Goal: Task Accomplishment & Management: Use online tool/utility

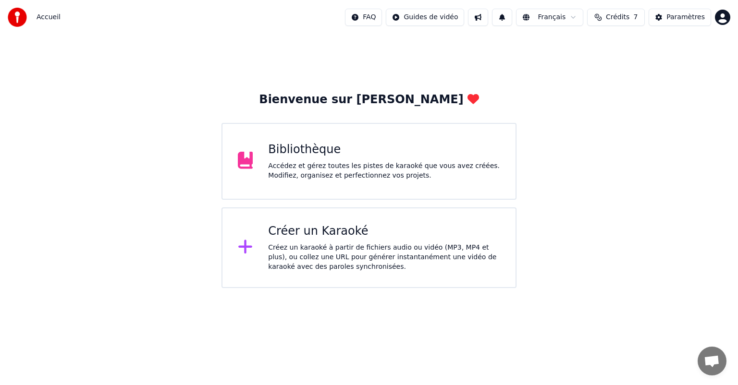
click at [288, 179] on div "Accédez et gérez toutes les pistes de karaoké que vous avez créées. Modifiez, o…" at bounding box center [384, 170] width 232 height 19
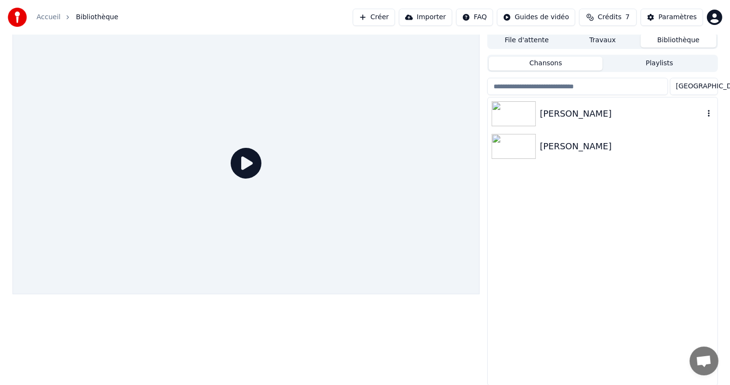
scroll to position [4, 0]
click at [673, 40] on button "Bibliothèque" at bounding box center [679, 40] width 76 height 14
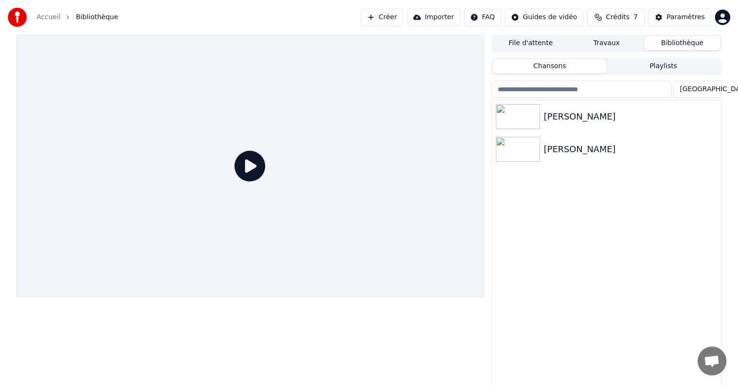
click at [544, 42] on button "File d'attente" at bounding box center [531, 44] width 76 height 14
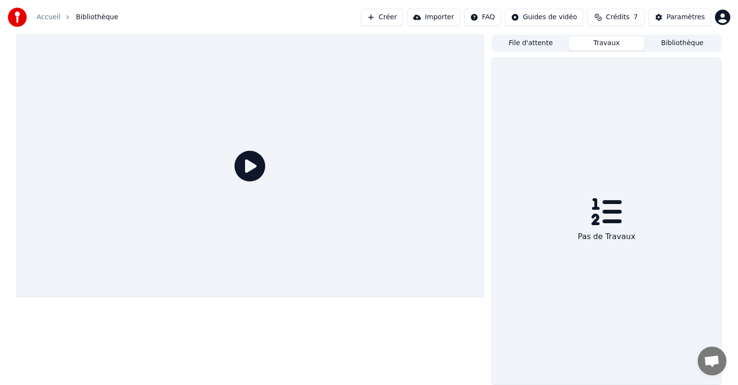
click at [623, 45] on button "Travaux" at bounding box center [607, 44] width 76 height 14
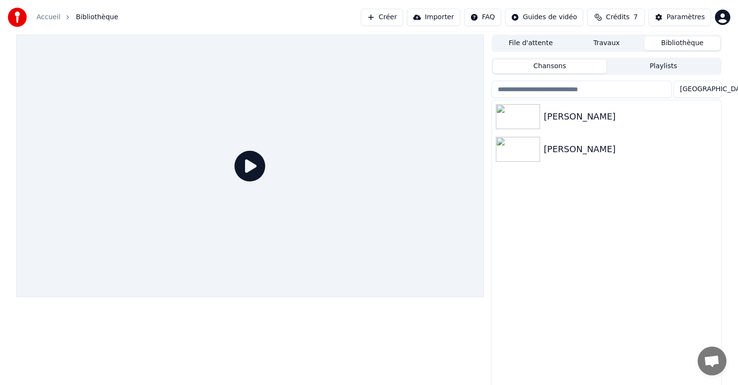
click at [682, 44] on button "Bibliothèque" at bounding box center [682, 44] width 76 height 14
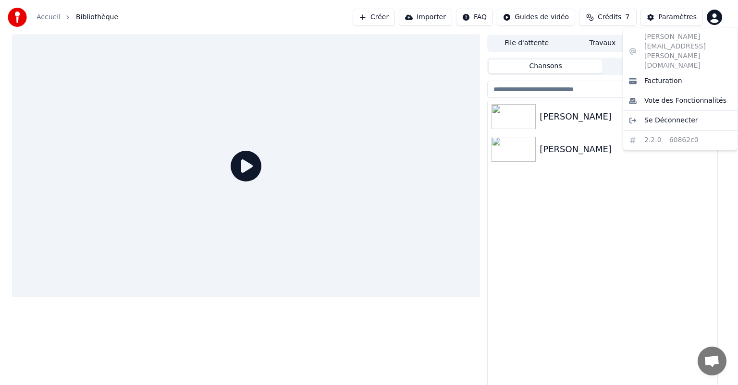
click at [714, 17] on html "Accueil Bibliothèque Créer Importer FAQ Guides de vidéo Crédits 7 Paramètres Fi…" at bounding box center [369, 192] width 738 height 385
click at [499, 118] on html "Accueil Bibliothèque Créer Importer FAQ Guides de vidéo Crédits 7 Paramètres Fi…" at bounding box center [369, 192] width 738 height 385
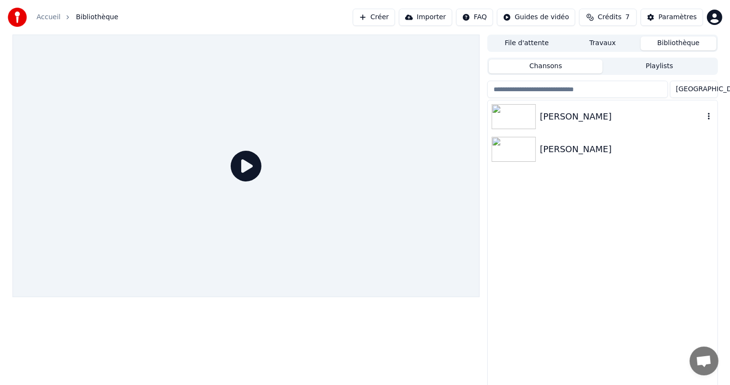
click at [511, 116] on img at bounding box center [514, 116] width 44 height 25
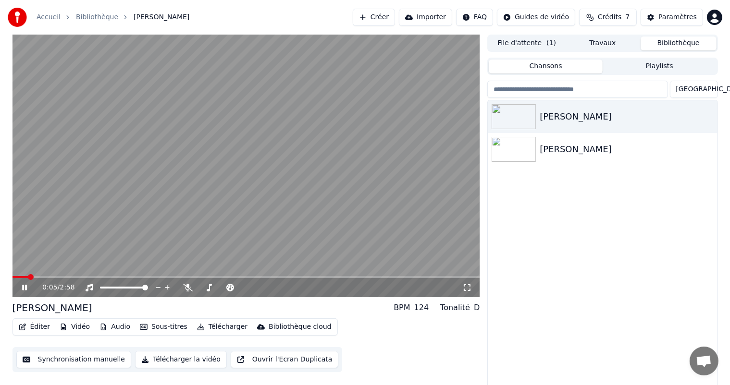
click at [95, 359] on button "Synchronisation manuelle" at bounding box center [73, 359] width 115 height 17
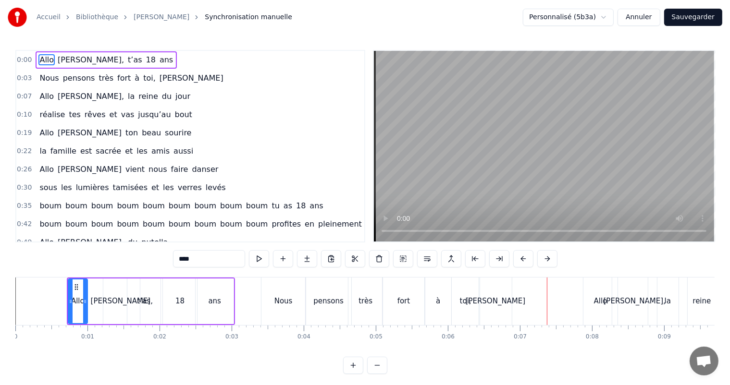
click at [117, 292] on div "[PERSON_NAME]," at bounding box center [121, 302] width 37 height 46
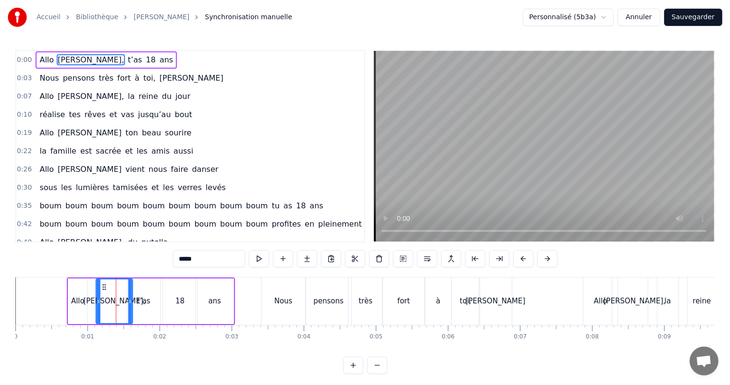
drag, startPoint x: 110, startPoint y: 284, endPoint x: 102, endPoint y: 282, distance: 7.6
click at [102, 282] on div "[PERSON_NAME]," at bounding box center [115, 302] width 36 height 44
click at [103, 270] on div "0:00 [PERSON_NAME], t’as 18 ans 0:03 Nous pensons très fort à toi, [PERSON_NAME…" at bounding box center [364, 212] width 699 height 324
click at [83, 283] on div "Allo" at bounding box center [77, 302] width 19 height 46
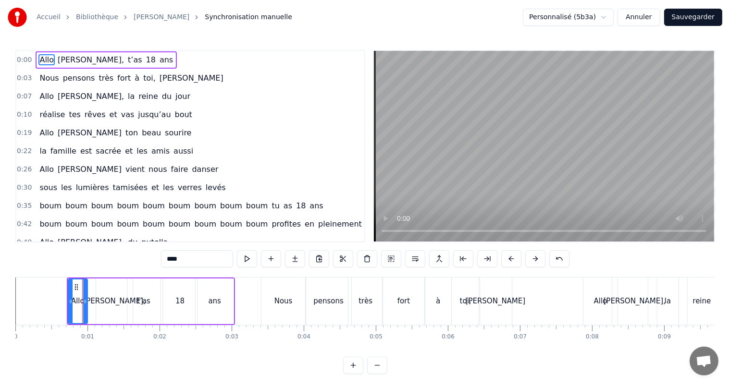
click at [100, 283] on div "[PERSON_NAME]," at bounding box center [114, 302] width 37 height 46
type input "*****"
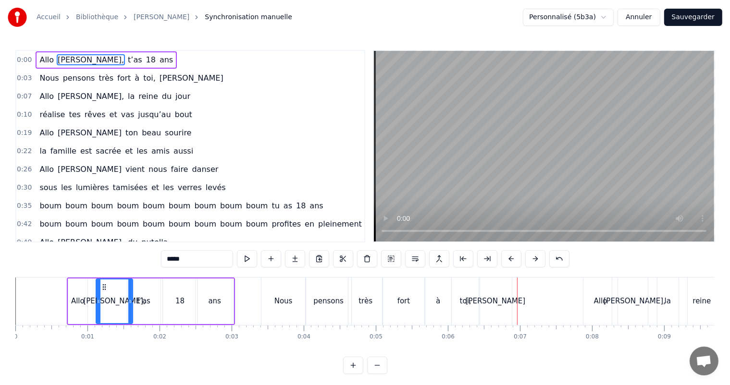
click at [483, 300] on div "[PERSON_NAME]" at bounding box center [495, 302] width 33 height 48
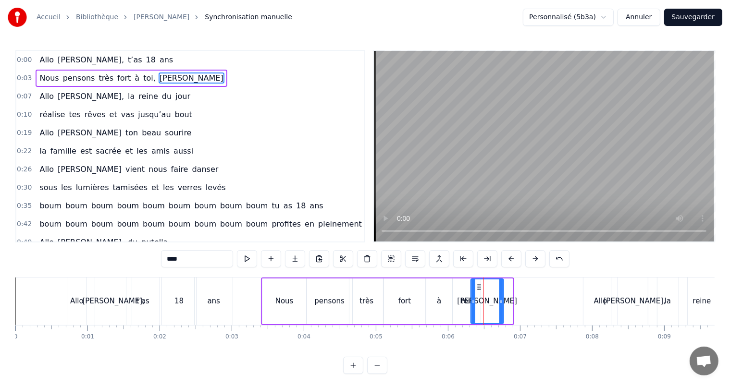
drag, startPoint x: 486, startPoint y: 285, endPoint x: 477, endPoint y: 286, distance: 9.2
click at [477, 286] on icon at bounding box center [479, 287] width 8 height 8
click at [455, 289] on div "toi," at bounding box center [467, 302] width 28 height 46
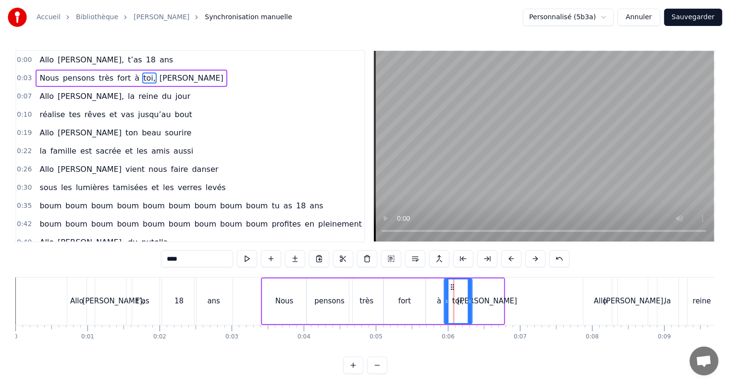
drag, startPoint x: 458, startPoint y: 286, endPoint x: 450, endPoint y: 286, distance: 8.7
click at [450, 286] on icon at bounding box center [452, 287] width 8 height 8
click at [429, 288] on div "à" at bounding box center [439, 302] width 26 height 46
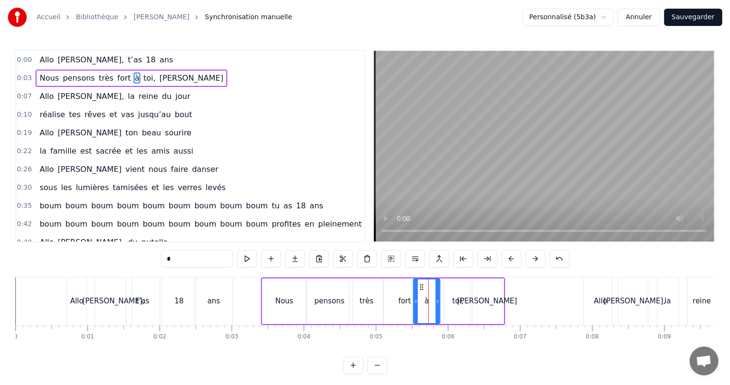
drag, startPoint x: 433, startPoint y: 286, endPoint x: 421, endPoint y: 287, distance: 12.5
click at [421, 287] on icon at bounding box center [422, 287] width 8 height 8
click at [401, 290] on div "fort" at bounding box center [404, 302] width 42 height 46
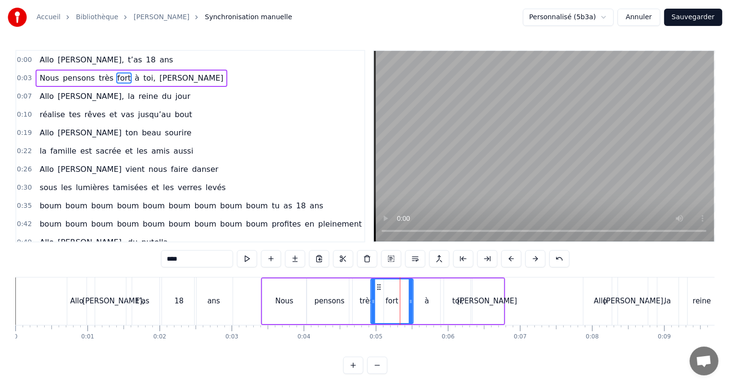
drag, startPoint x: 389, startPoint y: 284, endPoint x: 377, endPoint y: 283, distance: 12.5
click at [377, 283] on icon at bounding box center [379, 287] width 8 height 8
click at [366, 296] on div "très" at bounding box center [366, 301] width 14 height 11
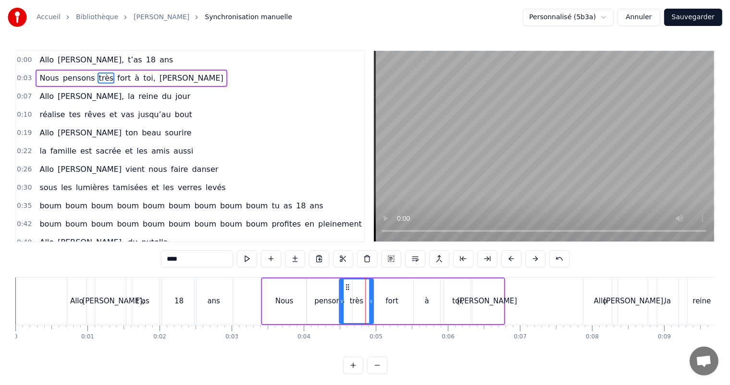
drag, startPoint x: 357, startPoint y: 286, endPoint x: 347, endPoint y: 287, distance: 10.1
click at [347, 287] on icon at bounding box center [348, 287] width 8 height 8
click at [334, 288] on div "pensons" at bounding box center [330, 302] width 46 height 46
type input "*******"
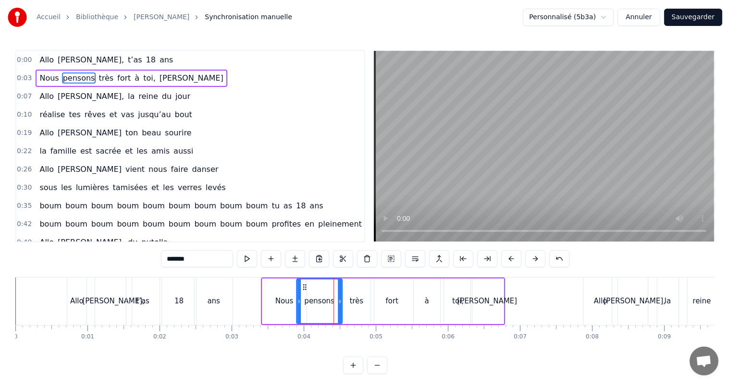
drag, startPoint x: 309, startPoint y: 283, endPoint x: 303, endPoint y: 283, distance: 6.3
click at [303, 283] on icon at bounding box center [305, 287] width 8 height 8
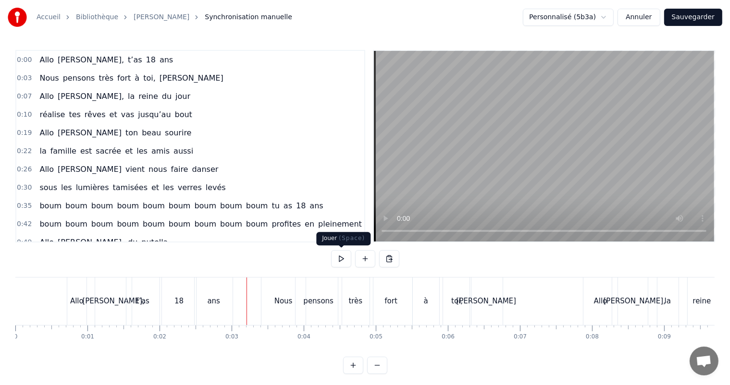
click at [341, 259] on button at bounding box center [341, 258] width 20 height 17
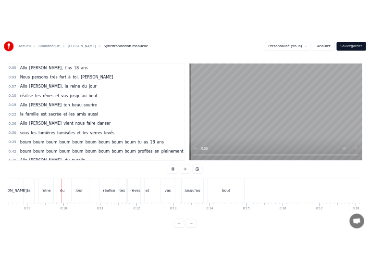
scroll to position [0, 611]
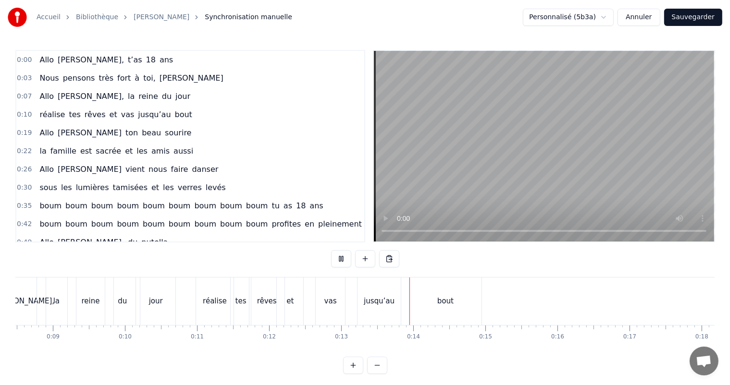
click at [340, 260] on button at bounding box center [341, 258] width 20 height 17
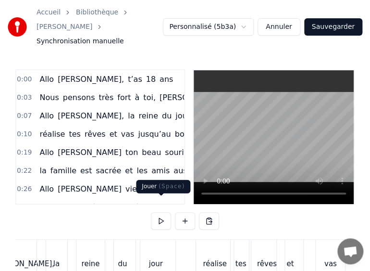
click at [159, 212] on button at bounding box center [161, 220] width 20 height 17
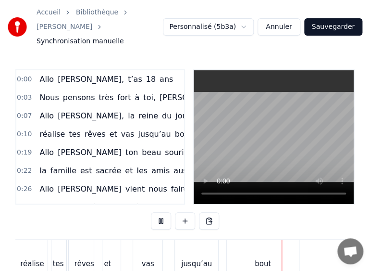
click at [159, 212] on button at bounding box center [161, 220] width 20 height 17
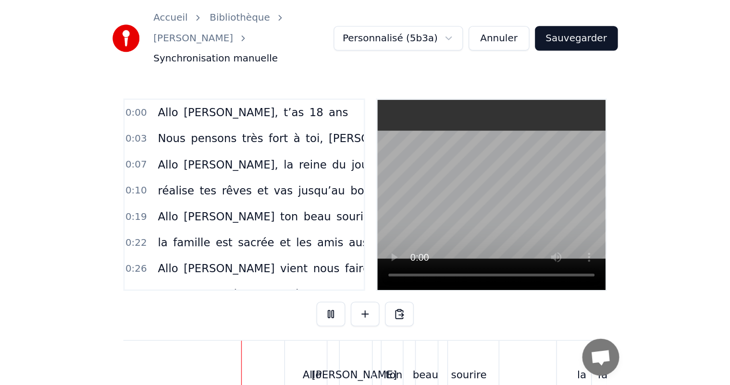
scroll to position [0, 1295]
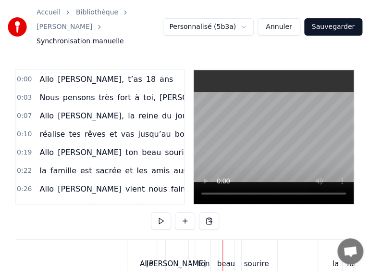
click at [295, 37] on div "Accueil Bibliothèque [PERSON_NAME] manuelle Personnalisé (5b3a) Annuler Sauvega…" at bounding box center [185, 27] width 370 height 54
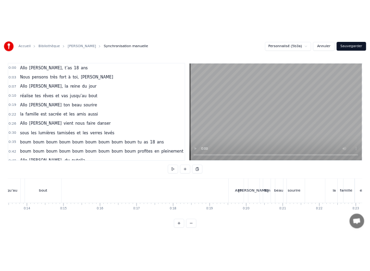
scroll to position [0, 979]
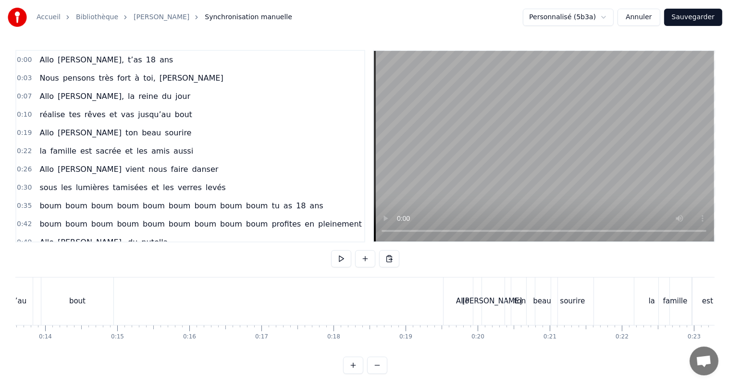
click at [460, 302] on div "Allo" at bounding box center [462, 301] width 13 height 11
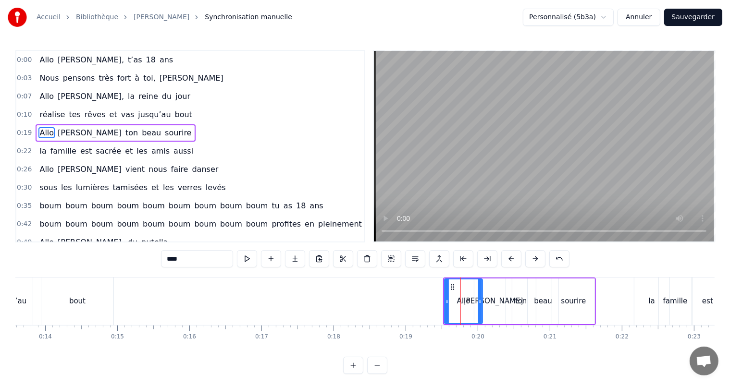
drag, startPoint x: 47, startPoint y: 127, endPoint x: 121, endPoint y: 136, distance: 74.6
click at [121, 135] on div "[PERSON_NAME] ton [PERSON_NAME] sourire" at bounding box center [116, 132] width 160 height 17
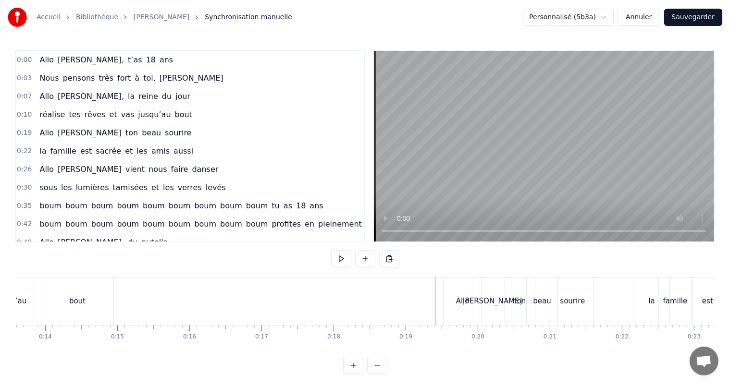
drag, startPoint x: 50, startPoint y: 129, endPoint x: 115, endPoint y: 135, distance: 65.6
click at [115, 135] on div "[PERSON_NAME] ton [PERSON_NAME] sourire" at bounding box center [116, 132] width 160 height 17
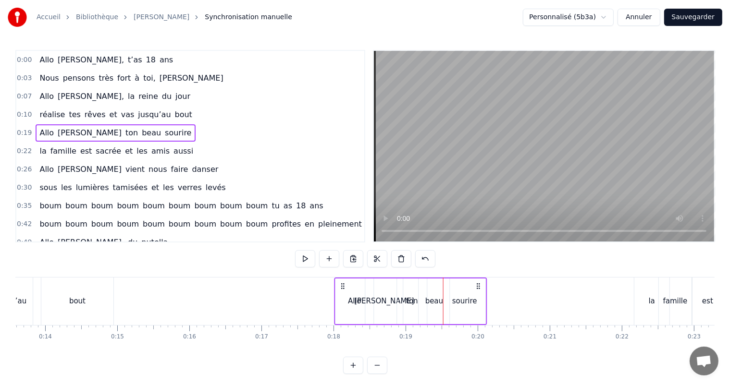
drag, startPoint x: 452, startPoint y: 286, endPoint x: 344, endPoint y: 286, distance: 108.6
click at [344, 286] on circle at bounding box center [344, 286] width 0 height 0
click at [633, 107] on video at bounding box center [544, 146] width 340 height 191
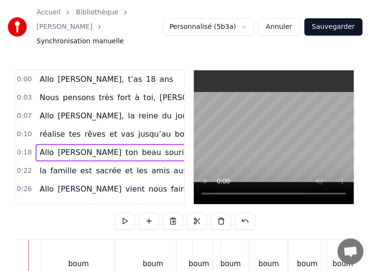
scroll to position [0, 2463]
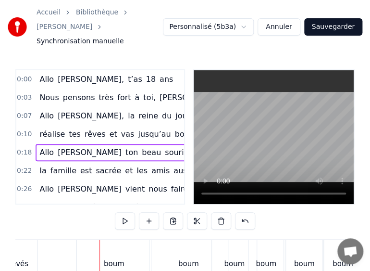
click at [204, 180] on video at bounding box center [274, 137] width 160 height 134
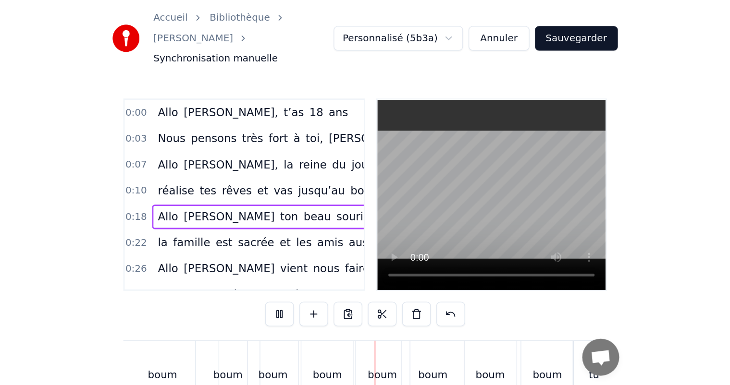
scroll to position [0, 2712]
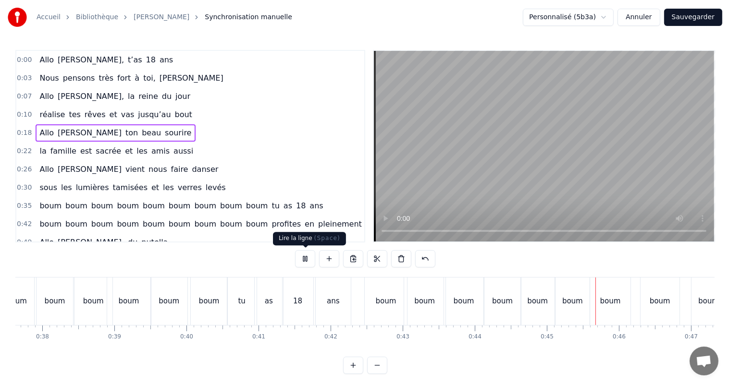
click at [308, 261] on button at bounding box center [305, 258] width 20 height 17
click at [306, 259] on button at bounding box center [305, 258] width 20 height 17
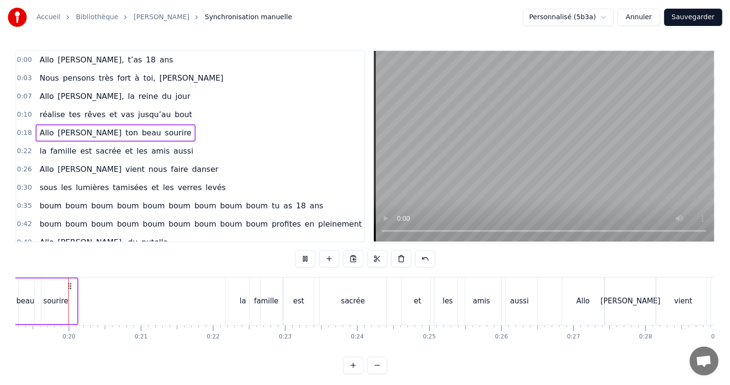
scroll to position [0, 1381]
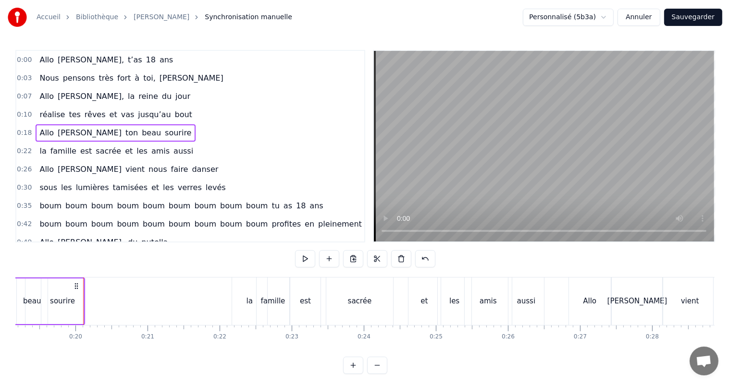
click at [307, 260] on button at bounding box center [305, 258] width 20 height 17
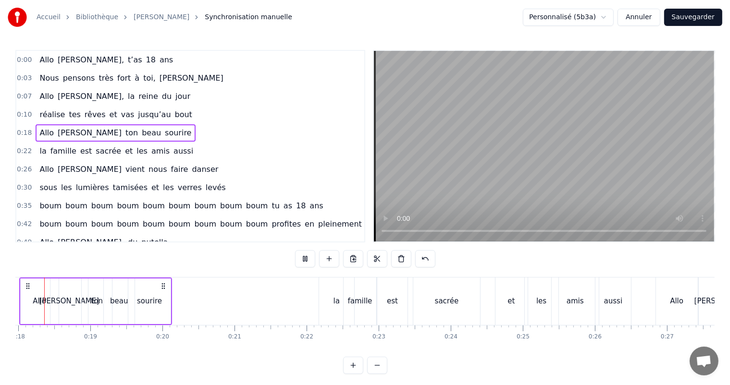
scroll to position [0, 1267]
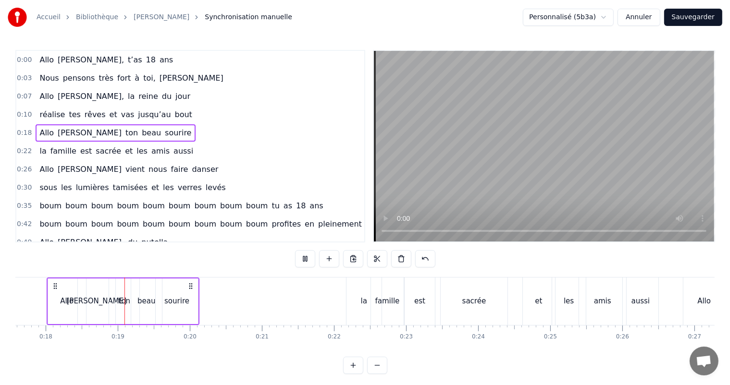
click at [307, 260] on button at bounding box center [305, 258] width 20 height 17
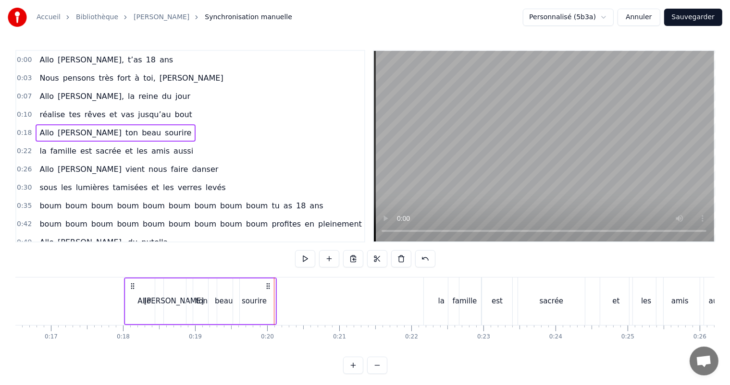
scroll to position [0, 1182]
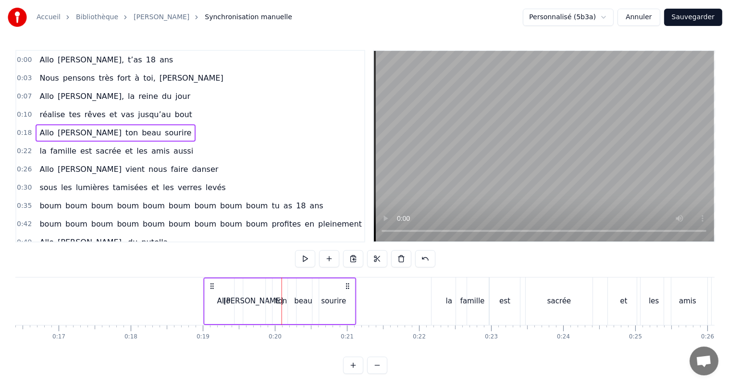
drag, startPoint x: 140, startPoint y: 285, endPoint x: 212, endPoint y: 302, distance: 73.5
click at [212, 302] on div "[PERSON_NAME] ton [PERSON_NAME] sourire" at bounding box center [279, 302] width 153 height 48
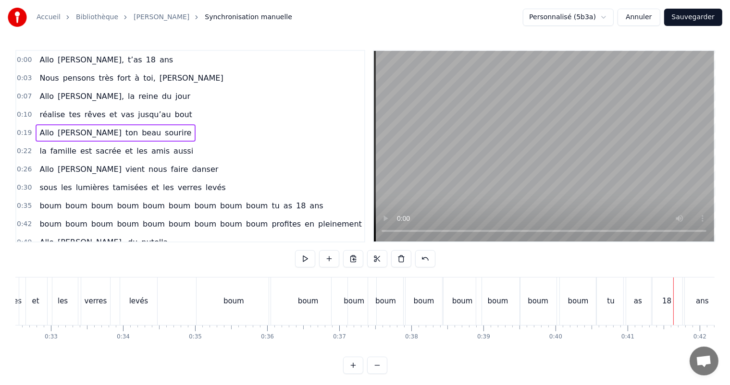
scroll to position [0, 2328]
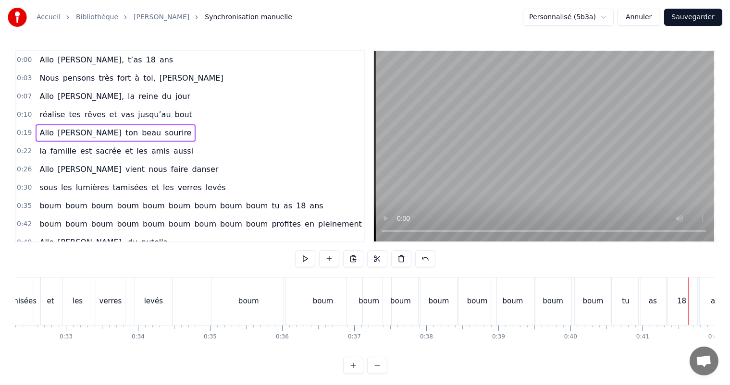
click at [246, 313] on div "boum" at bounding box center [248, 302] width 74 height 48
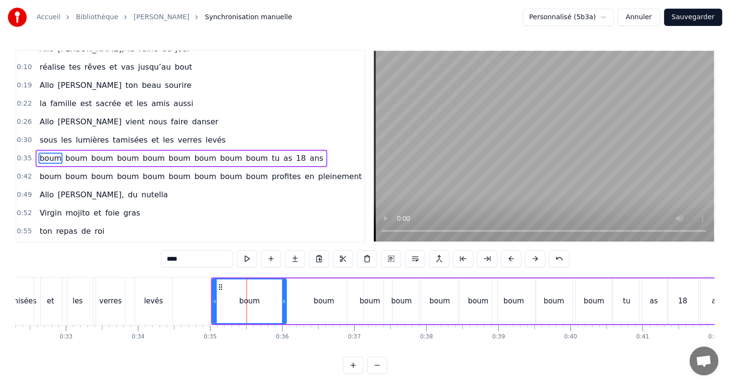
scroll to position [54, 0]
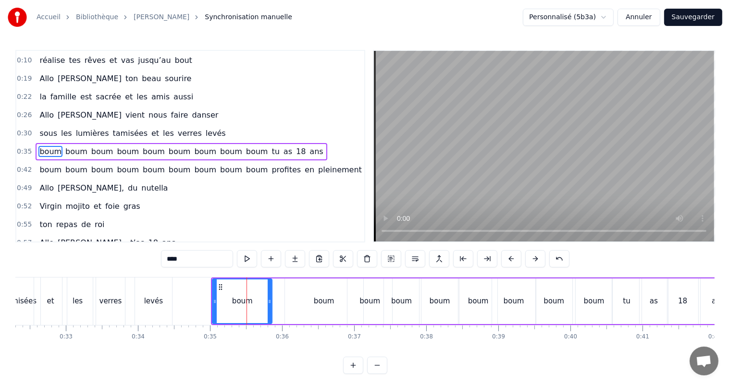
drag, startPoint x: 284, startPoint y: 301, endPoint x: 270, endPoint y: 301, distance: 14.4
click at [270, 301] on icon at bounding box center [270, 302] width 4 height 8
click at [313, 307] on div "boum" at bounding box center [324, 302] width 78 height 46
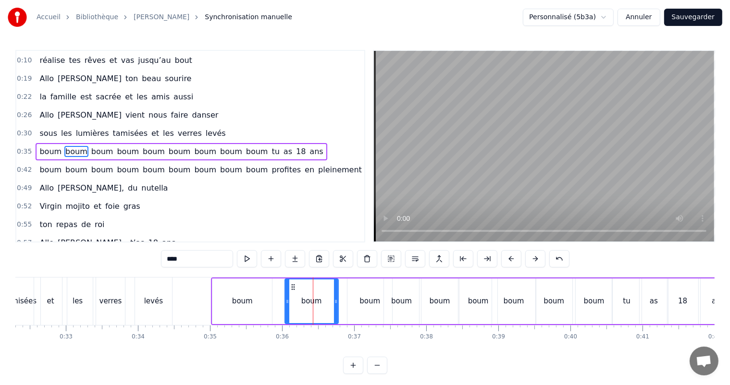
drag, startPoint x: 349, startPoint y: 302, endPoint x: 336, endPoint y: 301, distance: 13.0
click at [336, 301] on icon at bounding box center [336, 302] width 4 height 8
click at [373, 304] on div "boum" at bounding box center [369, 301] width 21 height 11
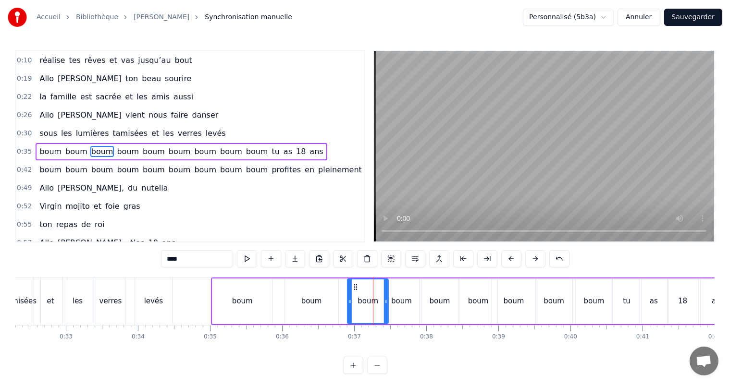
click at [384, 303] on icon at bounding box center [386, 302] width 4 height 8
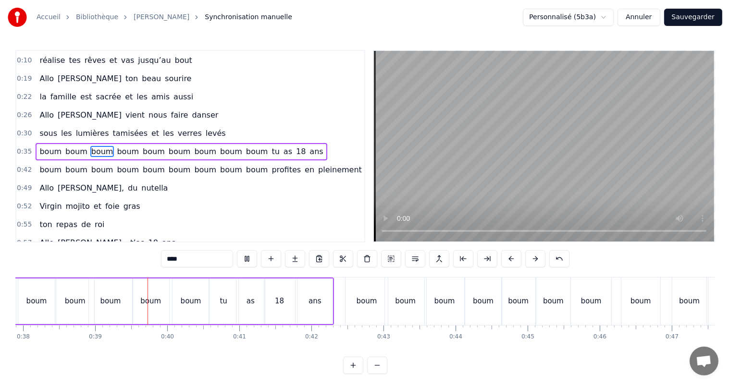
scroll to position [0, 2758]
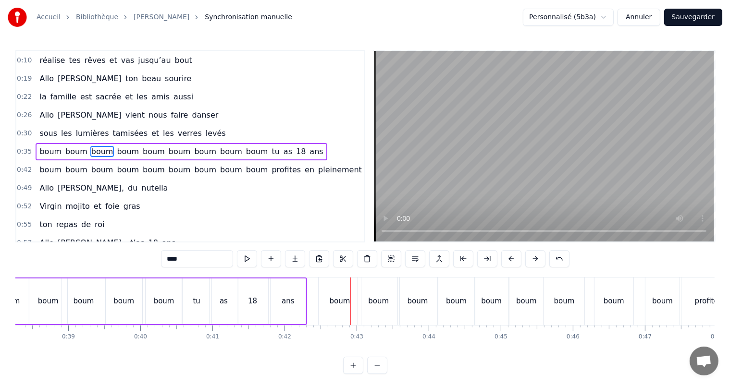
click at [340, 304] on div "boum" at bounding box center [340, 301] width 21 height 11
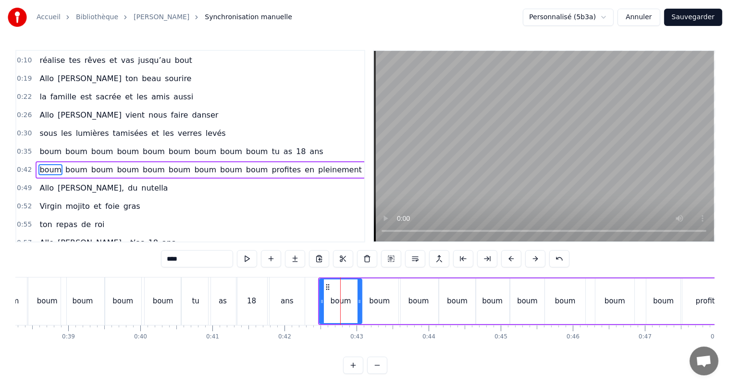
scroll to position [72, 0]
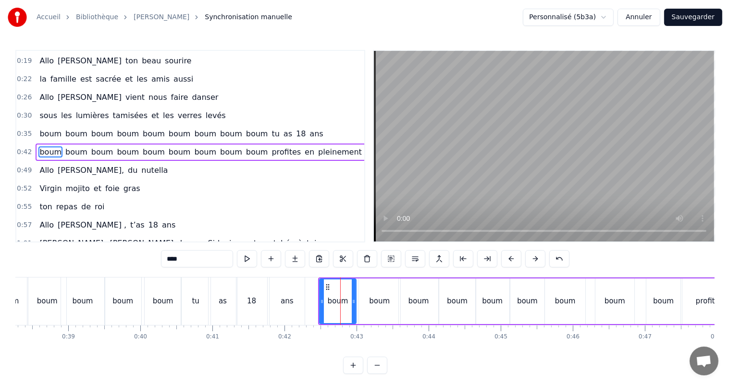
drag, startPoint x: 359, startPoint y: 302, endPoint x: 353, endPoint y: 304, distance: 6.1
click at [353, 304] on icon at bounding box center [354, 302] width 4 height 8
drag, startPoint x: 321, startPoint y: 301, endPoint x: 328, endPoint y: 301, distance: 6.2
click at [329, 301] on circle at bounding box center [329, 301] width 0 height 0
click at [359, 302] on icon at bounding box center [358, 302] width 4 height 8
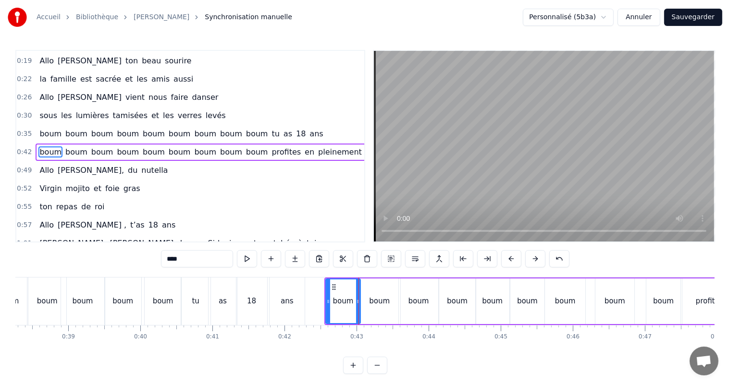
click at [299, 306] on div "ans" at bounding box center [287, 302] width 35 height 48
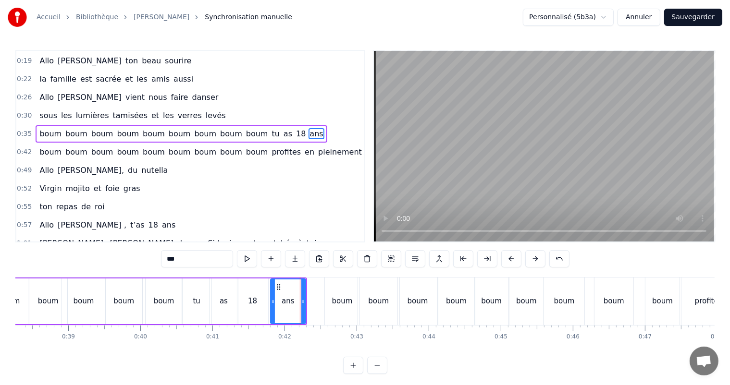
scroll to position [54, 0]
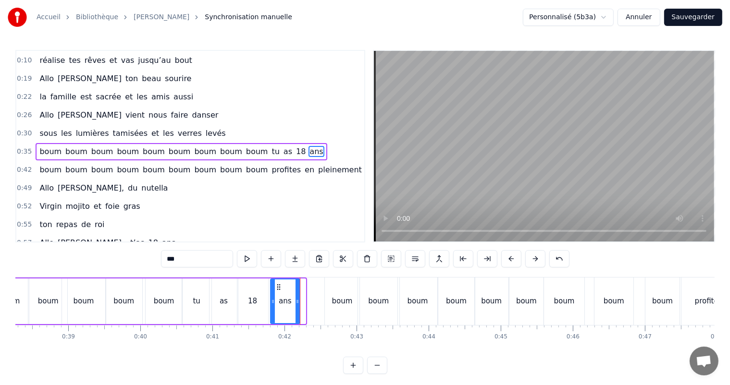
drag, startPoint x: 304, startPoint y: 303, endPoint x: 296, endPoint y: 306, distance: 7.8
click at [298, 307] on div at bounding box center [298, 302] width 4 height 44
click at [262, 300] on div "18" at bounding box center [252, 302] width 31 height 46
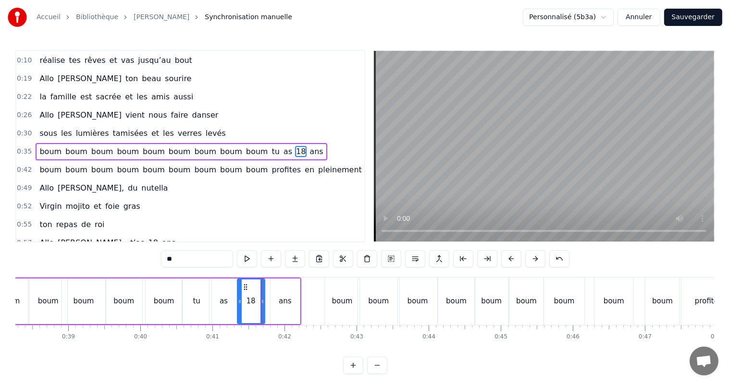
click at [262, 303] on icon at bounding box center [262, 302] width 4 height 8
click at [78, 273] on div "0:00 [PERSON_NAME], t’as 18 ans 0:03 Nous pensons très fort à toi, [PERSON_NAME…" at bounding box center [364, 212] width 699 height 324
click at [79, 284] on div "boum" at bounding box center [84, 302] width 44 height 46
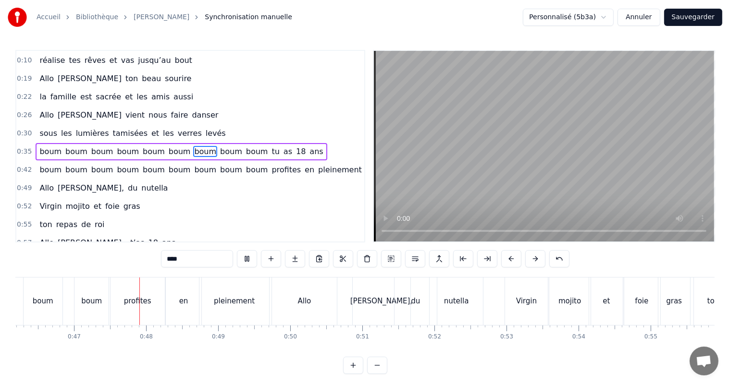
scroll to position [0, 3364]
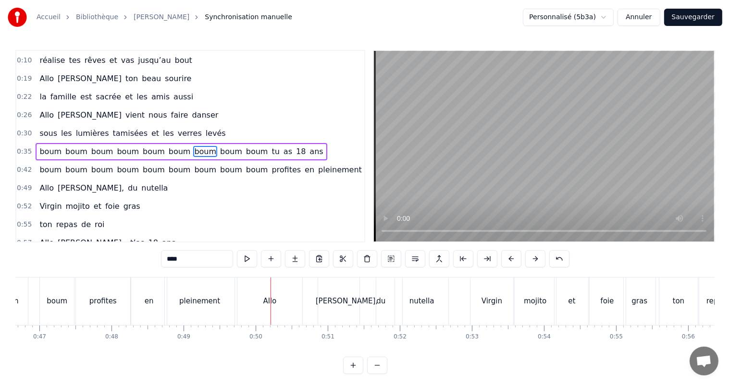
click at [174, 296] on div "pleinement" at bounding box center [200, 302] width 70 height 48
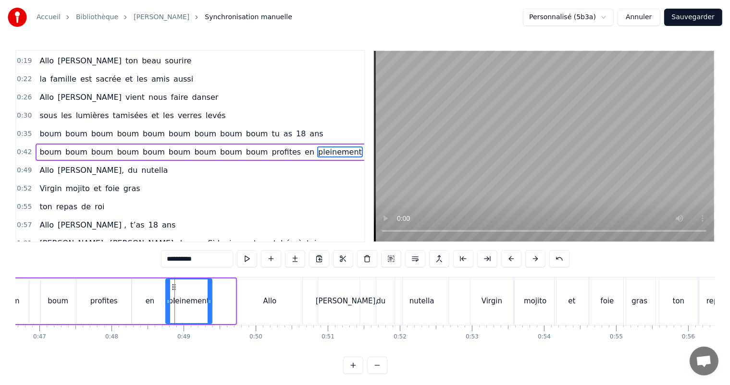
drag, startPoint x: 233, startPoint y: 302, endPoint x: 210, endPoint y: 302, distance: 23.5
click at [210, 302] on icon at bounding box center [210, 302] width 4 height 8
click at [148, 292] on div "en" at bounding box center [150, 302] width 36 height 46
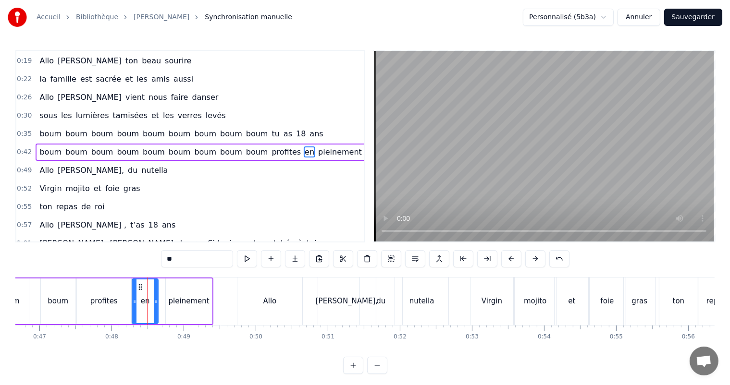
drag, startPoint x: 165, startPoint y: 301, endPoint x: 156, endPoint y: 300, distance: 9.7
click at [156, 300] on icon at bounding box center [156, 302] width 4 height 8
click at [122, 293] on div "profites" at bounding box center [104, 302] width 55 height 46
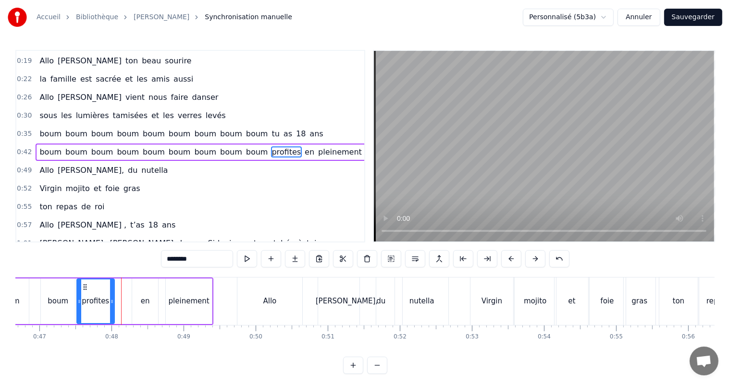
drag, startPoint x: 128, startPoint y: 301, endPoint x: 111, endPoint y: 298, distance: 17.0
click at [111, 298] on icon at bounding box center [112, 302] width 4 height 8
click at [62, 307] on div "boum" at bounding box center [58, 301] width 21 height 11
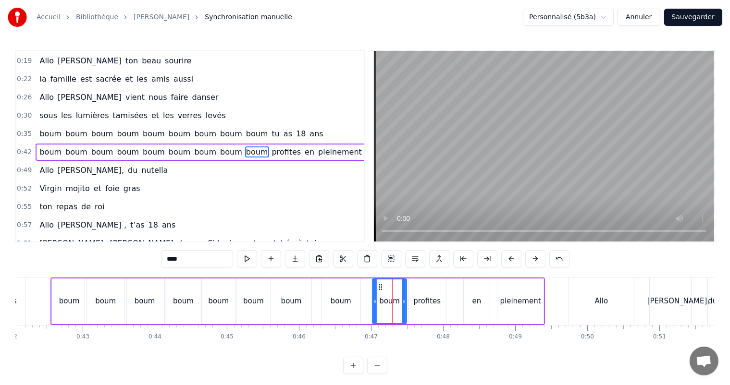
scroll to position [0, 2945]
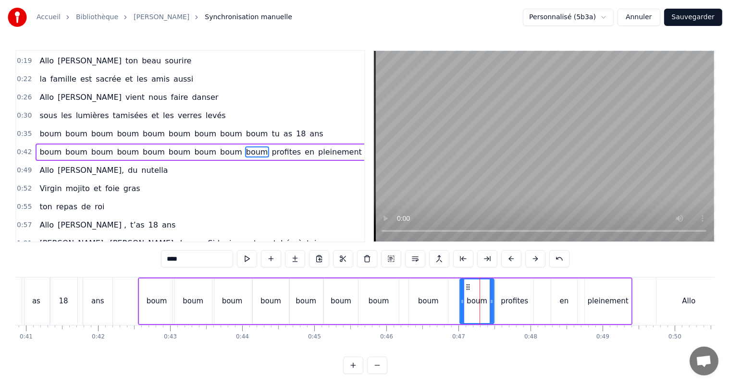
click at [428, 301] on div "boum" at bounding box center [428, 301] width 21 height 11
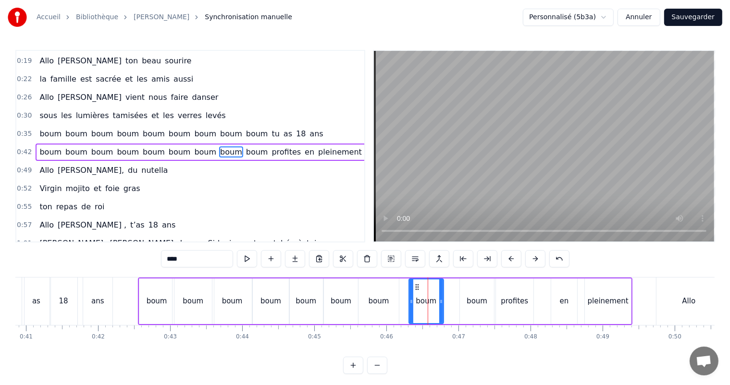
drag, startPoint x: 445, startPoint y: 302, endPoint x: 431, endPoint y: 302, distance: 13.5
click at [440, 304] on icon at bounding box center [441, 302] width 4 height 8
click at [383, 303] on div "boum" at bounding box center [379, 301] width 21 height 11
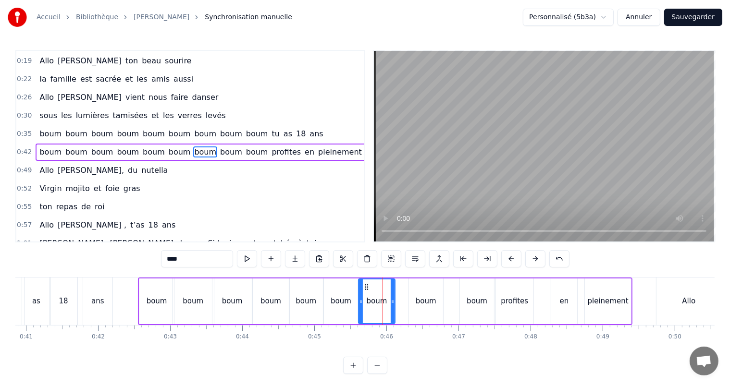
drag, startPoint x: 396, startPoint y: 301, endPoint x: 386, endPoint y: 305, distance: 10.4
click at [392, 304] on icon at bounding box center [393, 302] width 4 height 8
click at [340, 308] on div "boum" at bounding box center [341, 302] width 35 height 46
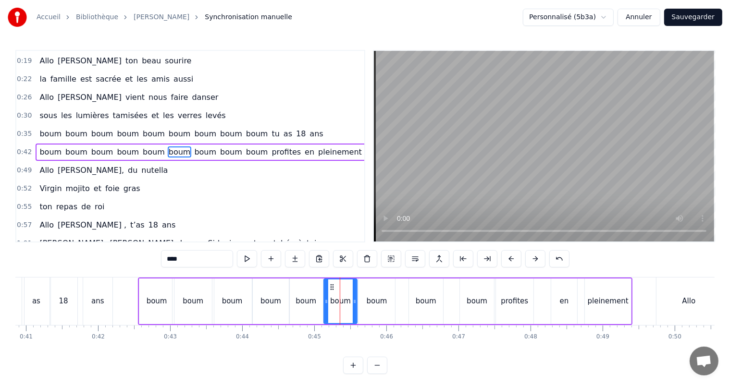
click at [355, 300] on icon at bounding box center [355, 302] width 4 height 8
click at [315, 302] on div "boum" at bounding box center [306, 302] width 34 height 46
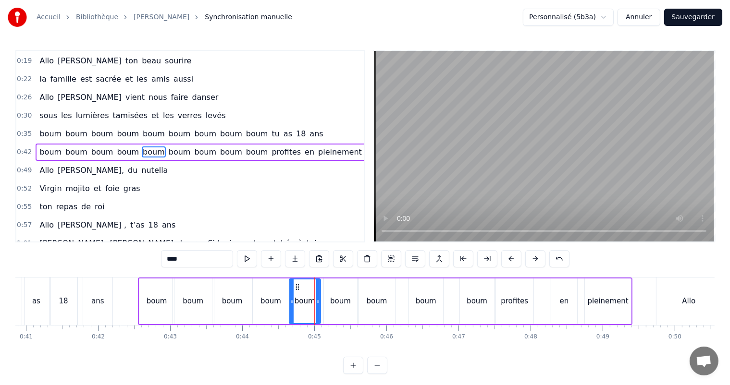
click at [319, 302] on icon at bounding box center [318, 302] width 4 height 8
click at [271, 302] on div "boum" at bounding box center [270, 301] width 21 height 11
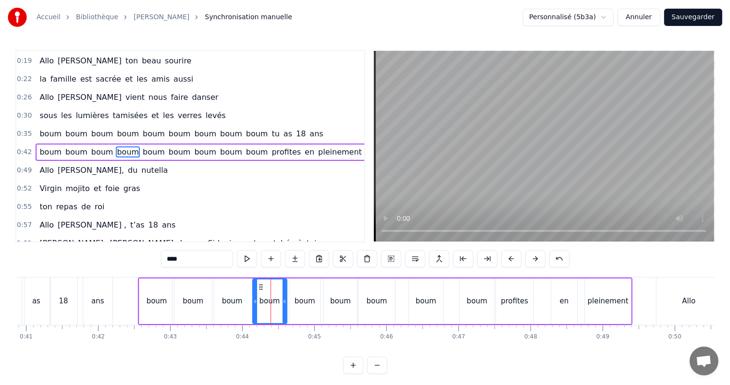
drag, startPoint x: 287, startPoint y: 303, endPoint x: 275, endPoint y: 304, distance: 12.1
click at [284, 304] on icon at bounding box center [285, 302] width 4 height 8
click at [242, 300] on div "boum" at bounding box center [231, 302] width 39 height 46
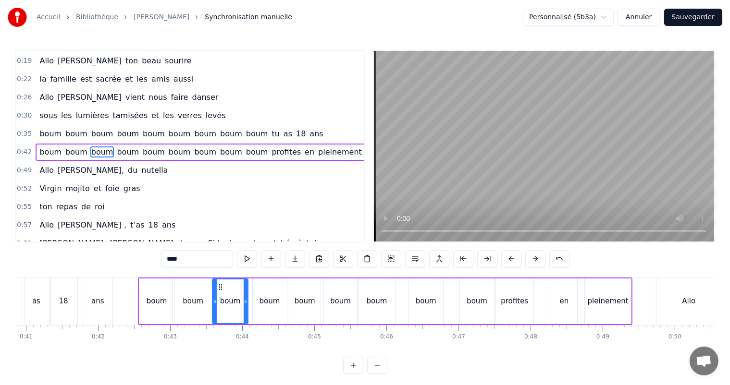
drag, startPoint x: 249, startPoint y: 302, endPoint x: 242, endPoint y: 303, distance: 6.8
click at [245, 302] on icon at bounding box center [246, 302] width 4 height 8
click at [208, 297] on div "boum" at bounding box center [193, 302] width 41 height 46
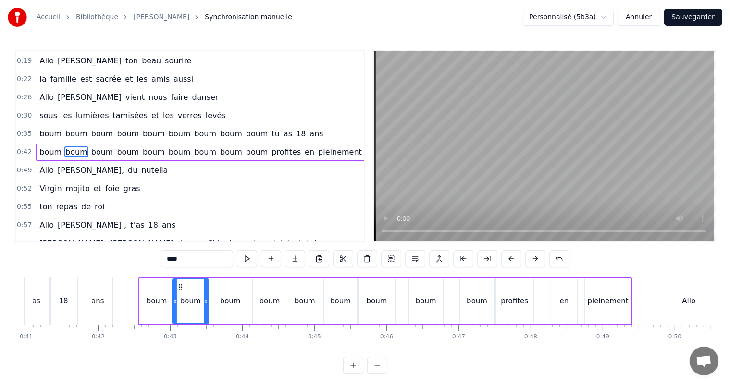
drag, startPoint x: 210, startPoint y: 302, endPoint x: 163, endPoint y: 301, distance: 47.1
click at [205, 303] on icon at bounding box center [206, 302] width 4 height 8
click at [159, 301] on div "boum" at bounding box center [157, 301] width 21 height 11
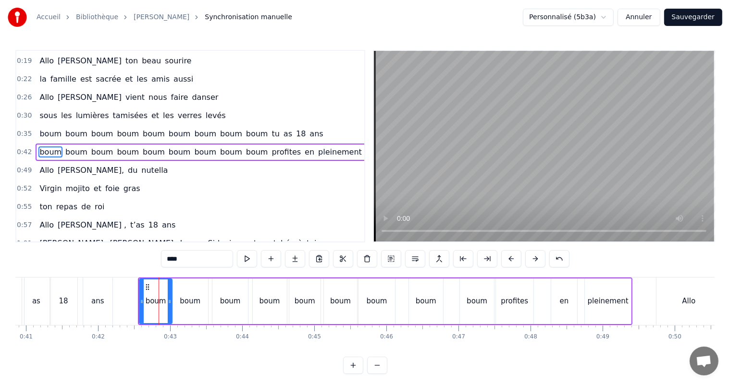
click at [169, 303] on icon at bounding box center [170, 302] width 4 height 8
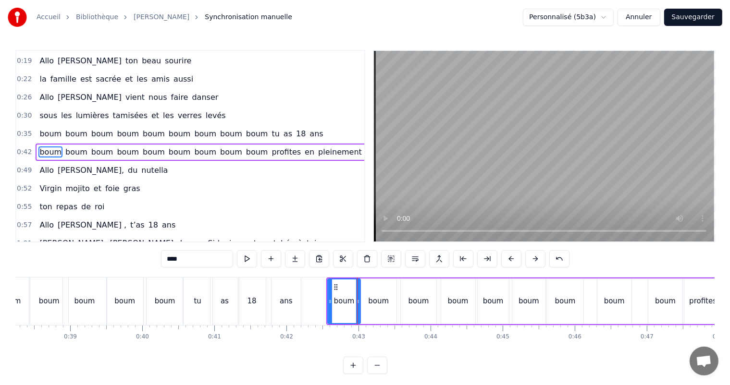
scroll to position [0, 2742]
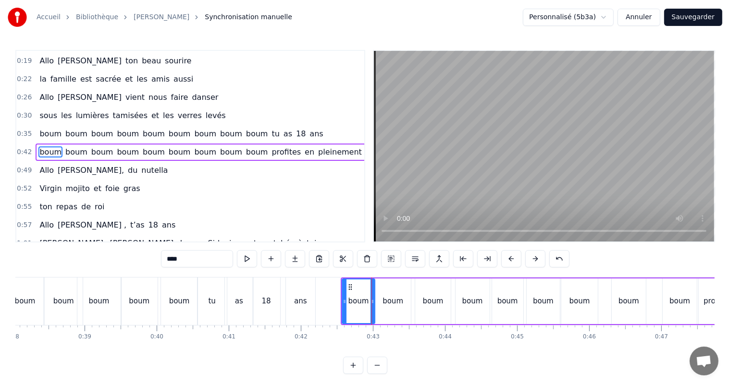
click at [145, 280] on div "boum" at bounding box center [139, 302] width 37 height 48
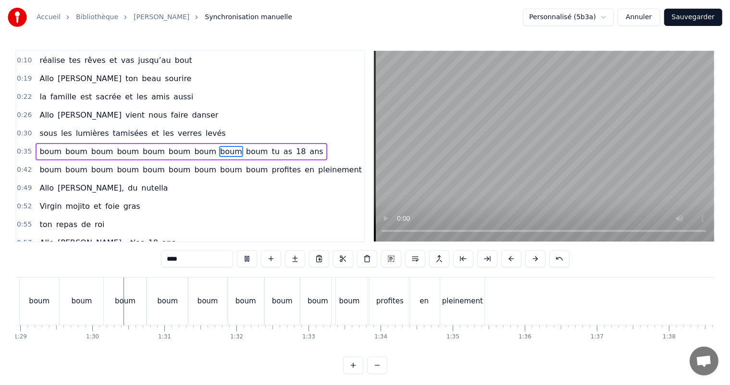
scroll to position [0, 6423]
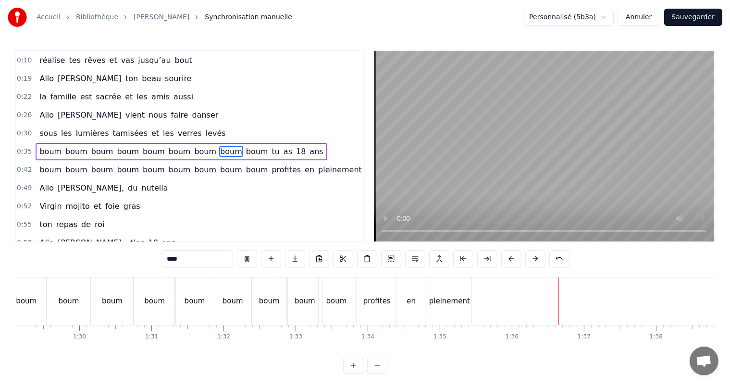
click at [452, 304] on div "pleinement" at bounding box center [449, 301] width 41 height 11
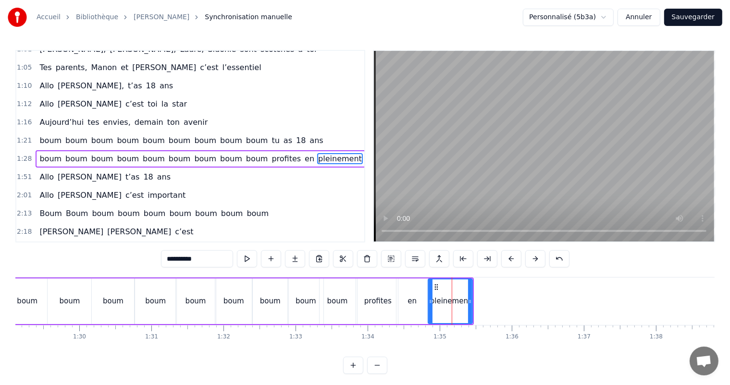
scroll to position [267, 0]
click at [468, 302] on icon at bounding box center [468, 302] width 4 height 8
click at [417, 308] on div "en" at bounding box center [411, 302] width 31 height 46
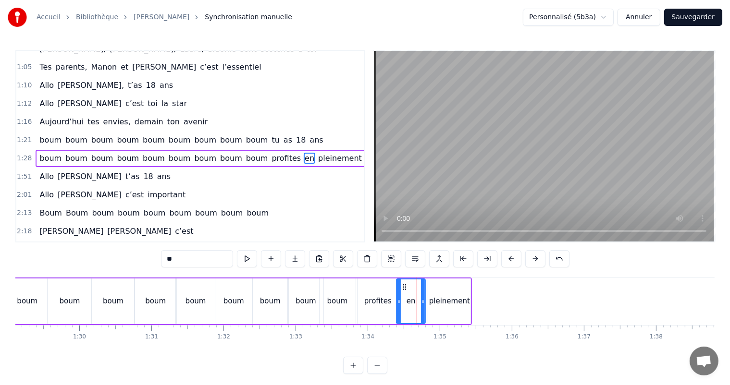
click at [422, 301] on icon at bounding box center [423, 302] width 4 height 8
click at [386, 303] on div "profites" at bounding box center [377, 301] width 27 height 11
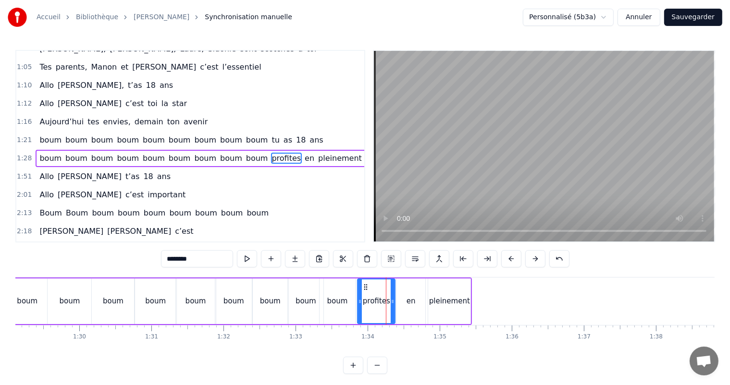
click at [392, 303] on icon at bounding box center [393, 302] width 4 height 8
click at [343, 294] on div "boum" at bounding box center [338, 302] width 36 height 46
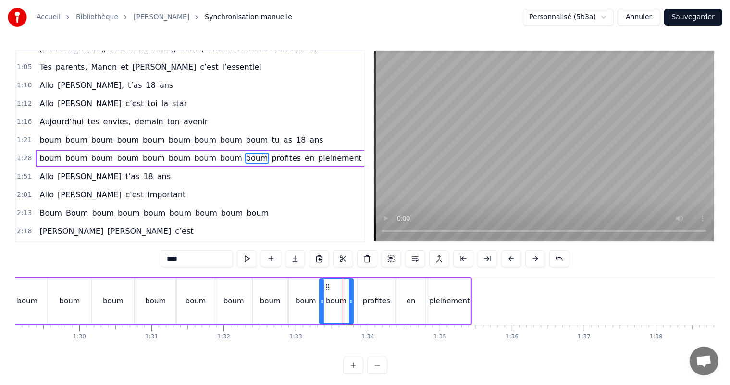
drag, startPoint x: 352, startPoint y: 302, endPoint x: 334, endPoint y: 297, distance: 18.3
click at [349, 301] on icon at bounding box center [351, 302] width 4 height 8
click at [307, 296] on div "boum" at bounding box center [306, 301] width 21 height 11
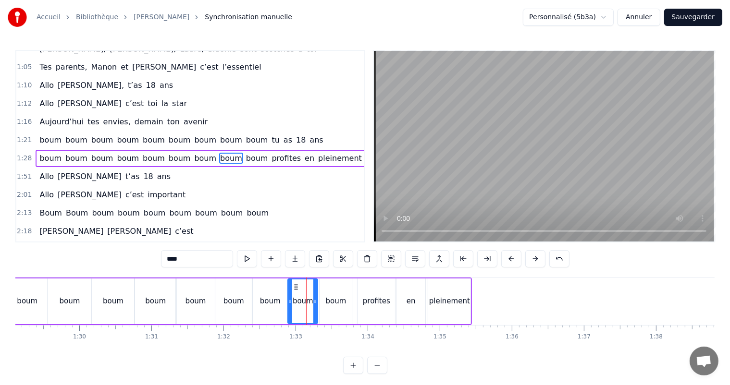
click at [314, 303] on icon at bounding box center [315, 302] width 4 height 8
click at [270, 300] on div "boum" at bounding box center [270, 301] width 21 height 11
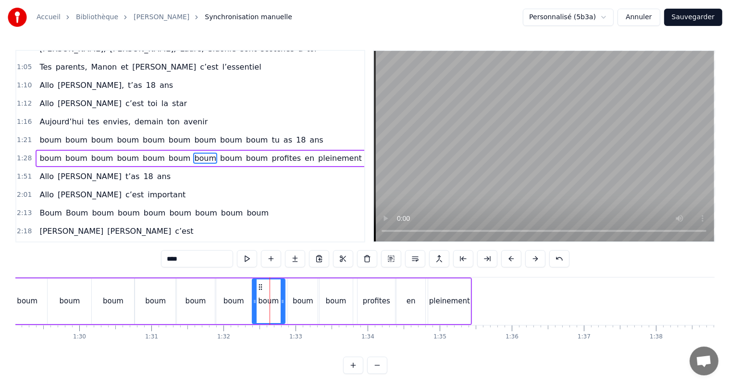
click at [282, 303] on circle at bounding box center [282, 303] width 0 height 0
click at [243, 296] on div "boum" at bounding box center [233, 302] width 37 height 46
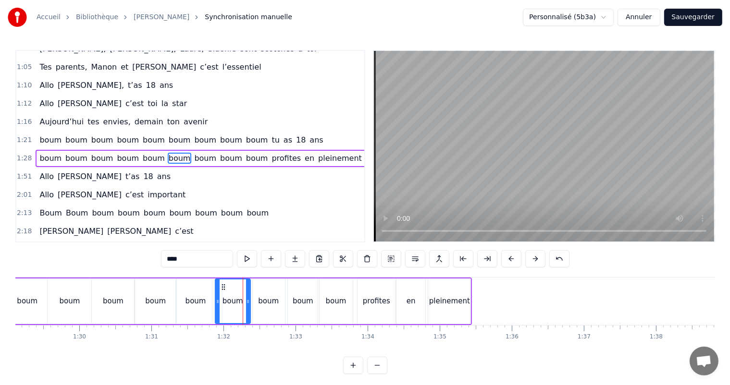
drag, startPoint x: 250, startPoint y: 302, endPoint x: 238, endPoint y: 300, distance: 11.6
click at [247, 302] on icon at bounding box center [248, 302] width 4 height 8
click at [204, 300] on div "boum" at bounding box center [195, 301] width 21 height 11
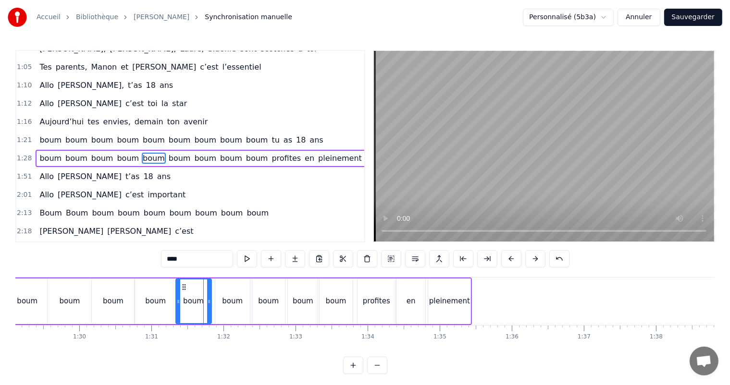
click at [209, 302] on icon at bounding box center [209, 302] width 4 height 8
click at [148, 312] on div "boum" at bounding box center [156, 302] width 42 height 46
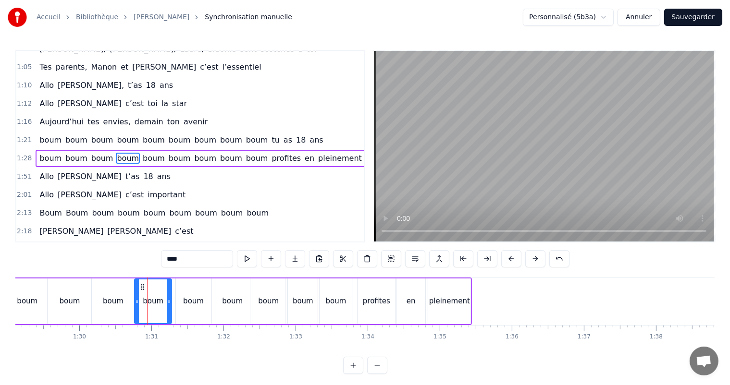
drag, startPoint x: 174, startPoint y: 302, endPoint x: 169, endPoint y: 301, distance: 4.8
click at [169, 301] on icon at bounding box center [169, 302] width 4 height 8
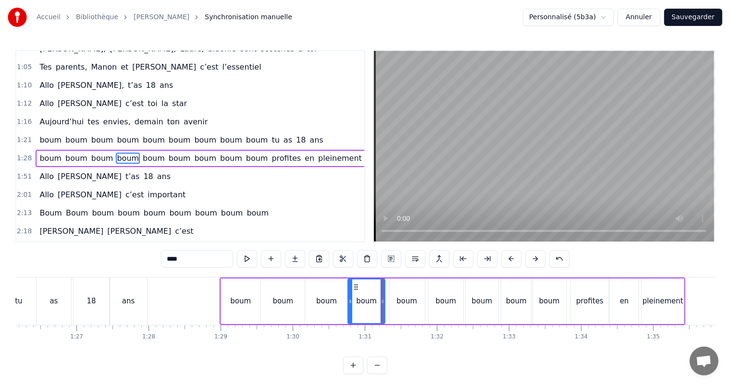
scroll to position [0, 6188]
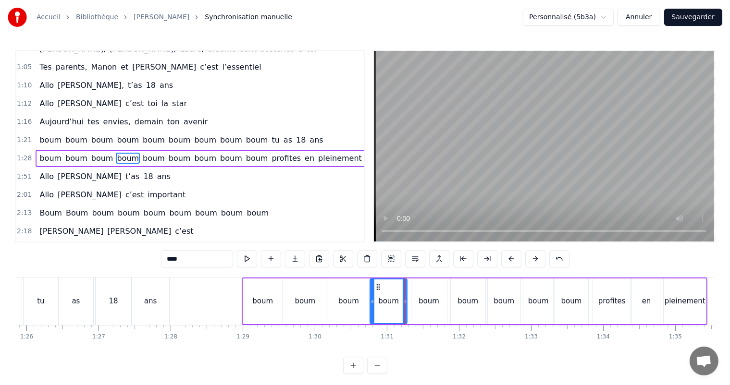
click at [349, 313] on div "boum" at bounding box center [348, 302] width 43 height 46
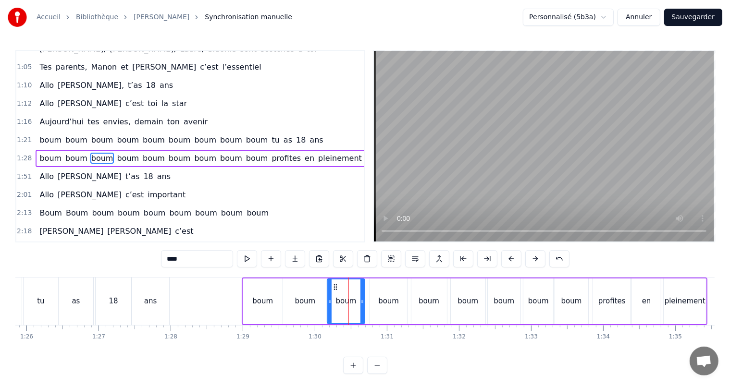
drag, startPoint x: 368, startPoint y: 302, endPoint x: 359, endPoint y: 305, distance: 9.3
click at [362, 305] on icon at bounding box center [362, 302] width 4 height 8
click at [314, 302] on div "boum" at bounding box center [305, 302] width 44 height 46
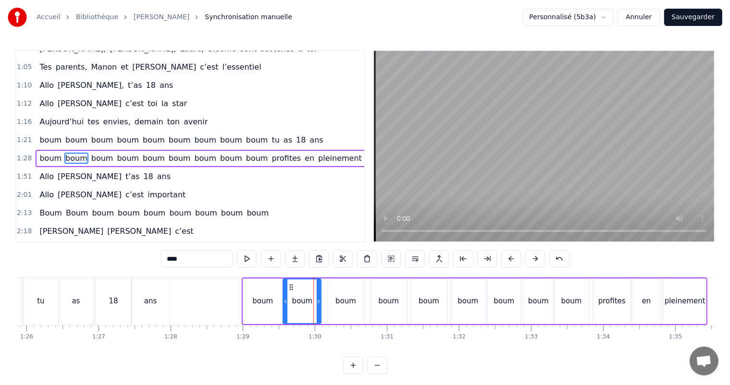
drag, startPoint x: 323, startPoint y: 300, endPoint x: 318, endPoint y: 304, distance: 6.7
click at [318, 304] on icon at bounding box center [319, 302] width 4 height 8
click at [273, 308] on div "boum" at bounding box center [262, 302] width 39 height 46
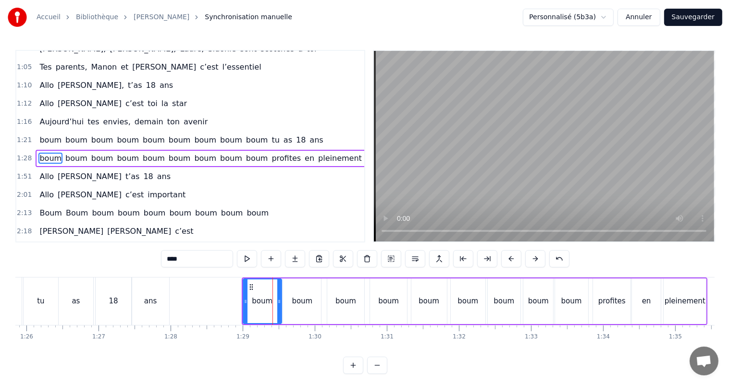
click at [279, 304] on icon at bounding box center [279, 302] width 4 height 8
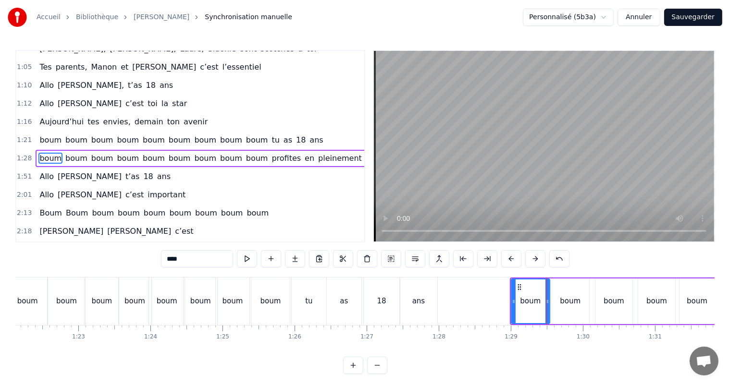
scroll to position [0, 5868]
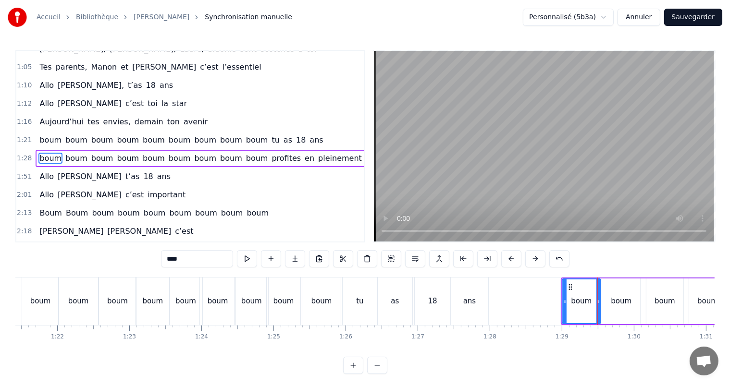
click at [471, 294] on div "ans" at bounding box center [469, 302] width 37 height 48
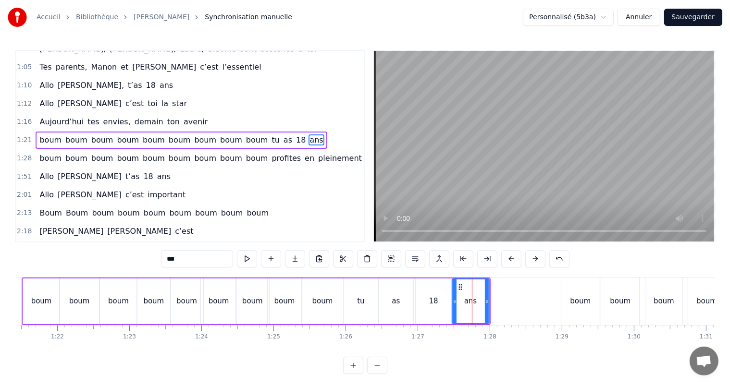
scroll to position [249, 0]
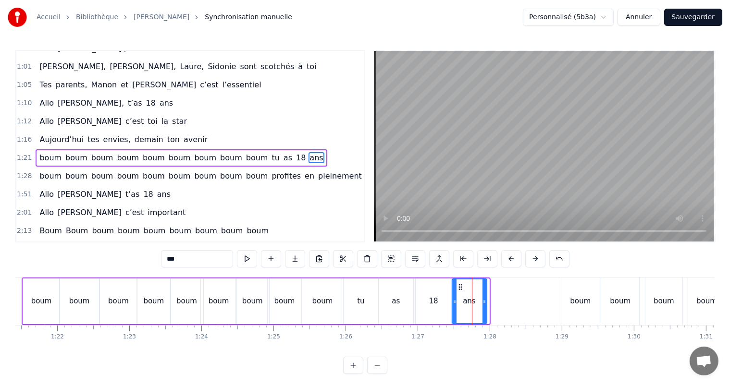
drag, startPoint x: 486, startPoint y: 302, endPoint x: 473, endPoint y: 304, distance: 13.6
click at [484, 304] on icon at bounding box center [484, 302] width 4 height 8
click at [440, 298] on div "18" at bounding box center [434, 302] width 36 height 46
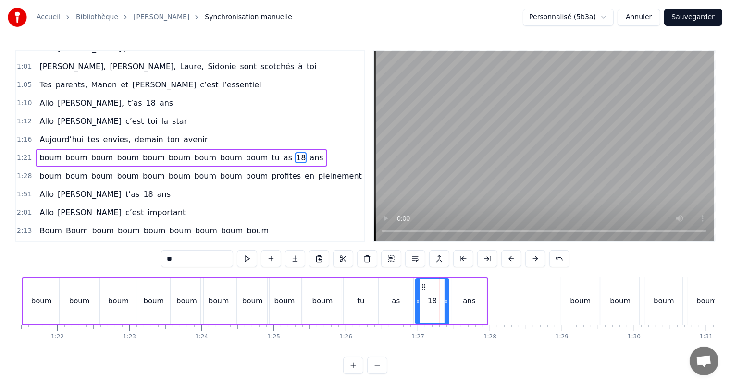
drag, startPoint x: 448, startPoint y: 302, endPoint x: 436, endPoint y: 305, distance: 12.4
click at [446, 304] on icon at bounding box center [446, 302] width 4 height 8
click at [397, 302] on div "as" at bounding box center [396, 301] width 8 height 11
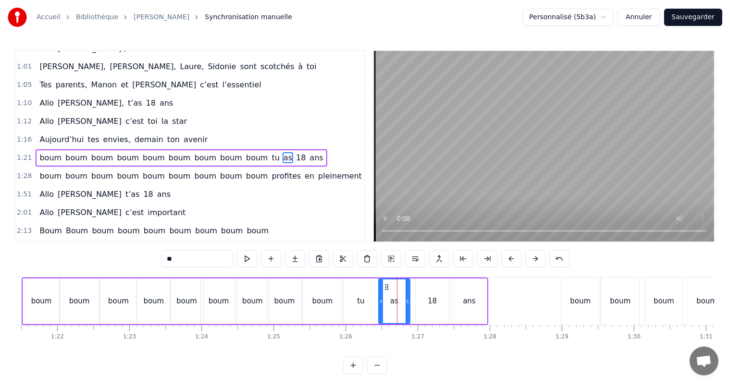
drag, startPoint x: 409, startPoint y: 302, endPoint x: 404, endPoint y: 304, distance: 6.2
click at [406, 304] on icon at bounding box center [408, 302] width 4 height 8
click at [364, 305] on div "tu" at bounding box center [361, 302] width 35 height 46
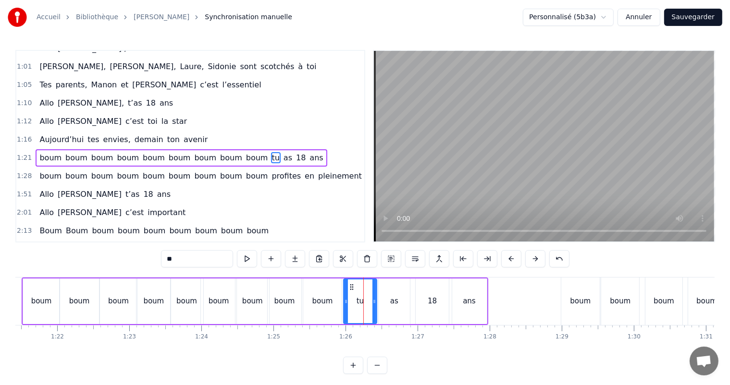
drag, startPoint x: 375, startPoint y: 301, endPoint x: 364, endPoint y: 302, distance: 10.7
click at [373, 302] on icon at bounding box center [374, 302] width 4 height 8
click at [331, 302] on div "boum" at bounding box center [322, 301] width 21 height 11
type input "****"
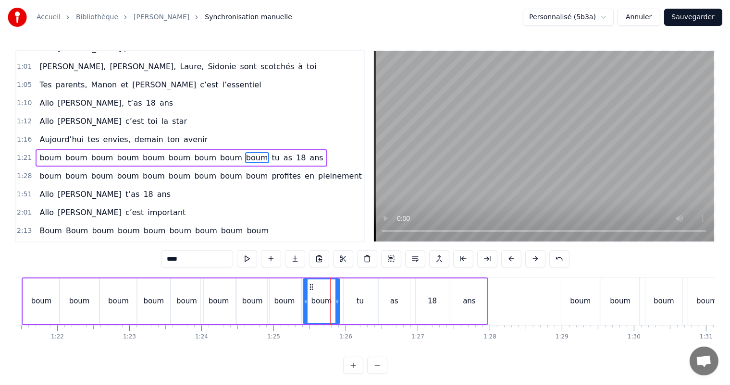
click at [336, 303] on icon at bounding box center [337, 302] width 4 height 8
click at [77, 296] on div "boum" at bounding box center [79, 301] width 21 height 11
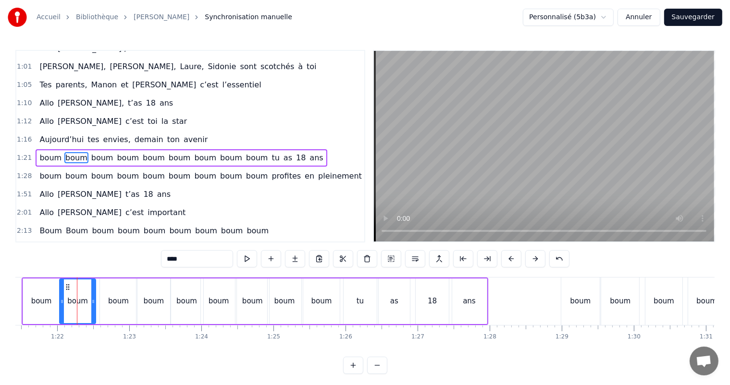
click at [93, 305] on icon at bounding box center [93, 302] width 4 height 8
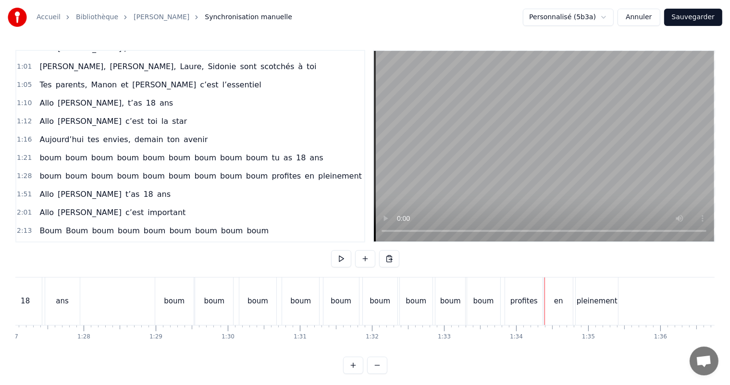
scroll to position [0, 6173]
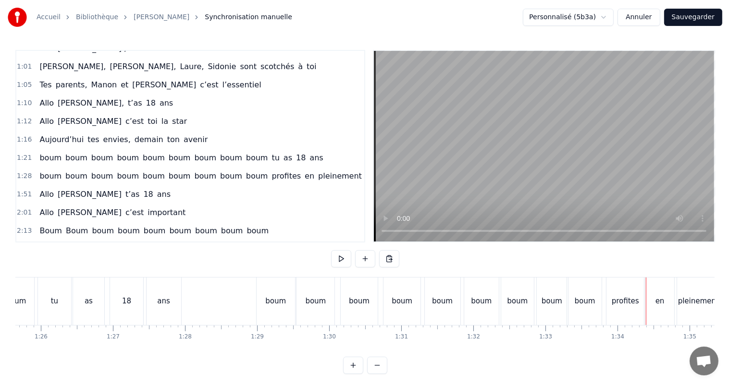
click at [321, 308] on div "boum" at bounding box center [315, 302] width 38 height 48
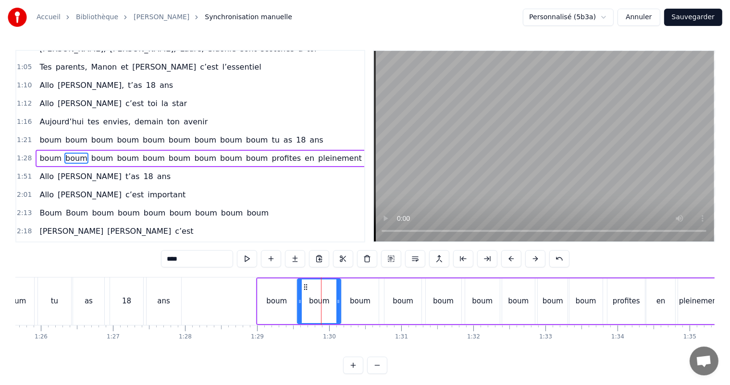
drag, startPoint x: 333, startPoint y: 302, endPoint x: 338, endPoint y: 302, distance: 5.3
click at [338, 302] on icon at bounding box center [338, 302] width 4 height 8
drag, startPoint x: 338, startPoint y: 303, endPoint x: 321, endPoint y: 304, distance: 16.8
click at [321, 304] on icon at bounding box center [322, 302] width 4 height 8
click at [296, 305] on icon at bounding box center [298, 302] width 4 height 8
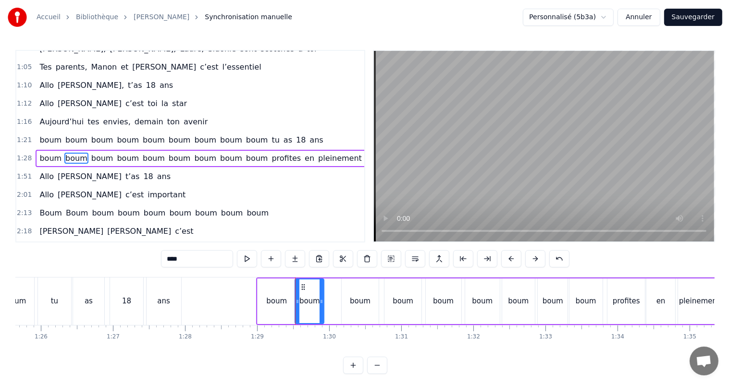
click at [277, 304] on div "boum" at bounding box center [276, 301] width 21 height 11
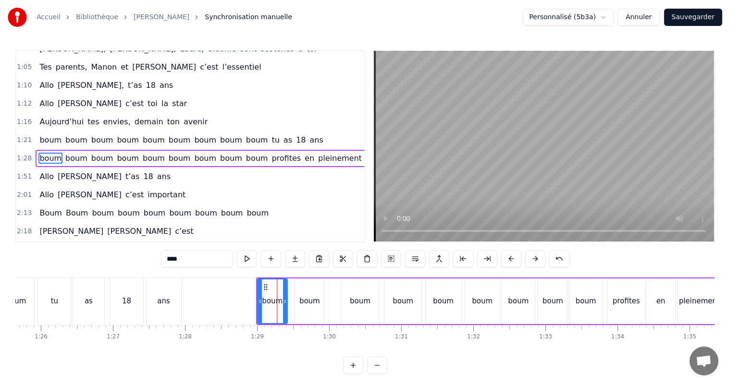
drag, startPoint x: 293, startPoint y: 300, endPoint x: 284, endPoint y: 302, distance: 8.8
click at [284, 302] on icon at bounding box center [285, 302] width 4 height 8
click at [355, 305] on div "boum" at bounding box center [360, 301] width 21 height 11
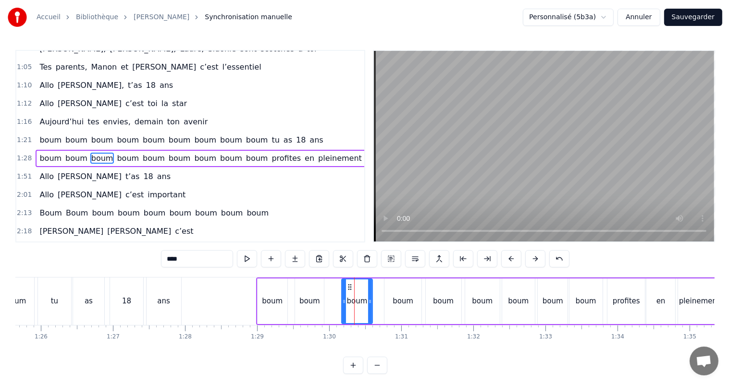
drag, startPoint x: 377, startPoint y: 302, endPoint x: 369, endPoint y: 304, distance: 7.9
click at [370, 304] on icon at bounding box center [370, 302] width 4 height 8
click at [400, 300] on div "boum" at bounding box center [403, 301] width 21 height 11
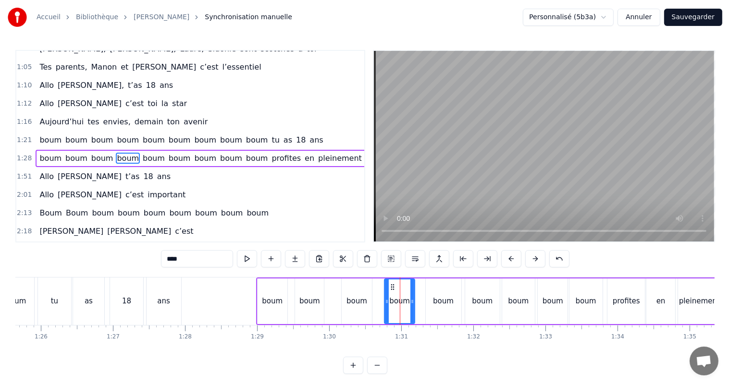
drag, startPoint x: 419, startPoint y: 301, endPoint x: 413, endPoint y: 304, distance: 6.2
click at [411, 305] on div at bounding box center [412, 302] width 4 height 44
click at [438, 302] on div "boum" at bounding box center [443, 301] width 21 height 11
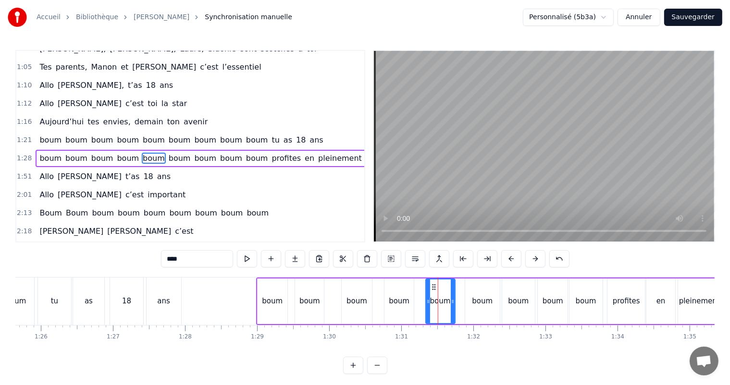
drag, startPoint x: 459, startPoint y: 300, endPoint x: 453, endPoint y: 302, distance: 6.4
click at [453, 302] on icon at bounding box center [453, 302] width 4 height 8
click at [485, 304] on div "boum" at bounding box center [482, 301] width 21 height 11
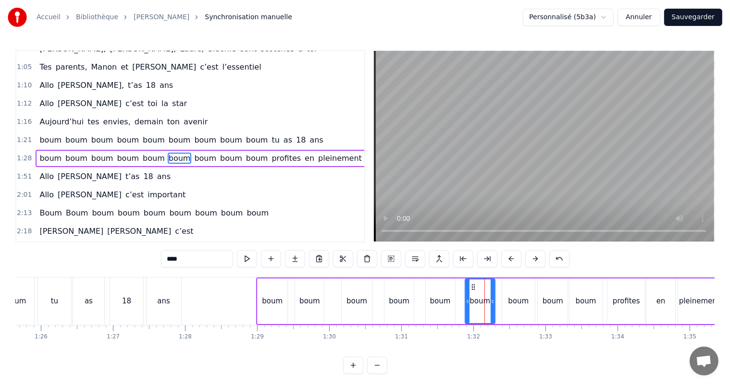
drag, startPoint x: 498, startPoint y: 301, endPoint x: 493, endPoint y: 303, distance: 5.2
click at [493, 303] on icon at bounding box center [493, 302] width 4 height 8
click at [517, 302] on div "boum" at bounding box center [518, 301] width 21 height 11
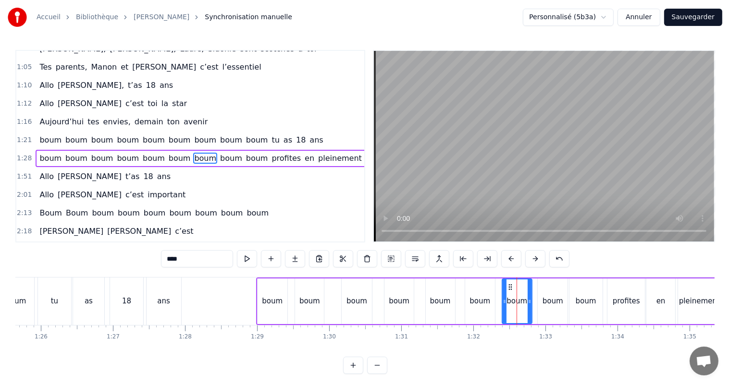
click at [529, 304] on icon at bounding box center [530, 302] width 4 height 8
click at [551, 297] on div "boum" at bounding box center [552, 301] width 21 height 11
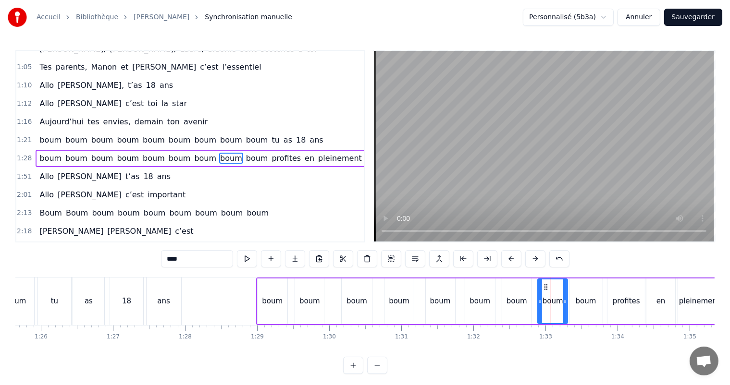
click at [582, 301] on div "boum" at bounding box center [586, 301] width 21 height 11
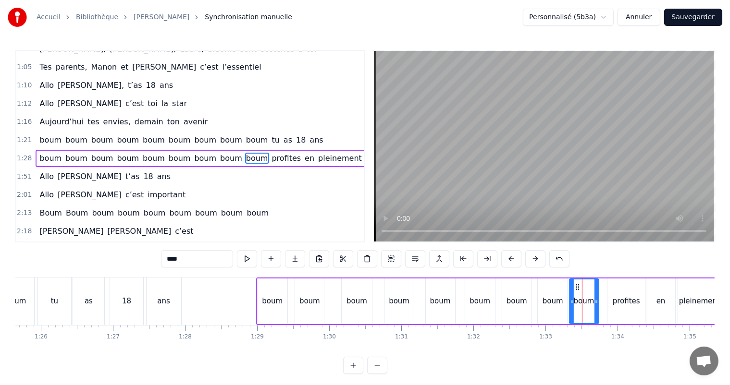
click at [596, 302] on icon at bounding box center [596, 302] width 4 height 8
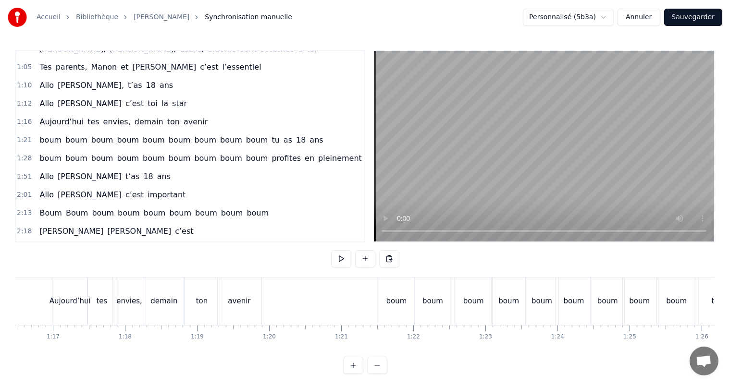
scroll to position [0, 5520]
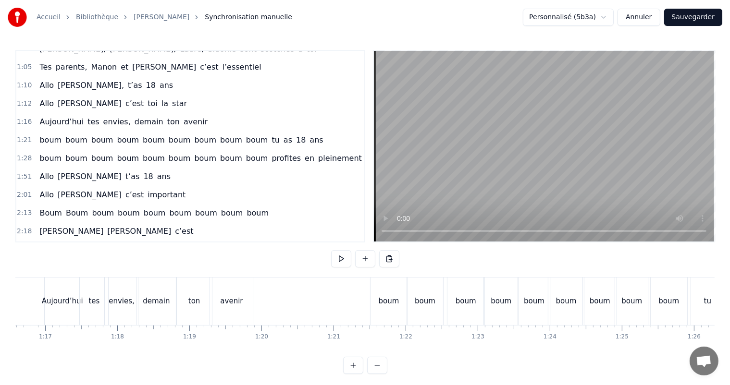
click at [386, 294] on div "boum" at bounding box center [388, 302] width 37 height 48
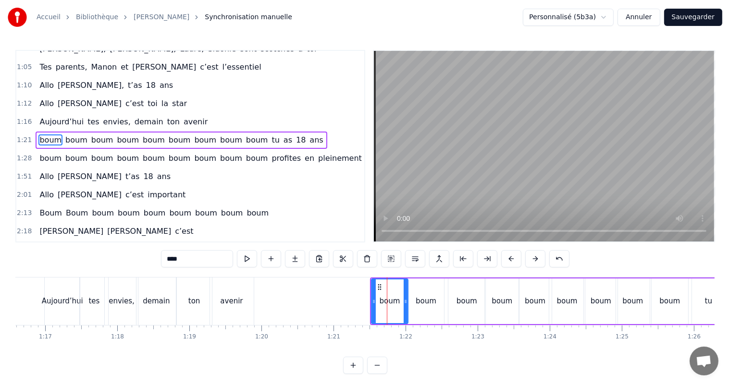
scroll to position [249, 0]
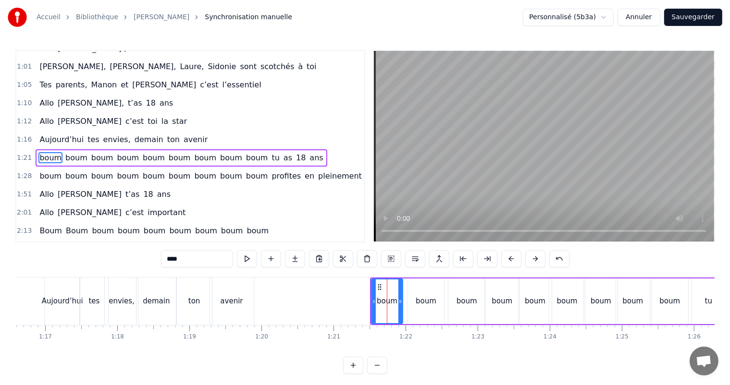
drag, startPoint x: 404, startPoint y: 302, endPoint x: 398, endPoint y: 304, distance: 6.2
click at [398, 304] on icon at bounding box center [400, 302] width 4 height 8
click at [425, 301] on div "boum" at bounding box center [426, 301] width 21 height 11
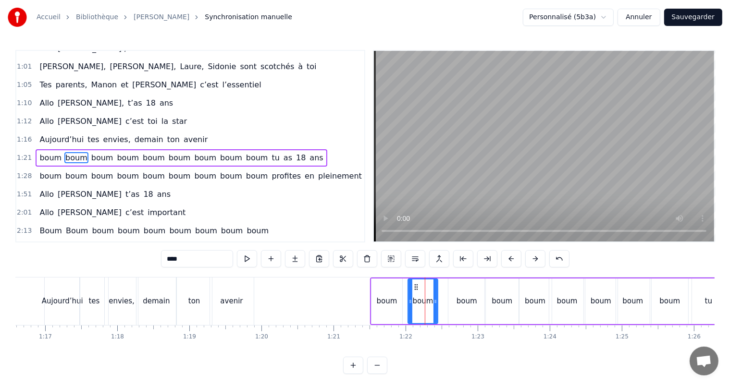
drag, startPoint x: 441, startPoint y: 301, endPoint x: 434, endPoint y: 304, distance: 6.7
click at [434, 304] on icon at bounding box center [435, 302] width 4 height 8
click at [467, 301] on div "boum" at bounding box center [466, 301] width 21 height 11
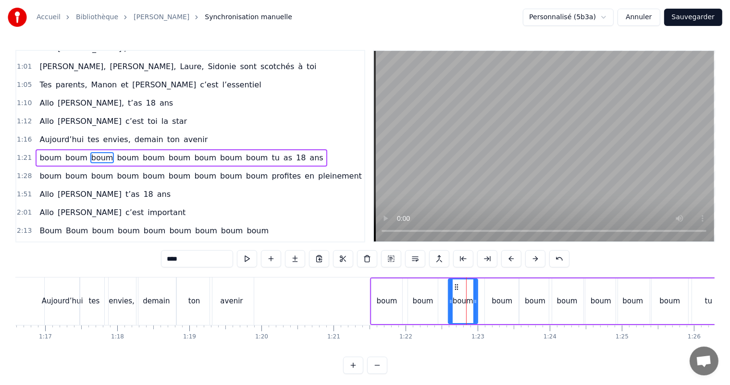
drag, startPoint x: 482, startPoint y: 302, endPoint x: 474, endPoint y: 304, distance: 7.9
click at [474, 304] on icon at bounding box center [475, 302] width 4 height 8
drag, startPoint x: 454, startPoint y: 286, endPoint x: 448, endPoint y: 287, distance: 6.3
click at [448, 287] on circle at bounding box center [448, 287] width 0 height 0
click at [493, 306] on div "boum" at bounding box center [502, 301] width 21 height 11
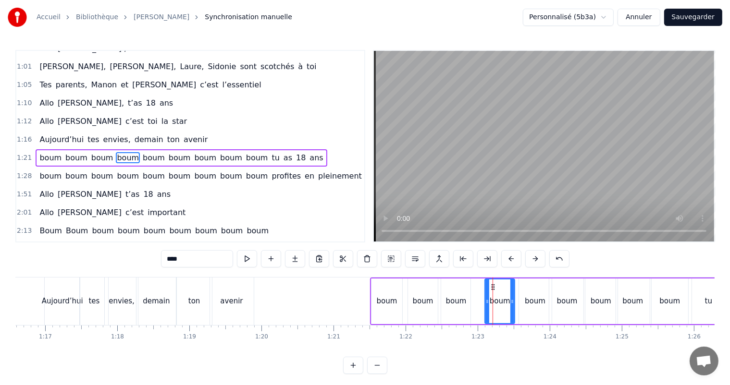
drag, startPoint x: 515, startPoint y: 302, endPoint x: 500, endPoint y: 295, distance: 17.0
click at [510, 302] on icon at bounding box center [512, 302] width 4 height 8
drag, startPoint x: 490, startPoint y: 287, endPoint x: 485, endPoint y: 289, distance: 5.4
click at [482, 288] on icon at bounding box center [485, 287] width 8 height 8
click at [527, 295] on div "boum" at bounding box center [535, 302] width 33 height 46
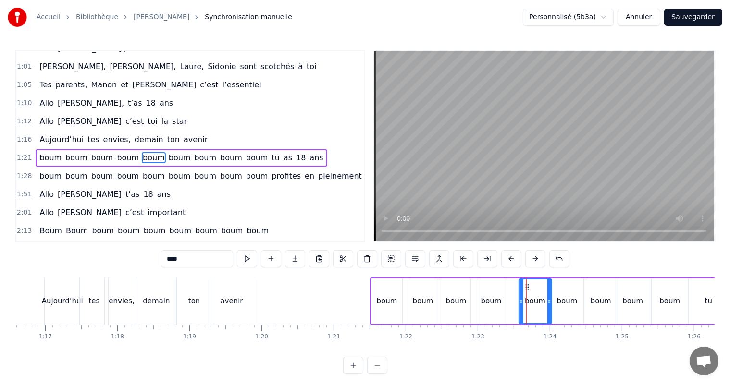
drag, startPoint x: 526, startPoint y: 287, endPoint x: 521, endPoint y: 286, distance: 4.8
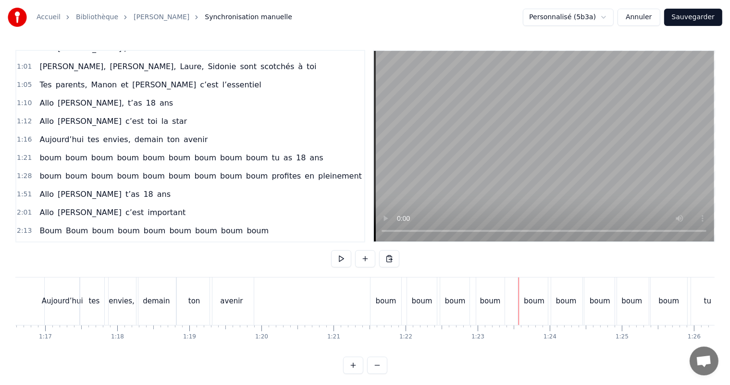
click at [528, 288] on div "boum" at bounding box center [534, 302] width 33 height 48
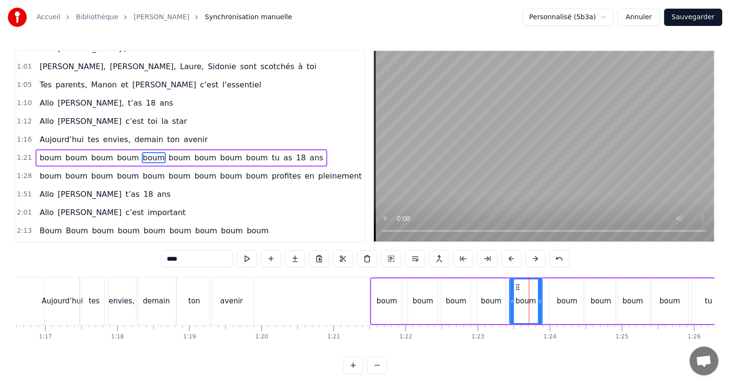
drag, startPoint x: 527, startPoint y: 287, endPoint x: 517, endPoint y: 288, distance: 9.7
click at [517, 288] on icon at bounding box center [518, 287] width 8 height 8
click at [535, 301] on icon at bounding box center [535, 302] width 4 height 8
click at [566, 301] on div "boum" at bounding box center [567, 301] width 21 height 11
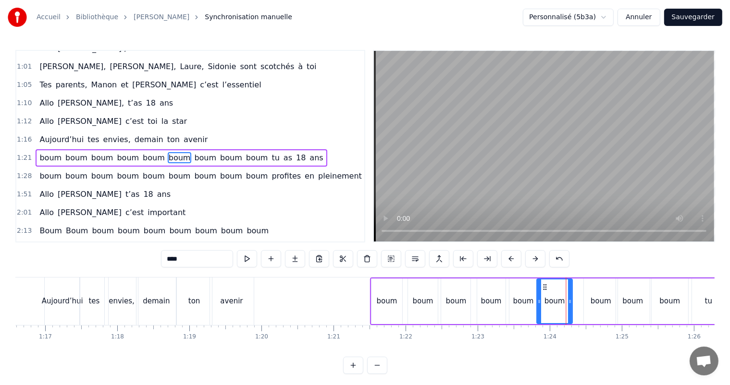
drag, startPoint x: 556, startPoint y: 286, endPoint x: 544, endPoint y: 290, distance: 12.6
click at [542, 290] on icon at bounding box center [545, 287] width 8 height 8
drag, startPoint x: 568, startPoint y: 302, endPoint x: 563, endPoint y: 303, distance: 5.4
click at [561, 304] on icon at bounding box center [563, 302] width 4 height 8
click at [598, 300] on div "boum" at bounding box center [601, 301] width 21 height 11
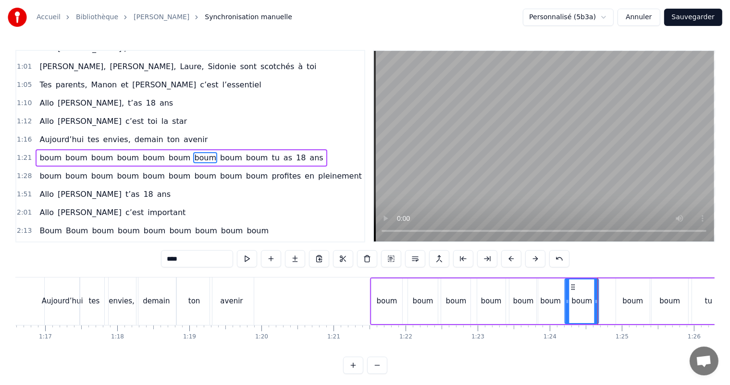
drag, startPoint x: 590, startPoint y: 286, endPoint x: 579, endPoint y: 295, distance: 14.1
click at [571, 288] on icon at bounding box center [573, 287] width 8 height 8
click at [592, 304] on icon at bounding box center [593, 302] width 4 height 8
click at [628, 301] on div "boum" at bounding box center [633, 301] width 21 height 11
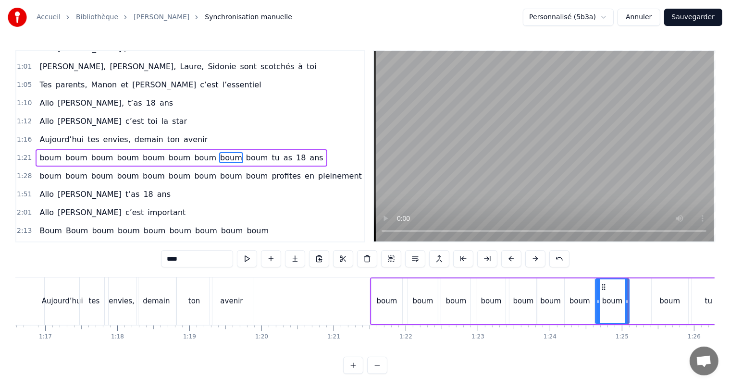
drag, startPoint x: 622, startPoint y: 286, endPoint x: 602, endPoint y: 292, distance: 21.3
click at [602, 292] on div "boum" at bounding box center [612, 302] width 33 height 44
drag, startPoint x: 625, startPoint y: 301, endPoint x: 633, endPoint y: 305, distance: 9.7
click at [623, 304] on icon at bounding box center [625, 302] width 4 height 8
click at [666, 304] on div "boum" at bounding box center [670, 301] width 21 height 11
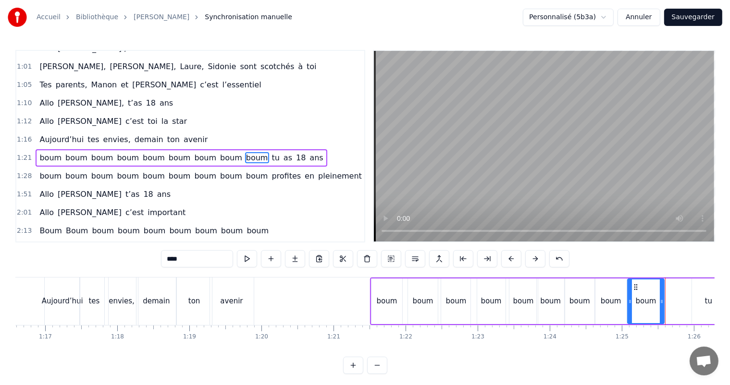
drag, startPoint x: 658, startPoint y: 288, endPoint x: 637, endPoint y: 292, distance: 21.6
click at [634, 294] on div "boum" at bounding box center [646, 302] width 36 height 44
click at [659, 302] on icon at bounding box center [660, 302] width 4 height 8
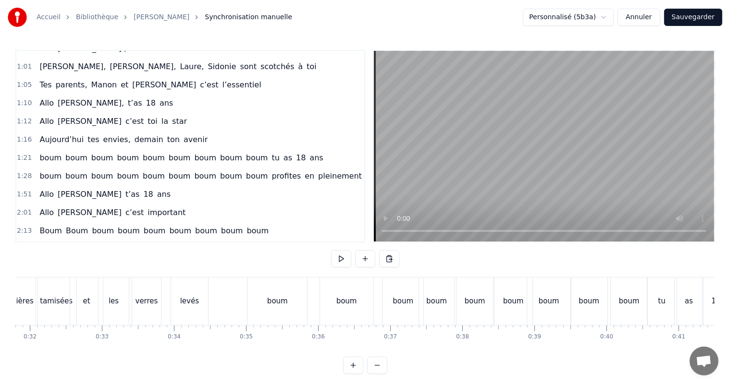
scroll to position [0, 2219]
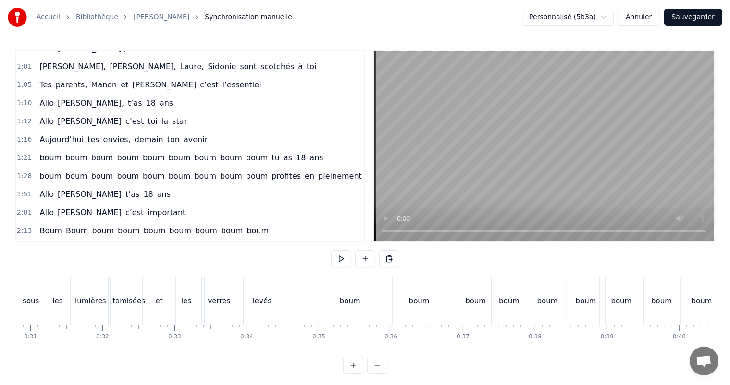
click at [335, 288] on div "boum" at bounding box center [350, 302] width 60 height 48
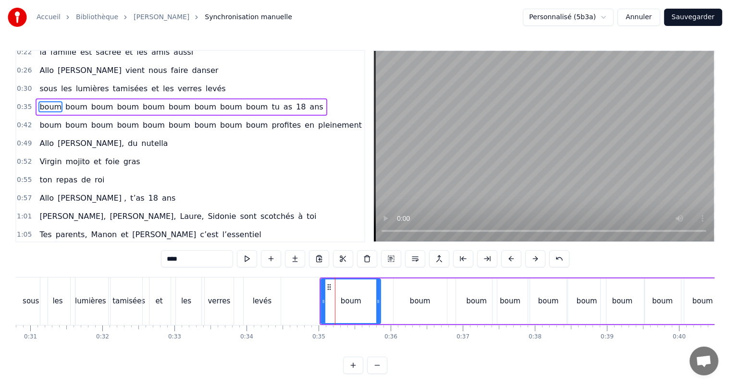
scroll to position [54, 0]
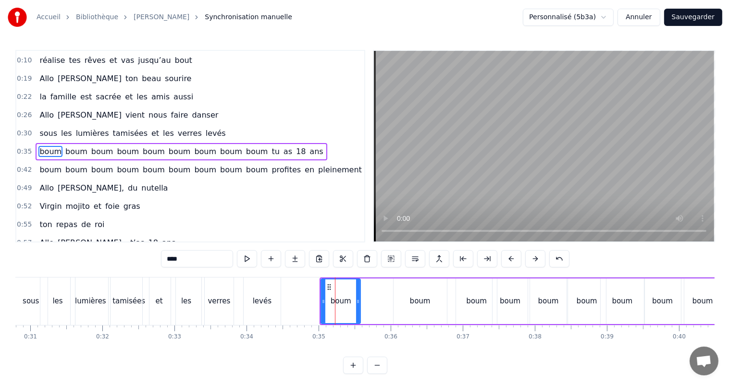
drag, startPoint x: 380, startPoint y: 302, endPoint x: 357, endPoint y: 307, distance: 23.5
click at [357, 307] on div at bounding box center [358, 302] width 4 height 44
click at [417, 301] on div "boum" at bounding box center [420, 301] width 21 height 11
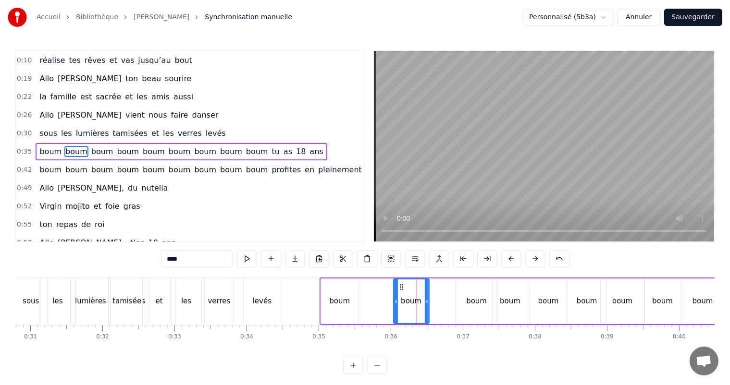
drag, startPoint x: 445, startPoint y: 300, endPoint x: 411, endPoint y: 296, distance: 34.3
click at [425, 302] on icon at bounding box center [427, 302] width 4 height 8
drag, startPoint x: 396, startPoint y: 287, endPoint x: 386, endPoint y: 295, distance: 12.6
click at [369, 290] on icon at bounding box center [371, 287] width 8 height 8
click at [469, 300] on div "boum" at bounding box center [476, 301] width 21 height 11
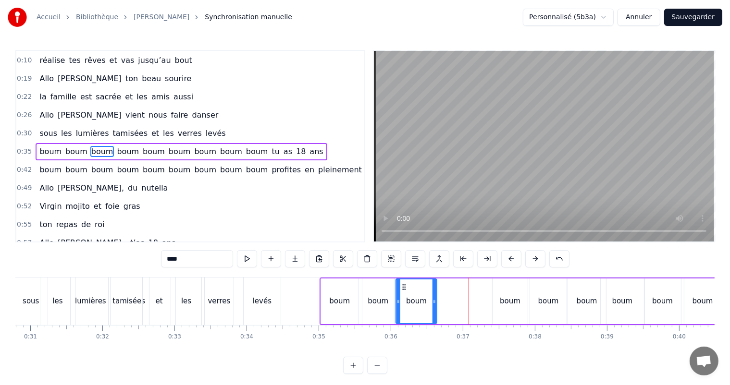
drag, startPoint x: 455, startPoint y: 287, endPoint x: 404, endPoint y: 288, distance: 51.4
click at [404, 288] on icon at bounding box center [404, 287] width 8 height 8
click at [503, 298] on div "boum" at bounding box center [510, 301] width 21 height 11
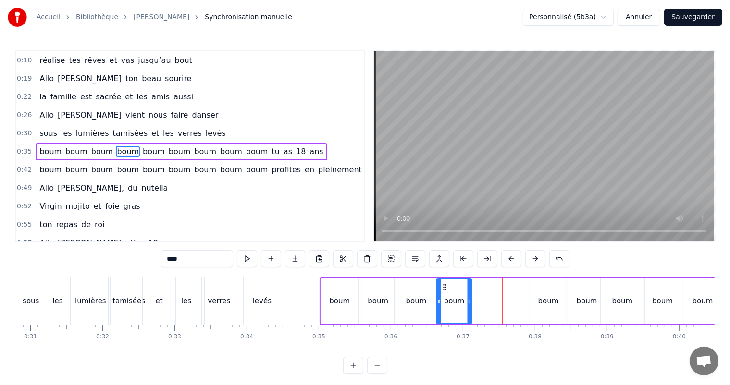
drag, startPoint x: 486, startPoint y: 288, endPoint x: 443, endPoint y: 289, distance: 43.3
click at [444, 289] on circle at bounding box center [444, 289] width 0 height 0
click at [547, 299] on div "boum" at bounding box center [548, 301] width 21 height 11
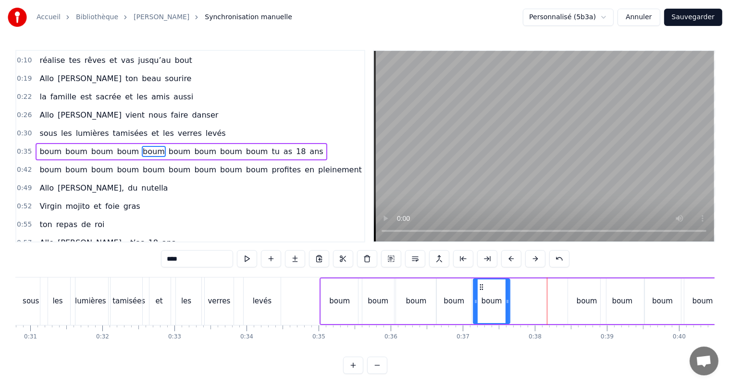
drag, startPoint x: 536, startPoint y: 286, endPoint x: 482, endPoint y: 289, distance: 53.9
click at [479, 285] on icon at bounding box center [482, 287] width 8 height 8
drag, startPoint x: 507, startPoint y: 301, endPoint x: 491, endPoint y: 300, distance: 16.8
click at [502, 302] on icon at bounding box center [503, 302] width 4 height 8
click at [463, 303] on div "boum" at bounding box center [453, 302] width 35 height 46
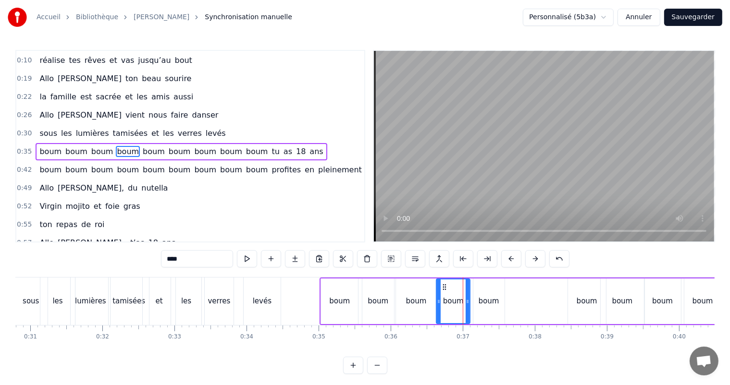
click at [467, 301] on icon at bounding box center [468, 302] width 4 height 8
click at [577, 302] on div "boum" at bounding box center [587, 302] width 38 height 46
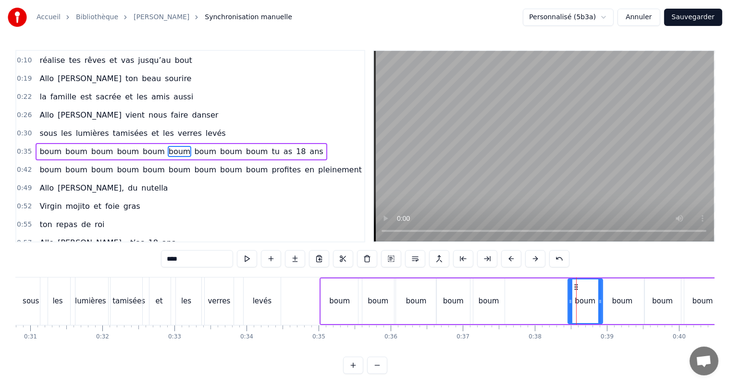
drag, startPoint x: 603, startPoint y: 302, endPoint x: 581, endPoint y: 291, distance: 24.3
click at [598, 304] on icon at bounding box center [600, 302] width 4 height 8
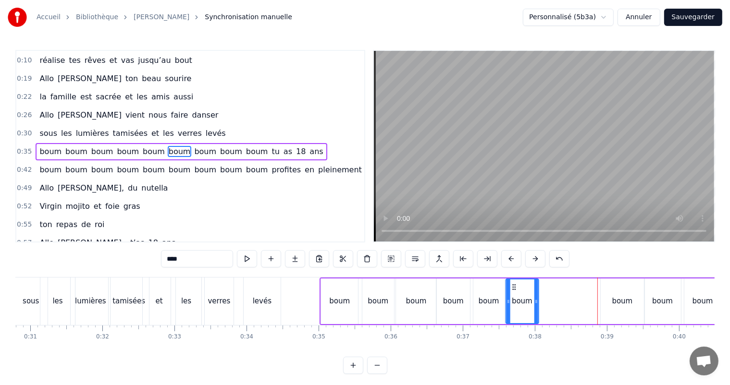
drag, startPoint x: 560, startPoint y: 286, endPoint x: 529, endPoint y: 289, distance: 31.8
click at [514, 285] on icon at bounding box center [514, 287] width 8 height 8
click at [611, 303] on div "boum" at bounding box center [623, 302] width 44 height 46
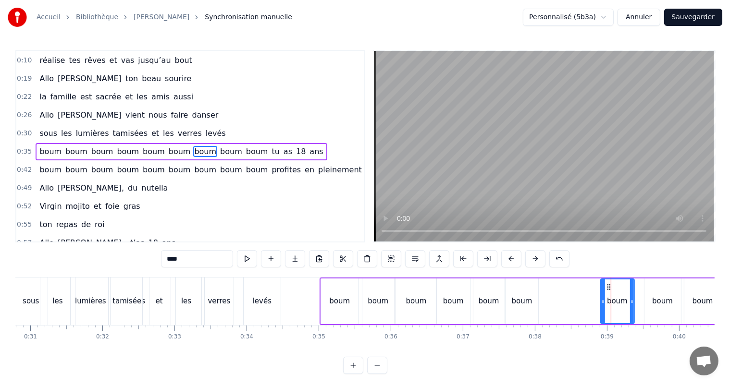
drag, startPoint x: 642, startPoint y: 304, endPoint x: 616, endPoint y: 293, distance: 28.2
click at [630, 307] on div at bounding box center [632, 302] width 4 height 44
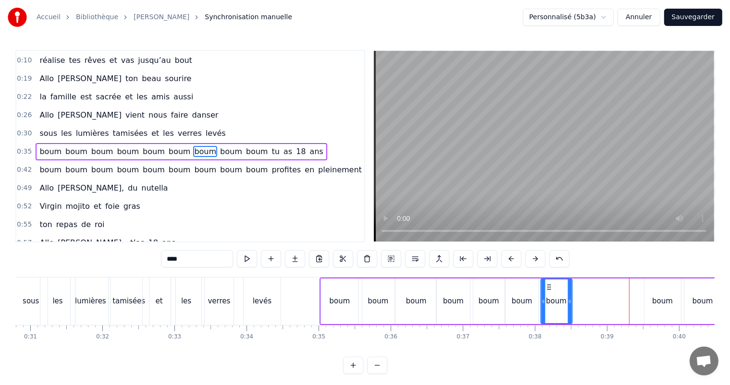
drag, startPoint x: 584, startPoint y: 287, endPoint x: 625, endPoint y: 303, distance: 44.0
click at [549, 288] on icon at bounding box center [549, 287] width 8 height 8
click at [661, 304] on div "boum" at bounding box center [662, 301] width 21 height 11
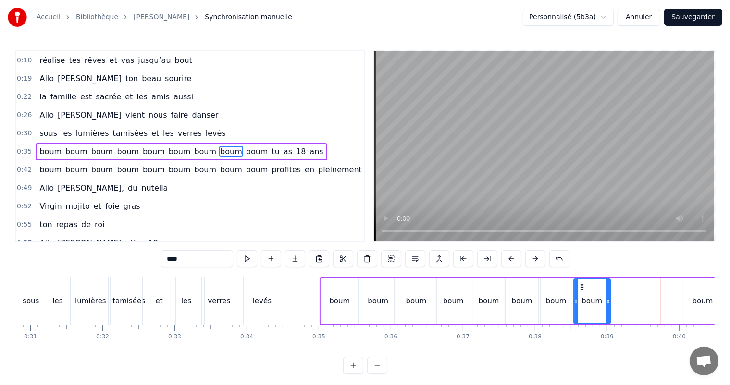
drag, startPoint x: 652, startPoint y: 286, endPoint x: 629, endPoint y: 301, distance: 27.9
click at [581, 292] on div "boum" at bounding box center [592, 302] width 36 height 44
click at [703, 304] on div "boum" at bounding box center [702, 301] width 21 height 11
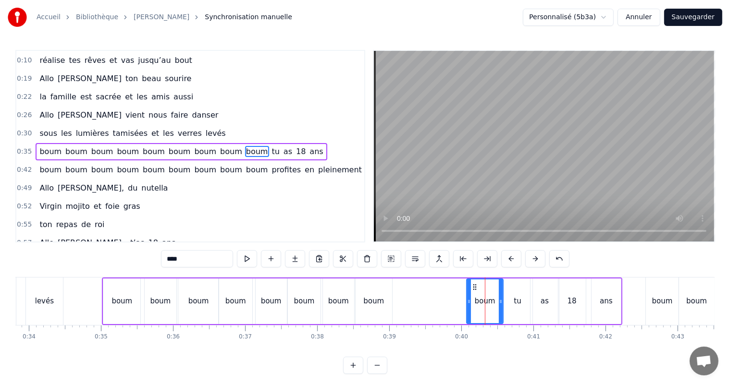
scroll to position [0, 2416]
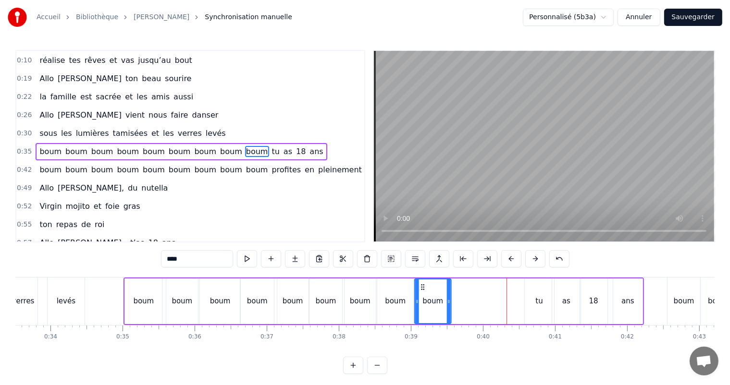
drag, startPoint x: 490, startPoint y: 289, endPoint x: 423, endPoint y: 300, distance: 68.1
click at [421, 296] on div "boum" at bounding box center [433, 302] width 36 height 44
drag, startPoint x: 448, startPoint y: 302, endPoint x: 443, endPoint y: 304, distance: 5.5
click at [444, 304] on icon at bounding box center [446, 302] width 4 height 8
drag, startPoint x: 534, startPoint y: 301, endPoint x: 527, endPoint y: 303, distance: 7.8
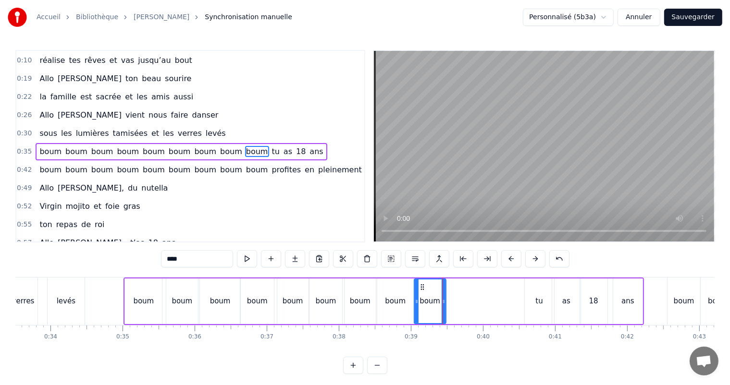
click at [527, 303] on div "tu" at bounding box center [539, 302] width 29 height 46
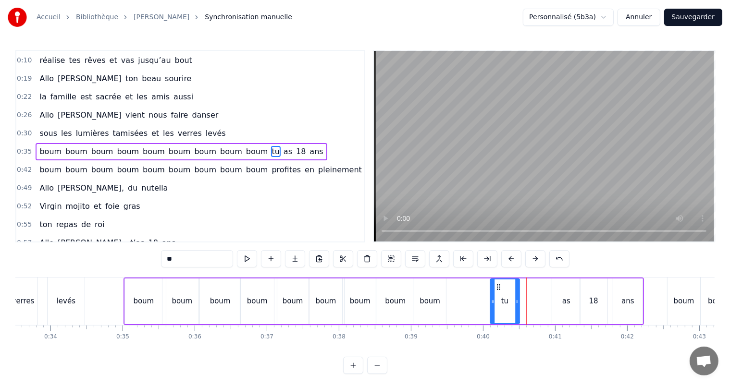
drag, startPoint x: 531, startPoint y: 288, endPoint x: 511, endPoint y: 297, distance: 22.4
click at [497, 297] on div "tu" at bounding box center [505, 302] width 28 height 44
click at [568, 297] on div "as" at bounding box center [566, 301] width 8 height 11
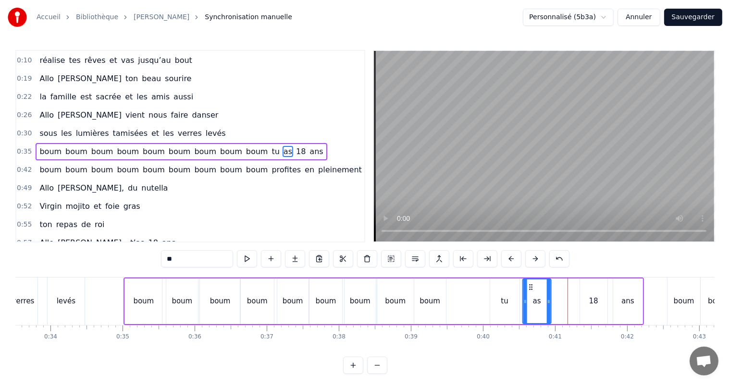
drag, startPoint x: 559, startPoint y: 287, endPoint x: 546, endPoint y: 293, distance: 14.8
click at [530, 293] on div "as" at bounding box center [537, 302] width 28 height 44
click at [593, 298] on div "18" at bounding box center [593, 301] width 9 height 11
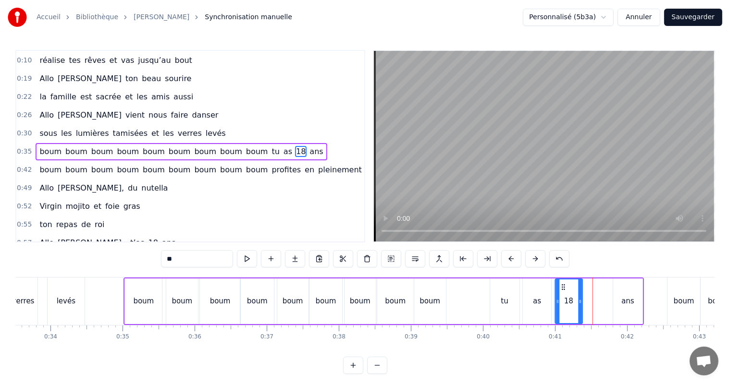
drag, startPoint x: 586, startPoint y: 288, endPoint x: 567, endPoint y: 294, distance: 20.2
click at [561, 295] on div "18" at bounding box center [568, 302] width 26 height 44
click at [626, 303] on div "ans" at bounding box center [627, 301] width 13 height 11
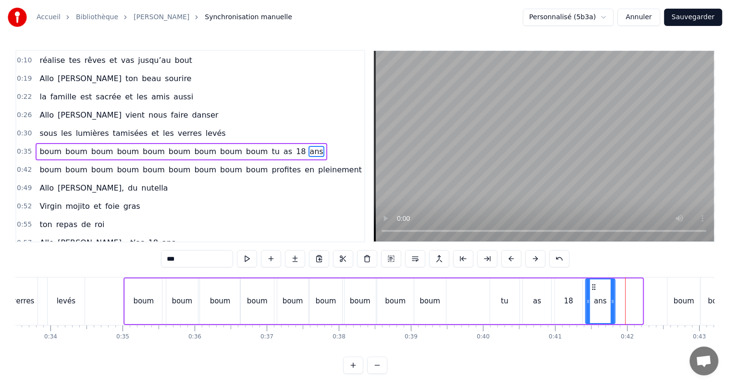
drag, startPoint x: 621, startPoint y: 288, endPoint x: 597, endPoint y: 295, distance: 24.5
click at [593, 294] on div "ans" at bounding box center [600, 302] width 28 height 44
click at [64, 281] on div "levés" at bounding box center [66, 302] width 37 height 48
type input "*****"
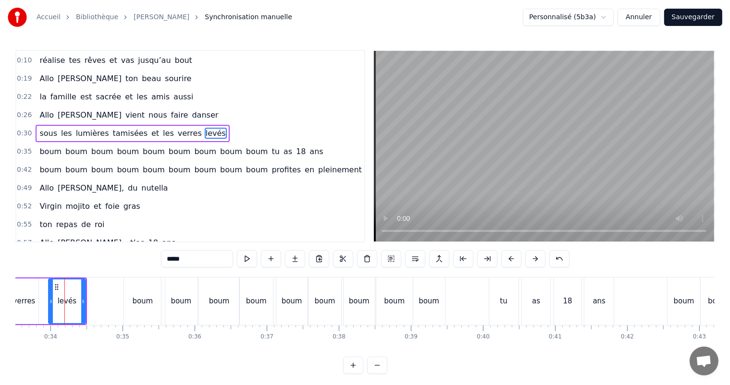
scroll to position [37, 0]
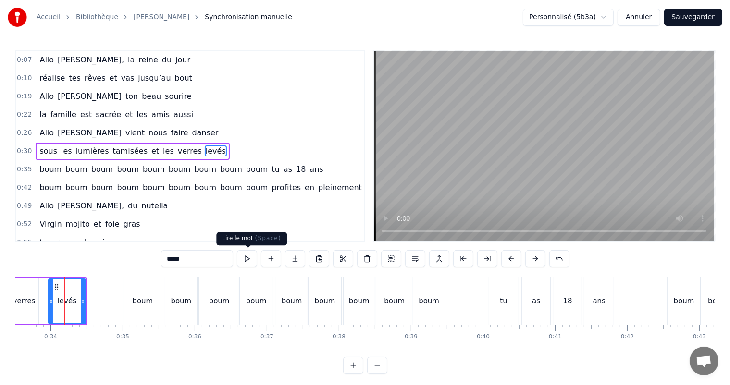
click at [245, 259] on button at bounding box center [247, 258] width 20 height 17
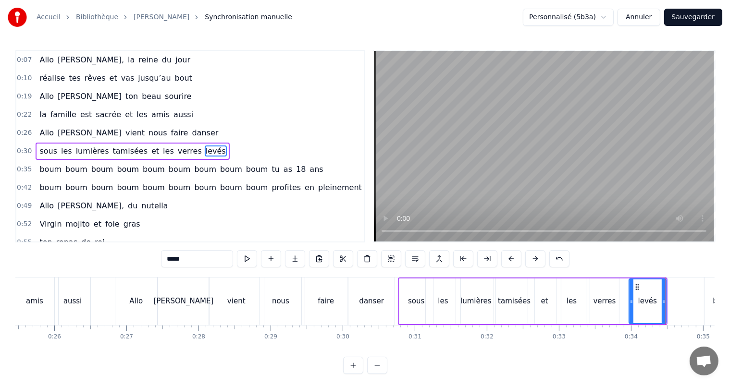
scroll to position [0, 1820]
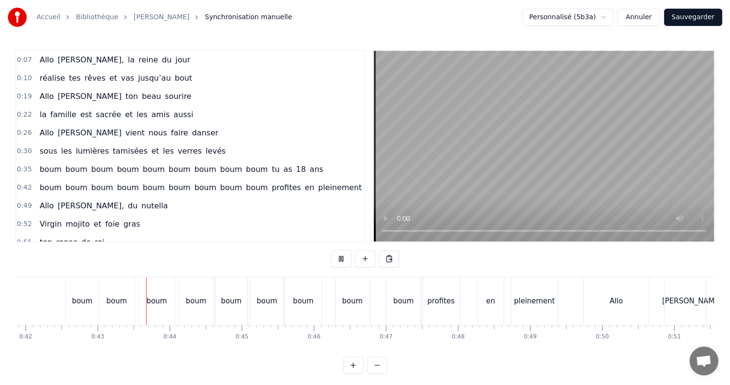
scroll to position [0, 3053]
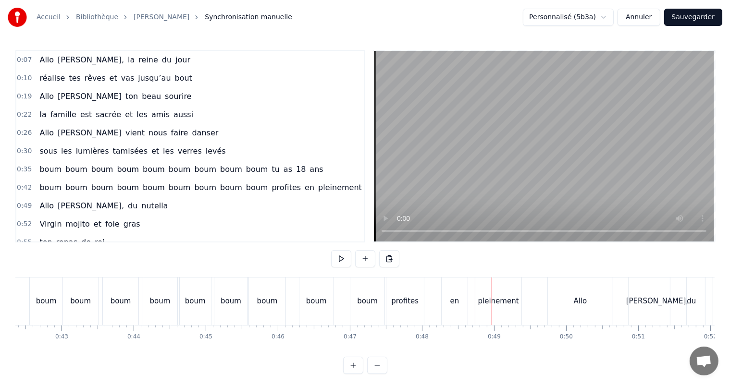
click at [361, 312] on div "boum" at bounding box center [367, 302] width 35 height 48
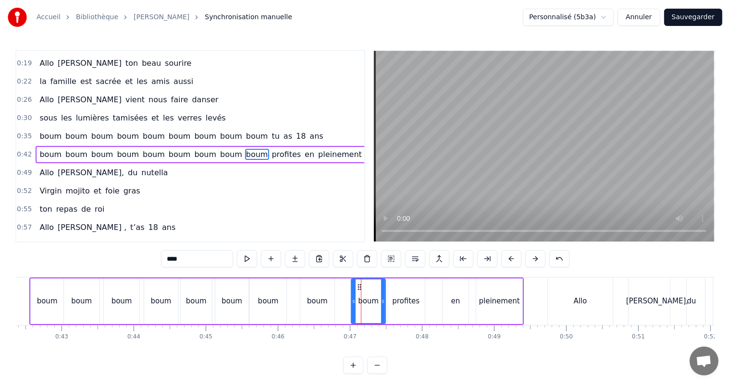
scroll to position [72, 0]
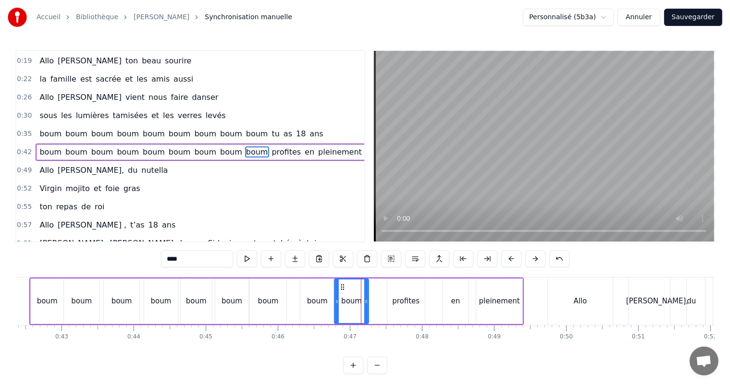
drag, startPoint x: 354, startPoint y: 288, endPoint x: 330, endPoint y: 291, distance: 24.3
click at [341, 291] on div "boum" at bounding box center [352, 302] width 34 height 44
click at [322, 293] on div "boum" at bounding box center [317, 302] width 34 height 46
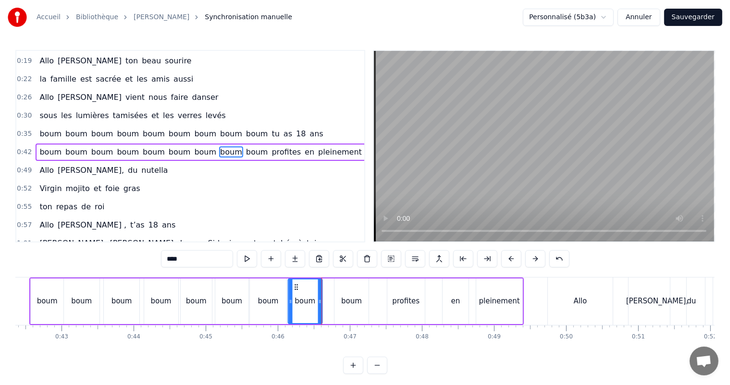
drag, startPoint x: 305, startPoint y: 287, endPoint x: 288, endPoint y: 290, distance: 16.7
click at [292, 290] on icon at bounding box center [296, 287] width 8 height 8
click at [273, 292] on div "boum" at bounding box center [268, 302] width 37 height 46
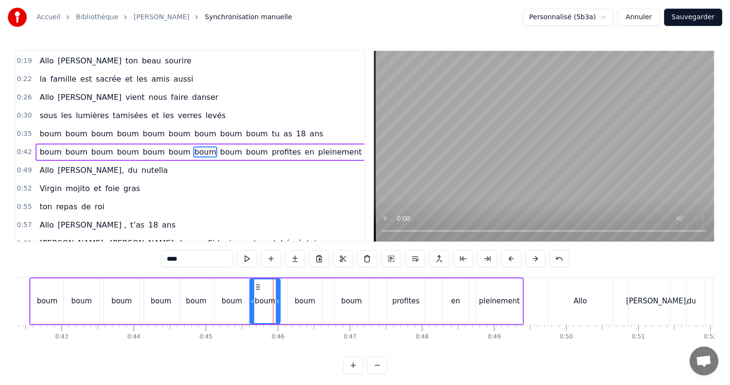
drag, startPoint x: 283, startPoint y: 301, endPoint x: 277, endPoint y: 302, distance: 6.3
click at [277, 302] on icon at bounding box center [278, 302] width 4 height 8
click at [228, 292] on div "boum" at bounding box center [232, 302] width 34 height 46
click at [243, 302] on icon at bounding box center [243, 302] width 4 height 8
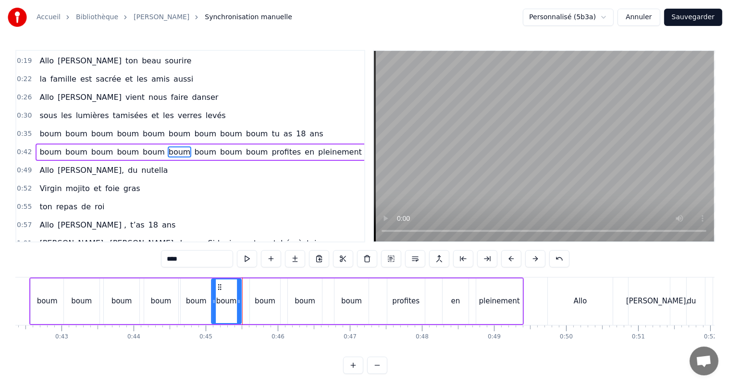
click at [218, 288] on icon at bounding box center [220, 287] width 8 height 8
click at [261, 295] on div "boum" at bounding box center [265, 302] width 30 height 46
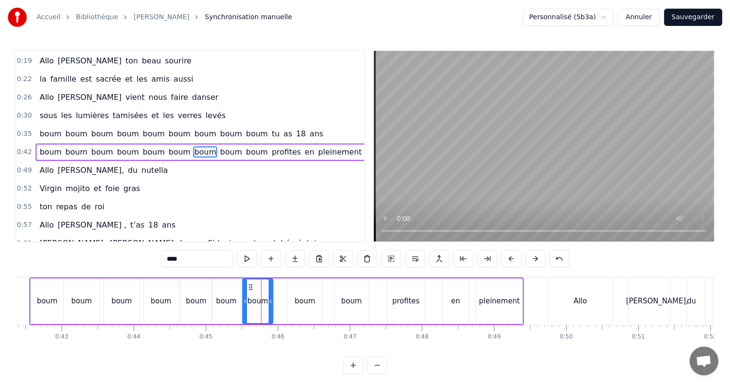
drag, startPoint x: 256, startPoint y: 288, endPoint x: 278, endPoint y: 287, distance: 22.2
click at [248, 289] on icon at bounding box center [251, 287] width 8 height 8
click at [298, 284] on div "boum" at bounding box center [305, 302] width 34 height 46
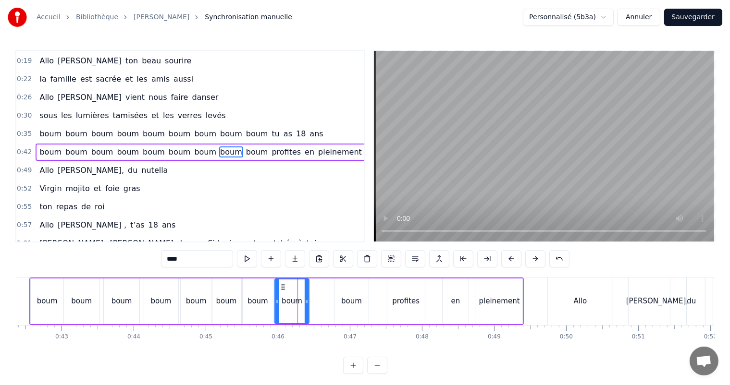
drag, startPoint x: 295, startPoint y: 285, endPoint x: 282, endPoint y: 286, distance: 13.0
click at [282, 286] on icon at bounding box center [283, 287] width 8 height 8
click at [338, 285] on div "boum" at bounding box center [351, 302] width 35 height 46
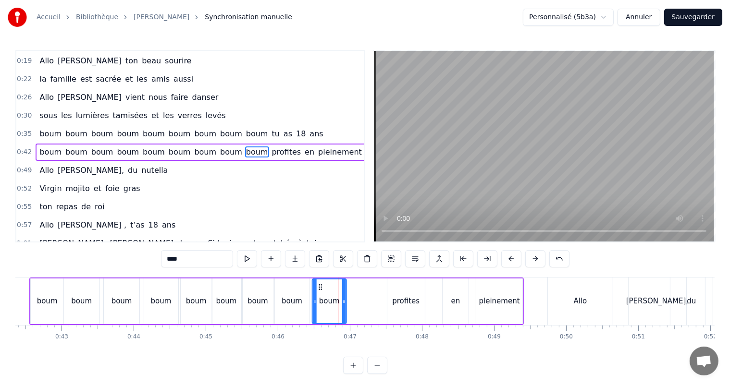
drag, startPoint x: 340, startPoint y: 286, endPoint x: 318, endPoint y: 291, distance: 22.7
click at [318, 291] on div "boum" at bounding box center [329, 302] width 34 height 44
click at [83, 286] on div "boum" at bounding box center [82, 302] width 36 height 46
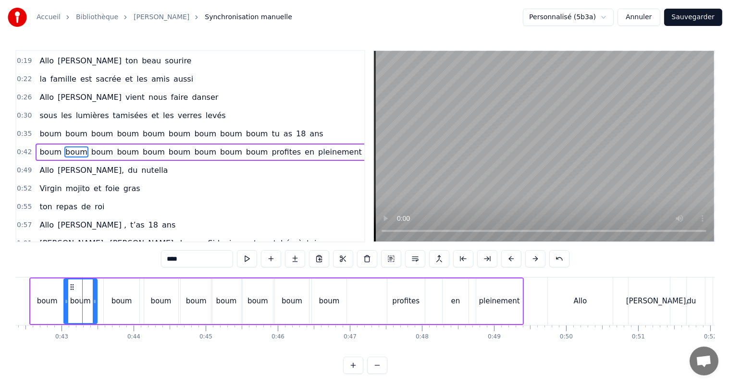
click at [95, 301] on icon at bounding box center [95, 302] width 4 height 8
click at [123, 303] on div "boum" at bounding box center [121, 301] width 21 height 11
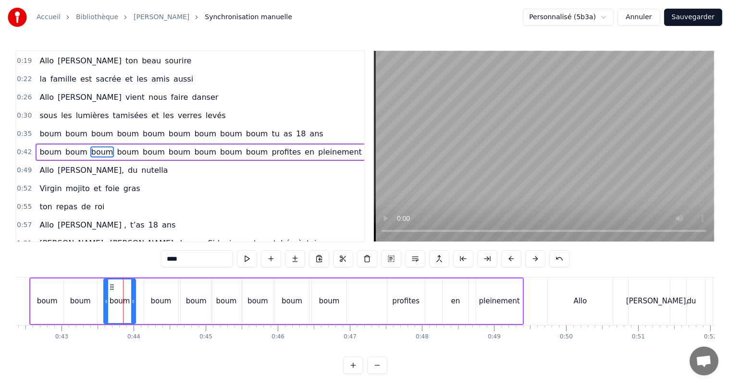
drag, startPoint x: 137, startPoint y: 302, endPoint x: 123, endPoint y: 293, distance: 16.7
click at [133, 302] on icon at bounding box center [133, 302] width 4 height 8
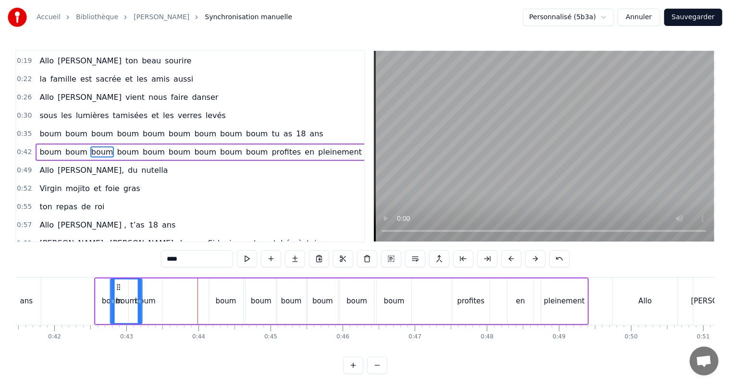
scroll to position [0, 2975]
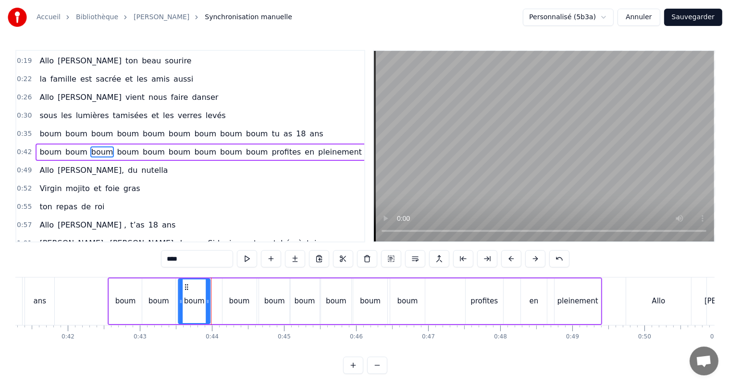
drag, startPoint x: 111, startPoint y: 288, endPoint x: 185, endPoint y: 300, distance: 75.5
click at [185, 300] on div "boum" at bounding box center [194, 302] width 31 height 44
click at [234, 296] on div "boum" at bounding box center [239, 301] width 21 height 11
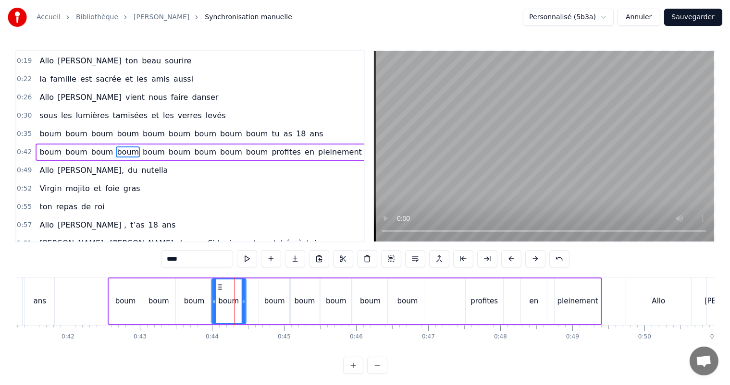
drag, startPoint x: 229, startPoint y: 287, endPoint x: 243, endPoint y: 289, distance: 14.1
click at [219, 288] on icon at bounding box center [220, 287] width 8 height 8
click at [267, 285] on div "boum" at bounding box center [274, 302] width 31 height 46
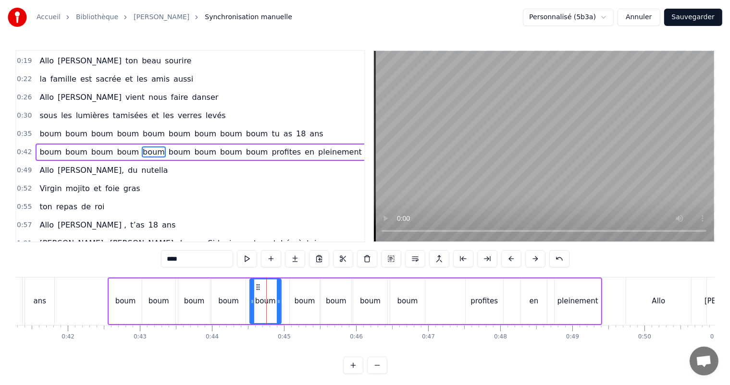
drag, startPoint x: 267, startPoint y: 285, endPoint x: 261, endPoint y: 285, distance: 5.3
click at [258, 285] on icon at bounding box center [258, 287] width 8 height 8
click at [296, 291] on div "boum" at bounding box center [305, 302] width 30 height 46
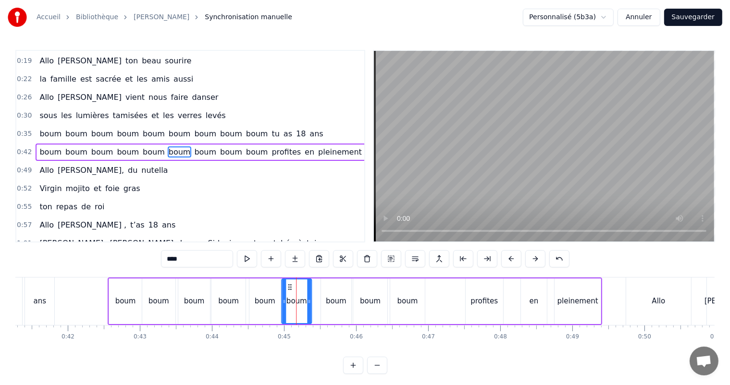
drag, startPoint x: 298, startPoint y: 287, endPoint x: 290, endPoint y: 287, distance: 8.2
click at [290, 287] on icon at bounding box center [290, 287] width 8 height 8
click at [333, 286] on div "boum" at bounding box center [336, 302] width 30 height 46
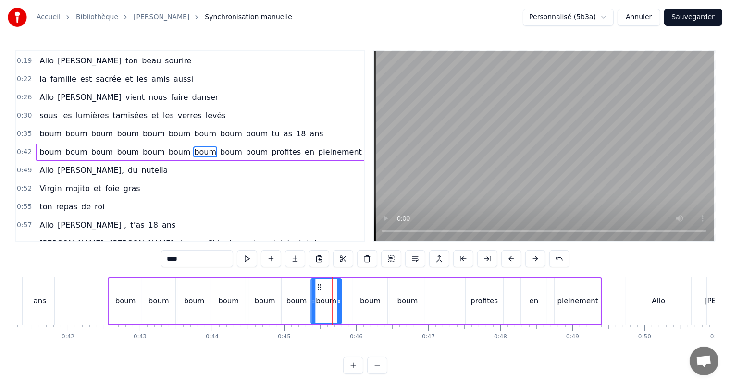
drag, startPoint x: 328, startPoint y: 286, endPoint x: 318, endPoint y: 286, distance: 10.1
click at [318, 286] on icon at bounding box center [319, 287] width 8 height 8
click at [361, 290] on div "boum" at bounding box center [370, 302] width 34 height 46
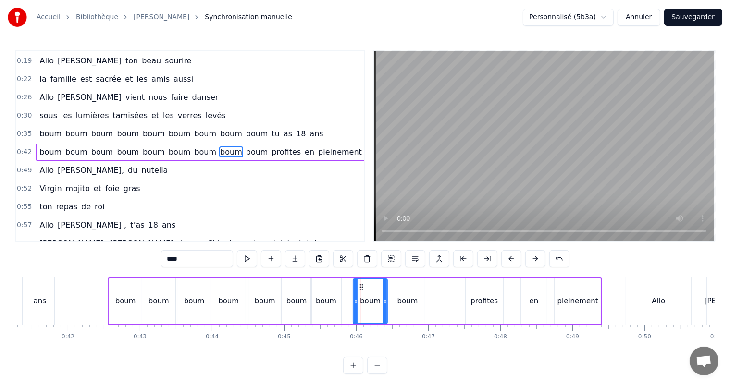
drag, startPoint x: 359, startPoint y: 288, endPoint x: 354, endPoint y: 287, distance: 5.9
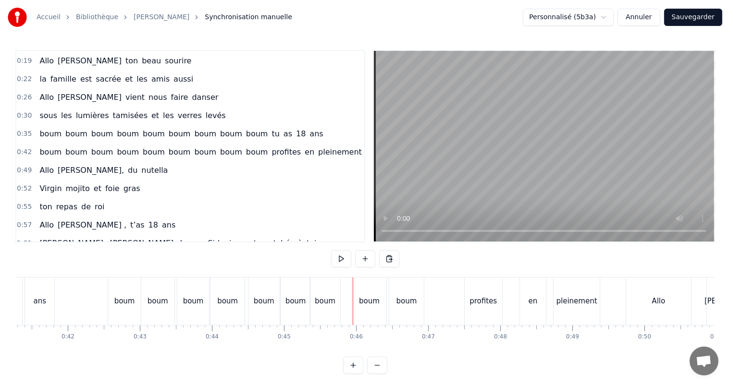
click at [360, 286] on div "boum" at bounding box center [369, 302] width 34 height 48
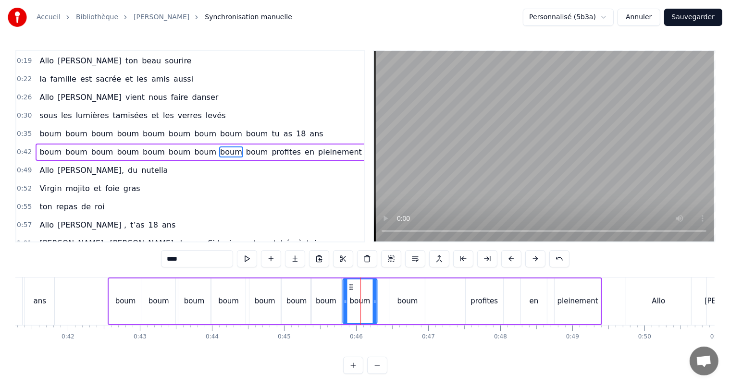
drag, startPoint x: 359, startPoint y: 287, endPoint x: 349, endPoint y: 288, distance: 10.1
click at [349, 288] on icon at bounding box center [351, 287] width 8 height 8
click at [407, 302] on div "boum" at bounding box center [407, 301] width 21 height 11
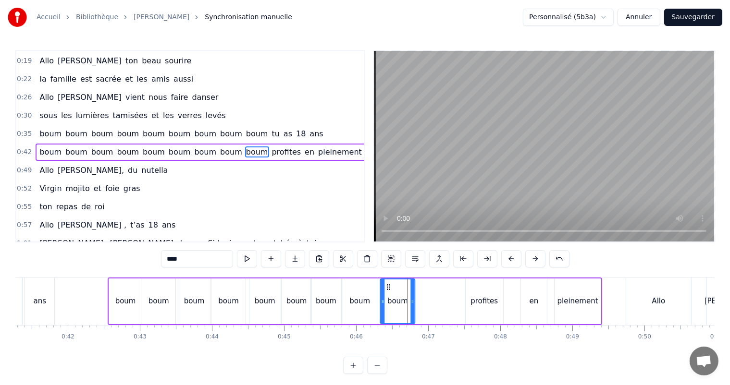
drag, startPoint x: 399, startPoint y: 286, endPoint x: 408, endPoint y: 292, distance: 10.4
click at [389, 292] on div "boum" at bounding box center [398, 302] width 34 height 44
click at [485, 304] on div "profites" at bounding box center [483, 301] width 27 height 11
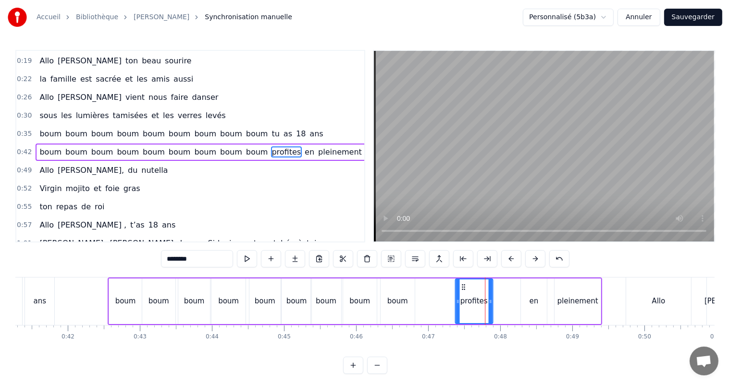
drag, startPoint x: 473, startPoint y: 286, endPoint x: 481, endPoint y: 295, distance: 12.2
click at [463, 290] on icon at bounding box center [463, 287] width 8 height 8
click at [529, 308] on div "en" at bounding box center [534, 302] width 26 height 46
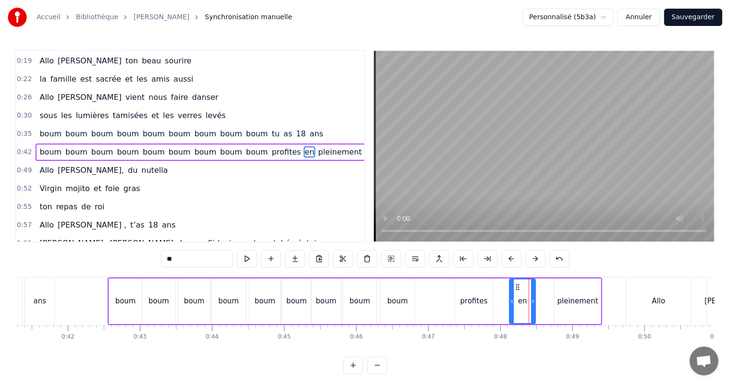
drag, startPoint x: 527, startPoint y: 287, endPoint x: 515, endPoint y: 292, distance: 12.5
click at [515, 292] on div "en" at bounding box center [522, 302] width 25 height 44
click at [575, 300] on div "pleinement" at bounding box center [577, 301] width 41 height 11
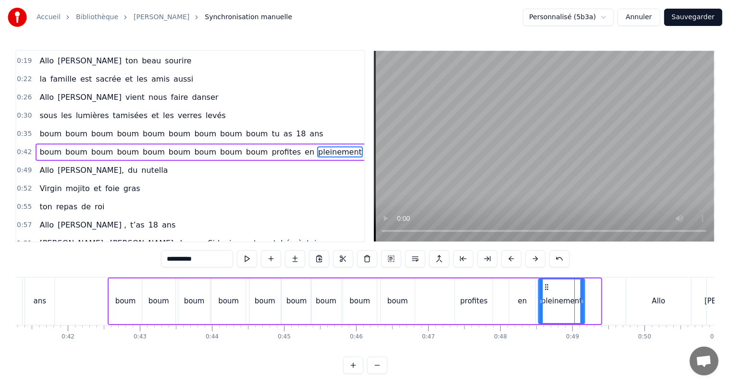
drag, startPoint x: 561, startPoint y: 286, endPoint x: 544, endPoint y: 291, distance: 16.9
click at [544, 291] on div "pleinement" at bounding box center [562, 302] width 46 height 44
click at [521, 299] on div "en" at bounding box center [522, 301] width 9 height 11
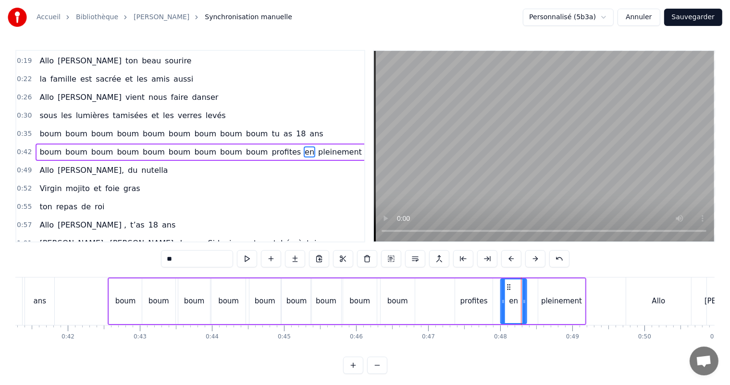
drag, startPoint x: 516, startPoint y: 286, endPoint x: 526, endPoint y: 294, distance: 13.1
click at [507, 291] on div "en" at bounding box center [513, 302] width 25 height 44
click at [554, 297] on div "pleinement" at bounding box center [561, 301] width 41 height 11
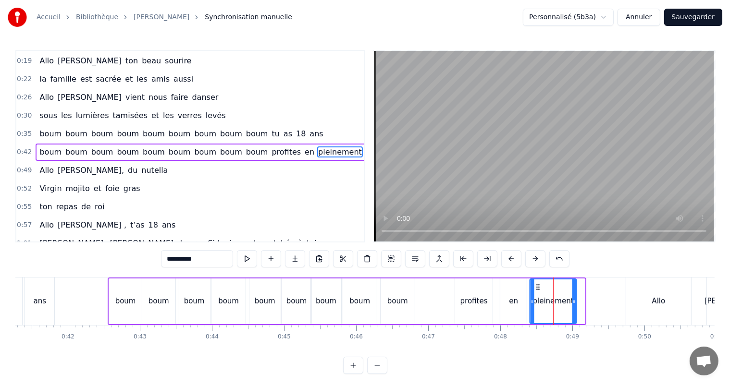
drag, startPoint x: 544, startPoint y: 286, endPoint x: 546, endPoint y: 294, distance: 7.5
click at [537, 290] on div "pleinement" at bounding box center [553, 302] width 46 height 44
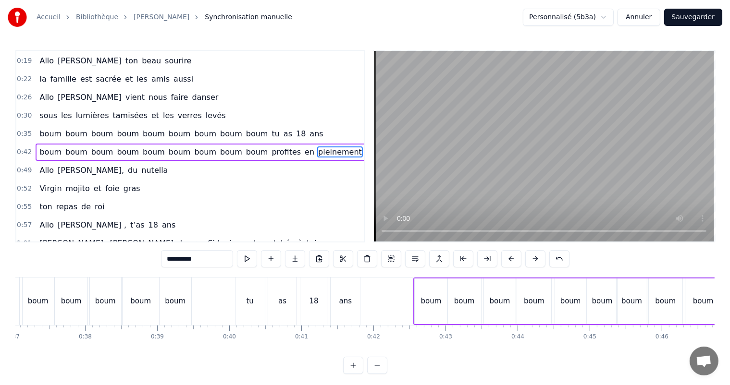
scroll to position [0, 2625]
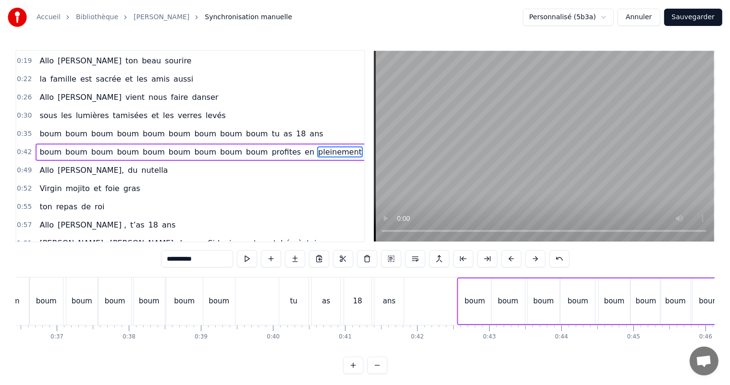
click at [105, 282] on div "boum" at bounding box center [115, 302] width 33 height 48
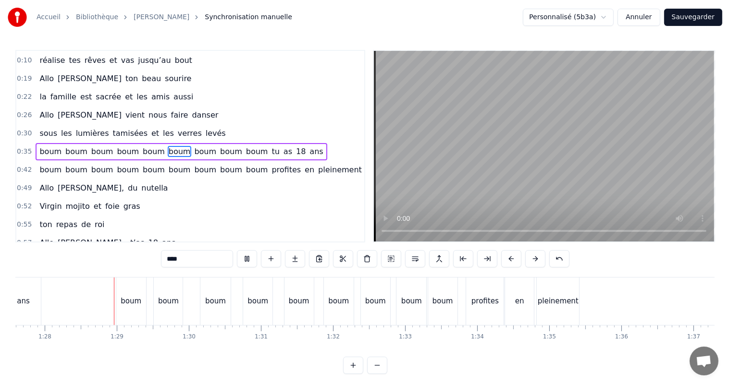
scroll to position [0, 6314]
click at [163, 303] on div "boum" at bounding box center [168, 301] width 21 height 11
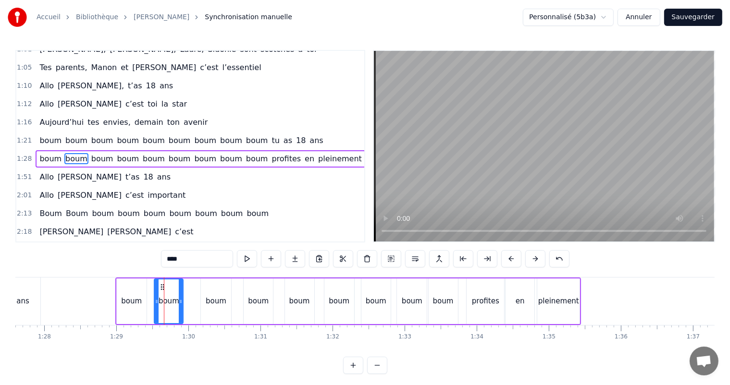
scroll to position [267, 0]
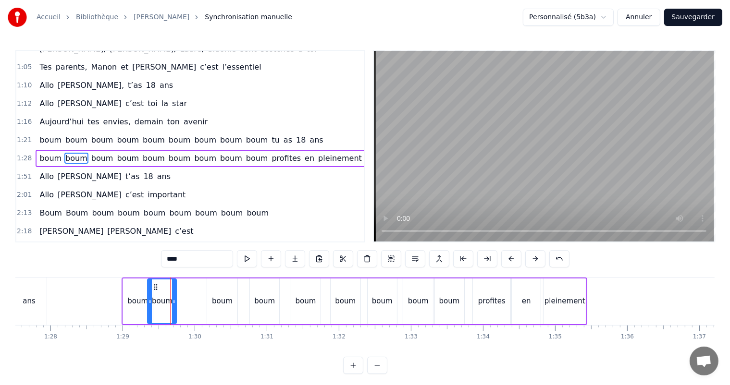
drag, startPoint x: 161, startPoint y: 288, endPoint x: 155, endPoint y: 291, distance: 7.3
click at [155, 291] on div "boum" at bounding box center [162, 302] width 28 height 44
click at [160, 286] on icon at bounding box center [160, 287] width 8 height 8
click at [214, 289] on div "boum" at bounding box center [223, 302] width 30 height 46
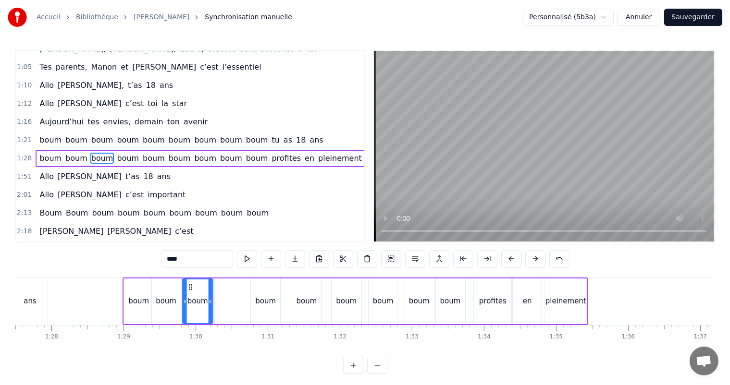
drag, startPoint x: 215, startPoint y: 286, endPoint x: 189, endPoint y: 292, distance: 26.6
click at [189, 292] on div "boum" at bounding box center [197, 302] width 29 height 44
click at [254, 290] on div "boum" at bounding box center [265, 302] width 29 height 46
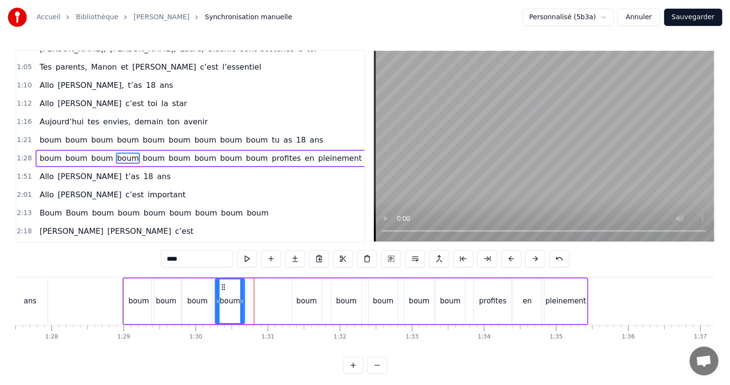
drag, startPoint x: 256, startPoint y: 286, endPoint x: 244, endPoint y: 286, distance: 12.0
click at [222, 290] on div "boum" at bounding box center [230, 302] width 28 height 44
click at [306, 290] on div "boum" at bounding box center [306, 302] width 29 height 46
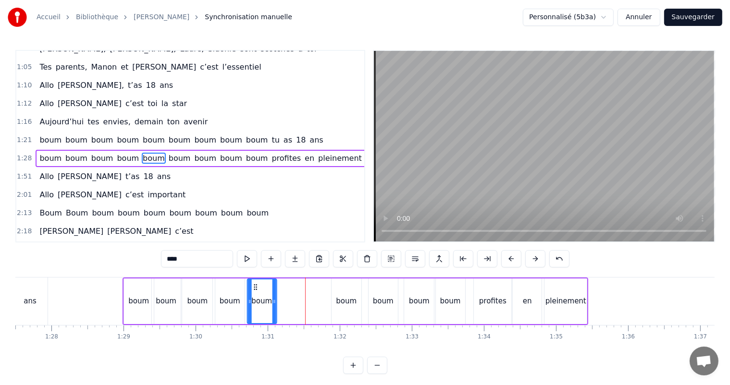
drag, startPoint x: 300, startPoint y: 286, endPoint x: 308, endPoint y: 289, distance: 8.4
click at [255, 291] on div "boum" at bounding box center [261, 302] width 28 height 44
click at [338, 292] on div "boum" at bounding box center [347, 302] width 30 height 46
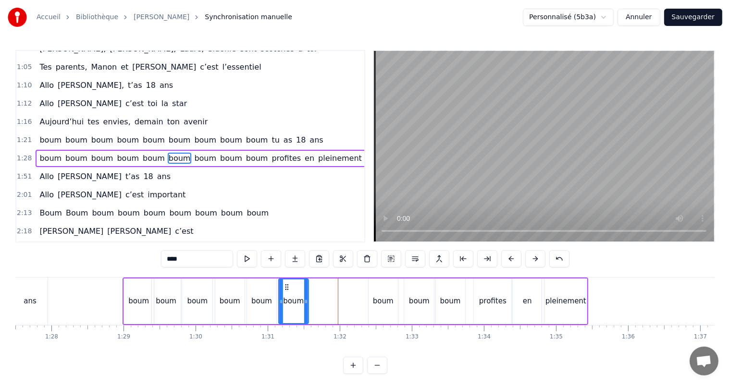
drag, startPoint x: 333, startPoint y: 288, endPoint x: 301, endPoint y: 289, distance: 32.2
click at [284, 290] on icon at bounding box center [287, 287] width 8 height 8
click at [374, 287] on div "boum" at bounding box center [383, 302] width 29 height 46
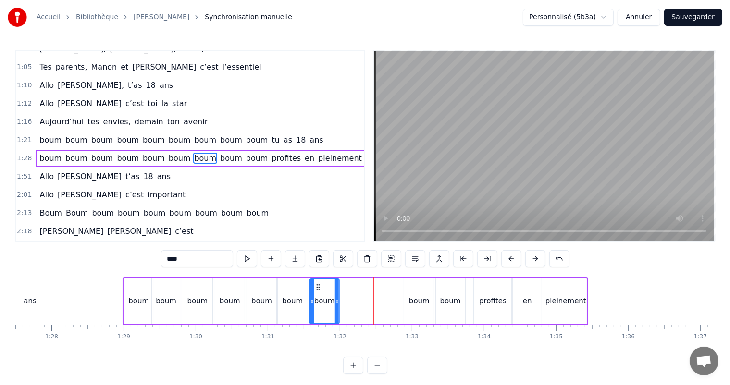
click at [317, 290] on div "boum" at bounding box center [324, 302] width 28 height 44
click at [408, 285] on div "boum" at bounding box center [419, 302] width 30 height 46
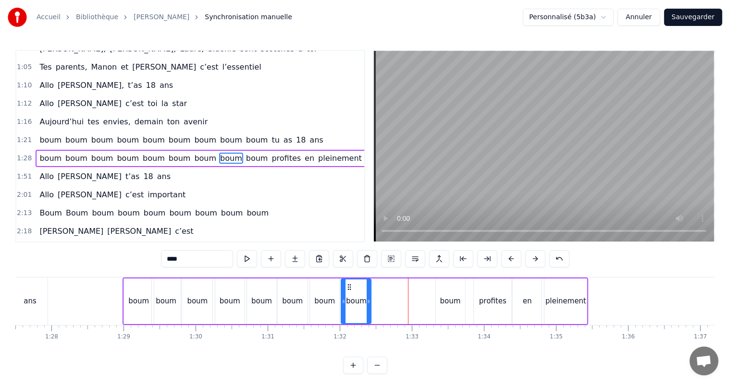
drag, startPoint x: 404, startPoint y: 288, endPoint x: 349, endPoint y: 291, distance: 54.9
click at [349, 291] on div "boum" at bounding box center [356, 302] width 29 height 44
click at [437, 290] on div "boum" at bounding box center [450, 302] width 29 height 46
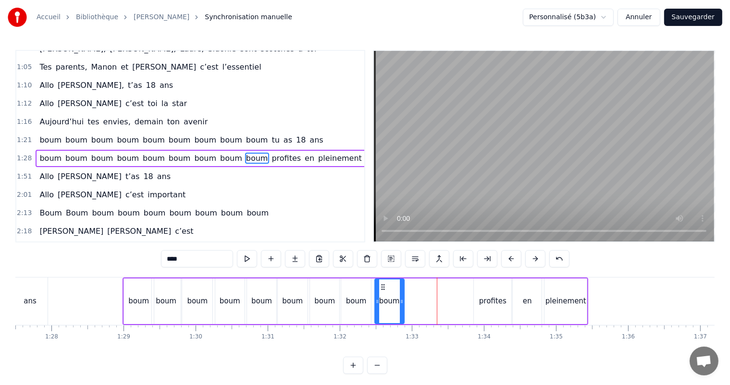
drag, startPoint x: 425, startPoint y: 288, endPoint x: 382, endPoint y: 291, distance: 42.4
click at [382, 291] on div "boum" at bounding box center [389, 302] width 28 height 44
click at [485, 296] on div "profites" at bounding box center [492, 301] width 27 height 11
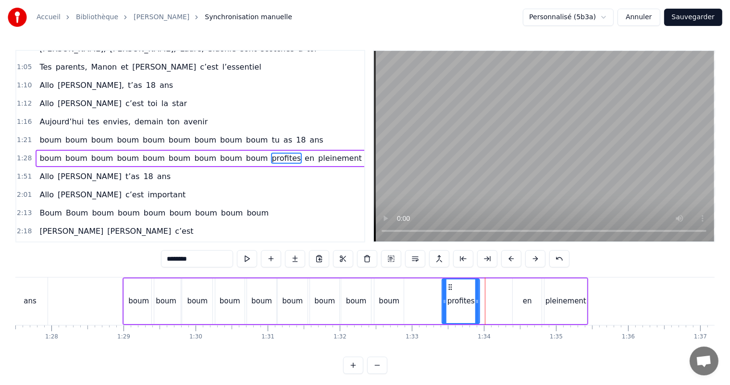
drag, startPoint x: 481, startPoint y: 288, endPoint x: 450, endPoint y: 292, distance: 32.0
click at [450, 292] on div "profites" at bounding box center [461, 302] width 37 height 44
click at [524, 296] on div "en" at bounding box center [527, 301] width 9 height 11
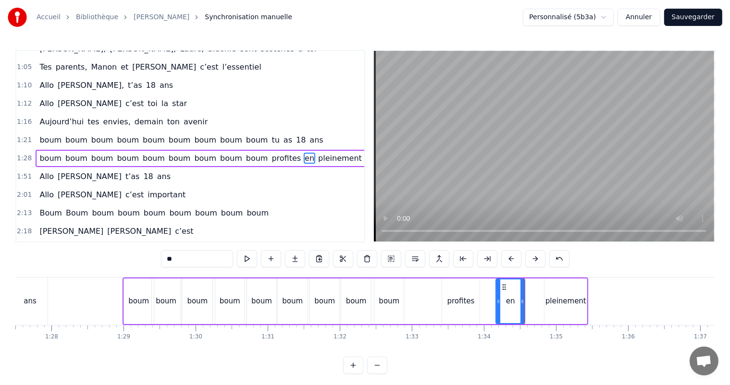
drag, startPoint x: 519, startPoint y: 285, endPoint x: 502, endPoint y: 290, distance: 17.5
click at [502, 290] on icon at bounding box center [504, 287] width 8 height 8
click at [556, 288] on div "pleinement" at bounding box center [565, 302] width 42 height 46
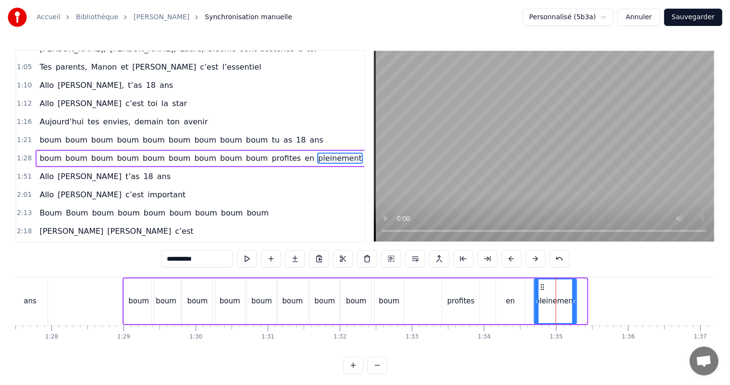
drag, startPoint x: 548, startPoint y: 287, endPoint x: 539, endPoint y: 292, distance: 9.9
click at [540, 291] on div "pleinement" at bounding box center [555, 302] width 41 height 44
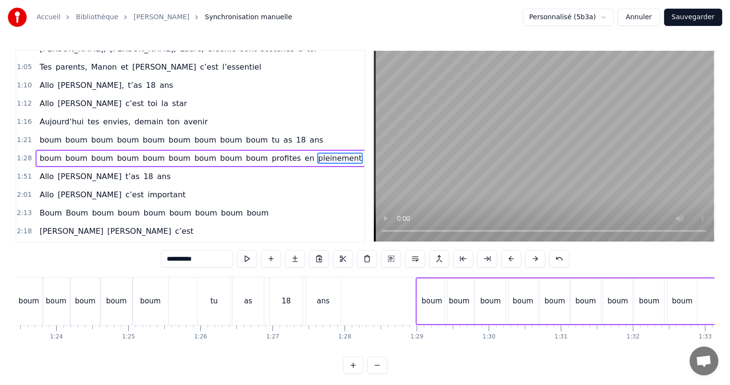
scroll to position [0, 6006]
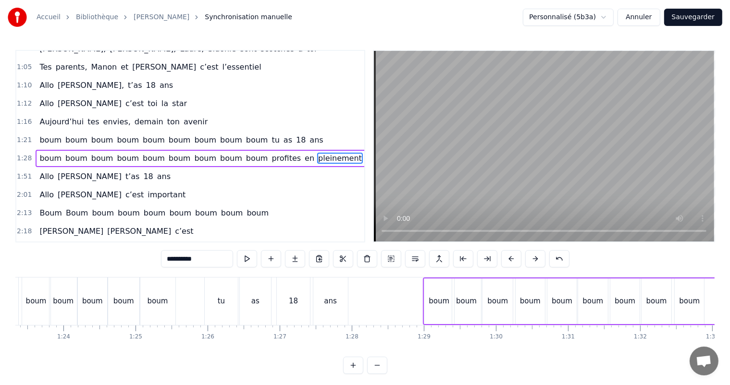
click at [115, 280] on div "boum" at bounding box center [123, 302] width 31 height 48
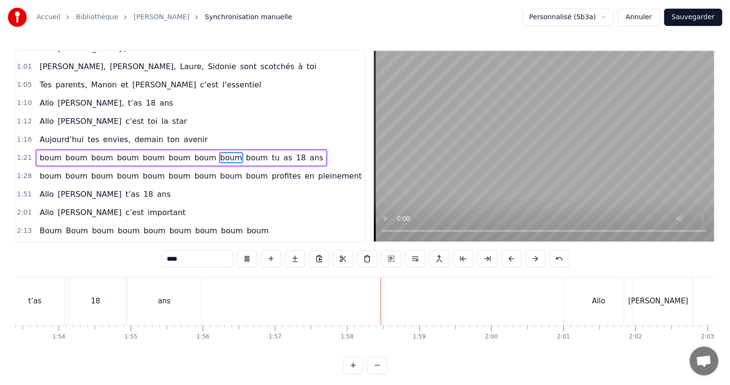
scroll to position [0, 8452]
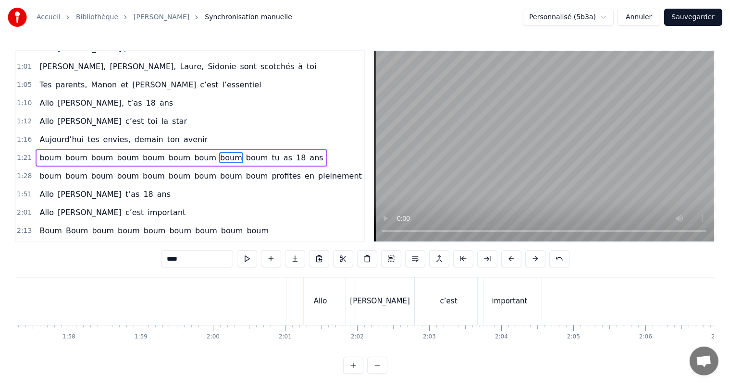
click at [311, 292] on div "Allo" at bounding box center [320, 302] width 68 height 48
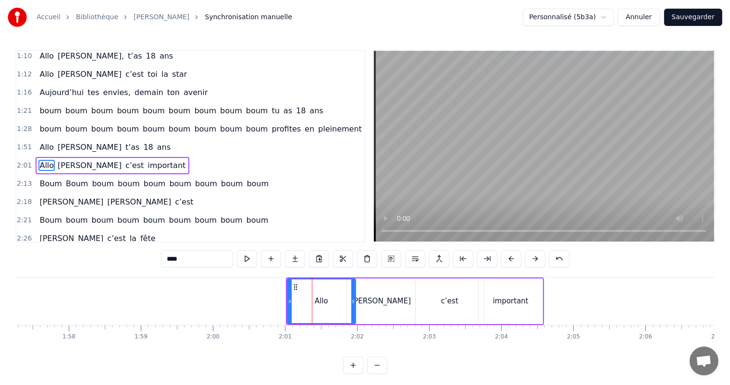
scroll to position [302, 0]
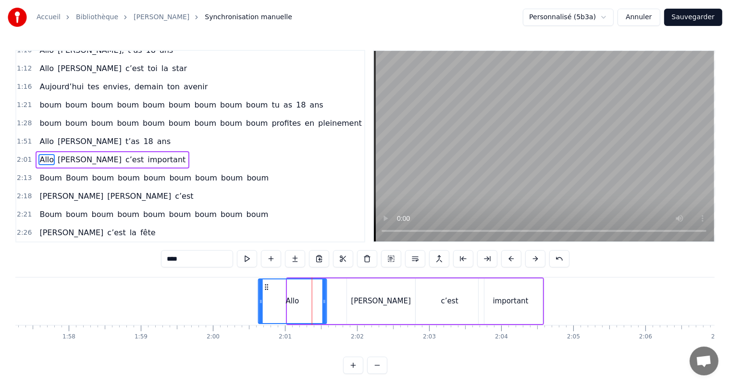
drag, startPoint x: 294, startPoint y: 286, endPoint x: 265, endPoint y: 292, distance: 29.4
click at [265, 292] on div "Allo" at bounding box center [292, 302] width 67 height 44
click at [308, 301] on icon at bounding box center [310, 302] width 4 height 8
click at [377, 298] on div "[PERSON_NAME]" at bounding box center [381, 301] width 60 height 11
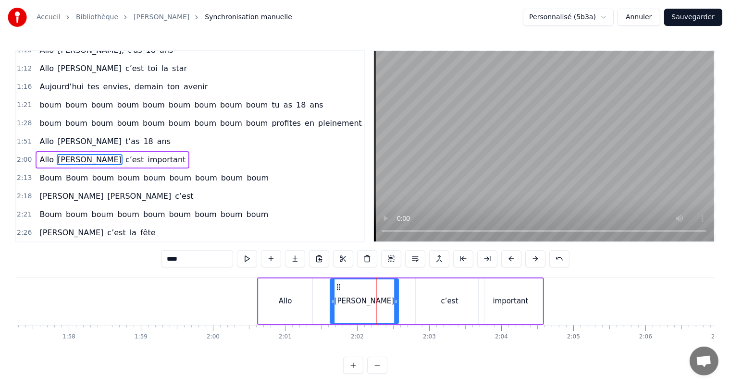
drag, startPoint x: 354, startPoint y: 287, endPoint x: 338, endPoint y: 288, distance: 16.4
click at [338, 288] on icon at bounding box center [338, 287] width 8 height 8
click at [429, 296] on div "c’est" at bounding box center [450, 302] width 68 height 46
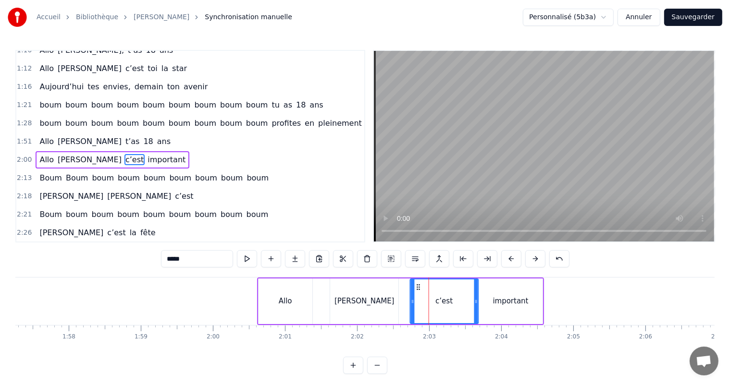
drag, startPoint x: 423, startPoint y: 287, endPoint x: 418, endPoint y: 289, distance: 5.6
click at [418, 289] on icon at bounding box center [418, 287] width 8 height 8
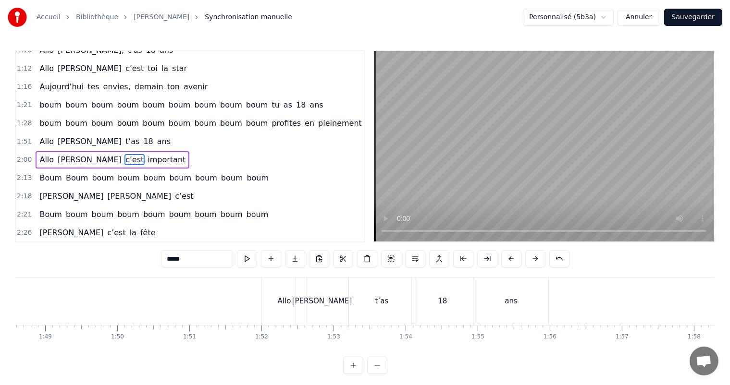
scroll to position [0, 7834]
click at [519, 300] on div "ans" at bounding box center [504, 302] width 74 height 48
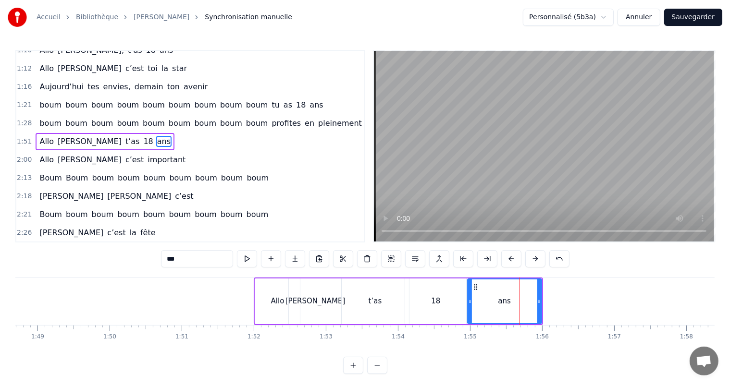
scroll to position [284, 0]
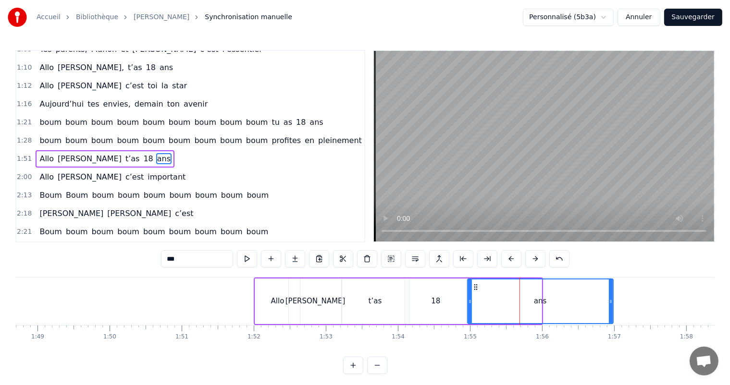
drag, startPoint x: 540, startPoint y: 303, endPoint x: 612, endPoint y: 313, distance: 72.4
click at [612, 313] on div at bounding box center [611, 302] width 4 height 44
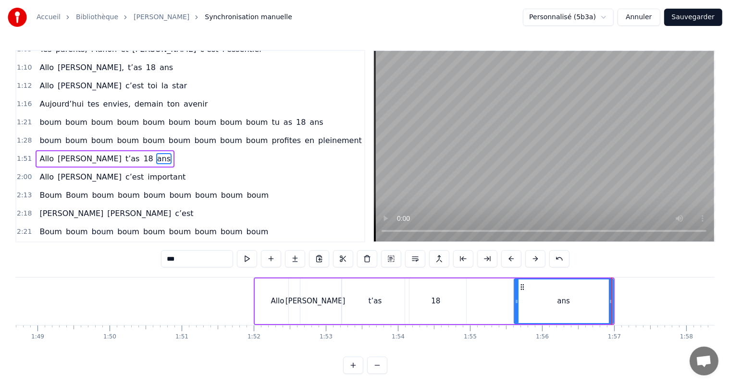
drag, startPoint x: 473, startPoint y: 301, endPoint x: 516, endPoint y: 311, distance: 43.8
click at [516, 311] on div at bounding box center [517, 302] width 4 height 44
click at [437, 297] on div "18" at bounding box center [435, 301] width 9 height 11
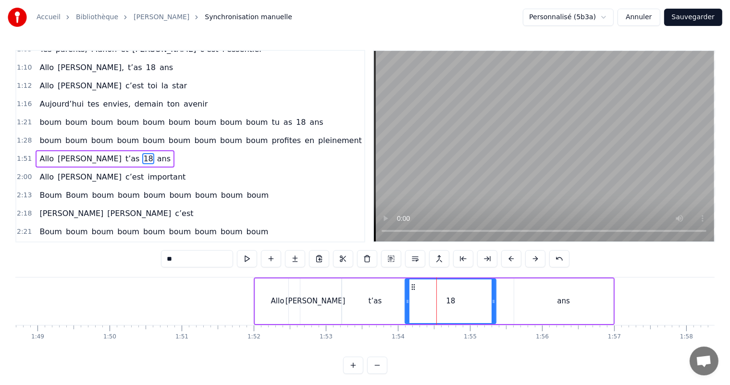
click at [494, 306] on div at bounding box center [494, 302] width 4 height 44
drag, startPoint x: 406, startPoint y: 303, endPoint x: 419, endPoint y: 307, distance: 13.7
click at [421, 308] on div at bounding box center [422, 302] width 4 height 44
click at [370, 298] on div "t’as" at bounding box center [375, 301] width 13 height 11
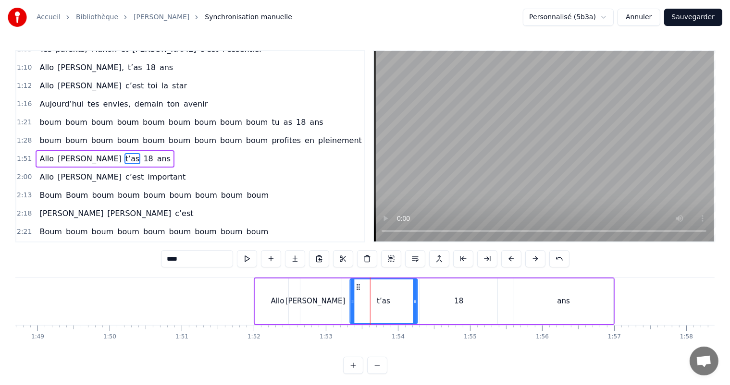
drag, startPoint x: 349, startPoint y: 287, endPoint x: 357, endPoint y: 292, distance: 9.5
click at [357, 292] on div "t’as" at bounding box center [383, 302] width 66 height 44
click at [318, 287] on div "[PERSON_NAME]" at bounding box center [315, 302] width 53 height 46
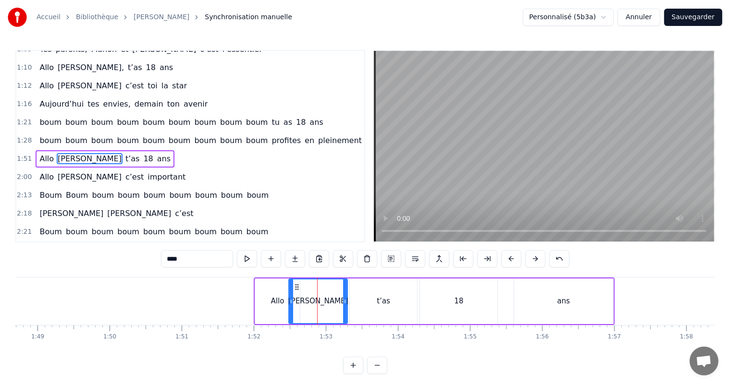
click at [346, 304] on icon at bounding box center [345, 302] width 4 height 8
click at [275, 293] on div "Allo" at bounding box center [277, 302] width 45 height 46
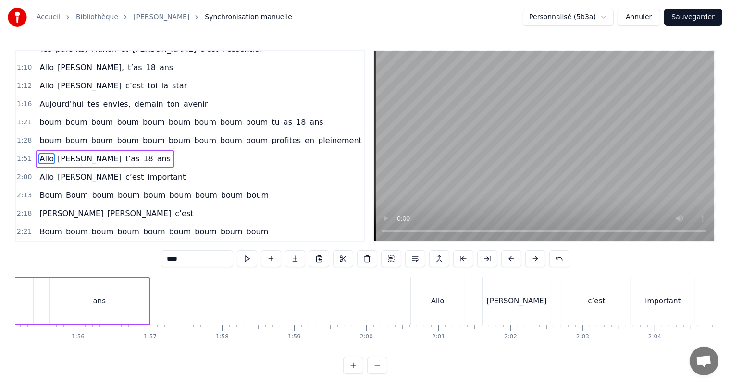
scroll to position [0, 8284]
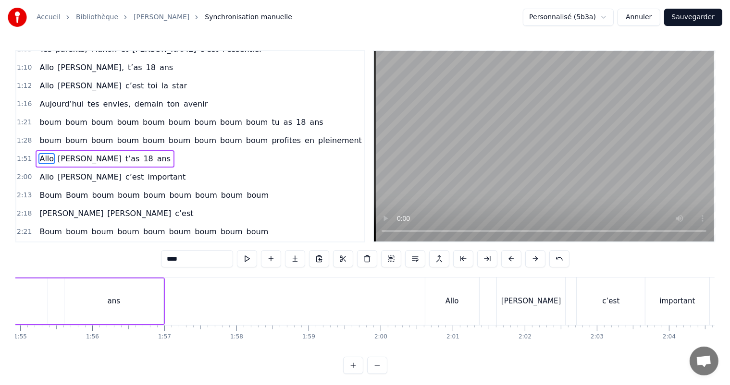
drag, startPoint x: 449, startPoint y: 302, endPoint x: 454, endPoint y: 304, distance: 5.2
click at [454, 303] on div "Allo" at bounding box center [451, 301] width 13 height 11
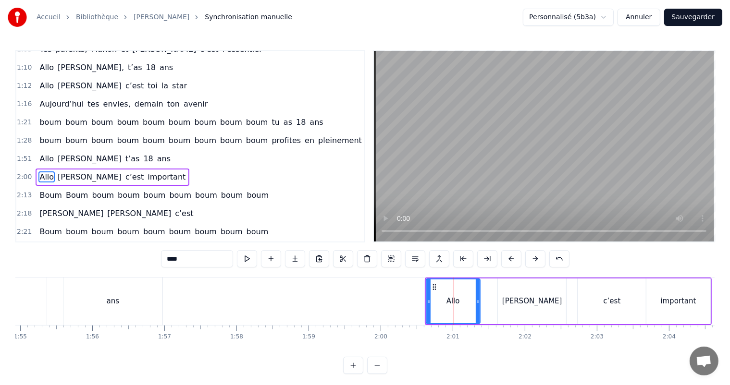
scroll to position [302, 0]
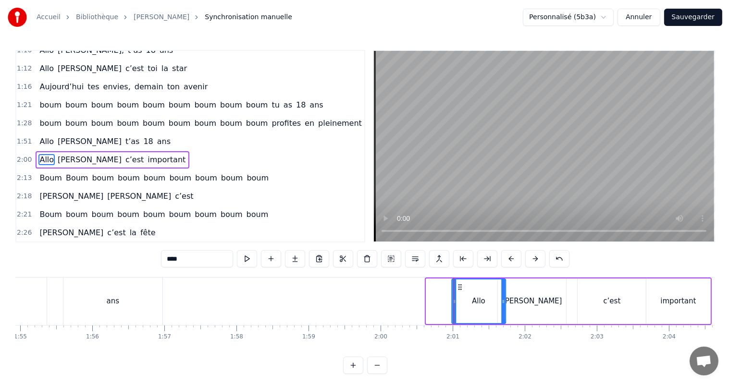
drag, startPoint x: 434, startPoint y: 286, endPoint x: 459, endPoint y: 290, distance: 25.8
click at [459, 290] on icon at bounding box center [460, 287] width 8 height 8
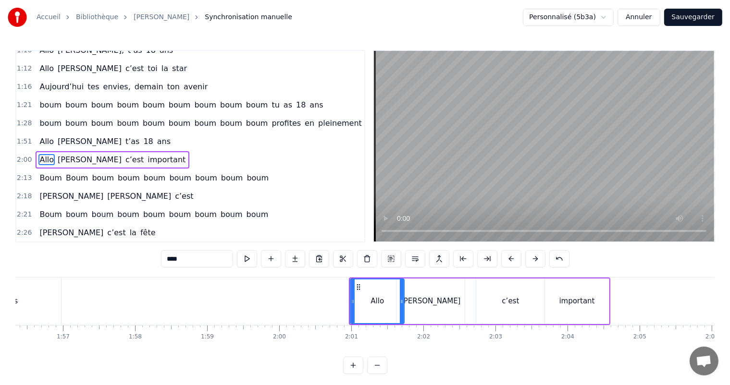
scroll to position [0, 8429]
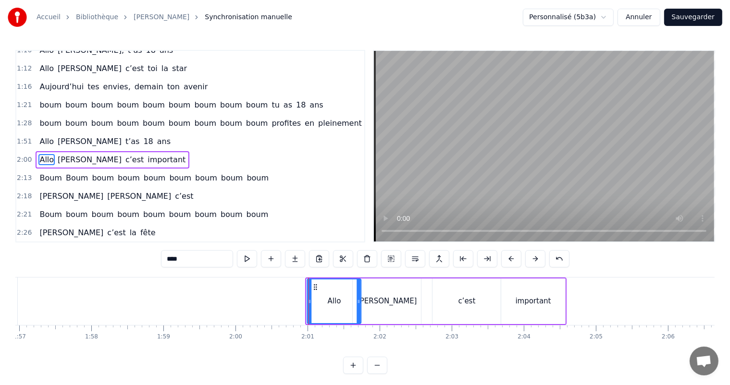
click at [314, 287] on icon at bounding box center [316, 287] width 8 height 8
click at [544, 294] on div "important" at bounding box center [533, 302] width 64 height 46
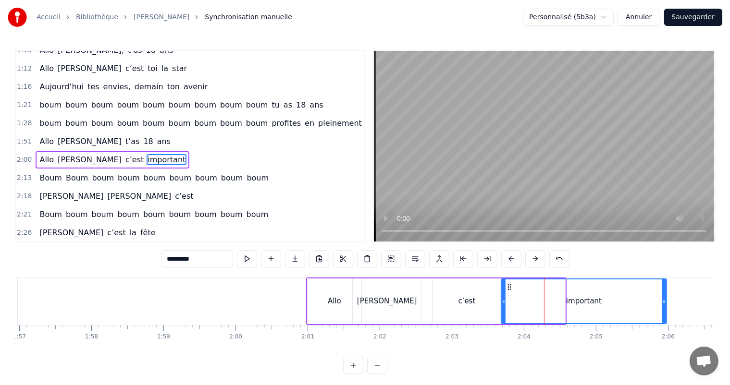
drag, startPoint x: 562, startPoint y: 302, endPoint x: 664, endPoint y: 304, distance: 101.4
click at [664, 304] on icon at bounding box center [664, 302] width 4 height 8
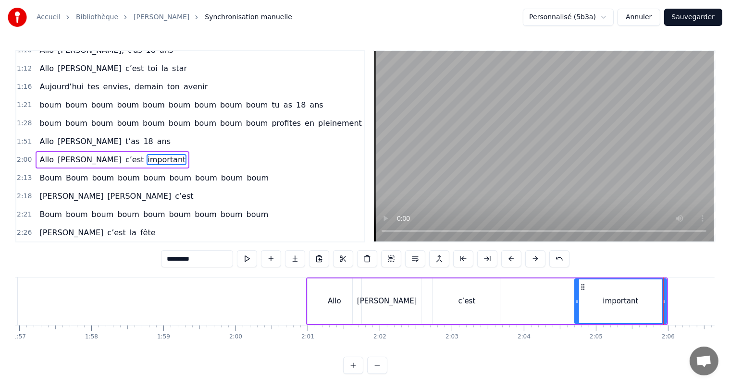
drag, startPoint x: 504, startPoint y: 302, endPoint x: 548, endPoint y: 304, distance: 44.7
click at [577, 304] on icon at bounding box center [577, 302] width 4 height 8
click at [473, 310] on div "c’est" at bounding box center [466, 302] width 68 height 46
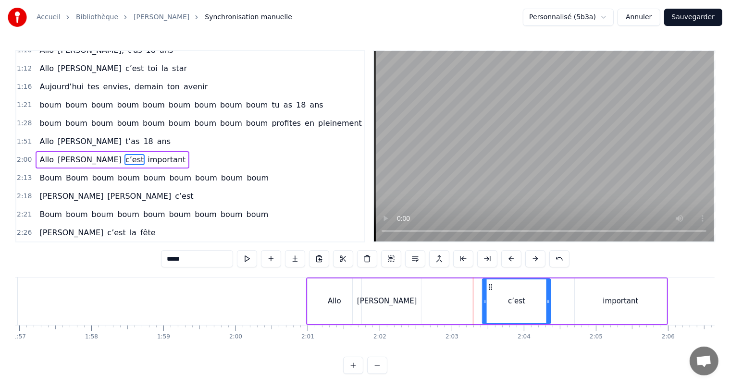
drag, startPoint x: 439, startPoint y: 287, endPoint x: 489, endPoint y: 299, distance: 50.9
click at [489, 299] on div "c’est" at bounding box center [516, 302] width 67 height 44
click at [388, 305] on div "[PERSON_NAME]" at bounding box center [387, 301] width 60 height 11
type input "****"
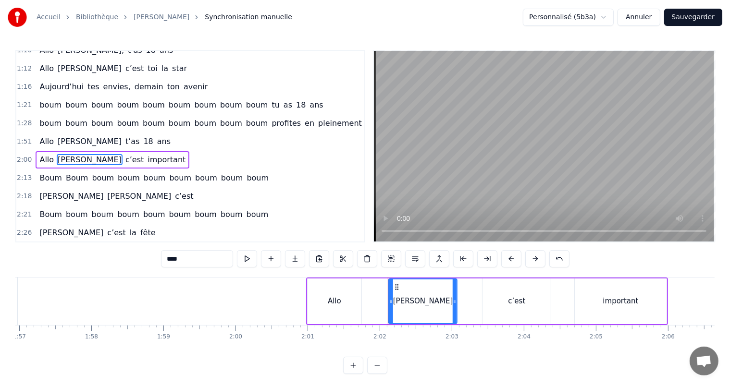
drag, startPoint x: 359, startPoint y: 287, endPoint x: 394, endPoint y: 295, distance: 35.8
click at [395, 294] on div "[PERSON_NAME]" at bounding box center [422, 302] width 67 height 44
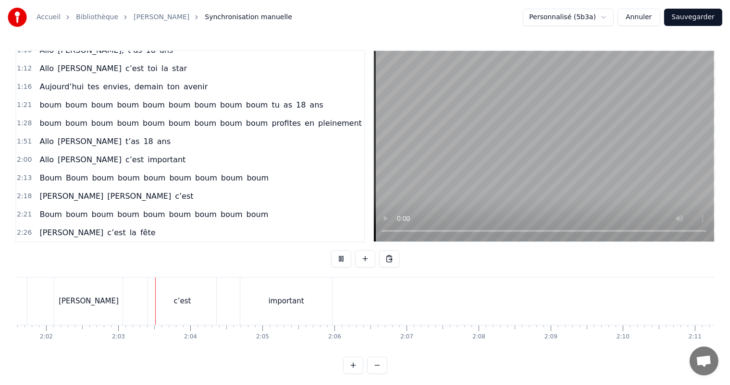
scroll to position [0, 8809]
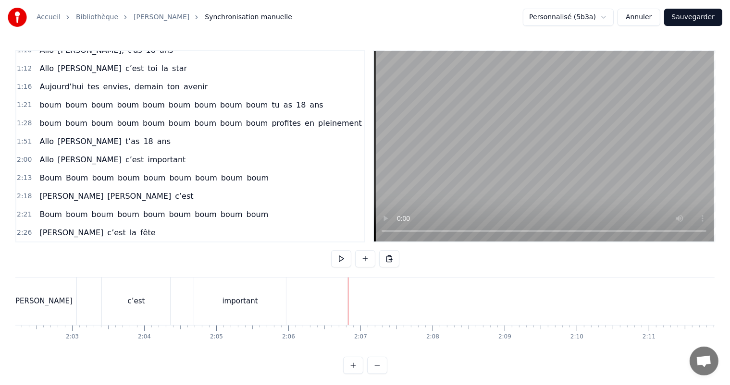
click at [260, 316] on div "important" at bounding box center [240, 302] width 92 height 48
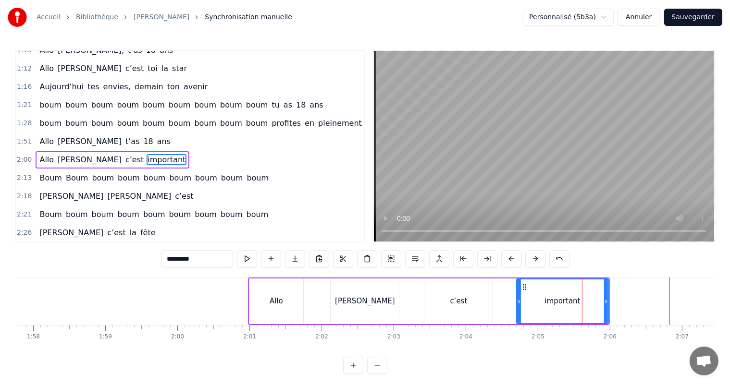
scroll to position [0, 8465]
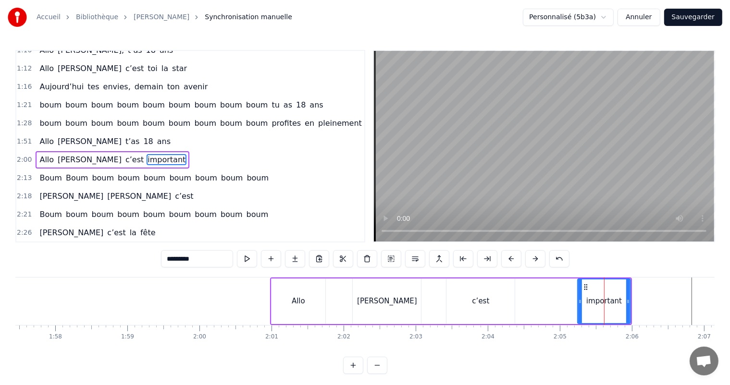
drag, startPoint x: 540, startPoint y: 301, endPoint x: 579, endPoint y: 303, distance: 39.0
click at [579, 303] on icon at bounding box center [580, 302] width 4 height 8
click at [492, 309] on div "c’est" at bounding box center [480, 302] width 68 height 46
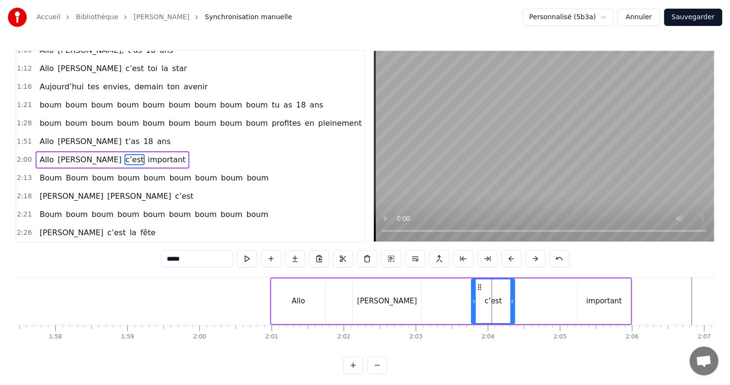
drag, startPoint x: 449, startPoint y: 301, endPoint x: 474, endPoint y: 301, distance: 25.0
click at [474, 301] on icon at bounding box center [474, 302] width 4 height 8
drag, startPoint x: 481, startPoint y: 287, endPoint x: 476, endPoint y: 291, distance: 6.5
click at [505, 288] on icon at bounding box center [504, 287] width 8 height 8
click at [400, 296] on div "[PERSON_NAME]" at bounding box center [387, 302] width 68 height 46
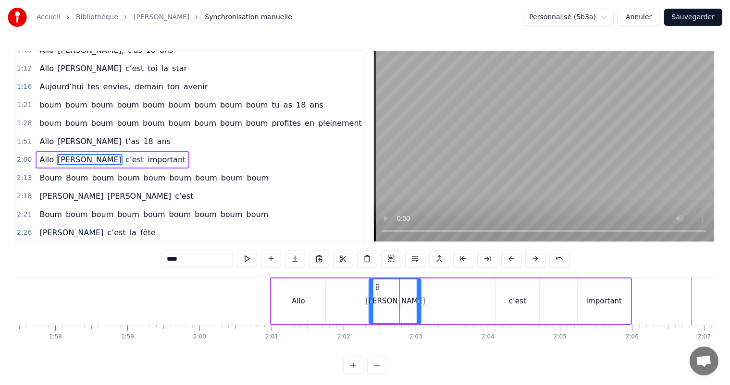
drag, startPoint x: 358, startPoint y: 294, endPoint x: 371, endPoint y: 294, distance: 13.5
click at [371, 294] on div at bounding box center [372, 302] width 4 height 44
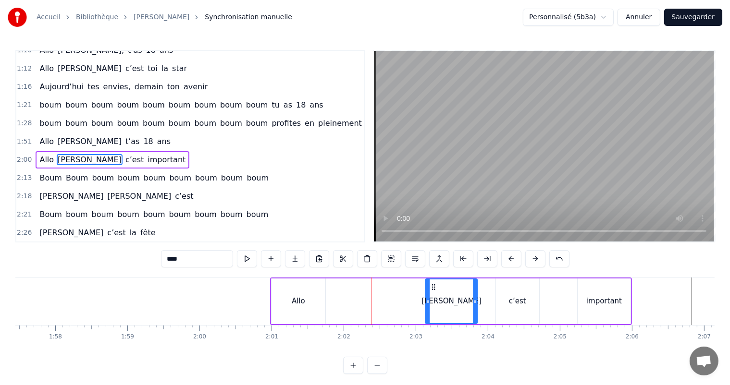
drag, startPoint x: 378, startPoint y: 288, endPoint x: 434, endPoint y: 292, distance: 56.8
click at [434, 292] on div "[PERSON_NAME]" at bounding box center [451, 302] width 51 height 44
click at [317, 302] on div "Allo" at bounding box center [298, 302] width 54 height 46
type input "****"
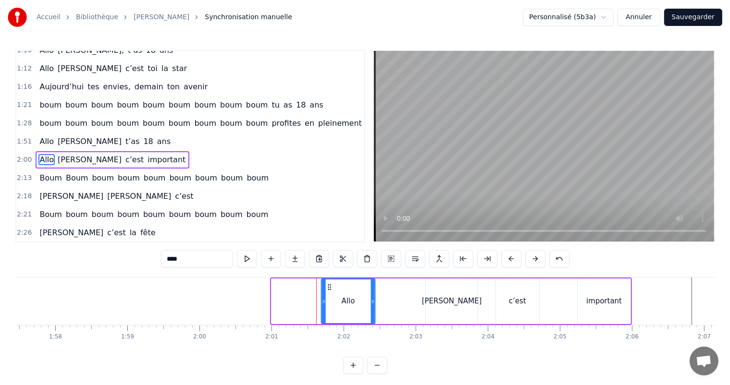
drag, startPoint x: 279, startPoint y: 287, endPoint x: 329, endPoint y: 292, distance: 50.3
click at [329, 292] on div "Allo" at bounding box center [348, 302] width 53 height 44
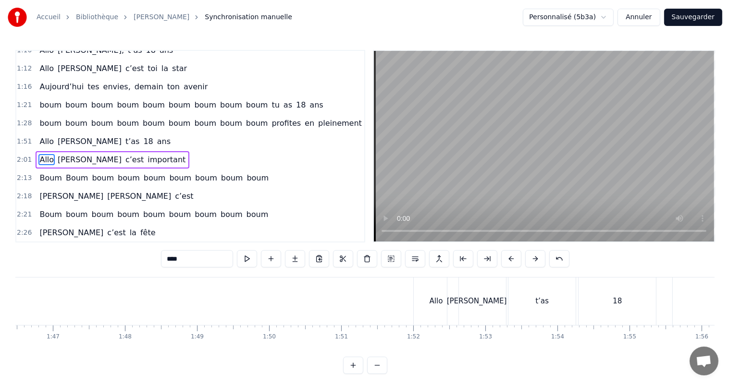
scroll to position [0, 7653]
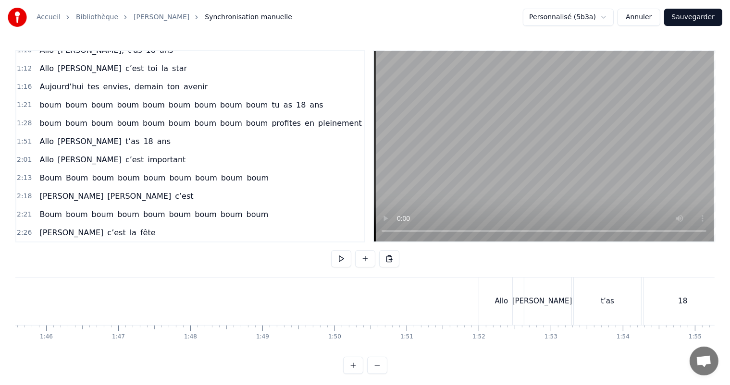
scroll to position [0, 7609]
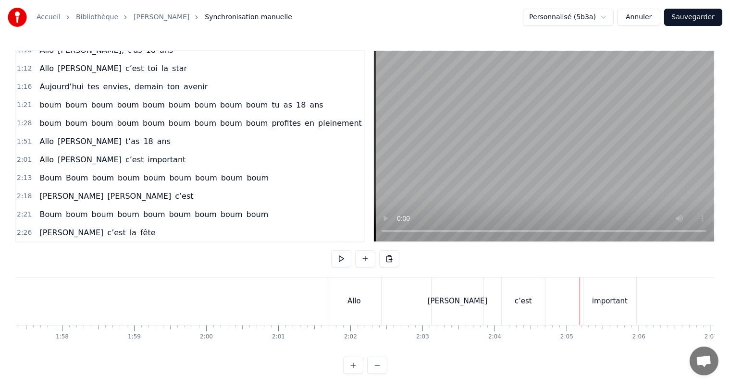
scroll to position [0, 8385]
click at [416, 287] on div "Allo" at bounding box center [427, 302] width 54 height 48
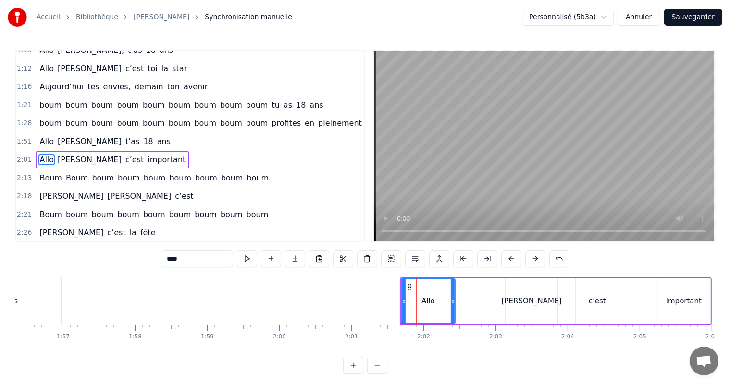
drag, startPoint x: 40, startPoint y: 144, endPoint x: 114, endPoint y: 150, distance: 73.7
click at [114, 151] on div "[PERSON_NAME] c’est important" at bounding box center [113, 159] width 154 height 17
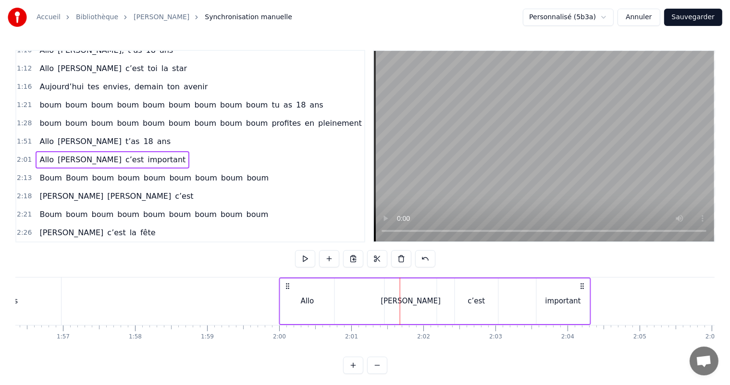
drag, startPoint x: 400, startPoint y: 283, endPoint x: 292, endPoint y: 307, distance: 111.3
click at [291, 307] on div "[PERSON_NAME] c’est important" at bounding box center [435, 302] width 312 height 48
click at [324, 302] on div "Allo" at bounding box center [308, 302] width 54 height 46
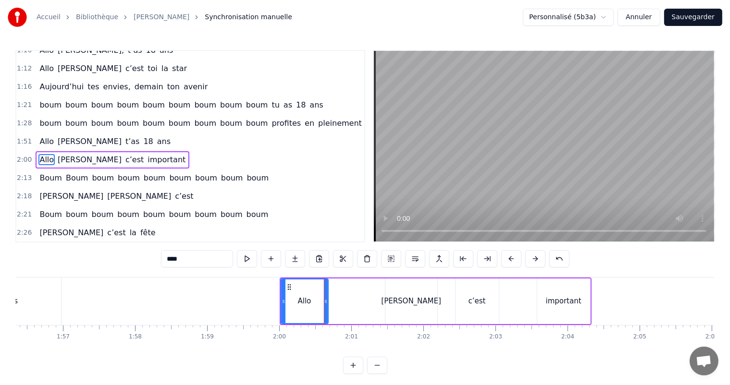
drag, startPoint x: 332, startPoint y: 302, endPoint x: 391, endPoint y: 304, distance: 58.7
click at [325, 304] on icon at bounding box center [326, 302] width 4 height 8
click at [400, 306] on div "[PERSON_NAME]" at bounding box center [411, 302] width 52 height 46
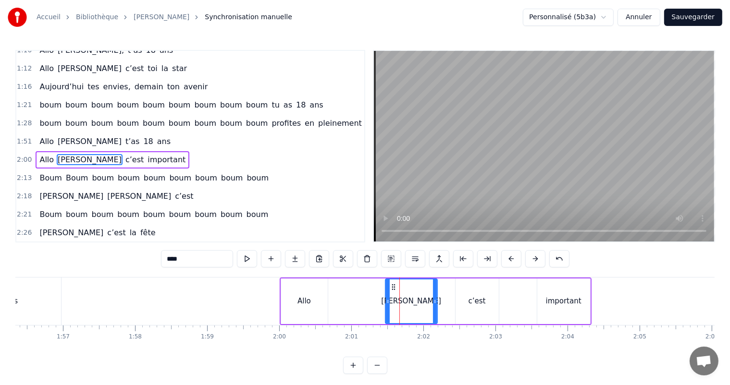
click at [409, 301] on div "[PERSON_NAME]" at bounding box center [411, 301] width 60 height 11
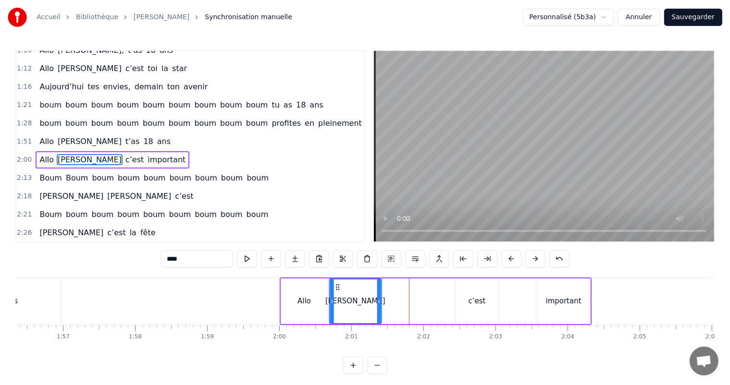
drag, startPoint x: 392, startPoint y: 285, endPoint x: 336, endPoint y: 292, distance: 56.2
click at [336, 292] on div "[PERSON_NAME]" at bounding box center [355, 302] width 51 height 44
click at [459, 297] on div "c’est" at bounding box center [477, 302] width 43 height 46
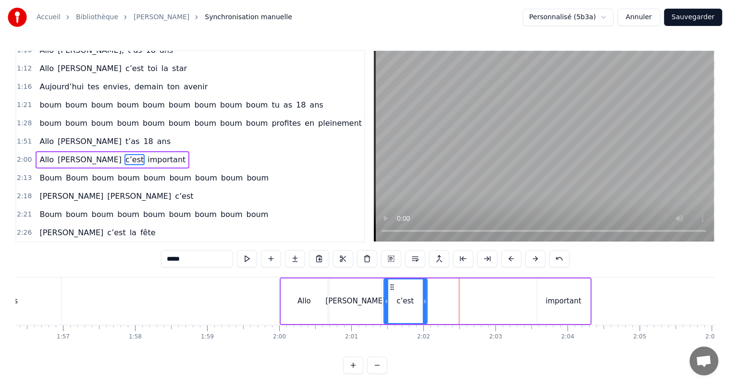
drag, startPoint x: 462, startPoint y: 287, endPoint x: 391, endPoint y: 298, distance: 72.5
click at [391, 298] on div "c’est" at bounding box center [405, 302] width 42 height 44
click at [557, 289] on div "important" at bounding box center [563, 302] width 53 height 46
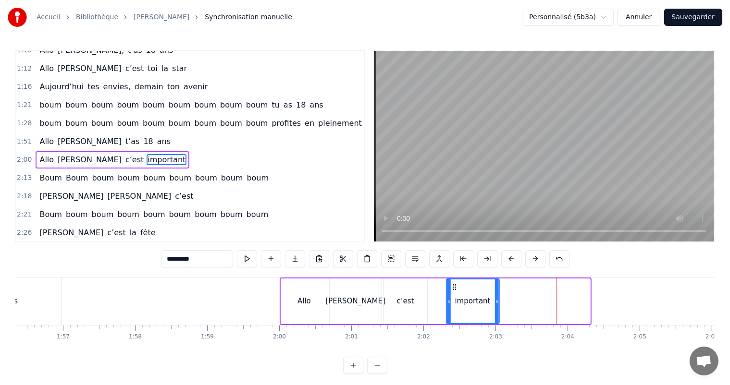
drag, startPoint x: 537, startPoint y: 284, endPoint x: 454, endPoint y: 291, distance: 83.4
click at [454, 291] on div "important" at bounding box center [473, 302] width 52 height 44
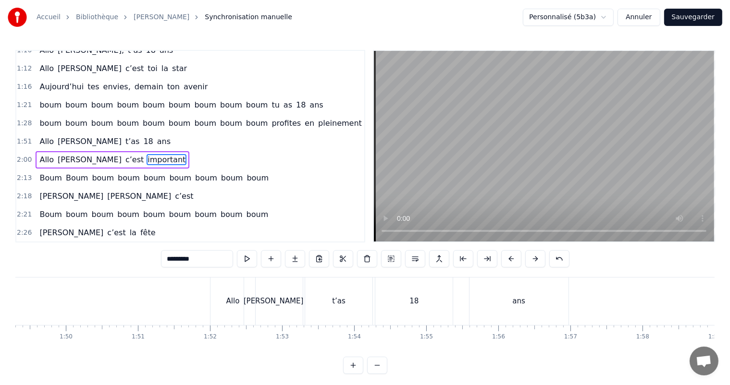
scroll to position [0, 7871]
click at [516, 314] on div "ans" at bounding box center [526, 302] width 99 height 48
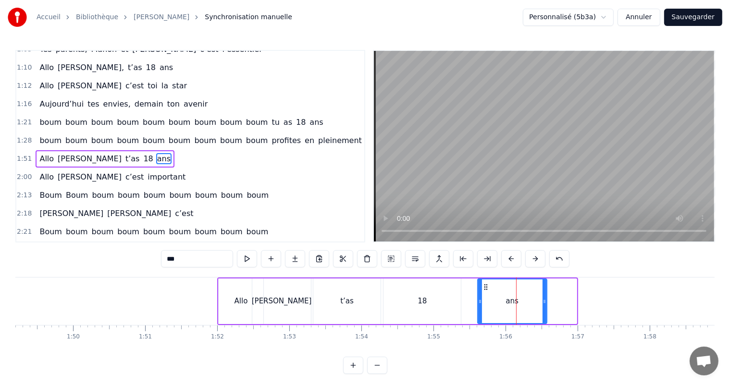
drag, startPoint x: 573, startPoint y: 300, endPoint x: 542, endPoint y: 307, distance: 30.9
click at [542, 307] on div at bounding box center [544, 302] width 4 height 44
click at [436, 307] on div "18" at bounding box center [421, 302] width 77 height 46
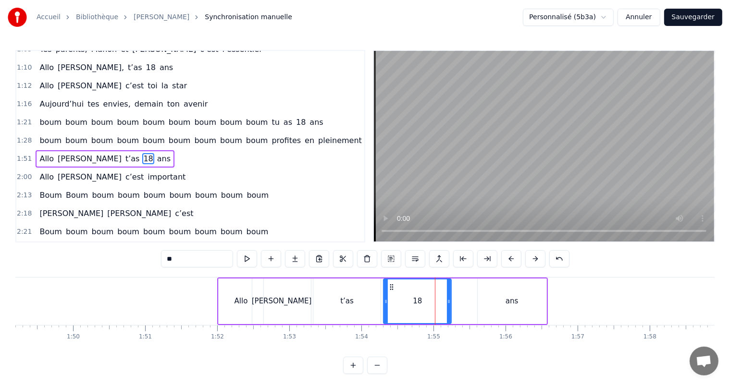
drag, startPoint x: 458, startPoint y: 304, endPoint x: 448, endPoint y: 308, distance: 10.4
click at [448, 308] on div at bounding box center [449, 302] width 4 height 44
click at [335, 298] on div "t’as" at bounding box center [346, 302] width 67 height 46
type input "****"
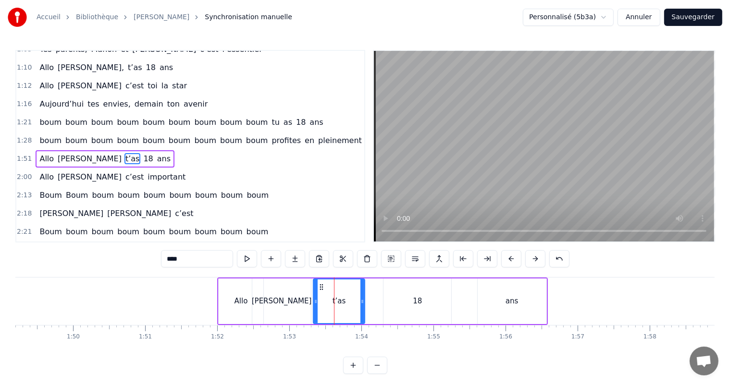
drag, startPoint x: 377, startPoint y: 301, endPoint x: 361, endPoint y: 300, distance: 15.9
click at [361, 300] on icon at bounding box center [362, 302] width 4 height 8
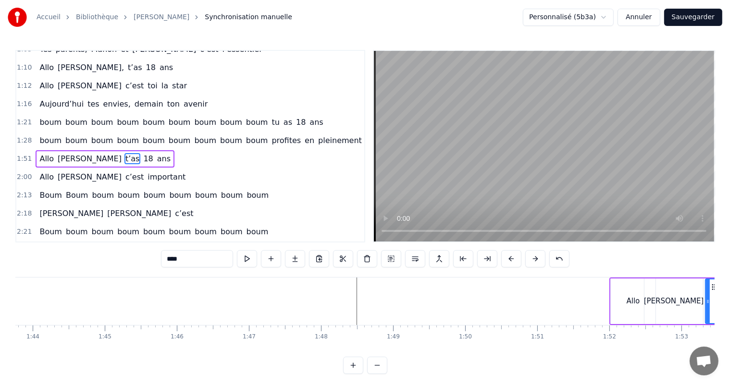
scroll to position [0, 7450]
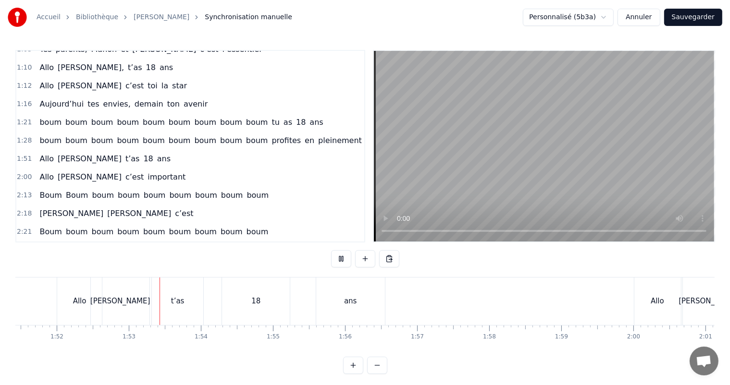
scroll to position [0, 8072]
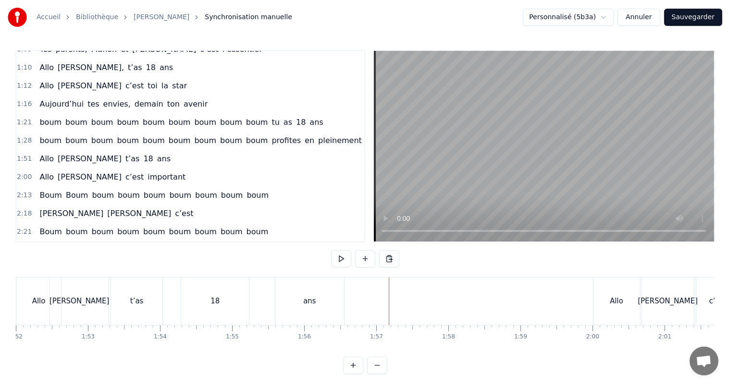
drag, startPoint x: 331, startPoint y: 295, endPoint x: 326, endPoint y: 293, distance: 5.2
click at [331, 295] on div "ans" at bounding box center [309, 302] width 69 height 48
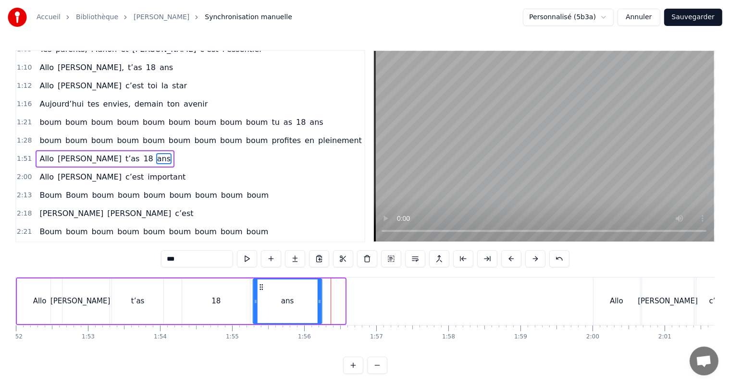
drag, startPoint x: 283, startPoint y: 288, endPoint x: 260, endPoint y: 294, distance: 23.8
click at [260, 294] on div "ans" at bounding box center [288, 302] width 68 height 44
click at [69, 281] on div "[PERSON_NAME]" at bounding box center [80, 302] width 59 height 46
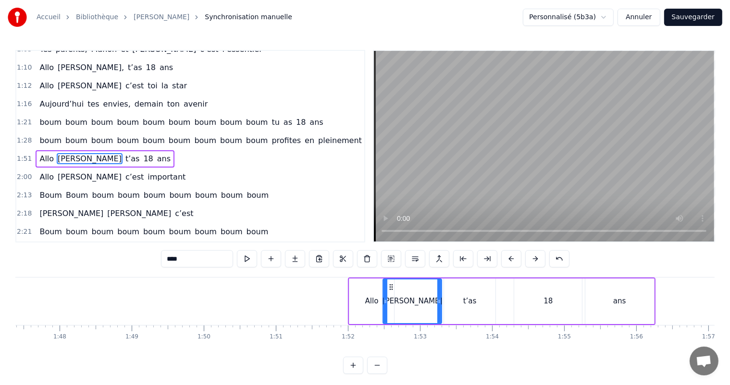
scroll to position [0, 7820]
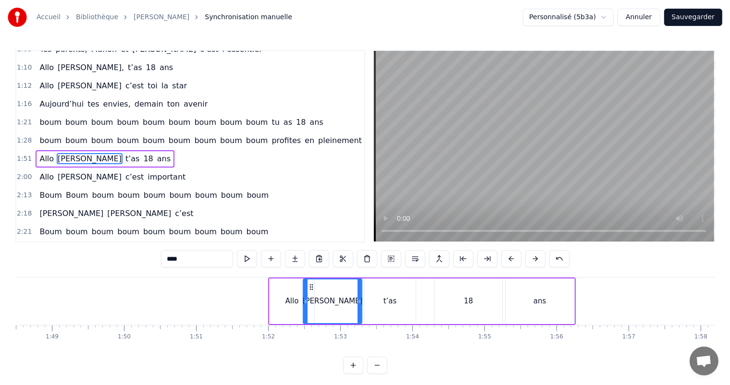
click at [482, 298] on div "18" at bounding box center [468, 302] width 68 height 46
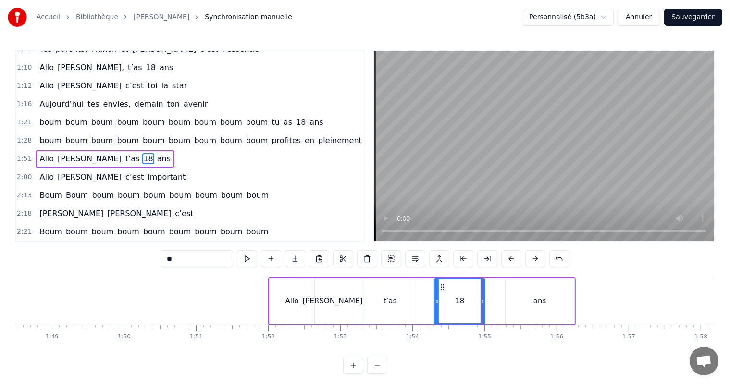
drag, startPoint x: 499, startPoint y: 301, endPoint x: 461, endPoint y: 297, distance: 38.1
click at [481, 303] on icon at bounding box center [483, 302] width 4 height 8
drag, startPoint x: 442, startPoint y: 286, endPoint x: 461, endPoint y: 292, distance: 20.1
click at [417, 290] on div "18" at bounding box center [434, 302] width 49 height 44
click at [521, 298] on div "ans" at bounding box center [539, 302] width 69 height 46
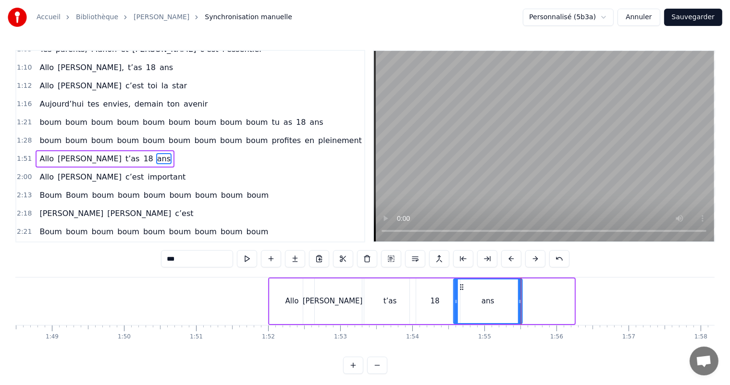
drag, startPoint x: 513, startPoint y: 287, endPoint x: 461, endPoint y: 281, distance: 52.2
click at [461, 281] on div "ans" at bounding box center [488, 302] width 68 height 44
drag, startPoint x: 519, startPoint y: 300, endPoint x: 482, endPoint y: 305, distance: 36.8
click at [482, 305] on icon at bounding box center [483, 302] width 4 height 8
click at [386, 302] on div "t’as" at bounding box center [389, 301] width 13 height 11
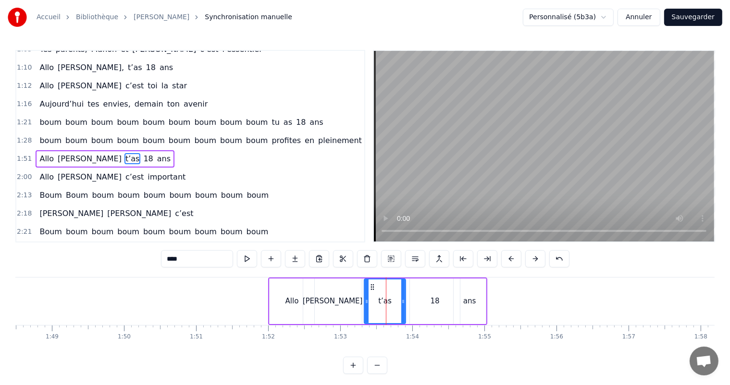
drag, startPoint x: 412, startPoint y: 300, endPoint x: 401, endPoint y: 300, distance: 10.6
click at [402, 301] on icon at bounding box center [403, 302] width 4 height 8
drag, startPoint x: 349, startPoint y: 295, endPoint x: 354, endPoint y: 297, distance: 4.9
click at [350, 295] on div "[PERSON_NAME]" at bounding box center [332, 302] width 59 height 46
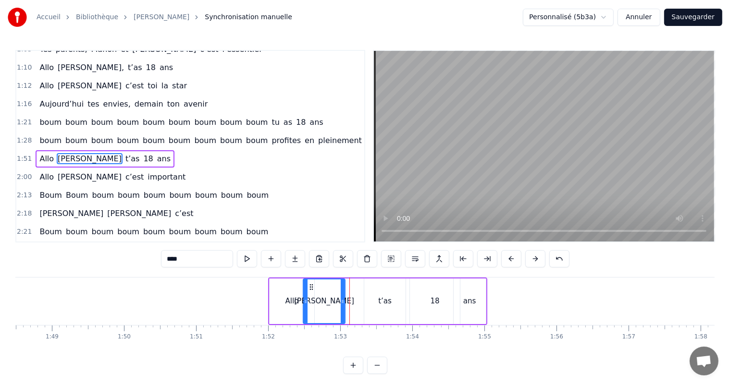
drag, startPoint x: 359, startPoint y: 300, endPoint x: 343, endPoint y: 303, distance: 17.1
click at [343, 303] on icon at bounding box center [343, 302] width 4 height 8
click at [380, 289] on div "t’as" at bounding box center [384, 302] width 41 height 46
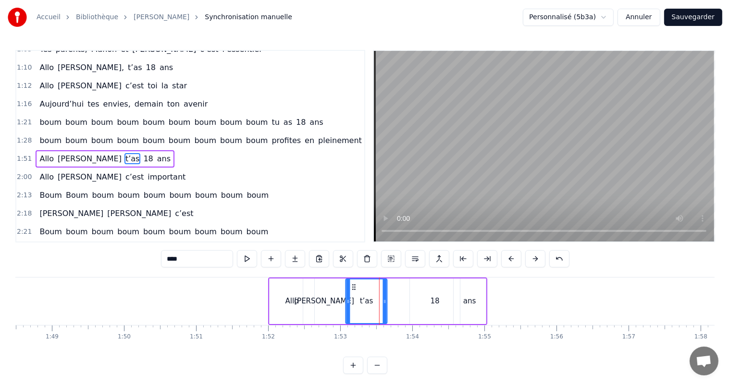
drag, startPoint x: 372, startPoint y: 287, endPoint x: 354, endPoint y: 290, distance: 19.0
click at [354, 290] on div "t’as" at bounding box center [366, 302] width 40 height 44
click at [416, 291] on div "18" at bounding box center [435, 302] width 50 height 46
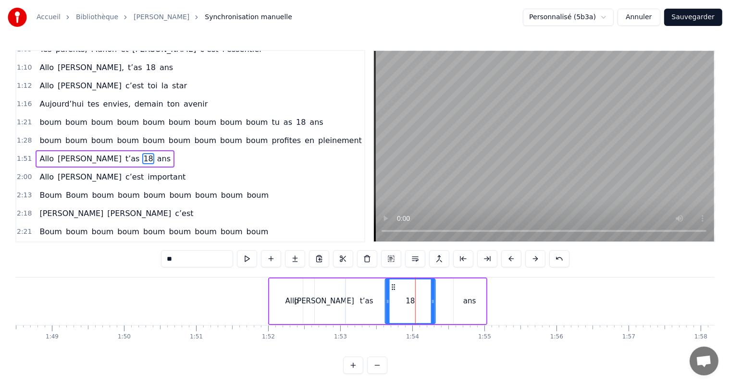
click at [392, 288] on icon at bounding box center [394, 287] width 8 height 8
drag, startPoint x: 432, startPoint y: 301, endPoint x: 423, endPoint y: 302, distance: 9.6
click at [423, 302] on icon at bounding box center [423, 302] width 4 height 8
click at [465, 300] on div "ans" at bounding box center [469, 301] width 13 height 11
type input "***"
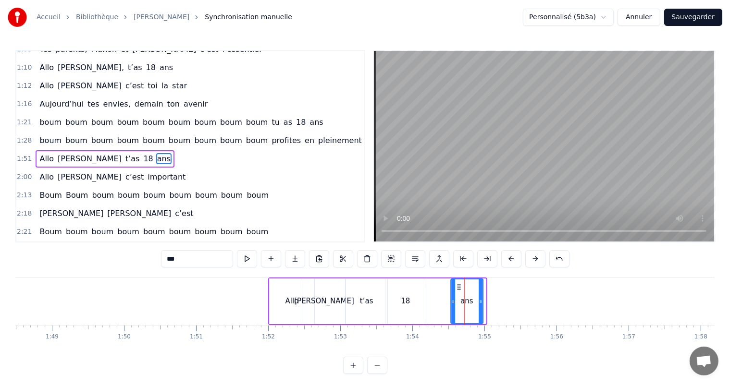
click at [457, 285] on icon at bounding box center [459, 287] width 8 height 8
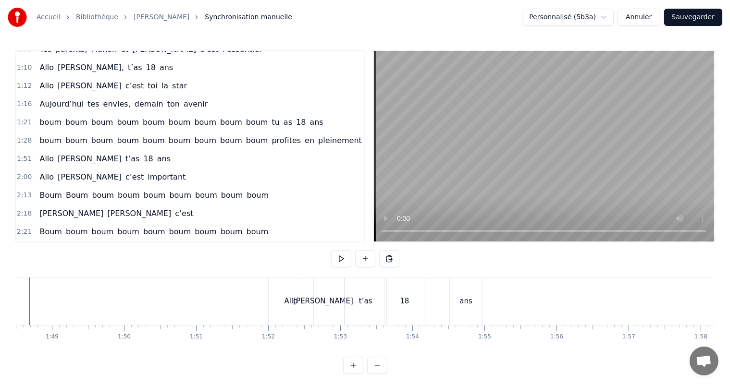
scroll to position [0, 7786]
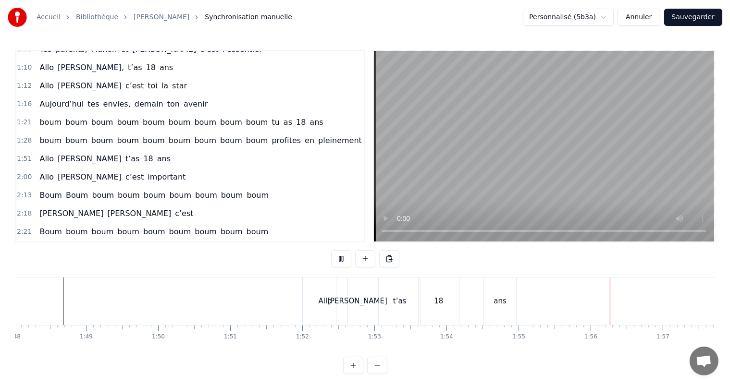
click at [259, 241] on div "2:26 [PERSON_NAME] la fête" at bounding box center [190, 250] width 348 height 18
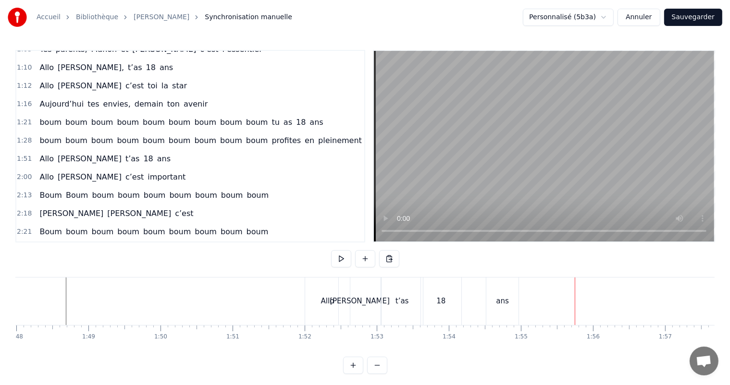
scroll to position [0, 7834]
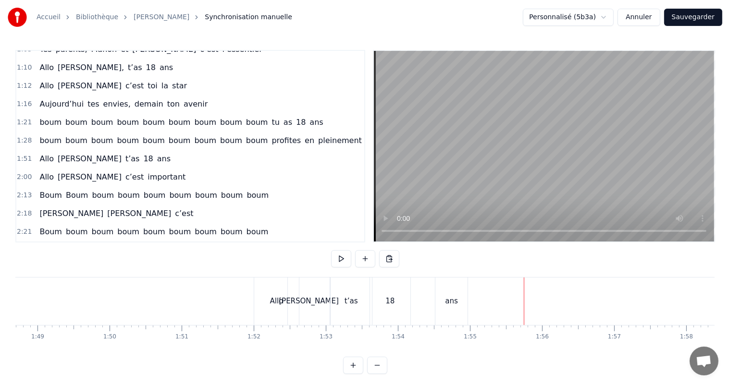
click at [454, 318] on div "ans" at bounding box center [451, 302] width 32 height 48
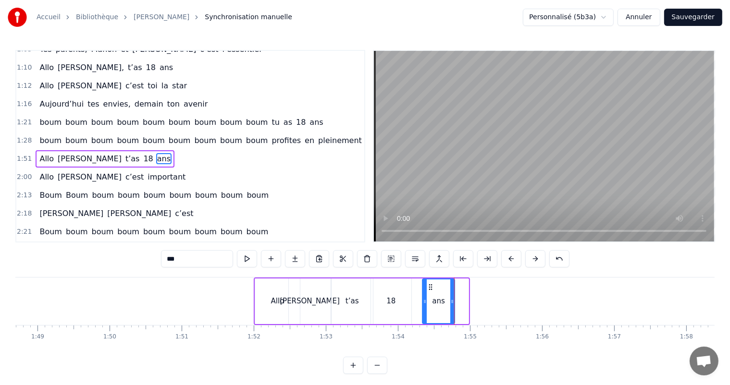
drag, startPoint x: 444, startPoint y: 286, endPoint x: 429, endPoint y: 288, distance: 15.0
click at [429, 288] on icon at bounding box center [431, 287] width 8 height 8
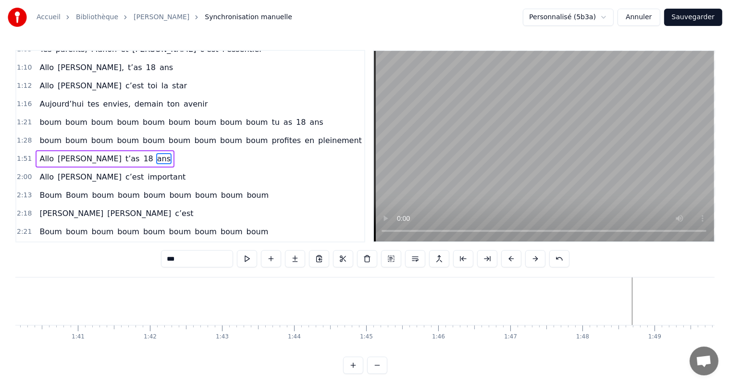
scroll to position [0, 7196]
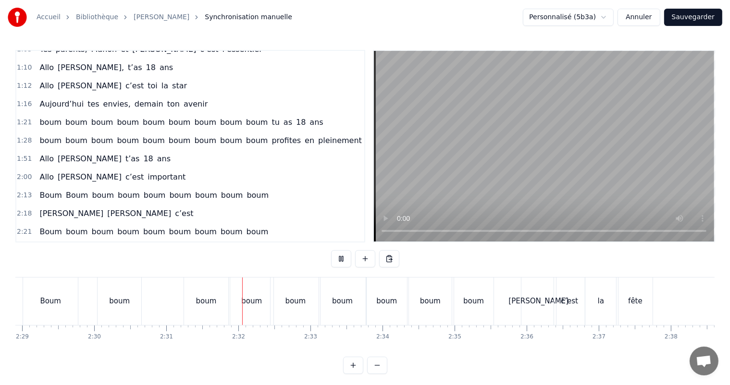
scroll to position [0, 10865]
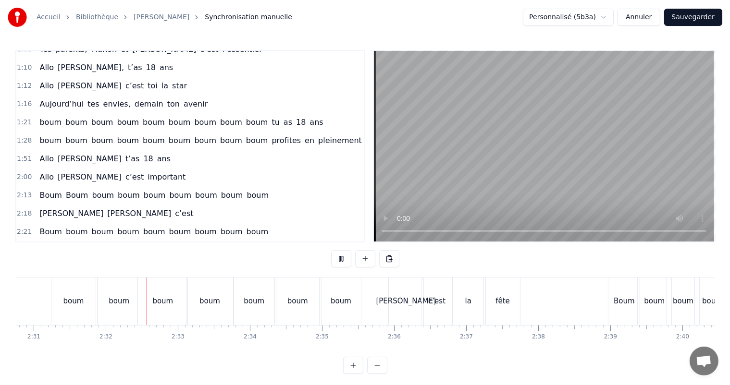
click at [322, 285] on div "boum" at bounding box center [340, 302] width 39 height 48
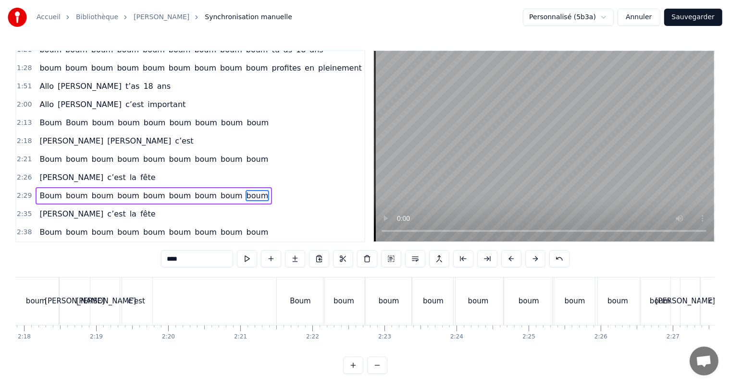
scroll to position [0, 9909]
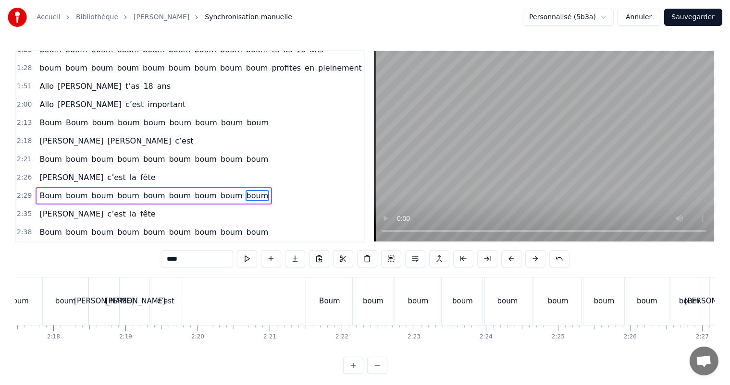
click at [334, 294] on div "Boum" at bounding box center [330, 302] width 48 height 48
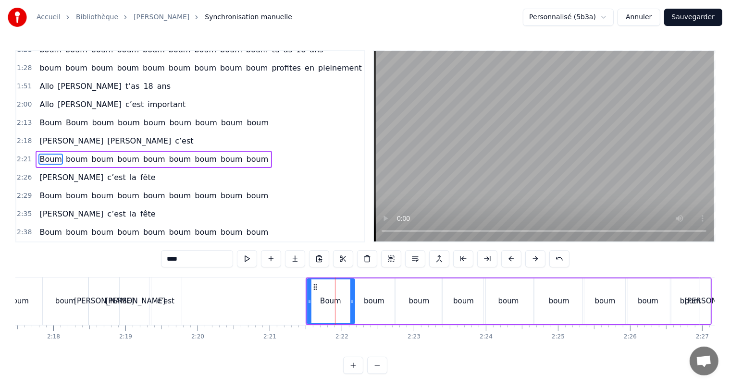
scroll to position [355, 0]
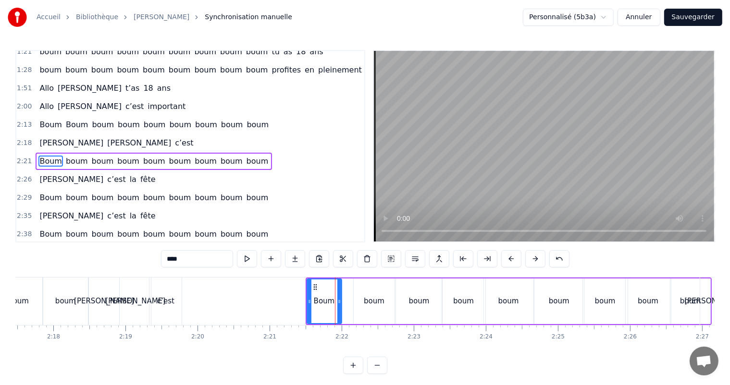
drag, startPoint x: 352, startPoint y: 300, endPoint x: 339, endPoint y: 300, distance: 13.0
click at [339, 300] on icon at bounding box center [339, 302] width 4 height 8
click at [381, 303] on div "boum" at bounding box center [374, 301] width 21 height 11
type input "****"
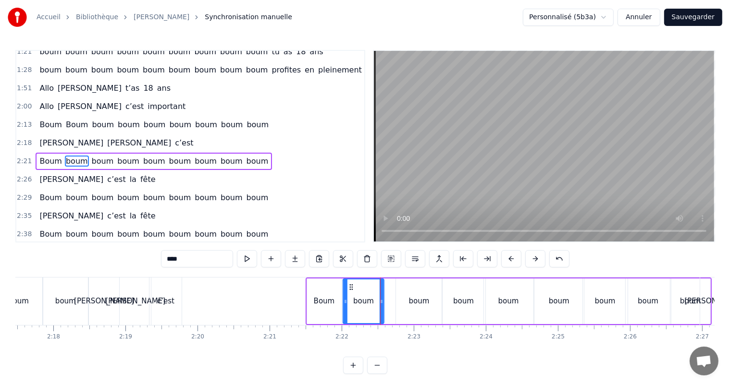
drag, startPoint x: 359, startPoint y: 286, endPoint x: 366, endPoint y: 297, distance: 12.7
click at [348, 287] on icon at bounding box center [351, 287] width 8 height 8
drag, startPoint x: 381, startPoint y: 303, endPoint x: 373, endPoint y: 304, distance: 7.3
click at [373, 304] on icon at bounding box center [374, 302] width 4 height 8
click at [417, 301] on div "boum" at bounding box center [419, 301] width 21 height 11
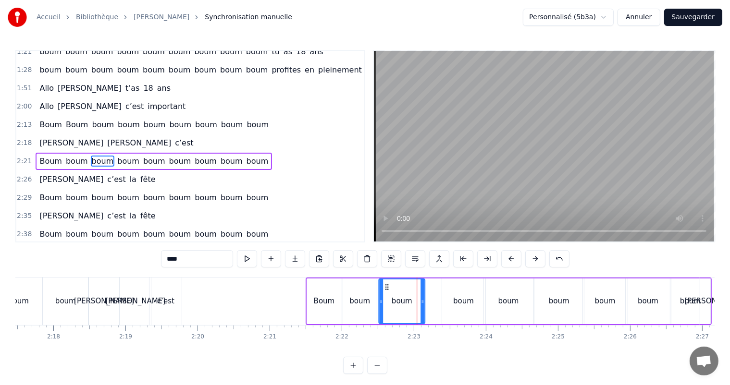
drag, startPoint x: 403, startPoint y: 286, endPoint x: 403, endPoint y: 295, distance: 8.7
click at [385, 287] on icon at bounding box center [387, 287] width 8 height 8
drag, startPoint x: 421, startPoint y: 302, endPoint x: 415, endPoint y: 304, distance: 6.5
click at [415, 304] on icon at bounding box center [416, 302] width 4 height 8
click at [459, 305] on div "boum" at bounding box center [463, 301] width 21 height 11
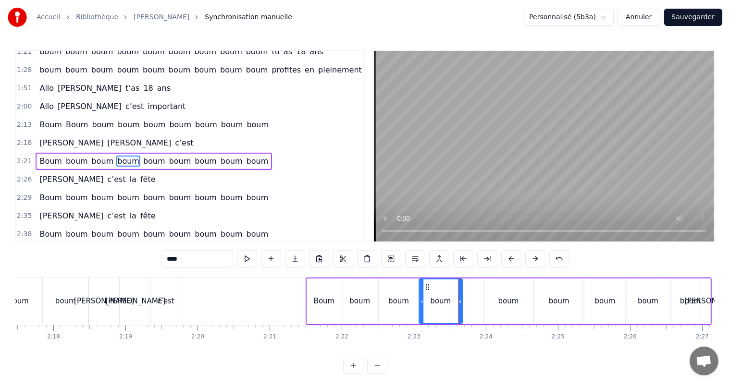
drag, startPoint x: 448, startPoint y: 287, endPoint x: 454, endPoint y: 292, distance: 7.5
click at [424, 286] on icon at bounding box center [427, 287] width 8 height 8
drag, startPoint x: 459, startPoint y: 300, endPoint x: 452, endPoint y: 300, distance: 6.7
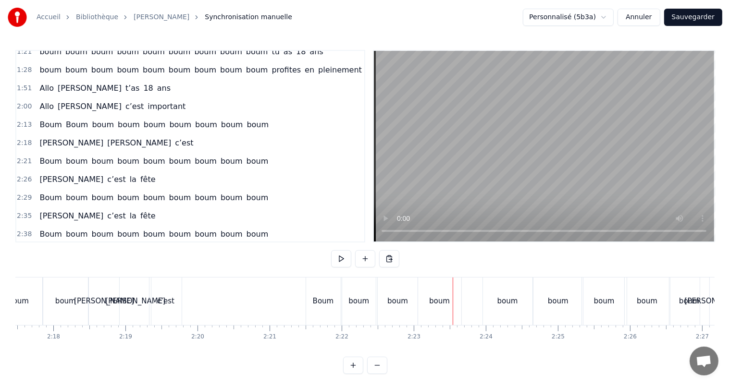
click at [508, 311] on div "boum" at bounding box center [507, 302] width 49 height 48
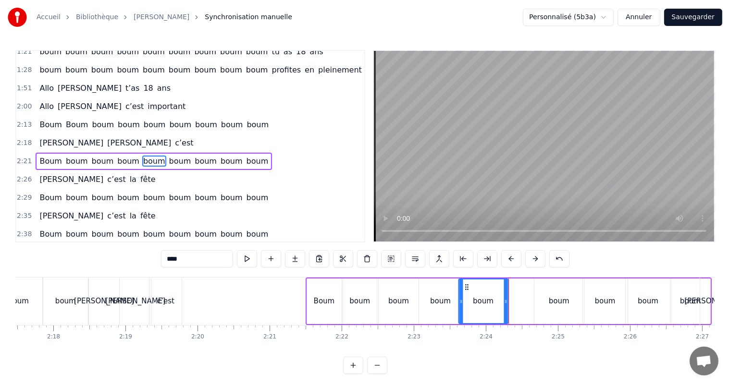
drag, startPoint x: 486, startPoint y: 286, endPoint x: 465, endPoint y: 286, distance: 21.1
click at [465, 286] on icon at bounding box center [467, 287] width 8 height 8
drag, startPoint x: 505, startPoint y: 302, endPoint x: 493, endPoint y: 301, distance: 11.5
click at [493, 301] on icon at bounding box center [494, 302] width 4 height 8
click at [551, 309] on div "boum" at bounding box center [558, 302] width 49 height 46
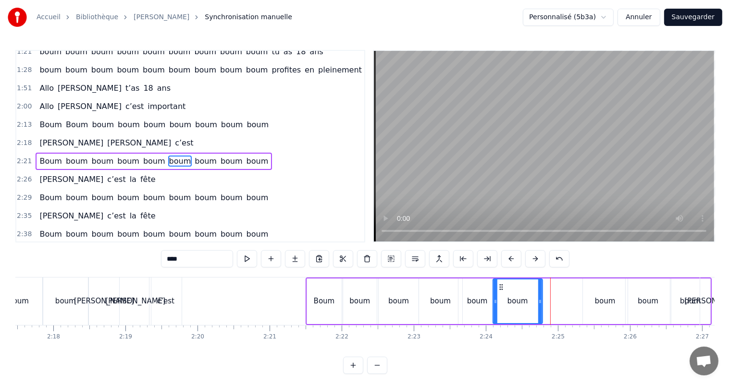
drag, startPoint x: 540, startPoint y: 286, endPoint x: 500, endPoint y: 288, distance: 39.9
click at [500, 288] on icon at bounding box center [501, 287] width 8 height 8
drag, startPoint x: 538, startPoint y: 304, endPoint x: 529, endPoint y: 303, distance: 9.2
click at [529, 303] on icon at bounding box center [531, 302] width 4 height 8
click at [589, 307] on div "boum" at bounding box center [605, 302] width 45 height 46
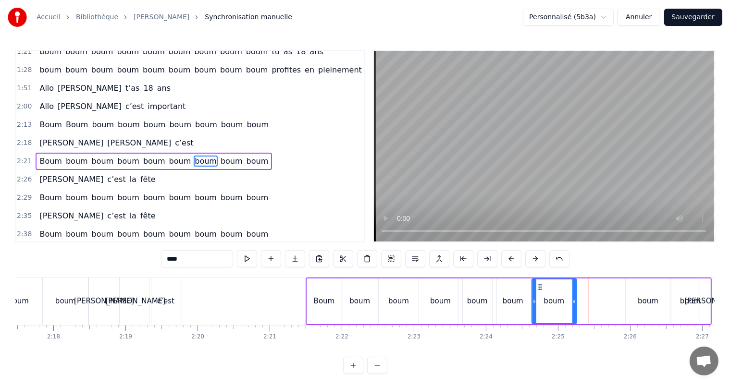
drag, startPoint x: 590, startPoint y: 286, endPoint x: 550, endPoint y: 296, distance: 40.9
click at [539, 285] on icon at bounding box center [540, 287] width 8 height 8
drag, startPoint x: 574, startPoint y: 302, endPoint x: 565, endPoint y: 303, distance: 9.2
click at [565, 303] on icon at bounding box center [565, 302] width 4 height 8
click at [644, 302] on div "boum" at bounding box center [648, 301] width 21 height 11
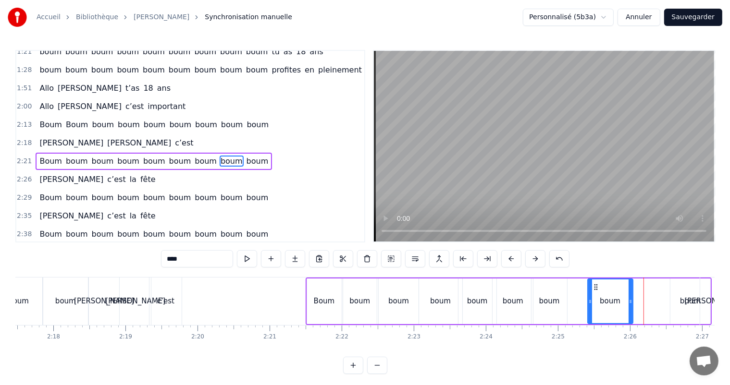
drag, startPoint x: 629, startPoint y: 286, endPoint x: 595, endPoint y: 287, distance: 34.6
click at [595, 287] on icon at bounding box center [596, 287] width 8 height 8
click at [683, 304] on div "boum" at bounding box center [690, 301] width 21 height 11
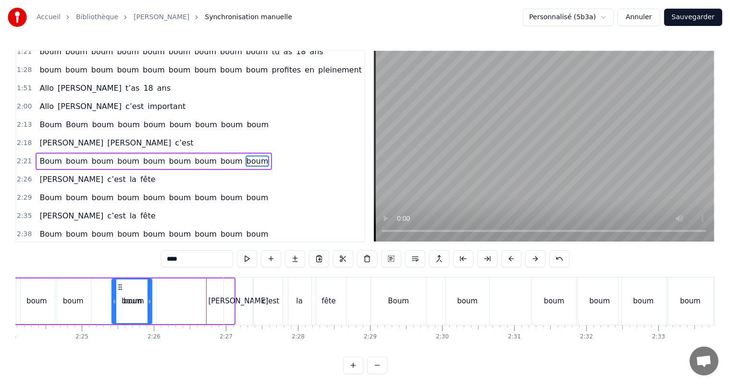
scroll to position [0, 10366]
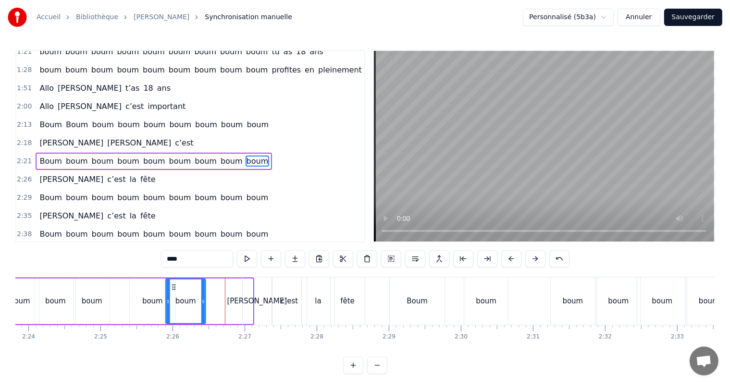
drag, startPoint x: 54, startPoint y: 288, endPoint x: 172, endPoint y: 309, distance: 120.1
click at [173, 308] on div "boum" at bounding box center [185, 302] width 39 height 44
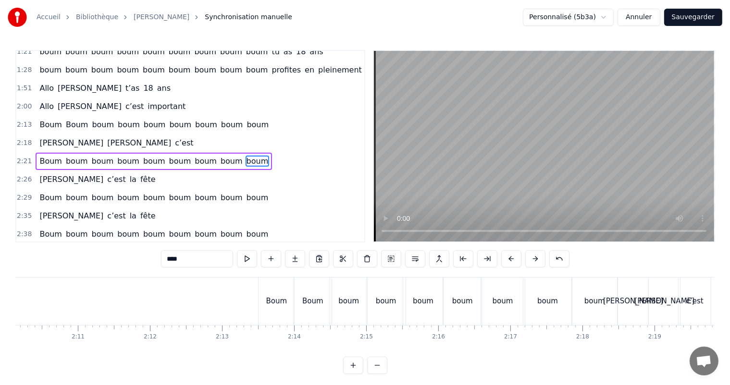
scroll to position [0, 9401]
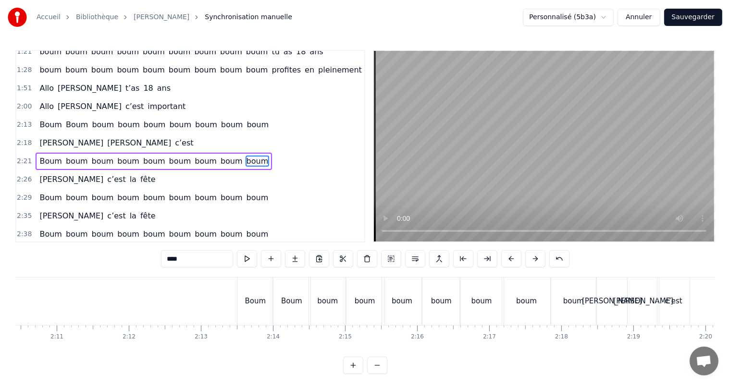
click at [244, 298] on div "Boum" at bounding box center [255, 302] width 36 height 48
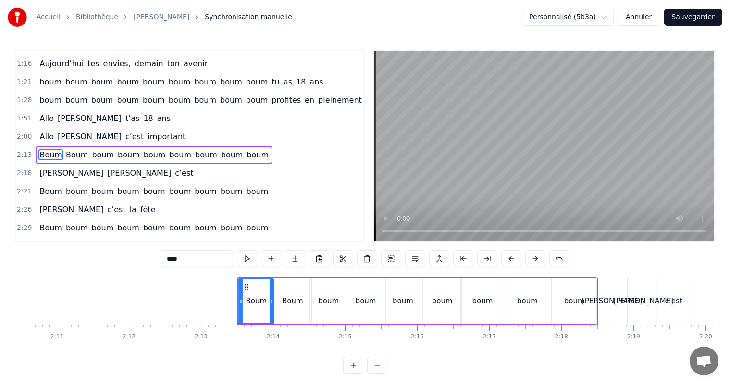
scroll to position [320, 0]
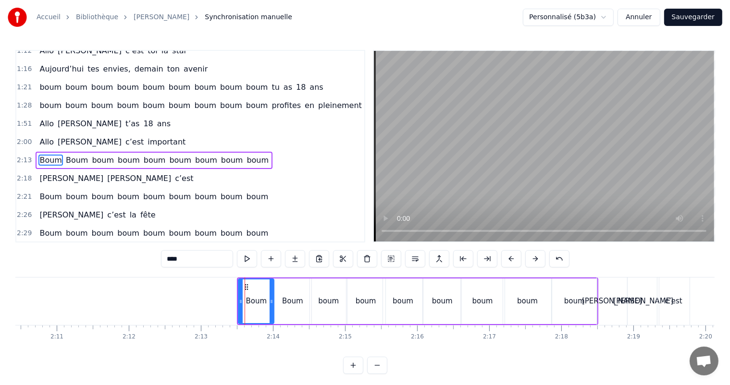
click at [294, 298] on div "Boum" at bounding box center [292, 301] width 21 height 11
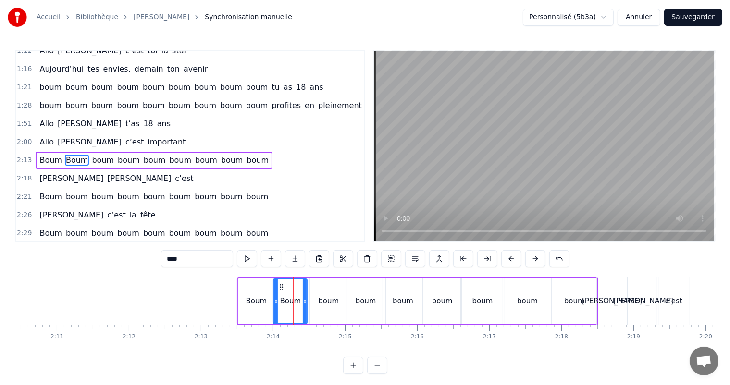
drag, startPoint x: 309, startPoint y: 302, endPoint x: 295, endPoint y: 302, distance: 14.9
click at [305, 302] on icon at bounding box center [305, 302] width 4 height 8
click at [252, 301] on div "Boum" at bounding box center [256, 301] width 21 height 11
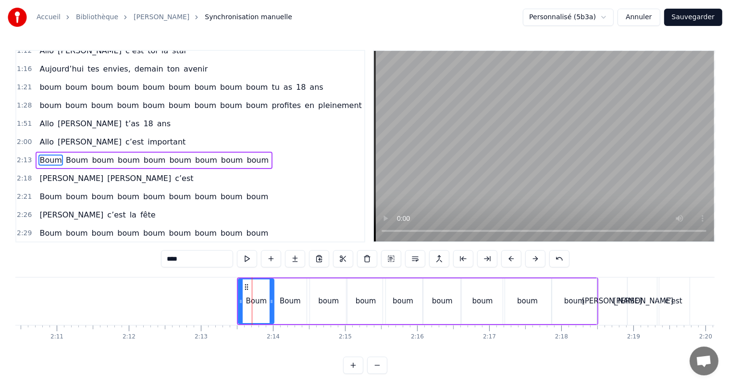
click at [332, 308] on div "boum" at bounding box center [328, 302] width 37 height 46
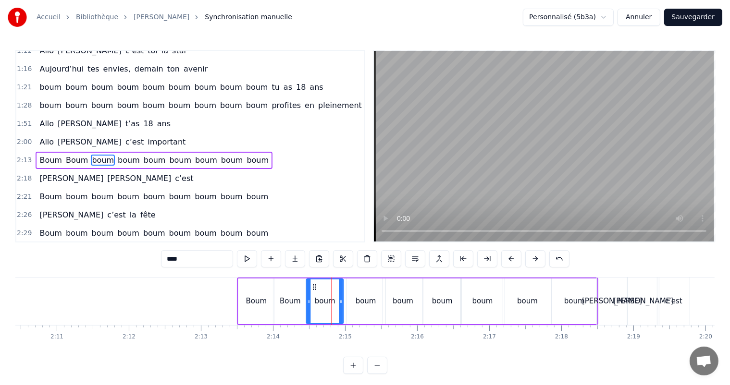
drag, startPoint x: 317, startPoint y: 286, endPoint x: 311, endPoint y: 288, distance: 5.6
click at [313, 288] on icon at bounding box center [314, 287] width 8 height 8
click at [281, 287] on div "Boum" at bounding box center [289, 302] width 33 height 46
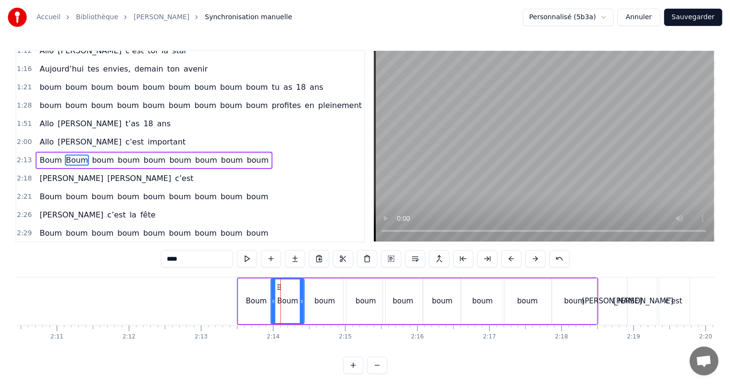
click at [278, 288] on icon at bounding box center [279, 287] width 8 height 8
click at [316, 296] on div "boum" at bounding box center [324, 301] width 21 height 11
type input "****"
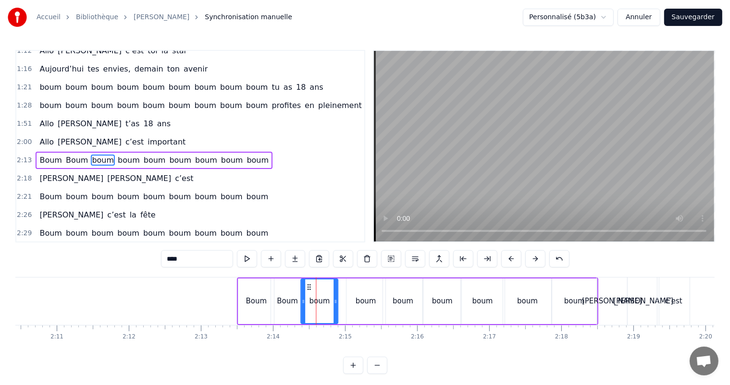
drag, startPoint x: 313, startPoint y: 288, endPoint x: 308, endPoint y: 288, distance: 5.3
click at [308, 289] on icon at bounding box center [309, 287] width 8 height 8
click at [379, 294] on div "boum" at bounding box center [365, 302] width 39 height 46
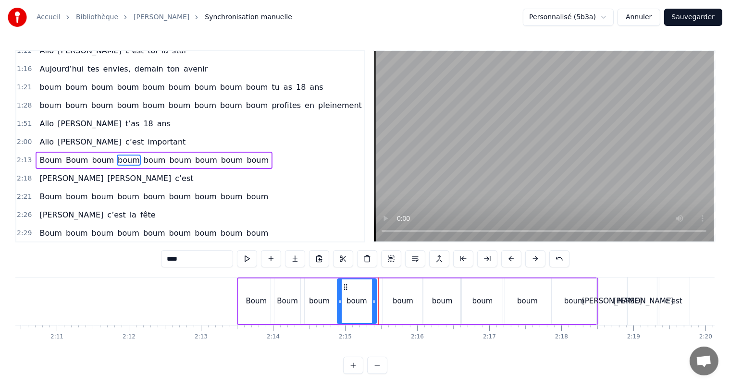
drag, startPoint x: 354, startPoint y: 286, endPoint x: 349, endPoint y: 291, distance: 6.5
click at [344, 290] on icon at bounding box center [345, 287] width 8 height 8
click at [393, 302] on div "boum" at bounding box center [403, 302] width 40 height 46
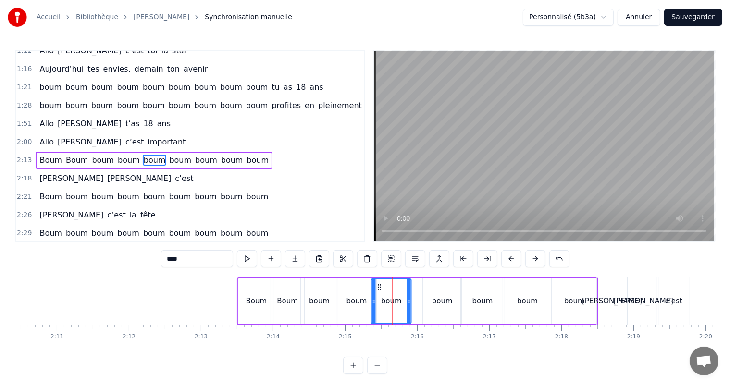
drag, startPoint x: 389, startPoint y: 286, endPoint x: 377, endPoint y: 286, distance: 12.0
click at [377, 286] on icon at bounding box center [379, 287] width 8 height 8
click at [354, 295] on div "boum" at bounding box center [356, 302] width 39 height 46
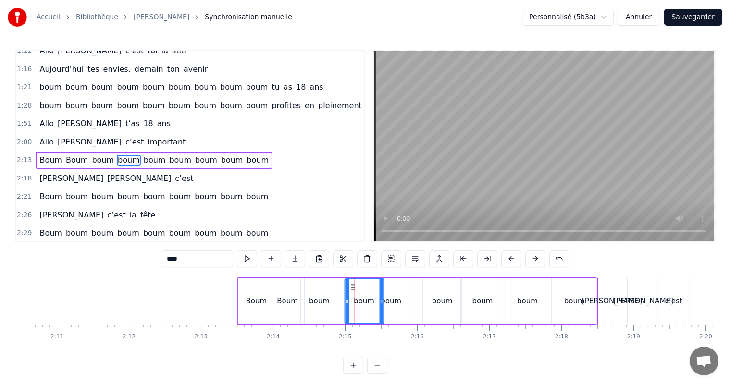
drag, startPoint x: 344, startPoint y: 286, endPoint x: 352, endPoint y: 288, distance: 7.9
click at [352, 288] on icon at bounding box center [353, 287] width 8 height 8
click at [393, 290] on div "boum" at bounding box center [391, 302] width 40 height 46
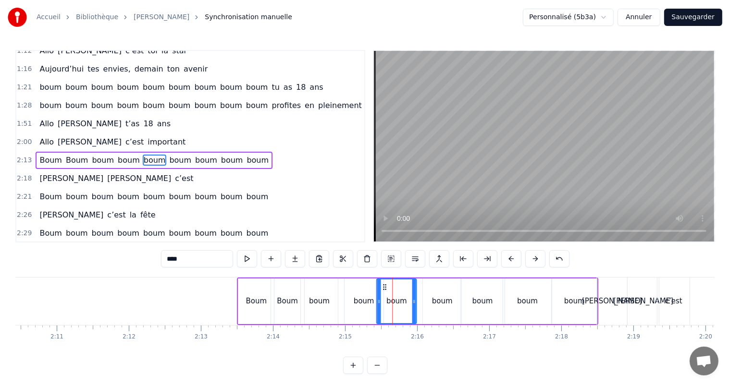
click at [384, 288] on icon at bounding box center [385, 287] width 8 height 8
click at [409, 300] on icon at bounding box center [411, 302] width 4 height 8
click at [437, 296] on div "boum" at bounding box center [442, 301] width 21 height 11
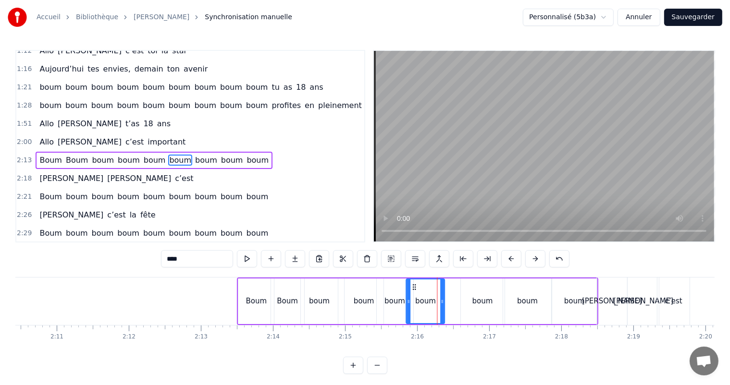
drag, startPoint x: 429, startPoint y: 287, endPoint x: 416, endPoint y: 289, distance: 13.2
click at [411, 288] on icon at bounding box center [414, 287] width 8 height 8
click at [438, 302] on icon at bounding box center [438, 302] width 4 height 8
click at [485, 302] on div "boum" at bounding box center [482, 301] width 21 height 11
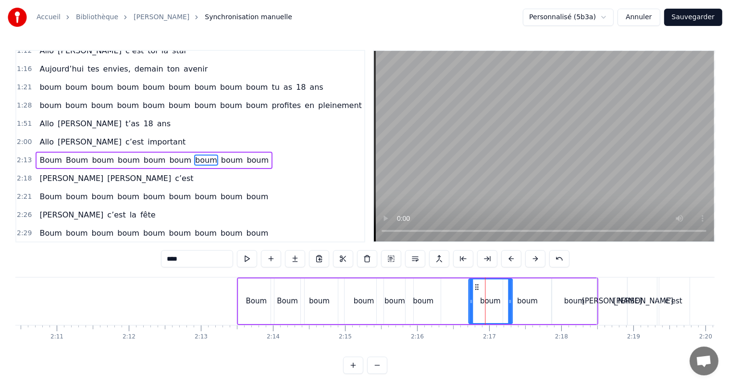
drag, startPoint x: 469, startPoint y: 286, endPoint x: 482, endPoint y: 291, distance: 14.1
click at [477, 290] on icon at bounding box center [477, 287] width 8 height 8
click at [521, 294] on div "boum" at bounding box center [527, 302] width 49 height 46
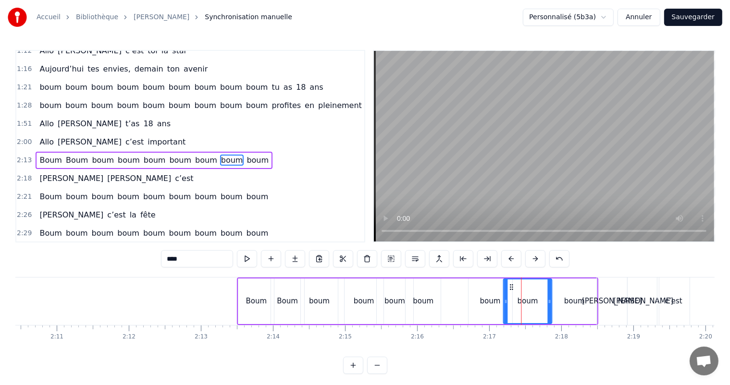
click at [511, 286] on icon at bounding box center [511, 287] width 8 height 8
drag, startPoint x: 511, startPoint y: 286, endPoint x: 517, endPoint y: 294, distance: 9.2
click at [518, 290] on div "boum" at bounding box center [534, 302] width 48 height 44
drag, startPoint x: 511, startPoint y: 301, endPoint x: 522, endPoint y: 305, distance: 11.7
click at [522, 305] on div at bounding box center [524, 302] width 4 height 44
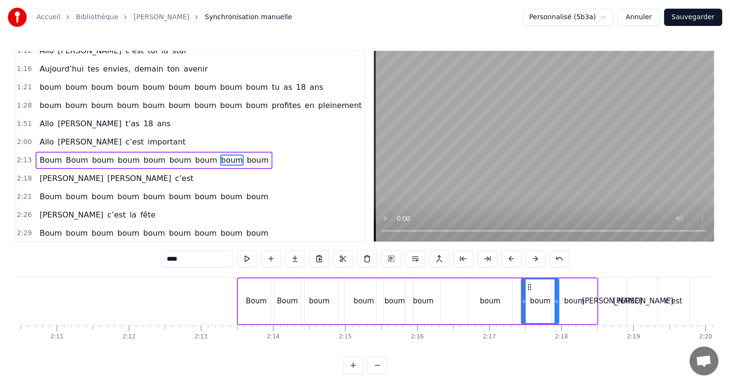
click at [496, 292] on div "boum" at bounding box center [490, 302] width 44 height 46
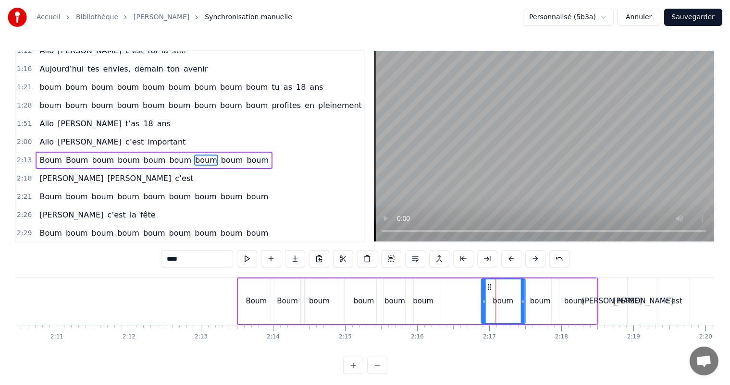
drag, startPoint x: 476, startPoint y: 288, endPoint x: 488, endPoint y: 290, distance: 12.6
click at [488, 289] on icon at bounding box center [489, 287] width 8 height 8
click at [117, 271] on div "0:00 [PERSON_NAME], t’as 18 ans 0:03 Nous pensons très fort à toi, [PERSON_NAME…" at bounding box center [364, 212] width 699 height 324
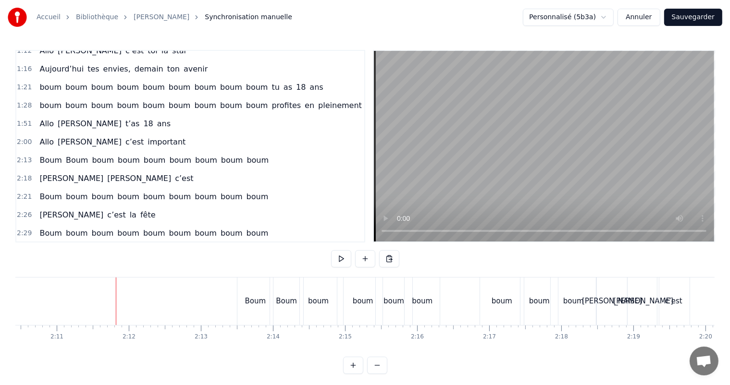
click at [419, 305] on div "boum" at bounding box center [422, 301] width 21 height 11
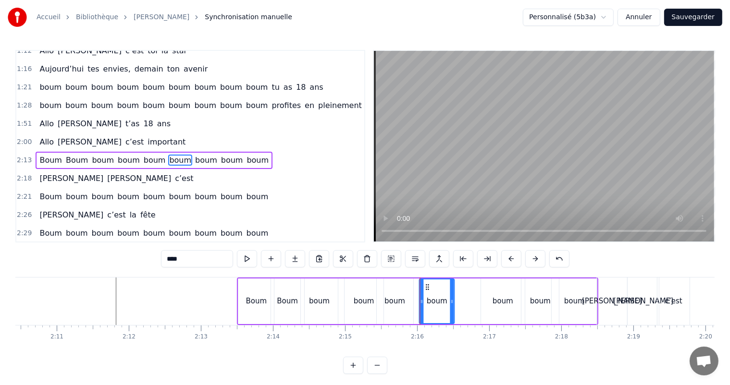
drag, startPoint x: 414, startPoint y: 286, endPoint x: 427, endPoint y: 290, distance: 13.5
click at [427, 290] on icon at bounding box center [427, 287] width 8 height 8
click at [385, 285] on div "boum" at bounding box center [395, 302] width 37 height 46
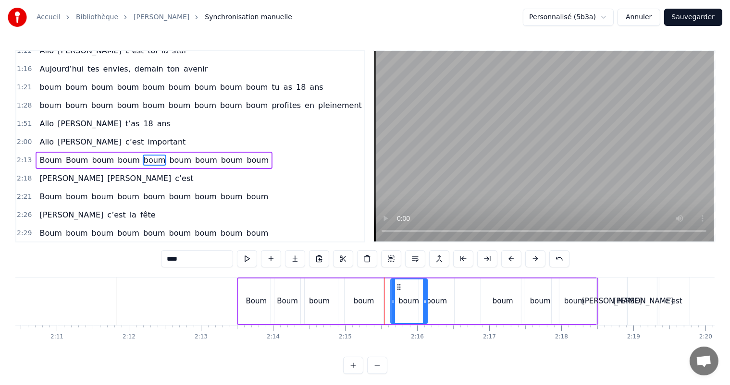
drag, startPoint x: 383, startPoint y: 285, endPoint x: 397, endPoint y: 288, distance: 14.2
click at [397, 288] on icon at bounding box center [398, 287] width 8 height 8
click at [370, 293] on div "boum" at bounding box center [364, 302] width 39 height 46
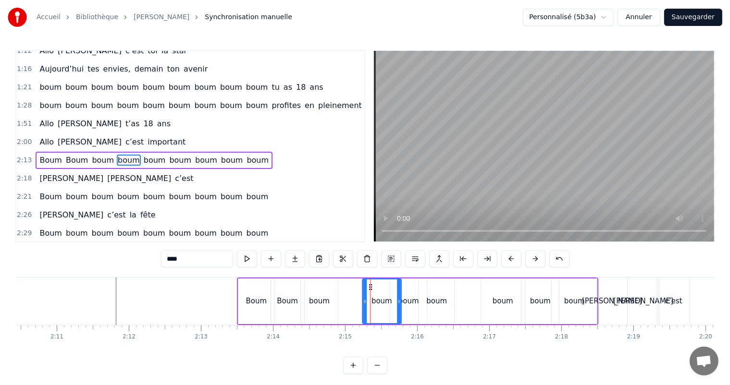
drag, startPoint x: 353, startPoint y: 286, endPoint x: 371, endPoint y: 290, distance: 18.1
click at [371, 290] on icon at bounding box center [370, 287] width 8 height 8
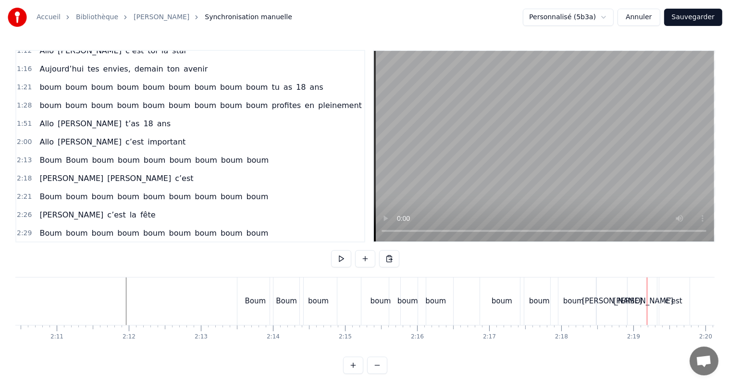
click at [379, 300] on div "boum" at bounding box center [380, 301] width 21 height 11
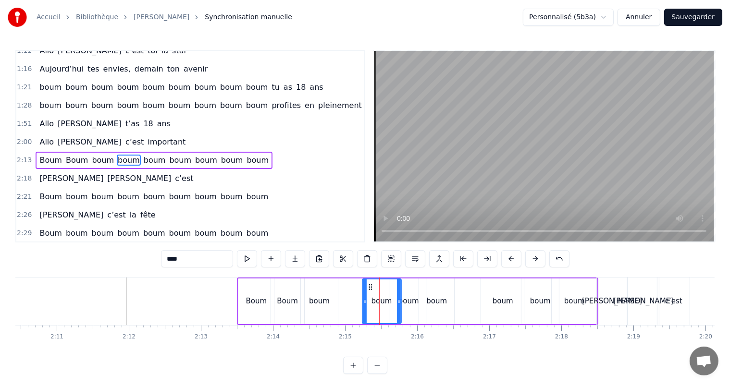
click at [413, 303] on div "boum" at bounding box center [408, 301] width 21 height 11
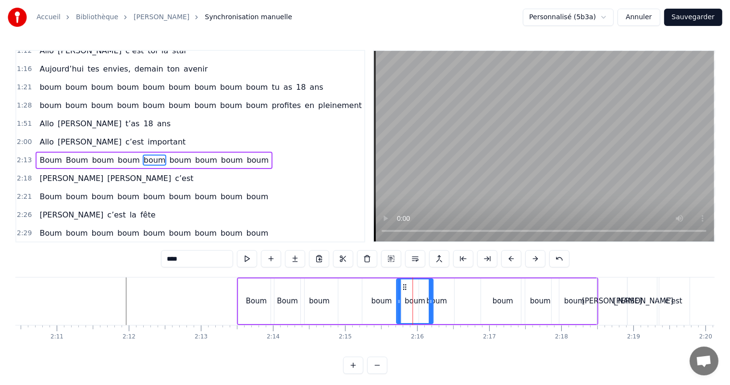
drag, startPoint x: 398, startPoint y: 285, endPoint x: 414, endPoint y: 287, distance: 16.4
click at [404, 286] on icon at bounding box center [405, 287] width 8 height 8
click at [439, 290] on div "boum" at bounding box center [436, 302] width 35 height 46
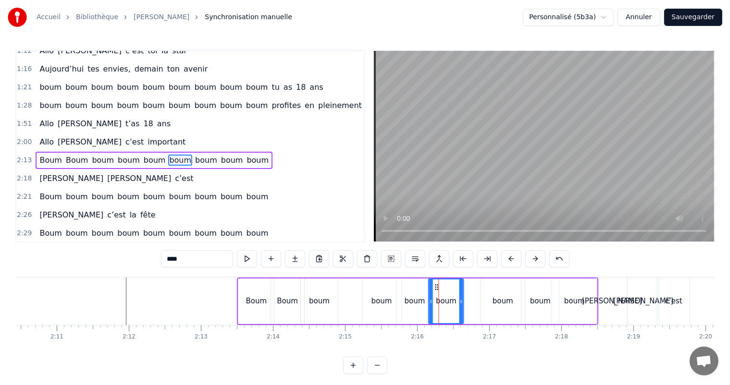
drag, startPoint x: 425, startPoint y: 284, endPoint x: 434, endPoint y: 286, distance: 9.3
click at [434, 286] on icon at bounding box center [436, 287] width 8 height 8
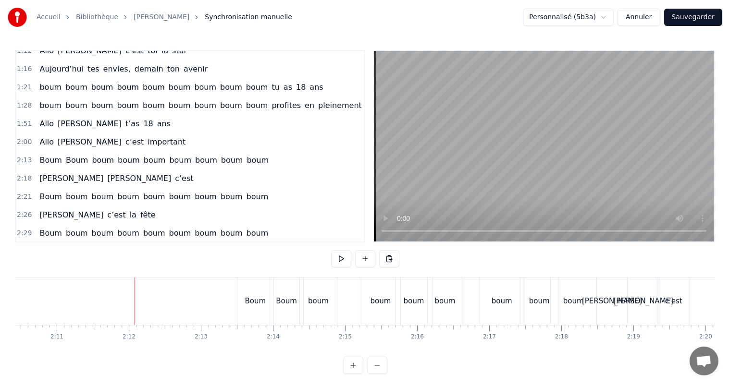
click at [318, 309] on div "boum" at bounding box center [318, 302] width 37 height 48
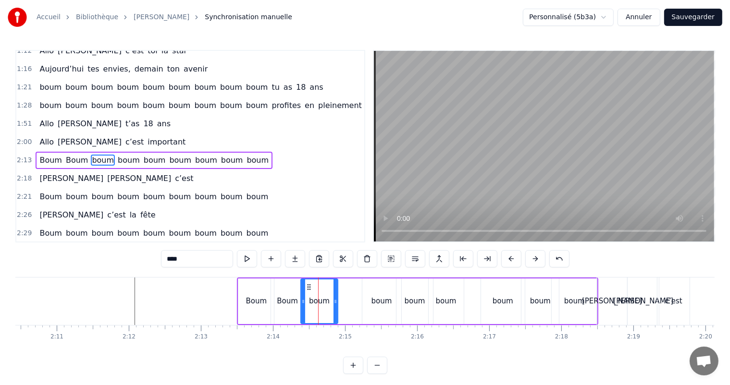
click at [377, 299] on div "boum" at bounding box center [381, 301] width 21 height 11
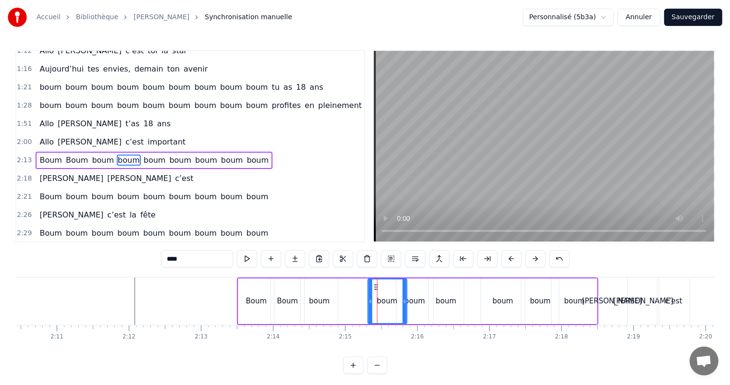
drag, startPoint x: 370, startPoint y: 286, endPoint x: 375, endPoint y: 288, distance: 6.1
click at [375, 288] on icon at bounding box center [376, 287] width 8 height 8
click at [444, 297] on div "boum" at bounding box center [446, 301] width 21 height 11
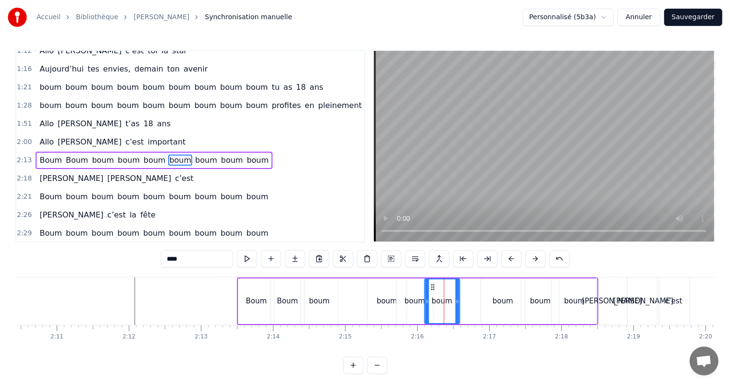
click at [431, 288] on icon at bounding box center [433, 287] width 8 height 8
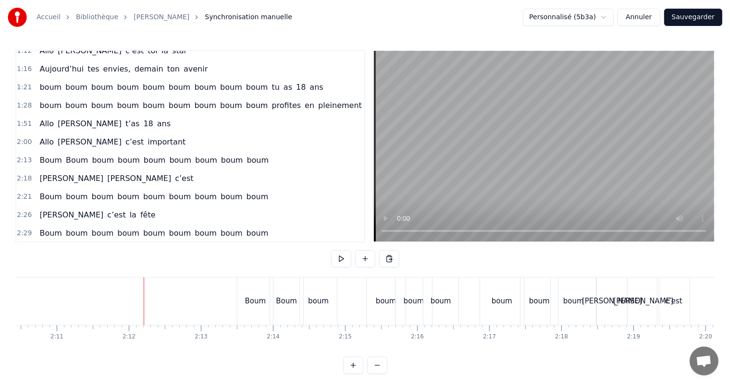
click at [520, 301] on div "boum" at bounding box center [539, 302] width 38 height 48
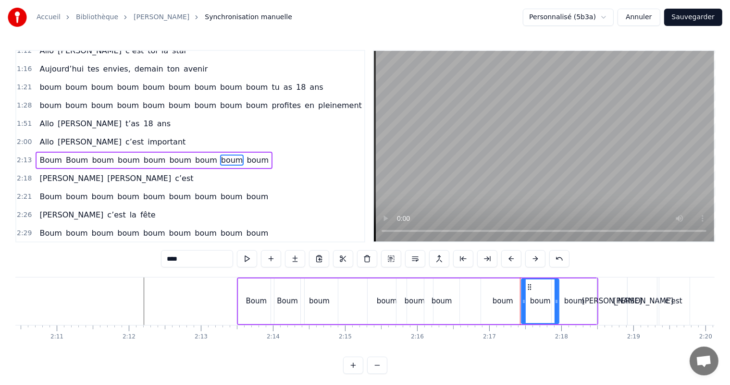
click at [502, 293] on div "boum" at bounding box center [503, 302] width 44 height 46
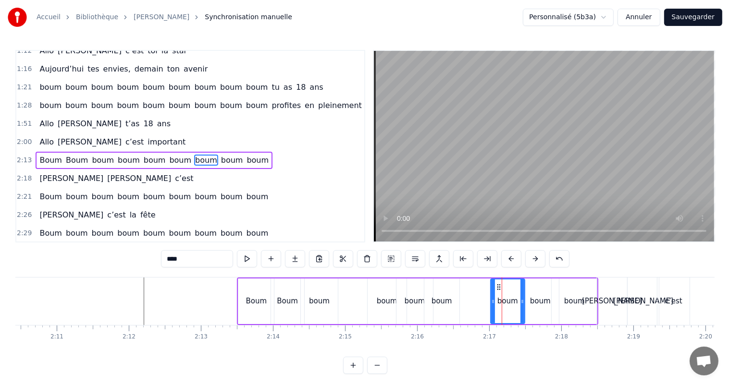
drag, startPoint x: 482, startPoint y: 299, endPoint x: 521, endPoint y: 303, distance: 38.6
click at [492, 300] on icon at bounding box center [493, 302] width 4 height 8
click at [538, 299] on div "boum" at bounding box center [540, 301] width 21 height 11
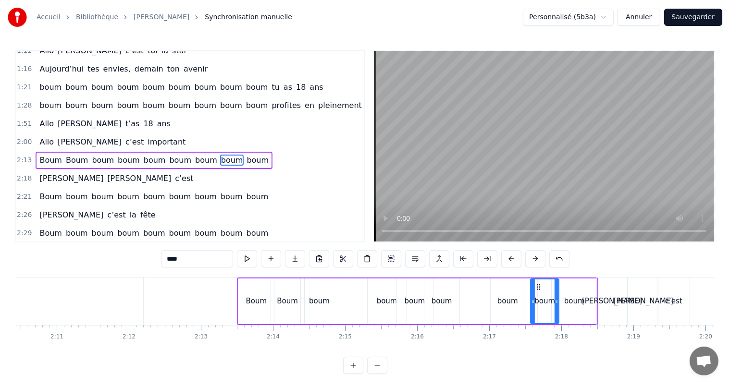
drag, startPoint x: 524, startPoint y: 301, endPoint x: 532, endPoint y: 303, distance: 8.1
click at [533, 302] on icon at bounding box center [533, 302] width 4 height 8
click at [569, 306] on div "boum" at bounding box center [574, 301] width 21 height 11
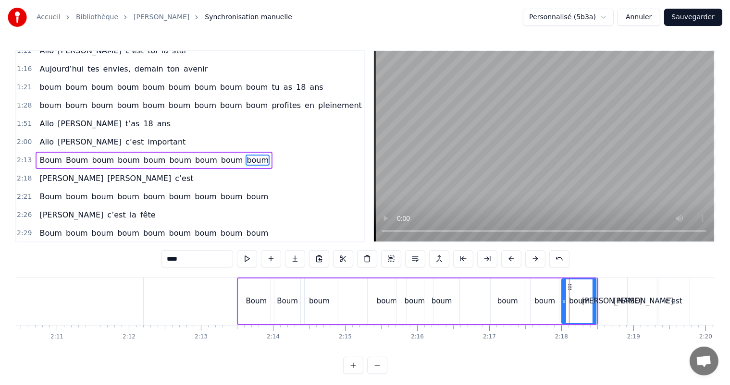
drag, startPoint x: 554, startPoint y: 299, endPoint x: 563, endPoint y: 303, distance: 10.4
click at [563, 303] on icon at bounding box center [564, 302] width 4 height 8
drag, startPoint x: 540, startPoint y: 301, endPoint x: 547, endPoint y: 304, distance: 8.1
click at [548, 304] on div "boum" at bounding box center [544, 301] width 21 height 11
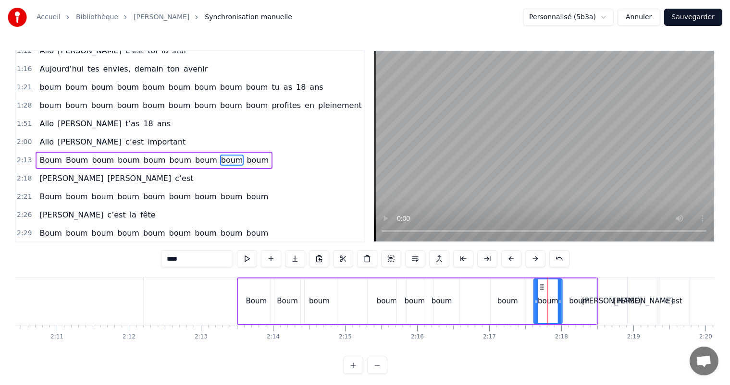
drag, startPoint x: 538, startPoint y: 286, endPoint x: 532, endPoint y: 288, distance: 6.1
click at [542, 289] on icon at bounding box center [542, 287] width 8 height 8
click at [509, 290] on div "boum" at bounding box center [508, 302] width 34 height 46
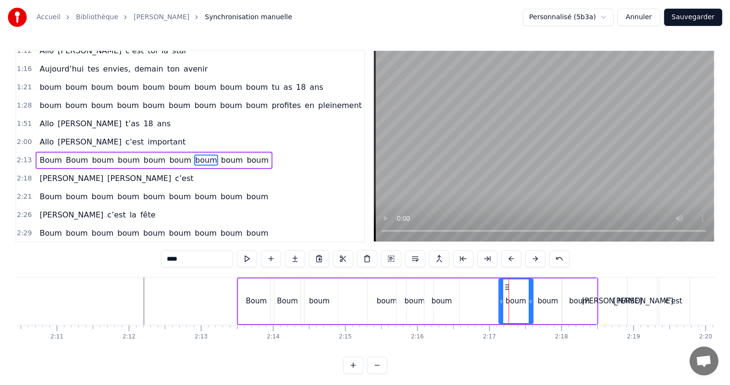
drag, startPoint x: 496, startPoint y: 286, endPoint x: 504, endPoint y: 290, distance: 8.6
click at [504, 290] on div "boum" at bounding box center [515, 302] width 33 height 44
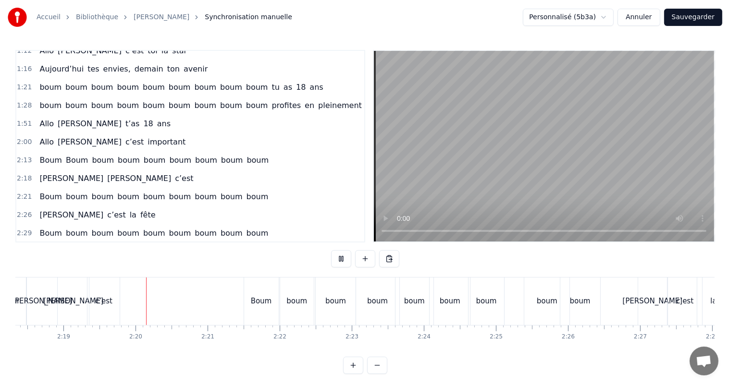
scroll to position [0, 10005]
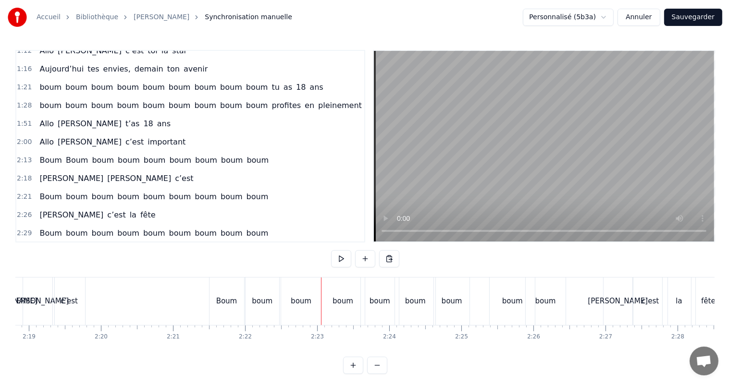
click at [233, 303] on div "Boum" at bounding box center [226, 301] width 21 height 11
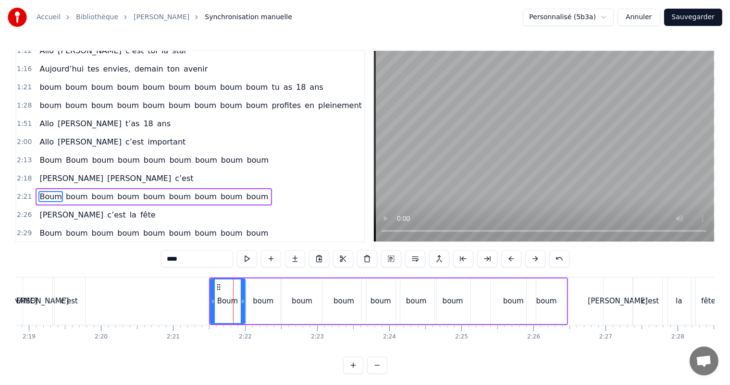
scroll to position [355, 0]
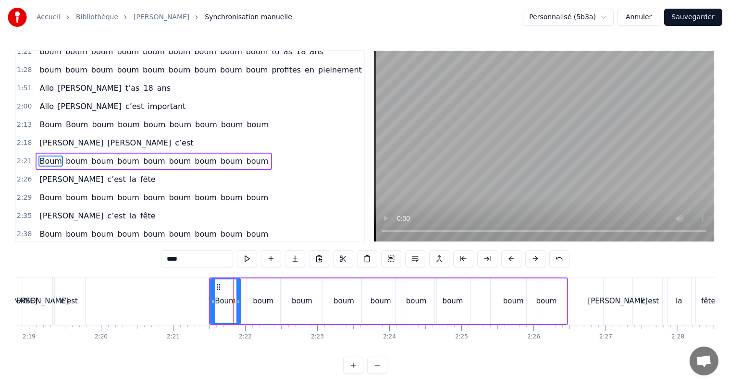
click at [238, 302] on icon at bounding box center [238, 302] width 4 height 8
click at [261, 304] on div "boum" at bounding box center [263, 301] width 21 height 11
type input "****"
drag, startPoint x: 256, startPoint y: 286, endPoint x: 247, endPoint y: 288, distance: 8.8
click at [246, 287] on icon at bounding box center [246, 287] width 8 height 8
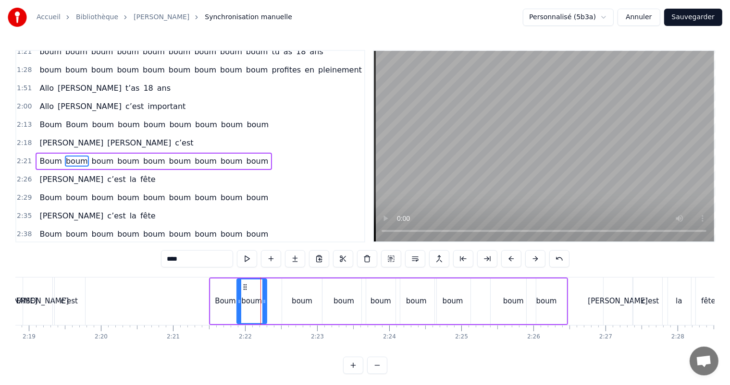
click at [263, 303] on icon at bounding box center [264, 302] width 4 height 8
click at [296, 302] on div "boum" at bounding box center [302, 301] width 21 height 11
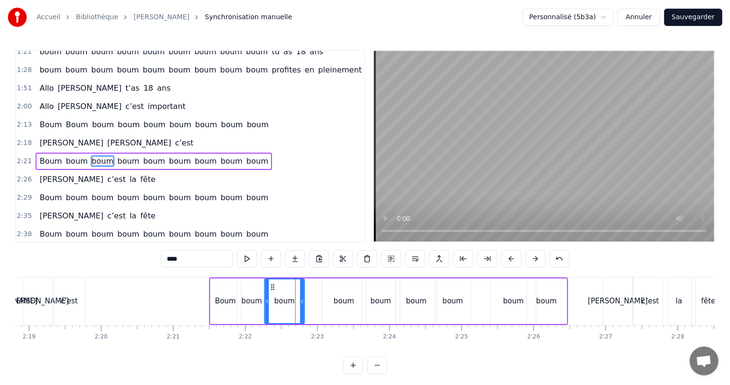
drag, startPoint x: 291, startPoint y: 286, endPoint x: 273, endPoint y: 286, distance: 17.8
click at [273, 287] on circle at bounding box center [273, 287] width 0 height 0
drag, startPoint x: 301, startPoint y: 302, endPoint x: 293, endPoint y: 303, distance: 8.2
click at [293, 303] on icon at bounding box center [294, 302] width 4 height 8
click at [337, 304] on div "boum" at bounding box center [343, 301] width 21 height 11
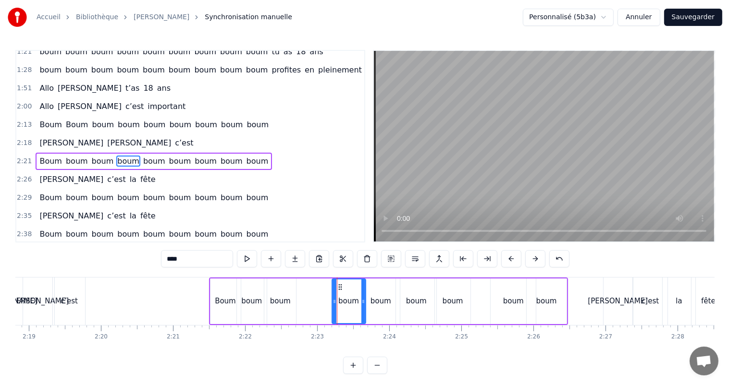
drag, startPoint x: 324, startPoint y: 301, endPoint x: 334, endPoint y: 306, distance: 10.5
click at [334, 306] on div at bounding box center [335, 302] width 4 height 44
click at [383, 302] on div "boum" at bounding box center [380, 301] width 21 height 11
drag, startPoint x: 396, startPoint y: 303, endPoint x: 403, endPoint y: 304, distance: 7.3
click at [388, 305] on div at bounding box center [389, 302] width 4 height 44
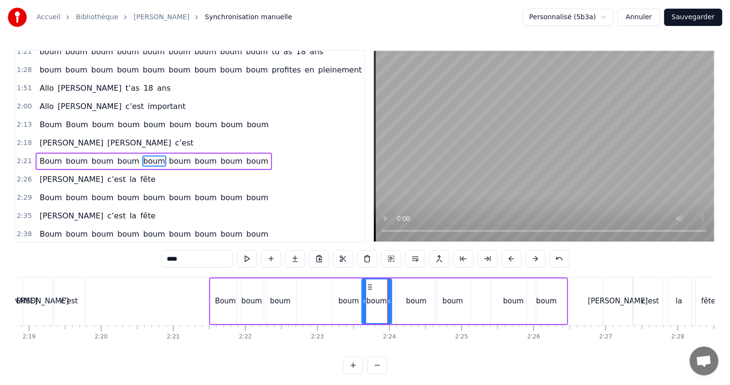
click at [415, 305] on div "boum" at bounding box center [416, 301] width 21 height 11
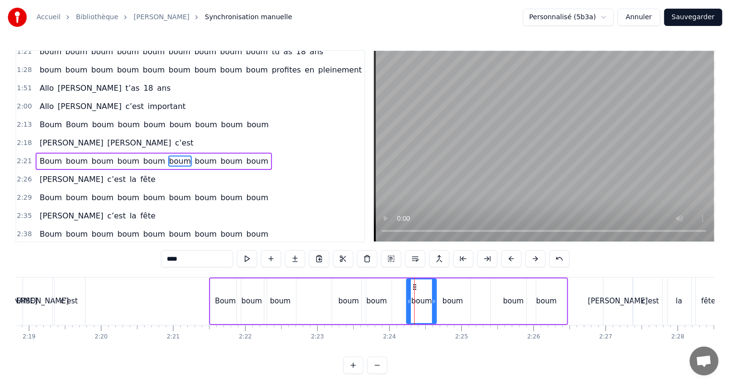
drag, startPoint x: 397, startPoint y: 302, endPoint x: 415, endPoint y: 298, distance: 18.7
click at [408, 303] on icon at bounding box center [409, 302] width 4 height 8
drag, startPoint x: 414, startPoint y: 286, endPoint x: 396, endPoint y: 288, distance: 18.4
click at [396, 288] on icon at bounding box center [398, 287] width 8 height 8
click at [455, 296] on div "boum" at bounding box center [453, 301] width 21 height 11
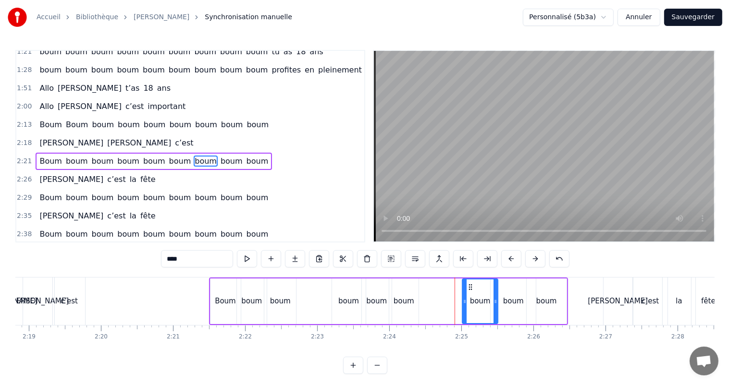
drag, startPoint x: 442, startPoint y: 286, endPoint x: 470, endPoint y: 294, distance: 29.0
click at [470, 293] on div "boum" at bounding box center [480, 302] width 35 height 44
click at [510, 300] on div "boum" at bounding box center [513, 301] width 21 height 11
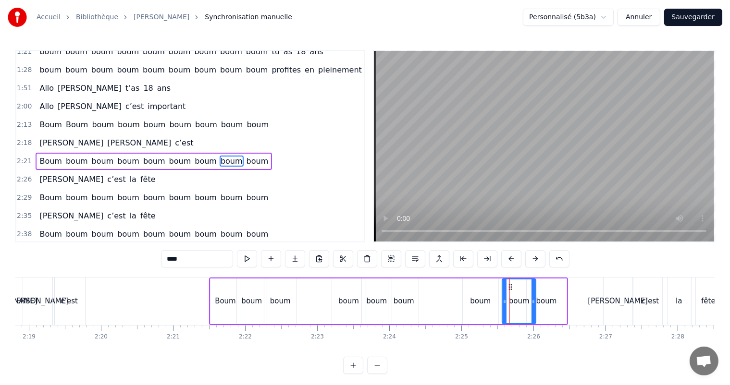
drag, startPoint x: 492, startPoint y: 301, endPoint x: 517, endPoint y: 304, distance: 25.2
click at [504, 304] on icon at bounding box center [505, 302] width 4 height 8
click at [548, 302] on div "boum" at bounding box center [546, 301] width 21 height 11
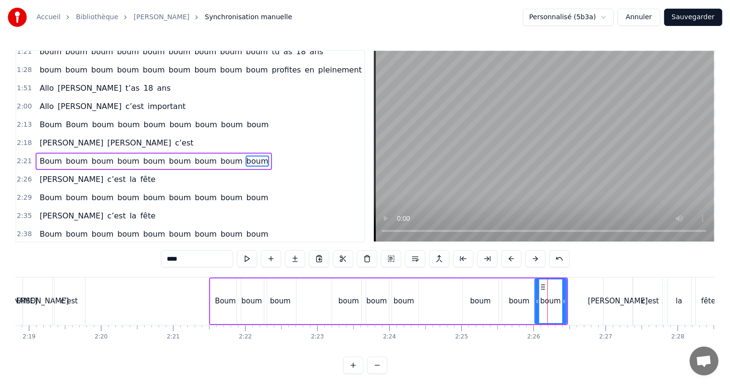
drag, startPoint x: 528, startPoint y: 301, endPoint x: 536, endPoint y: 302, distance: 8.3
click at [536, 302] on icon at bounding box center [537, 302] width 4 height 8
click at [505, 306] on div "boum" at bounding box center [519, 302] width 34 height 46
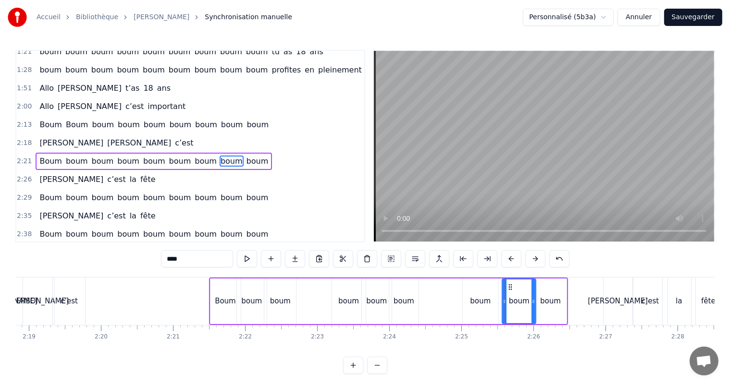
click at [472, 298] on div "boum" at bounding box center [480, 301] width 21 height 11
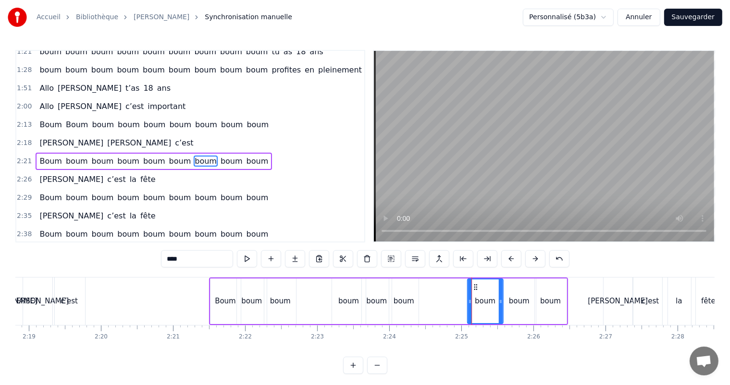
drag, startPoint x: 470, startPoint y: 286, endPoint x: 475, endPoint y: 288, distance: 5.0
click at [475, 288] on icon at bounding box center [475, 287] width 8 height 8
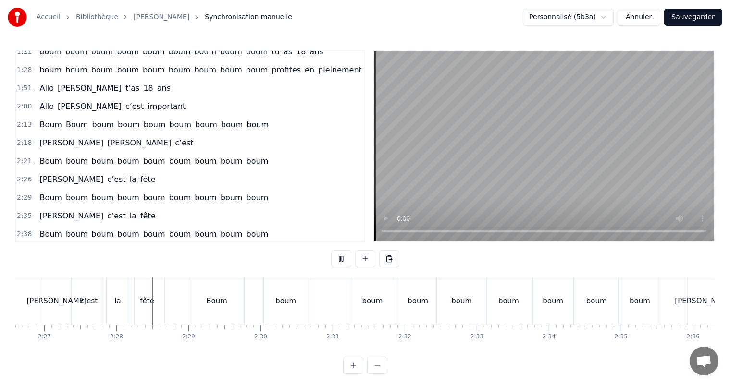
scroll to position [0, 10614]
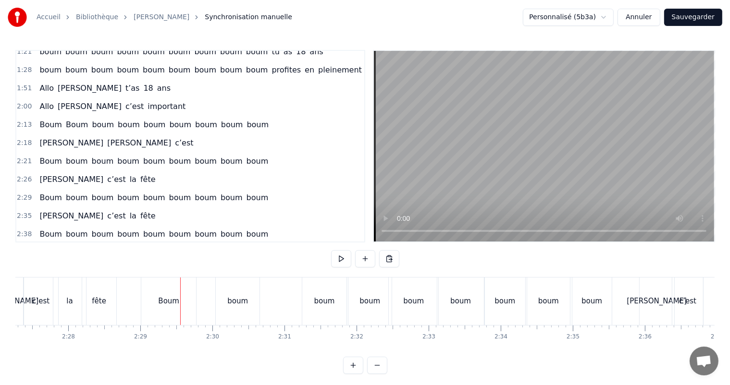
click at [167, 294] on div "Boum" at bounding box center [168, 302] width 55 height 48
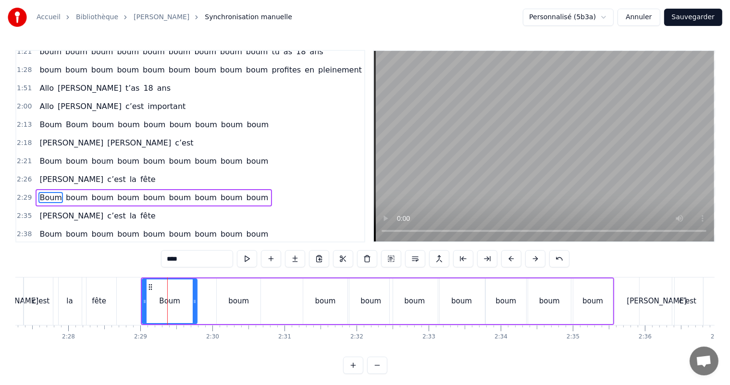
scroll to position [357, 0]
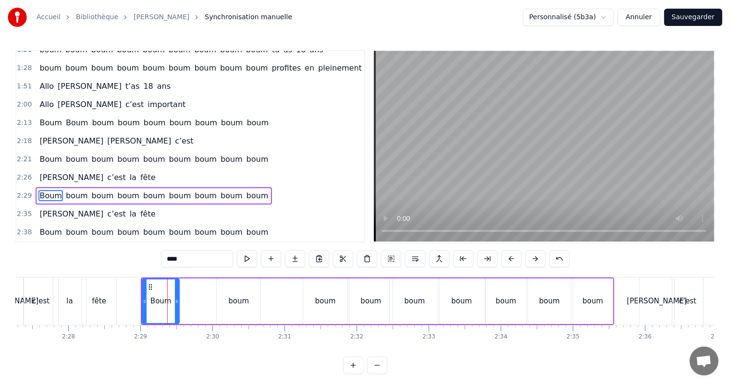
drag, startPoint x: 195, startPoint y: 303, endPoint x: 177, endPoint y: 303, distance: 17.8
click at [177, 303] on icon at bounding box center [177, 302] width 4 height 8
click at [231, 306] on div "boum" at bounding box center [238, 301] width 21 height 11
type input "****"
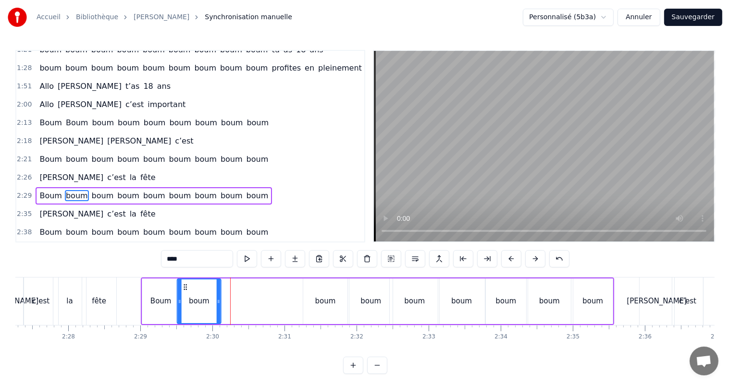
drag, startPoint x: 223, startPoint y: 284, endPoint x: 184, endPoint y: 278, distance: 39.9
click at [184, 279] on div "boum" at bounding box center [199, 302] width 45 height 46
click at [318, 302] on div "boum" at bounding box center [325, 301] width 21 height 11
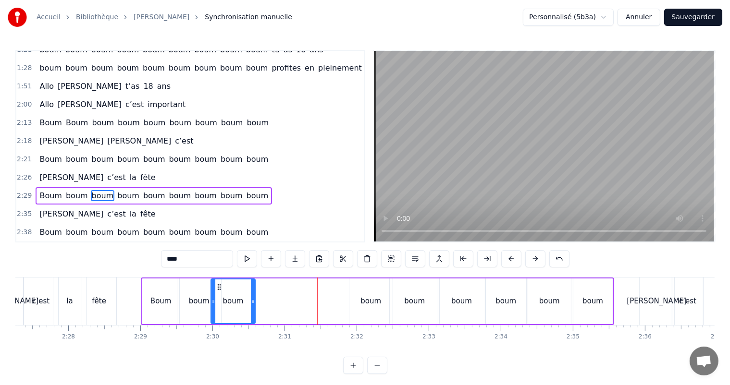
drag, startPoint x: 308, startPoint y: 288, endPoint x: 220, endPoint y: 283, distance: 88.1
click at [220, 283] on icon at bounding box center [219, 287] width 8 height 8
drag, startPoint x: 251, startPoint y: 301, endPoint x: 234, endPoint y: 297, distance: 18.1
click at [240, 298] on icon at bounding box center [242, 302] width 4 height 8
click at [199, 304] on div "boum" at bounding box center [199, 301] width 21 height 11
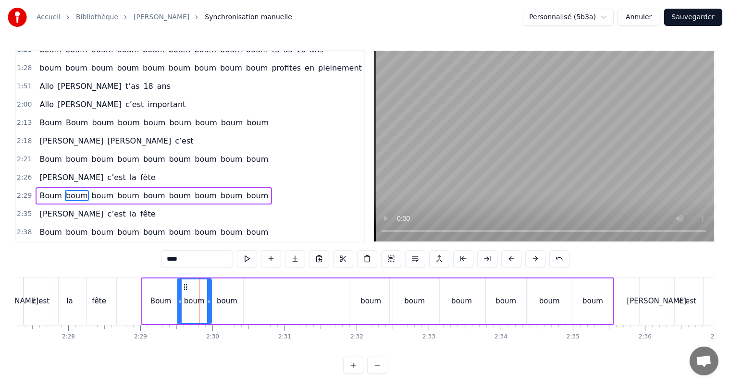
drag, startPoint x: 218, startPoint y: 302, endPoint x: 206, endPoint y: 304, distance: 12.2
click at [208, 304] on icon at bounding box center [209, 302] width 4 height 8
click at [365, 306] on div "boum" at bounding box center [370, 301] width 21 height 11
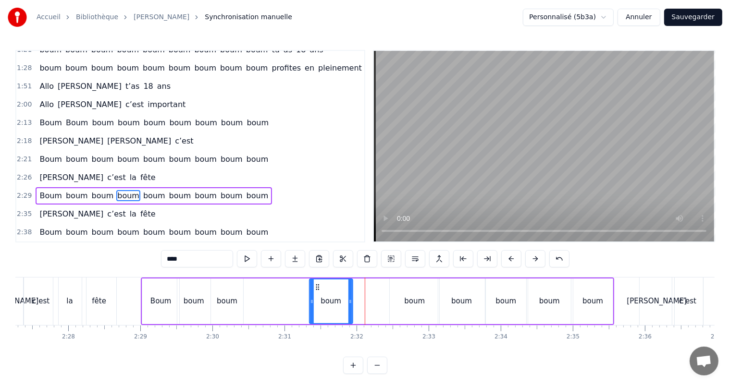
drag, startPoint x: 343, startPoint y: 288, endPoint x: 315, endPoint y: 292, distance: 27.7
click at [315, 292] on div "boum" at bounding box center [331, 302] width 42 height 44
drag, startPoint x: 350, startPoint y: 301, endPoint x: 373, endPoint y: 308, distance: 24.5
click at [342, 304] on icon at bounding box center [342, 302] width 4 height 8
click at [411, 305] on div "boum" at bounding box center [414, 301] width 21 height 11
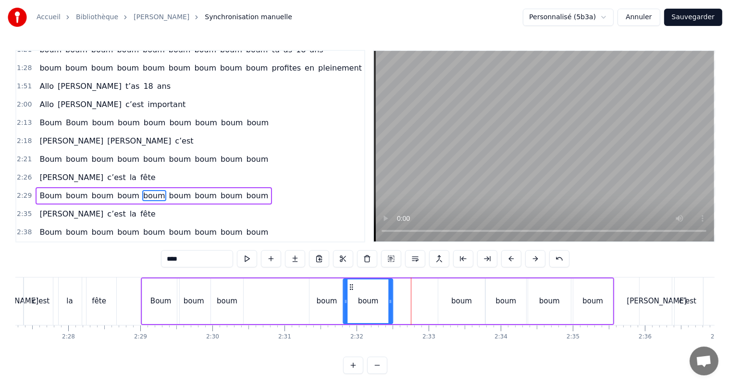
drag, startPoint x: 395, startPoint y: 286, endPoint x: 370, endPoint y: 295, distance: 26.3
click at [349, 292] on div "boum" at bounding box center [368, 302] width 49 height 44
drag, startPoint x: 392, startPoint y: 302, endPoint x: 373, endPoint y: 302, distance: 18.7
click at [373, 302] on icon at bounding box center [372, 302] width 4 height 8
click at [467, 307] on div "boum" at bounding box center [461, 302] width 47 height 46
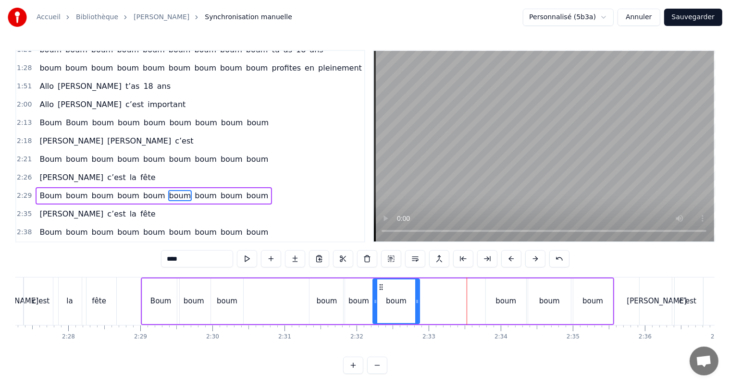
drag, startPoint x: 446, startPoint y: 287, endPoint x: 384, endPoint y: 287, distance: 62.5
click at [381, 287] on icon at bounding box center [381, 287] width 8 height 8
drag, startPoint x: 418, startPoint y: 303, endPoint x: 404, endPoint y: 301, distance: 14.5
click at [406, 303] on icon at bounding box center [405, 302] width 4 height 8
click at [503, 304] on div "boum" at bounding box center [505, 301] width 21 height 11
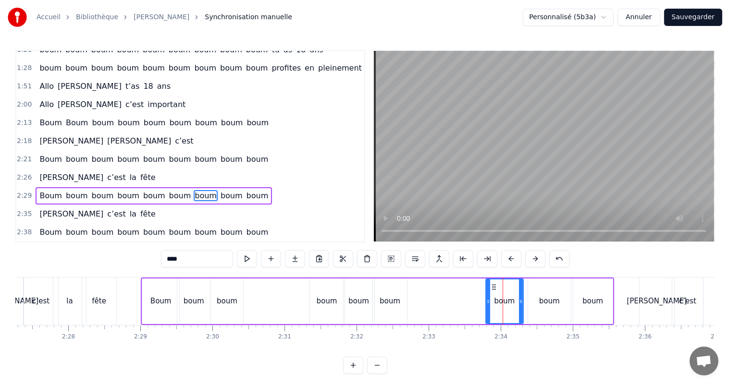
click at [521, 303] on icon at bounding box center [521, 302] width 4 height 8
click at [555, 303] on div "boum" at bounding box center [549, 301] width 21 height 11
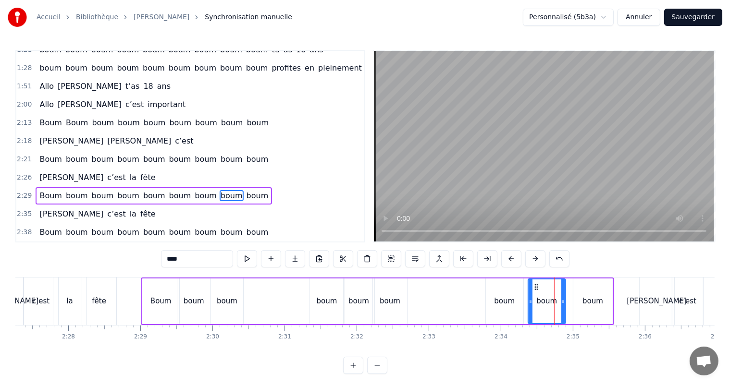
drag, startPoint x: 569, startPoint y: 301, endPoint x: 580, endPoint y: 303, distance: 11.7
click at [564, 305] on div at bounding box center [563, 302] width 4 height 44
click at [588, 302] on div "boum" at bounding box center [592, 301] width 21 height 11
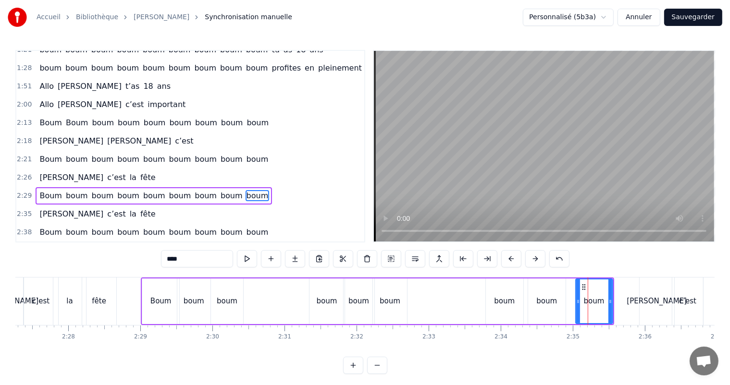
click at [577, 304] on icon at bounding box center [578, 302] width 4 height 8
drag, startPoint x: 551, startPoint y: 300, endPoint x: 559, endPoint y: 302, distance: 8.4
click at [561, 302] on div "boum" at bounding box center [546, 302] width 37 height 46
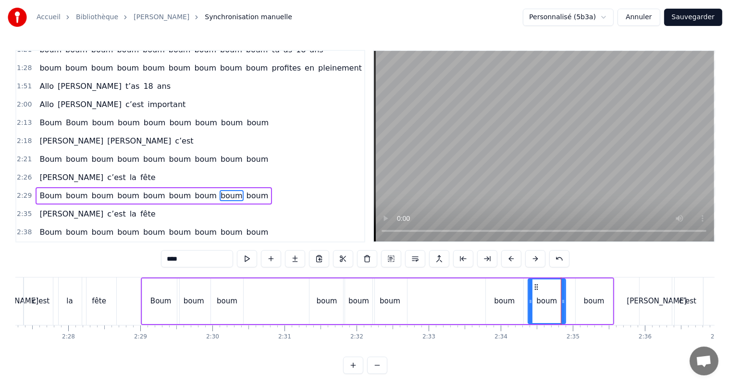
drag, startPoint x: 548, startPoint y: 302, endPoint x: 540, endPoint y: 296, distance: 10.0
click at [557, 304] on div "boum" at bounding box center [547, 302] width 37 height 44
drag, startPoint x: 534, startPoint y: 290, endPoint x: 513, endPoint y: 289, distance: 21.6
click at [546, 293] on div "boum" at bounding box center [559, 302] width 37 height 44
click at [493, 291] on div "boum" at bounding box center [504, 302] width 37 height 46
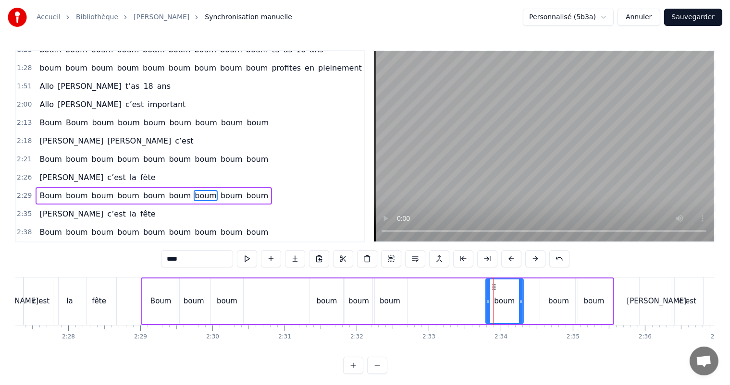
drag, startPoint x: 493, startPoint y: 287, endPoint x: 513, endPoint y: 290, distance: 20.9
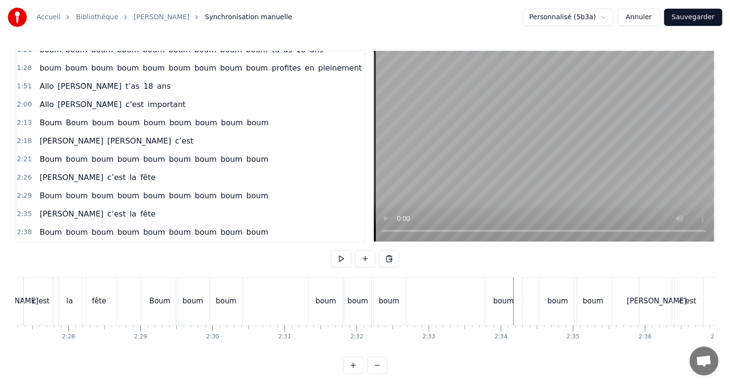
click at [502, 293] on div "boum" at bounding box center [503, 302] width 37 height 48
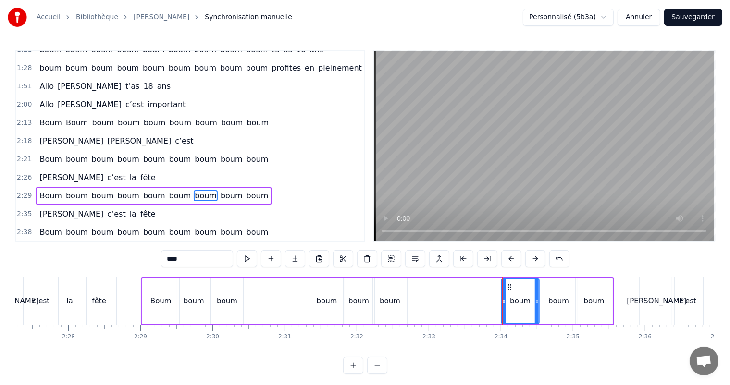
drag, startPoint x: 493, startPoint y: 287, endPoint x: 509, endPoint y: 291, distance: 16.4
click at [509, 291] on div "boum" at bounding box center [520, 302] width 37 height 44
click at [73, 280] on div "la" at bounding box center [69, 302] width 33 height 48
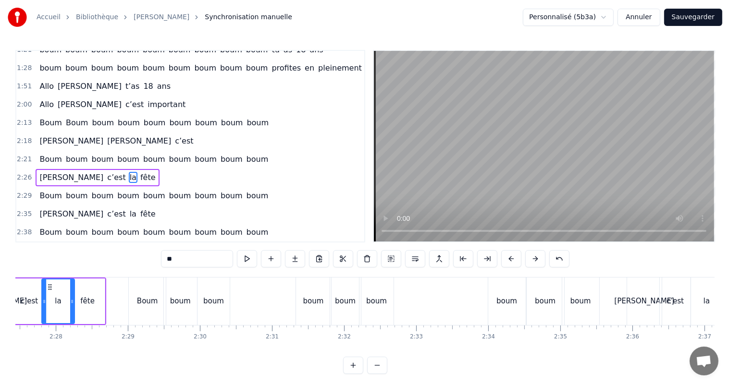
scroll to position [0, 10562]
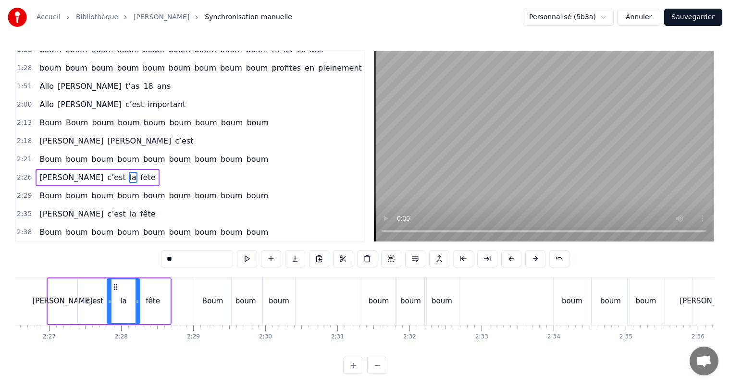
click at [557, 289] on div "boum" at bounding box center [572, 302] width 37 height 48
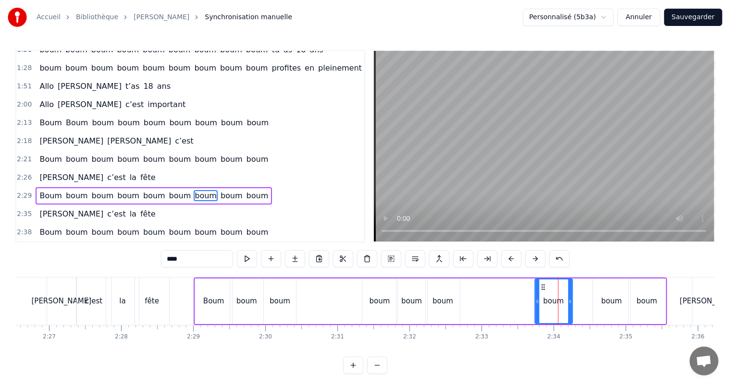
drag, startPoint x: 558, startPoint y: 286, endPoint x: 542, endPoint y: 287, distance: 16.8
click at [542, 287] on icon at bounding box center [543, 287] width 8 height 8
click at [596, 291] on div "boum" at bounding box center [611, 302] width 37 height 46
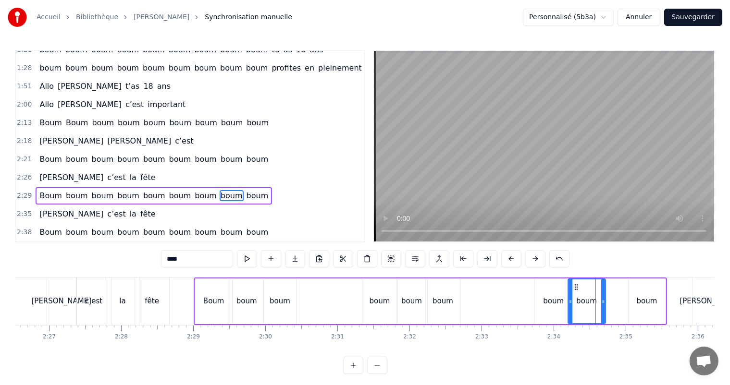
drag, startPoint x: 596, startPoint y: 284, endPoint x: 574, endPoint y: 285, distance: 22.1
click at [574, 285] on icon at bounding box center [576, 287] width 8 height 8
click at [637, 292] on div "boum" at bounding box center [647, 302] width 37 height 46
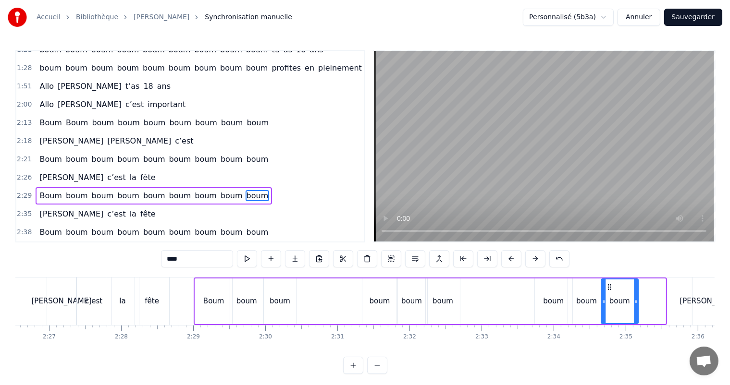
drag, startPoint x: 633, startPoint y: 284, endPoint x: 606, endPoint y: 290, distance: 27.5
click at [606, 290] on icon at bounding box center [609, 287] width 8 height 8
click at [63, 283] on div "[PERSON_NAME]" at bounding box center [61, 302] width 29 height 48
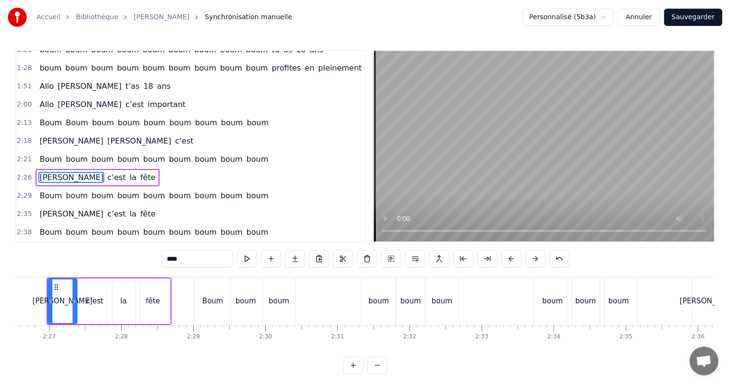
click at [375, 292] on div "boum" at bounding box center [378, 302] width 35 height 48
type input "****"
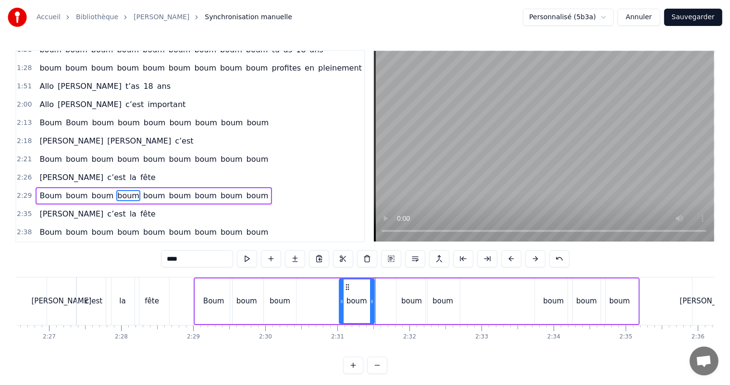
drag, startPoint x: 367, startPoint y: 287, endPoint x: 347, endPoint y: 289, distance: 19.8
click at [347, 289] on icon at bounding box center [348, 287] width 8 height 8
click at [402, 293] on div "boum" at bounding box center [411, 302] width 31 height 46
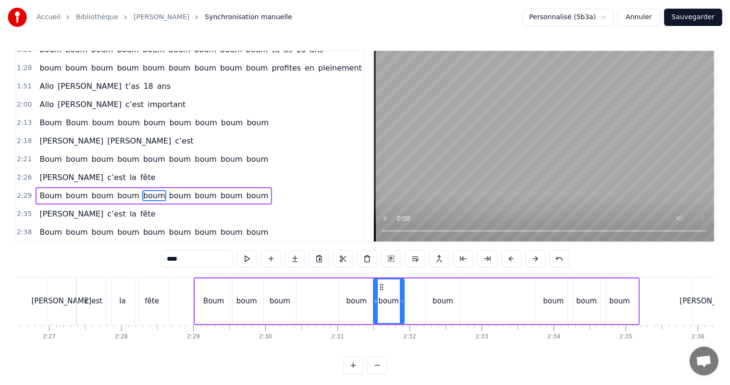
drag, startPoint x: 391, startPoint y: 288, endPoint x: 379, endPoint y: 290, distance: 12.2
click at [379, 290] on icon at bounding box center [382, 287] width 8 height 8
click at [427, 291] on div "boum" at bounding box center [443, 302] width 34 height 46
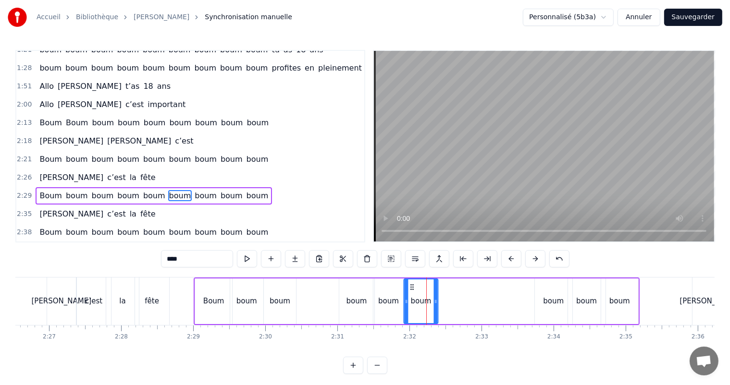
drag, startPoint x: 433, startPoint y: 285, endPoint x: 411, endPoint y: 287, distance: 21.7
click at [411, 287] on icon at bounding box center [412, 287] width 8 height 8
drag, startPoint x: 436, startPoint y: 300, endPoint x: 431, endPoint y: 300, distance: 5.3
click at [432, 300] on icon at bounding box center [433, 302] width 4 height 8
click at [550, 298] on div "boum" at bounding box center [553, 301] width 21 height 11
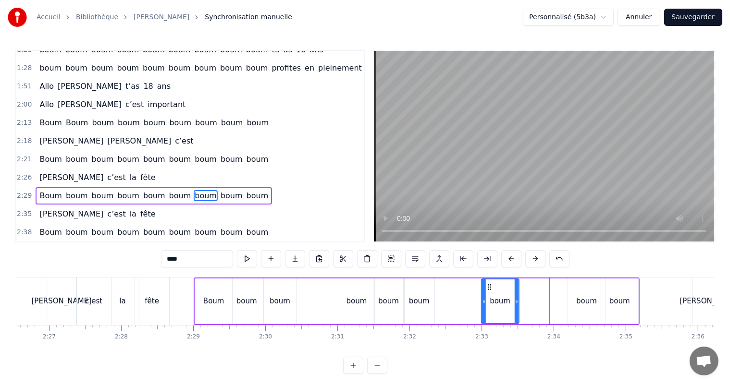
drag, startPoint x: 543, startPoint y: 286, endPoint x: 490, endPoint y: 298, distance: 54.6
click at [490, 298] on div "boum" at bounding box center [500, 302] width 37 height 44
drag, startPoint x: 517, startPoint y: 303, endPoint x: 512, endPoint y: 306, distance: 6.0
click at [512, 305] on div at bounding box center [512, 302] width 4 height 44
click at [580, 300] on div "boum" at bounding box center [586, 301] width 21 height 11
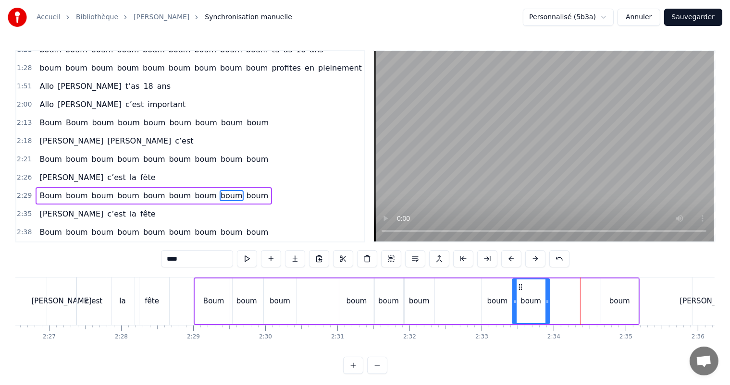
drag, startPoint x: 575, startPoint y: 286, endPoint x: 543, endPoint y: 298, distance: 33.9
click at [519, 297] on div "boum" at bounding box center [531, 302] width 37 height 44
drag, startPoint x: 546, startPoint y: 302, endPoint x: 553, endPoint y: 307, distance: 8.7
click at [540, 306] on div at bounding box center [542, 302] width 4 height 44
click at [621, 302] on div "boum" at bounding box center [619, 301] width 21 height 11
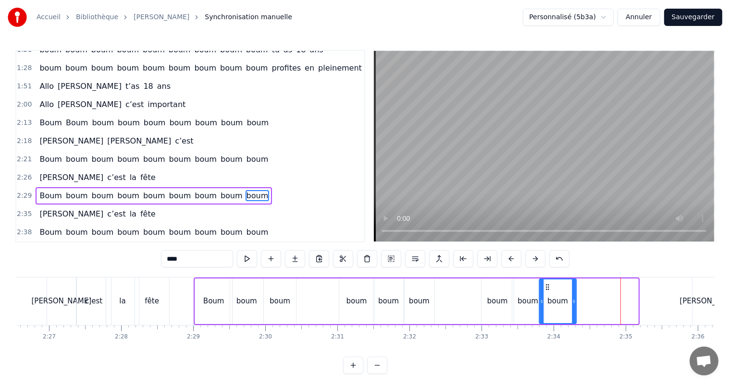
drag, startPoint x: 607, startPoint y: 286, endPoint x: 546, endPoint y: 298, distance: 62.7
click at [546, 298] on div "boum" at bounding box center [558, 302] width 36 height 44
drag, startPoint x: 574, startPoint y: 303, endPoint x: 562, endPoint y: 303, distance: 12.0
click at [567, 305] on icon at bounding box center [567, 302] width 4 height 8
click at [525, 308] on div "boum" at bounding box center [528, 302] width 32 height 46
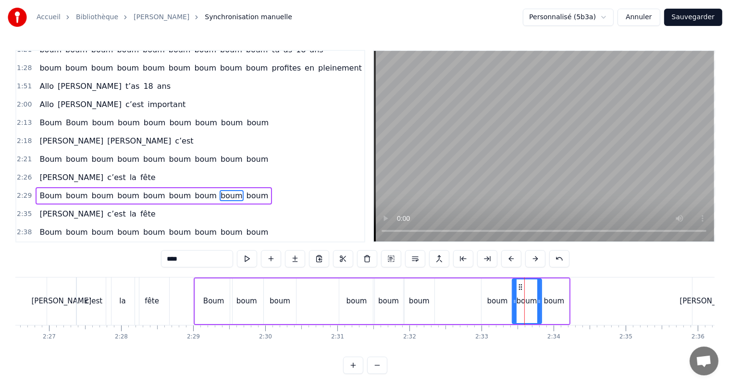
click at [537, 303] on icon at bounding box center [539, 302] width 4 height 8
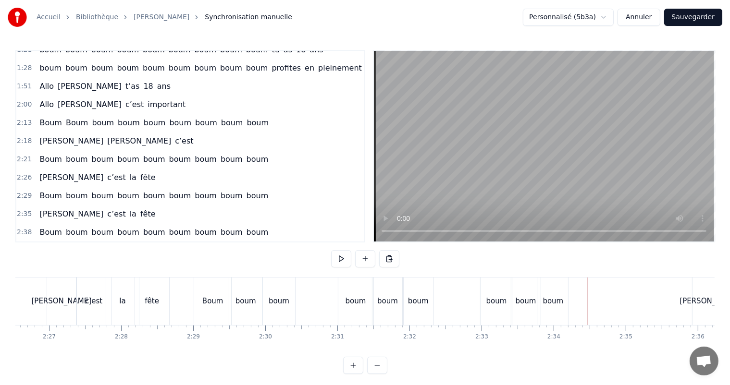
click at [357, 297] on div "boum" at bounding box center [355, 301] width 21 height 11
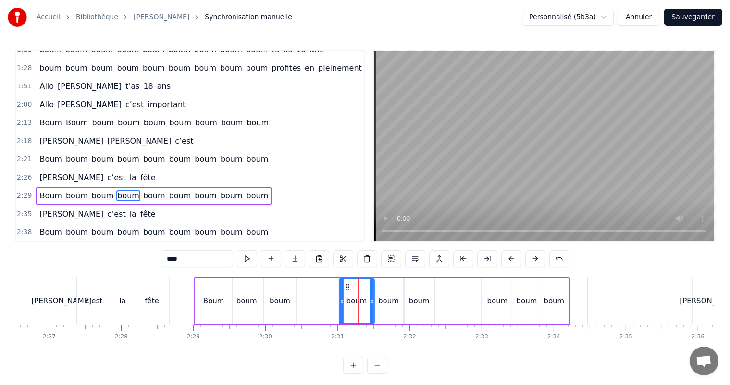
click at [124, 282] on div "la" at bounding box center [122, 302] width 33 height 48
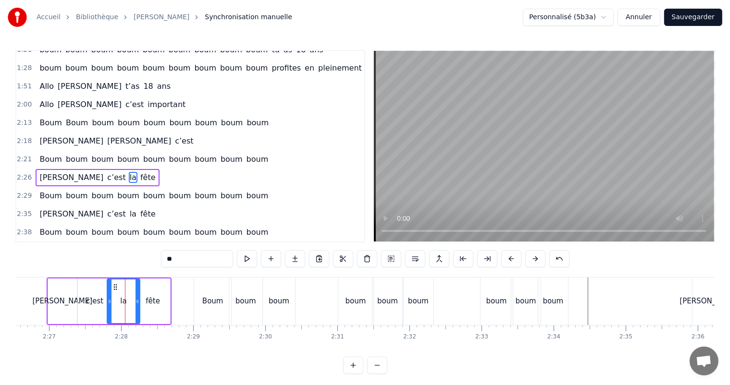
click at [210, 297] on div "Boum" at bounding box center [212, 301] width 21 height 11
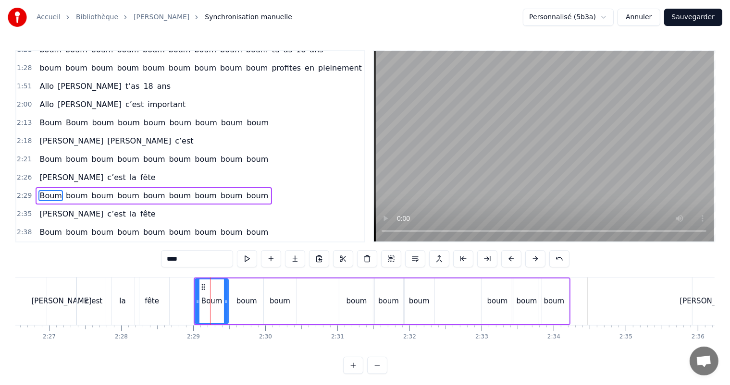
click at [225, 304] on icon at bounding box center [226, 302] width 4 height 8
click at [246, 303] on div "boum" at bounding box center [246, 301] width 21 height 11
type input "****"
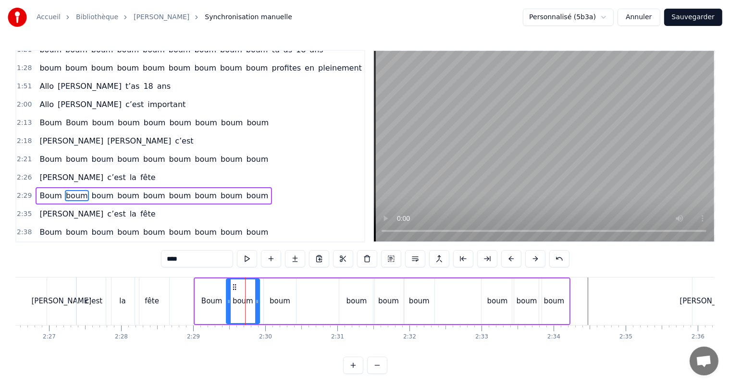
click at [234, 287] on icon at bounding box center [235, 287] width 8 height 8
click at [276, 296] on div "boum" at bounding box center [280, 301] width 21 height 11
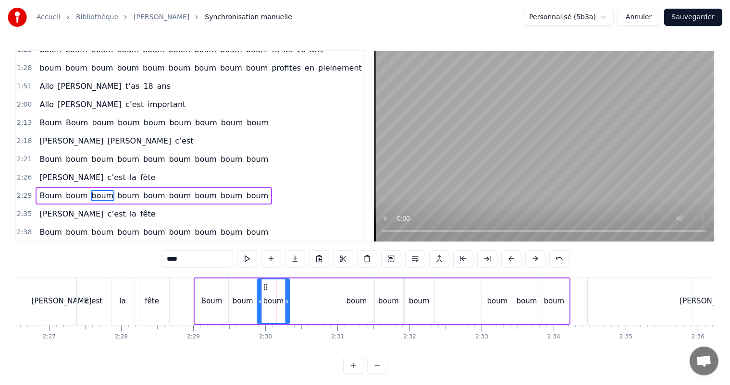
drag, startPoint x: 270, startPoint y: 285, endPoint x: 263, endPoint y: 286, distance: 6.9
click at [263, 286] on icon at bounding box center [265, 287] width 8 height 8
click at [347, 296] on div "boum" at bounding box center [356, 301] width 21 height 11
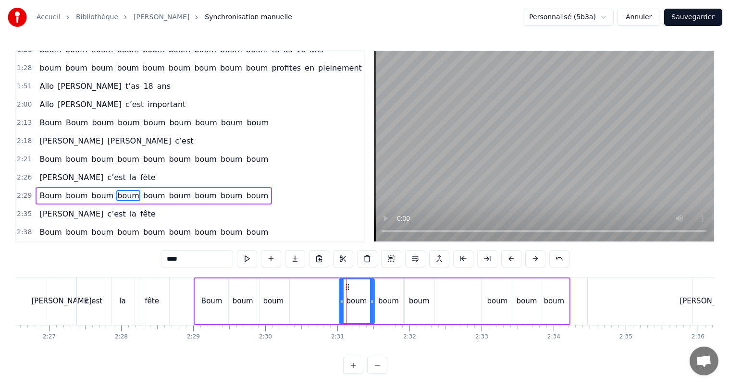
drag, startPoint x: 346, startPoint y: 286, endPoint x: 333, endPoint y: 286, distance: 13.0
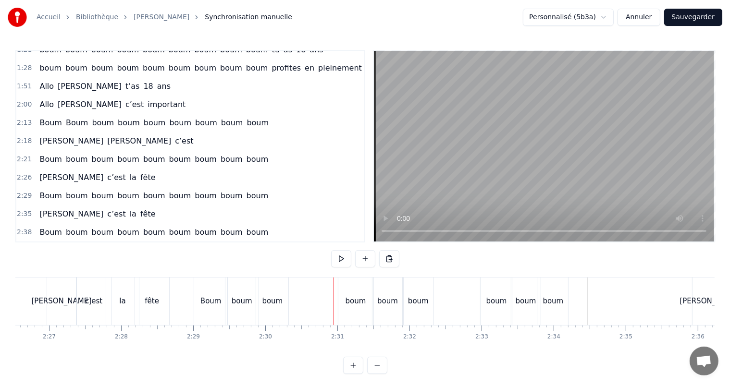
click at [347, 290] on div "boum" at bounding box center [355, 302] width 35 height 48
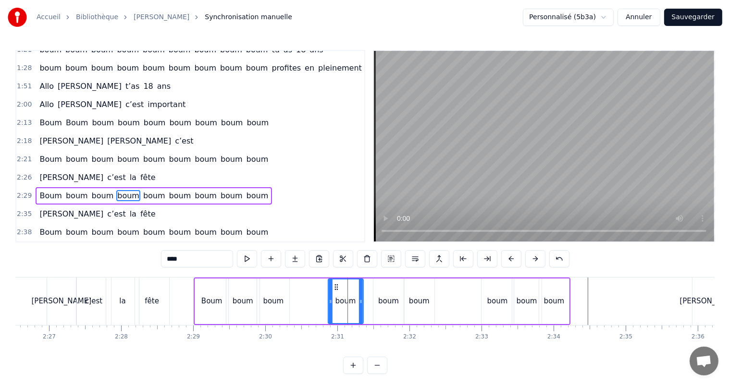
drag, startPoint x: 346, startPoint y: 288, endPoint x: 334, endPoint y: 291, distance: 11.9
click at [334, 291] on div "boum" at bounding box center [345, 302] width 34 height 44
click at [391, 301] on div "boum" at bounding box center [388, 301] width 21 height 11
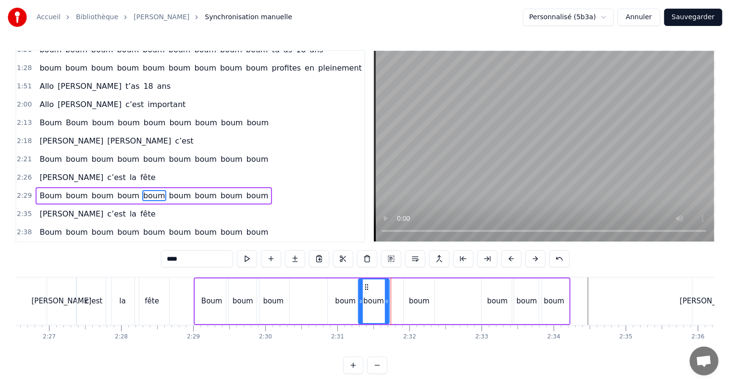
drag, startPoint x: 381, startPoint y: 286, endPoint x: 366, endPoint y: 287, distance: 14.4
click at [365, 287] on icon at bounding box center [366, 287] width 8 height 8
click at [404, 295] on div "boum" at bounding box center [419, 302] width 31 height 46
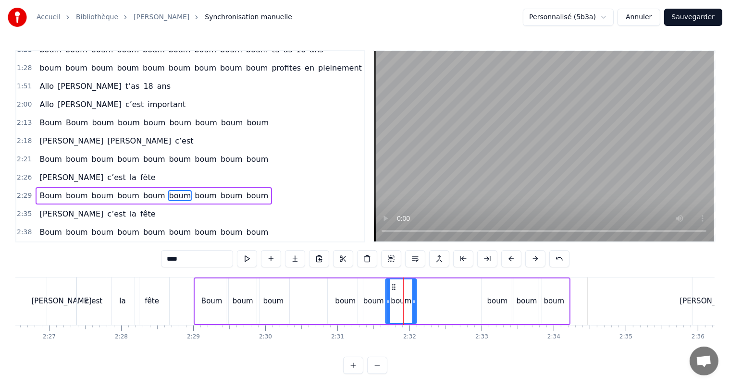
drag, startPoint x: 411, startPoint y: 288, endPoint x: 394, endPoint y: 286, distance: 17.8
click at [393, 286] on icon at bounding box center [394, 287] width 8 height 8
click at [496, 301] on div "boum" at bounding box center [497, 301] width 21 height 11
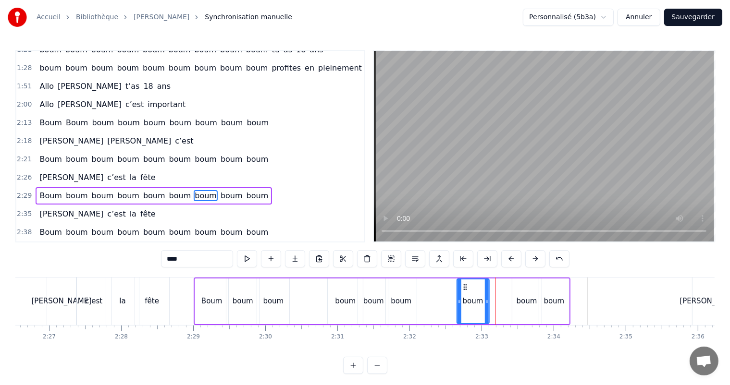
drag, startPoint x: 490, startPoint y: 286, endPoint x: 465, endPoint y: 291, distance: 25.0
click at [465, 291] on div "boum" at bounding box center [472, 302] width 31 height 44
click at [516, 298] on div "boum" at bounding box center [526, 302] width 29 height 46
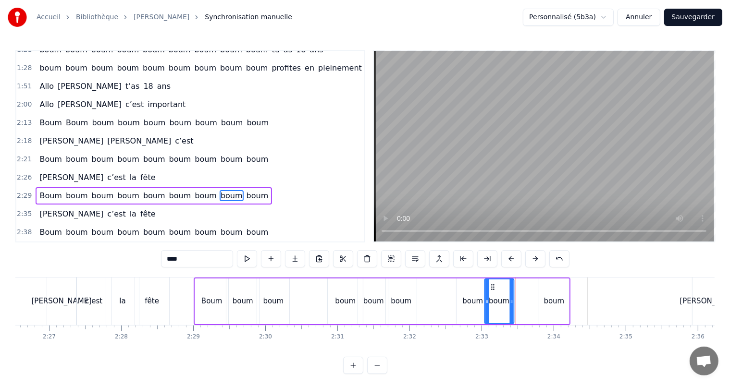
drag, startPoint x: 511, startPoint y: 287, endPoint x: 491, endPoint y: 289, distance: 20.3
click at [491, 289] on icon at bounding box center [493, 287] width 8 height 8
click at [550, 295] on div "boum" at bounding box center [554, 302] width 30 height 46
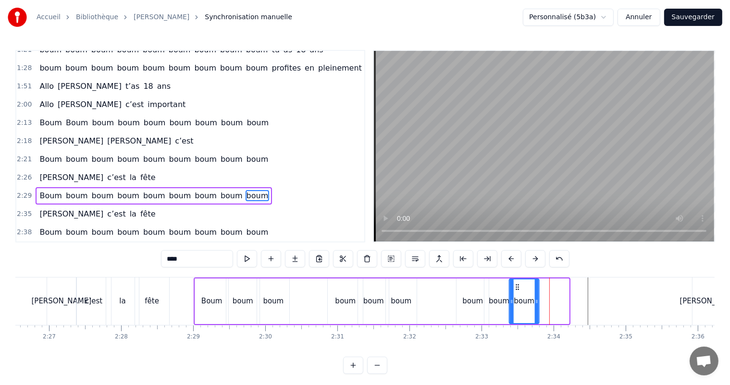
drag, startPoint x: 540, startPoint y: 288, endPoint x: 516, endPoint y: 292, distance: 24.7
click at [516, 292] on div "boum" at bounding box center [524, 302] width 29 height 44
drag, startPoint x: 62, startPoint y: 283, endPoint x: 67, endPoint y: 282, distance: 4.8
click at [65, 281] on div "[PERSON_NAME]" at bounding box center [61, 302] width 29 height 48
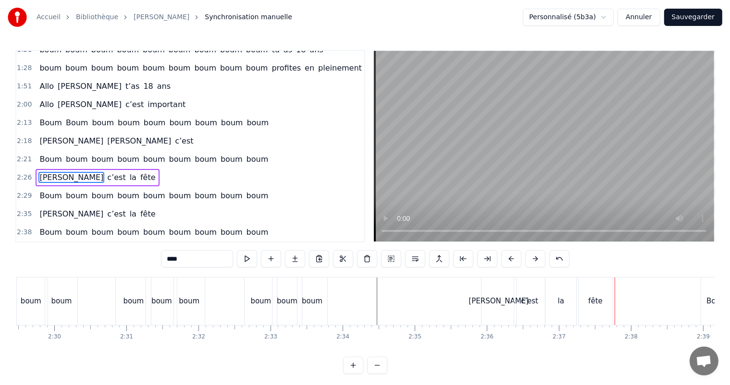
scroll to position [0, 10765]
click at [513, 308] on div "[PERSON_NAME]" at bounding box center [506, 302] width 35 height 48
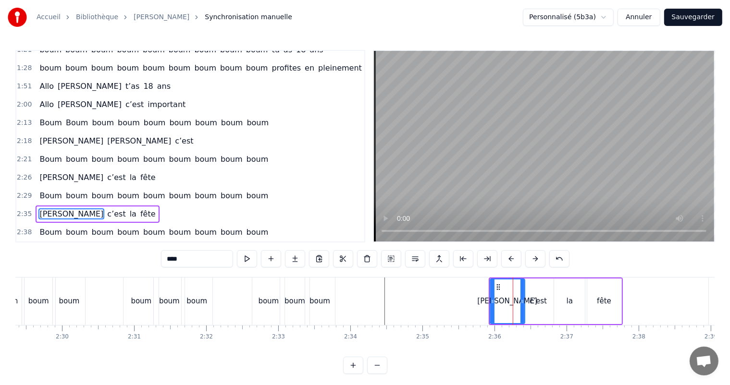
scroll to position [4, 0]
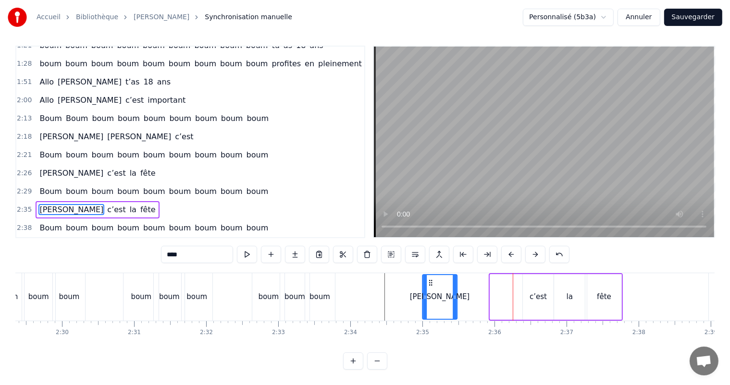
drag, startPoint x: 496, startPoint y: 284, endPoint x: 429, endPoint y: 275, distance: 68.4
click at [429, 275] on div "[PERSON_NAME]" at bounding box center [440, 297] width 34 height 44
click at [534, 292] on div "c’est" at bounding box center [538, 297] width 17 height 11
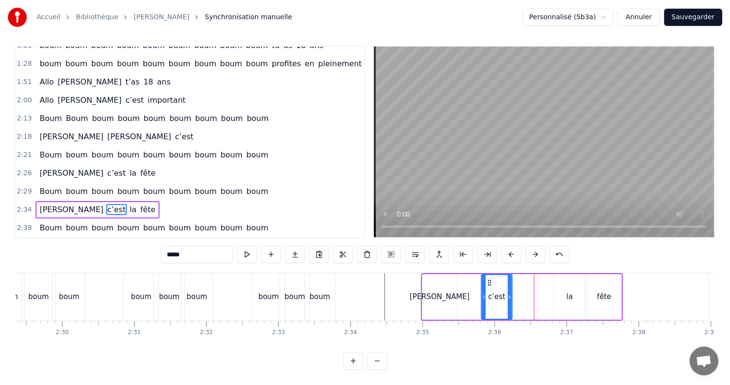
drag, startPoint x: 530, startPoint y: 283, endPoint x: 492, endPoint y: 285, distance: 38.5
click at [486, 281] on icon at bounding box center [490, 283] width 8 height 8
click at [561, 294] on div "la" at bounding box center [569, 297] width 31 height 46
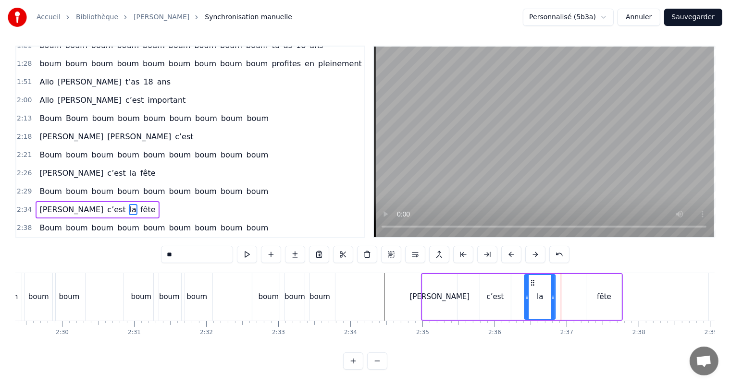
drag, startPoint x: 558, startPoint y: 283, endPoint x: 532, endPoint y: 285, distance: 25.6
click at [532, 285] on icon at bounding box center [533, 283] width 8 height 8
click at [597, 289] on div "fête" at bounding box center [604, 297] width 34 height 46
type input "****"
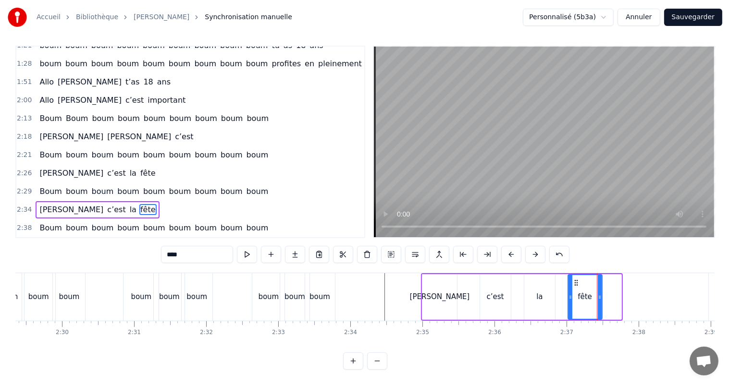
drag, startPoint x: 589, startPoint y: 284, endPoint x: 575, endPoint y: 285, distance: 14.5
click at [575, 285] on icon at bounding box center [576, 283] width 8 height 8
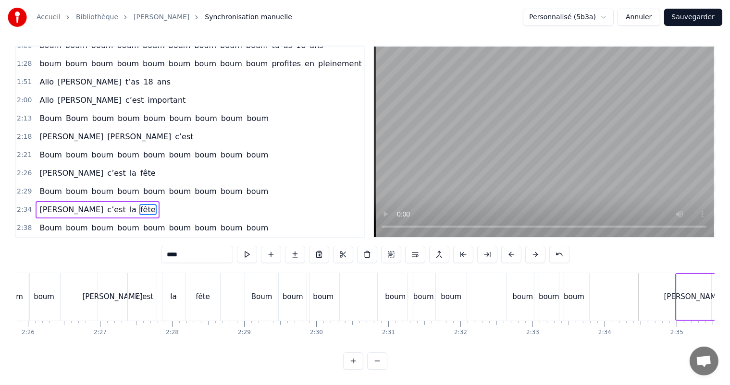
scroll to position [0, 10489]
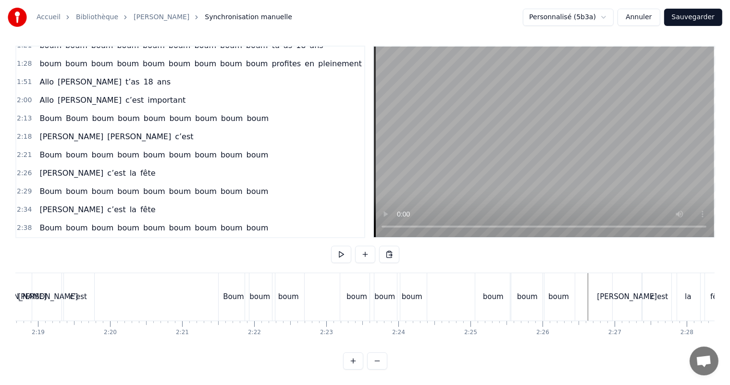
scroll to position [0, 10054]
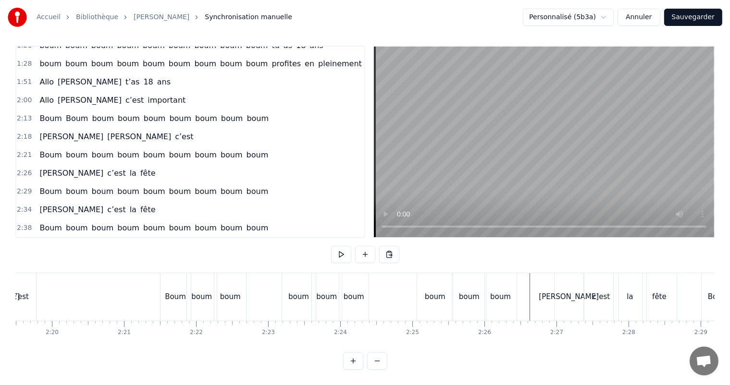
click at [299, 284] on div "boum" at bounding box center [299, 297] width 34 height 48
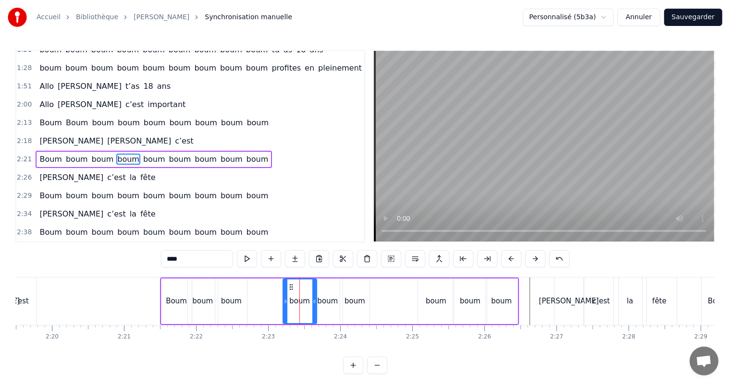
scroll to position [355, 0]
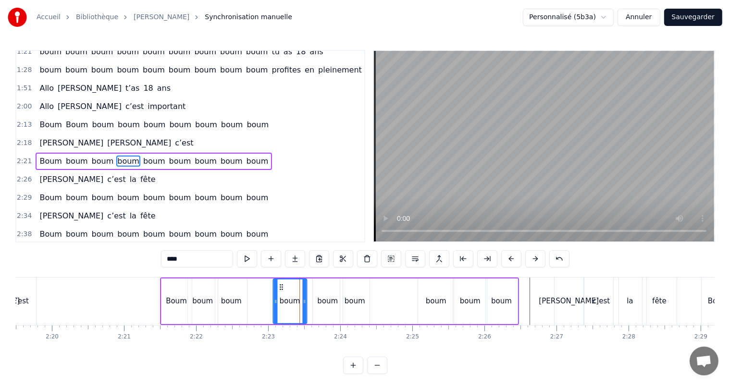
drag, startPoint x: 290, startPoint y: 286, endPoint x: 281, endPoint y: 284, distance: 9.7
click at [281, 284] on icon at bounding box center [281, 287] width 8 height 8
click at [321, 293] on div "boum" at bounding box center [328, 302] width 30 height 46
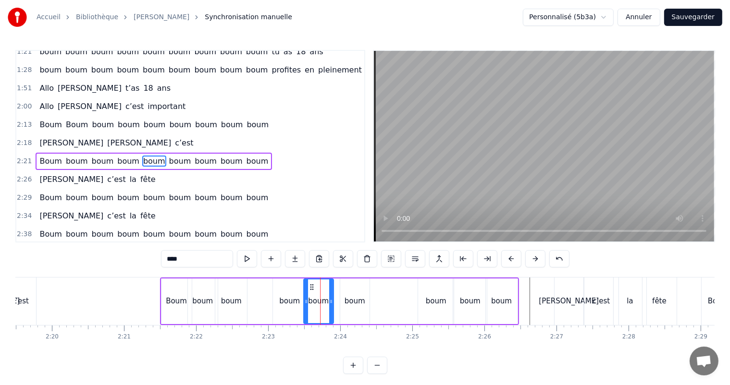
drag, startPoint x: 321, startPoint y: 286, endPoint x: 311, endPoint y: 286, distance: 9.6
click at [312, 287] on circle at bounding box center [312, 287] width 0 height 0
click at [352, 296] on div "boum" at bounding box center [355, 301] width 21 height 11
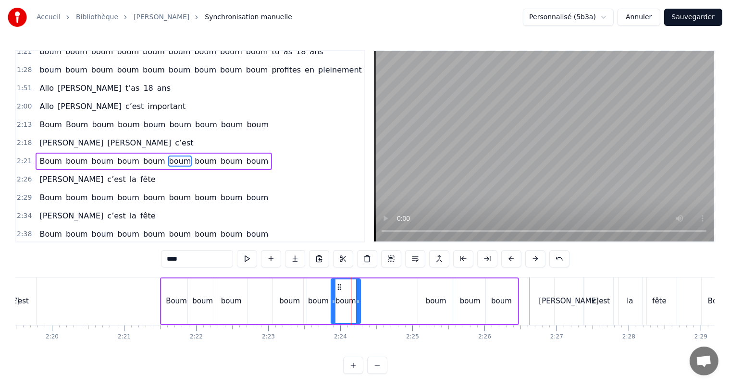
drag, startPoint x: 347, startPoint y: 287, endPoint x: 337, endPoint y: 290, distance: 10.0
click at [338, 290] on icon at bounding box center [339, 287] width 8 height 8
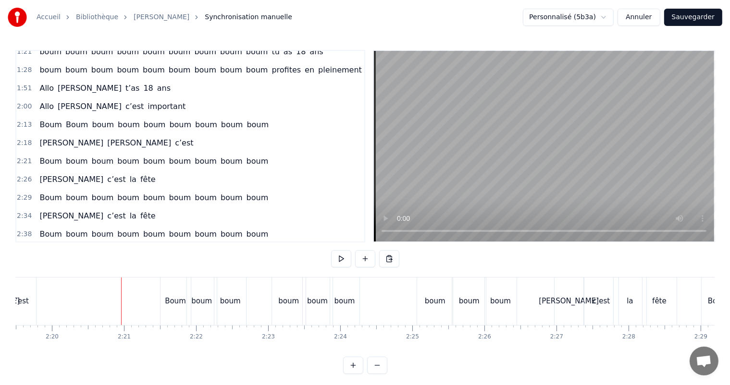
click at [278, 292] on div "boum" at bounding box center [289, 302] width 34 height 48
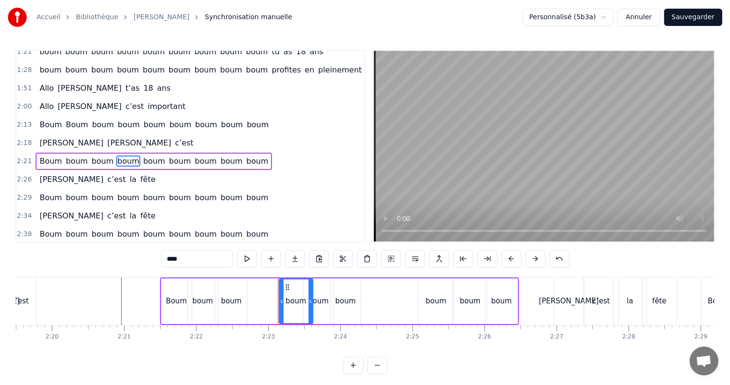
drag, startPoint x: 282, startPoint y: 286, endPoint x: 286, endPoint y: 286, distance: 4.8
click at [286, 286] on icon at bounding box center [287, 287] width 8 height 8
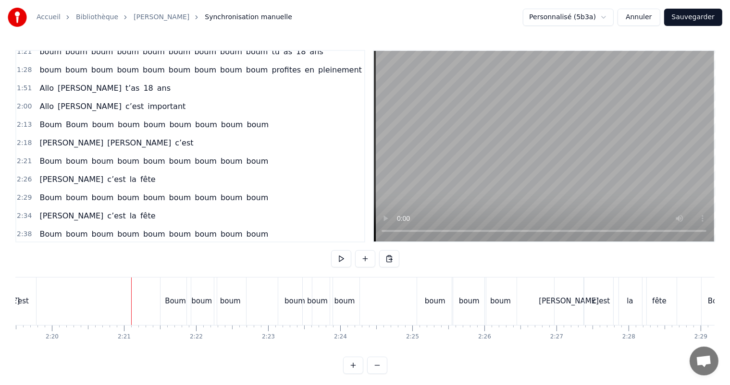
click at [317, 308] on div "boum" at bounding box center [318, 302] width 30 height 48
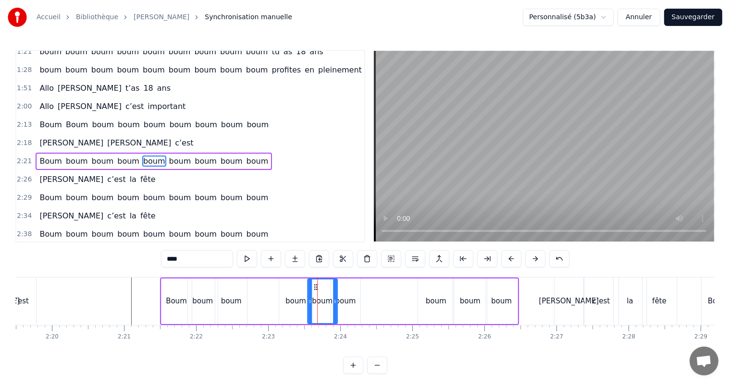
click at [316, 287] on circle at bounding box center [316, 287] width 0 height 0
click at [432, 297] on div "boum" at bounding box center [436, 301] width 21 height 11
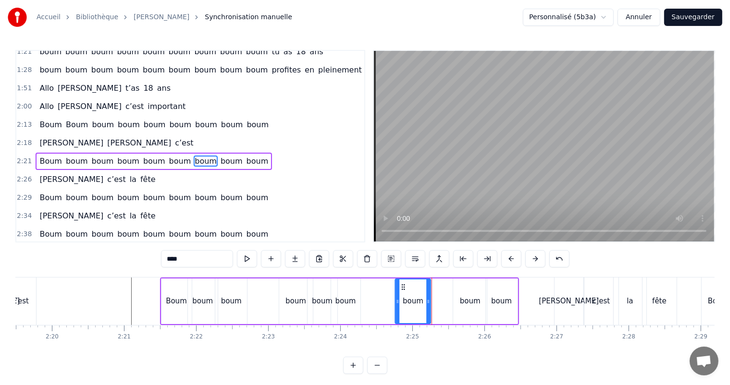
drag, startPoint x: 424, startPoint y: 285, endPoint x: 401, endPoint y: 285, distance: 23.1
click at [401, 285] on icon at bounding box center [403, 287] width 8 height 8
drag, startPoint x: 402, startPoint y: 284, endPoint x: 397, endPoint y: 288, distance: 5.5
click at [397, 288] on icon at bounding box center [399, 287] width 8 height 8
click at [468, 292] on div "boum" at bounding box center [470, 302] width 34 height 46
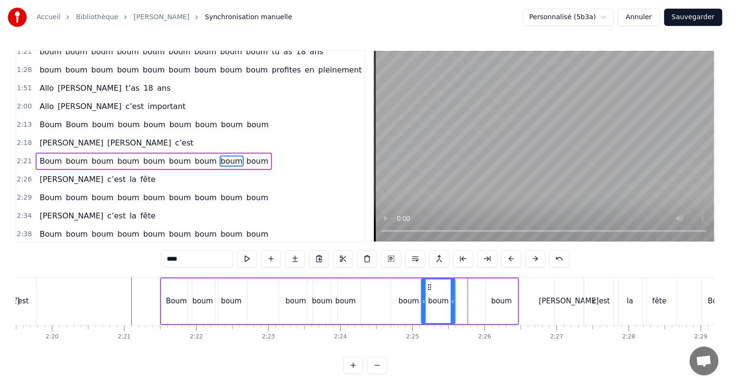
drag, startPoint x: 460, startPoint y: 284, endPoint x: 428, endPoint y: 290, distance: 32.2
click at [428, 290] on icon at bounding box center [430, 287] width 8 height 8
click at [485, 299] on div "boum" at bounding box center [501, 302] width 33 height 46
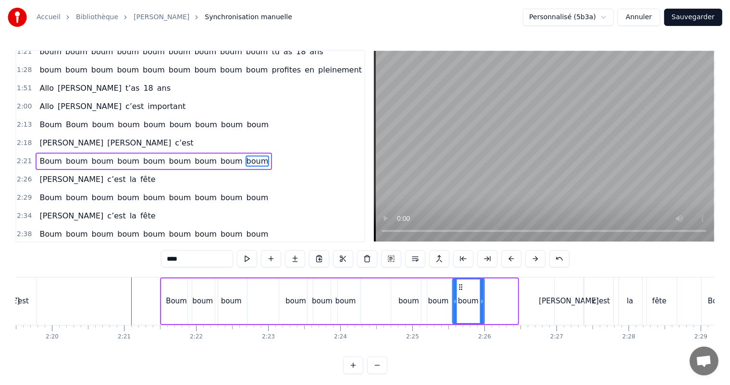
drag, startPoint x: 481, startPoint y: 286, endPoint x: 459, endPoint y: 288, distance: 22.7
click at [459, 288] on icon at bounding box center [460, 287] width 8 height 8
click at [559, 284] on div "[PERSON_NAME]" at bounding box center [569, 302] width 29 height 48
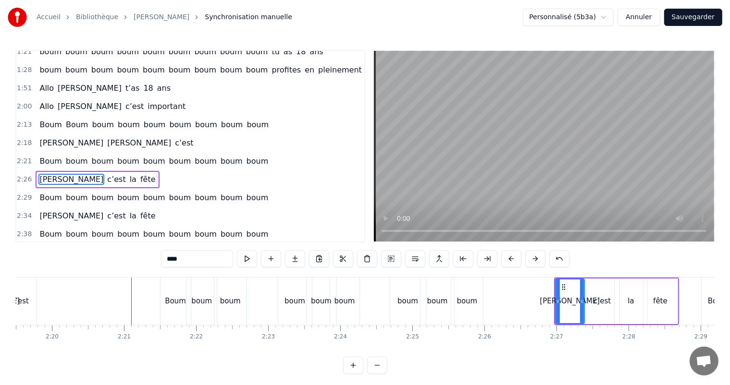
scroll to position [357, 0]
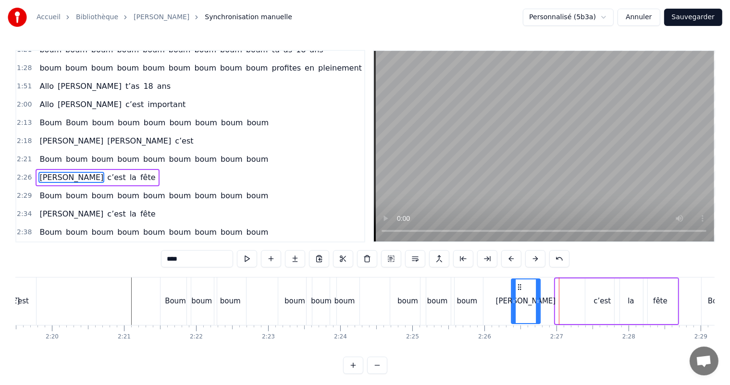
drag, startPoint x: 555, startPoint y: 284, endPoint x: 518, endPoint y: 286, distance: 36.6
click at [518, 286] on icon at bounding box center [520, 287] width 8 height 8
click at [605, 293] on div "c’est" at bounding box center [602, 302] width 34 height 46
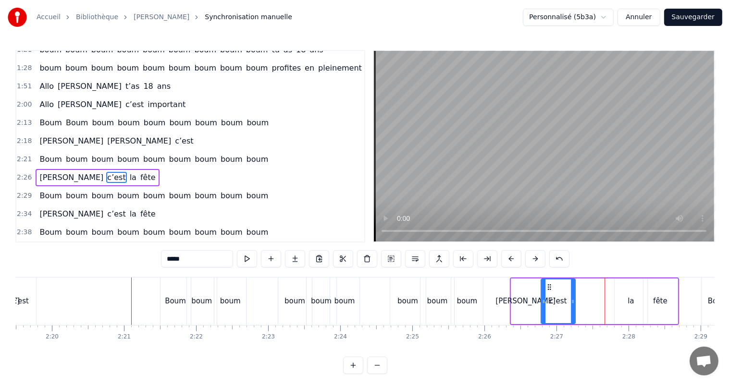
drag, startPoint x: 591, startPoint y: 286, endPoint x: 546, endPoint y: 288, distance: 44.2
click at [546, 288] on icon at bounding box center [549, 287] width 8 height 8
click at [615, 290] on div "la" at bounding box center [631, 302] width 33 height 46
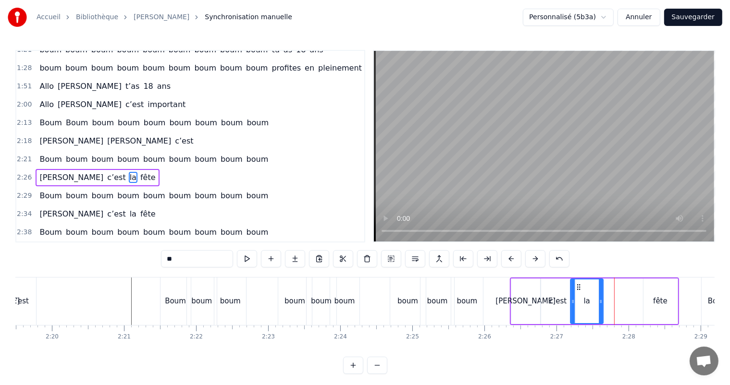
drag, startPoint x: 622, startPoint y: 285, endPoint x: 577, endPoint y: 290, distance: 44.9
click at [577, 291] on div "la" at bounding box center [587, 302] width 32 height 44
click at [667, 297] on div "fête" at bounding box center [660, 302] width 34 height 46
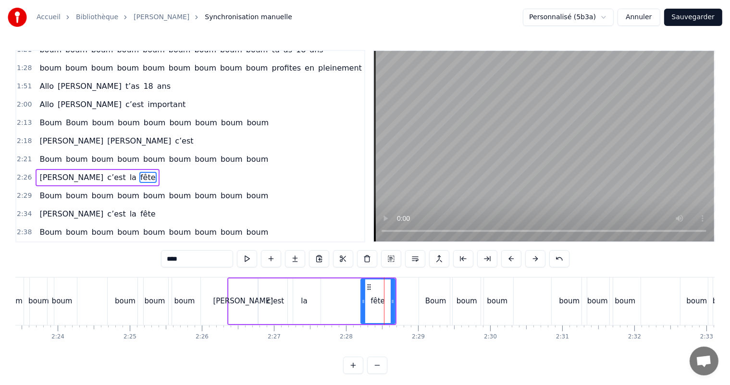
scroll to position [0, 10293]
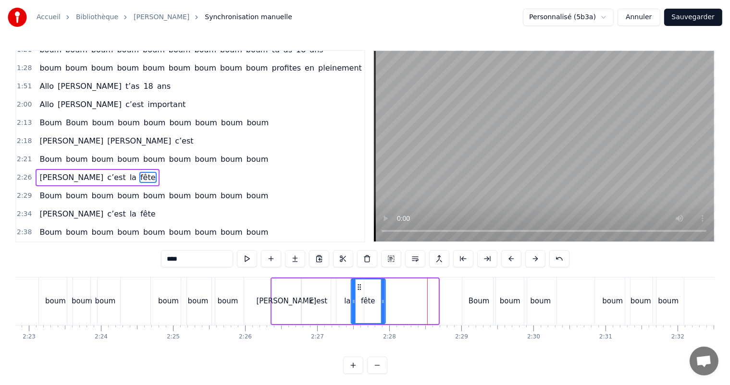
drag, startPoint x: 409, startPoint y: 285, endPoint x: 358, endPoint y: 291, distance: 51.3
click at [359, 291] on div "fête" at bounding box center [367, 302] width 33 height 44
click at [277, 288] on div "[PERSON_NAME]" at bounding box center [286, 302] width 29 height 46
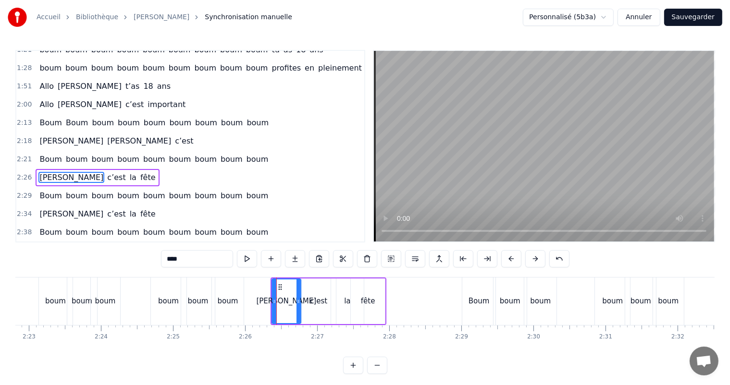
click at [324, 311] on div "c’est" at bounding box center [319, 302] width 34 height 46
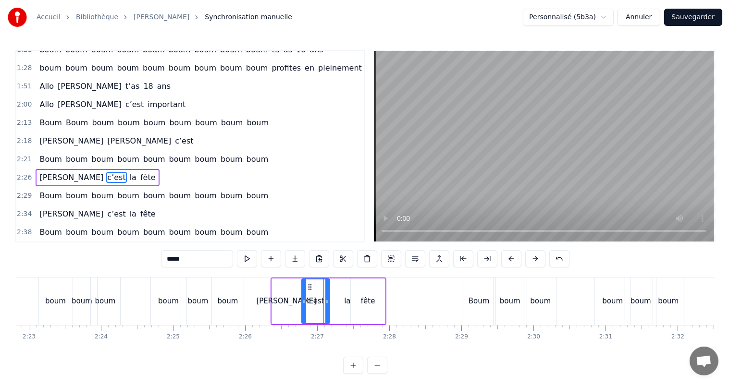
drag, startPoint x: 334, startPoint y: 302, endPoint x: 328, endPoint y: 304, distance: 6.4
click at [328, 304] on icon at bounding box center [327, 302] width 4 height 8
click at [340, 302] on div "la" at bounding box center [347, 302] width 33 height 46
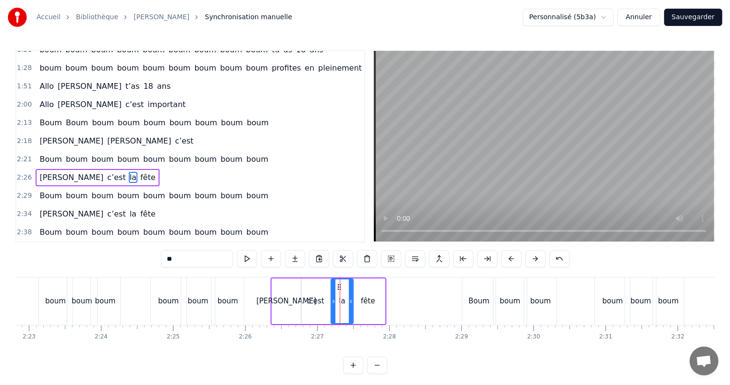
drag, startPoint x: 361, startPoint y: 301, endPoint x: 347, endPoint y: 302, distance: 14.4
click at [350, 303] on icon at bounding box center [351, 302] width 4 height 8
click at [318, 300] on div "c’est" at bounding box center [315, 301] width 17 height 11
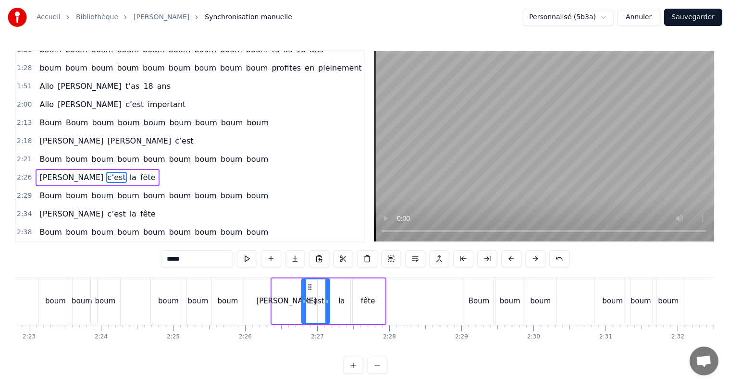
click at [297, 295] on div "[PERSON_NAME]" at bounding box center [286, 302] width 29 height 46
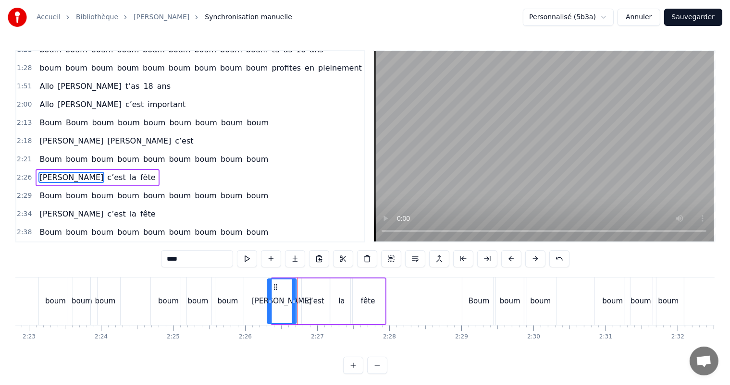
click at [274, 288] on icon at bounding box center [275, 287] width 8 height 8
click at [310, 289] on div "c’est" at bounding box center [316, 302] width 28 height 46
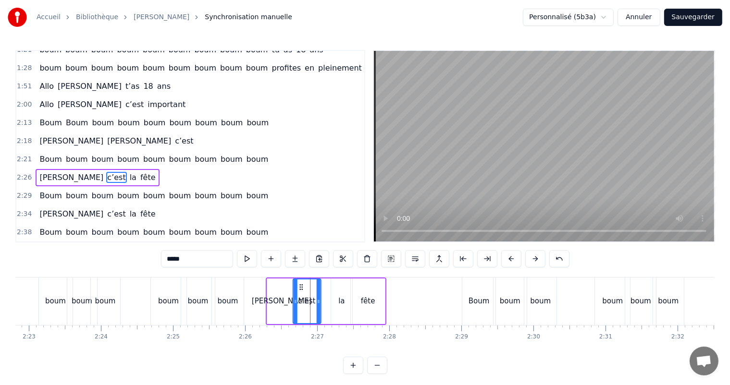
drag, startPoint x: 309, startPoint y: 288, endPoint x: 300, endPoint y: 289, distance: 9.1
click at [300, 289] on icon at bounding box center [301, 287] width 8 height 8
click at [334, 292] on div "la" at bounding box center [341, 302] width 21 height 46
drag, startPoint x: 336, startPoint y: 286, endPoint x: 323, endPoint y: 288, distance: 13.6
click at [323, 288] on icon at bounding box center [324, 287] width 8 height 8
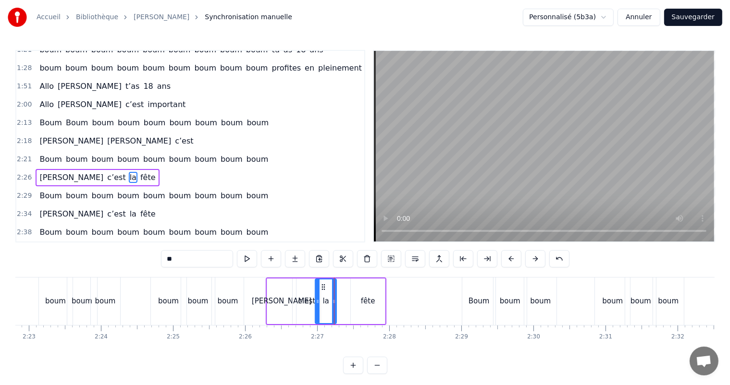
click at [363, 297] on div "fête" at bounding box center [368, 301] width 14 height 11
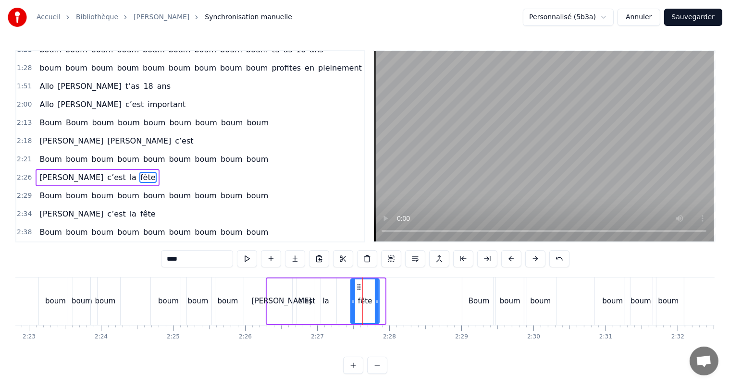
drag, startPoint x: 381, startPoint y: 302, endPoint x: 370, endPoint y: 295, distance: 13.6
click at [375, 303] on icon at bounding box center [377, 302] width 4 height 8
drag, startPoint x: 357, startPoint y: 284, endPoint x: 336, endPoint y: 284, distance: 21.1
click at [337, 285] on circle at bounding box center [337, 285] width 0 height 0
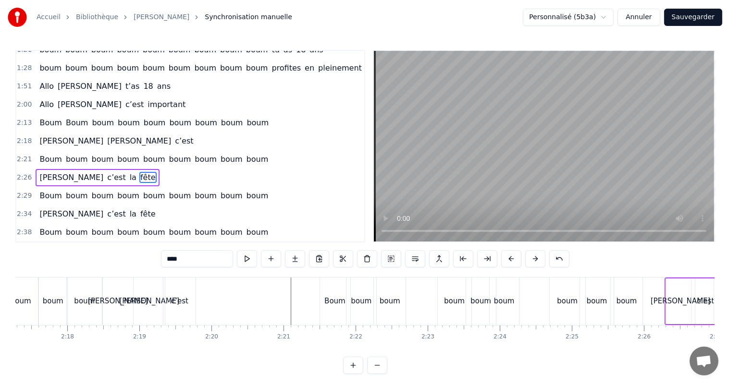
scroll to position [0, 9887]
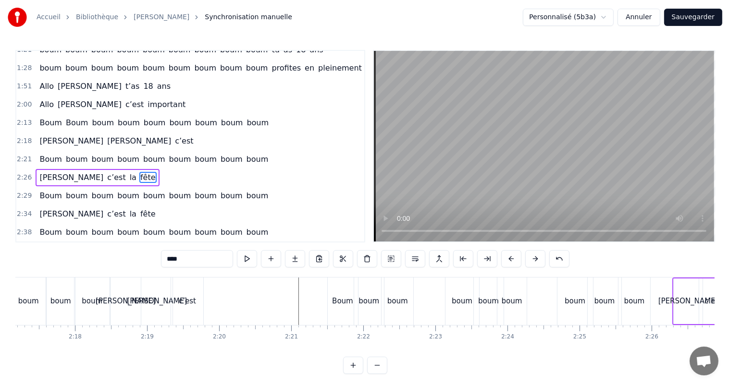
click at [116, 281] on div "[PERSON_NAME]" at bounding box center [126, 302] width 30 height 48
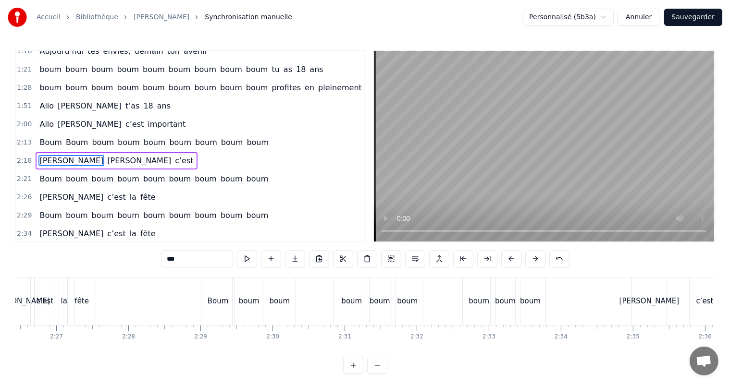
scroll to position [0, 10540]
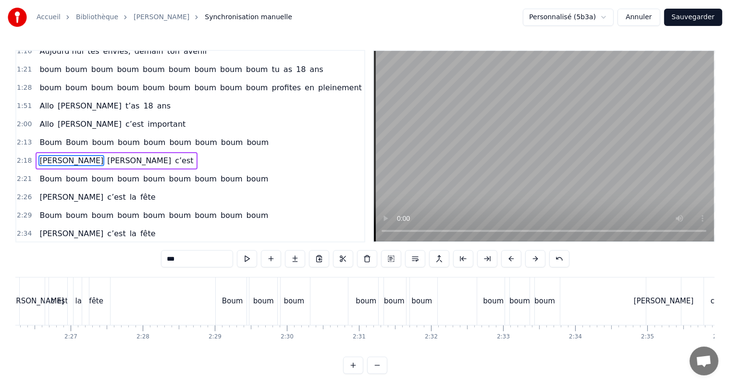
click at [363, 300] on div "boum" at bounding box center [366, 301] width 21 height 11
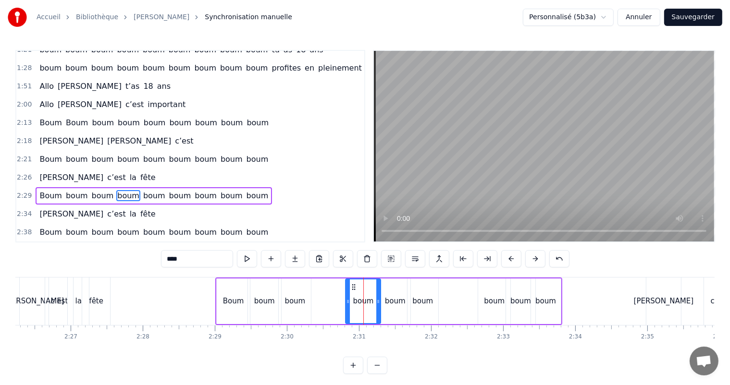
click at [354, 287] on icon at bounding box center [354, 287] width 8 height 8
click at [393, 299] on div "boum" at bounding box center [395, 301] width 21 height 11
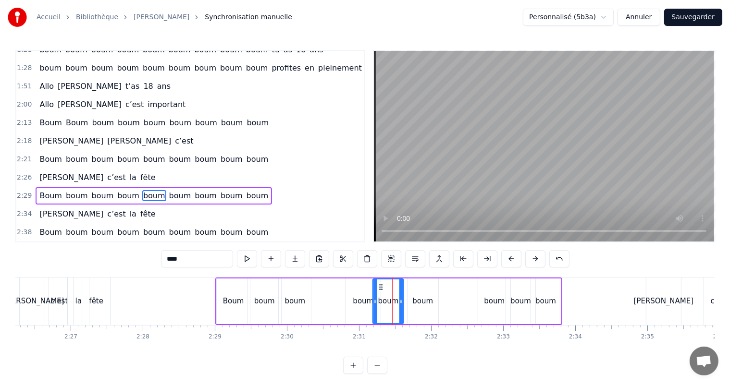
drag, startPoint x: 387, startPoint y: 285, endPoint x: 381, endPoint y: 285, distance: 6.7
click at [381, 285] on icon at bounding box center [381, 287] width 8 height 8
click at [415, 286] on div "boum" at bounding box center [422, 302] width 31 height 46
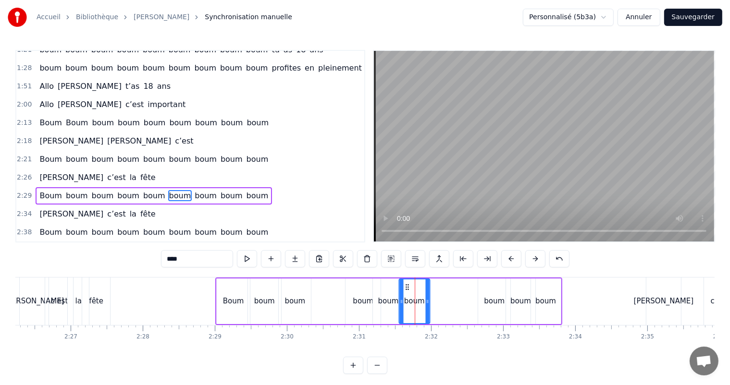
drag, startPoint x: 415, startPoint y: 286, endPoint x: 407, endPoint y: 287, distance: 8.2
click at [407, 287] on icon at bounding box center [407, 287] width 8 height 8
click at [489, 293] on div "boum" at bounding box center [494, 302] width 32 height 46
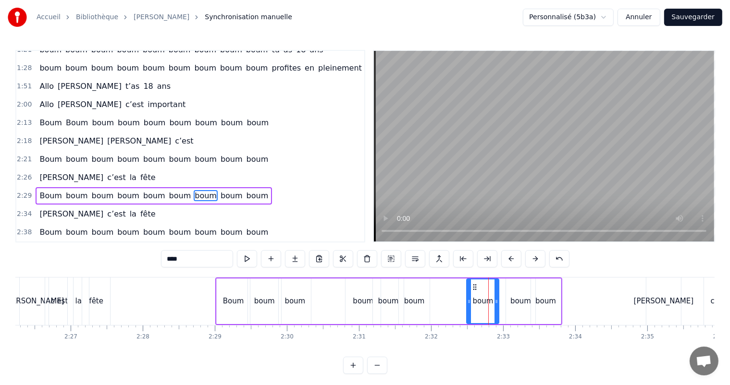
drag, startPoint x: 485, startPoint y: 286, endPoint x: 474, endPoint y: 288, distance: 11.6
click at [474, 288] on icon at bounding box center [475, 287] width 8 height 8
click at [509, 292] on div "boum" at bounding box center [520, 302] width 29 height 46
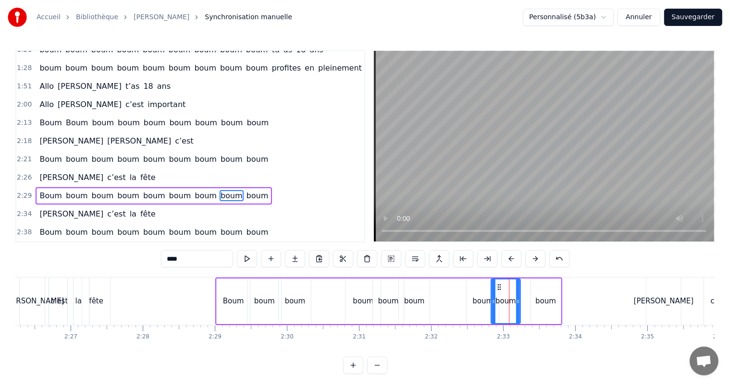
drag, startPoint x: 513, startPoint y: 284, endPoint x: 497, endPoint y: 287, distance: 16.0
click at [498, 287] on icon at bounding box center [499, 287] width 8 height 8
click at [541, 291] on div "boum" at bounding box center [546, 302] width 30 height 46
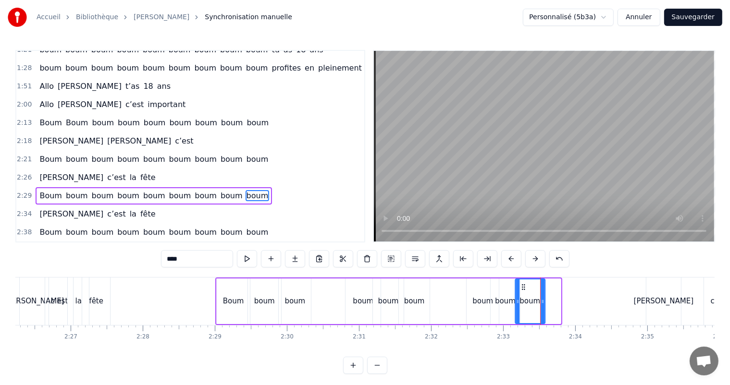
drag, startPoint x: 538, startPoint y: 286, endPoint x: 523, endPoint y: 287, distance: 15.4
click at [523, 287] on icon at bounding box center [523, 287] width 8 height 8
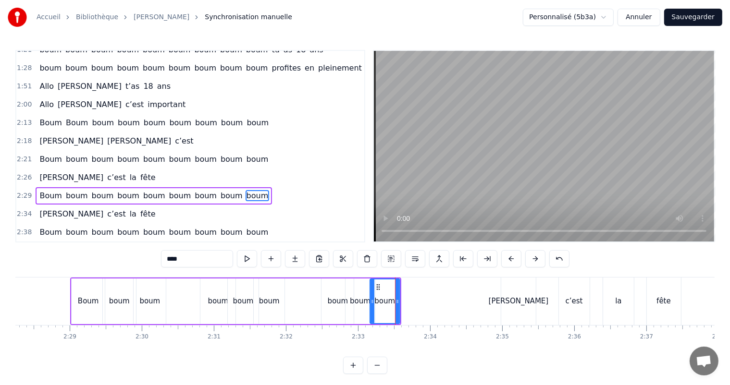
scroll to position [0, 10707]
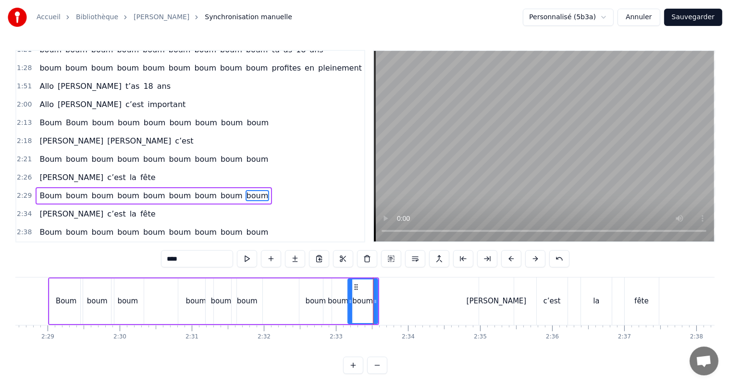
click at [73, 300] on div "Boum" at bounding box center [66, 301] width 21 height 11
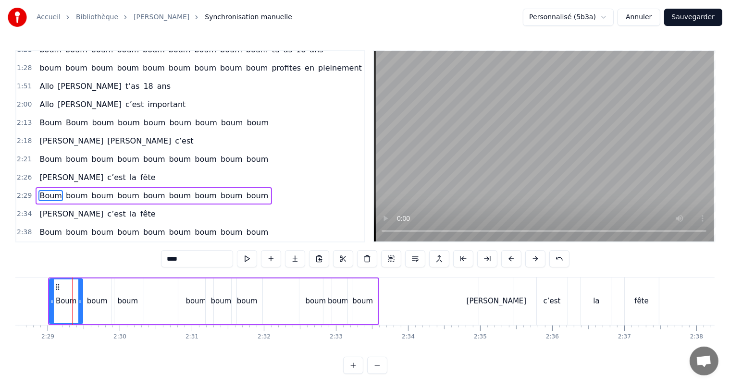
click at [96, 301] on div "boum" at bounding box center [97, 301] width 21 height 11
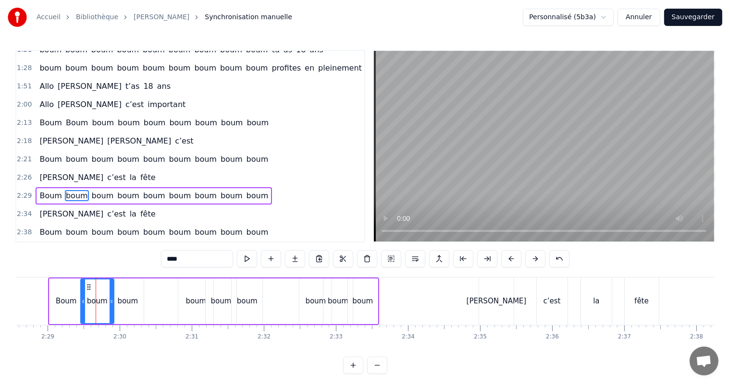
click at [121, 302] on div "boum" at bounding box center [127, 301] width 21 height 11
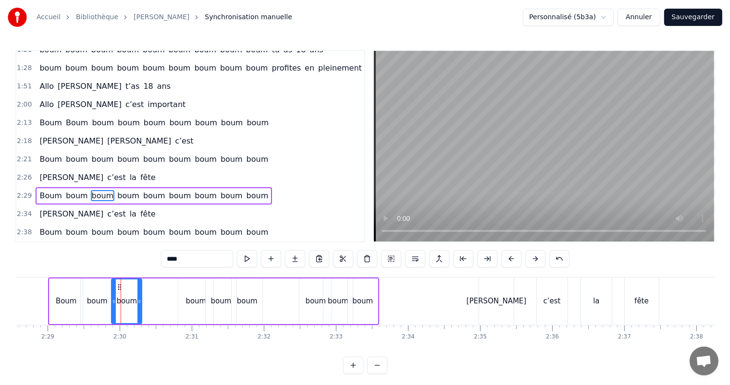
drag, startPoint x: 140, startPoint y: 302, endPoint x: 130, endPoint y: 304, distance: 9.8
click at [138, 304] on icon at bounding box center [139, 302] width 4 height 8
click at [96, 301] on div "boum" at bounding box center [97, 301] width 21 height 11
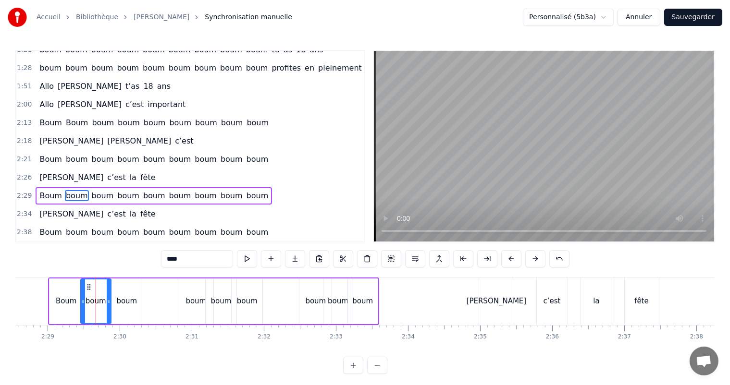
drag, startPoint x: 111, startPoint y: 302, endPoint x: 90, endPoint y: 301, distance: 20.2
click at [108, 304] on icon at bounding box center [109, 302] width 4 height 8
click at [77, 299] on div "Boum" at bounding box center [65, 302] width 33 height 46
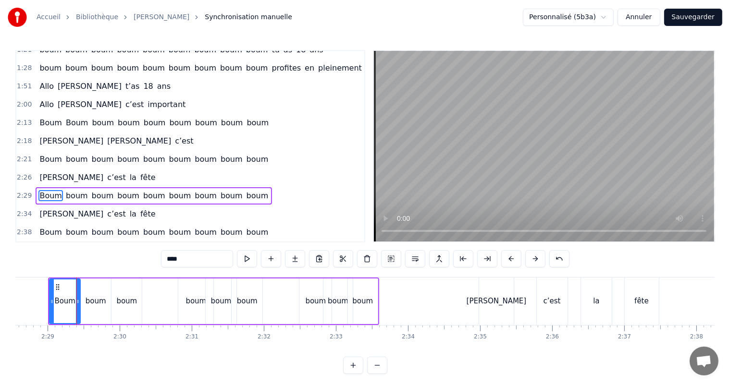
drag, startPoint x: 81, startPoint y: 303, endPoint x: 85, endPoint y: 306, distance: 5.2
click at [78, 304] on icon at bounding box center [78, 302] width 4 height 8
click at [98, 307] on div "boum" at bounding box center [96, 301] width 21 height 11
type input "****"
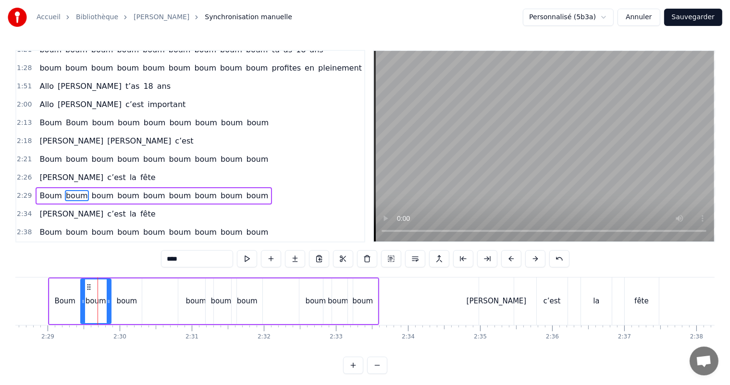
click at [115, 308] on div "boum" at bounding box center [126, 302] width 30 height 46
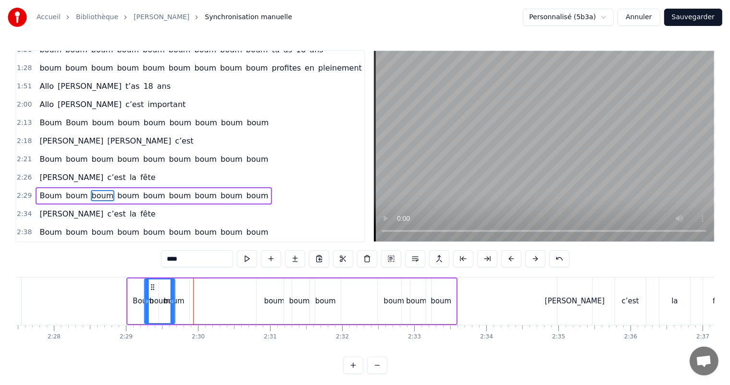
scroll to position [0, 10627]
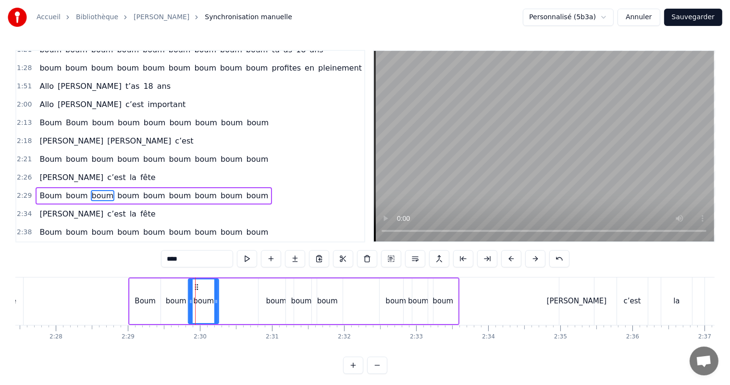
drag, startPoint x: 119, startPoint y: 288, endPoint x: 196, endPoint y: 305, distance: 78.7
click at [196, 305] on div "boum" at bounding box center [203, 302] width 29 height 44
click at [179, 304] on div "boum" at bounding box center [176, 301] width 21 height 11
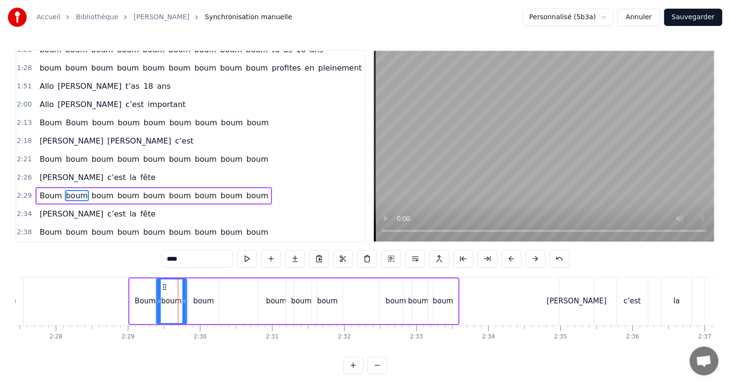
click at [163, 289] on icon at bounding box center [164, 287] width 8 height 8
click at [198, 298] on div "boum" at bounding box center [203, 301] width 21 height 11
click at [189, 290] on icon at bounding box center [190, 287] width 8 height 8
click at [239, 299] on div "Boum boum boum boum boum boum boum boum boum" at bounding box center [293, 302] width 331 height 48
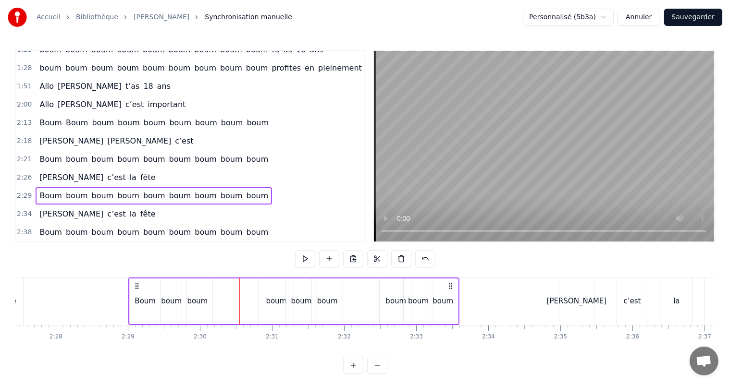
drag, startPoint x: 273, startPoint y: 305, endPoint x: 260, endPoint y: 304, distance: 13.1
click at [260, 304] on div "boum" at bounding box center [276, 302] width 35 height 46
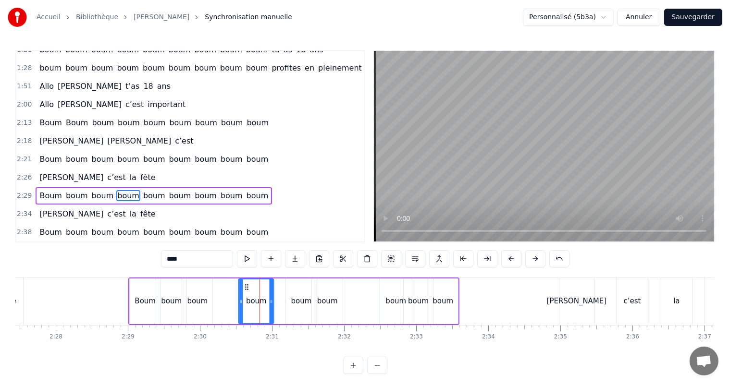
drag, startPoint x: 265, startPoint y: 288, endPoint x: 245, endPoint y: 291, distance: 20.4
click at [245, 291] on div "boum" at bounding box center [256, 302] width 34 height 44
click at [291, 293] on div "boum" at bounding box center [301, 302] width 31 height 46
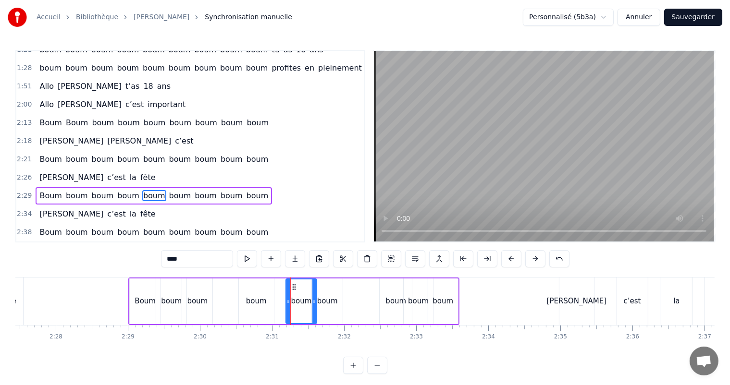
click at [256, 294] on div "boum" at bounding box center [256, 302] width 35 height 46
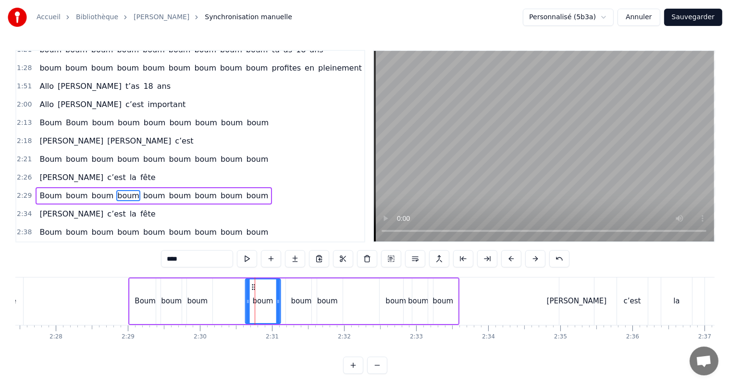
drag, startPoint x: 247, startPoint y: 287, endPoint x: 254, endPoint y: 288, distance: 6.7
click at [254, 288] on icon at bounding box center [253, 287] width 8 height 8
click at [292, 290] on div "boum" at bounding box center [301, 302] width 31 height 46
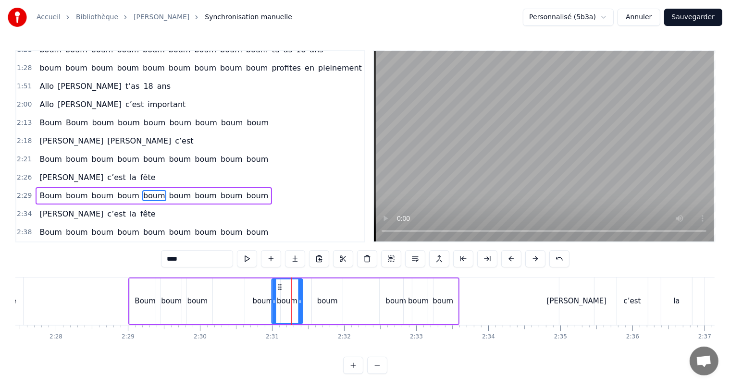
drag, startPoint x: 293, startPoint y: 287, endPoint x: 279, endPoint y: 288, distance: 14.0
click at [279, 288] on icon at bounding box center [280, 287] width 8 height 8
click at [315, 297] on div "boum" at bounding box center [327, 302] width 31 height 46
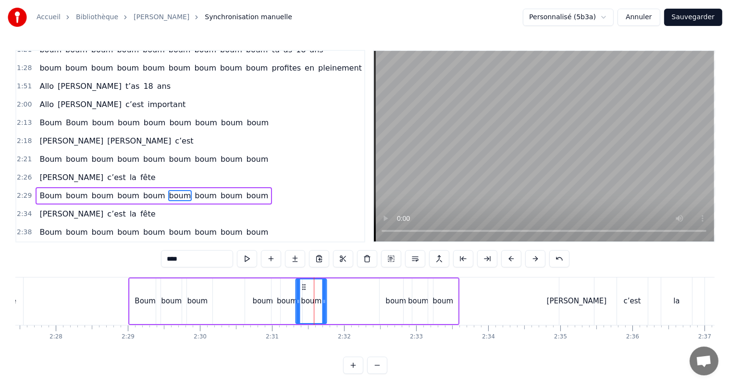
drag, startPoint x: 317, startPoint y: 286, endPoint x: 304, endPoint y: 290, distance: 13.5
click at [303, 289] on icon at bounding box center [304, 287] width 8 height 8
click at [355, 298] on div "Boum boum boum boum boum boum boum boum boum" at bounding box center [293, 302] width 331 height 48
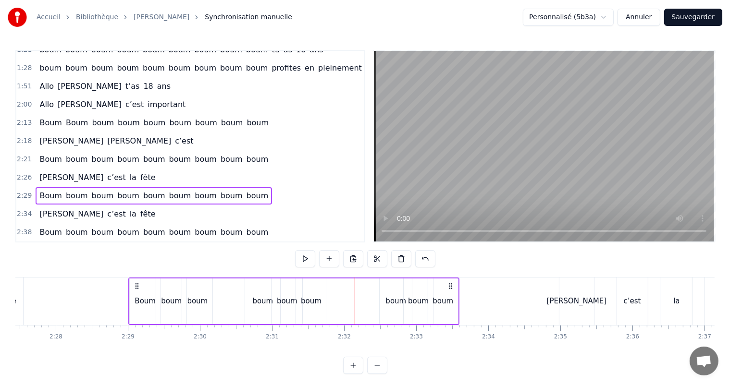
drag, startPoint x: 47, startPoint y: 182, endPoint x: 86, endPoint y: 183, distance: 38.9
click at [85, 187] on div "Boum boum boum boum boum boum boum boum boum" at bounding box center [154, 195] width 236 height 17
click at [388, 295] on div "boum" at bounding box center [396, 302] width 32 height 46
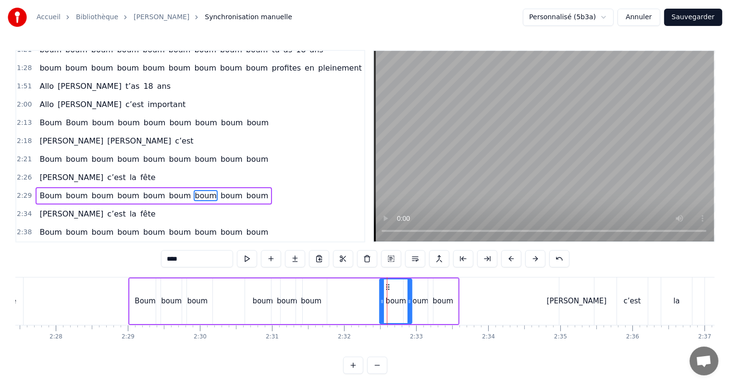
drag, startPoint x: 387, startPoint y: 287, endPoint x: 370, endPoint y: 286, distance: 16.8
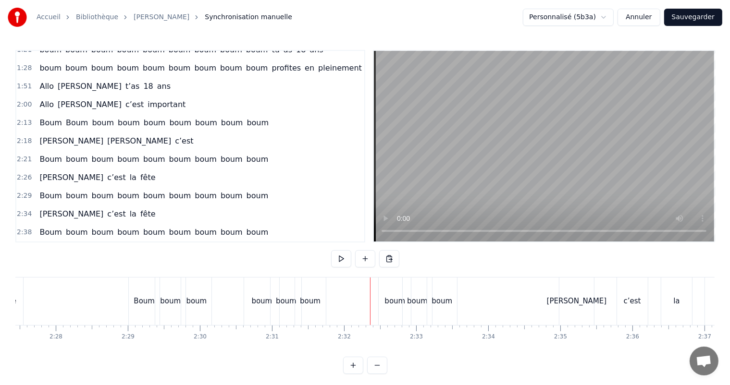
click at [385, 292] on div "boum" at bounding box center [395, 302] width 32 height 48
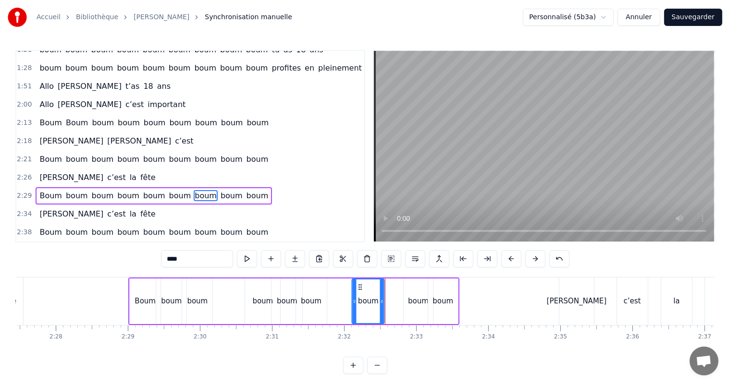
drag, startPoint x: 386, startPoint y: 286, endPoint x: 359, endPoint y: 288, distance: 26.5
click at [359, 288] on icon at bounding box center [361, 287] width 8 height 8
click at [411, 295] on div "boum" at bounding box center [418, 302] width 29 height 46
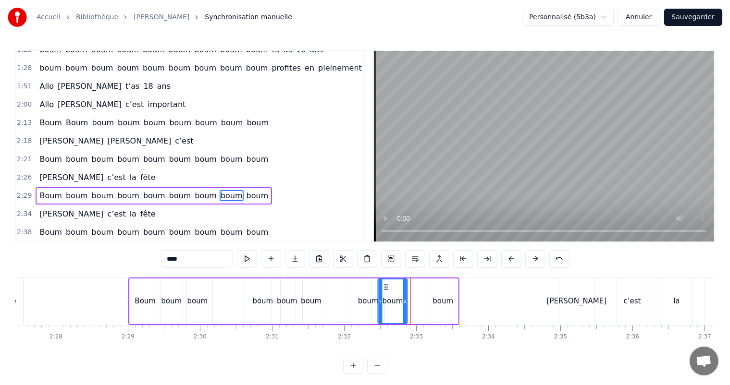
drag, startPoint x: 411, startPoint y: 286, endPoint x: 386, endPoint y: 284, distance: 25.5
click at [386, 284] on icon at bounding box center [386, 287] width 8 height 8
click at [438, 298] on div "boum" at bounding box center [442, 301] width 21 height 11
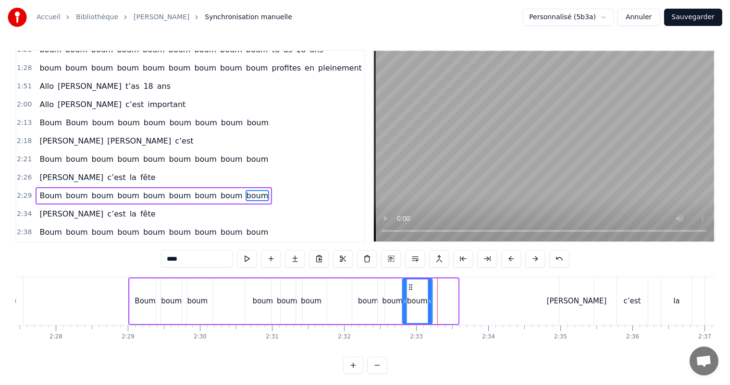
drag, startPoint x: 434, startPoint y: 286, endPoint x: 409, endPoint y: 287, distance: 25.5
click at [409, 287] on circle at bounding box center [409, 287] width 0 height 0
click at [97, 276] on div "0:00 [PERSON_NAME], t’as 18 ans 0:03 Nous pensons très fort à toi, [PERSON_NAME…" at bounding box center [364, 212] width 699 height 324
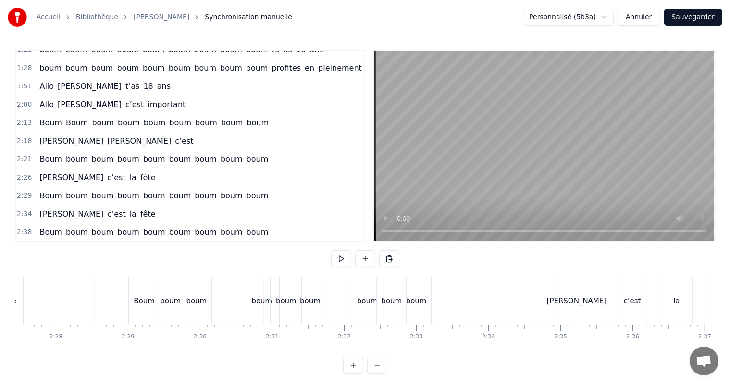
click at [356, 298] on div "boum" at bounding box center [367, 302] width 32 height 48
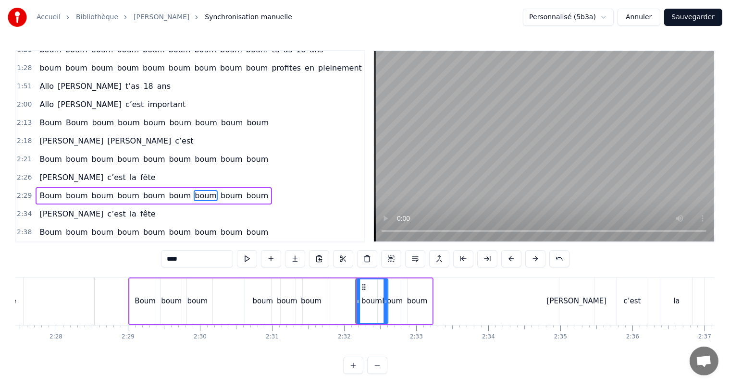
click at [364, 285] on icon at bounding box center [364, 287] width 8 height 8
click at [324, 295] on div "boum" at bounding box center [311, 302] width 31 height 46
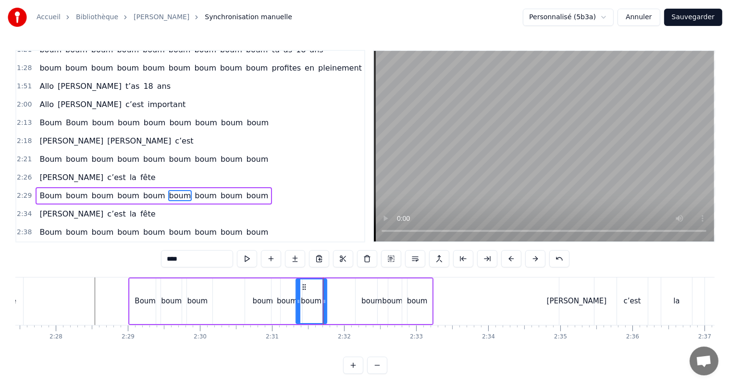
click at [287, 288] on div "boum" at bounding box center [286, 302] width 31 height 46
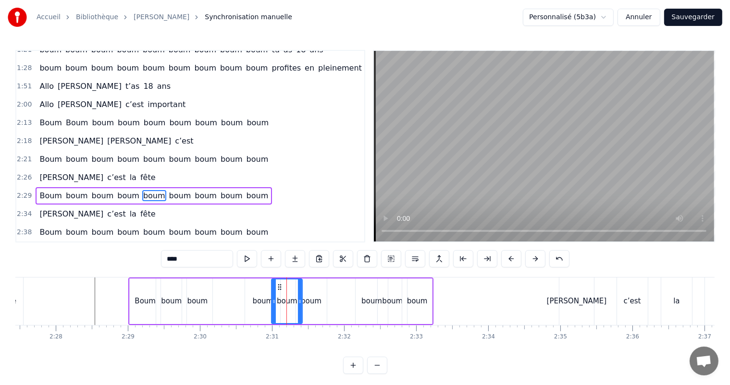
click at [307, 287] on div "boum" at bounding box center [311, 302] width 31 height 46
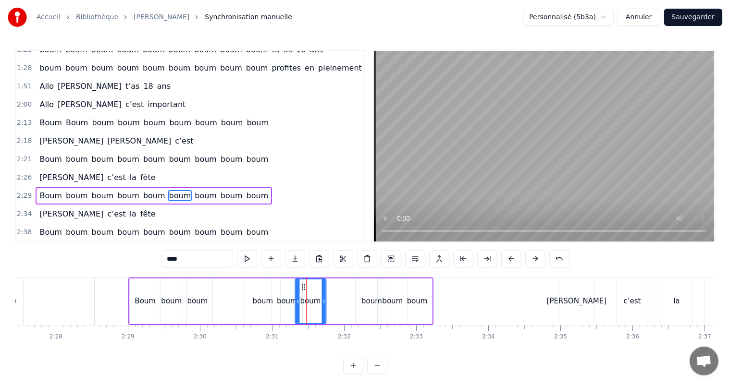
click at [304, 287] on circle at bounding box center [304, 287] width 0 height 0
drag, startPoint x: 322, startPoint y: 301, endPoint x: 317, endPoint y: 300, distance: 5.8
click at [320, 301] on icon at bounding box center [322, 302] width 4 height 8
click at [296, 302] on icon at bounding box center [298, 302] width 4 height 8
click at [288, 300] on div "boum" at bounding box center [287, 301] width 21 height 11
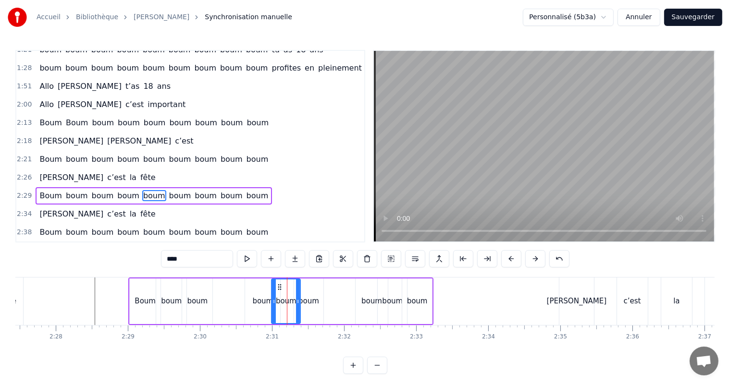
click at [296, 301] on icon at bounding box center [298, 302] width 4 height 8
click at [382, 288] on div "boum" at bounding box center [392, 302] width 29 height 46
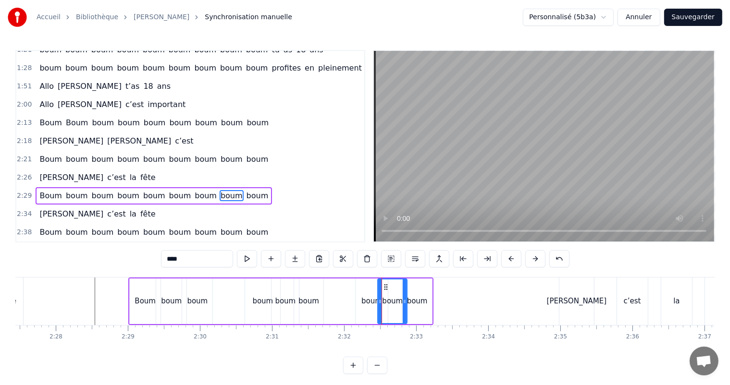
click at [342, 293] on div "Boum boum boum boum boum boum boum boum boum" at bounding box center [280, 302] width 305 height 48
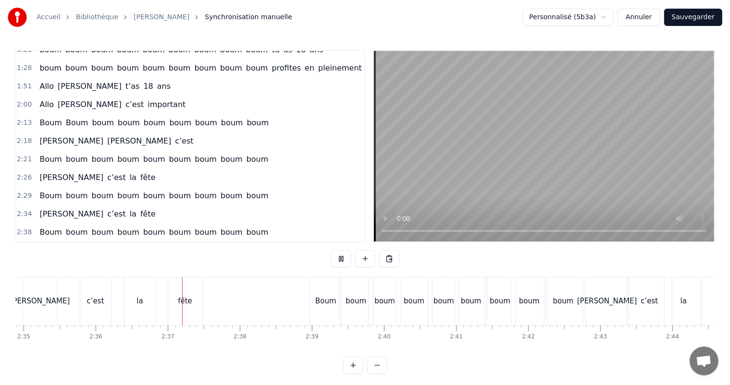
scroll to position [0, 11245]
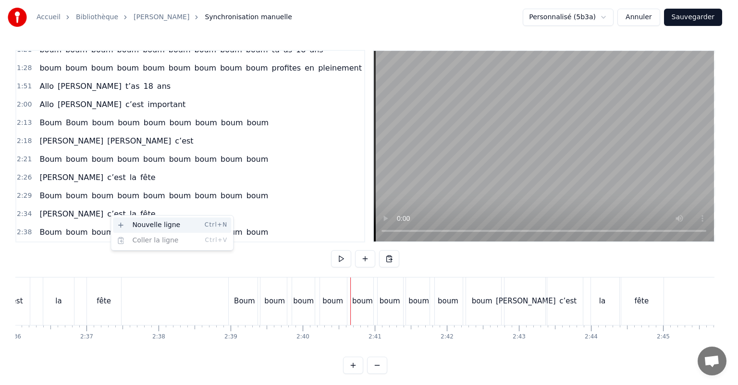
click at [138, 227] on div "Nouvelle ligne Ctrl+N" at bounding box center [172, 225] width 118 height 15
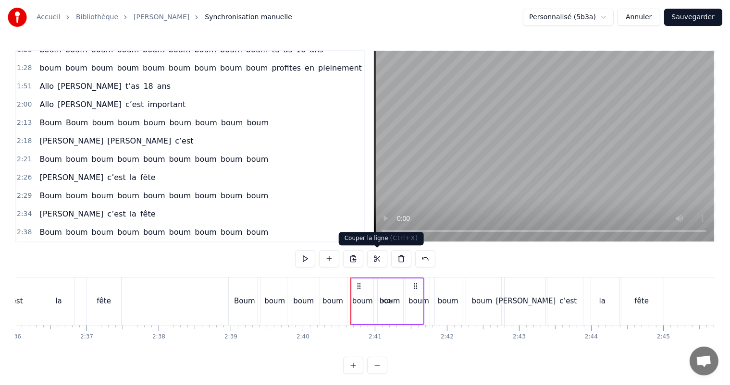
click at [377, 259] on button at bounding box center [377, 258] width 20 height 17
click at [421, 259] on button at bounding box center [425, 258] width 20 height 17
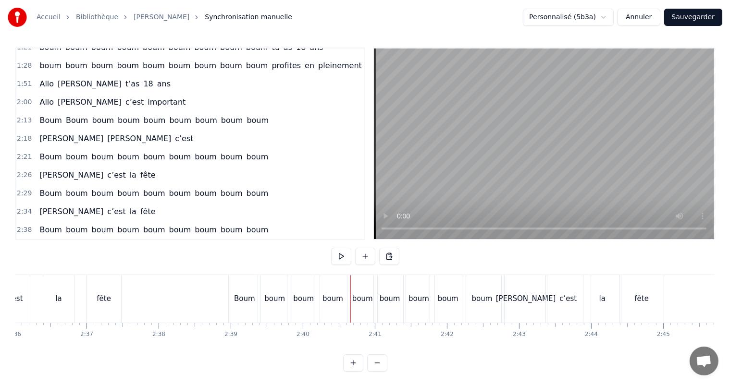
scroll to position [0, 0]
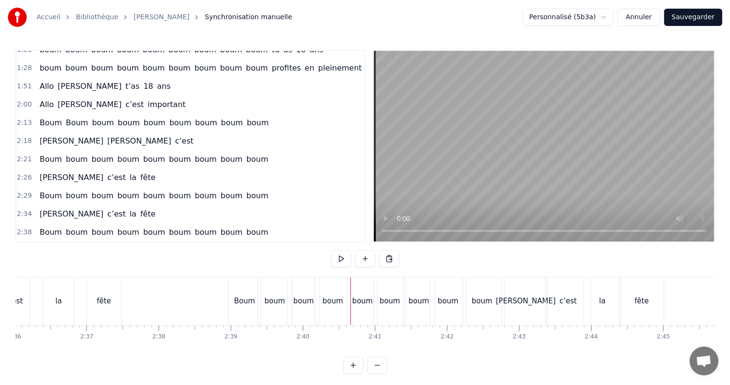
click at [78, 227] on span "boum" at bounding box center [77, 232] width 24 height 11
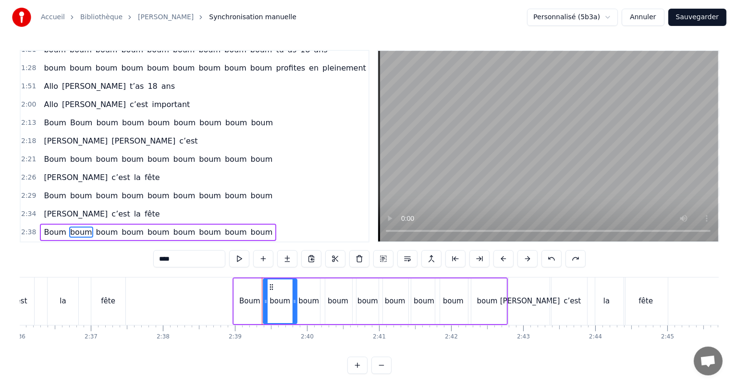
scroll to position [12, 0]
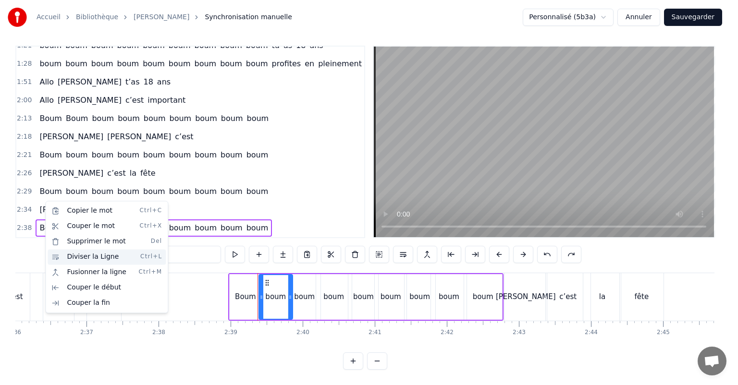
click at [107, 259] on div "Diviser la Ligne Ctrl+L" at bounding box center [107, 256] width 118 height 15
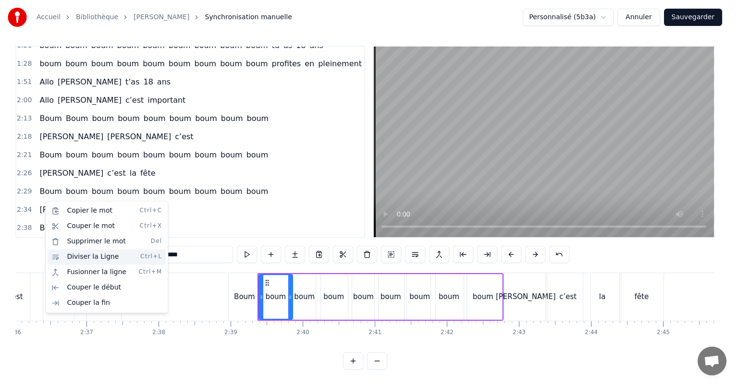
scroll to position [375, 0]
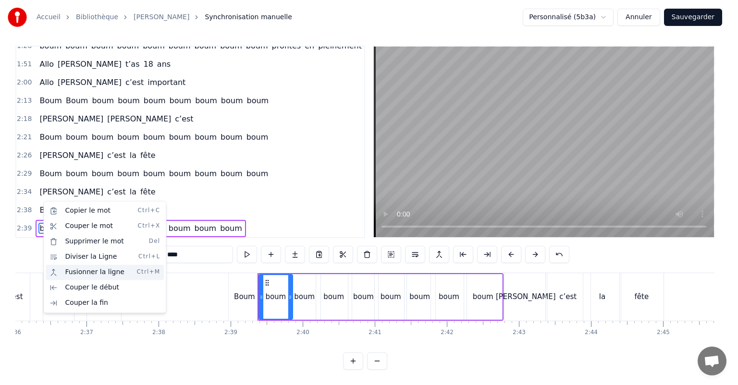
click at [77, 273] on div "Fusionner la ligne Ctrl+M" at bounding box center [105, 272] width 118 height 15
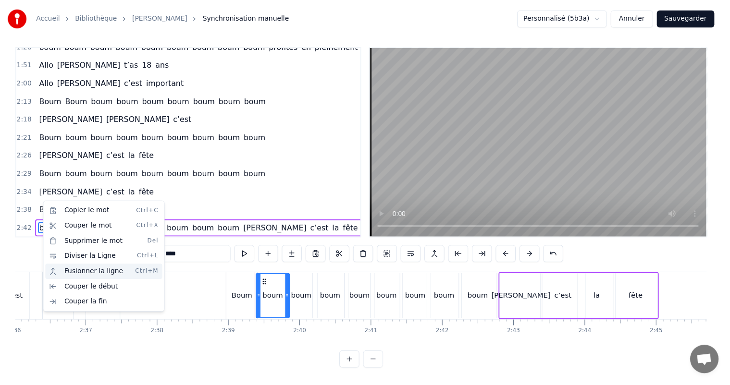
scroll to position [357, 0]
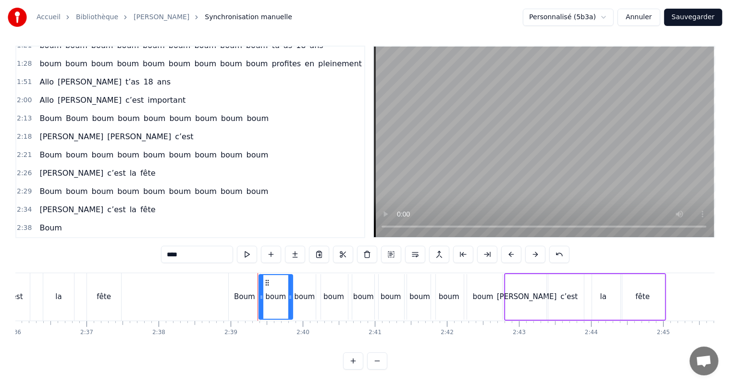
click at [46, 222] on span "Boum" at bounding box center [50, 227] width 25 height 11
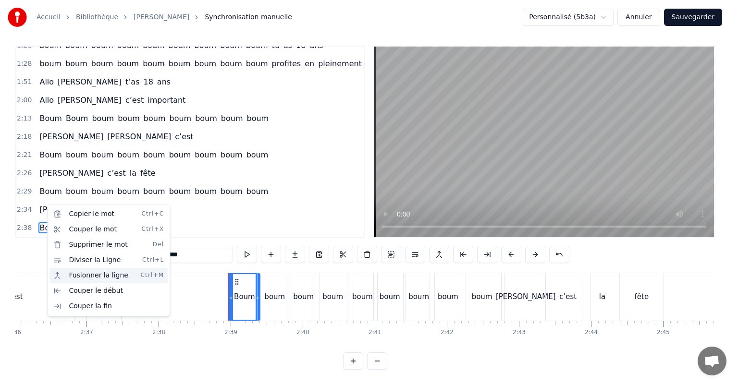
click at [96, 274] on div "Fusionner la ligne Ctrl+M" at bounding box center [108, 275] width 118 height 15
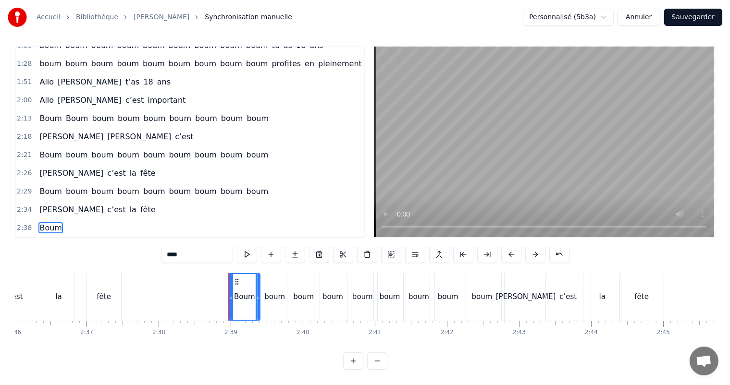
drag, startPoint x: 44, startPoint y: 219, endPoint x: 66, endPoint y: 202, distance: 27.7
click at [66, 202] on div "0:00 [PERSON_NAME], t’as 18 ans 0:03 Nous pensons très fort à toi, [PERSON_NAME…" at bounding box center [190, 142] width 350 height 193
drag, startPoint x: 45, startPoint y: 202, endPoint x: 50, endPoint y: 217, distance: 15.7
click at [50, 217] on div "0:00 [PERSON_NAME], t’as 18 ans 0:03 Nous pensons très fort à toi, [PERSON_NAME…" at bounding box center [190, 142] width 350 height 193
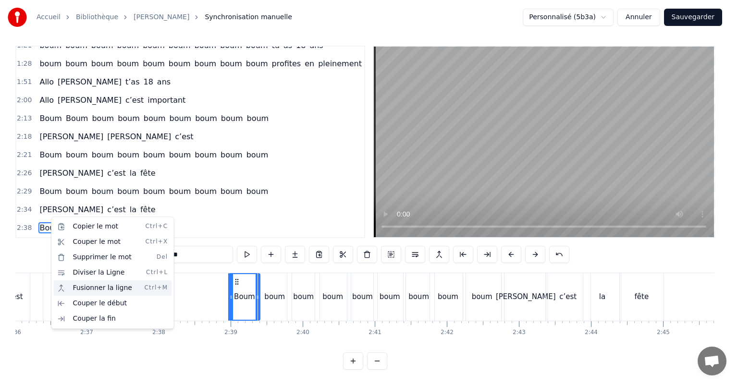
click at [90, 286] on div "Fusionner la ligne Ctrl+M" at bounding box center [112, 288] width 118 height 15
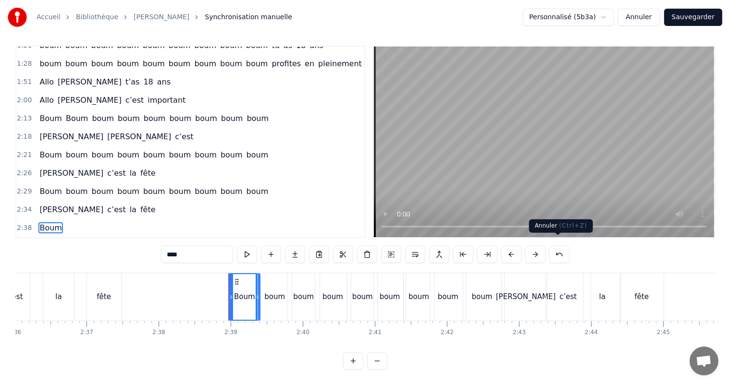
click at [555, 247] on button at bounding box center [559, 254] width 20 height 17
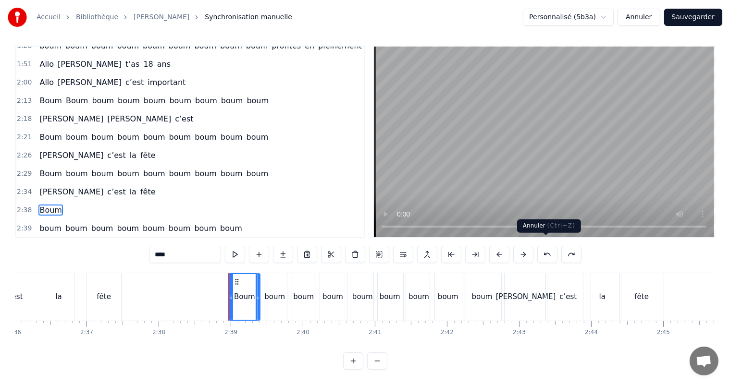
click at [544, 248] on button at bounding box center [547, 254] width 20 height 17
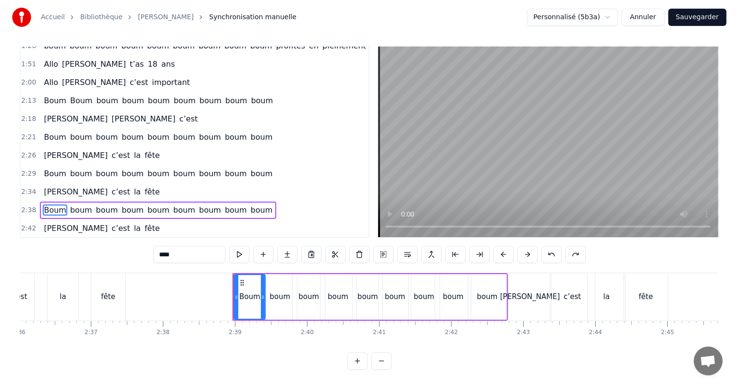
scroll to position [357, 0]
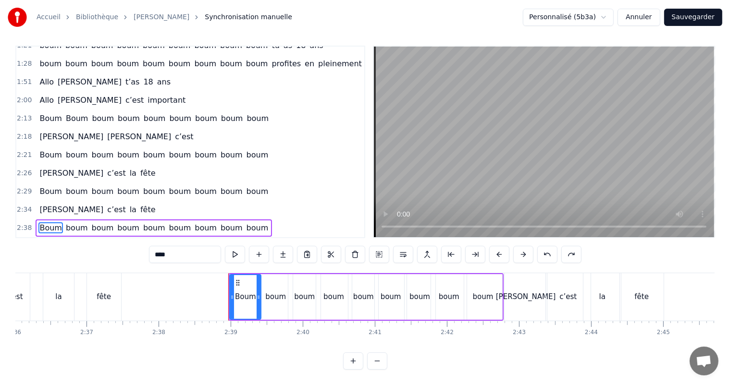
click at [116, 222] on span "boum" at bounding box center [128, 227] width 24 height 11
type input "****"
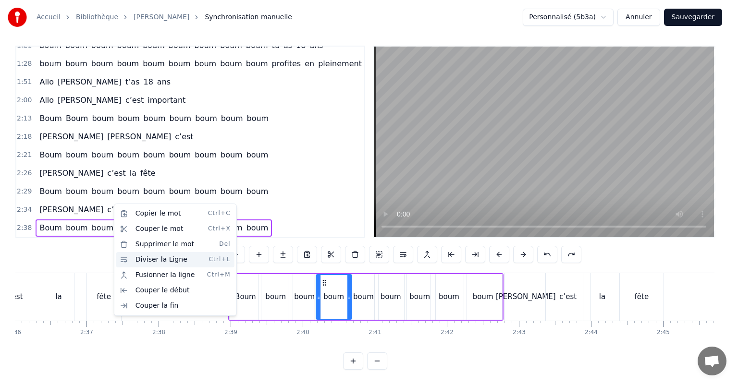
click at [146, 259] on div "Diviser la Ligne Ctrl+L" at bounding box center [175, 259] width 118 height 15
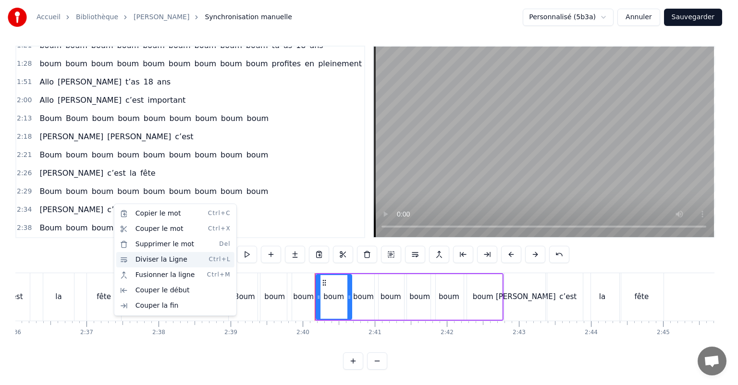
scroll to position [375, 0]
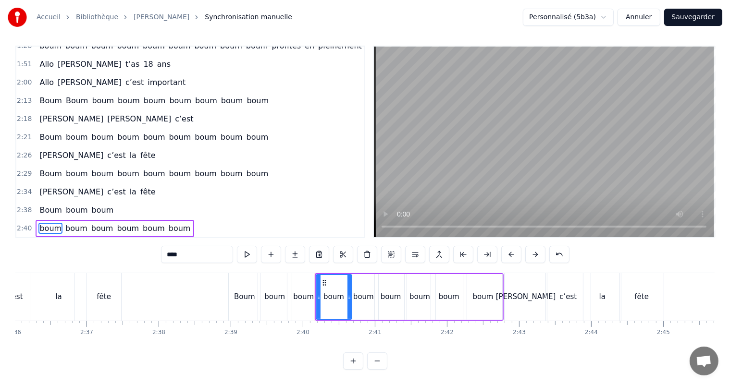
click at [116, 223] on span "boum" at bounding box center [128, 228] width 24 height 11
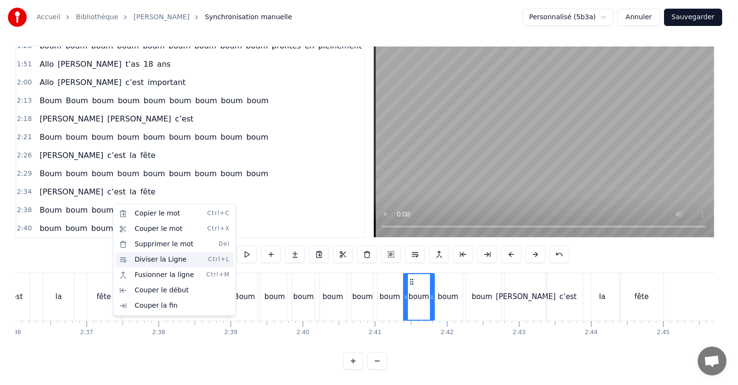
click at [144, 259] on div "Diviser la Ligne Ctrl+L" at bounding box center [174, 259] width 118 height 15
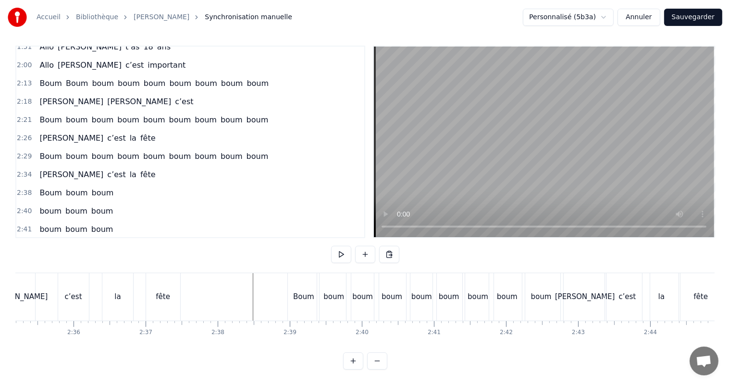
scroll to position [0, 11164]
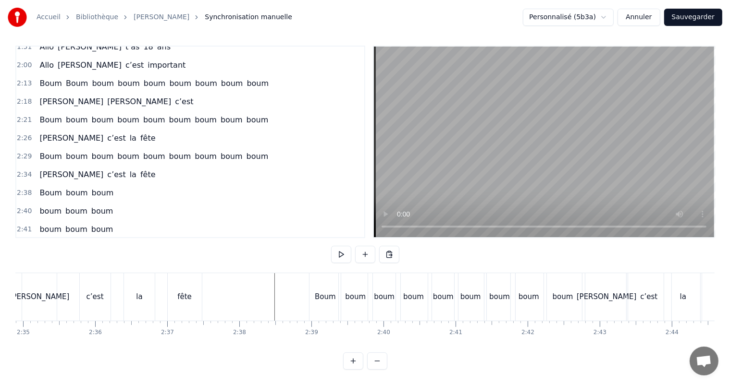
drag, startPoint x: 316, startPoint y: 298, endPoint x: 328, endPoint y: 295, distance: 12.5
click at [328, 295] on div "Boum" at bounding box center [324, 297] width 31 height 48
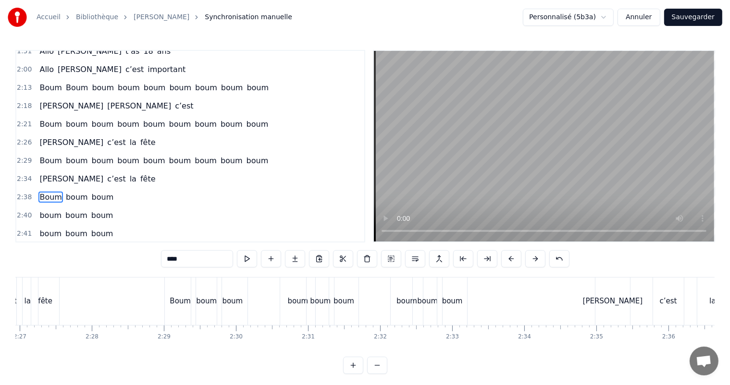
scroll to position [0, 10583]
click at [116, 155] on span "boum" at bounding box center [128, 160] width 24 height 11
type input "****"
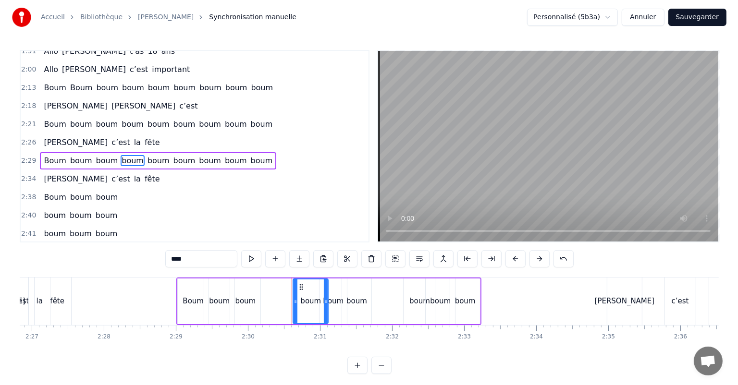
scroll to position [390, 0]
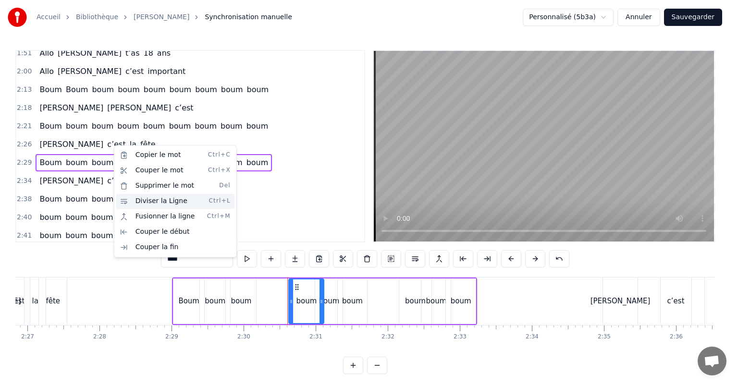
click at [139, 201] on div "Diviser la Ligne Ctrl+L" at bounding box center [175, 201] width 118 height 15
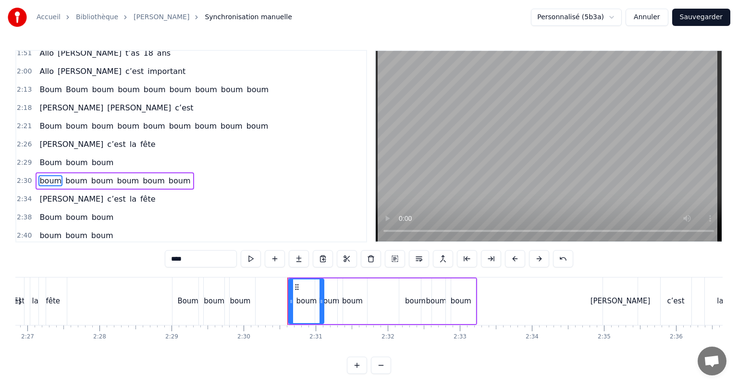
scroll to position [408, 0]
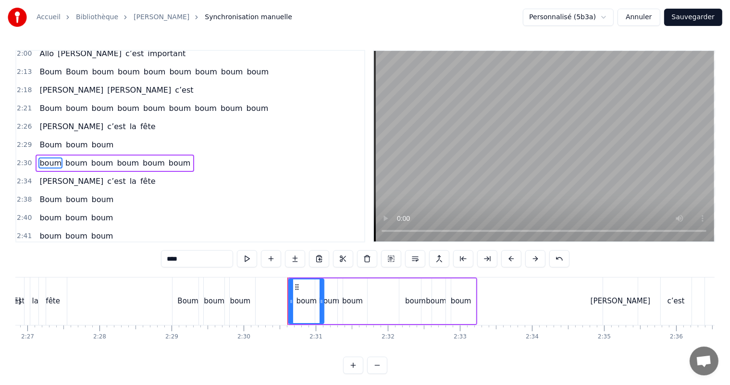
click at [116, 158] on span "boum" at bounding box center [128, 163] width 24 height 11
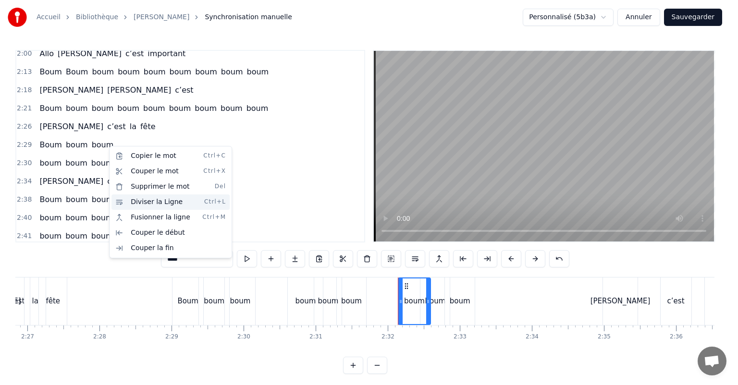
click at [138, 203] on div "Diviser la Ligne Ctrl+L" at bounding box center [170, 202] width 118 height 15
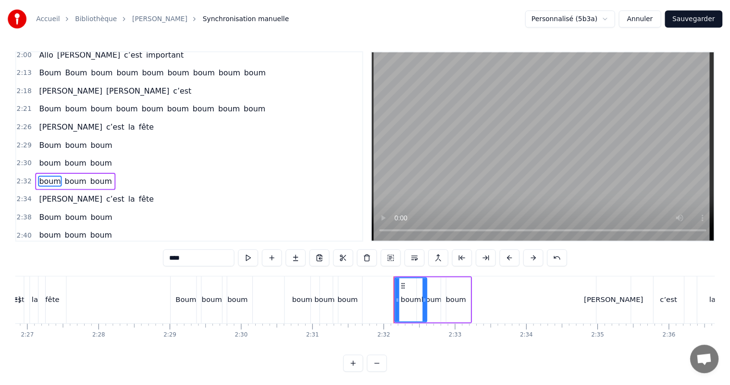
scroll to position [426, 0]
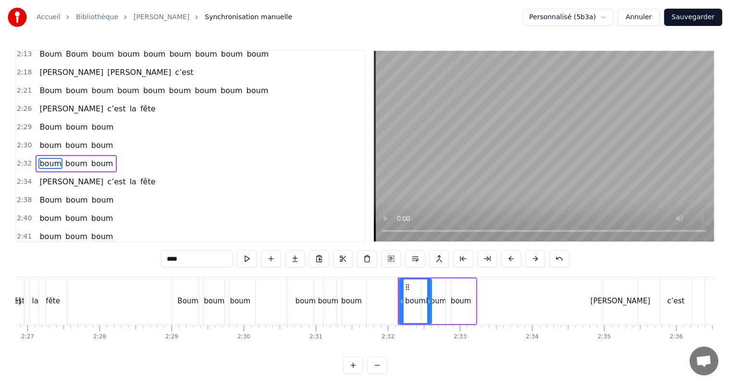
click at [299, 288] on div "boum" at bounding box center [305, 302] width 35 height 48
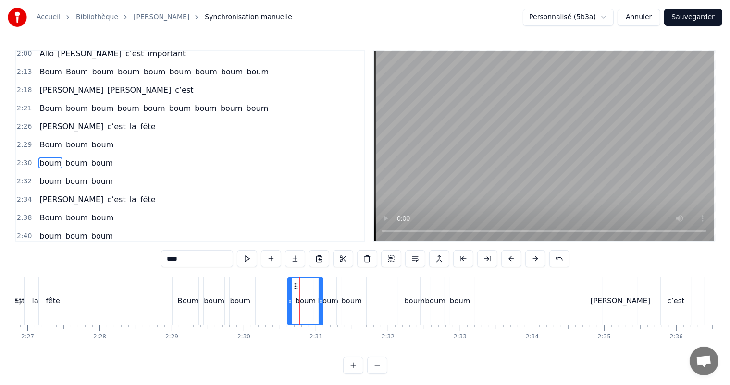
drag, startPoint x: 38, startPoint y: 144, endPoint x: 150, endPoint y: 150, distance: 112.2
click at [96, 155] on div "boum boum boum" at bounding box center [76, 163] width 81 height 17
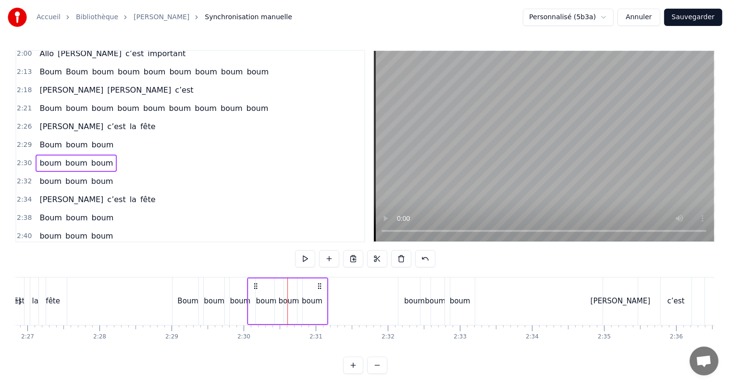
drag, startPoint x: 296, startPoint y: 286, endPoint x: 256, endPoint y: 289, distance: 40.5
click at [256, 289] on icon at bounding box center [256, 287] width 8 height 8
click at [407, 289] on div "boum" at bounding box center [414, 302] width 32 height 48
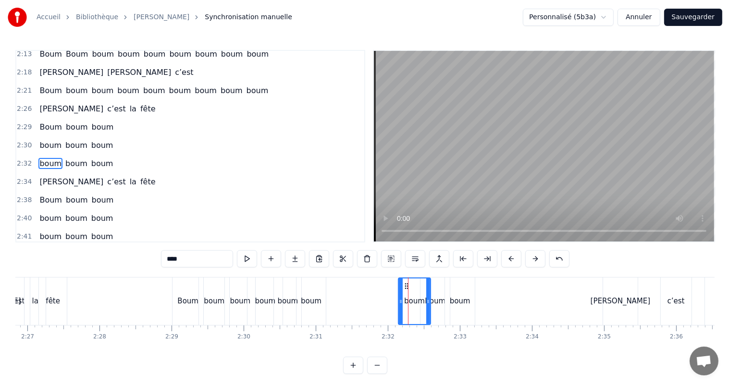
drag, startPoint x: 43, startPoint y: 146, endPoint x: 92, endPoint y: 147, distance: 49.5
click at [92, 155] on div "boum boum boum" at bounding box center [76, 163] width 81 height 17
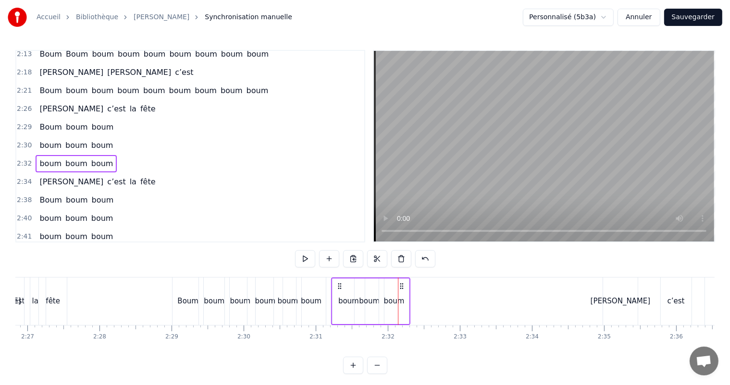
drag, startPoint x: 405, startPoint y: 287, endPoint x: 338, endPoint y: 295, distance: 67.3
click at [338, 295] on div "boum boum boum" at bounding box center [370, 302] width 79 height 48
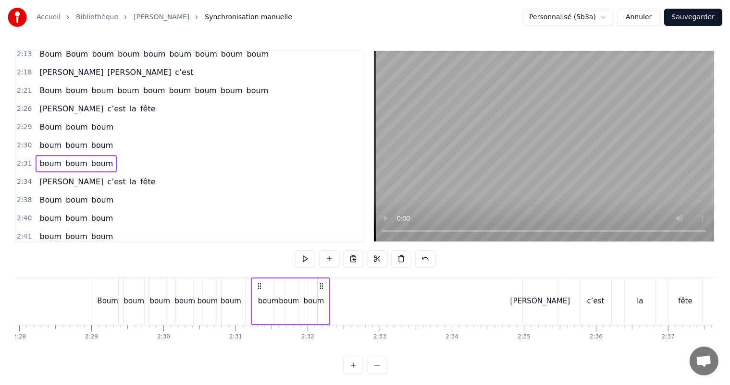
scroll to position [0, 10707]
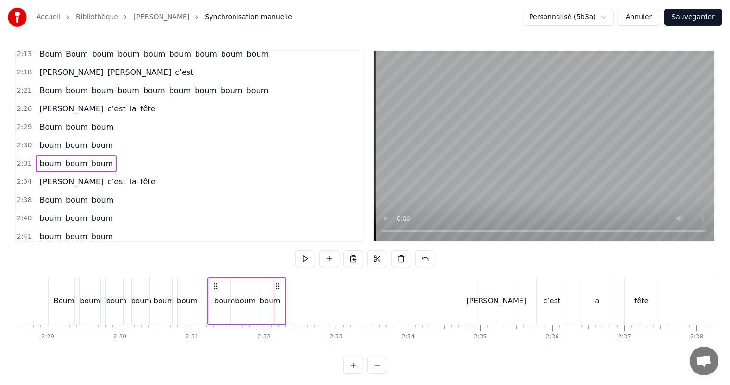
drag, startPoint x: 40, startPoint y: 166, endPoint x: 87, endPoint y: 169, distance: 47.7
click at [87, 173] on div "[PERSON_NAME] la fête" at bounding box center [97, 181] width 123 height 17
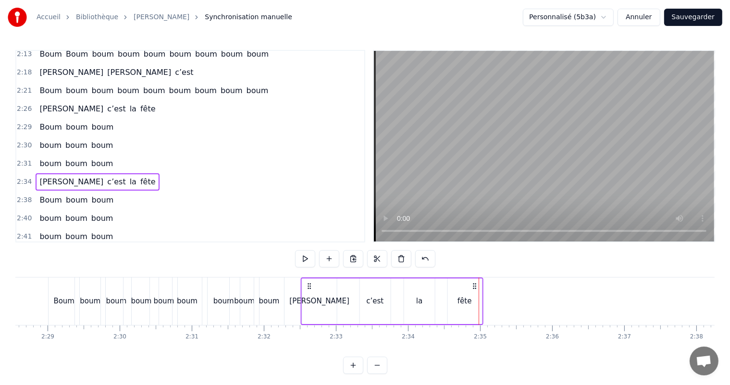
drag, startPoint x: 484, startPoint y: 284, endPoint x: 308, endPoint y: 308, distance: 178.5
click at [308, 308] on div "[PERSON_NAME] la fête" at bounding box center [392, 302] width 183 height 48
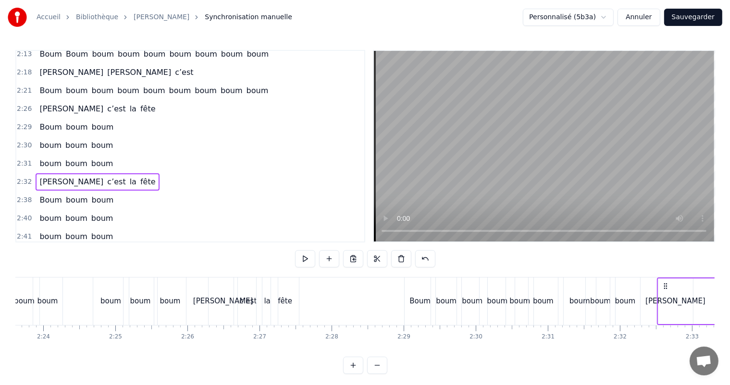
scroll to position [0, 10315]
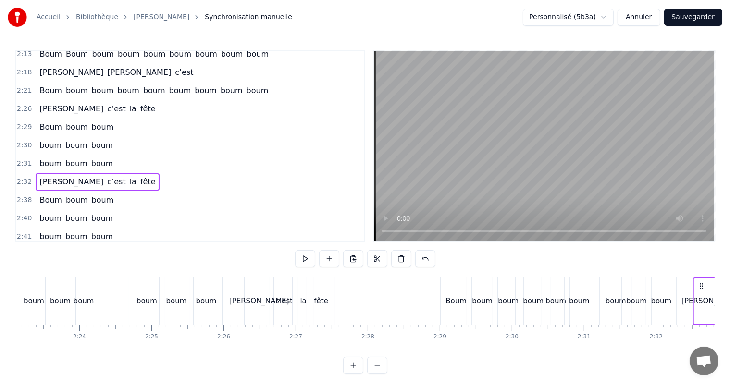
click at [161, 263] on div "0:00 [PERSON_NAME], t’as 18 ans 0:03 Nous pensons très fort à toi, [PERSON_NAME…" at bounding box center [364, 212] width 699 height 324
click at [105, 286] on div "Boum boum boum boum boum boum boum boum boum" at bounding box center [61, 302] width 325 height 48
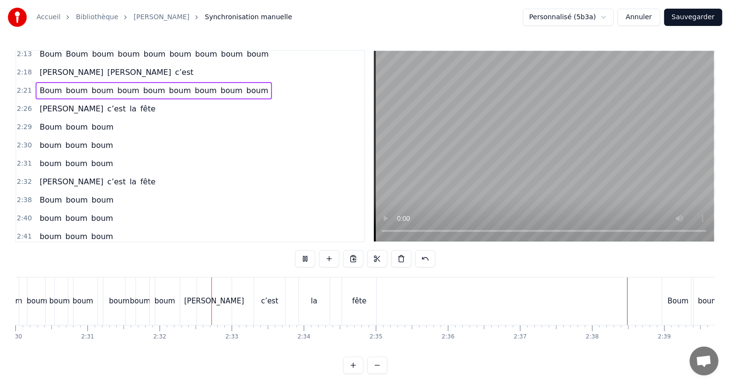
scroll to position [0, 10922]
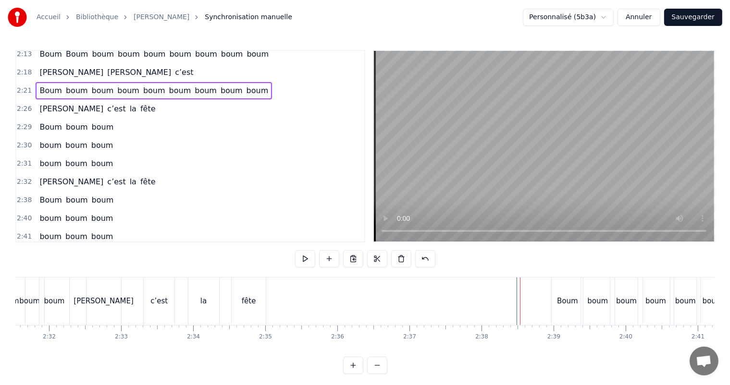
click at [97, 286] on div "[PERSON_NAME]" at bounding box center [103, 302] width 35 height 48
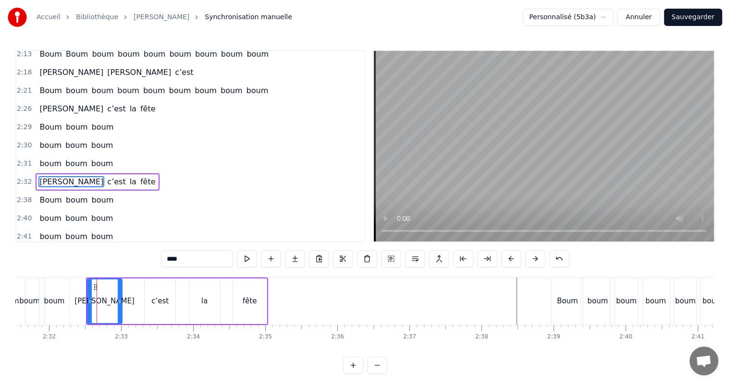
scroll to position [428, 0]
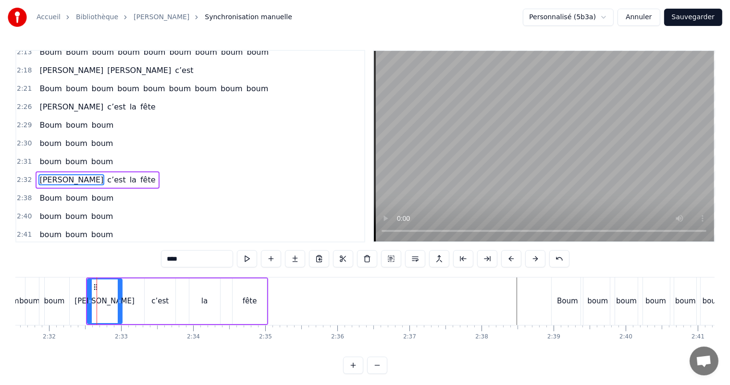
drag, startPoint x: 42, startPoint y: 161, endPoint x: 115, endPoint y: 176, distance: 74.4
click at [89, 172] on div "[PERSON_NAME] la fête" at bounding box center [97, 180] width 123 height 17
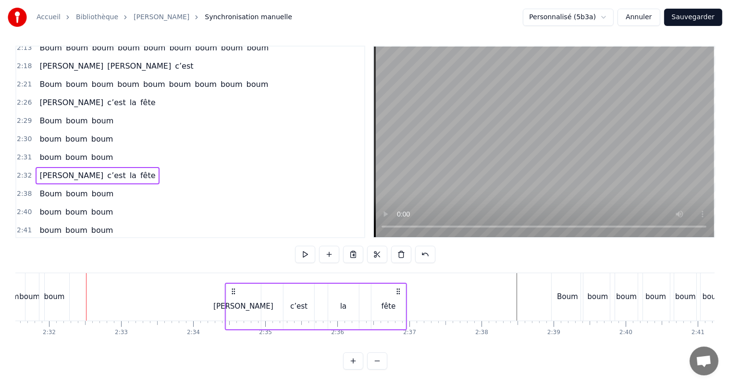
scroll to position [12, 0]
drag, startPoint x: 95, startPoint y: 284, endPoint x: 236, endPoint y: 295, distance: 142.1
click at [236, 295] on div "[PERSON_NAME] la fête" at bounding box center [319, 310] width 183 height 48
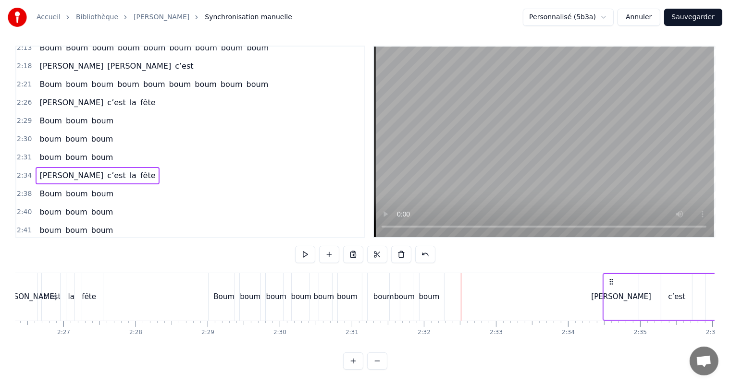
scroll to position [0, 10504]
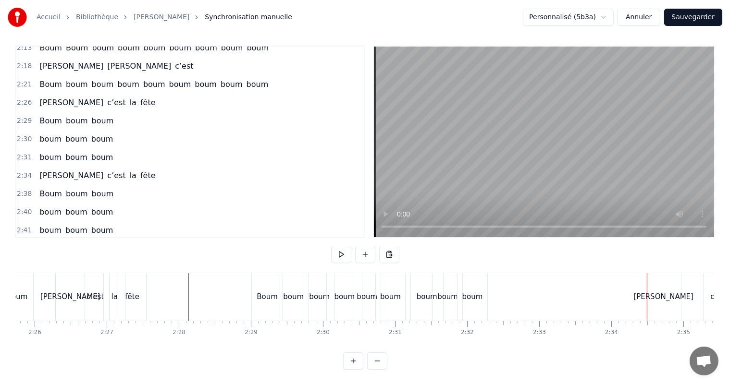
click at [267, 295] on div "Boum" at bounding box center [267, 297] width 31 height 48
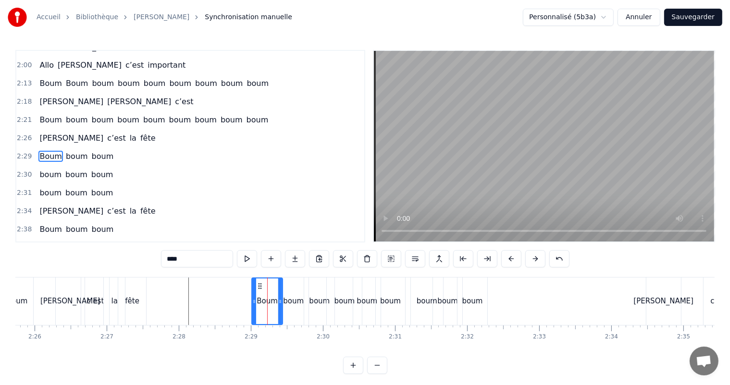
scroll to position [390, 0]
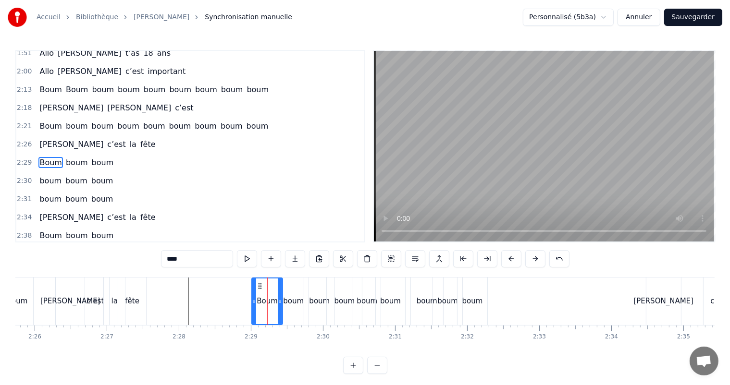
click at [296, 307] on div "boum" at bounding box center [293, 302] width 30 height 48
type input "****"
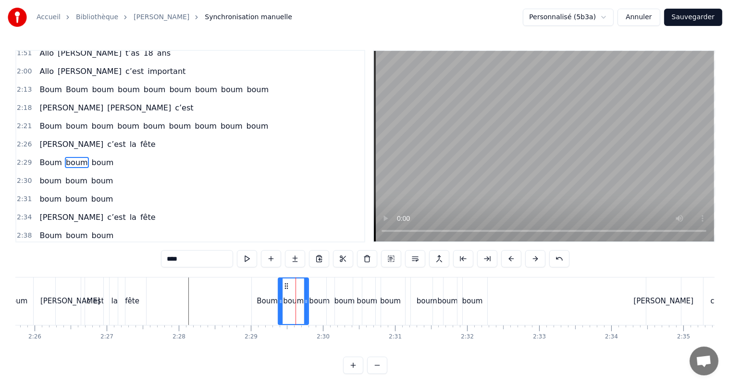
click at [312, 308] on div "boum" at bounding box center [319, 302] width 30 height 48
click at [352, 297] on div "boum" at bounding box center [344, 301] width 21 height 11
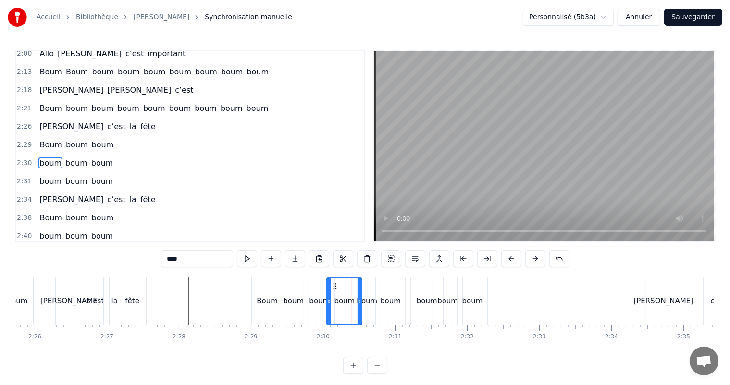
drag, startPoint x: 40, startPoint y: 161, endPoint x: 96, endPoint y: 167, distance: 56.5
click at [96, 173] on div "boum boum boum" at bounding box center [76, 181] width 81 height 17
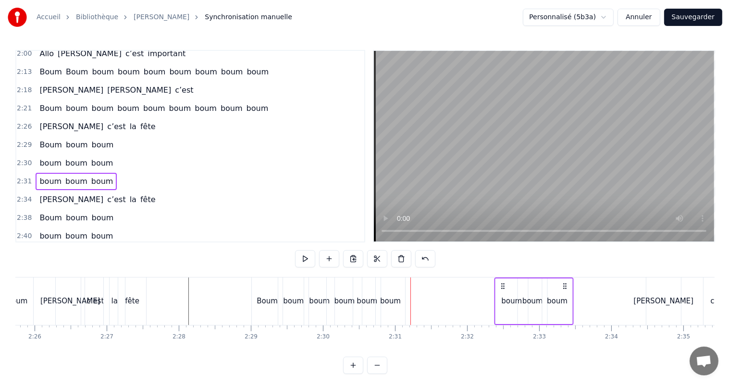
drag, startPoint x: 417, startPoint y: 285, endPoint x: 499, endPoint y: 298, distance: 83.7
click at [500, 298] on div "boum boum boum" at bounding box center [533, 302] width 79 height 48
click at [553, 302] on div "boum" at bounding box center [557, 301] width 21 height 11
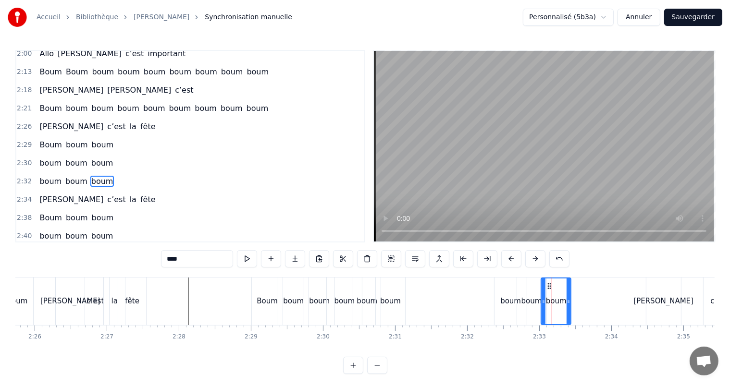
scroll to position [426, 0]
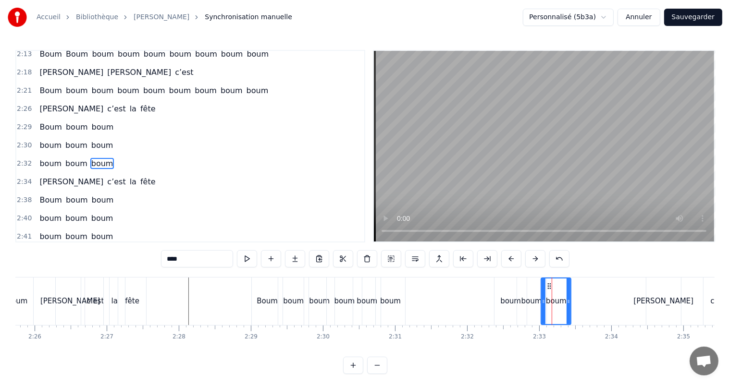
click at [500, 301] on div "boum" at bounding box center [510, 302] width 32 height 48
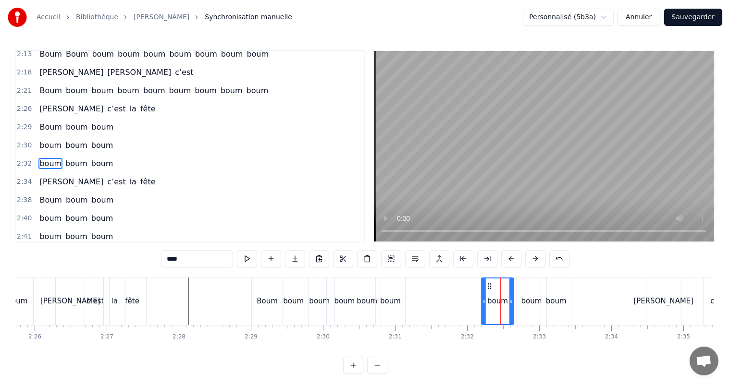
drag, startPoint x: 502, startPoint y: 286, endPoint x: 488, endPoint y: 291, distance: 14.3
click at [488, 291] on div "boum" at bounding box center [497, 302] width 31 height 46
click at [532, 296] on div "boum" at bounding box center [531, 301] width 21 height 11
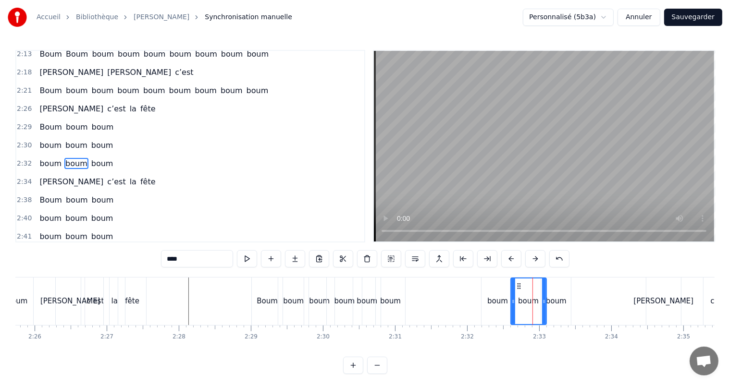
click at [512, 302] on icon at bounding box center [513, 302] width 4 height 8
click at [556, 297] on div "boum" at bounding box center [556, 301] width 21 height 11
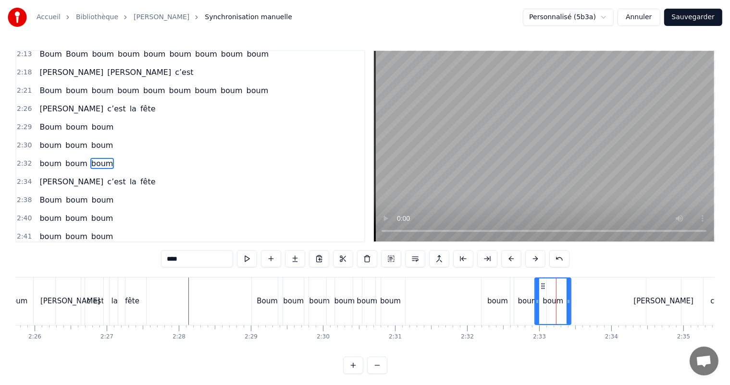
drag, startPoint x: 542, startPoint y: 301, endPoint x: 534, endPoint y: 303, distance: 8.4
click at [535, 304] on icon at bounding box center [537, 302] width 4 height 8
click at [524, 303] on div "boum" at bounding box center [528, 301] width 21 height 11
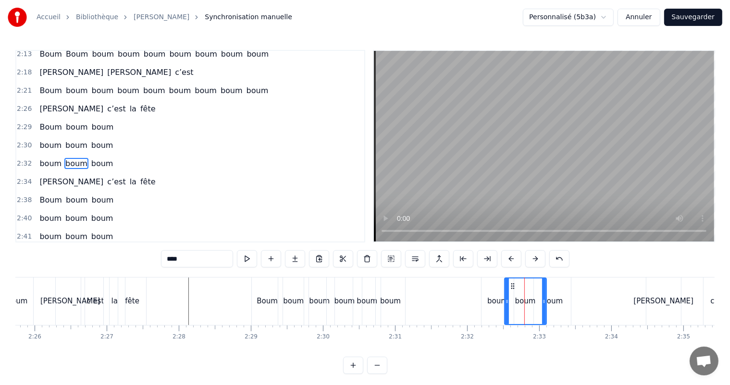
drag, startPoint x: 511, startPoint y: 300, endPoint x: 502, endPoint y: 304, distance: 10.4
click at [505, 304] on icon at bounding box center [507, 302] width 4 height 8
click at [495, 304] on div "boum" at bounding box center [497, 301] width 21 height 11
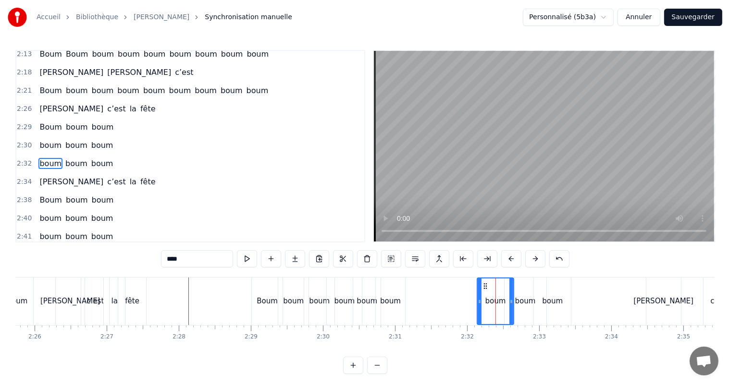
drag, startPoint x: 482, startPoint y: 301, endPoint x: 478, endPoint y: 303, distance: 4.9
click at [478, 303] on icon at bounding box center [480, 302] width 4 height 8
drag, startPoint x: 44, startPoint y: 129, endPoint x: 86, endPoint y: 134, distance: 42.6
click at [86, 137] on div "boum boum boum" at bounding box center [76, 145] width 81 height 17
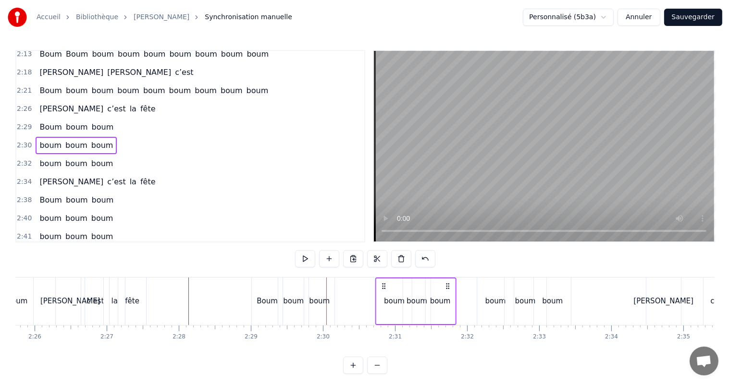
drag, startPoint x: 334, startPoint y: 288, endPoint x: 404, endPoint y: 308, distance: 71.9
click at [384, 297] on div "boum boum boum" at bounding box center [415, 302] width 81 height 48
click at [445, 301] on div "boum" at bounding box center [441, 301] width 21 height 11
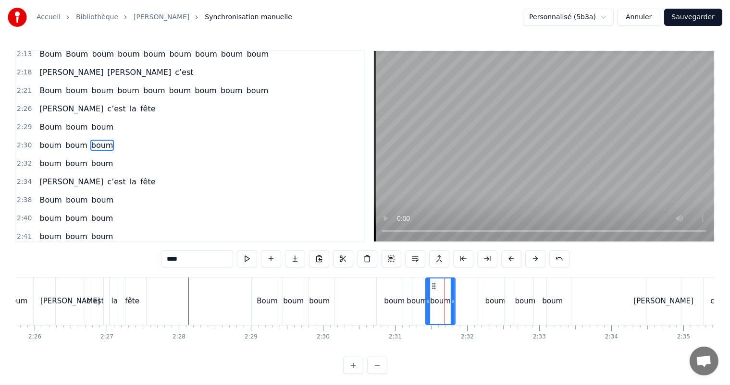
scroll to position [408, 0]
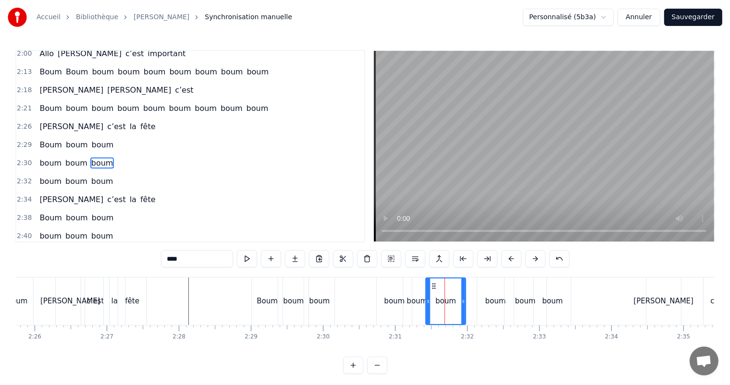
drag, startPoint x: 453, startPoint y: 301, endPoint x: 463, endPoint y: 302, distance: 10.6
click at [463, 302] on icon at bounding box center [463, 302] width 4 height 8
click at [439, 286] on icon at bounding box center [441, 287] width 8 height 8
click at [416, 296] on div "boum" at bounding box center [417, 301] width 21 height 11
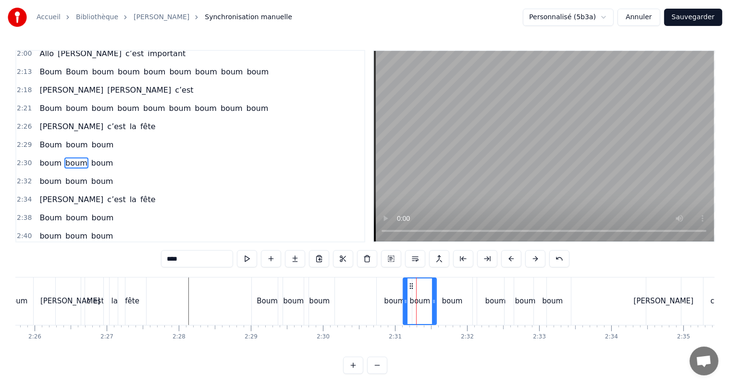
drag, startPoint x: 429, startPoint y: 300, endPoint x: 434, endPoint y: 301, distance: 5.8
click at [434, 301] on icon at bounding box center [434, 302] width 4 height 8
click at [400, 306] on div "boum" at bounding box center [394, 301] width 21 height 11
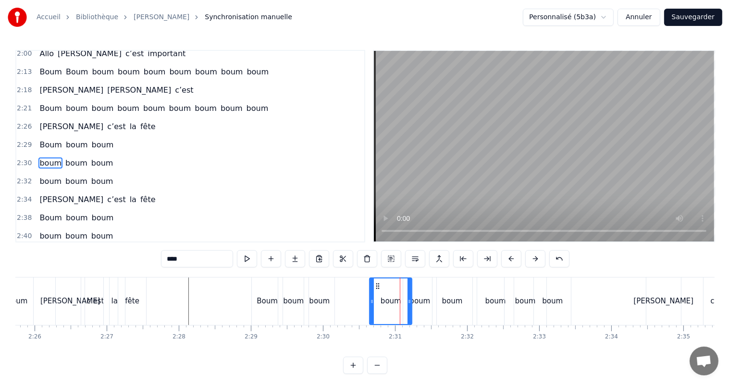
drag, startPoint x: 379, startPoint y: 302, endPoint x: 371, endPoint y: 302, distance: 7.2
click at [371, 302] on icon at bounding box center [372, 302] width 4 height 8
click at [419, 310] on div "boum" at bounding box center [419, 302] width 33 height 48
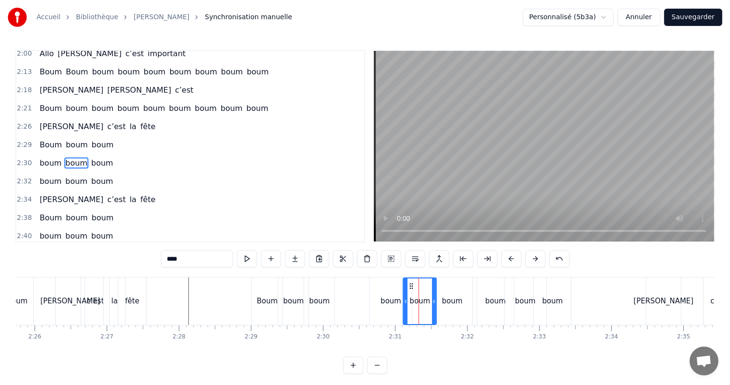
drag, startPoint x: 49, startPoint y: 129, endPoint x: 94, endPoint y: 137, distance: 45.5
click at [86, 136] on div "Boum boum boum" at bounding box center [77, 144] width 82 height 17
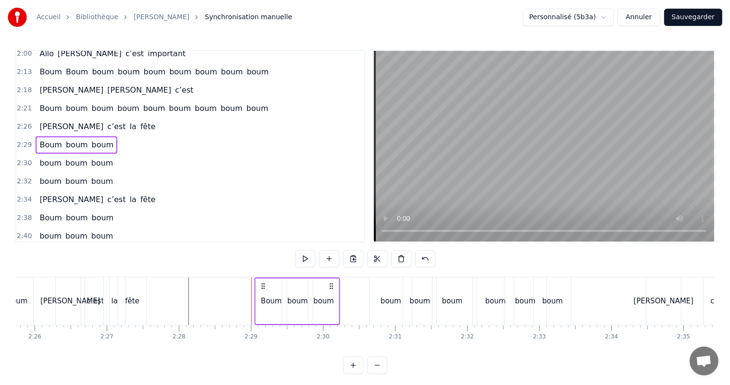
click at [331, 287] on icon at bounding box center [332, 287] width 8 height 8
click at [328, 302] on div "boum" at bounding box center [323, 301] width 21 height 11
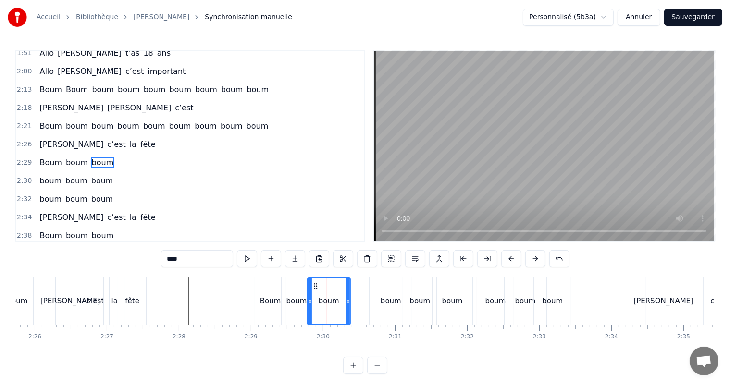
drag, startPoint x: 335, startPoint y: 302, endPoint x: 348, endPoint y: 304, distance: 12.7
click at [348, 304] on icon at bounding box center [348, 302] width 4 height 8
drag, startPoint x: 315, startPoint y: 286, endPoint x: 329, endPoint y: 285, distance: 13.5
click at [329, 285] on icon at bounding box center [329, 287] width 8 height 8
click at [300, 292] on div "boum" at bounding box center [297, 302] width 30 height 48
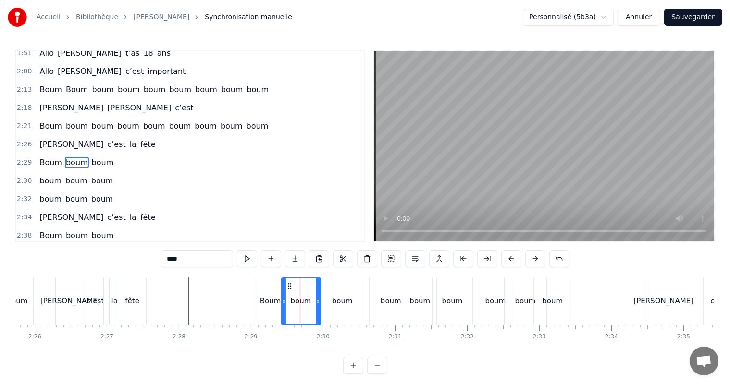
drag, startPoint x: 309, startPoint y: 300, endPoint x: 316, endPoint y: 300, distance: 6.3
click at [318, 302] on icon at bounding box center [318, 302] width 4 height 8
drag, startPoint x: 284, startPoint y: 285, endPoint x: 294, endPoint y: 288, distance: 9.9
click at [294, 288] on div at bounding box center [294, 302] width 4 height 46
click at [274, 297] on div "Boum" at bounding box center [270, 301] width 21 height 11
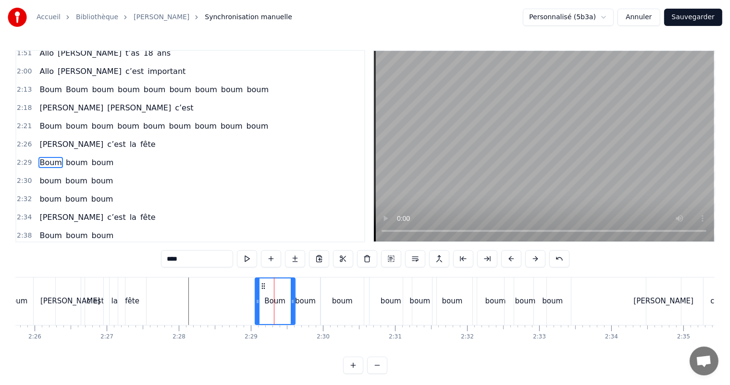
drag, startPoint x: 283, startPoint y: 300, endPoint x: 308, endPoint y: 299, distance: 24.0
click at [292, 301] on icon at bounding box center [293, 302] width 4 height 8
click at [309, 300] on div "boum" at bounding box center [305, 301] width 21 height 11
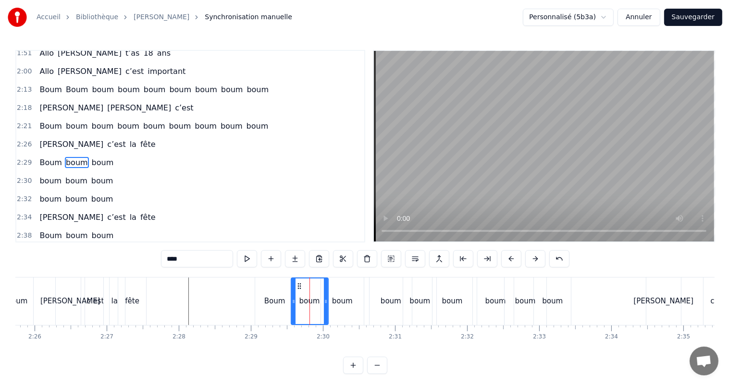
drag, startPoint x: 317, startPoint y: 301, endPoint x: 325, endPoint y: 304, distance: 8.5
click at [325, 304] on icon at bounding box center [326, 302] width 4 height 8
click at [271, 305] on div "Boum" at bounding box center [274, 301] width 21 height 11
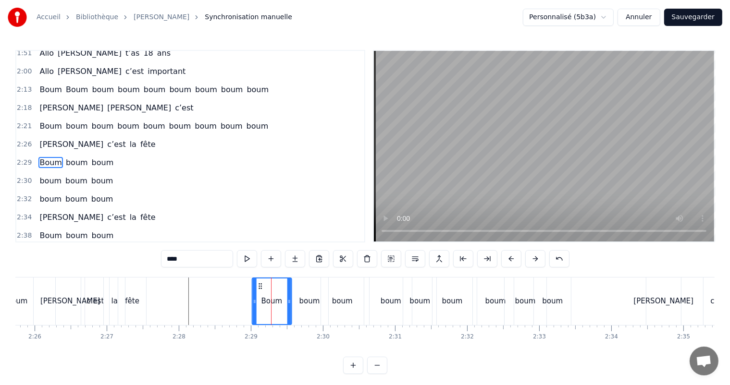
click at [260, 289] on icon at bounding box center [260, 287] width 8 height 8
click at [288, 300] on icon at bounding box center [288, 302] width 4 height 8
click at [307, 297] on div "boum" at bounding box center [309, 301] width 21 height 11
type input "****"
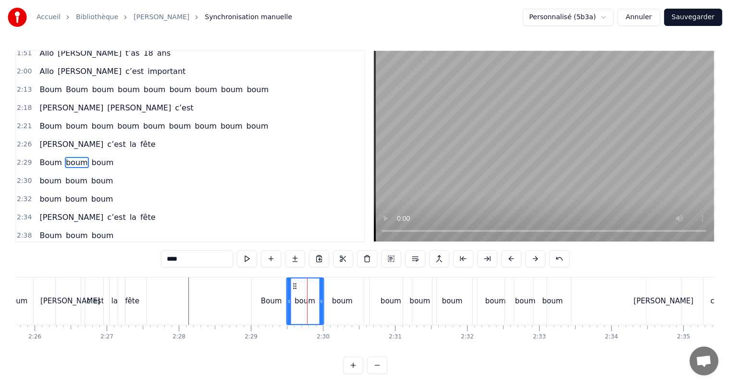
click at [294, 284] on icon at bounding box center [295, 287] width 8 height 8
click at [340, 299] on div "boum" at bounding box center [342, 301] width 21 height 11
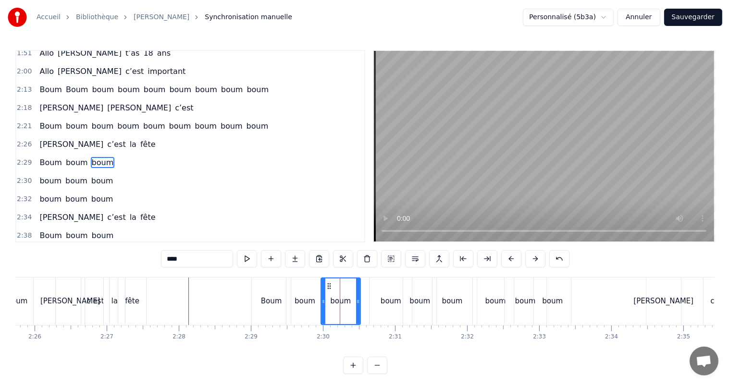
drag, startPoint x: 361, startPoint y: 300, endPoint x: 347, endPoint y: 299, distance: 14.0
click at [357, 301] on icon at bounding box center [358, 302] width 4 height 8
click at [325, 301] on icon at bounding box center [325, 302] width 4 height 8
click at [388, 300] on div "boum" at bounding box center [391, 301] width 21 height 11
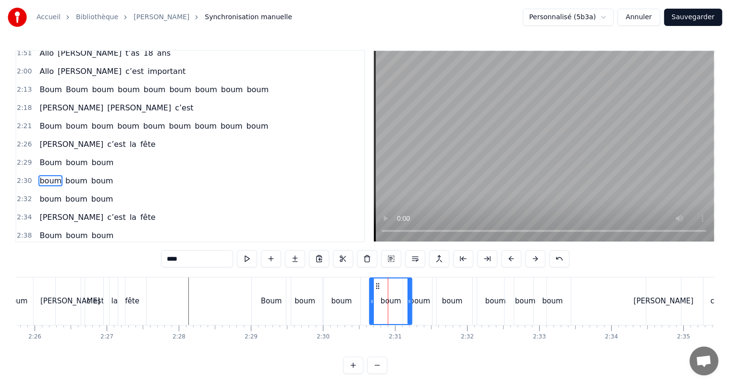
scroll to position [408, 0]
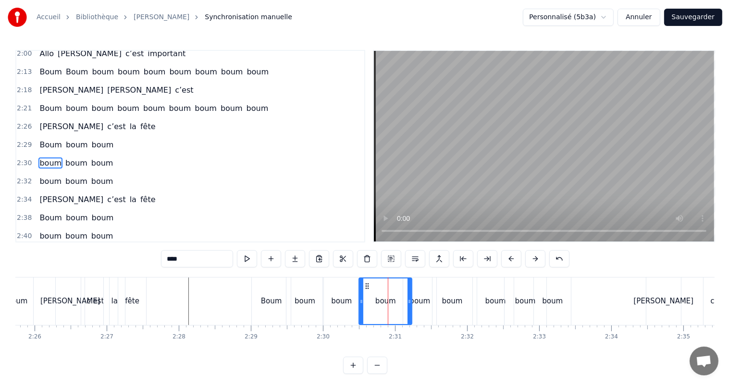
drag, startPoint x: 372, startPoint y: 300, endPoint x: 361, endPoint y: 300, distance: 10.6
click at [361, 300] on icon at bounding box center [361, 302] width 4 height 8
drag, startPoint x: 410, startPoint y: 302, endPoint x: 396, endPoint y: 301, distance: 14.0
click at [396, 301] on icon at bounding box center [396, 302] width 4 height 8
click at [414, 304] on div "boum" at bounding box center [419, 301] width 21 height 11
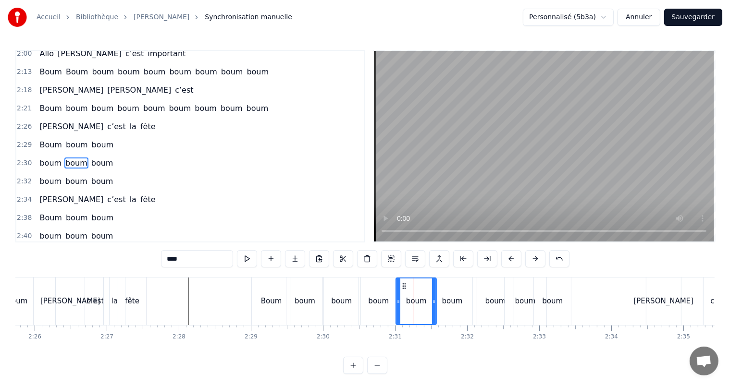
drag, startPoint x: 404, startPoint y: 300, endPoint x: 397, endPoint y: 300, distance: 7.2
click at [397, 300] on icon at bounding box center [398, 302] width 4 height 8
drag, startPoint x: 436, startPoint y: 302, endPoint x: 441, endPoint y: 301, distance: 5.0
click at [431, 303] on icon at bounding box center [429, 302] width 4 height 8
click at [448, 300] on div "boum" at bounding box center [452, 301] width 21 height 11
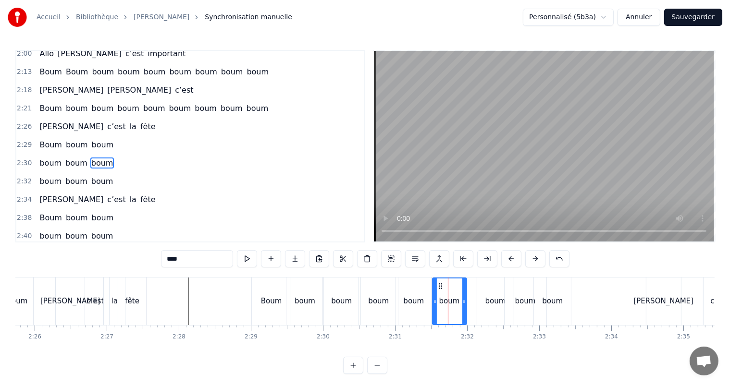
drag, startPoint x: 471, startPoint y: 301, endPoint x: 464, endPoint y: 303, distance: 7.4
click at [464, 303] on icon at bounding box center [464, 302] width 4 height 8
click at [497, 302] on div "boum" at bounding box center [495, 301] width 21 height 11
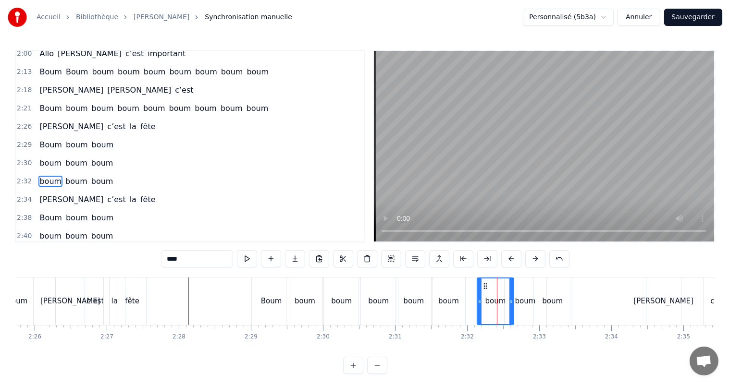
scroll to position [426, 0]
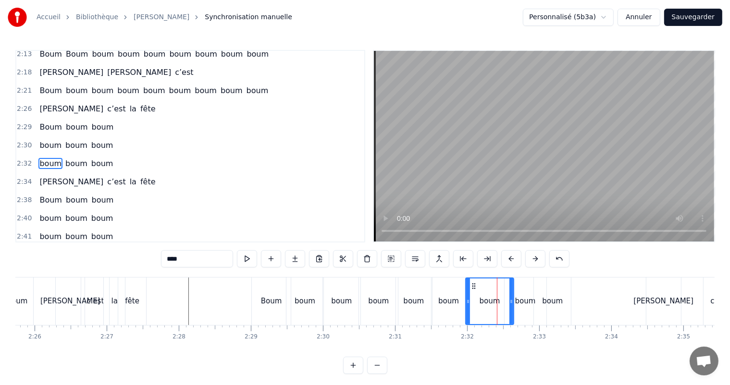
drag, startPoint x: 480, startPoint y: 302, endPoint x: 468, endPoint y: 304, distance: 11.7
click at [468, 304] on icon at bounding box center [468, 302] width 4 height 8
drag, startPoint x: 510, startPoint y: 303, endPoint x: 501, endPoint y: 306, distance: 9.7
click at [501, 306] on div at bounding box center [502, 302] width 4 height 46
click at [525, 303] on div "boum" at bounding box center [525, 301] width 21 height 11
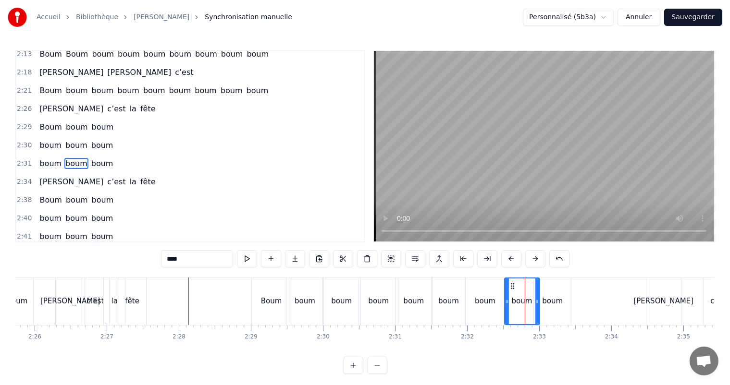
drag, startPoint x: 544, startPoint y: 303, endPoint x: 534, endPoint y: 304, distance: 9.6
click at [536, 306] on div at bounding box center [537, 302] width 4 height 46
click at [505, 305] on div at bounding box center [506, 302] width 4 height 46
click at [554, 298] on div "boum" at bounding box center [552, 301] width 21 height 11
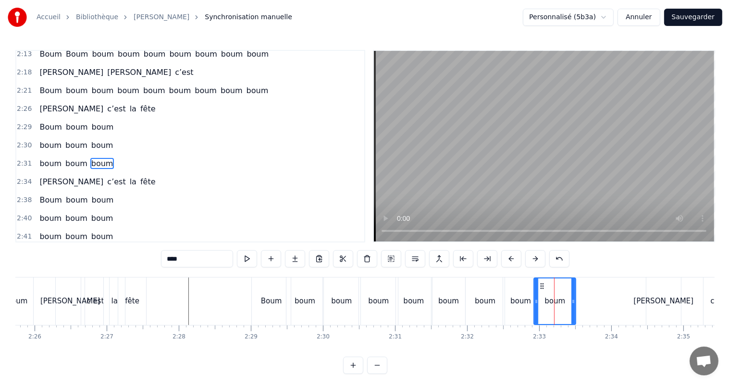
drag, startPoint x: 569, startPoint y: 302, endPoint x: 574, endPoint y: 304, distance: 5.0
click at [574, 304] on icon at bounding box center [573, 302] width 4 height 8
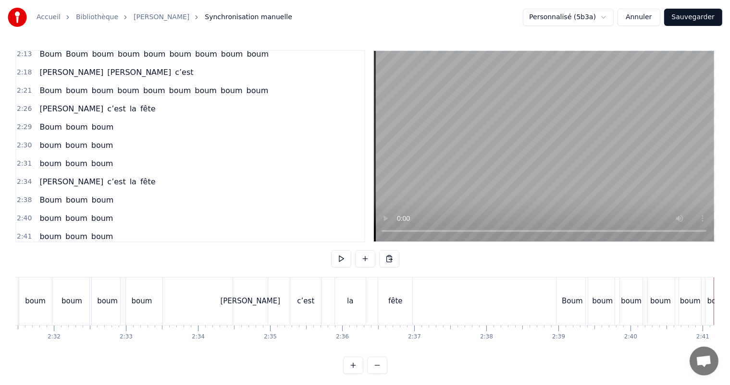
scroll to position [0, 10888]
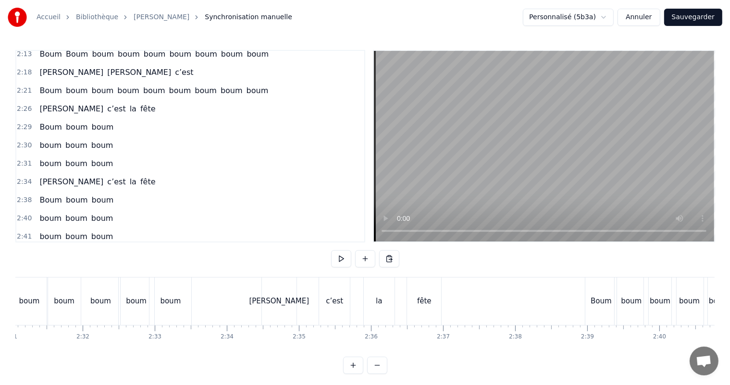
click at [279, 302] on div "[PERSON_NAME]" at bounding box center [279, 301] width 60 height 11
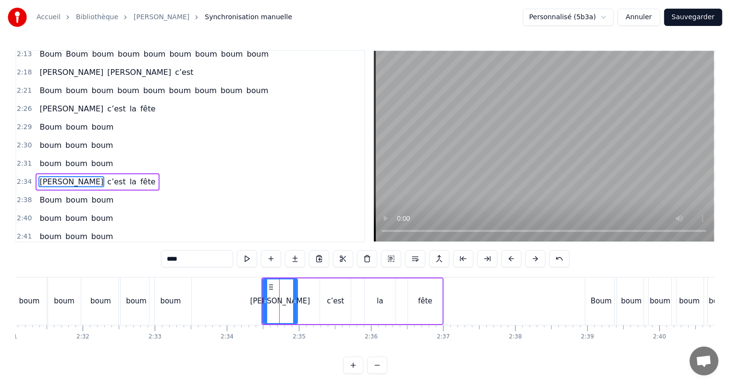
scroll to position [428, 0]
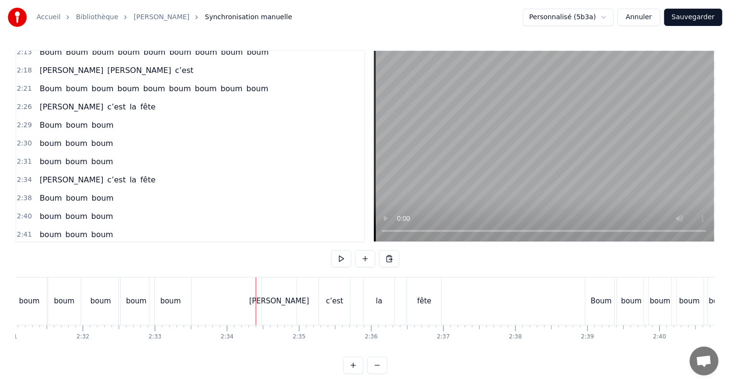
click at [263, 297] on div "[PERSON_NAME]" at bounding box center [279, 302] width 35 height 48
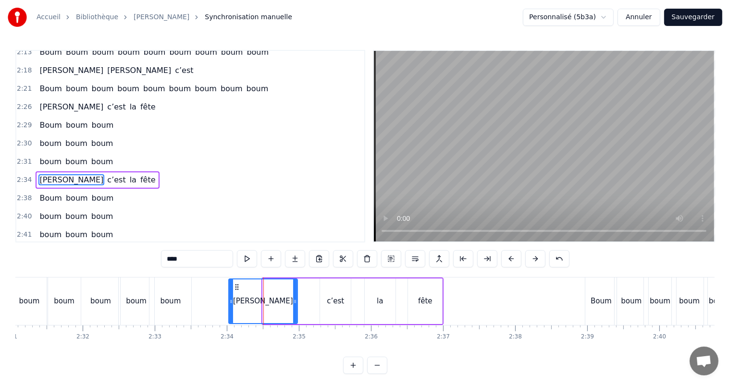
drag, startPoint x: 262, startPoint y: 302, endPoint x: 241, endPoint y: 309, distance: 22.5
click at [228, 309] on div "[PERSON_NAME]" at bounding box center [263, 302] width 70 height 46
drag, startPoint x: 296, startPoint y: 301, endPoint x: 270, endPoint y: 306, distance: 26.4
click at [270, 306] on div at bounding box center [269, 302] width 4 height 44
click at [328, 299] on div "c’est" at bounding box center [335, 301] width 17 height 11
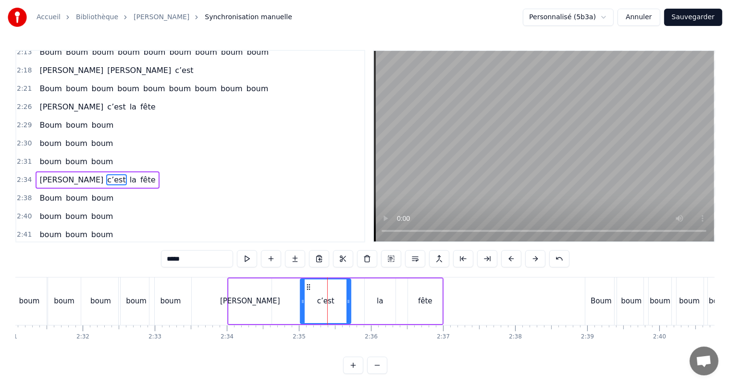
drag, startPoint x: 321, startPoint y: 301, endPoint x: 300, endPoint y: 306, distance: 22.2
click at [301, 307] on div at bounding box center [303, 302] width 4 height 44
drag, startPoint x: 348, startPoint y: 302, endPoint x: 340, endPoint y: 304, distance: 7.9
click at [340, 304] on icon at bounding box center [341, 302] width 4 height 8
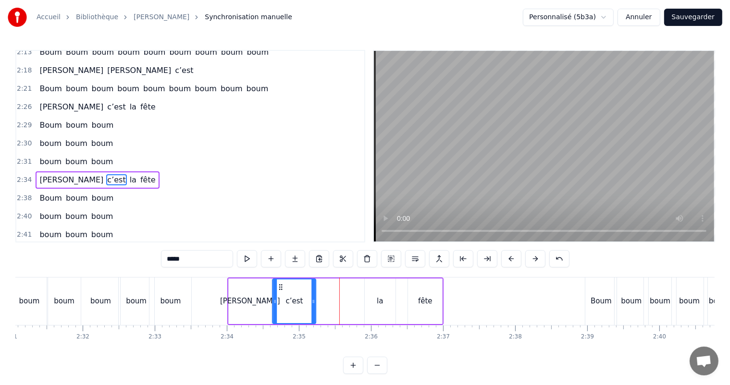
drag, startPoint x: 308, startPoint y: 288, endPoint x: 281, endPoint y: 288, distance: 26.9
click at [281, 288] on icon at bounding box center [281, 287] width 8 height 8
click at [375, 293] on div "la" at bounding box center [380, 302] width 31 height 46
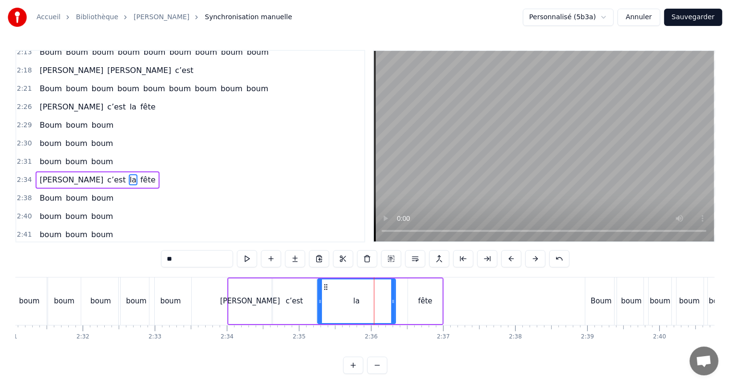
drag, startPoint x: 365, startPoint y: 301, endPoint x: 318, endPoint y: 305, distance: 47.2
click at [318, 305] on div at bounding box center [320, 302] width 4 height 44
drag, startPoint x: 394, startPoint y: 302, endPoint x: 371, endPoint y: 308, distance: 23.4
click at [371, 308] on div at bounding box center [371, 302] width 4 height 44
click at [407, 306] on div "fête" at bounding box center [424, 302] width 35 height 46
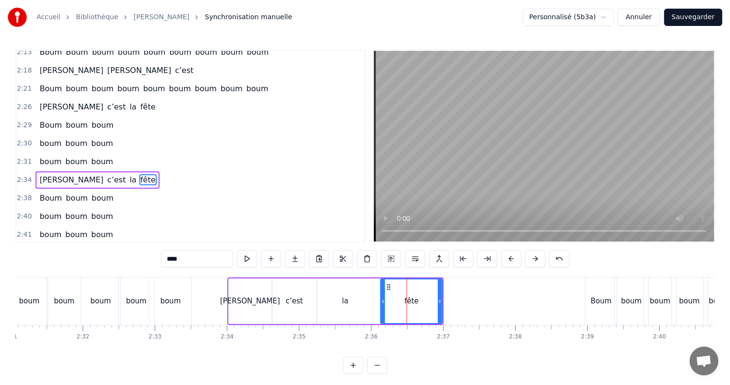
drag, startPoint x: 409, startPoint y: 301, endPoint x: 382, endPoint y: 304, distance: 27.6
click at [382, 304] on icon at bounding box center [383, 302] width 4 height 8
drag, startPoint x: 440, startPoint y: 302, endPoint x: 418, endPoint y: 307, distance: 22.6
click at [419, 307] on div at bounding box center [419, 302] width 4 height 44
drag, startPoint x: 381, startPoint y: 302, endPoint x: 370, endPoint y: 303, distance: 11.6
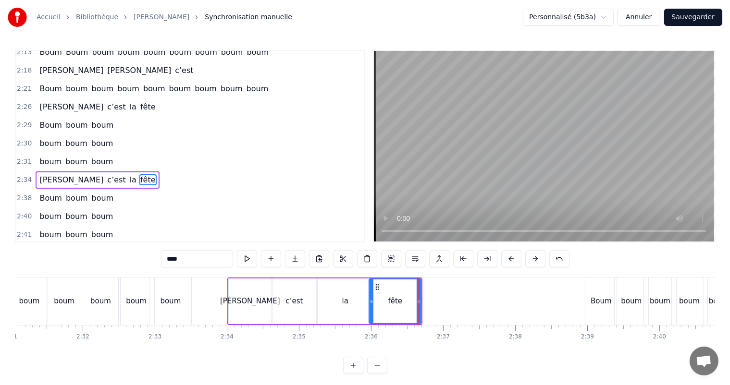
click at [370, 303] on icon at bounding box center [372, 302] width 4 height 8
click at [25, 283] on div "boum" at bounding box center [29, 302] width 35 height 48
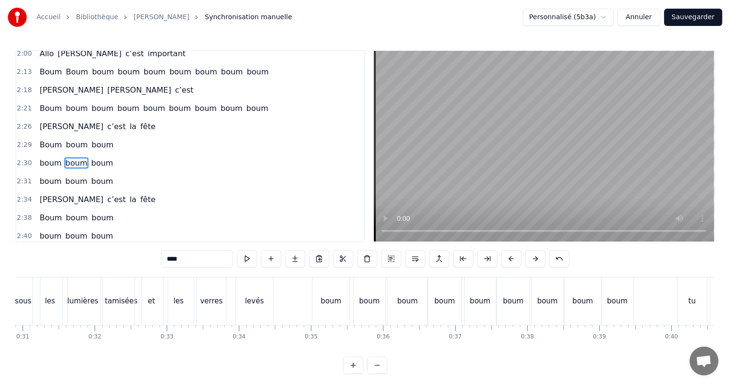
scroll to position [0, 2314]
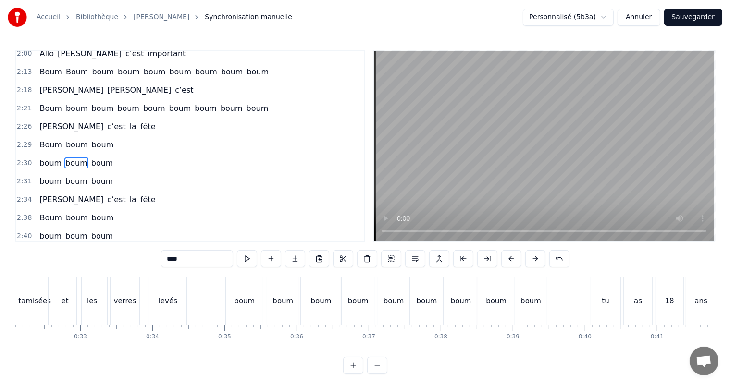
click at [249, 308] on div "boum" at bounding box center [244, 302] width 37 height 48
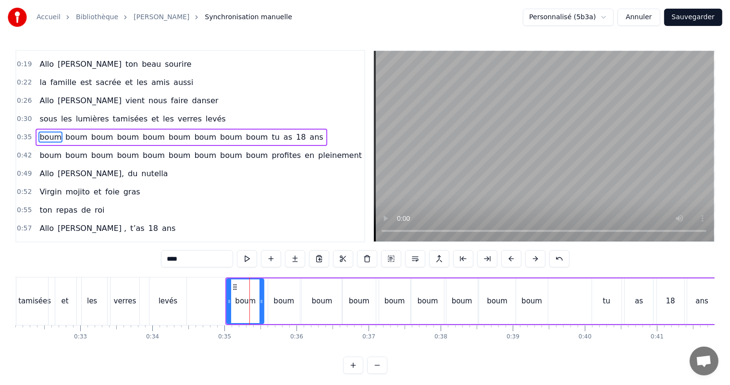
scroll to position [54, 0]
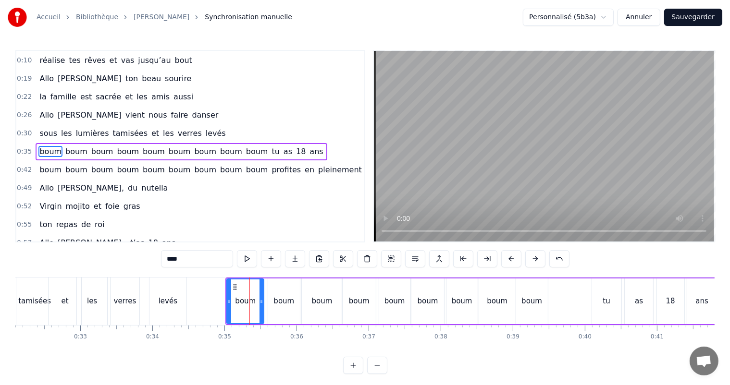
click at [116, 148] on span "boum" at bounding box center [128, 151] width 24 height 11
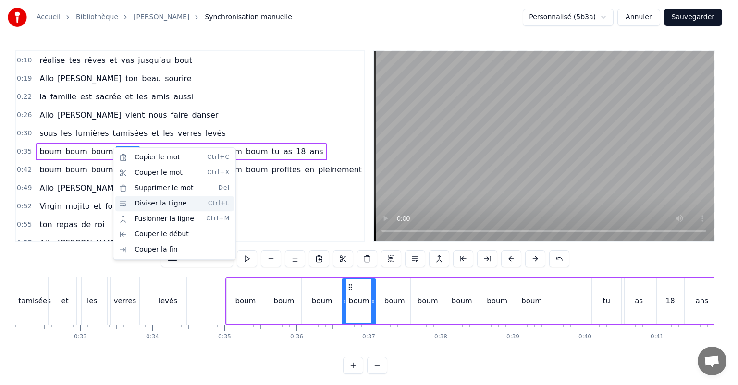
click at [162, 205] on div "Diviser la Ligne Ctrl+L" at bounding box center [174, 203] width 118 height 15
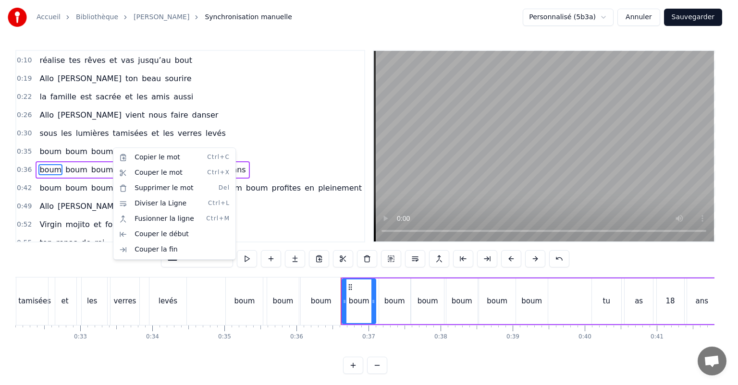
scroll to position [72, 0]
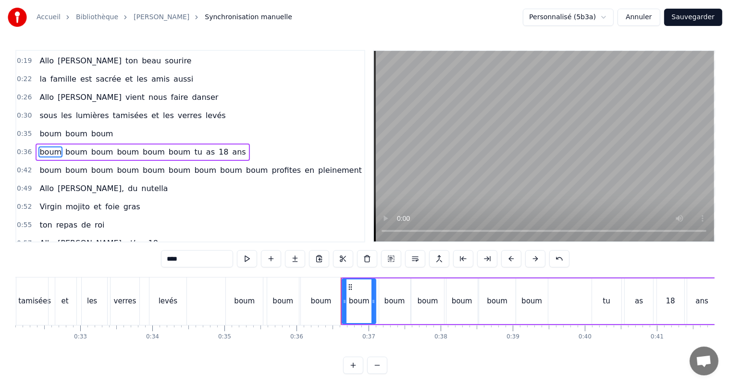
click at [117, 147] on span "boum" at bounding box center [128, 152] width 24 height 11
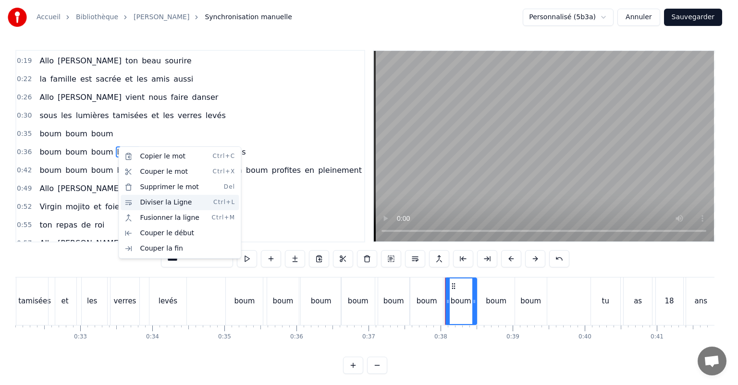
click at [148, 203] on div "Diviser la Ligne Ctrl+L" at bounding box center [180, 202] width 118 height 15
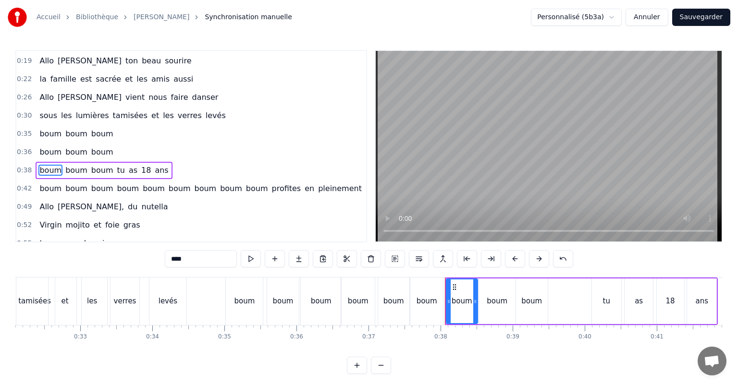
scroll to position [90, 0]
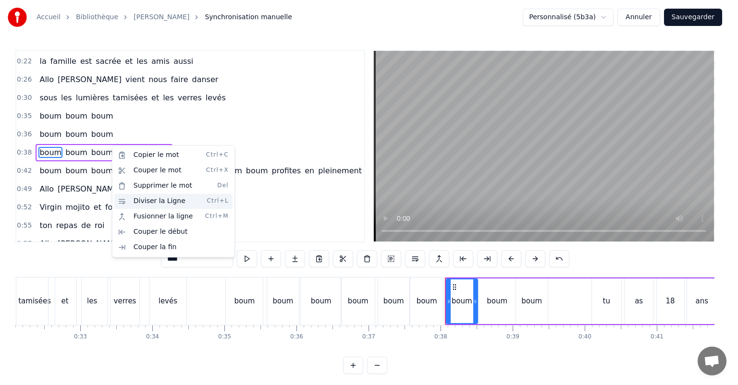
click at [138, 201] on div "Diviser la Ligne Ctrl+L" at bounding box center [173, 201] width 118 height 15
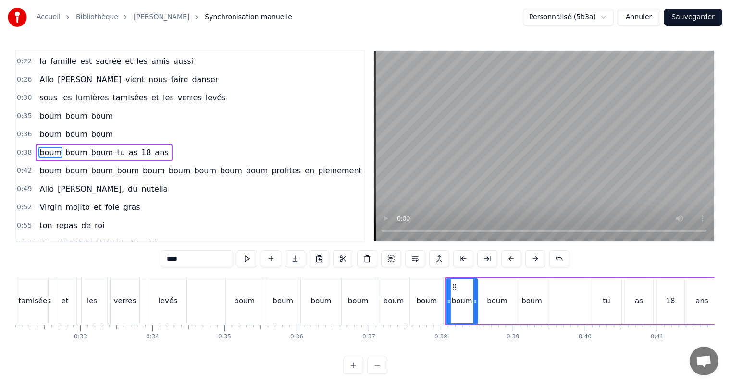
click at [116, 147] on span "tu" at bounding box center [121, 152] width 10 height 11
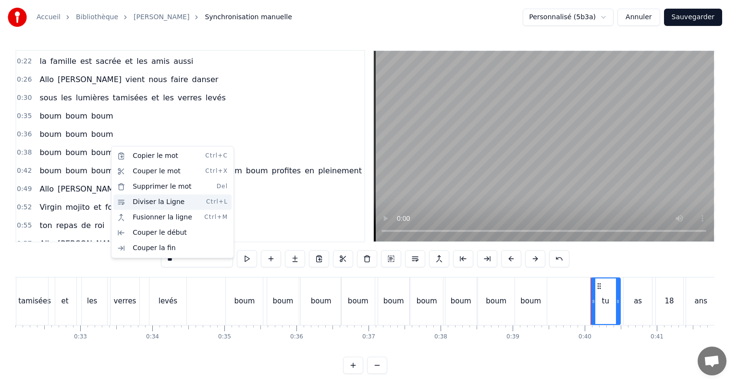
click at [138, 202] on div "Diviser la Ligne Ctrl+L" at bounding box center [172, 202] width 118 height 15
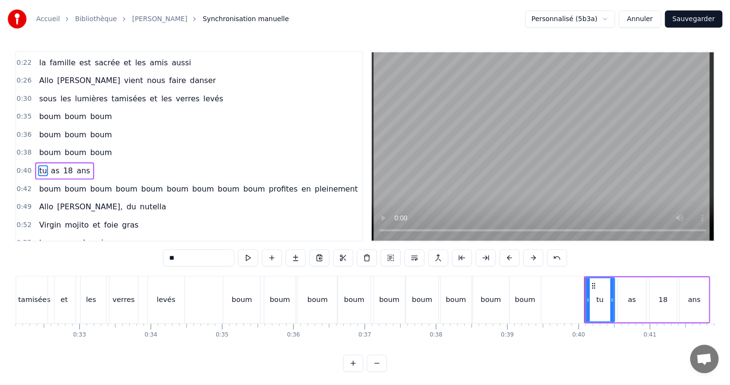
scroll to position [108, 0]
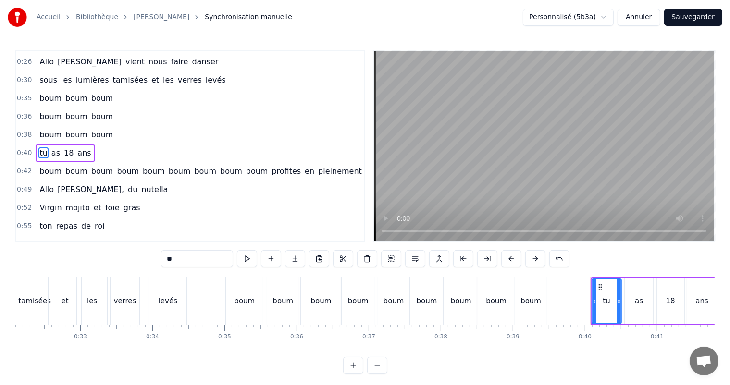
click at [242, 305] on div "boum" at bounding box center [244, 301] width 21 height 11
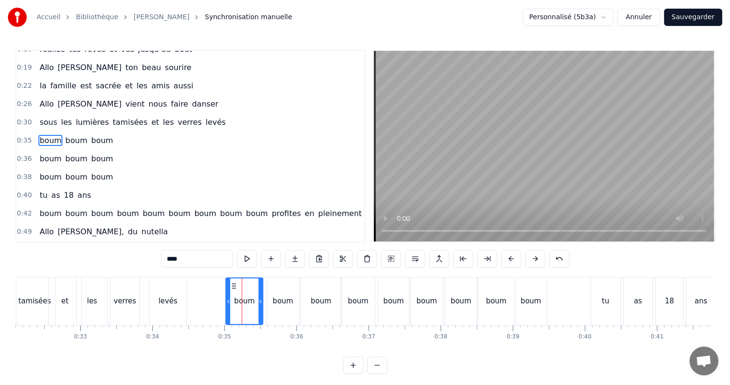
scroll to position [54, 0]
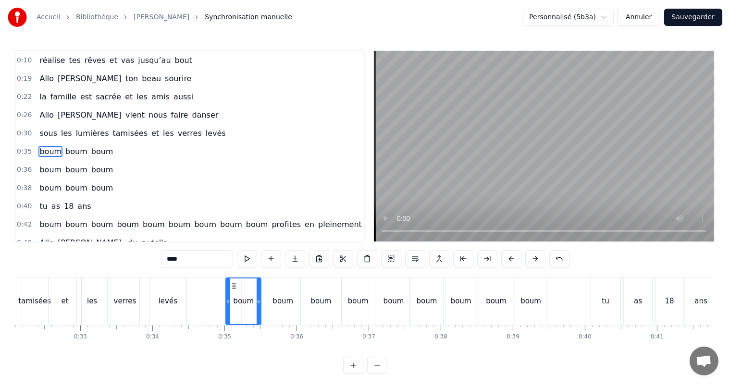
click at [259, 301] on icon at bounding box center [259, 302] width 4 height 8
click at [278, 302] on div "boum" at bounding box center [282, 301] width 21 height 11
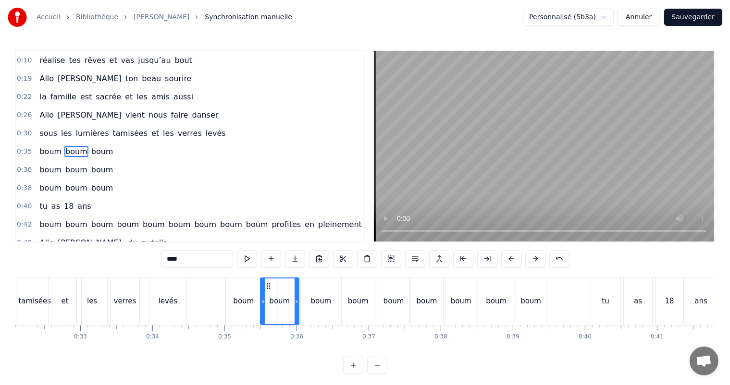
drag, startPoint x: 268, startPoint y: 300, endPoint x: 261, endPoint y: 302, distance: 7.0
click at [261, 302] on icon at bounding box center [263, 302] width 4 height 8
click at [294, 302] on icon at bounding box center [294, 302] width 4 height 8
click at [327, 300] on div "boum" at bounding box center [321, 301] width 21 height 11
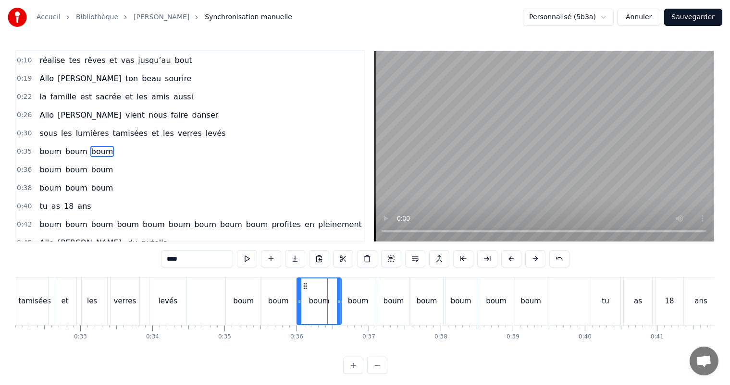
click at [298, 303] on icon at bounding box center [299, 302] width 4 height 8
drag, startPoint x: 338, startPoint y: 301, endPoint x: 329, endPoint y: 302, distance: 9.2
click at [329, 302] on icon at bounding box center [330, 302] width 4 height 8
click at [357, 304] on div "boum" at bounding box center [358, 301] width 21 height 11
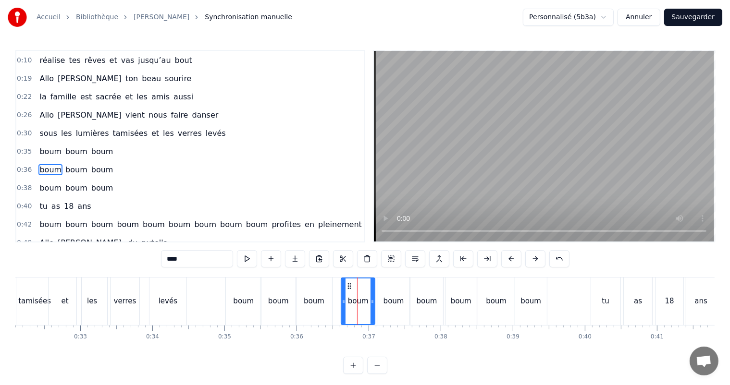
scroll to position [72, 0]
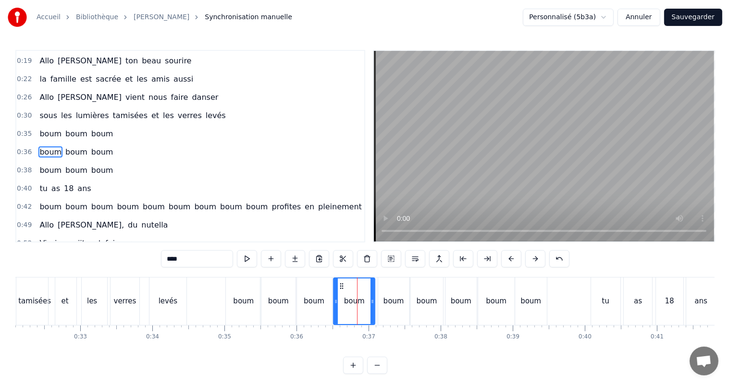
drag, startPoint x: 342, startPoint y: 300, endPoint x: 334, endPoint y: 301, distance: 7.8
click at [334, 301] on icon at bounding box center [336, 302] width 4 height 8
drag, startPoint x: 371, startPoint y: 302, endPoint x: 364, endPoint y: 304, distance: 7.5
click at [367, 303] on icon at bounding box center [368, 302] width 4 height 8
click at [392, 302] on div "boum" at bounding box center [393, 301] width 21 height 11
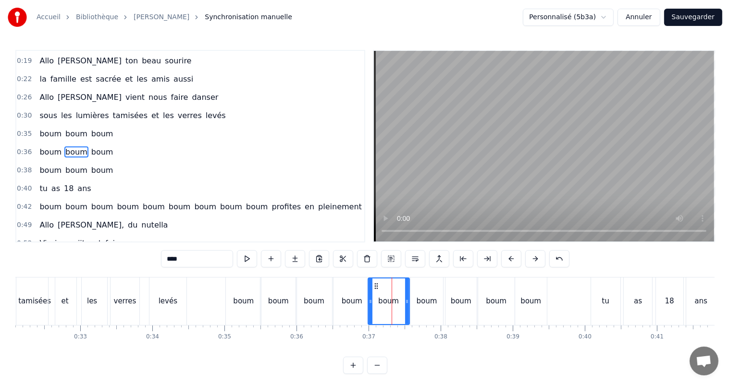
drag, startPoint x: 380, startPoint y: 301, endPoint x: 369, endPoint y: 302, distance: 10.6
click at [369, 302] on icon at bounding box center [371, 302] width 4 height 8
drag, startPoint x: 407, startPoint y: 302, endPoint x: 403, endPoint y: 305, distance: 5.6
click at [403, 305] on icon at bounding box center [403, 302] width 4 height 8
click at [425, 300] on div "boum" at bounding box center [427, 301] width 21 height 11
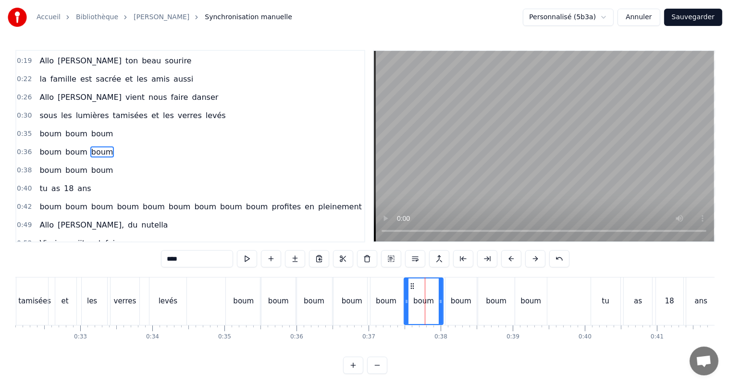
drag, startPoint x: 412, startPoint y: 300, endPoint x: 424, endPoint y: 300, distance: 12.0
click at [405, 300] on icon at bounding box center [407, 302] width 4 height 8
drag, startPoint x: 441, startPoint y: 301, endPoint x: 454, endPoint y: 302, distance: 13.0
click at [438, 301] on icon at bounding box center [439, 302] width 4 height 8
click at [459, 304] on div "boum" at bounding box center [461, 301] width 21 height 11
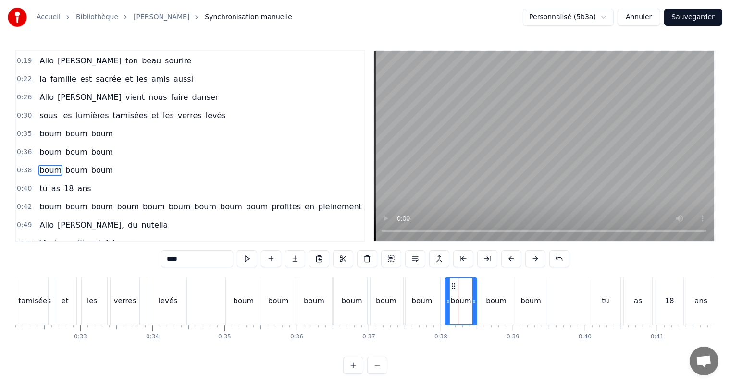
scroll to position [90, 0]
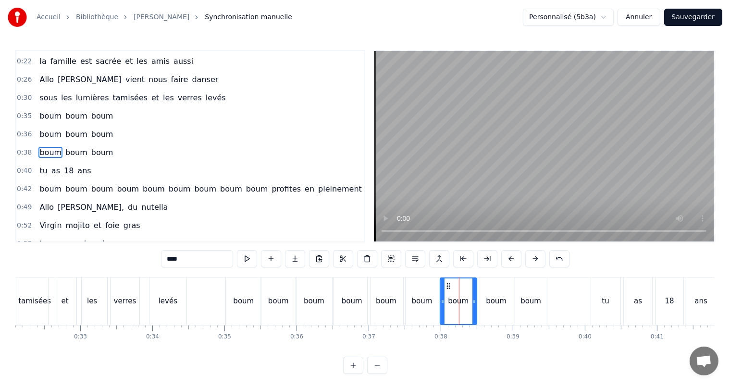
click at [442, 302] on icon at bounding box center [443, 302] width 4 height 8
click at [498, 301] on div "boum" at bounding box center [496, 301] width 21 height 11
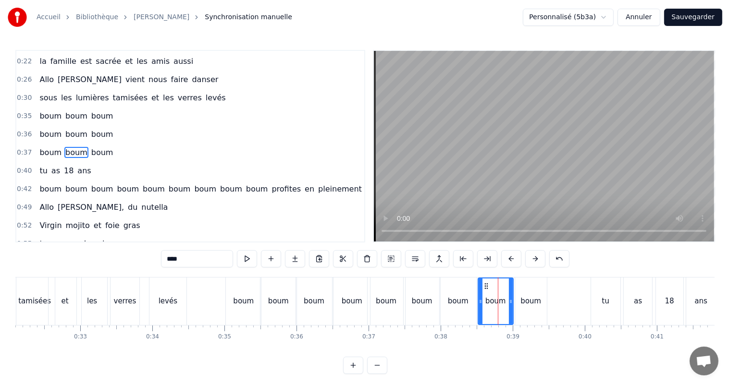
click at [511, 304] on icon at bounding box center [511, 302] width 4 height 8
click at [534, 302] on div "boum" at bounding box center [530, 301] width 21 height 11
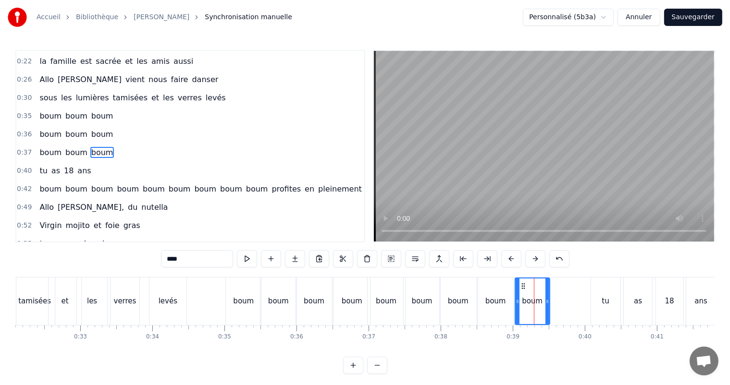
click at [548, 302] on icon at bounding box center [547, 302] width 4 height 8
click at [515, 301] on icon at bounding box center [516, 302] width 4 height 8
click at [605, 300] on div "tu" at bounding box center [605, 301] width 7 height 11
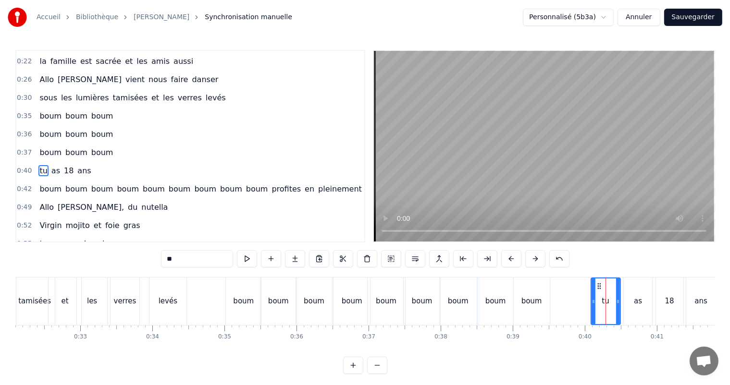
scroll to position [108, 0]
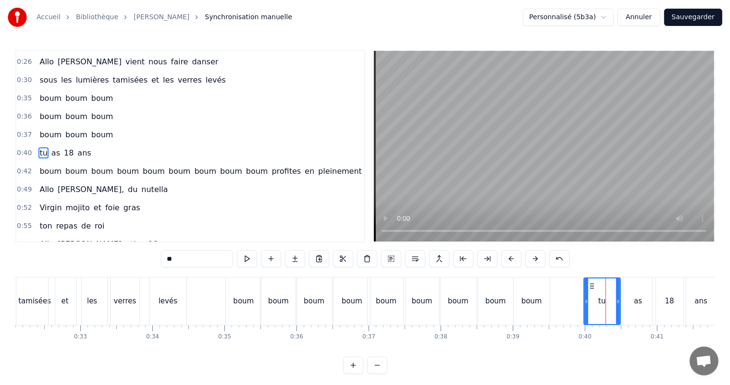
drag, startPoint x: 593, startPoint y: 298, endPoint x: 586, endPoint y: 300, distance: 7.4
click at [586, 300] on icon at bounding box center [586, 302] width 4 height 8
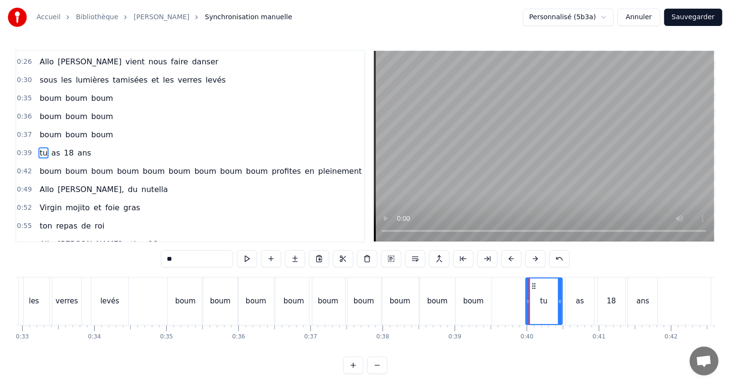
scroll to position [0, 2416]
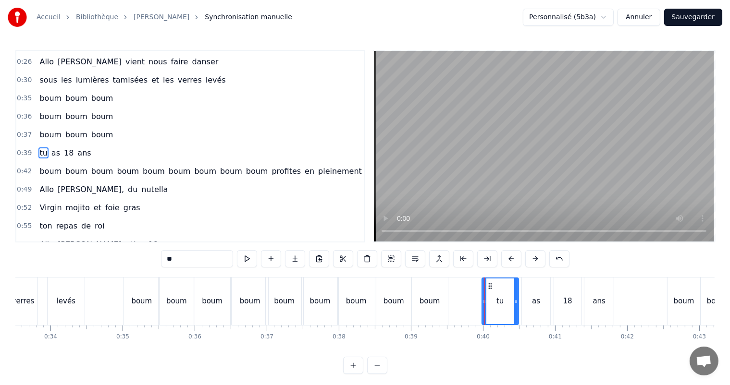
click at [531, 300] on div "as" at bounding box center [536, 302] width 29 height 48
click at [520, 301] on icon at bounding box center [520, 302] width 4 height 8
click at [552, 301] on icon at bounding box center [552, 302] width 4 height 8
click at [564, 303] on div "18" at bounding box center [567, 301] width 9 height 11
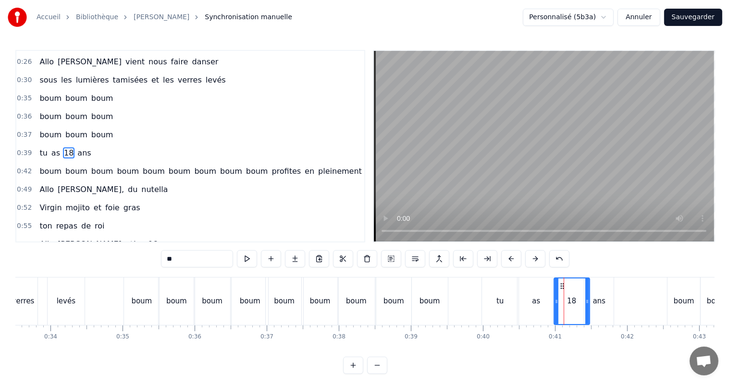
drag, startPoint x: 579, startPoint y: 301, endPoint x: 587, endPoint y: 302, distance: 8.2
click at [587, 302] on icon at bounding box center [587, 302] width 4 height 8
click at [600, 306] on div "ans" at bounding box center [599, 301] width 13 height 11
type input "***"
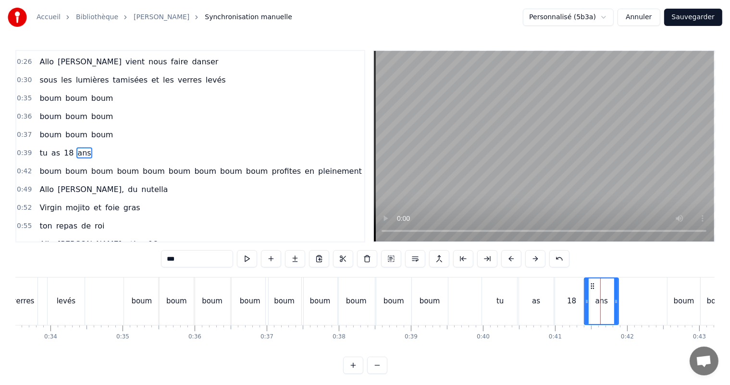
drag, startPoint x: 612, startPoint y: 302, endPoint x: 616, endPoint y: 304, distance: 5.0
click at [616, 304] on icon at bounding box center [616, 302] width 4 height 8
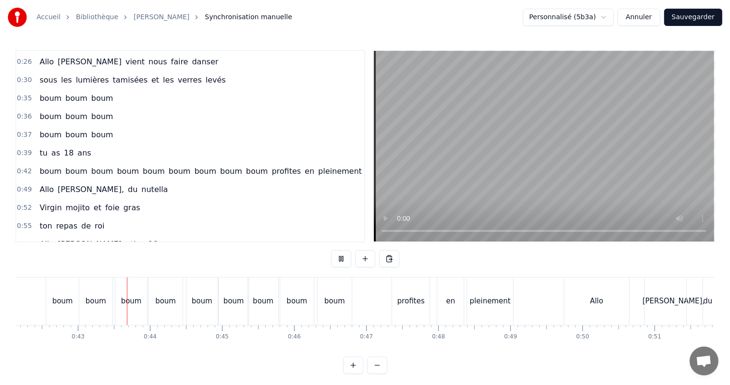
scroll to position [0, 3038]
click at [117, 167] on span "boum" at bounding box center [128, 171] width 24 height 11
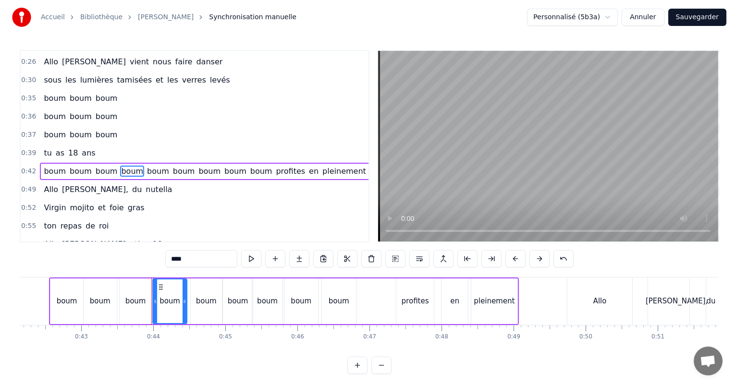
scroll to position [125, 0]
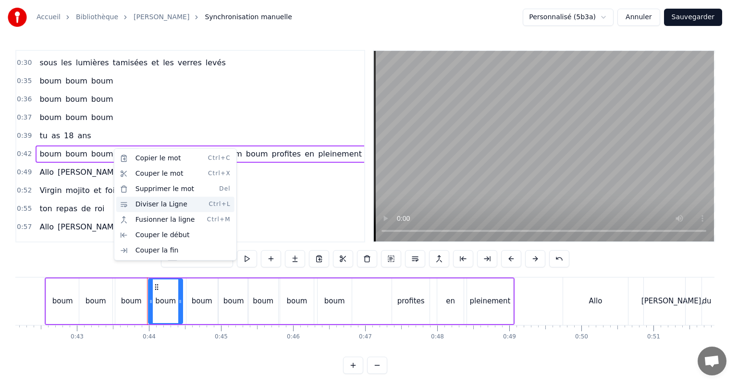
click at [147, 205] on div "Diviser la Ligne Ctrl+L" at bounding box center [175, 204] width 118 height 15
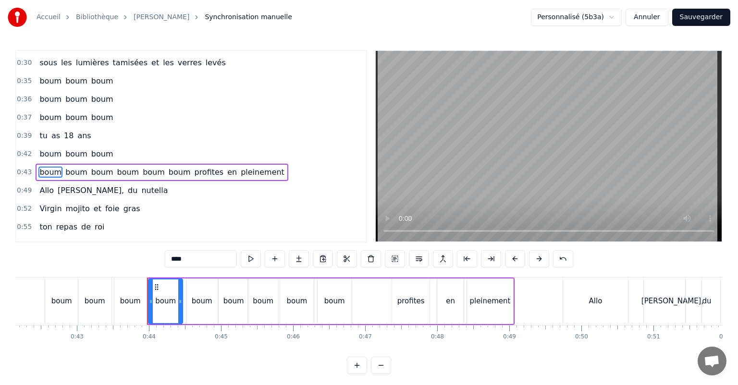
scroll to position [143, 0]
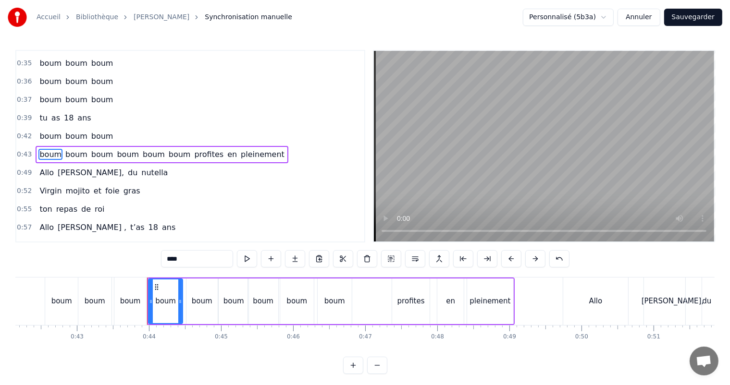
click at [117, 149] on span "boum" at bounding box center [128, 154] width 24 height 11
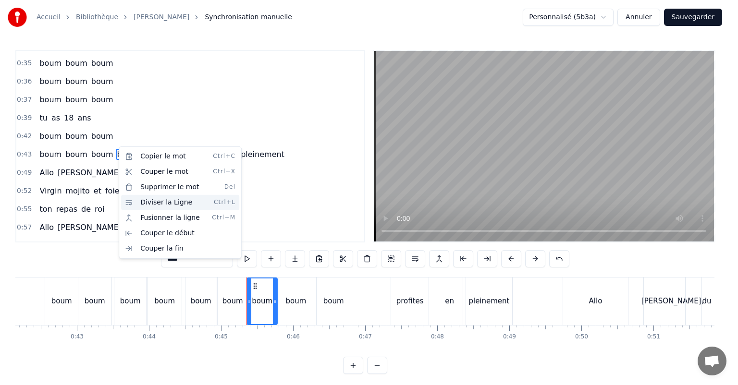
click at [146, 203] on div "Diviser la Ligne Ctrl+L" at bounding box center [180, 202] width 118 height 15
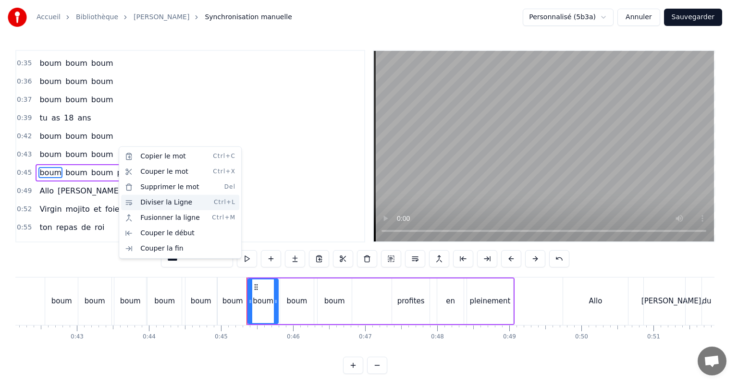
scroll to position [160, 0]
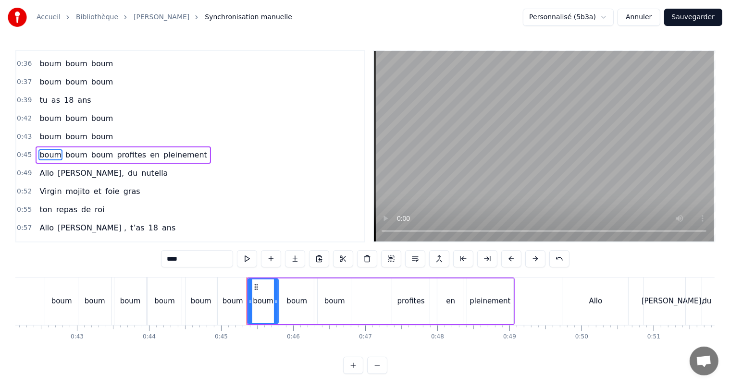
click at [116, 149] on span "profites" at bounding box center [131, 154] width 31 height 11
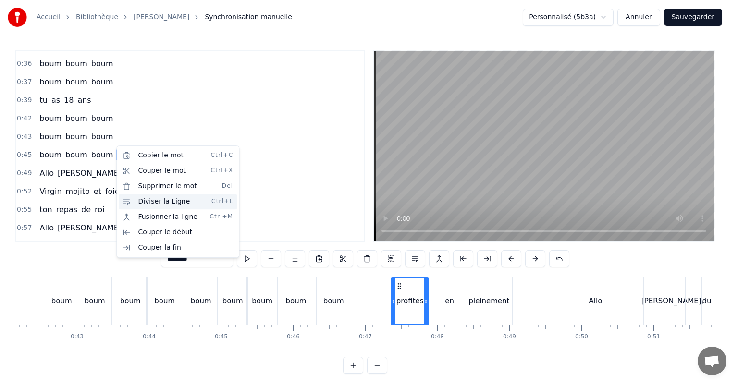
click at [145, 202] on div "Diviser la Ligne Ctrl+L" at bounding box center [178, 201] width 118 height 15
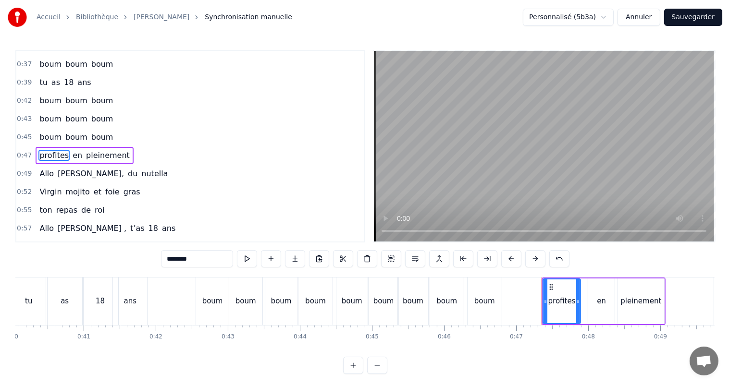
scroll to position [0, 2865]
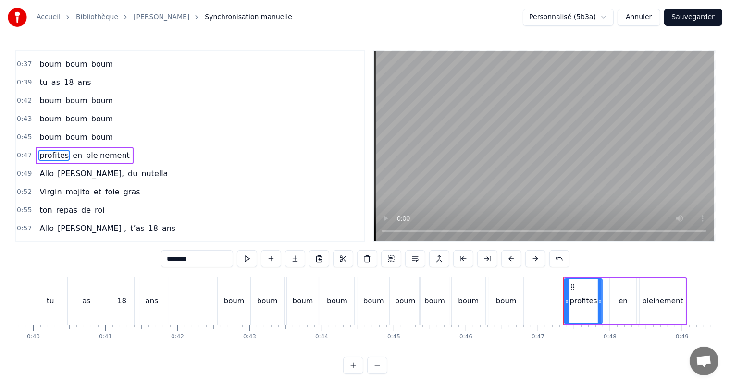
click at [234, 311] on div "boum" at bounding box center [234, 302] width 33 height 48
type input "****"
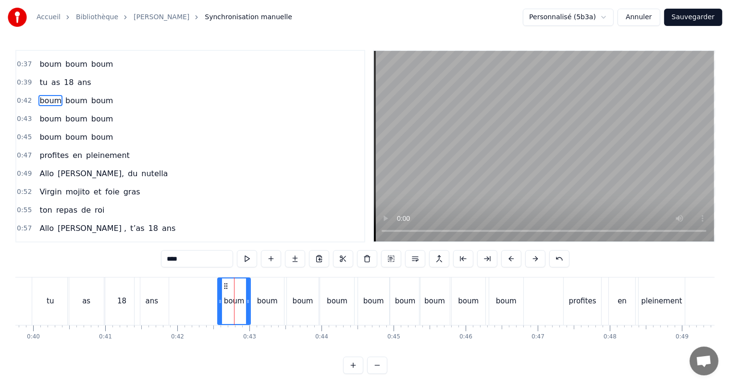
scroll to position [125, 0]
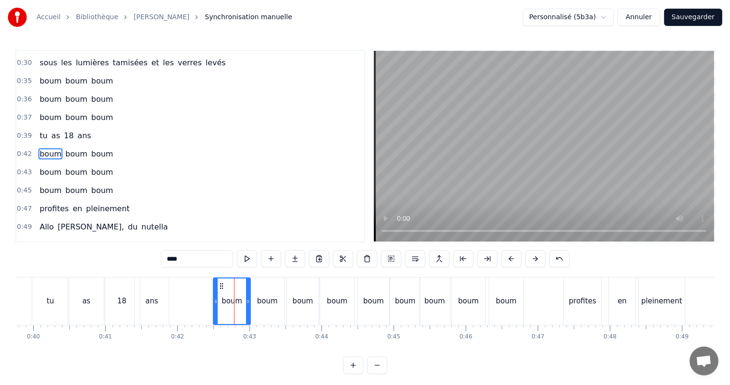
click at [216, 304] on icon at bounding box center [216, 302] width 4 height 8
click at [266, 306] on div "boum" at bounding box center [267, 301] width 21 height 11
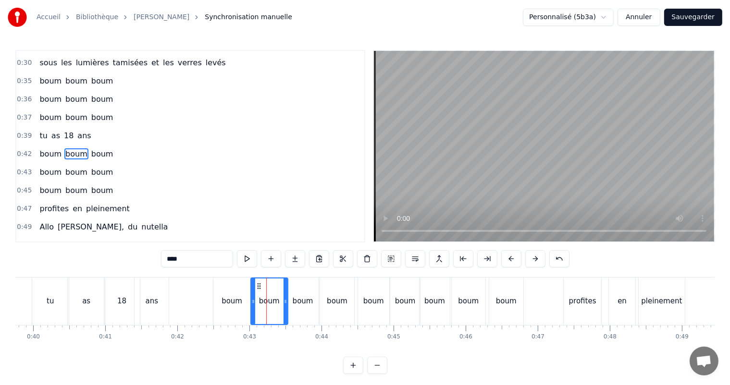
click at [286, 304] on icon at bounding box center [285, 302] width 4 height 8
click at [307, 301] on div "boum" at bounding box center [303, 301] width 21 height 11
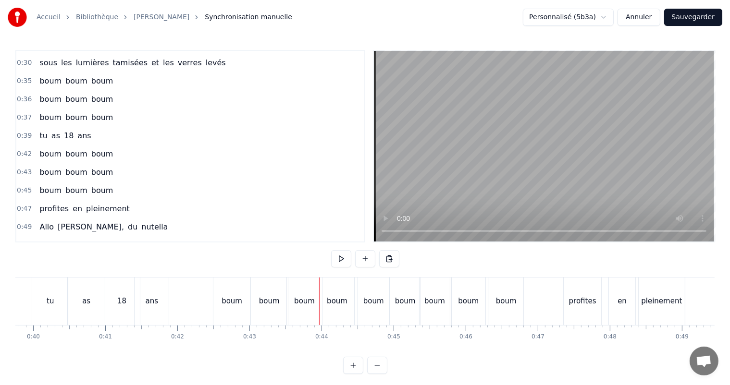
click at [331, 300] on div "boum" at bounding box center [337, 301] width 21 height 11
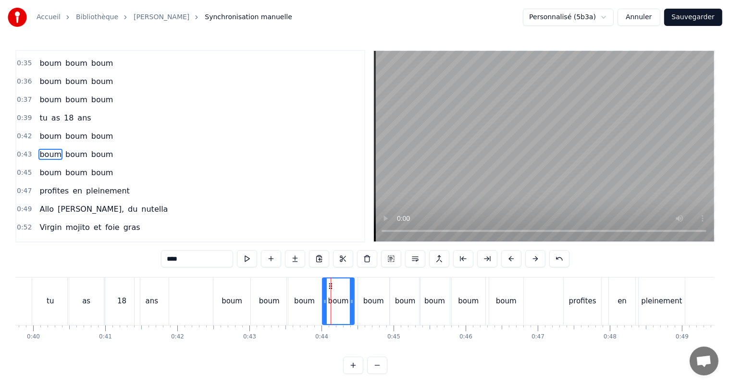
click at [325, 302] on icon at bounding box center [325, 302] width 4 height 8
drag, startPoint x: 352, startPoint y: 301, endPoint x: 357, endPoint y: 302, distance: 4.9
click at [354, 304] on icon at bounding box center [355, 302] width 4 height 8
click at [368, 301] on div "boum" at bounding box center [373, 301] width 21 height 11
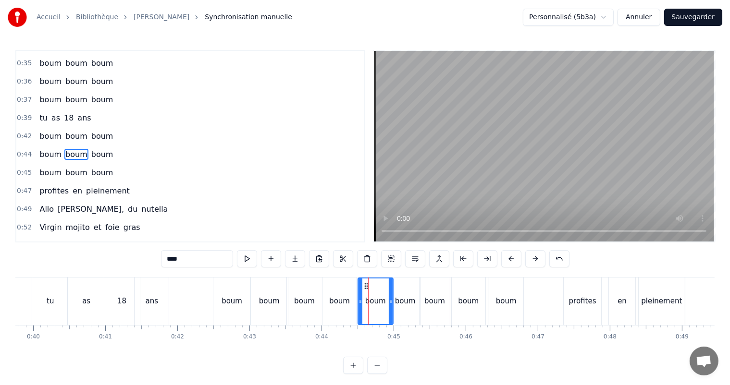
click at [390, 302] on icon at bounding box center [391, 302] width 4 height 8
click at [402, 301] on div "boum" at bounding box center [405, 301] width 21 height 11
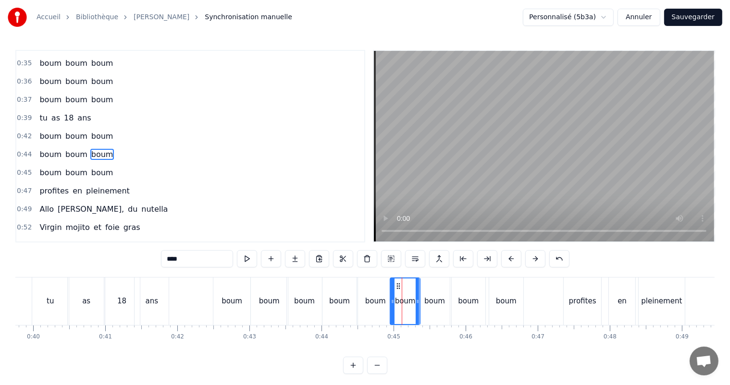
click at [433, 301] on div "boum" at bounding box center [434, 301] width 21 height 11
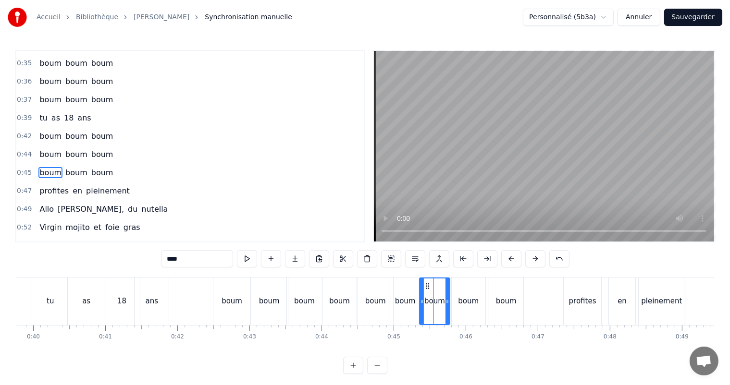
scroll to position [160, 0]
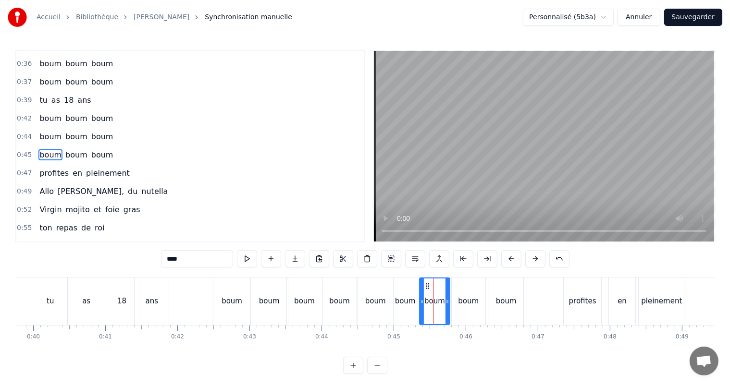
drag, startPoint x: 419, startPoint y: 302, endPoint x: 424, endPoint y: 307, distance: 7.2
click at [425, 306] on div "boum" at bounding box center [434, 302] width 31 height 48
drag, startPoint x: 422, startPoint y: 300, endPoint x: 430, endPoint y: 305, distance: 9.2
click at [430, 305] on icon at bounding box center [430, 302] width 4 height 8
click at [404, 303] on div "boum" at bounding box center [405, 301] width 21 height 11
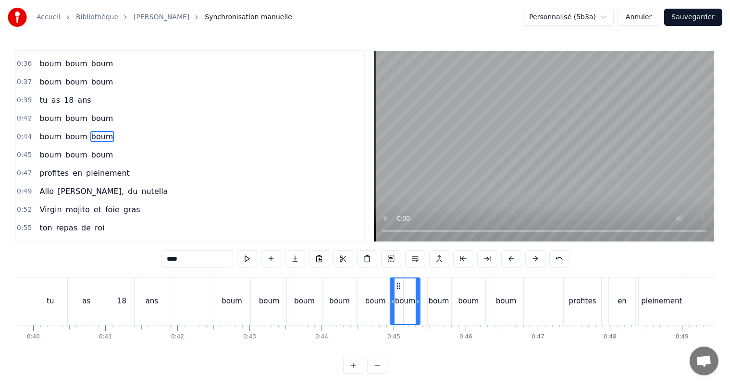
scroll to position [143, 0]
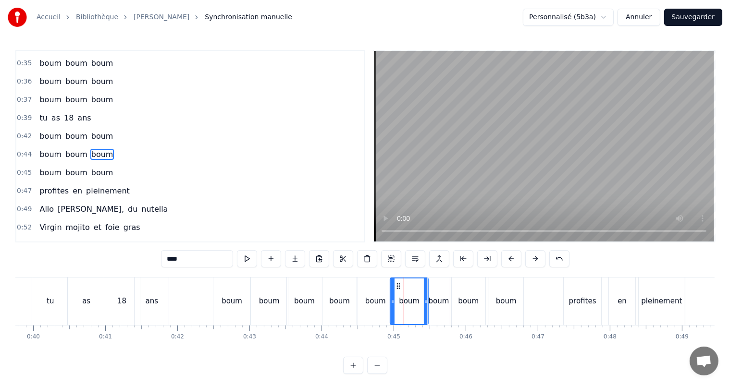
drag, startPoint x: 417, startPoint y: 302, endPoint x: 431, endPoint y: 304, distance: 13.6
click at [425, 306] on div at bounding box center [426, 302] width 4 height 46
click at [494, 300] on div "boum" at bounding box center [506, 302] width 35 height 48
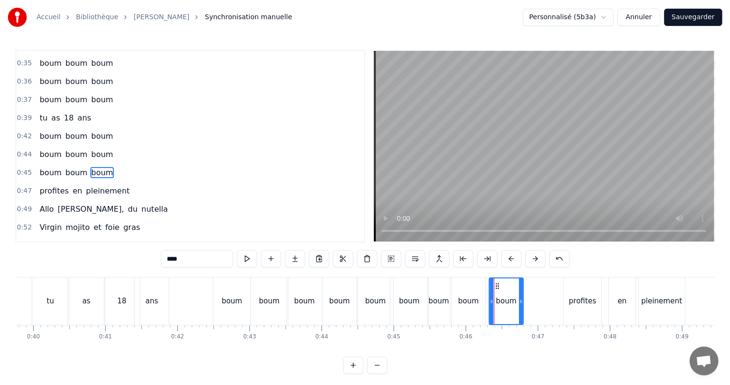
scroll to position [160, 0]
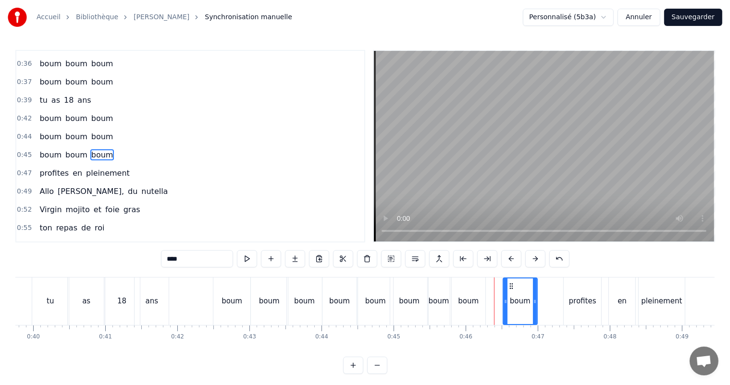
drag, startPoint x: 497, startPoint y: 286, endPoint x: 512, endPoint y: 292, distance: 15.4
click at [512, 292] on div "boum" at bounding box center [520, 302] width 34 height 46
click at [463, 298] on div "boum" at bounding box center [468, 301] width 21 height 11
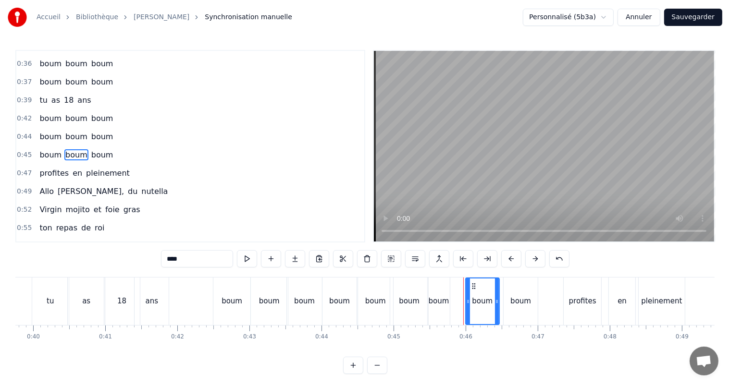
drag, startPoint x: 458, startPoint y: 286, endPoint x: 472, endPoint y: 290, distance: 14.5
click at [472, 290] on div "boum" at bounding box center [482, 302] width 33 height 46
click at [444, 292] on div "boum" at bounding box center [439, 302] width 22 height 48
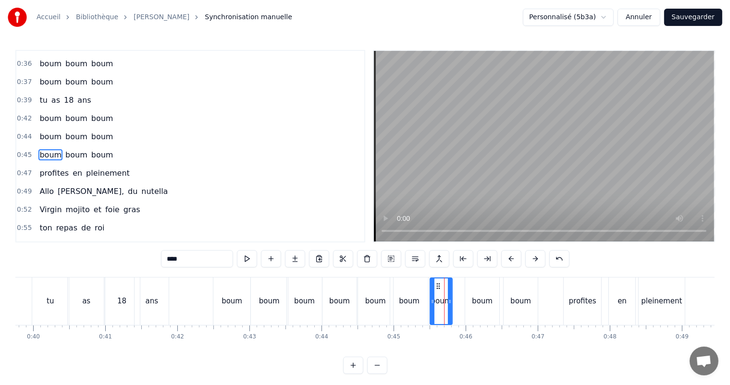
click at [437, 286] on icon at bounding box center [438, 287] width 8 height 8
drag, startPoint x: 450, startPoint y: 302, endPoint x: 473, endPoint y: 309, distance: 24.2
click at [462, 306] on div at bounding box center [462, 302] width 4 height 46
click at [484, 305] on div "boum" at bounding box center [482, 301] width 21 height 11
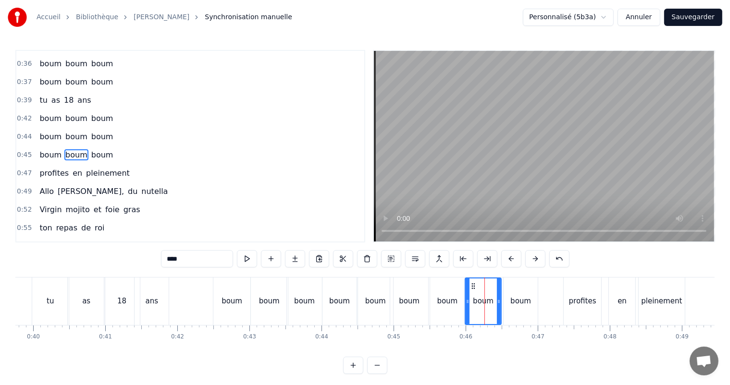
click at [499, 304] on icon at bounding box center [499, 302] width 4 height 8
click at [517, 305] on div "boum" at bounding box center [520, 301] width 21 height 11
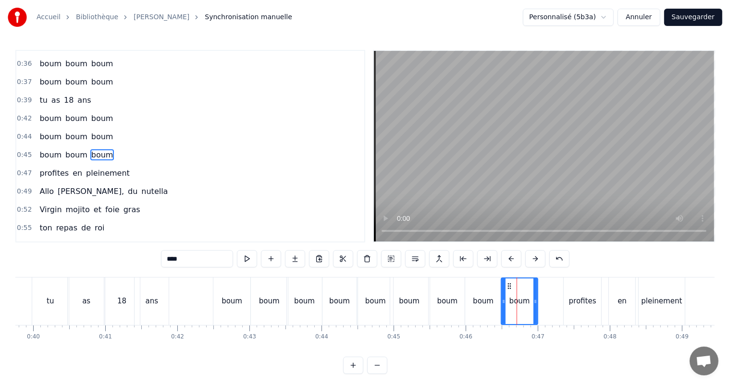
click at [503, 300] on icon at bounding box center [504, 302] width 4 height 8
click at [570, 307] on div "profites" at bounding box center [582, 301] width 27 height 11
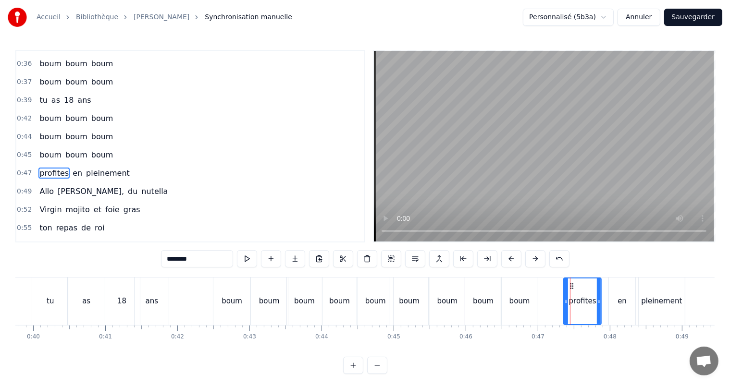
scroll to position [178, 0]
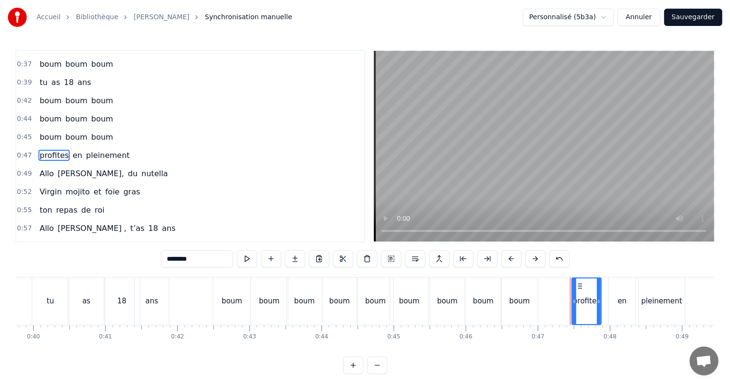
drag, startPoint x: 566, startPoint y: 302, endPoint x: 582, endPoint y: 307, distance: 17.5
click at [574, 304] on icon at bounding box center [574, 302] width 4 height 8
drag, startPoint x: 600, startPoint y: 302, endPoint x: 610, endPoint y: 305, distance: 11.0
click at [610, 305] on icon at bounding box center [609, 302] width 4 height 8
click at [624, 309] on div "en" at bounding box center [622, 302] width 26 height 48
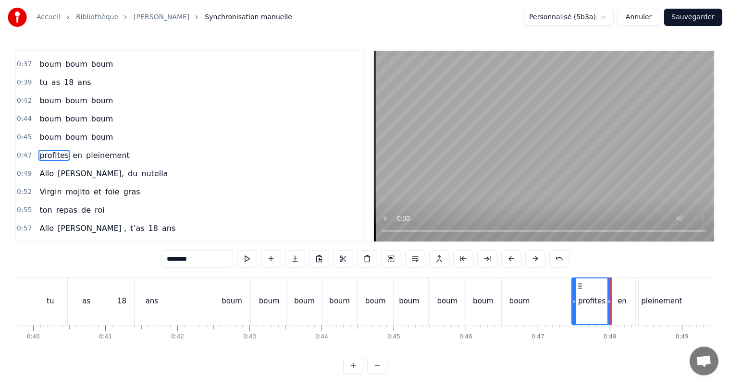
type input "**"
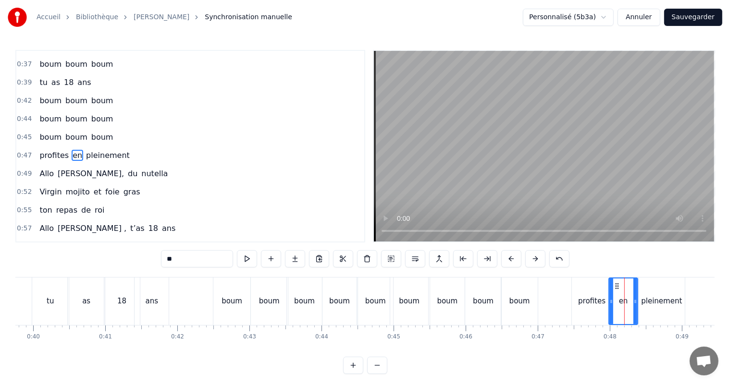
click at [636, 300] on icon at bounding box center [635, 302] width 4 height 8
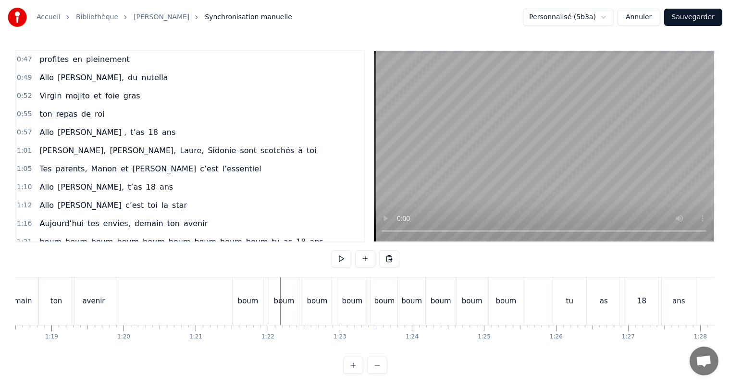
scroll to position [322, 0]
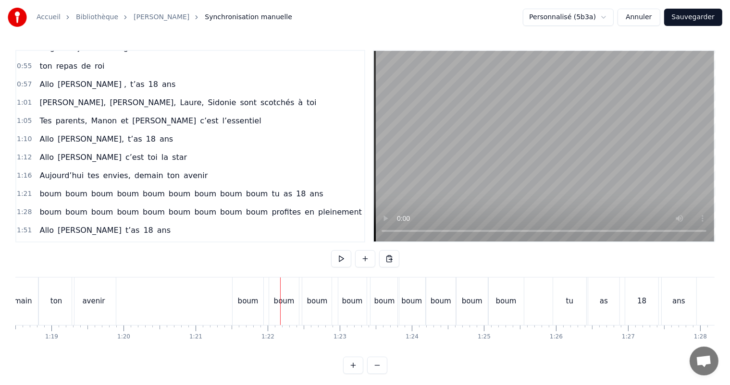
click at [116, 188] on span "boum" at bounding box center [128, 193] width 24 height 11
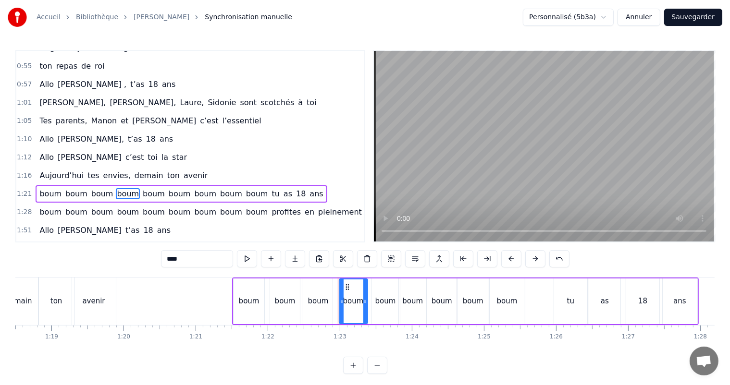
scroll to position [355, 0]
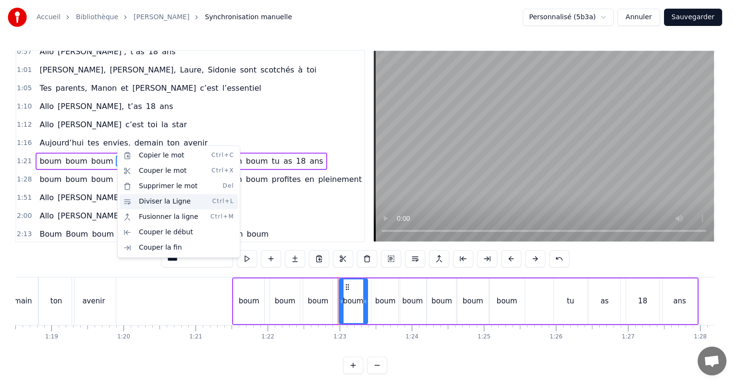
click at [148, 203] on div "Diviser la Ligne Ctrl+L" at bounding box center [179, 201] width 118 height 15
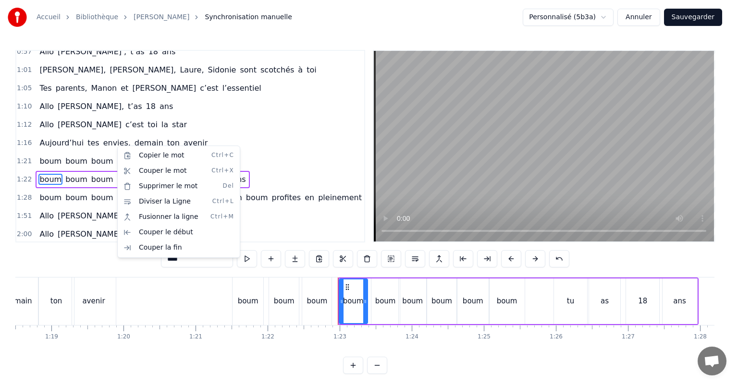
scroll to position [373, 0]
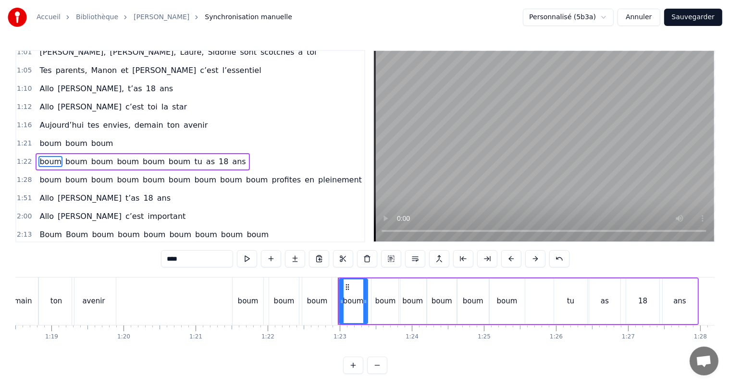
click at [116, 156] on span "boum" at bounding box center [128, 161] width 24 height 11
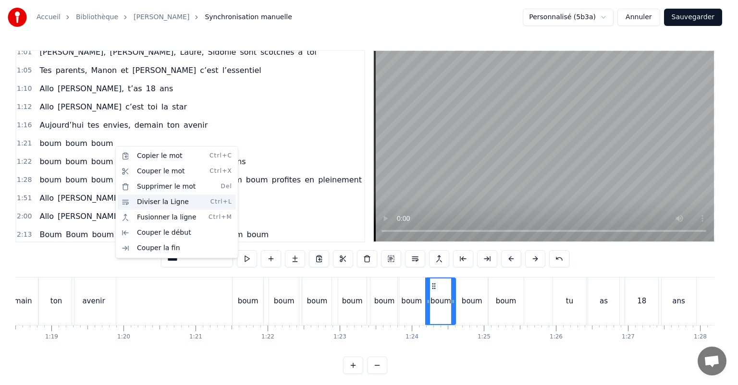
click at [143, 204] on div "Diviser la Ligne Ctrl+L" at bounding box center [177, 202] width 118 height 15
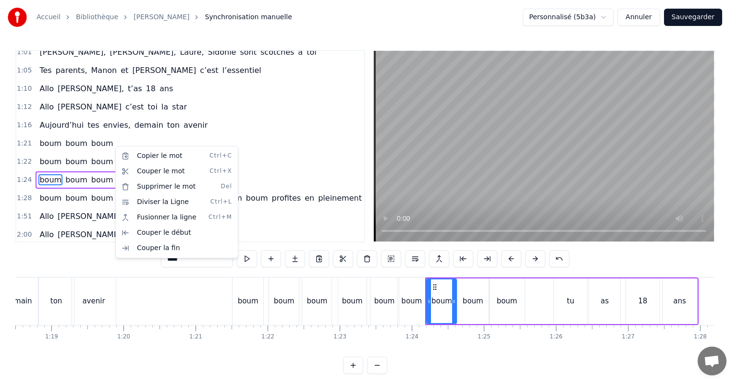
scroll to position [390, 0]
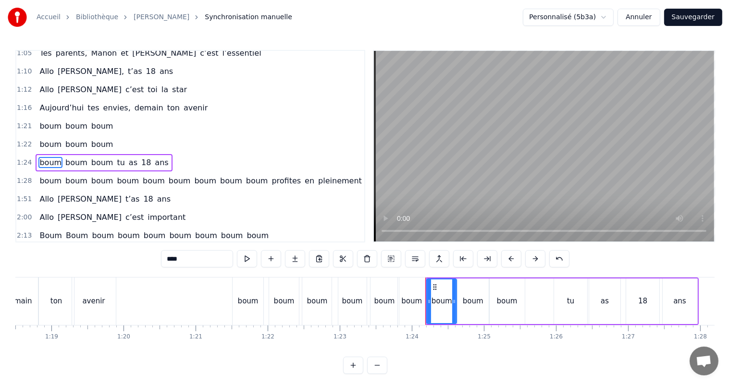
click at [116, 157] on span "tu" at bounding box center [121, 162] width 10 height 11
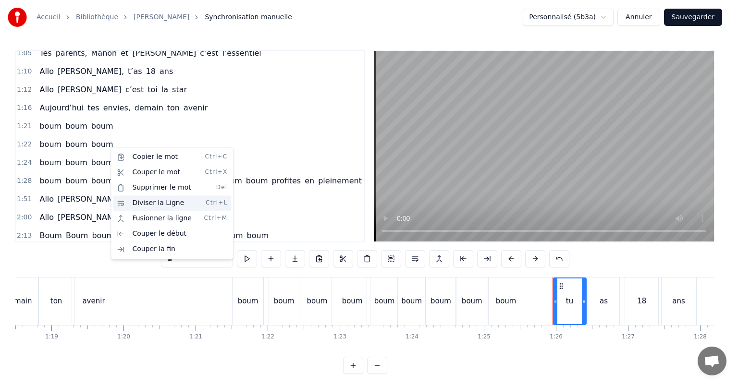
click at [136, 204] on div "Diviser la Ligne Ctrl+L" at bounding box center [172, 203] width 118 height 15
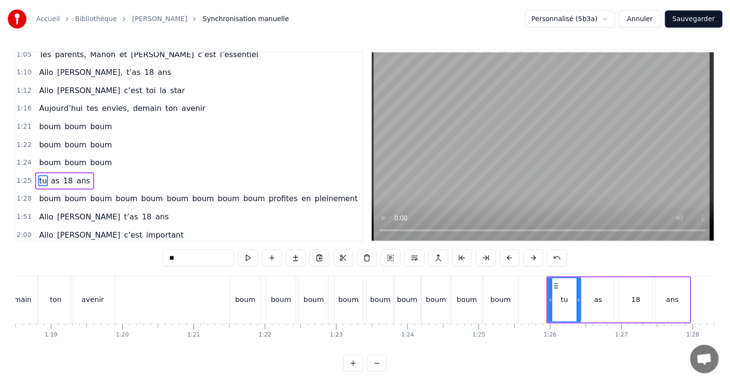
scroll to position [408, 0]
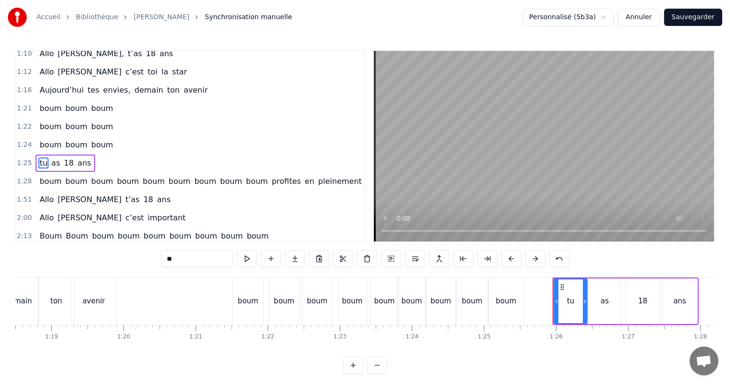
click at [255, 311] on div "boum" at bounding box center [248, 302] width 31 height 48
type input "****"
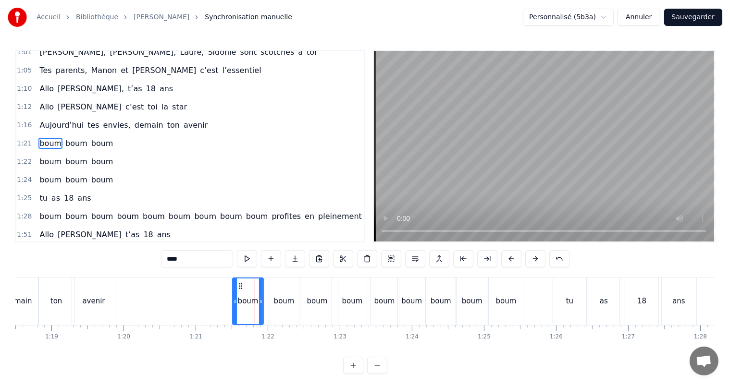
scroll to position [355, 0]
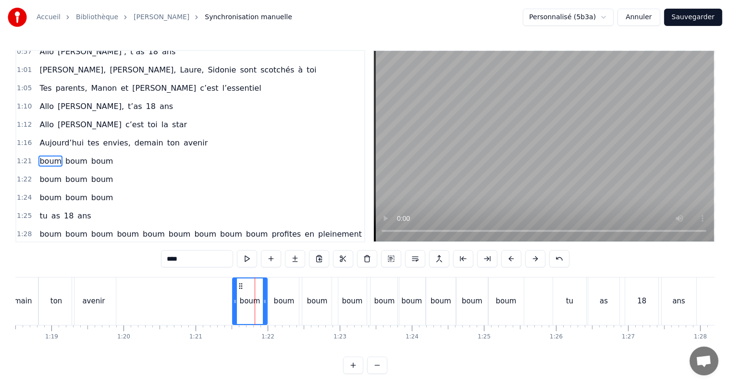
drag, startPoint x: 262, startPoint y: 300, endPoint x: 266, endPoint y: 304, distance: 5.4
click at [266, 304] on icon at bounding box center [265, 302] width 4 height 8
click at [290, 304] on div "boum" at bounding box center [284, 301] width 21 height 11
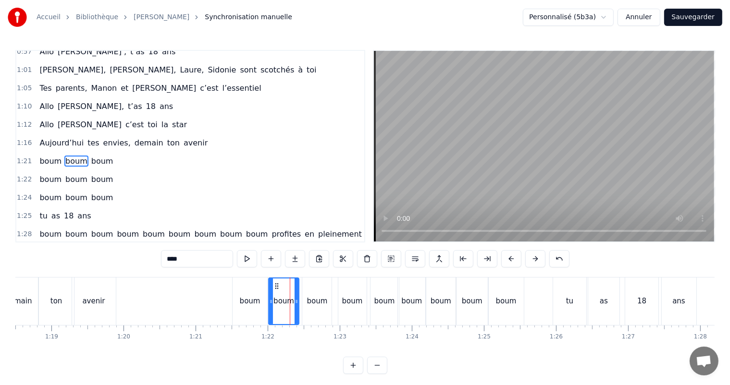
click at [269, 300] on icon at bounding box center [271, 302] width 4 height 8
click at [300, 303] on icon at bounding box center [300, 302] width 4 height 8
click at [316, 304] on div "boum" at bounding box center [317, 301] width 21 height 11
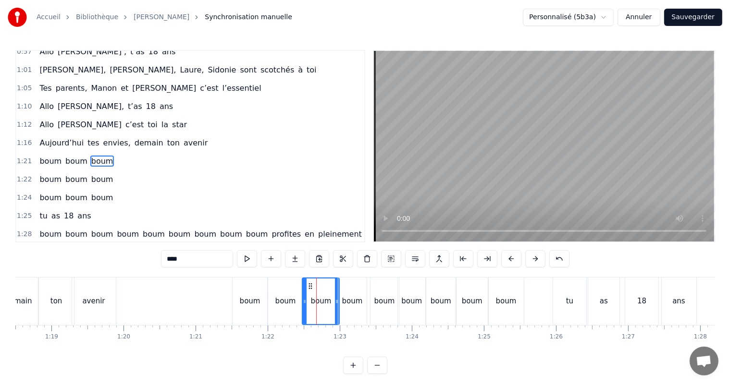
click at [336, 304] on icon at bounding box center [337, 302] width 4 height 8
click at [306, 302] on icon at bounding box center [306, 302] width 4 height 8
click at [346, 304] on div "boum" at bounding box center [352, 301] width 21 height 11
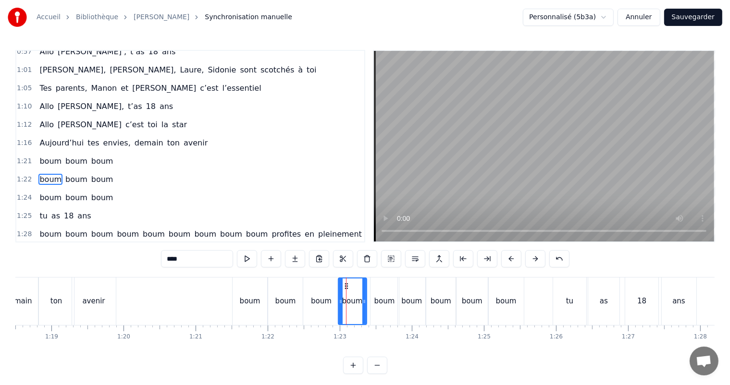
scroll to position [373, 0]
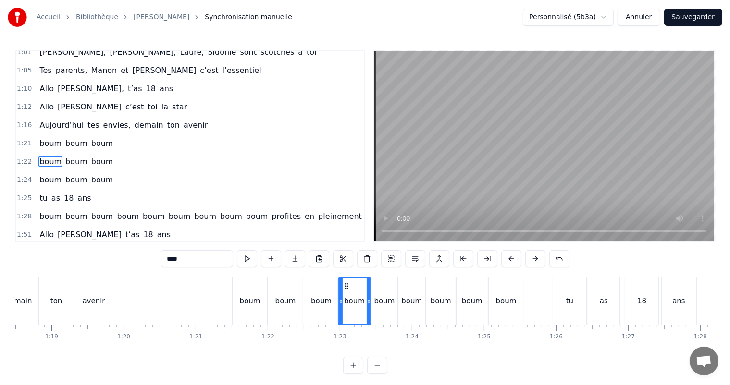
drag, startPoint x: 365, startPoint y: 301, endPoint x: 345, endPoint y: 301, distance: 19.2
click at [369, 302] on icon at bounding box center [369, 302] width 4 height 8
click at [341, 302] on icon at bounding box center [342, 302] width 4 height 8
drag, startPoint x: 367, startPoint y: 300, endPoint x: 372, endPoint y: 302, distance: 5.5
click at [372, 302] on icon at bounding box center [373, 302] width 4 height 8
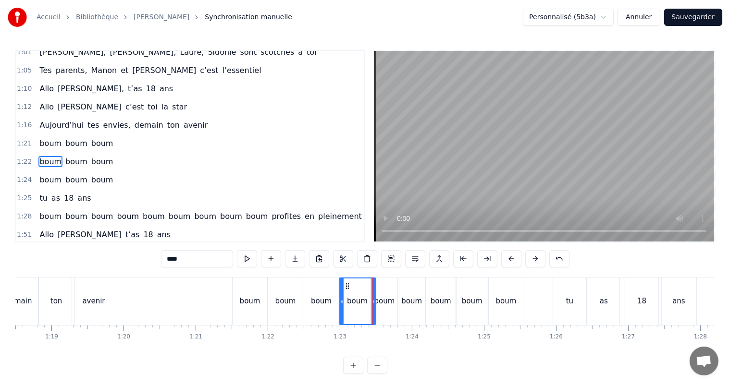
click at [388, 304] on div "boum" at bounding box center [384, 301] width 21 height 11
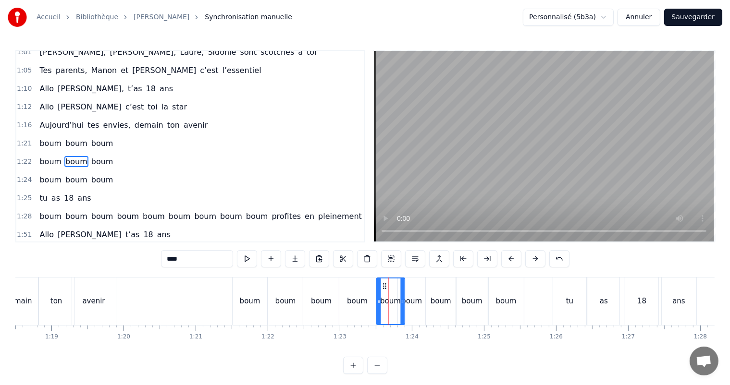
drag, startPoint x: 379, startPoint y: 286, endPoint x: 384, endPoint y: 286, distance: 5.3
click at [384, 286] on icon at bounding box center [385, 287] width 8 height 8
click at [414, 300] on div "boum" at bounding box center [411, 301] width 21 height 11
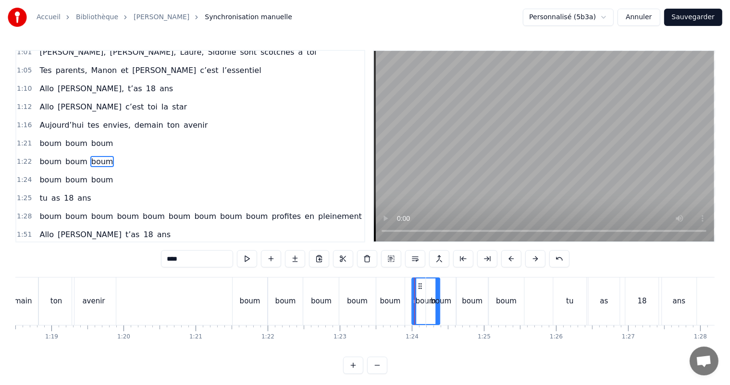
drag, startPoint x: 403, startPoint y: 284, endPoint x: 417, endPoint y: 287, distance: 14.2
click at [417, 287] on icon at bounding box center [420, 287] width 8 height 8
click at [448, 293] on div "boum" at bounding box center [441, 302] width 30 height 48
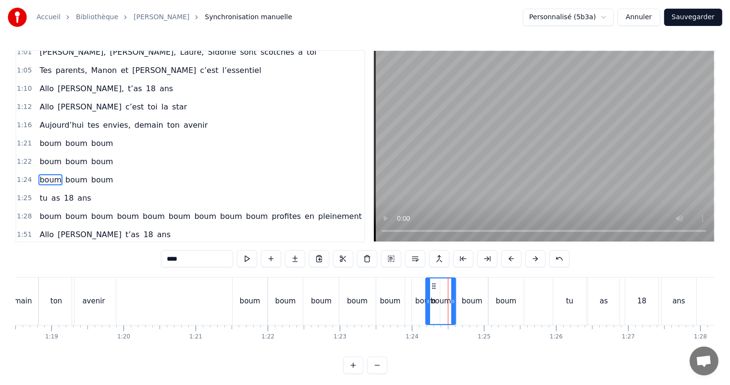
scroll to position [390, 0]
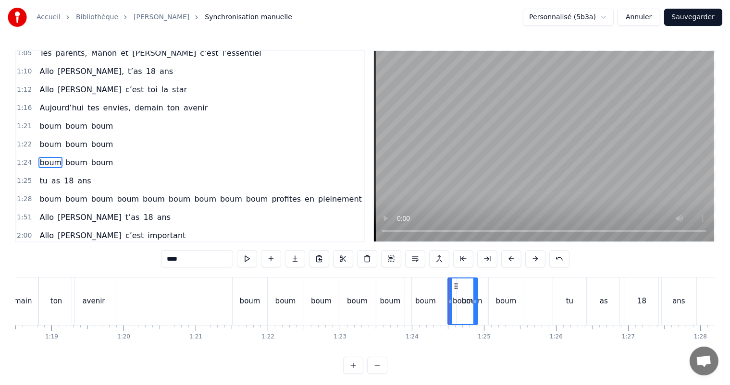
drag, startPoint x: 432, startPoint y: 284, endPoint x: 467, endPoint y: 294, distance: 36.0
click at [453, 290] on div "boum" at bounding box center [462, 302] width 29 height 46
click at [504, 293] on div "boum" at bounding box center [506, 302] width 35 height 48
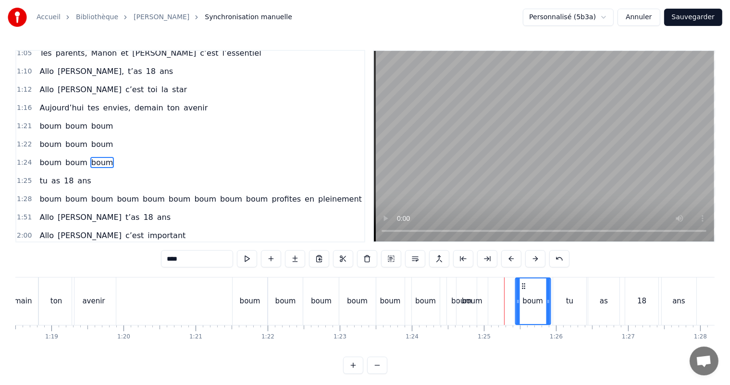
drag, startPoint x: 495, startPoint y: 286, endPoint x: 522, endPoint y: 288, distance: 26.5
click at [522, 288] on icon at bounding box center [523, 287] width 8 height 8
click at [482, 288] on div "boum" at bounding box center [471, 302] width 31 height 48
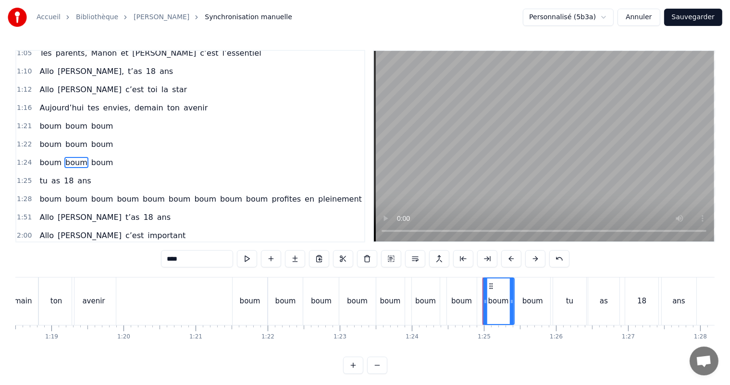
drag, startPoint x: 472, startPoint y: 286, endPoint x: 482, endPoint y: 289, distance: 11.1
click at [490, 289] on icon at bounding box center [491, 287] width 8 height 8
click at [390, 314] on div "boum" at bounding box center [390, 302] width 28 height 48
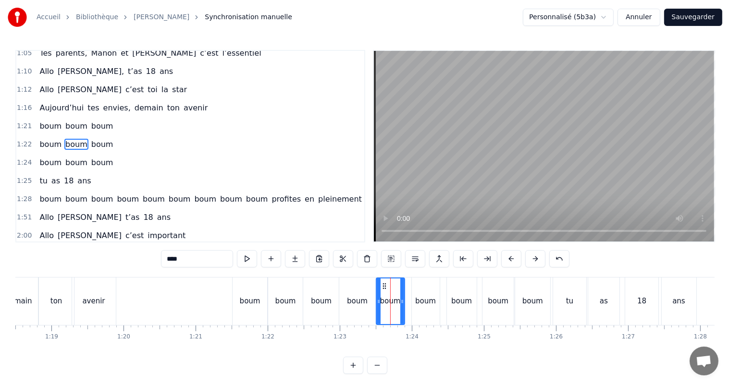
scroll to position [373, 0]
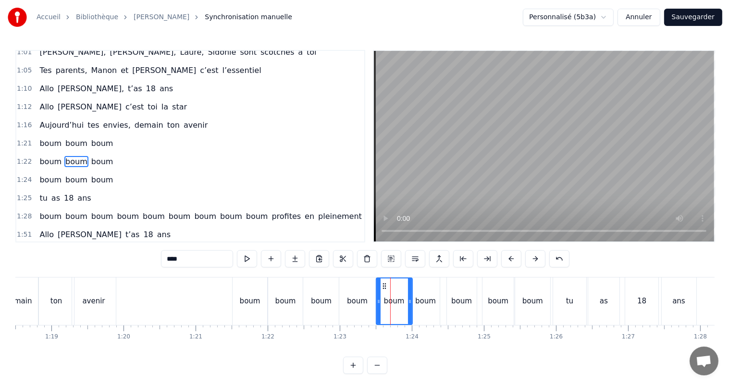
drag, startPoint x: 403, startPoint y: 302, endPoint x: 409, endPoint y: 307, distance: 7.9
click at [410, 306] on div at bounding box center [410, 302] width 4 height 46
click at [427, 308] on div "boum" at bounding box center [426, 302] width 28 height 48
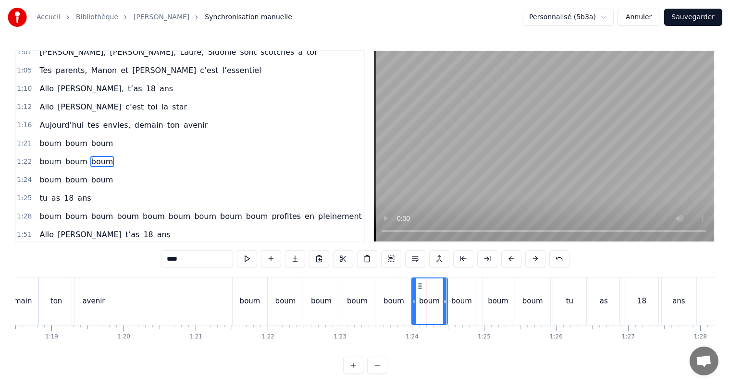
drag, startPoint x: 435, startPoint y: 301, endPoint x: 443, endPoint y: 302, distance: 7.7
click at [443, 302] on icon at bounding box center [445, 302] width 4 height 8
click at [460, 304] on div "boum" at bounding box center [461, 301] width 21 height 11
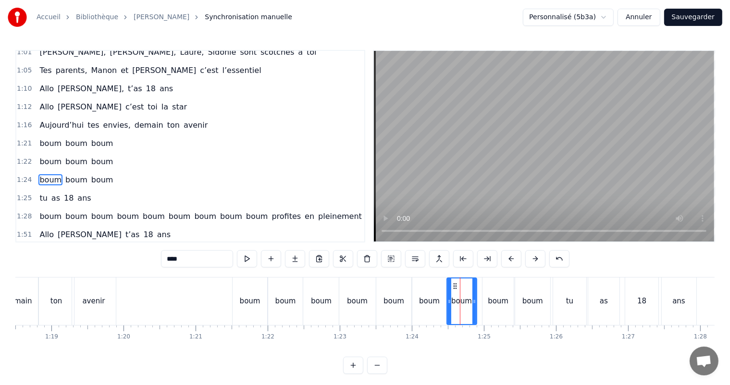
scroll to position [390, 0]
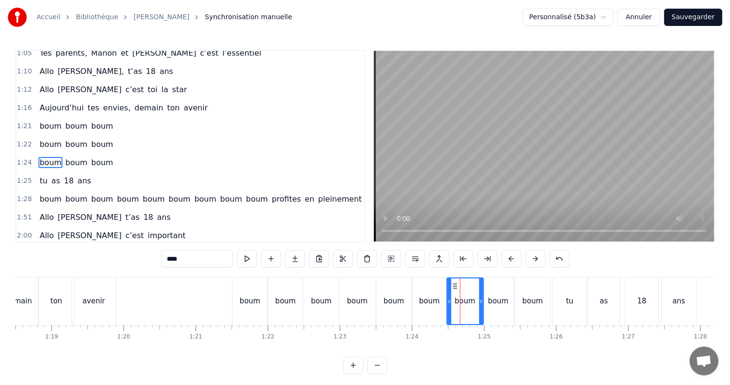
drag, startPoint x: 474, startPoint y: 303, endPoint x: 485, endPoint y: 306, distance: 12.0
click at [480, 305] on icon at bounding box center [481, 302] width 4 height 8
click at [501, 310] on div "boum" at bounding box center [497, 302] width 31 height 48
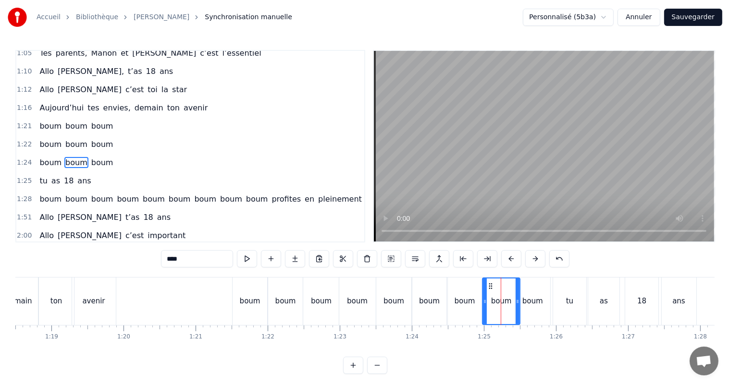
drag, startPoint x: 511, startPoint y: 301, endPoint x: 518, endPoint y: 304, distance: 6.9
click at [518, 304] on icon at bounding box center [518, 302] width 4 height 8
click at [534, 306] on div "boum" at bounding box center [532, 301] width 21 height 11
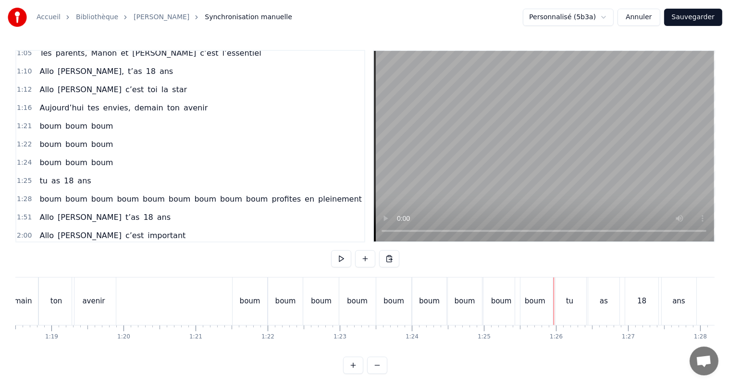
click at [568, 304] on div "tu" at bounding box center [569, 301] width 7 height 11
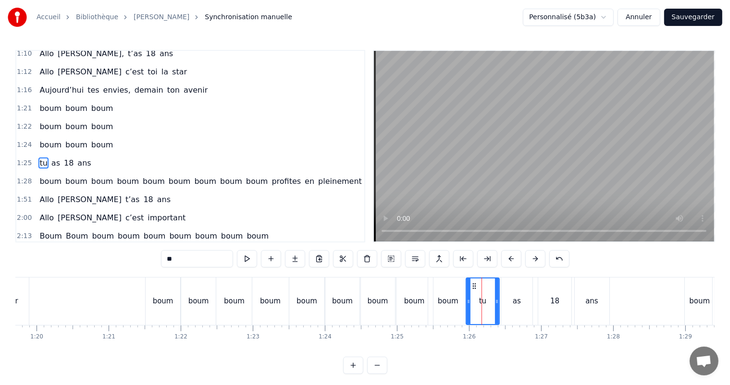
scroll to position [0, 5767]
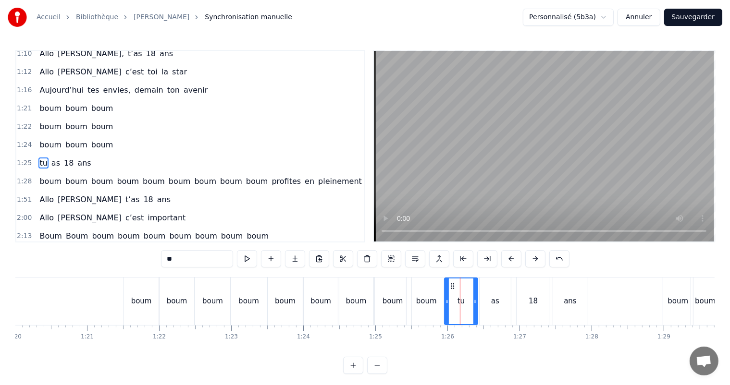
click at [563, 302] on div "ans" at bounding box center [570, 302] width 35 height 48
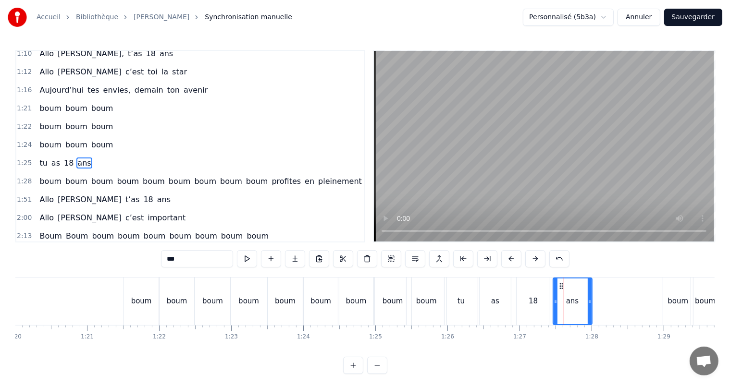
drag, startPoint x: 586, startPoint y: 301, endPoint x: 577, endPoint y: 300, distance: 9.2
click at [589, 301] on icon at bounding box center [590, 302] width 4 height 8
click at [558, 302] on icon at bounding box center [558, 302] width 4 height 8
click at [539, 307] on div "18" at bounding box center [533, 302] width 33 height 48
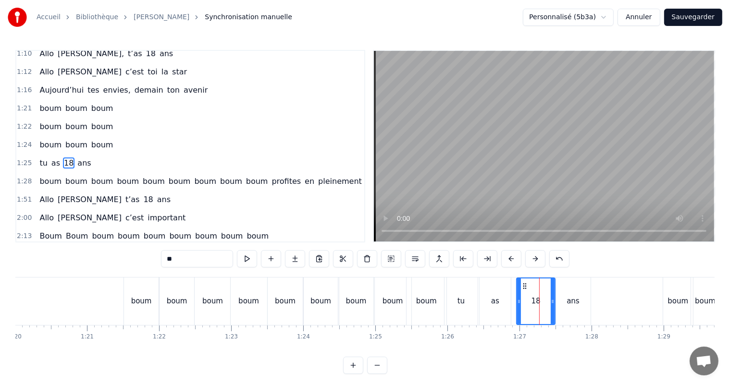
click at [554, 304] on icon at bounding box center [553, 302] width 4 height 8
drag, startPoint x: 517, startPoint y: 303, endPoint x: 523, endPoint y: 304, distance: 5.9
click at [523, 304] on icon at bounding box center [525, 302] width 4 height 8
click at [494, 302] on div "as" at bounding box center [495, 301] width 8 height 11
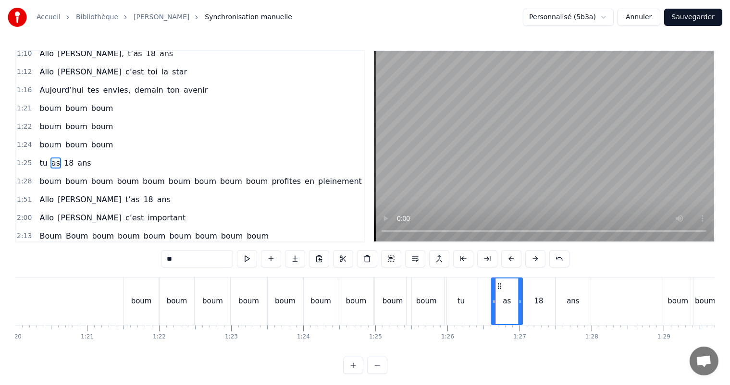
drag, startPoint x: 486, startPoint y: 286, endPoint x: 498, endPoint y: 290, distance: 12.2
click at [498, 290] on div "as" at bounding box center [507, 302] width 30 height 46
click at [457, 290] on div "tu" at bounding box center [460, 302] width 33 height 48
type input "**"
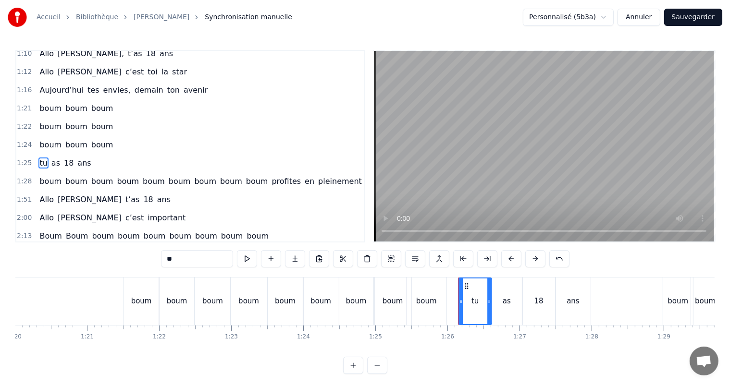
drag, startPoint x: 451, startPoint y: 285, endPoint x: 465, endPoint y: 288, distance: 14.2
click at [465, 288] on icon at bounding box center [467, 287] width 8 height 8
click at [71, 269] on div "0:00 [PERSON_NAME], t’as 18 ans 0:03 Nous pensons très fort à toi, [PERSON_NAME…" at bounding box center [364, 212] width 699 height 324
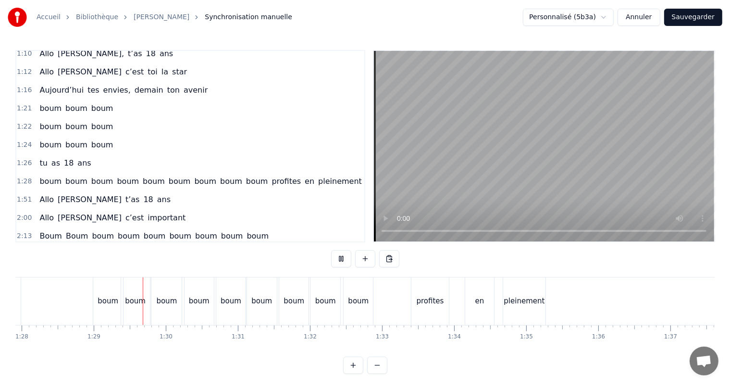
scroll to position [0, 6373]
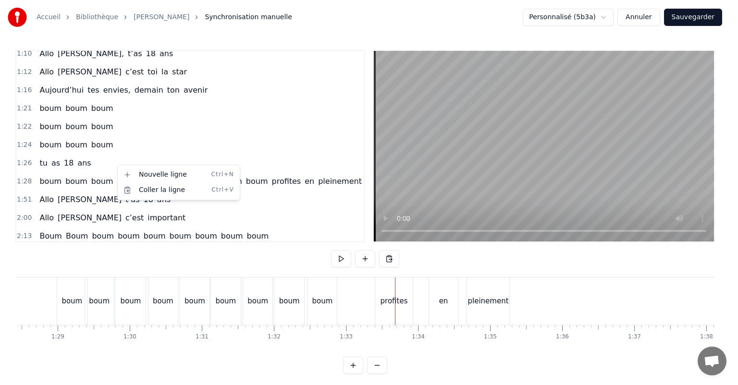
click at [116, 165] on html "Accueil Bibliothèque [PERSON_NAME] manuelle Personnalisé (5b3a) Annuler Sauvega…" at bounding box center [369, 195] width 738 height 390
click at [79, 163] on html "Accueil Bibliothèque [PERSON_NAME] manuelle Personnalisé (5b3a) Annuler Sauvega…" at bounding box center [369, 195] width 738 height 390
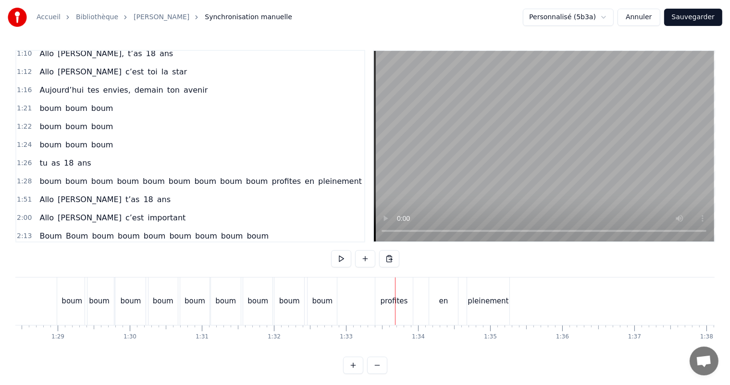
click at [116, 176] on span "boum" at bounding box center [128, 181] width 24 height 11
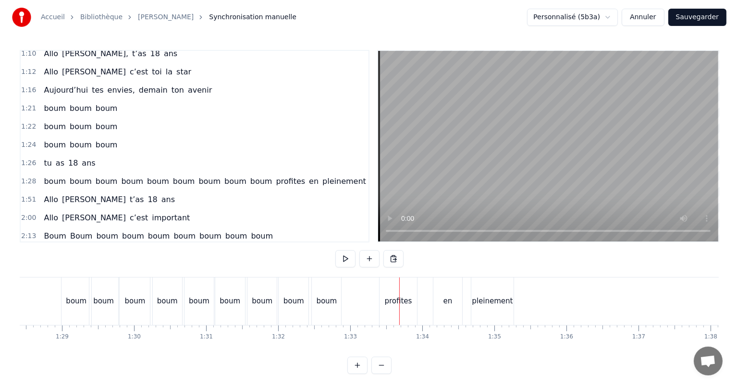
scroll to position [426, 0]
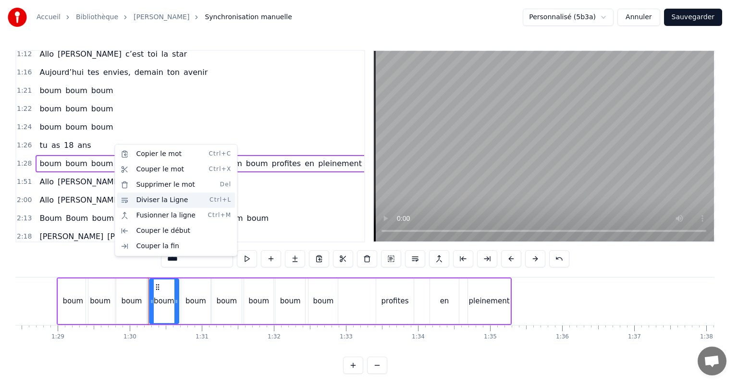
click at [150, 200] on div "Diviser la Ligne Ctrl+L" at bounding box center [176, 200] width 118 height 15
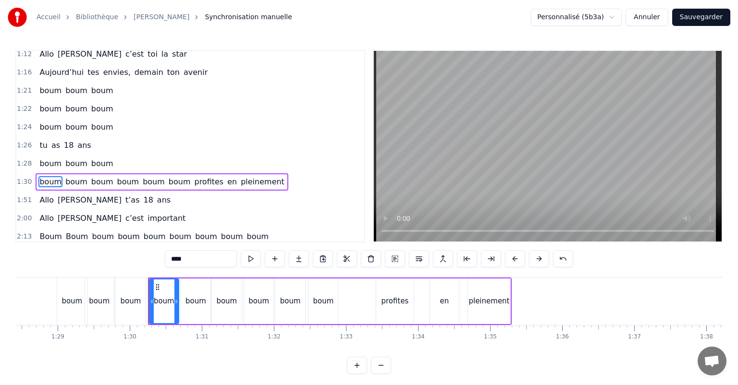
scroll to position [444, 0]
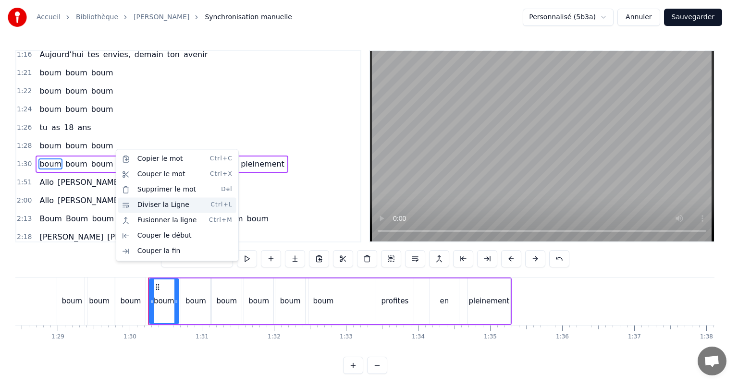
click at [139, 206] on div "Diviser la Ligne Ctrl+L" at bounding box center [177, 204] width 118 height 15
click at [136, 203] on div "Diviser la Ligne Ctrl+L" at bounding box center [179, 202] width 118 height 15
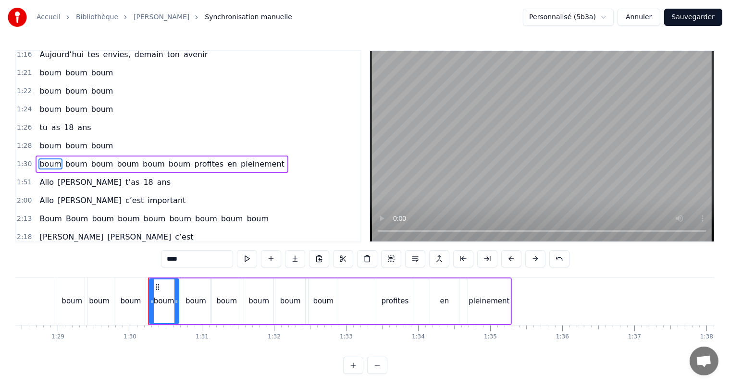
click at [116, 159] on span "boum" at bounding box center [128, 164] width 24 height 11
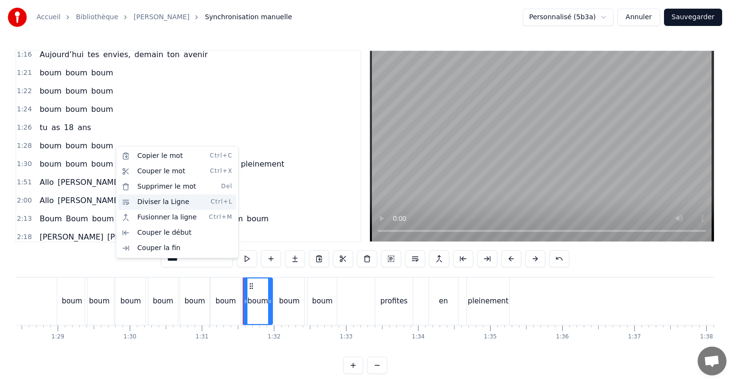
click at [143, 204] on div "Diviser la Ligne Ctrl+L" at bounding box center [177, 202] width 118 height 15
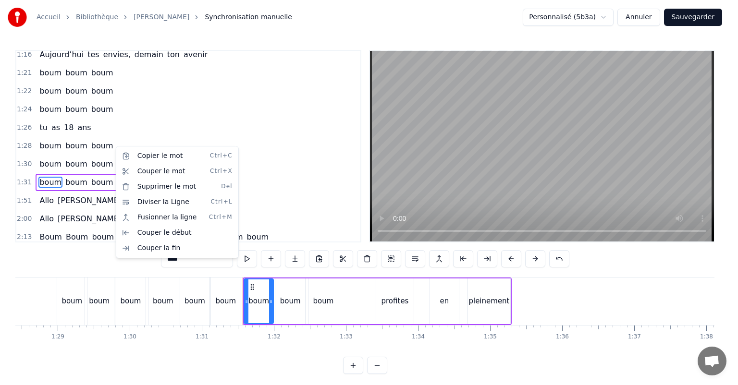
scroll to position [461, 0]
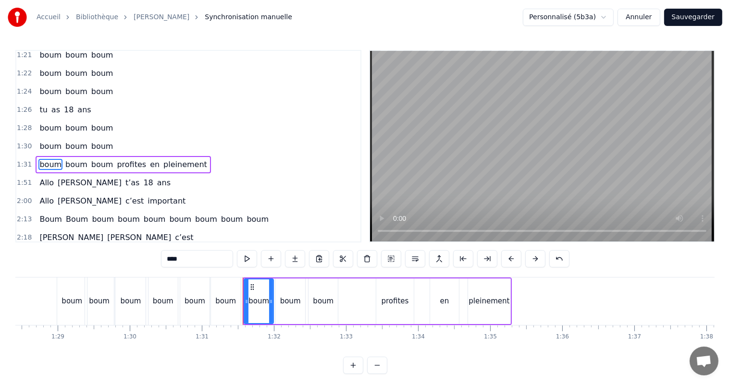
click at [118, 159] on span "profites" at bounding box center [131, 164] width 31 height 11
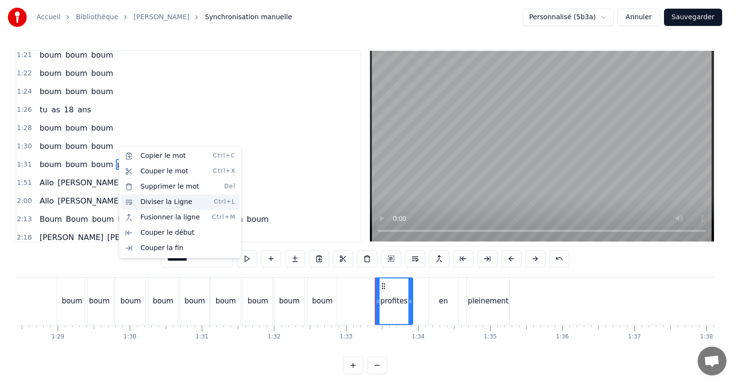
click at [143, 200] on div "Diviser la Ligne Ctrl+L" at bounding box center [180, 202] width 118 height 15
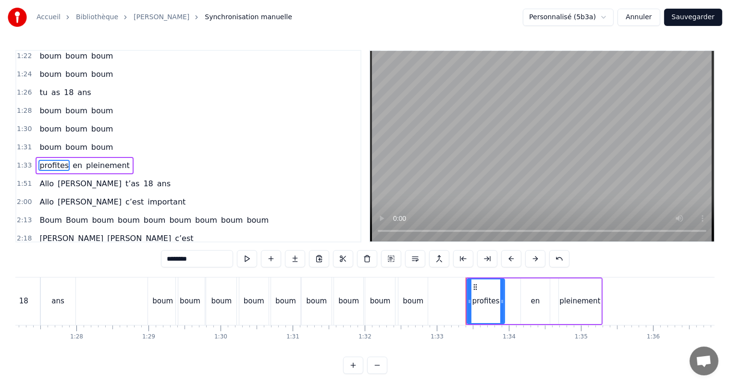
scroll to position [0, 6246]
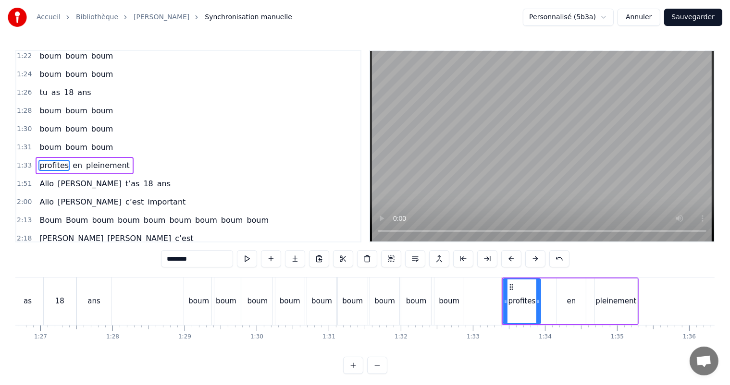
click at [194, 311] on div "boum" at bounding box center [199, 302] width 30 height 48
type input "****"
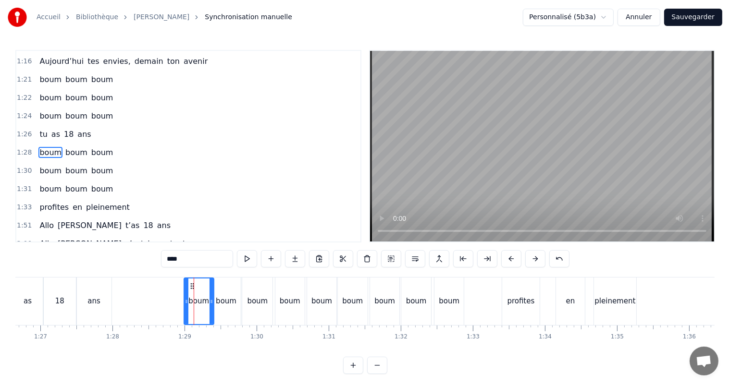
scroll to position [426, 0]
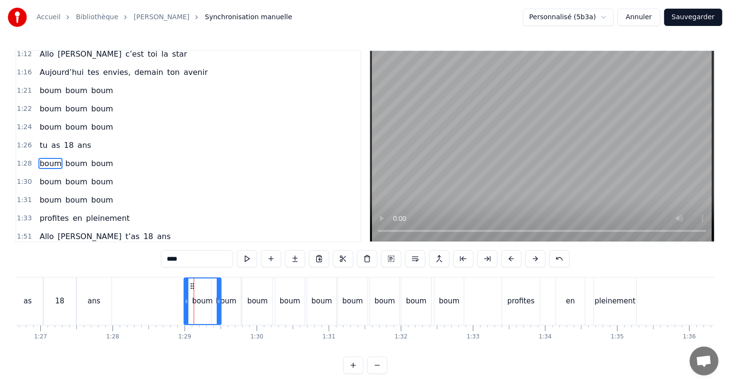
drag, startPoint x: 212, startPoint y: 301, endPoint x: 219, endPoint y: 303, distance: 7.5
click at [219, 303] on icon at bounding box center [219, 302] width 4 height 8
click at [234, 307] on div "boum" at bounding box center [226, 302] width 29 height 48
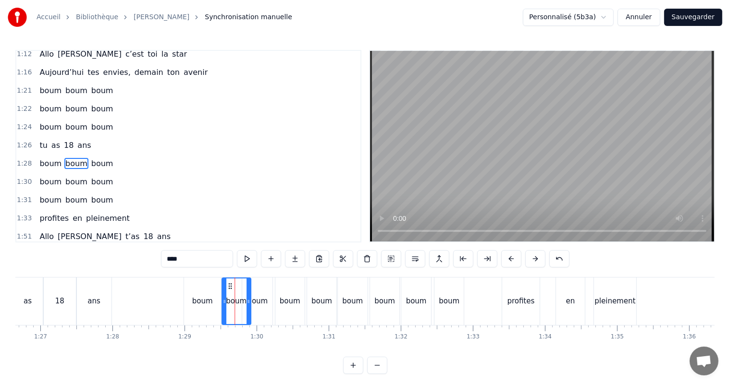
drag, startPoint x: 218, startPoint y: 284, endPoint x: 228, endPoint y: 288, distance: 10.8
click at [228, 288] on icon at bounding box center [230, 287] width 8 height 8
click at [256, 303] on div "boum boum boum" at bounding box center [230, 302] width 92 height 48
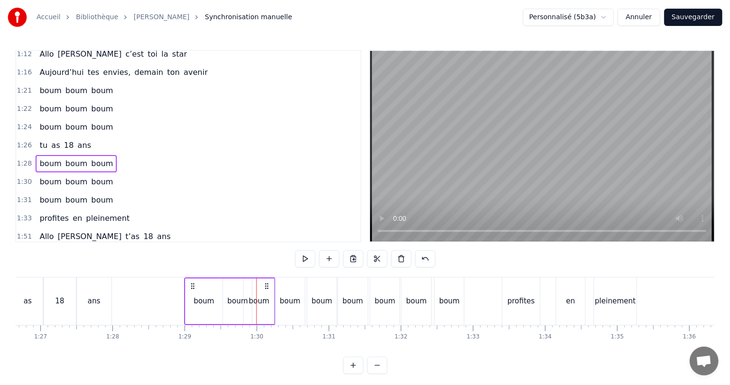
drag, startPoint x: 266, startPoint y: 286, endPoint x: 266, endPoint y: 291, distance: 4.8
click at [266, 291] on div "boum boum boum" at bounding box center [230, 302] width 92 height 48
click at [294, 308] on div "boum" at bounding box center [289, 302] width 29 height 48
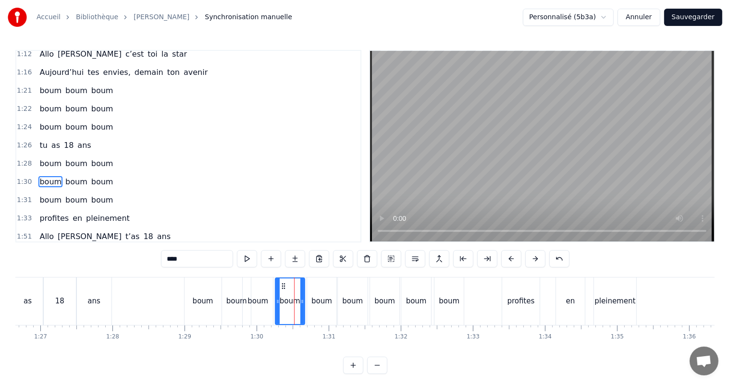
scroll to position [444, 0]
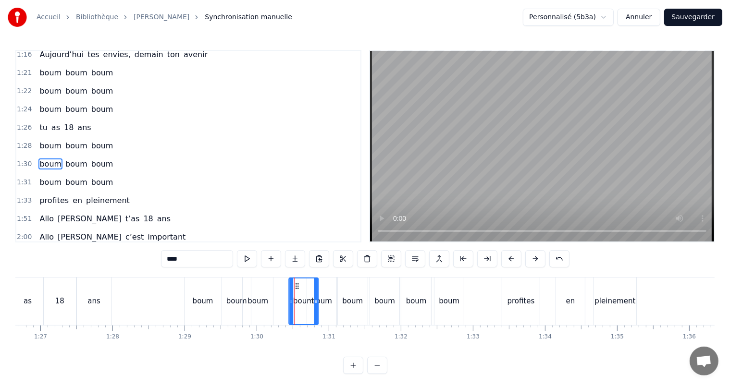
drag, startPoint x: 281, startPoint y: 284, endPoint x: 294, endPoint y: 288, distance: 14.1
click at [294, 288] on div "[PERSON_NAME], t’as 18 ans Nous pensons très fort à toi, [PERSON_NAME] Allo [PE…" at bounding box center [216, 301] width 12893 height 48
click at [252, 292] on div "boum" at bounding box center [258, 302] width 30 height 48
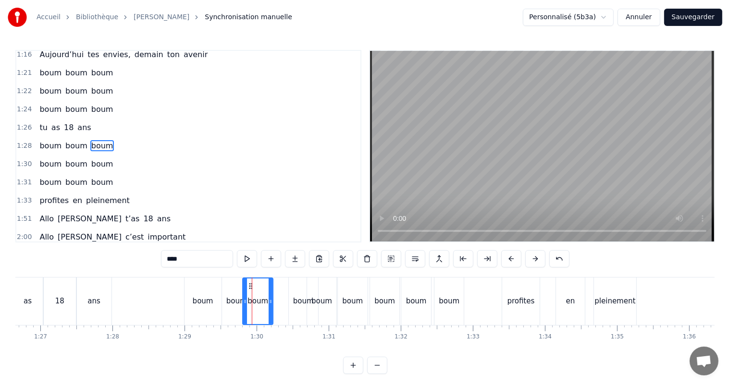
scroll to position [426, 0]
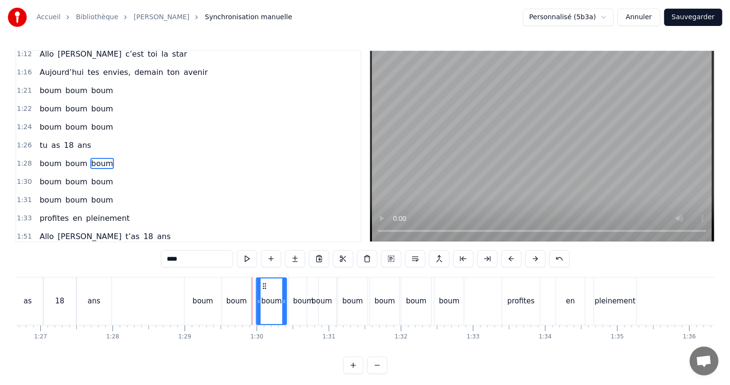
drag, startPoint x: 250, startPoint y: 286, endPoint x: 264, endPoint y: 289, distance: 13.7
click at [264, 289] on icon at bounding box center [264, 287] width 8 height 8
drag, startPoint x: 284, startPoint y: 302, endPoint x: 289, endPoint y: 301, distance: 5.5
click at [289, 301] on div "[PERSON_NAME], t’as 18 ans Nous pensons très fort à toi, [PERSON_NAME] Allo [PE…" at bounding box center [216, 301] width 12893 height 48
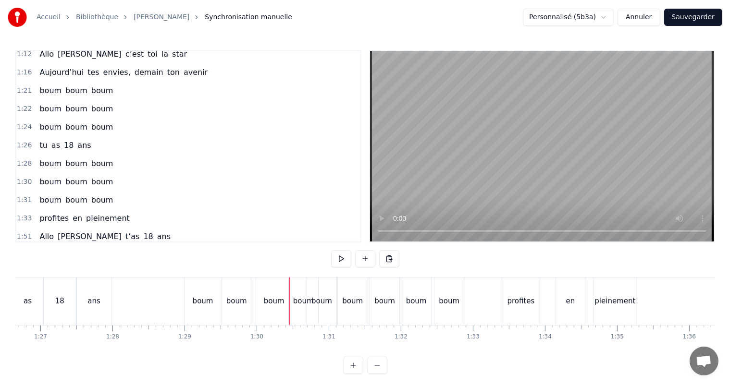
click at [232, 300] on div "boum" at bounding box center [236, 301] width 21 height 11
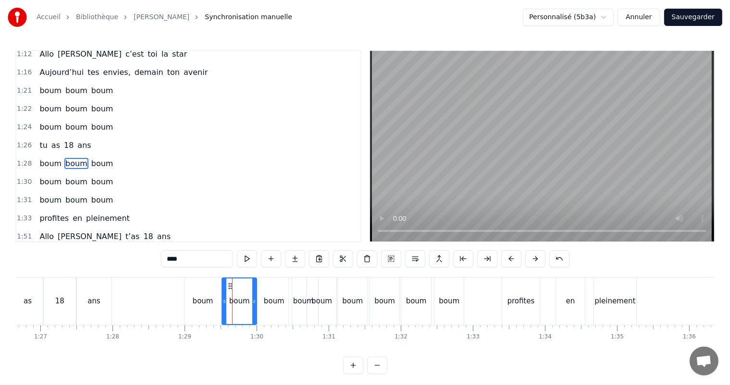
drag, startPoint x: 249, startPoint y: 303, endPoint x: 255, endPoint y: 305, distance: 5.6
click at [255, 305] on icon at bounding box center [254, 302] width 4 height 8
click at [440, 300] on div "boum" at bounding box center [449, 301] width 21 height 11
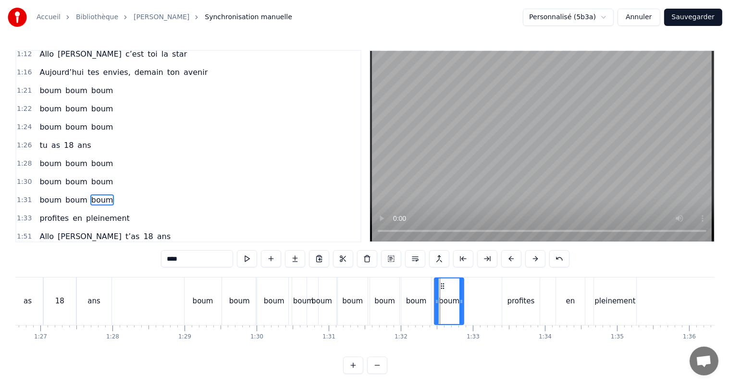
scroll to position [461, 0]
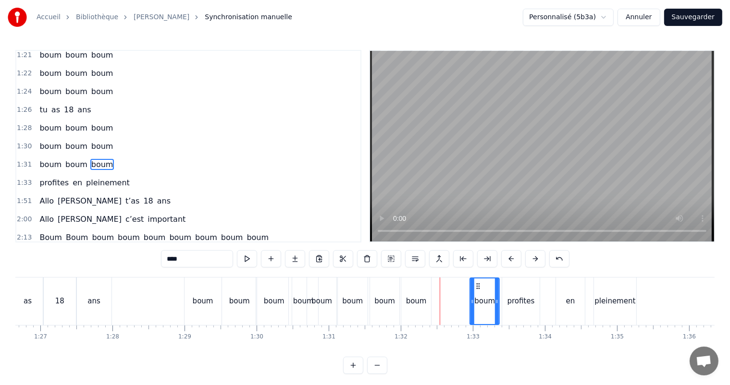
drag, startPoint x: 442, startPoint y: 286, endPoint x: 468, endPoint y: 291, distance: 26.5
click at [478, 294] on div "boum" at bounding box center [484, 302] width 28 height 46
click at [413, 296] on div "boum" at bounding box center [416, 301] width 21 height 11
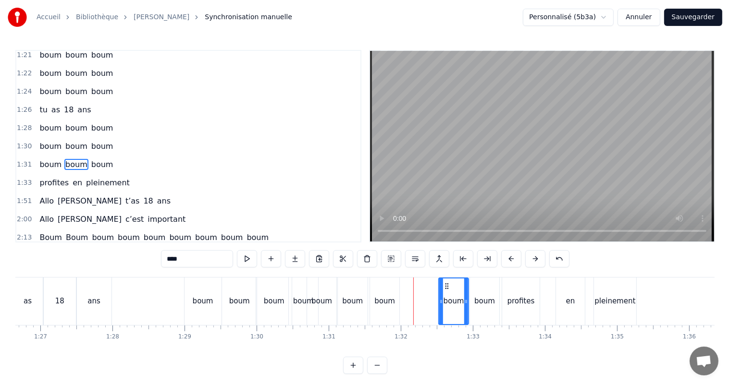
drag, startPoint x: 408, startPoint y: 286, endPoint x: 419, endPoint y: 289, distance: 11.4
click at [445, 296] on div "boum" at bounding box center [453, 302] width 29 height 46
click at [387, 294] on div "boum" at bounding box center [384, 302] width 29 height 48
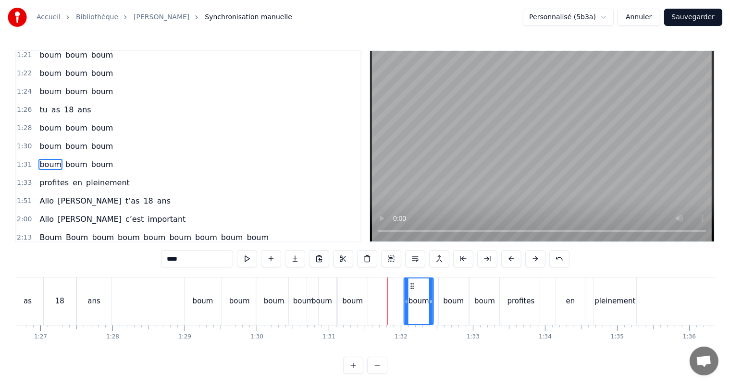
drag, startPoint x: 378, startPoint y: 286, endPoint x: 407, endPoint y: 296, distance: 31.0
click at [414, 297] on div "boum" at bounding box center [419, 302] width 28 height 46
click at [348, 296] on div "boum" at bounding box center [352, 301] width 21 height 11
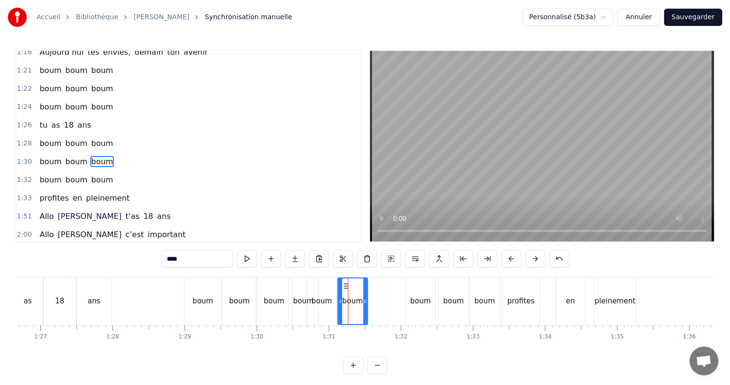
scroll to position [444, 0]
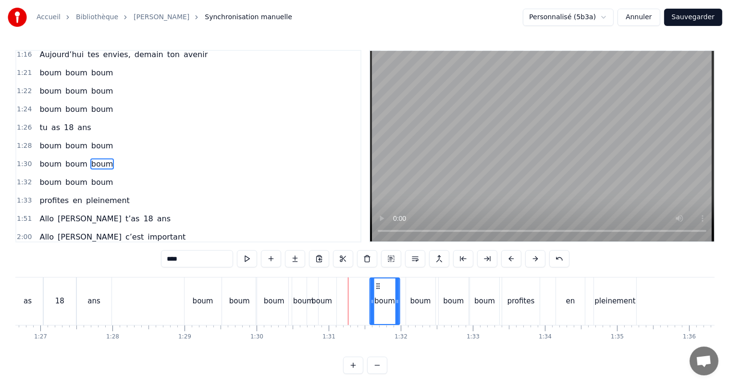
drag, startPoint x: 346, startPoint y: 286, endPoint x: 378, endPoint y: 297, distance: 33.9
click at [378, 297] on div "boum" at bounding box center [384, 302] width 29 height 46
click at [325, 291] on div "boum" at bounding box center [321, 302] width 29 height 48
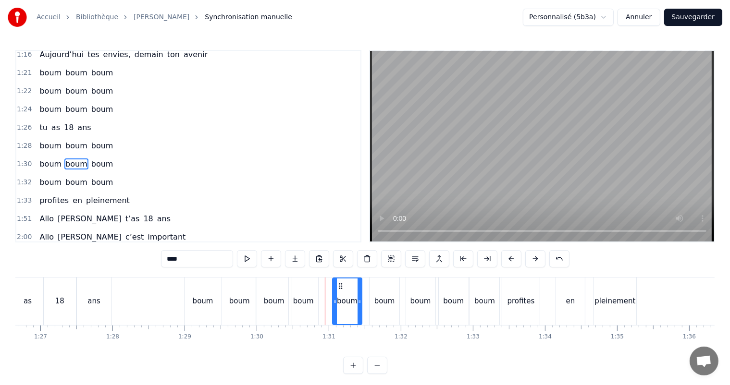
drag, startPoint x: 326, startPoint y: 289, endPoint x: 339, endPoint y: 298, distance: 15.9
click at [341, 296] on div "boum" at bounding box center [347, 302] width 28 height 46
click at [315, 300] on div "boum" at bounding box center [303, 302] width 29 height 48
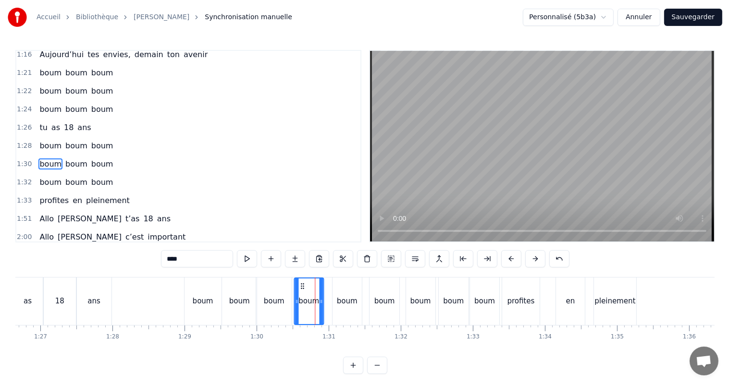
drag, startPoint x: 297, startPoint y: 287, endPoint x: 302, endPoint y: 290, distance: 5.2
click at [302, 290] on div "boum" at bounding box center [309, 302] width 28 height 46
drag, startPoint x: 322, startPoint y: 302, endPoint x: 331, endPoint y: 306, distance: 9.0
click at [327, 305] on div at bounding box center [326, 302] width 4 height 46
click at [346, 301] on div "boum" at bounding box center [347, 301] width 21 height 11
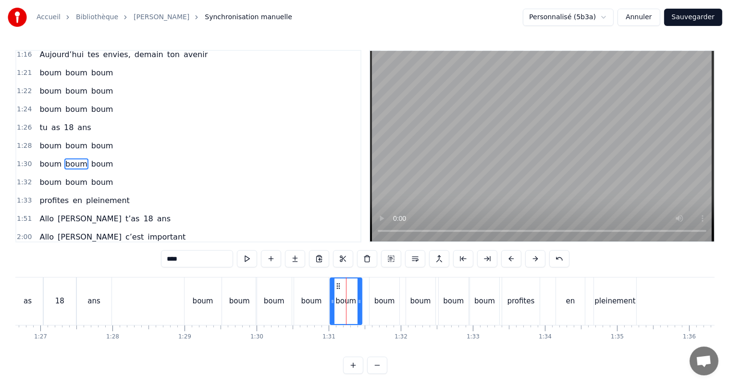
click at [331, 302] on icon at bounding box center [333, 302] width 4 height 8
drag, startPoint x: 359, startPoint y: 302, endPoint x: 365, endPoint y: 301, distance: 5.3
click at [363, 303] on icon at bounding box center [363, 302] width 4 height 8
click at [388, 305] on div "boum" at bounding box center [384, 301] width 21 height 11
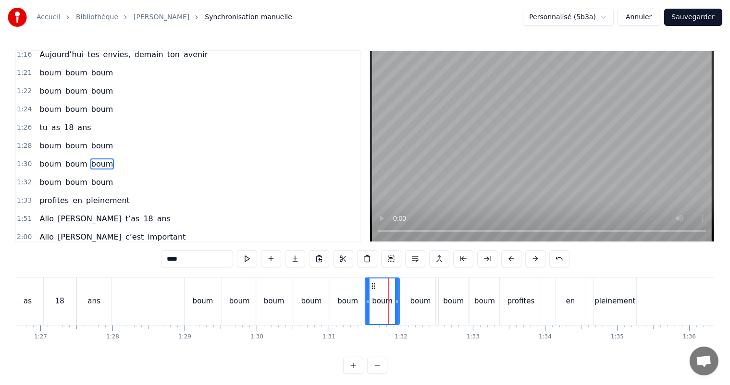
drag, startPoint x: 371, startPoint y: 301, endPoint x: 367, endPoint y: 304, distance: 4.9
click at [367, 304] on icon at bounding box center [368, 302] width 4 height 8
click at [419, 306] on div "boum" at bounding box center [420, 301] width 21 height 11
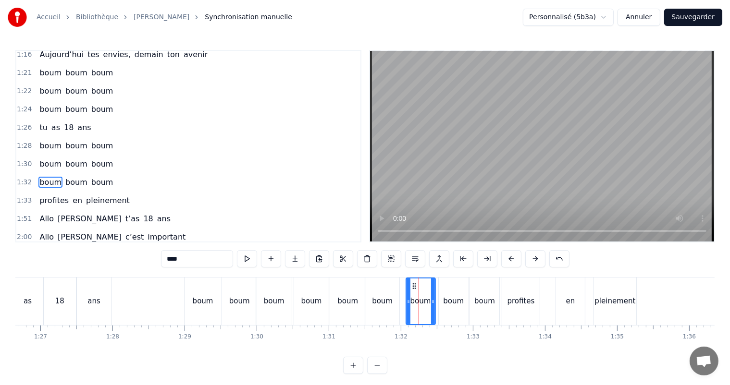
scroll to position [461, 0]
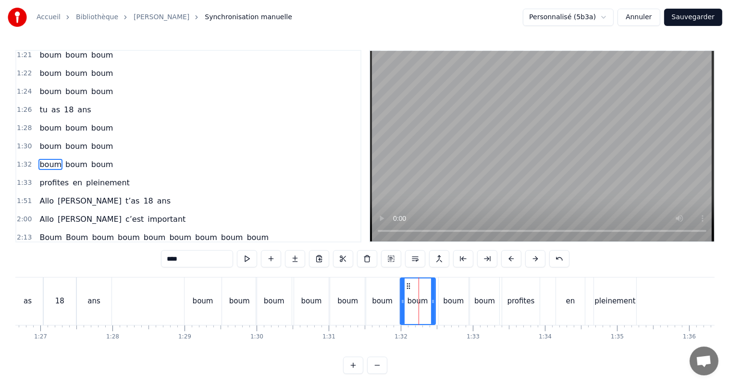
drag, startPoint x: 407, startPoint y: 302, endPoint x: 401, endPoint y: 303, distance: 6.9
click at [402, 304] on icon at bounding box center [403, 302] width 4 height 8
click at [433, 303] on icon at bounding box center [434, 302] width 4 height 8
click at [453, 302] on div "boum" at bounding box center [453, 301] width 21 height 11
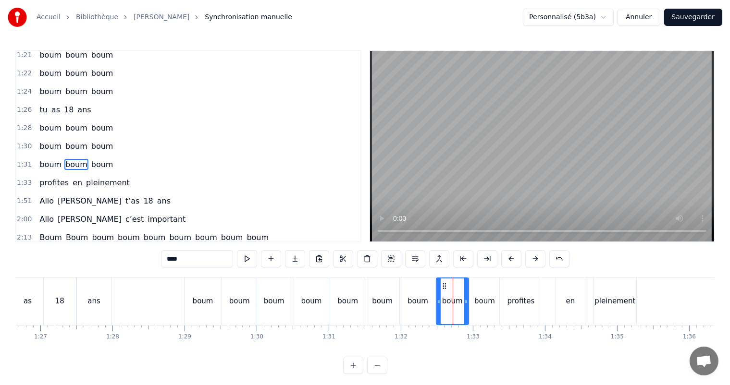
click at [438, 302] on icon at bounding box center [439, 302] width 4 height 8
drag, startPoint x: 467, startPoint y: 302, endPoint x: 477, endPoint y: 303, distance: 10.2
click at [471, 304] on icon at bounding box center [470, 302] width 4 height 8
click at [490, 302] on div "boum" at bounding box center [484, 301] width 21 height 11
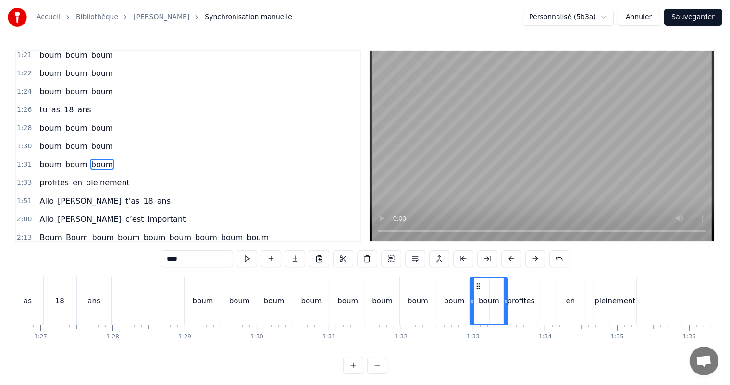
drag, startPoint x: 497, startPoint y: 302, endPoint x: 508, endPoint y: 301, distance: 11.1
click at [505, 303] on div "[PERSON_NAME], t’as 18 ans Nous pensons très fort à toi, [PERSON_NAME] Allo [PE…" at bounding box center [216, 301] width 12893 height 48
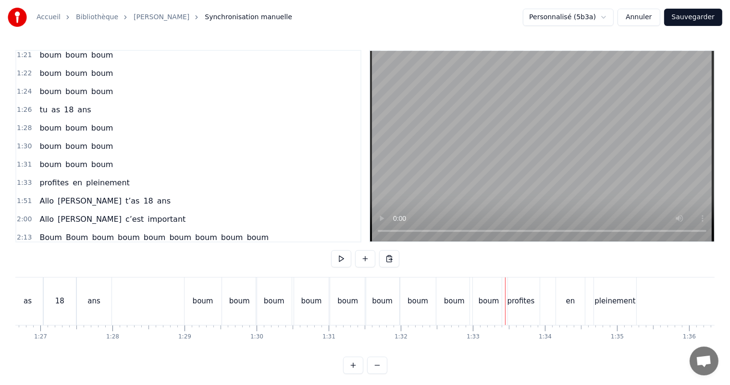
click at [532, 287] on div "profites" at bounding box center [520, 302] width 37 height 48
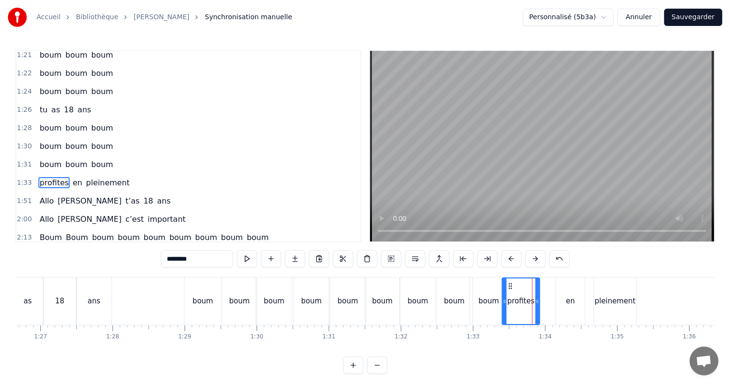
scroll to position [479, 0]
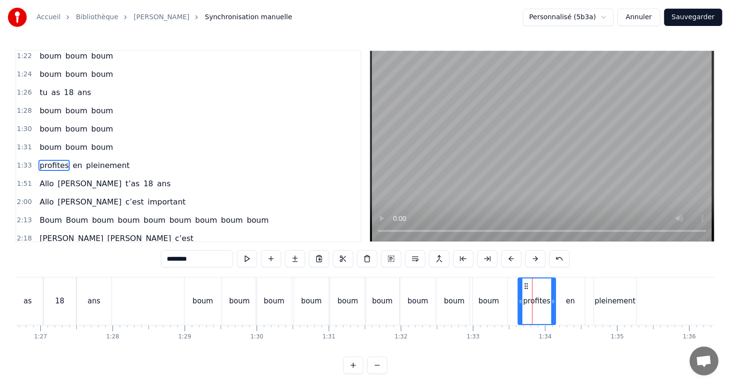
drag, startPoint x: 512, startPoint y: 288, endPoint x: 526, endPoint y: 289, distance: 14.0
click at [526, 289] on icon at bounding box center [526, 287] width 8 height 8
click at [477, 304] on div "boum" at bounding box center [488, 302] width 37 height 48
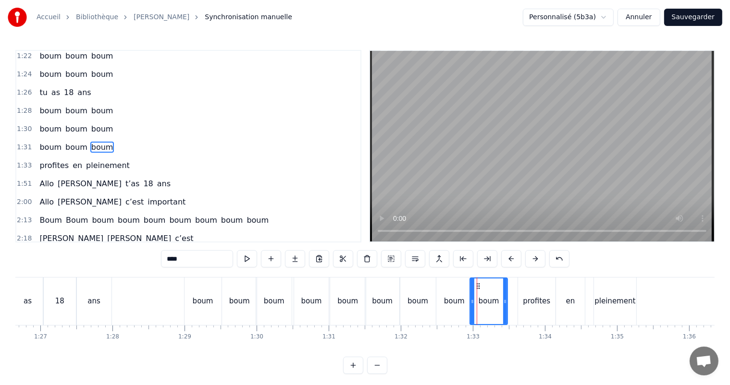
scroll to position [461, 0]
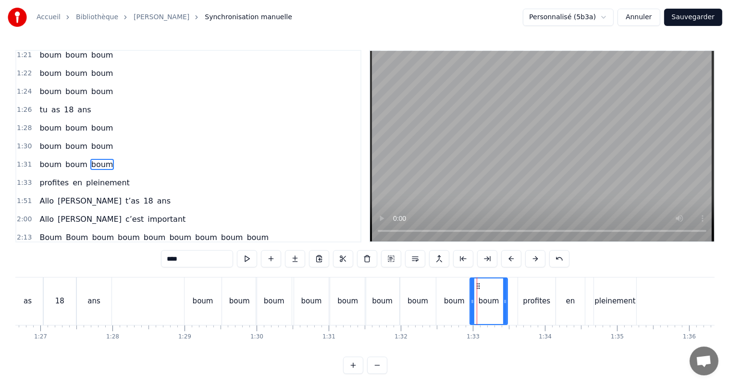
click at [479, 304] on div "boum" at bounding box center [488, 302] width 37 height 46
drag, startPoint x: 473, startPoint y: 302, endPoint x: 477, endPoint y: 306, distance: 5.4
click at [477, 306] on div at bounding box center [476, 302] width 4 height 46
click at [529, 318] on div "profites" at bounding box center [536, 302] width 37 height 48
type input "********"
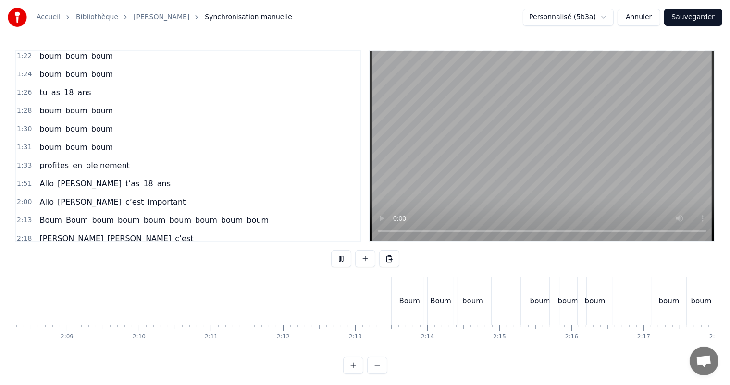
scroll to position [0, 9307]
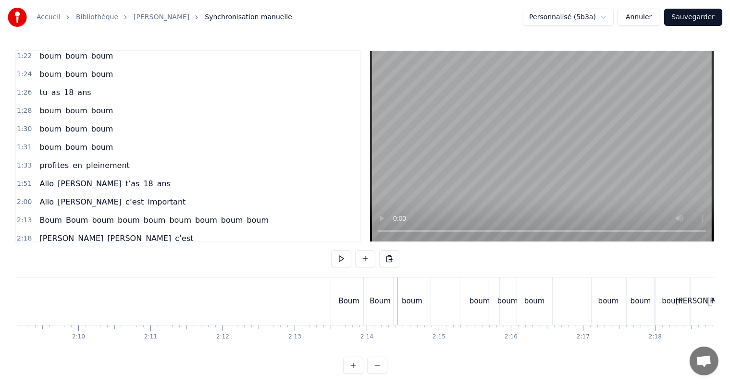
click at [118, 215] on span "boum" at bounding box center [129, 220] width 24 height 11
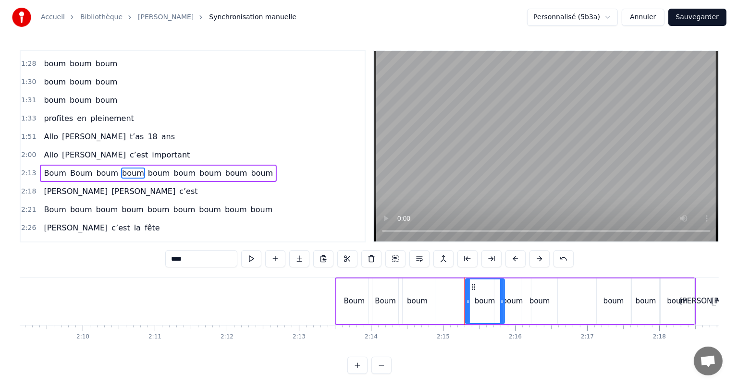
scroll to position [532, 0]
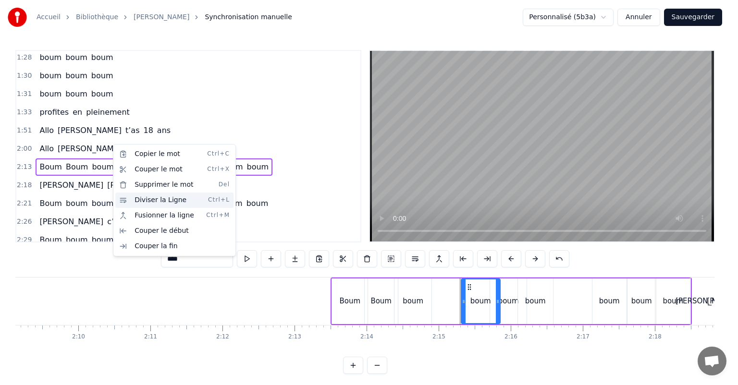
click at [144, 200] on div "Diviser la Ligne Ctrl+L" at bounding box center [174, 200] width 118 height 15
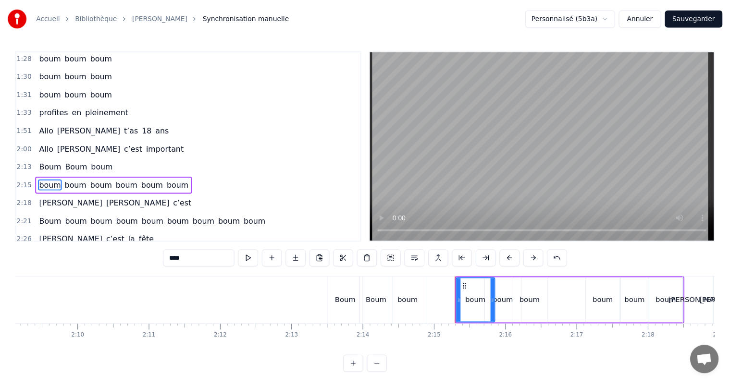
scroll to position [550, 0]
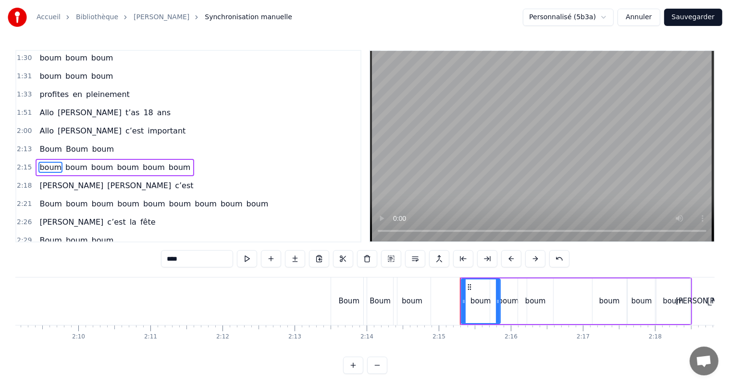
click at [119, 162] on span "boum" at bounding box center [128, 167] width 24 height 11
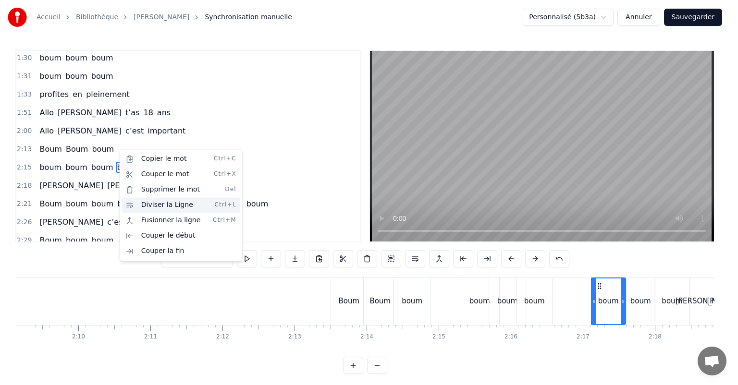
click at [154, 206] on div "Diviser la Ligne Ctrl+L" at bounding box center [181, 204] width 118 height 15
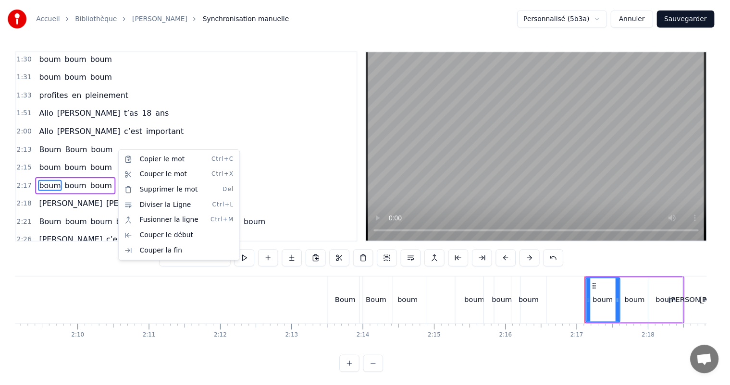
scroll to position [567, 0]
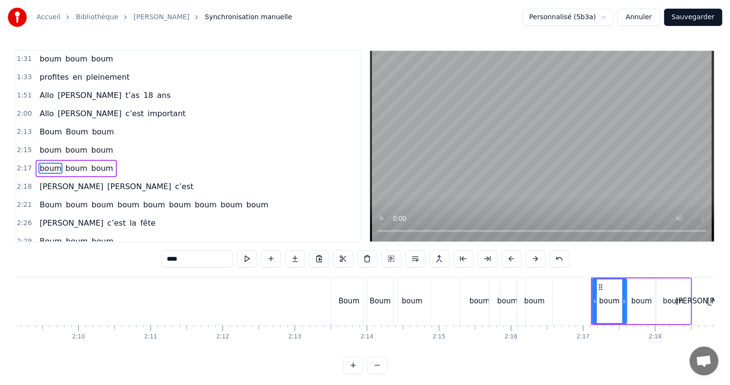
click at [116, 199] on span "boum" at bounding box center [128, 204] width 24 height 11
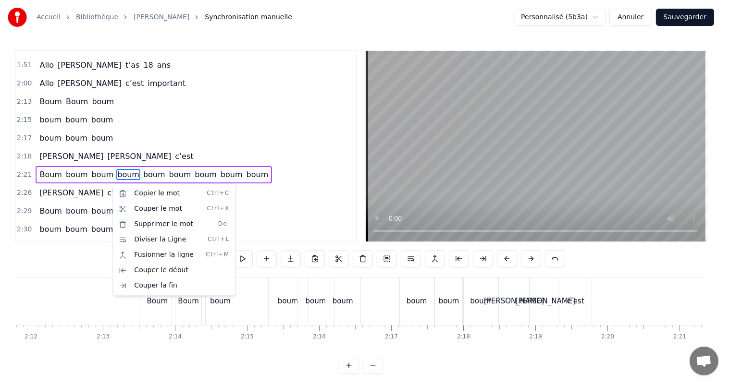
scroll to position [0, 10268]
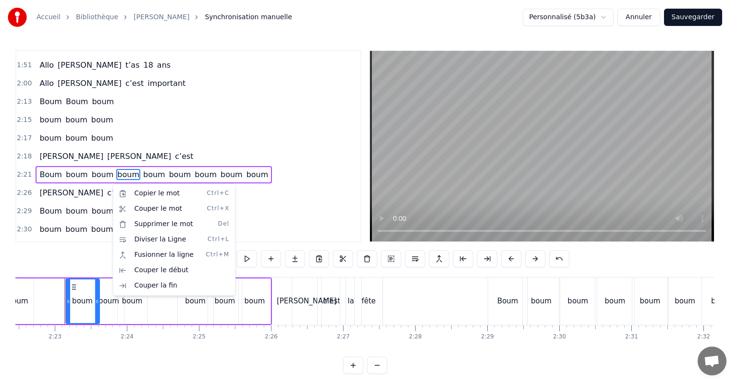
click at [115, 153] on html "Accueil Bibliothèque [PERSON_NAME] manuelle Personnalisé (5b3a) Annuler Sauvega…" at bounding box center [369, 195] width 738 height 390
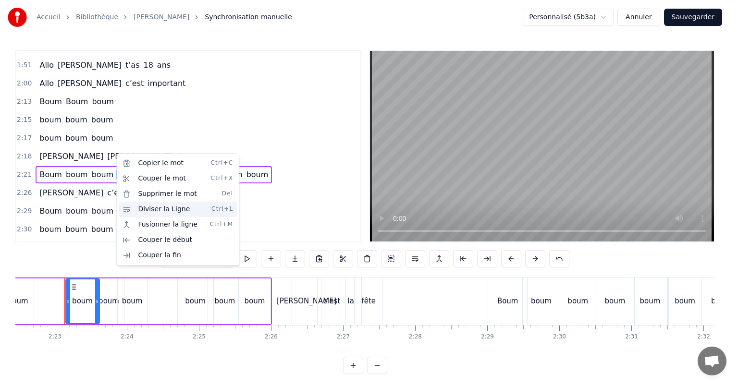
click at [147, 211] on div "Diviser la Ligne Ctrl+L" at bounding box center [178, 209] width 118 height 15
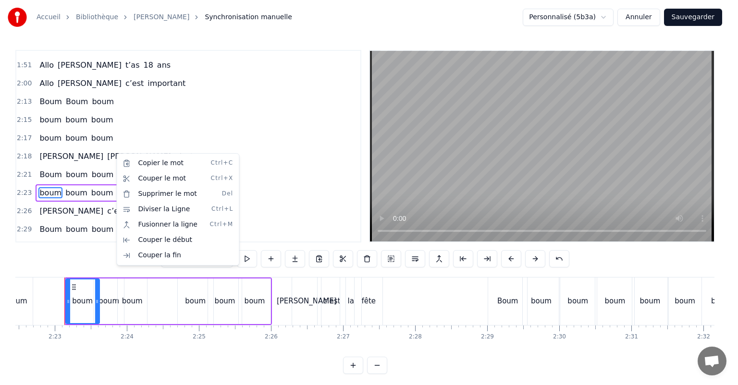
scroll to position [620, 0]
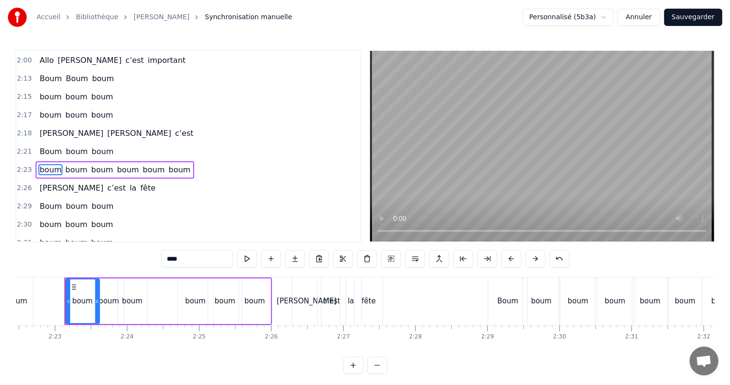
click at [120, 164] on span "boum" at bounding box center [128, 169] width 24 height 11
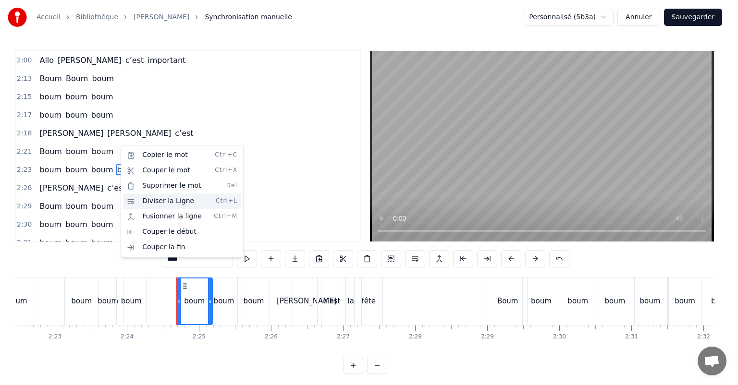
click at [154, 201] on div "Diviser la Ligne Ctrl+L" at bounding box center [182, 201] width 118 height 15
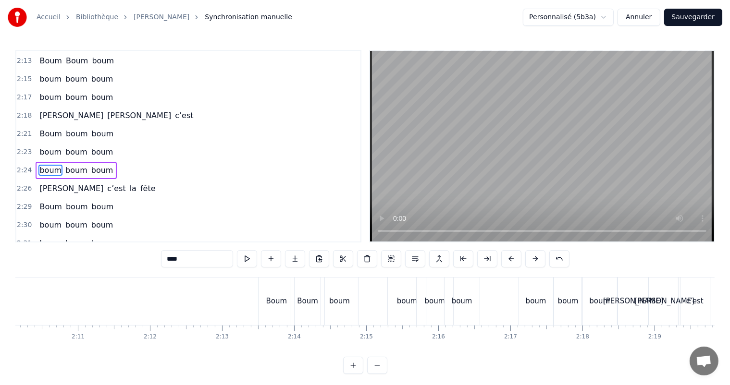
scroll to position [0, 9365]
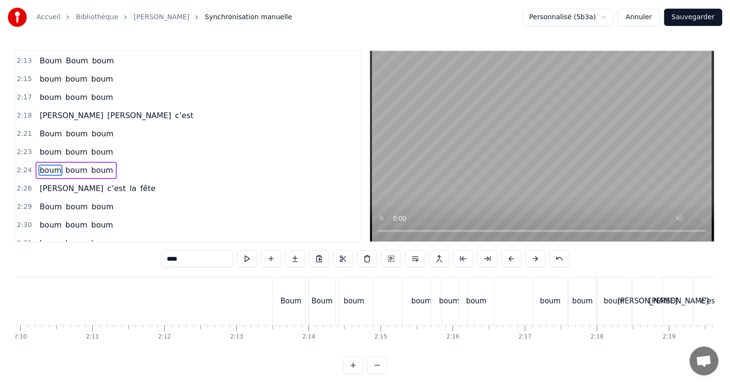
click at [282, 306] on div "Boum" at bounding box center [291, 301] width 21 height 11
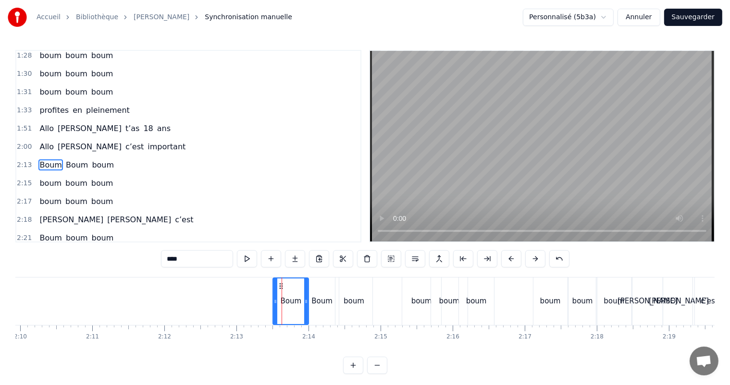
scroll to position [532, 0]
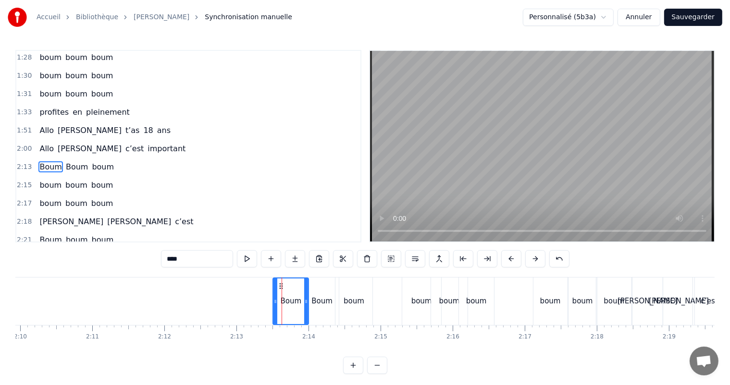
click at [325, 310] on div "Boum" at bounding box center [322, 302] width 33 height 48
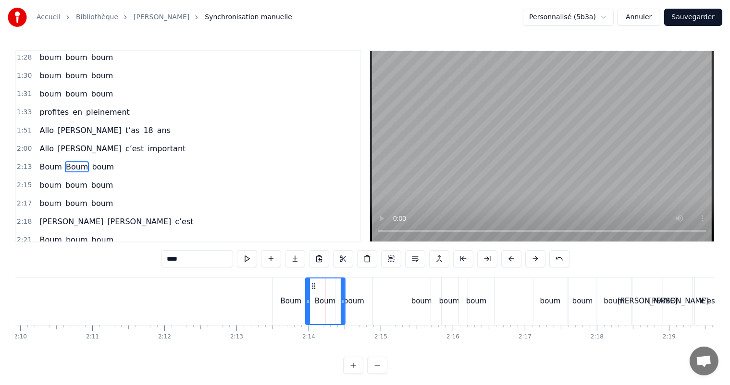
drag, startPoint x: 337, startPoint y: 303, endPoint x: 344, endPoint y: 305, distance: 7.0
click at [344, 305] on icon at bounding box center [343, 302] width 4 height 8
click at [311, 304] on icon at bounding box center [311, 302] width 4 height 8
click at [357, 308] on div "boum" at bounding box center [353, 302] width 37 height 48
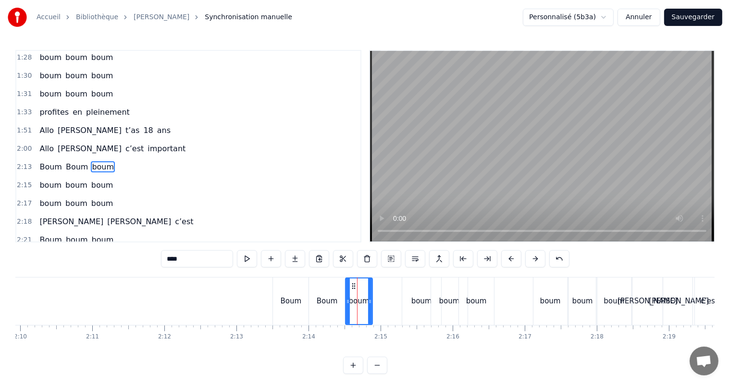
drag, startPoint x: 336, startPoint y: 300, endPoint x: 346, endPoint y: 302, distance: 10.3
click at [346, 302] on icon at bounding box center [348, 302] width 4 height 8
drag, startPoint x: 371, startPoint y: 303, endPoint x: 380, endPoint y: 306, distance: 9.1
click at [380, 306] on div at bounding box center [379, 302] width 4 height 46
click at [417, 302] on div "boum" at bounding box center [421, 301] width 21 height 11
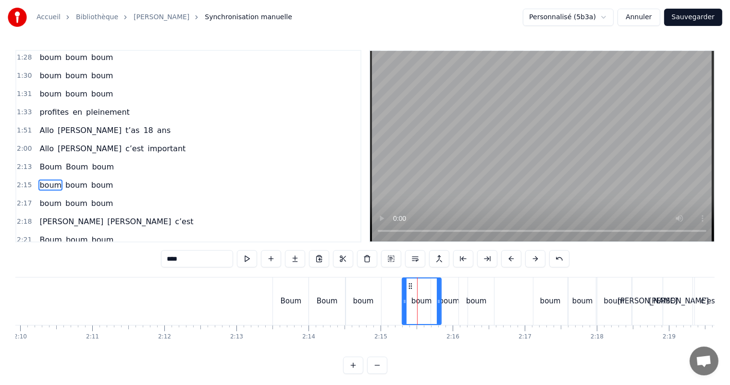
scroll to position [550, 0]
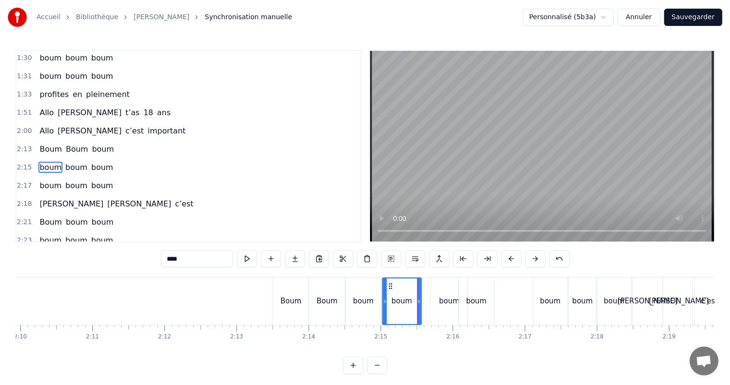
drag, startPoint x: 410, startPoint y: 286, endPoint x: 390, endPoint y: 285, distance: 19.7
click at [390, 285] on icon at bounding box center [390, 287] width 8 height 8
click at [447, 303] on div "boum" at bounding box center [449, 301] width 21 height 11
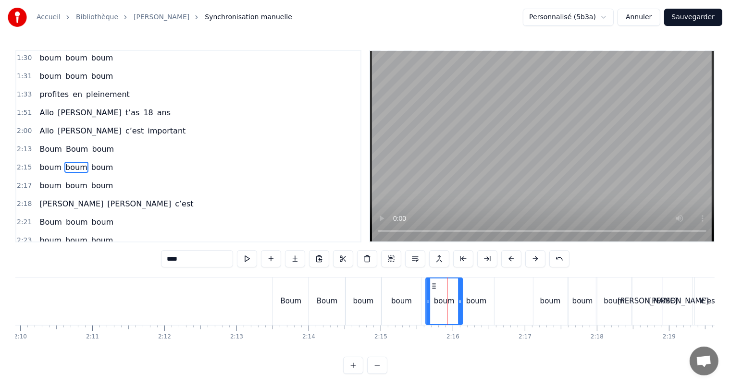
drag, startPoint x: 438, startPoint y: 285, endPoint x: 422, endPoint y: 292, distance: 17.4
click at [434, 288] on icon at bounding box center [434, 287] width 8 height 8
click at [406, 298] on div "boum" at bounding box center [401, 301] width 21 height 11
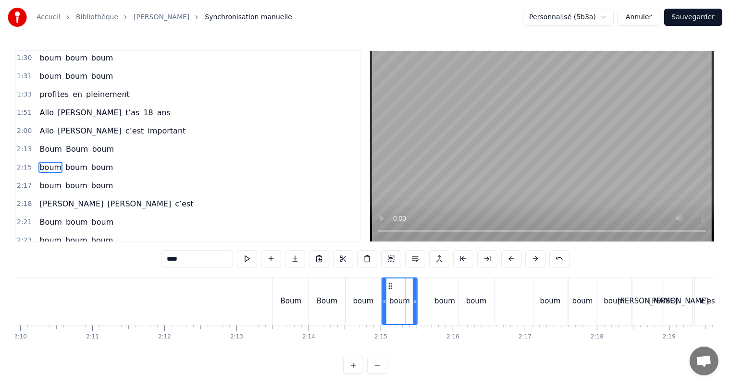
click at [415, 304] on icon at bounding box center [415, 302] width 4 height 8
click at [440, 305] on div "boum" at bounding box center [444, 301] width 21 height 11
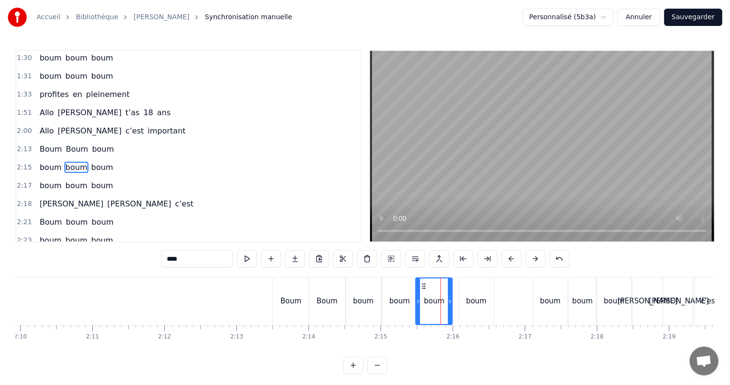
drag, startPoint x: 434, startPoint y: 285, endPoint x: 423, endPoint y: 289, distance: 11.7
click at [423, 289] on icon at bounding box center [424, 287] width 8 height 8
click at [467, 300] on div "boum" at bounding box center [476, 301] width 21 height 11
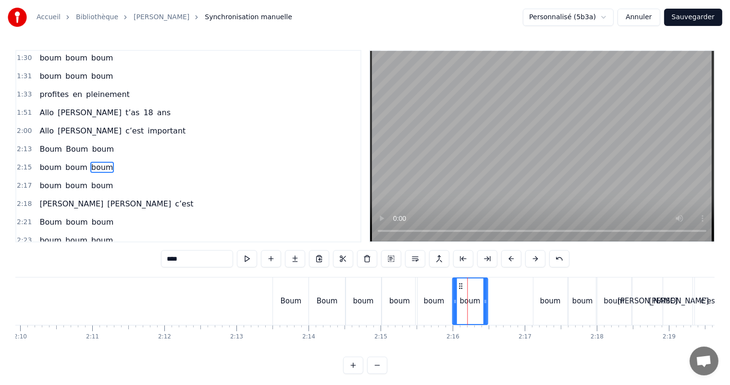
drag, startPoint x: 465, startPoint y: 286, endPoint x: 459, endPoint y: 287, distance: 6.3
click at [459, 287] on icon at bounding box center [460, 287] width 8 height 8
click at [547, 298] on div "boum" at bounding box center [550, 301] width 21 height 11
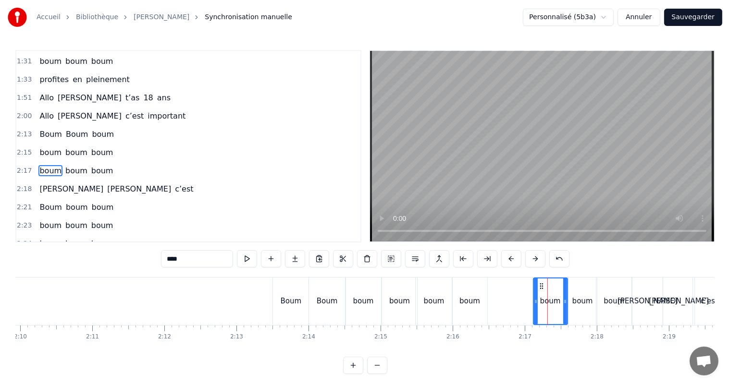
scroll to position [567, 0]
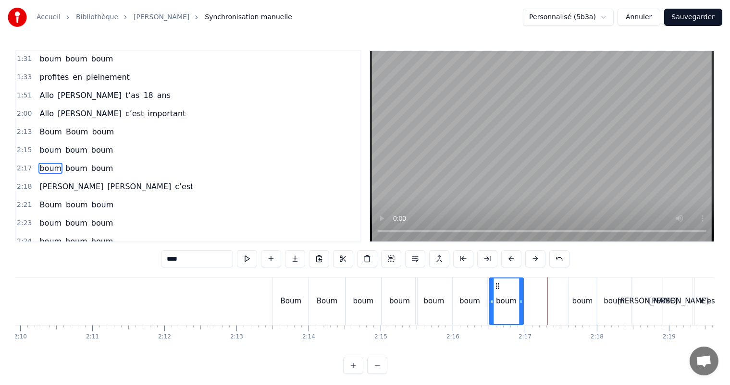
drag, startPoint x: 541, startPoint y: 285, endPoint x: 503, endPoint y: 290, distance: 38.3
click at [496, 289] on icon at bounding box center [497, 287] width 8 height 8
click at [577, 291] on div "boum" at bounding box center [582, 302] width 28 height 48
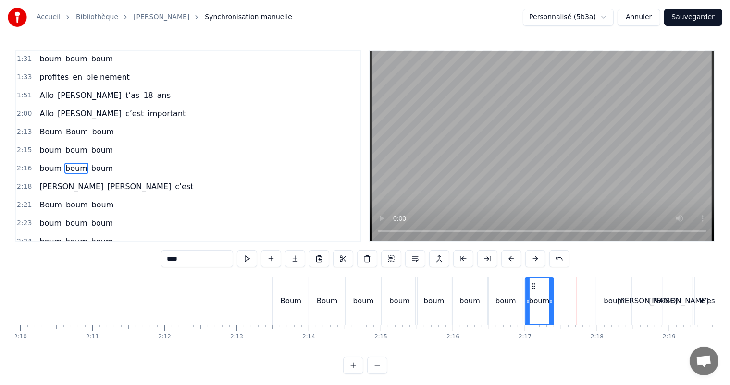
drag, startPoint x: 575, startPoint y: 285, endPoint x: 542, endPoint y: 289, distance: 32.9
click at [532, 286] on icon at bounding box center [533, 287] width 8 height 8
drag, startPoint x: 551, startPoint y: 303, endPoint x: 557, endPoint y: 306, distance: 7.1
click at [557, 306] on div at bounding box center [558, 302] width 4 height 46
click at [510, 313] on div "boum" at bounding box center [506, 302] width 34 height 48
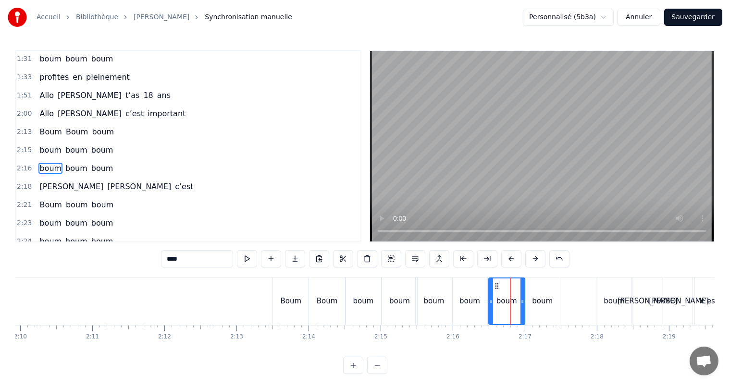
click at [523, 303] on icon at bounding box center [522, 302] width 4 height 8
drag, startPoint x: 613, startPoint y: 298, endPoint x: 619, endPoint y: 294, distance: 7.3
click at [613, 298] on div "boum" at bounding box center [614, 301] width 21 height 11
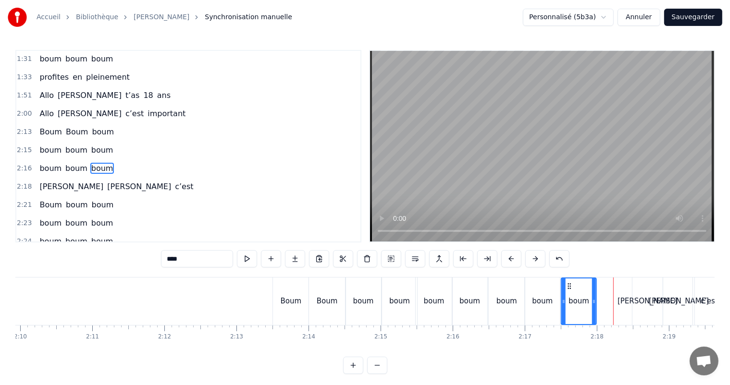
drag, startPoint x: 604, startPoint y: 287, endPoint x: 569, endPoint y: 289, distance: 35.1
click at [569, 289] on icon at bounding box center [570, 287] width 8 height 8
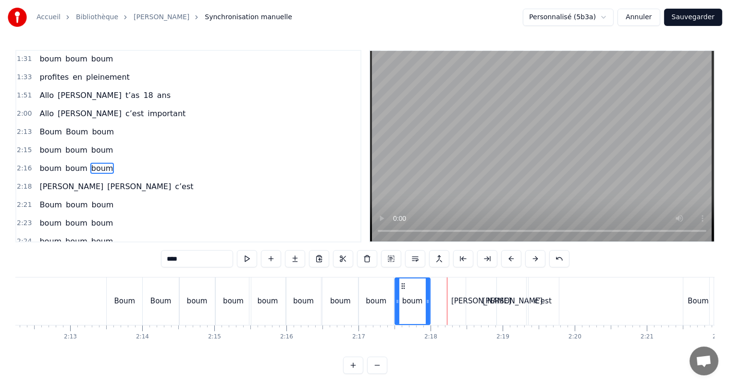
scroll to position [0, 9517]
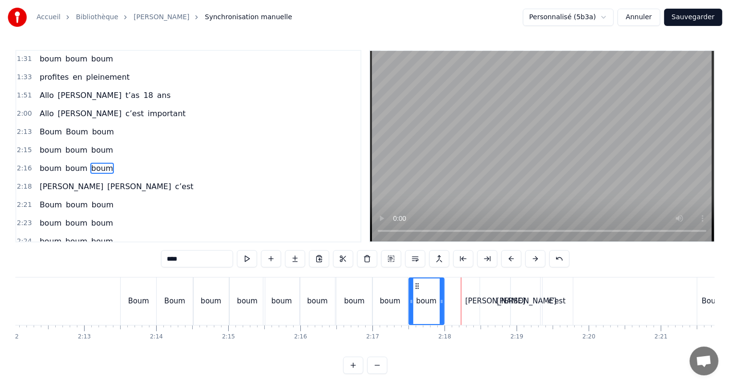
click at [558, 306] on div "c’est" at bounding box center [556, 301] width 17 height 11
type input "*****"
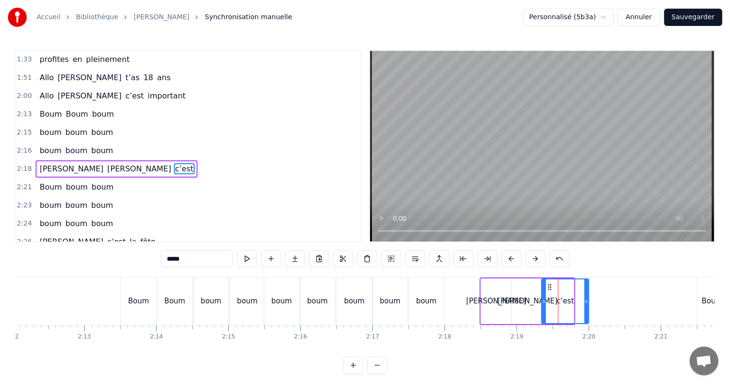
drag, startPoint x: 571, startPoint y: 303, endPoint x: 586, endPoint y: 308, distance: 15.8
click at [586, 308] on div at bounding box center [586, 302] width 4 height 44
drag, startPoint x: 587, startPoint y: 303, endPoint x: 592, endPoint y: 304, distance: 5.4
click at [592, 304] on icon at bounding box center [592, 302] width 4 height 8
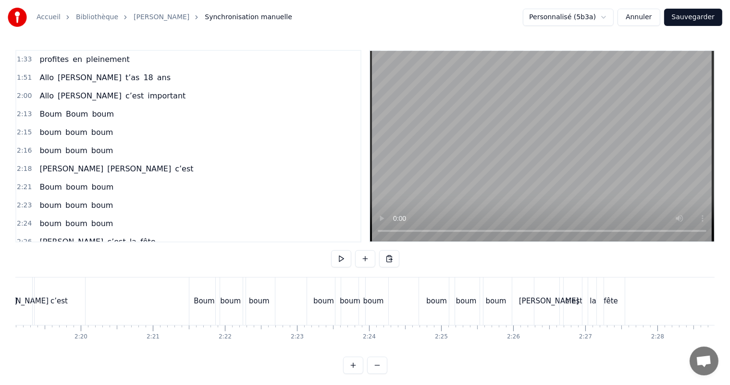
scroll to position [0, 9996]
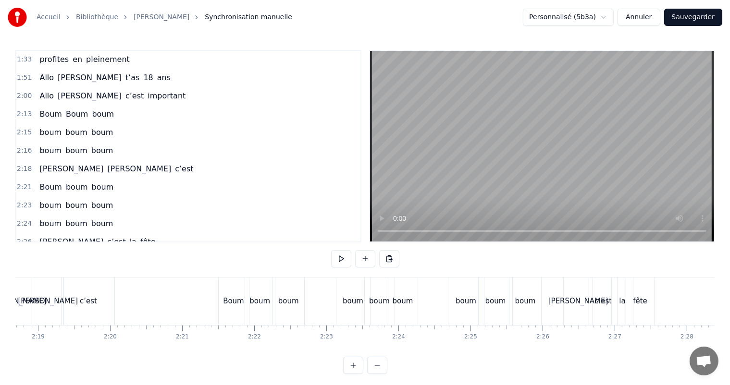
click at [236, 310] on div "Boum" at bounding box center [234, 302] width 30 height 48
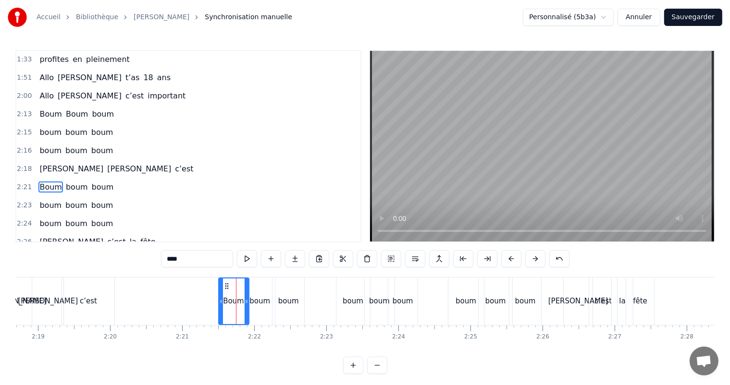
scroll to position [603, 0]
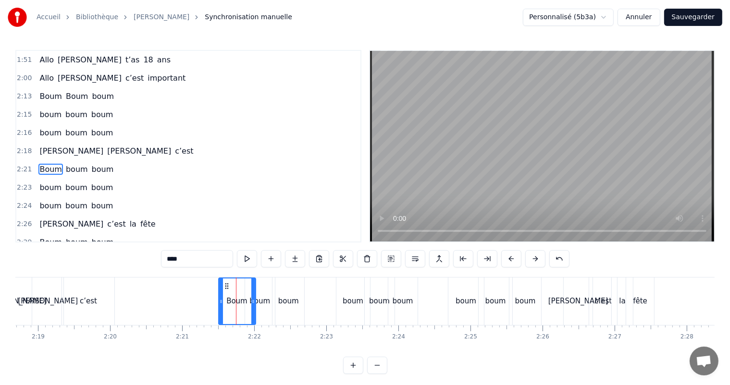
drag, startPoint x: 247, startPoint y: 302, endPoint x: 253, endPoint y: 303, distance: 6.4
click at [253, 303] on icon at bounding box center [253, 302] width 4 height 8
click at [265, 304] on div "boum" at bounding box center [259, 301] width 21 height 11
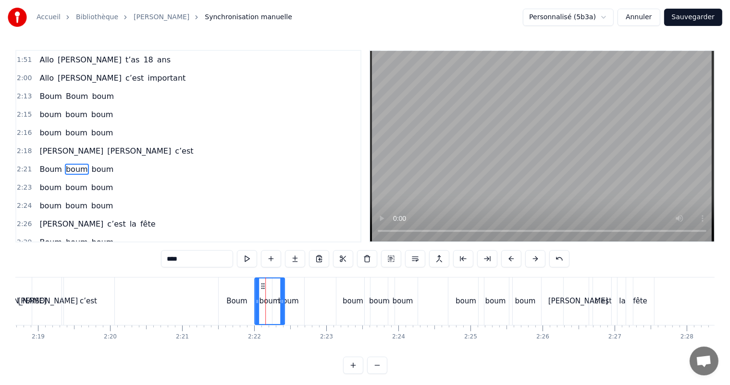
drag, startPoint x: 254, startPoint y: 285, endPoint x: 262, endPoint y: 291, distance: 10.7
click at [262, 291] on div "boum" at bounding box center [269, 302] width 29 height 46
click at [296, 290] on div "boum" at bounding box center [288, 302] width 32 height 48
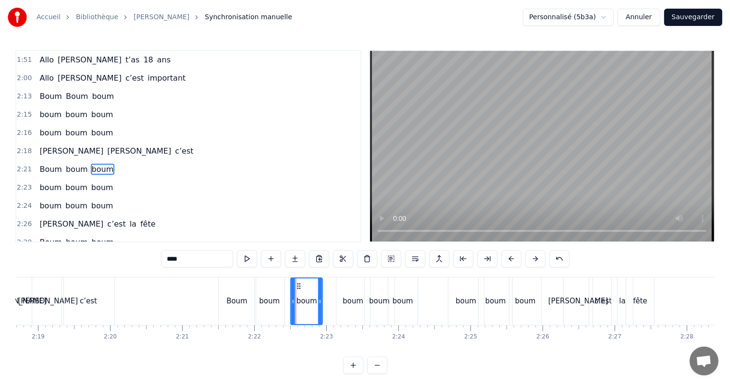
drag, startPoint x: 283, startPoint y: 287, endPoint x: 299, endPoint y: 295, distance: 18.1
click at [299, 295] on div "boum" at bounding box center [306, 302] width 31 height 46
click at [267, 301] on div "boum" at bounding box center [269, 301] width 21 height 11
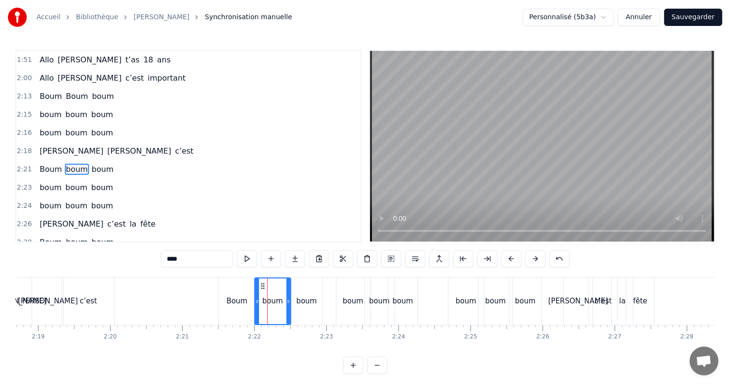
drag, startPoint x: 282, startPoint y: 303, endPoint x: 288, endPoint y: 305, distance: 6.5
click at [288, 305] on icon at bounding box center [288, 302] width 4 height 8
click at [241, 304] on div "Boum" at bounding box center [236, 301] width 21 height 11
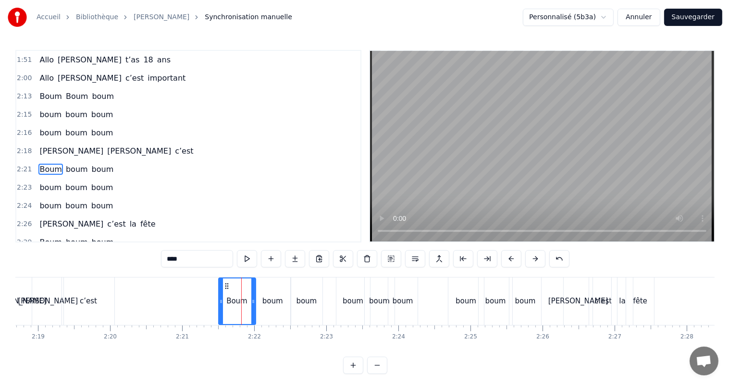
click at [275, 308] on div "boum" at bounding box center [273, 302] width 36 height 48
type input "****"
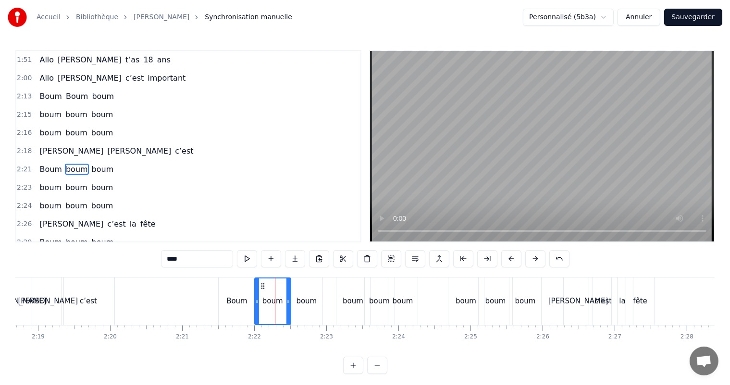
click at [294, 307] on div "boum" at bounding box center [307, 302] width 32 height 48
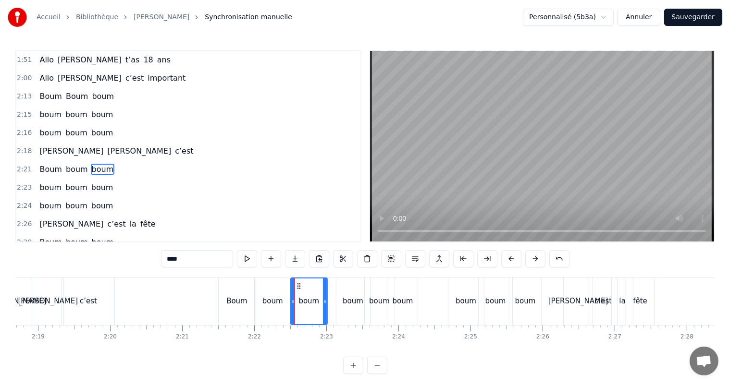
drag, startPoint x: 320, startPoint y: 301, endPoint x: 324, endPoint y: 303, distance: 5.0
click at [324, 303] on icon at bounding box center [325, 302] width 4 height 8
click at [347, 298] on div "boum" at bounding box center [353, 301] width 21 height 11
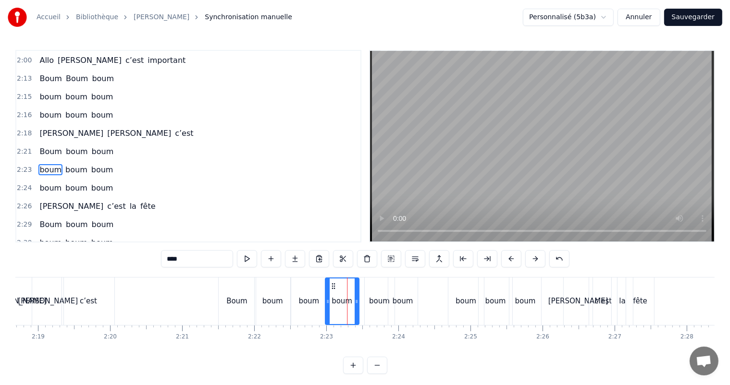
drag, startPoint x: 343, startPoint y: 286, endPoint x: 332, endPoint y: 288, distance: 11.2
click at [332, 288] on icon at bounding box center [333, 287] width 8 height 8
drag, startPoint x: 357, startPoint y: 301, endPoint x: 372, endPoint y: 303, distance: 15.0
click at [360, 302] on icon at bounding box center [359, 302] width 4 height 8
click at [380, 303] on div "boum" at bounding box center [379, 301] width 21 height 11
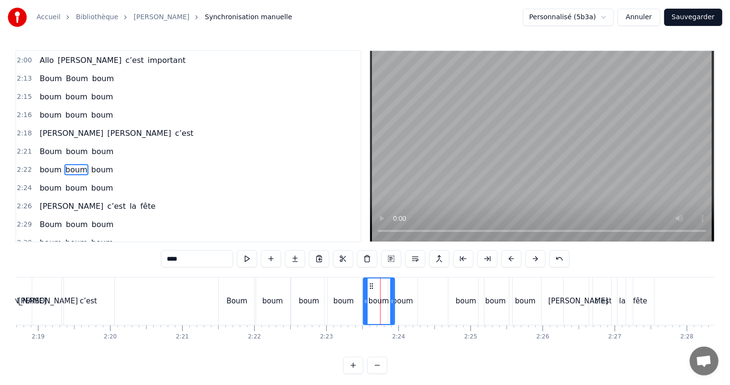
click at [364, 304] on icon at bounding box center [366, 302] width 4 height 8
click at [397, 305] on icon at bounding box center [396, 302] width 4 height 8
click at [412, 294] on div "boum" at bounding box center [402, 302] width 29 height 48
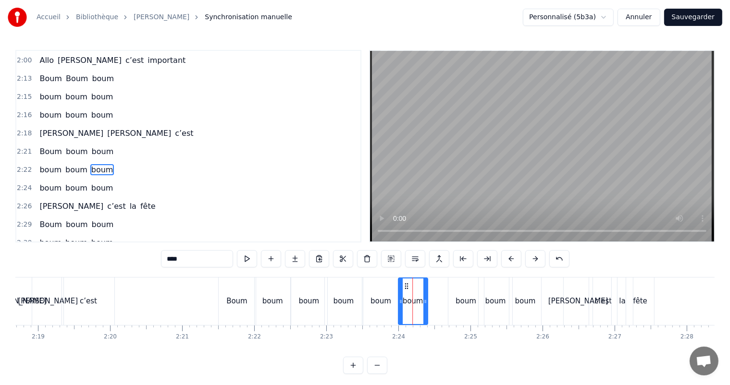
drag, startPoint x: 395, startPoint y: 286, endPoint x: 405, endPoint y: 292, distance: 11.4
click at [405, 292] on div "boum" at bounding box center [412, 302] width 28 height 46
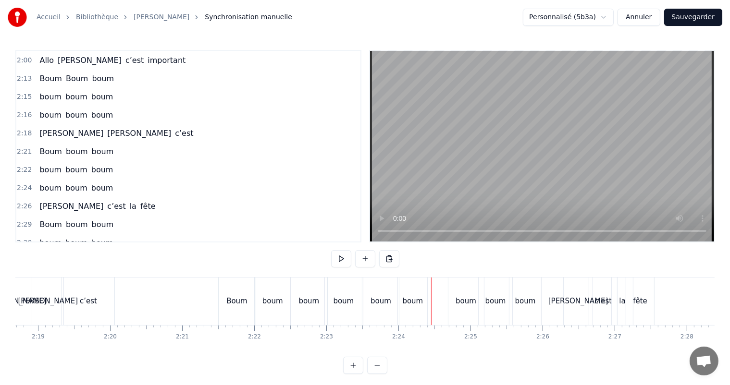
click at [421, 302] on div "boum" at bounding box center [412, 301] width 21 height 11
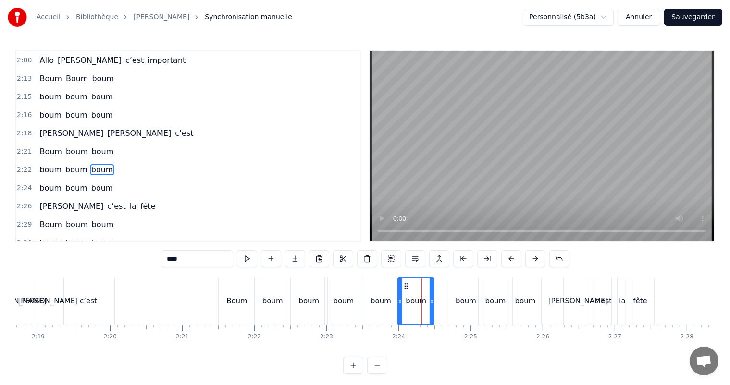
click at [431, 304] on icon at bounding box center [432, 302] width 4 height 8
click at [461, 305] on div "boum" at bounding box center [466, 301] width 21 height 11
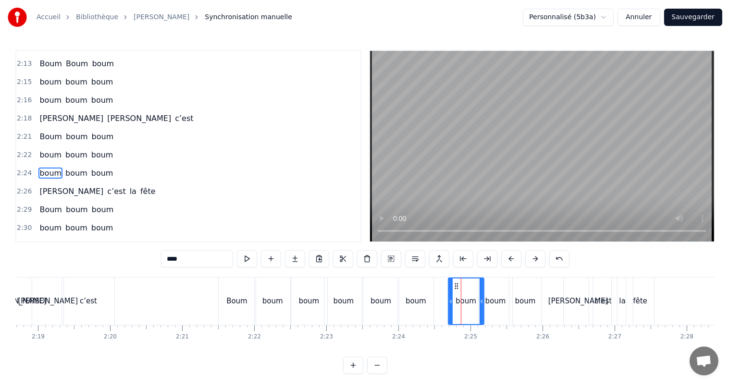
scroll to position [638, 0]
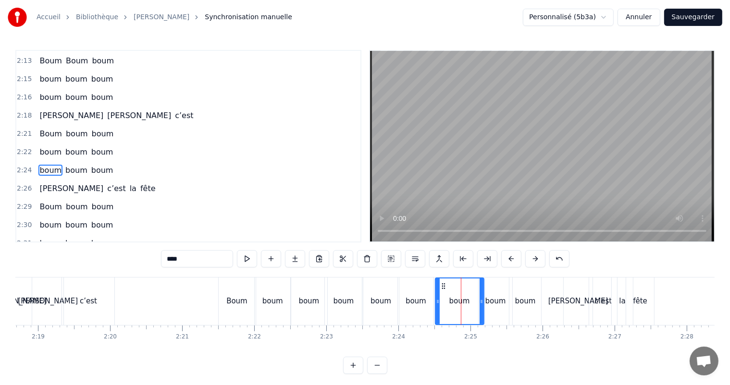
drag, startPoint x: 449, startPoint y: 301, endPoint x: 480, endPoint y: 308, distance: 30.9
click at [437, 305] on icon at bounding box center [438, 302] width 4 height 8
drag, startPoint x: 481, startPoint y: 302, endPoint x: 475, endPoint y: 310, distance: 10.0
click at [469, 310] on div at bounding box center [470, 302] width 4 height 46
click at [495, 304] on div "boum" at bounding box center [495, 301] width 21 height 11
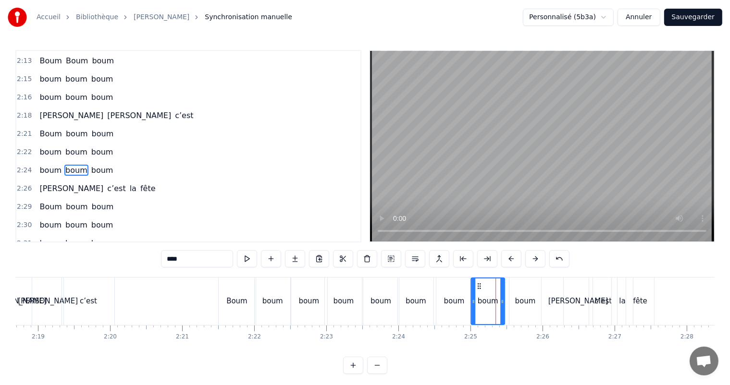
drag, startPoint x: 484, startPoint y: 286, endPoint x: 497, endPoint y: 292, distance: 14.0
click at [478, 290] on div "boum" at bounding box center [487, 302] width 33 height 46
drag, startPoint x: 503, startPoint y: 300, endPoint x: 509, endPoint y: 300, distance: 6.3
click at [505, 301] on icon at bounding box center [505, 302] width 4 height 8
click at [528, 298] on div "boum" at bounding box center [525, 301] width 21 height 11
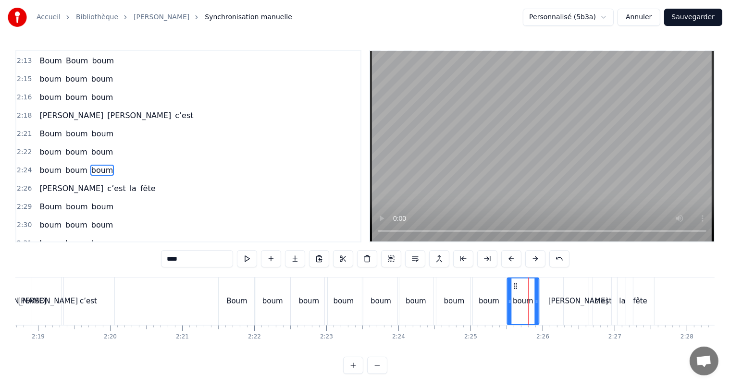
click at [513, 286] on icon at bounding box center [515, 287] width 8 height 8
drag, startPoint x: 538, startPoint y: 304, endPoint x: 542, endPoint y: 303, distance: 4.8
click at [542, 303] on icon at bounding box center [541, 302] width 4 height 8
click at [652, 301] on div "fête" at bounding box center [640, 302] width 28 height 48
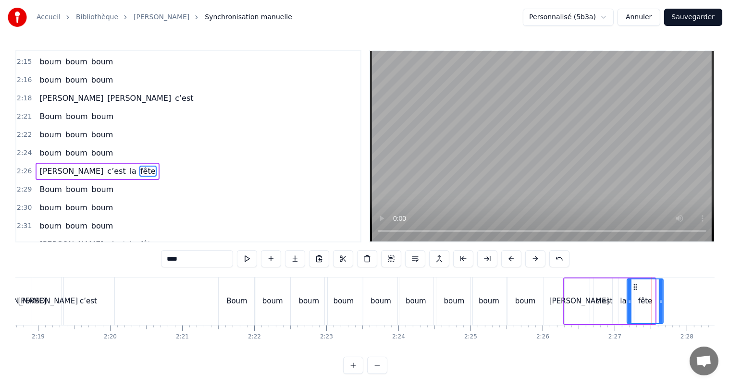
drag, startPoint x: 653, startPoint y: 303, endPoint x: 661, endPoint y: 308, distance: 9.5
click at [661, 308] on div at bounding box center [661, 302] width 4 height 44
click at [579, 293] on div "[PERSON_NAME]" at bounding box center [579, 302] width 29 height 46
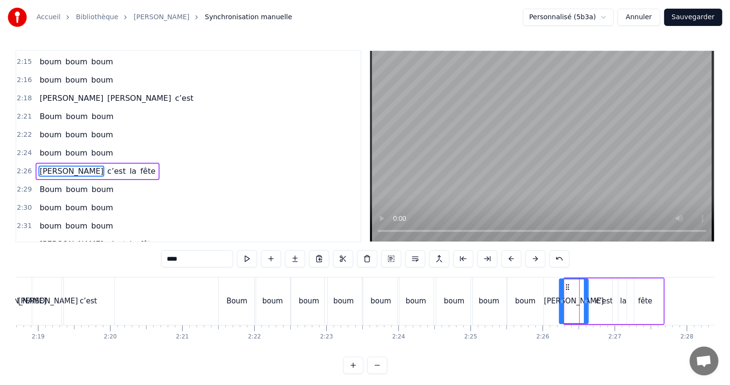
drag, startPoint x: 573, startPoint y: 287, endPoint x: 567, endPoint y: 292, distance: 7.1
click at [567, 292] on div "[PERSON_NAME]" at bounding box center [574, 302] width 28 height 44
click at [606, 303] on div "c’est" at bounding box center [603, 301] width 17 height 11
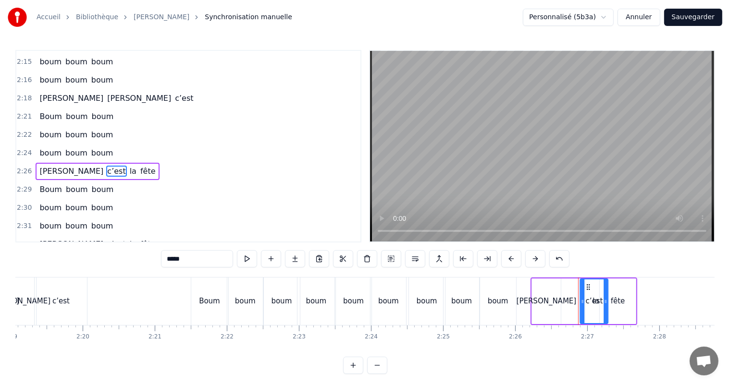
scroll to position [0, 10027]
drag, startPoint x: 597, startPoint y: 287, endPoint x: 562, endPoint y: 288, distance: 35.1
click at [562, 288] on icon at bounding box center [564, 287] width 8 height 8
click at [592, 302] on div "la" at bounding box center [593, 301] width 6 height 11
click at [571, 304] on div "c’est" at bounding box center [569, 301] width 17 height 11
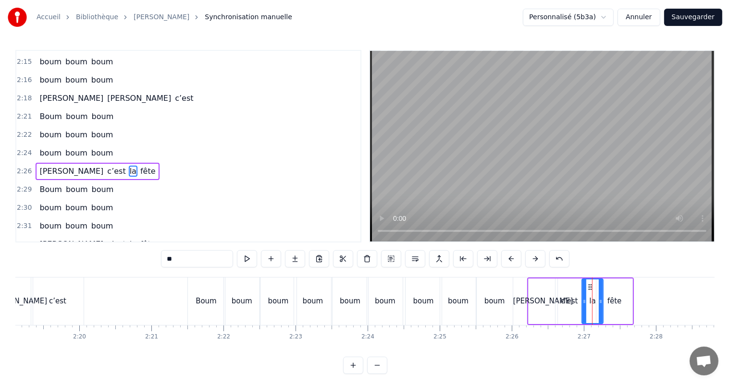
type input "*****"
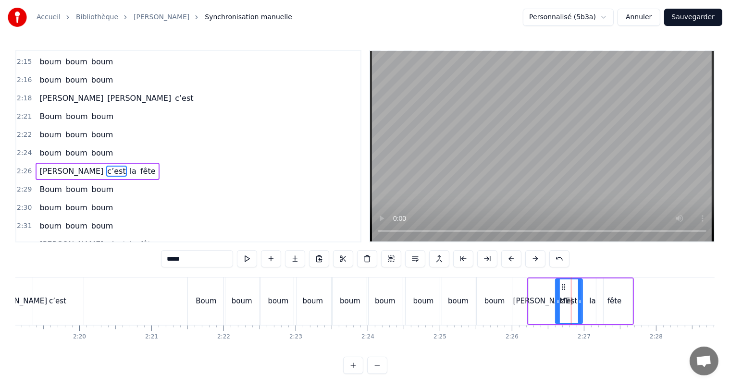
click at [580, 304] on icon at bounding box center [580, 302] width 4 height 8
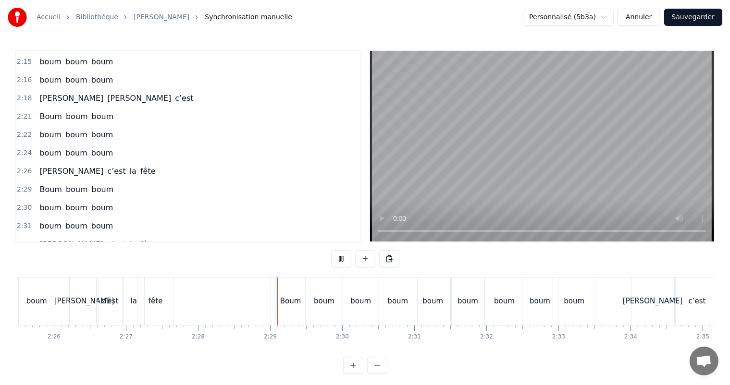
scroll to position [0, 10644]
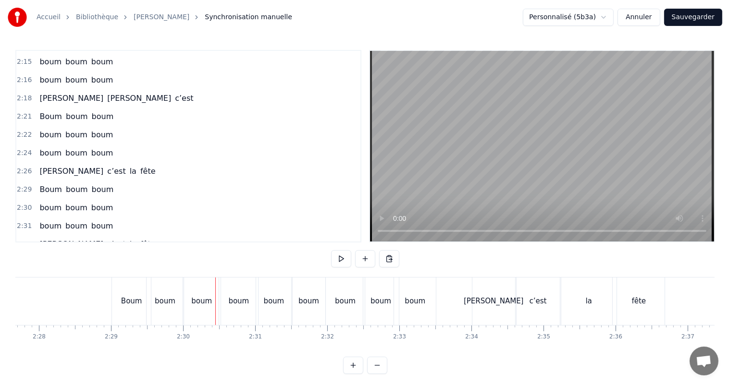
click at [126, 308] on div "Boum" at bounding box center [131, 302] width 39 height 48
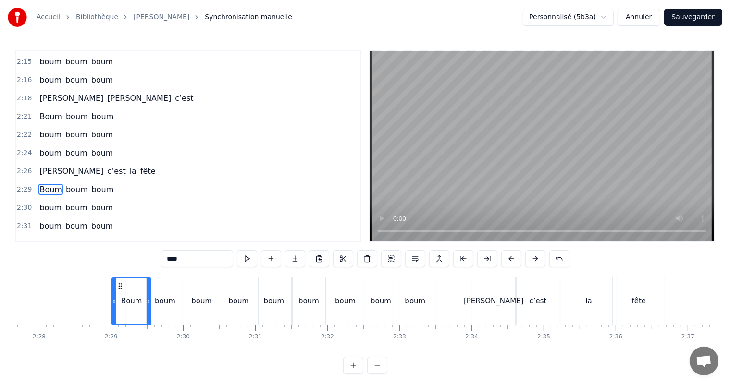
scroll to position [673, 0]
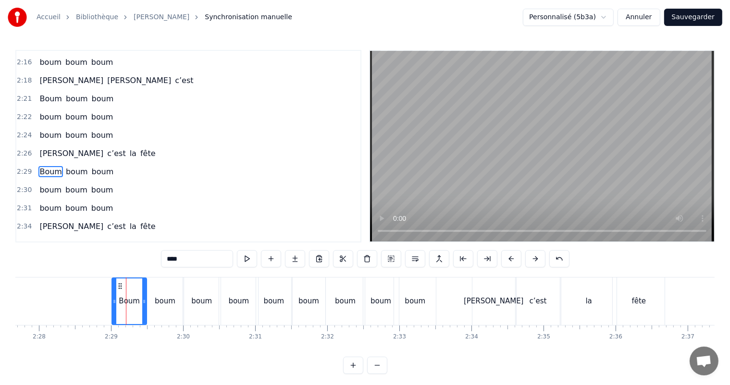
click at [145, 303] on icon at bounding box center [144, 302] width 4 height 8
click at [162, 308] on div "boum" at bounding box center [165, 302] width 37 height 48
type input "****"
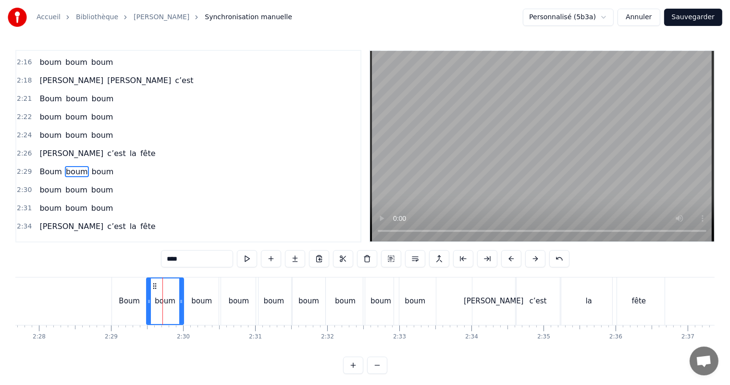
click at [202, 306] on div "boum" at bounding box center [201, 301] width 21 height 11
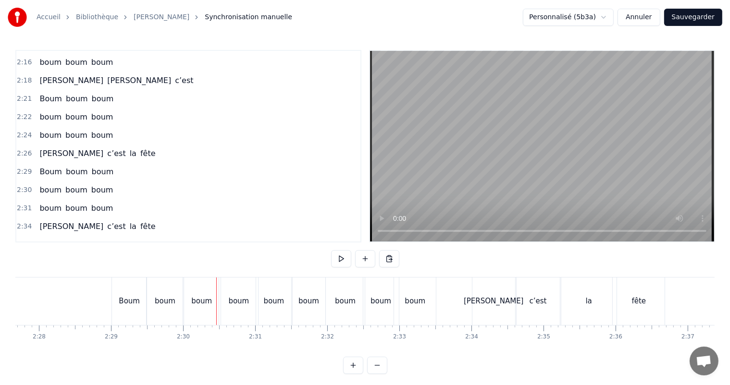
click at [229, 304] on div "boum" at bounding box center [238, 301] width 21 height 11
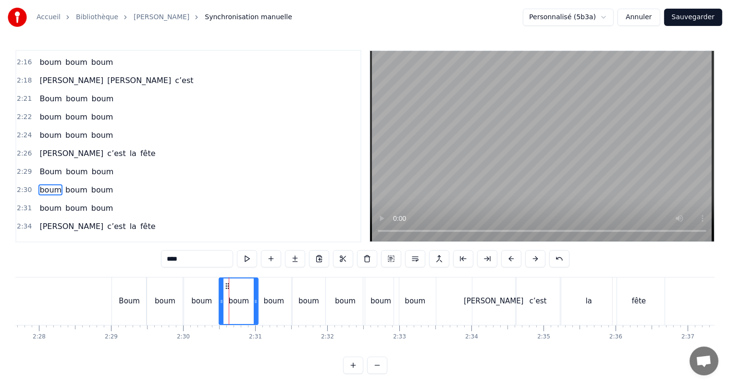
scroll to position [691, 0]
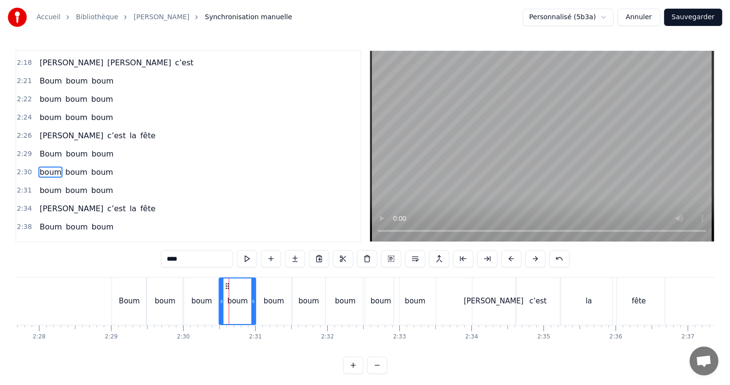
click at [254, 304] on icon at bounding box center [253, 302] width 4 height 8
click at [267, 308] on div "boum" at bounding box center [273, 302] width 35 height 48
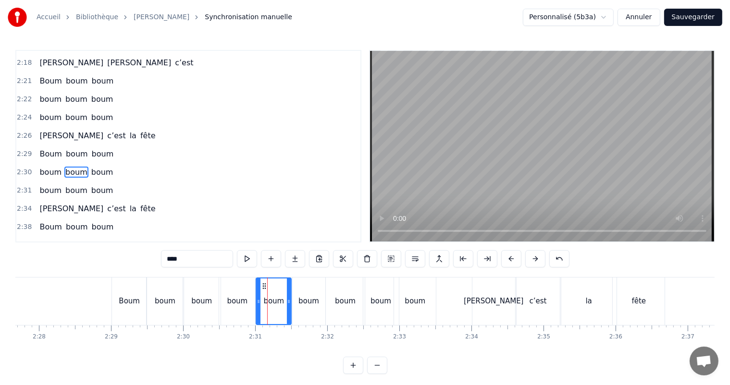
click at [306, 310] on div "boum" at bounding box center [309, 302] width 33 height 48
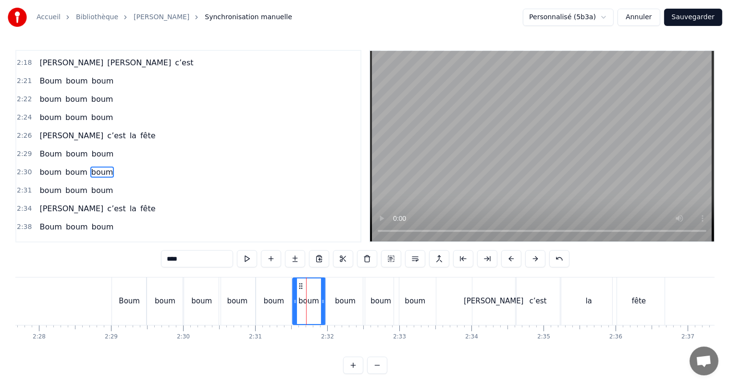
click at [342, 313] on div "boum" at bounding box center [345, 302] width 39 height 48
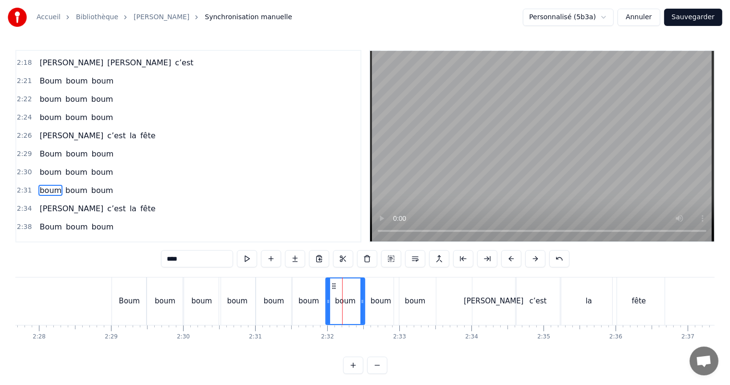
scroll to position [709, 0]
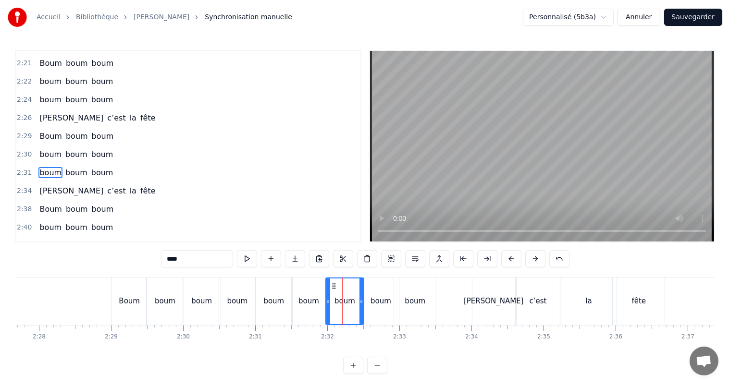
drag, startPoint x: 361, startPoint y: 300, endPoint x: 370, endPoint y: 305, distance: 9.5
click at [360, 301] on icon at bounding box center [361, 302] width 4 height 8
click at [382, 309] on div "boum" at bounding box center [381, 302] width 36 height 48
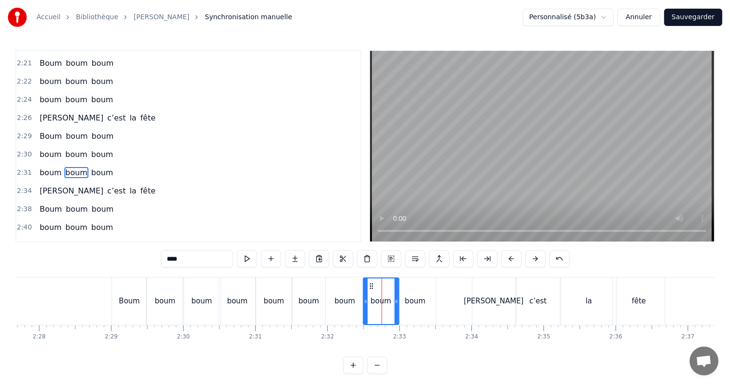
click at [420, 314] on div "boum" at bounding box center [415, 302] width 42 height 48
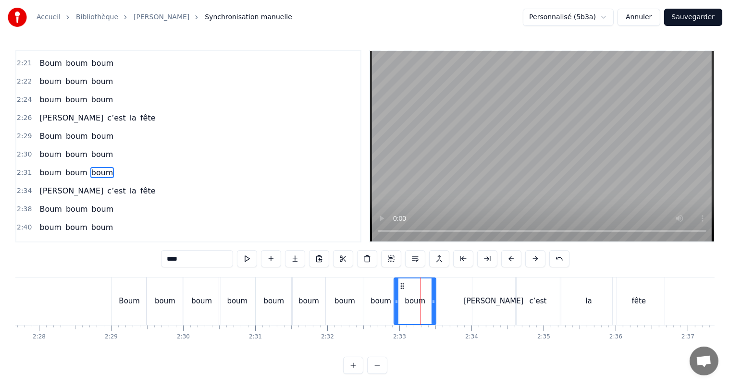
click at [164, 308] on div "boum" at bounding box center [165, 302] width 37 height 48
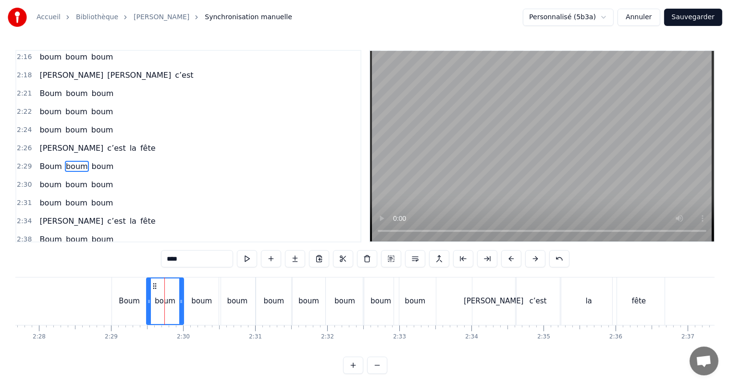
scroll to position [673, 0]
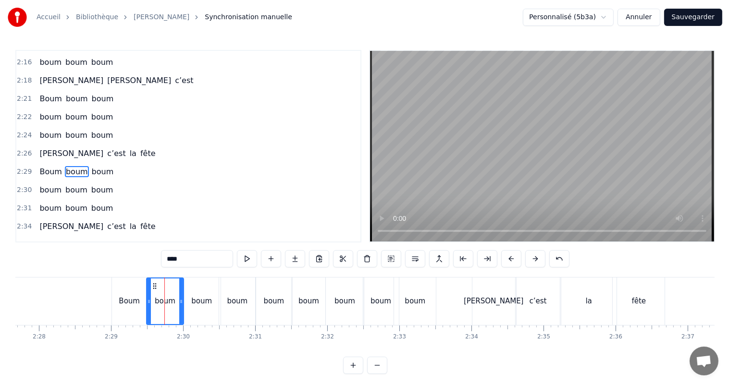
drag, startPoint x: 171, startPoint y: 259, endPoint x: 181, endPoint y: 269, distance: 13.6
click at [171, 260] on input "****" at bounding box center [197, 258] width 72 height 17
click at [169, 259] on input "***" at bounding box center [197, 258] width 72 height 17
click at [199, 302] on div "boum" at bounding box center [201, 301] width 21 height 11
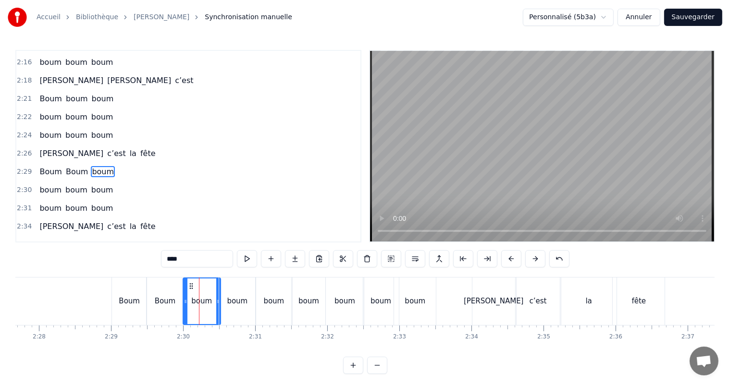
click at [174, 259] on input "****" at bounding box center [197, 258] width 72 height 17
click at [169, 259] on input "***" at bounding box center [197, 258] width 72 height 17
click at [239, 302] on div "boum" at bounding box center [237, 301] width 21 height 11
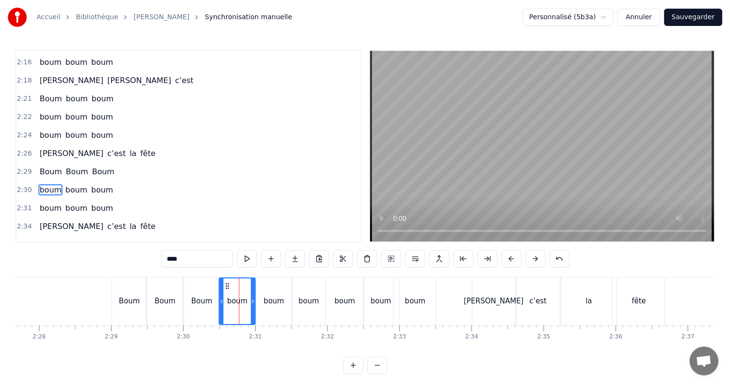
scroll to position [691, 0]
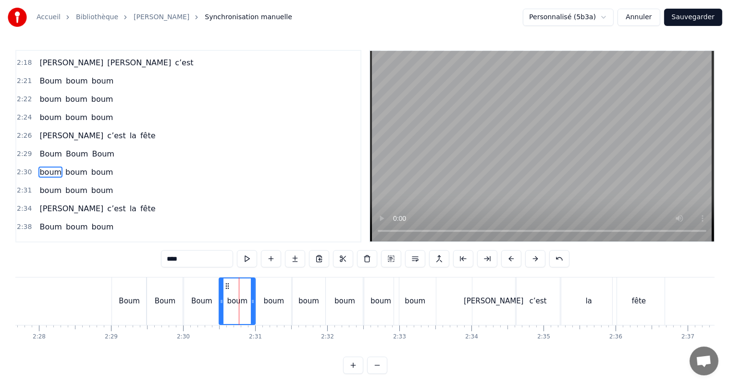
click at [174, 258] on input "****" at bounding box center [197, 258] width 72 height 17
click at [278, 304] on div "boum" at bounding box center [273, 301] width 21 height 11
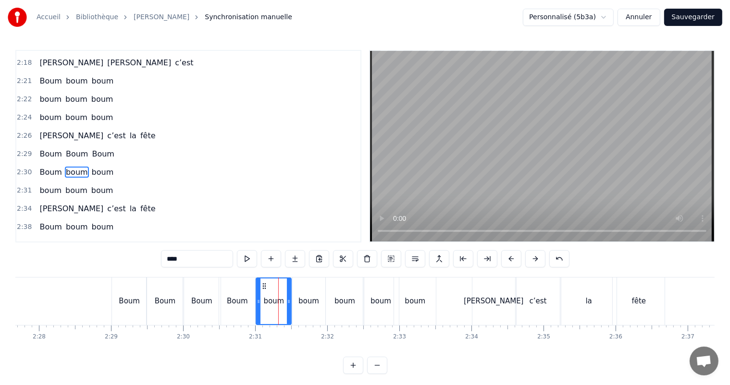
click at [173, 261] on input "****" at bounding box center [197, 258] width 72 height 17
click at [310, 304] on div "boum" at bounding box center [308, 301] width 21 height 11
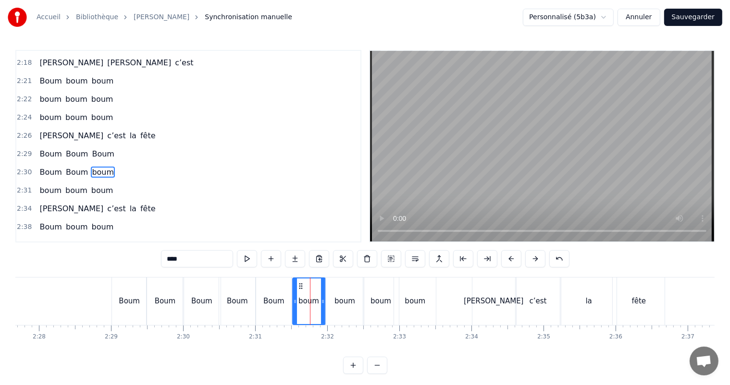
click at [175, 260] on input "****" at bounding box center [197, 258] width 72 height 17
click at [341, 303] on div "boum" at bounding box center [344, 301] width 21 height 11
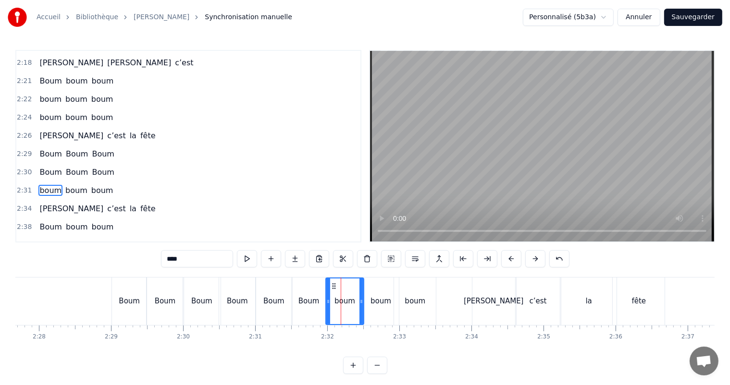
scroll to position [709, 0]
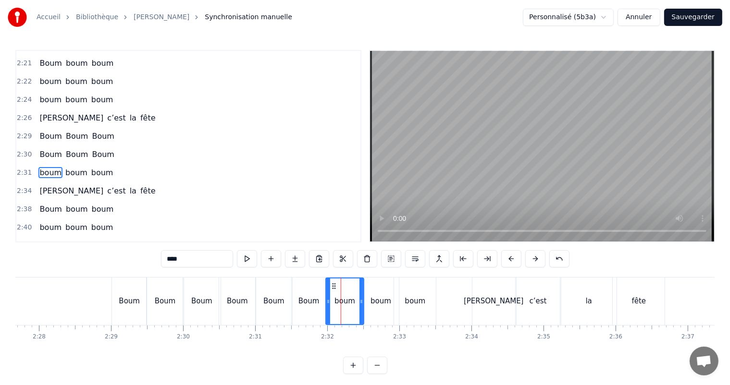
click at [173, 259] on input "****" at bounding box center [197, 258] width 72 height 17
click at [377, 304] on div "boum" at bounding box center [380, 301] width 21 height 11
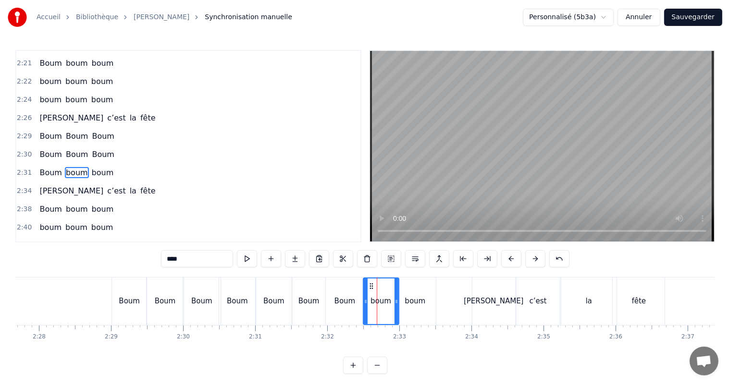
click at [173, 262] on input "****" at bounding box center [197, 258] width 72 height 17
click at [414, 304] on div "boum" at bounding box center [415, 301] width 21 height 11
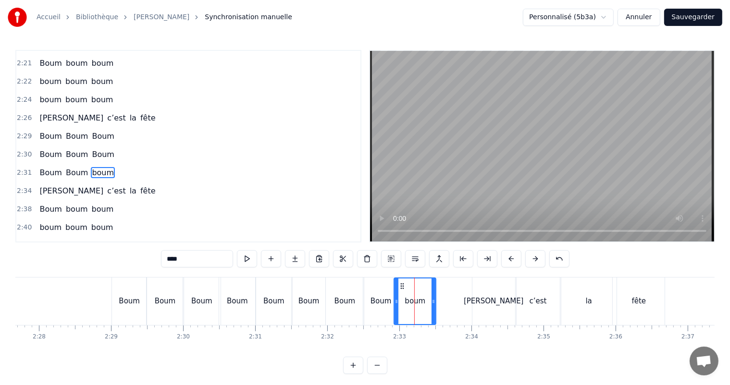
drag, startPoint x: 171, startPoint y: 257, endPoint x: 174, endPoint y: 261, distance: 5.5
click at [171, 258] on input "****" at bounding box center [197, 258] width 72 height 17
click at [262, 306] on div "Boum" at bounding box center [273, 302] width 35 height 48
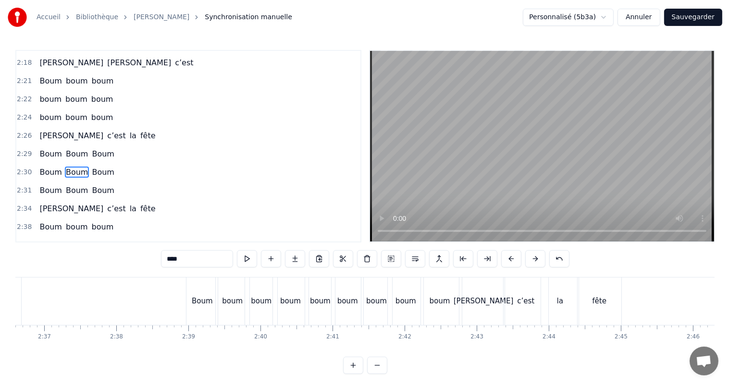
scroll to position [0, 11236]
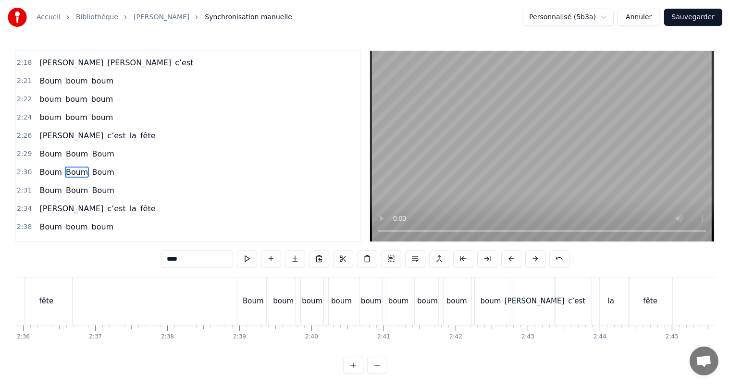
click at [262, 314] on div "Boum" at bounding box center [252, 302] width 31 height 48
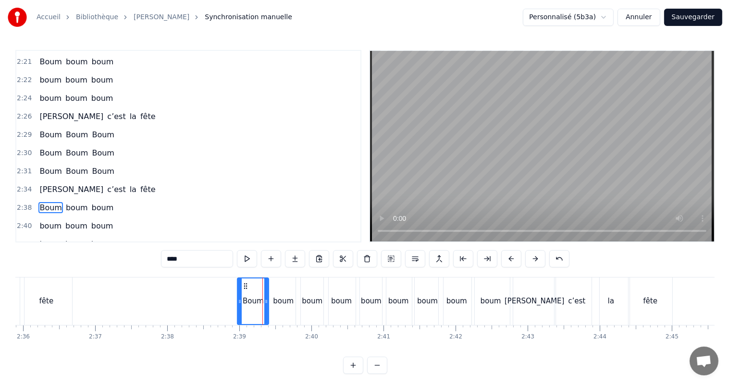
scroll to position [711, 0]
drag, startPoint x: 266, startPoint y: 300, endPoint x: 272, endPoint y: 303, distance: 6.4
click at [272, 303] on icon at bounding box center [272, 302] width 4 height 8
click at [289, 309] on div "boum" at bounding box center [284, 302] width 34 height 48
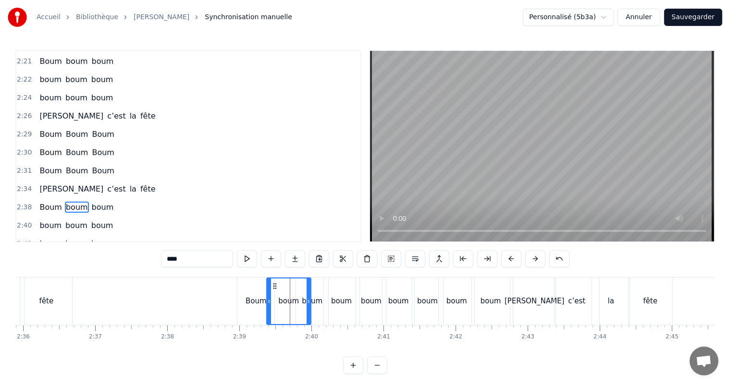
drag, startPoint x: 296, startPoint y: 302, endPoint x: 307, endPoint y: 307, distance: 11.6
click at [307, 307] on div at bounding box center [309, 302] width 4 height 46
drag, startPoint x: 268, startPoint y: 302, endPoint x: 277, endPoint y: 305, distance: 9.6
click at [277, 305] on icon at bounding box center [278, 302] width 4 height 8
click at [324, 311] on div "boum" at bounding box center [342, 302] width 36 height 48
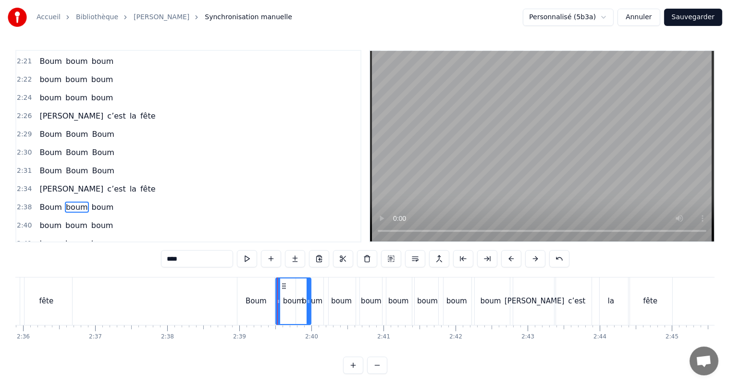
scroll to position [4, 0]
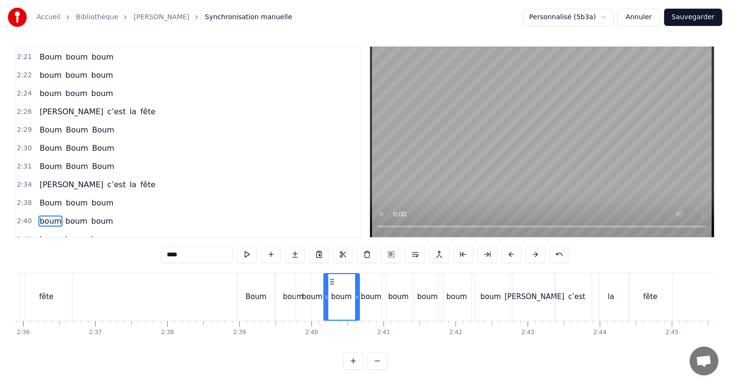
click at [530, 300] on div "[PERSON_NAME]" at bounding box center [535, 297] width 60 height 11
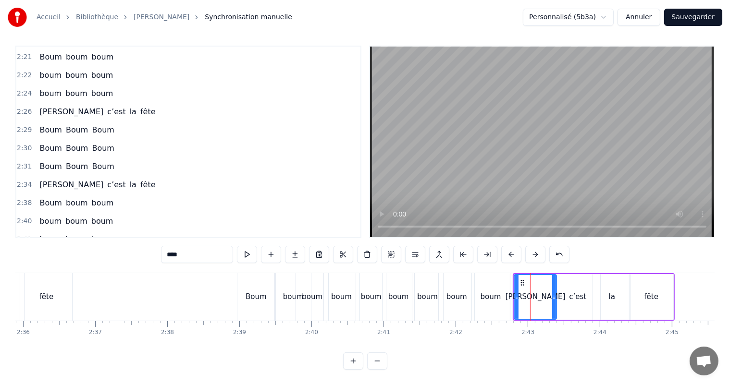
scroll to position [12, 0]
drag, startPoint x: 517, startPoint y: 288, endPoint x: 532, endPoint y: 290, distance: 16.0
click at [532, 294] on icon at bounding box center [532, 298] width 4 height 8
click at [487, 292] on div "boum" at bounding box center [491, 297] width 21 height 11
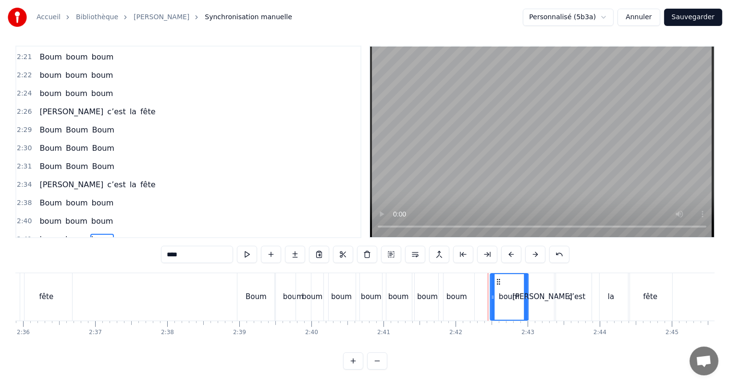
drag, startPoint x: 479, startPoint y: 273, endPoint x: 498, endPoint y: 281, distance: 20.1
click at [498, 281] on div "boum" at bounding box center [509, 297] width 37 height 46
click at [493, 294] on icon at bounding box center [495, 298] width 4 height 8
click at [456, 292] on div "boum" at bounding box center [456, 297] width 21 height 11
drag, startPoint x: 445, startPoint y: 273, endPoint x: 462, endPoint y: 279, distance: 17.9
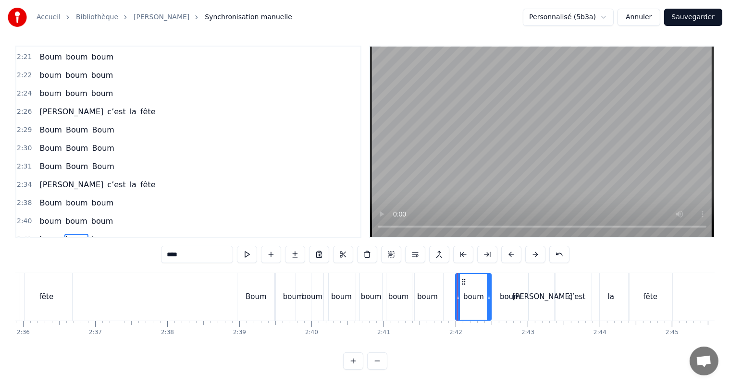
click at [462, 279] on div "boum" at bounding box center [473, 297] width 35 height 46
click at [424, 292] on div "boum" at bounding box center [427, 297] width 21 height 11
drag, startPoint x: 419, startPoint y: 274, endPoint x: 431, endPoint y: 280, distance: 14.0
click at [431, 280] on div "boum" at bounding box center [440, 297] width 30 height 46
drag, startPoint x: 427, startPoint y: 289, endPoint x: 422, endPoint y: 293, distance: 6.1
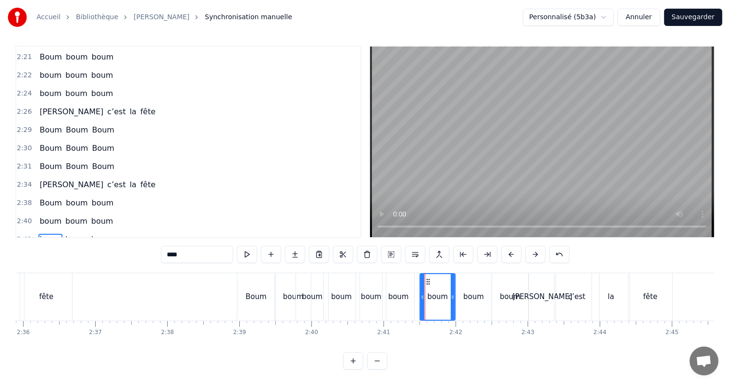
click at [422, 293] on div at bounding box center [422, 297] width 4 height 46
click at [397, 292] on div "boum" at bounding box center [398, 297] width 21 height 11
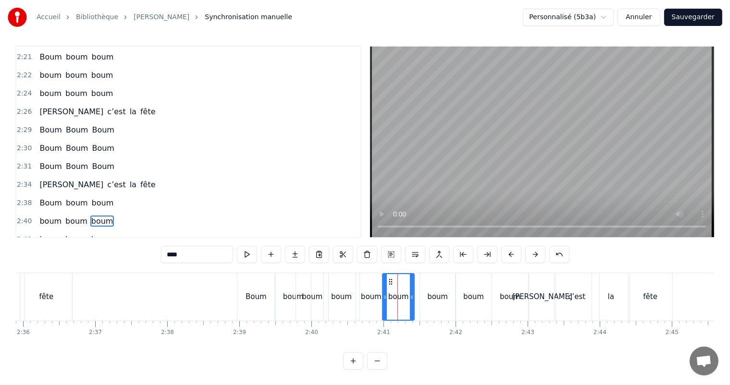
scroll to position [4, 0]
click at [392, 281] on icon at bounding box center [392, 282] width 8 height 8
click at [418, 299] on icon at bounding box center [418, 298] width 4 height 8
click at [369, 302] on div "boum" at bounding box center [371, 297] width 21 height 11
drag, startPoint x: 357, startPoint y: 297, endPoint x: 348, endPoint y: 304, distance: 11.3
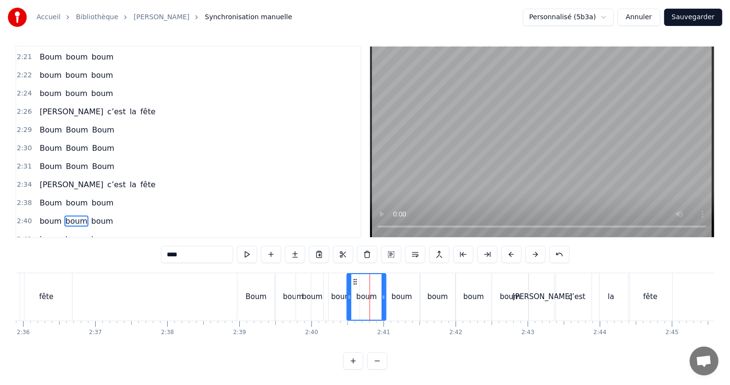
click at [348, 304] on div at bounding box center [349, 297] width 4 height 46
click at [381, 296] on icon at bounding box center [382, 298] width 4 height 8
click at [337, 298] on div "boum" at bounding box center [341, 297] width 21 height 11
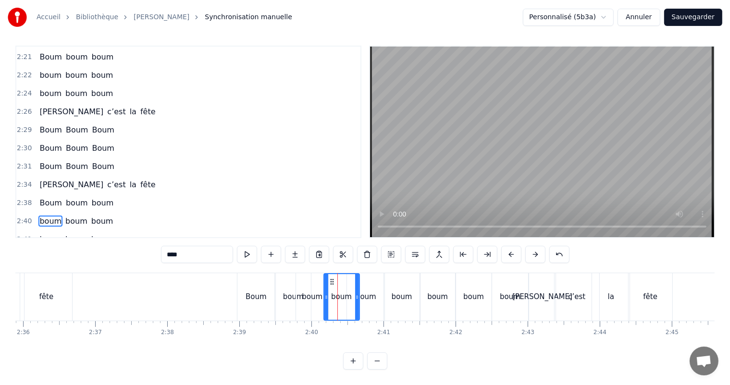
drag, startPoint x: 542, startPoint y: 300, endPoint x: 548, endPoint y: 300, distance: 5.8
click at [548, 300] on div "[PERSON_NAME]" at bounding box center [542, 297] width 60 height 11
type input "****"
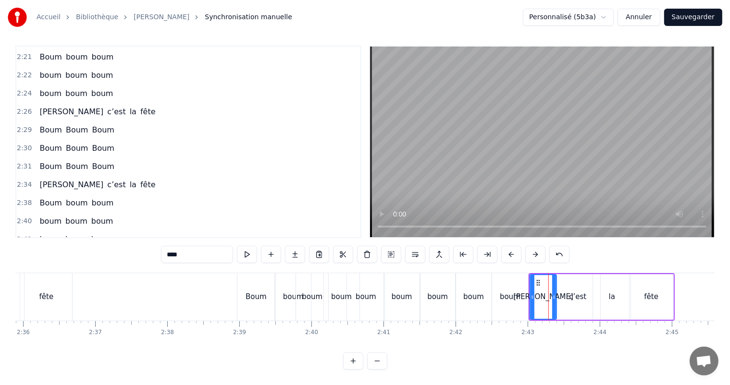
drag, startPoint x: 40, startPoint y: 218, endPoint x: 102, endPoint y: 223, distance: 62.2
click at [89, 249] on div "[PERSON_NAME] la fête" at bounding box center [97, 257] width 123 height 17
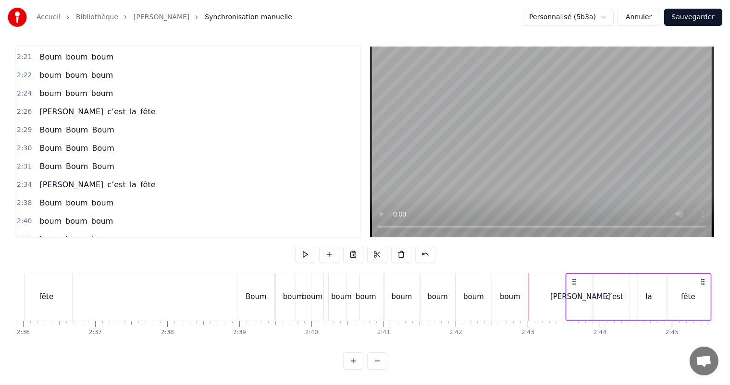
drag, startPoint x: 536, startPoint y: 272, endPoint x: 573, endPoint y: 277, distance: 36.8
click at [573, 278] on icon at bounding box center [574, 282] width 8 height 8
click at [504, 292] on div "boum" at bounding box center [510, 297] width 21 height 11
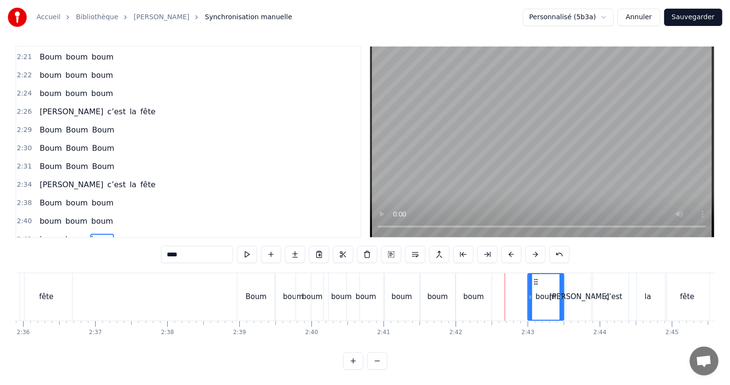
drag, startPoint x: 500, startPoint y: 273, endPoint x: 535, endPoint y: 277, distance: 35.8
click at [535, 277] on div "boum" at bounding box center [545, 297] width 35 height 46
click at [465, 281] on div "boum" at bounding box center [474, 297] width 36 height 48
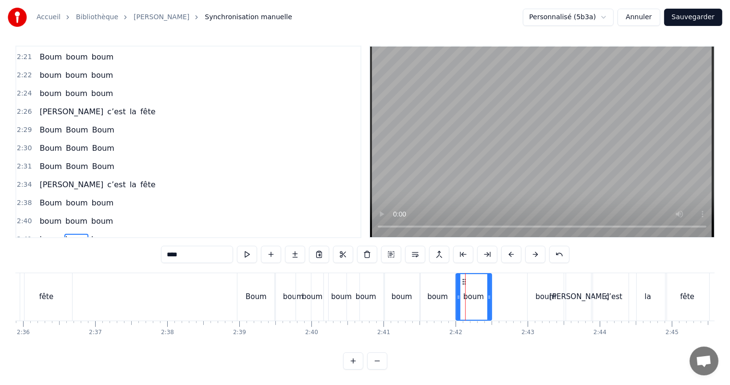
drag, startPoint x: 465, startPoint y: 273, endPoint x: 489, endPoint y: 276, distance: 24.2
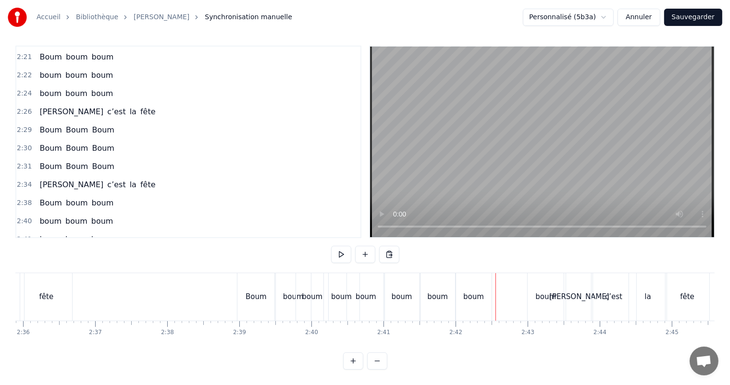
click at [463, 276] on div "boum" at bounding box center [474, 297] width 36 height 48
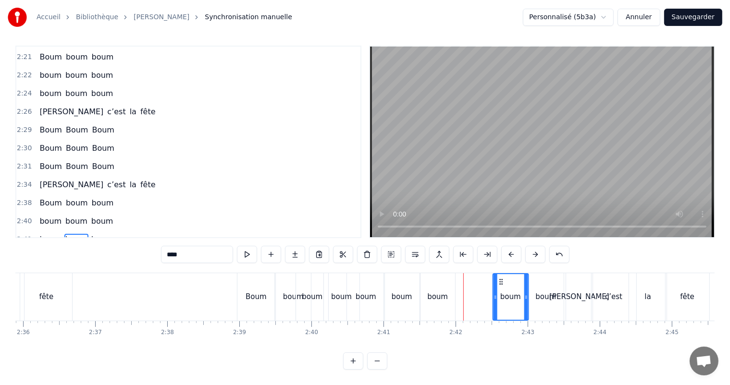
drag, startPoint x: 463, startPoint y: 276, endPoint x: 500, endPoint y: 281, distance: 37.8
click at [500, 281] on div "boum" at bounding box center [510, 297] width 35 height 46
click at [433, 273] on div "boum" at bounding box center [437, 297] width 35 height 48
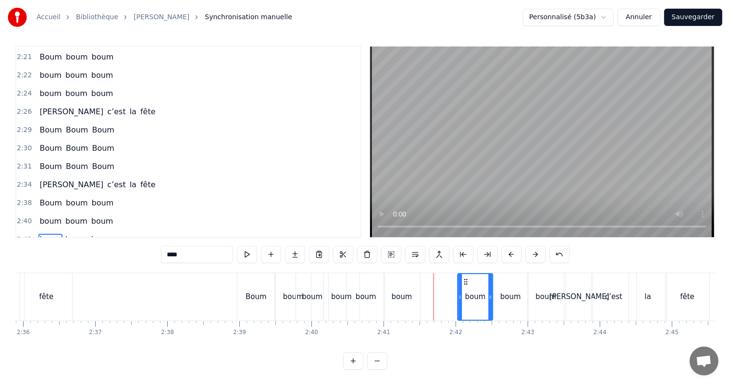
drag, startPoint x: 427, startPoint y: 271, endPoint x: 465, endPoint y: 283, distance: 39.7
click at [465, 283] on div "boum" at bounding box center [475, 297] width 34 height 46
click at [401, 277] on div "boum" at bounding box center [402, 297] width 36 height 48
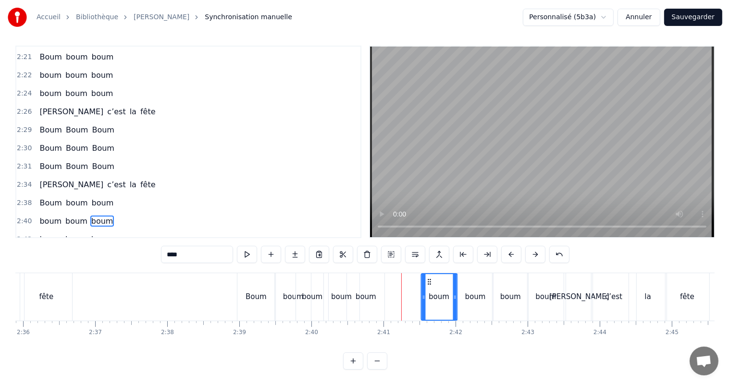
drag, startPoint x: 405, startPoint y: 282, endPoint x: 429, endPoint y: 291, distance: 25.3
click at [429, 291] on div "boum" at bounding box center [438, 297] width 35 height 46
click at [364, 282] on div "boum" at bounding box center [365, 297] width 37 height 48
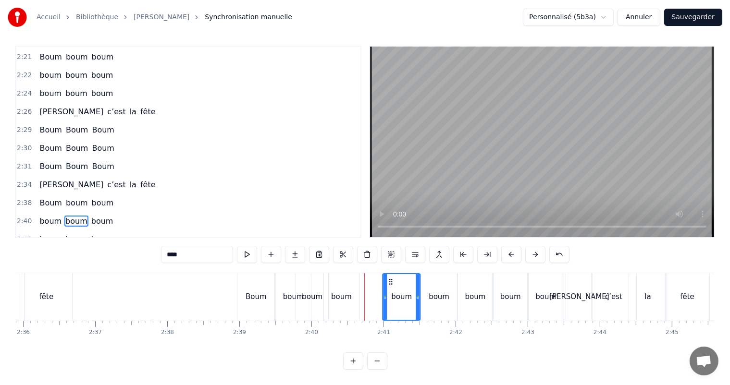
drag, startPoint x: 353, startPoint y: 282, endPoint x: 389, endPoint y: 296, distance: 38.2
click at [389, 296] on div "boum" at bounding box center [401, 297] width 37 height 46
click at [343, 283] on div "boum" at bounding box center [342, 297] width 36 height 48
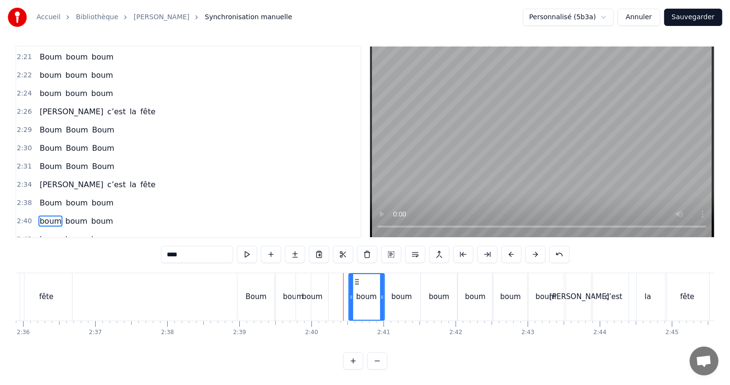
drag, startPoint x: 344, startPoint y: 283, endPoint x: 356, endPoint y: 289, distance: 13.1
click at [356, 289] on div "boum" at bounding box center [366, 297] width 35 height 46
click at [320, 285] on div "boum" at bounding box center [312, 297] width 32 height 48
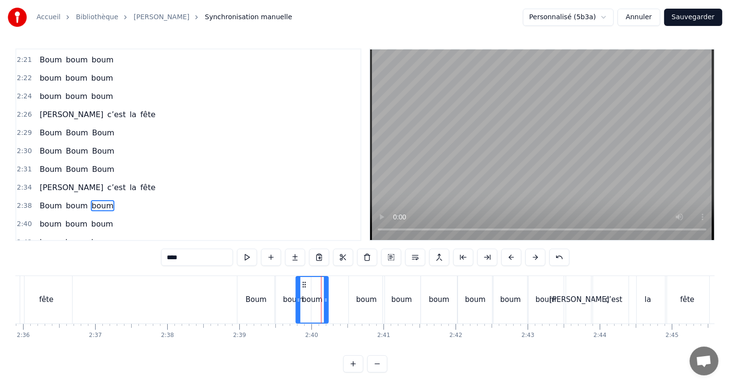
scroll to position [0, 0]
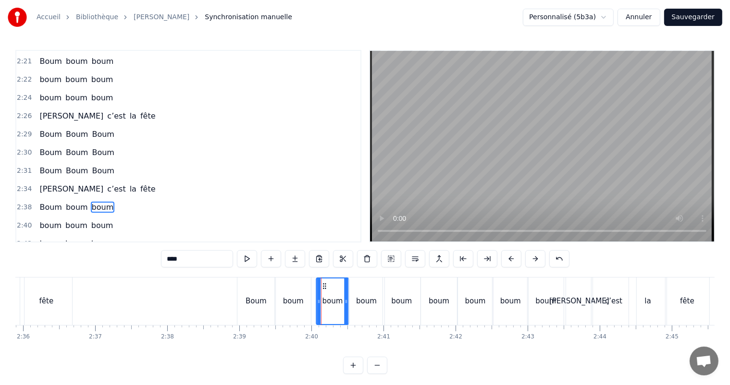
drag, startPoint x: 305, startPoint y: 286, endPoint x: 325, endPoint y: 295, distance: 22.0
click at [325, 295] on div "boum" at bounding box center [332, 302] width 31 height 46
click at [313, 304] on icon at bounding box center [314, 302] width 4 height 8
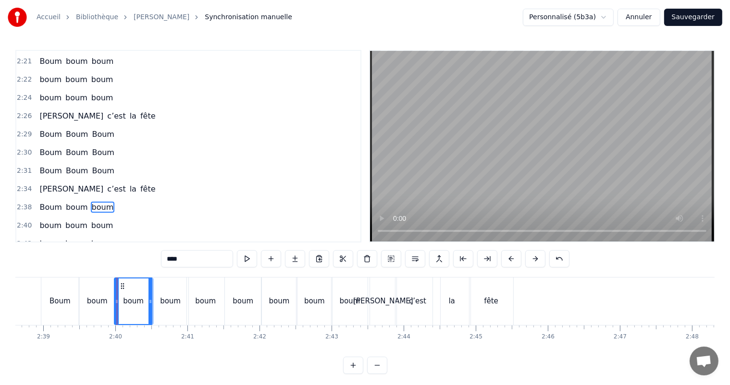
scroll to position [0, 11447]
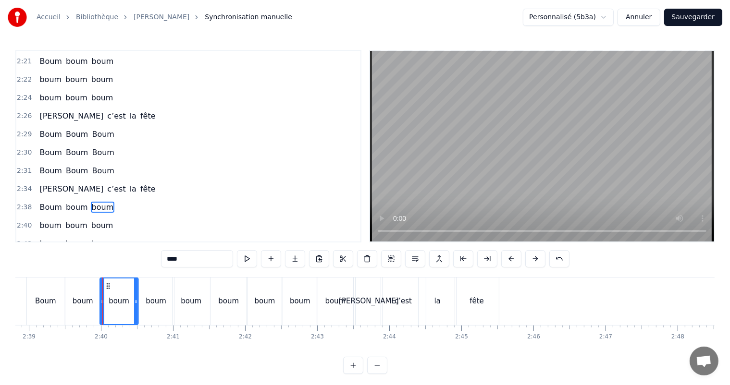
click at [471, 300] on div "fête" at bounding box center [476, 301] width 14 height 11
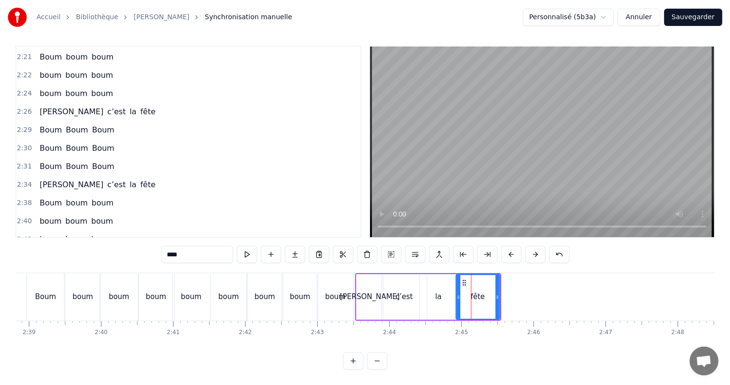
scroll to position [12, 0]
drag, startPoint x: 498, startPoint y: 289, endPoint x: 532, endPoint y: 301, distance: 36.5
click at [532, 301] on div at bounding box center [532, 297] width 4 height 44
drag, startPoint x: 457, startPoint y: 289, endPoint x: 496, endPoint y: 296, distance: 39.1
click at [496, 296] on div at bounding box center [497, 297] width 4 height 44
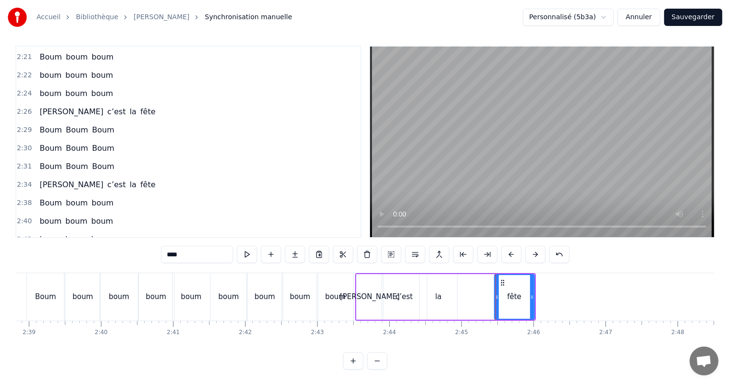
click at [437, 292] on div "la" at bounding box center [438, 297] width 6 height 11
drag, startPoint x: 427, startPoint y: 272, endPoint x: 462, endPoint y: 279, distance: 36.1
click at [462, 279] on div "la" at bounding box center [474, 297] width 37 height 44
click at [396, 279] on div "c’est" at bounding box center [404, 297] width 45 height 46
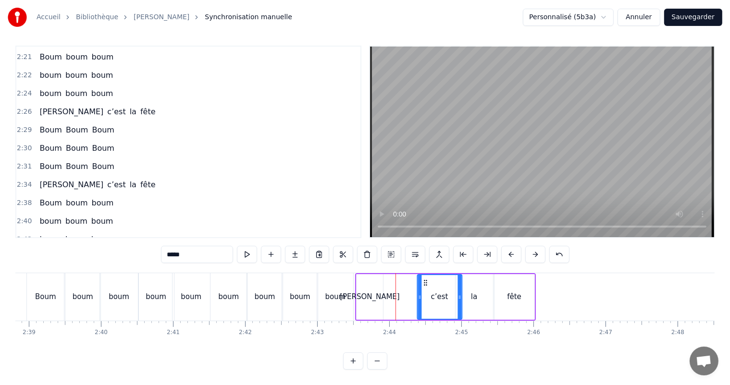
drag, startPoint x: 394, startPoint y: 274, endPoint x: 375, endPoint y: 272, distance: 19.3
click at [426, 279] on div "c’est" at bounding box center [440, 297] width 44 height 44
drag, startPoint x: 365, startPoint y: 276, endPoint x: 370, endPoint y: 277, distance: 4.9
click at [368, 277] on div "[PERSON_NAME]" at bounding box center [370, 297] width 26 height 46
type input "****"
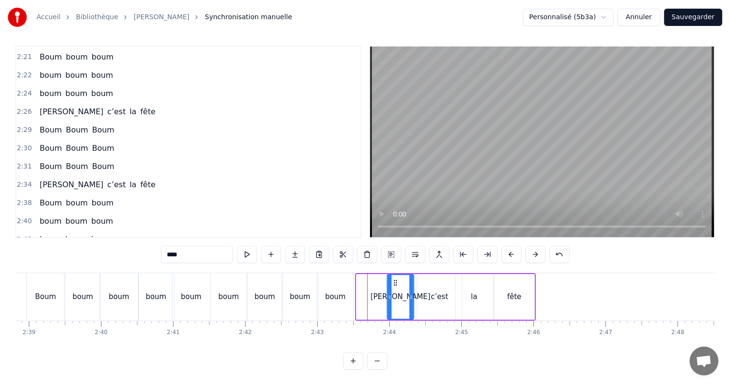
drag, startPoint x: 363, startPoint y: 274, endPoint x: 394, endPoint y: 282, distance: 31.8
click at [394, 282] on div "[PERSON_NAME]" at bounding box center [400, 297] width 25 height 44
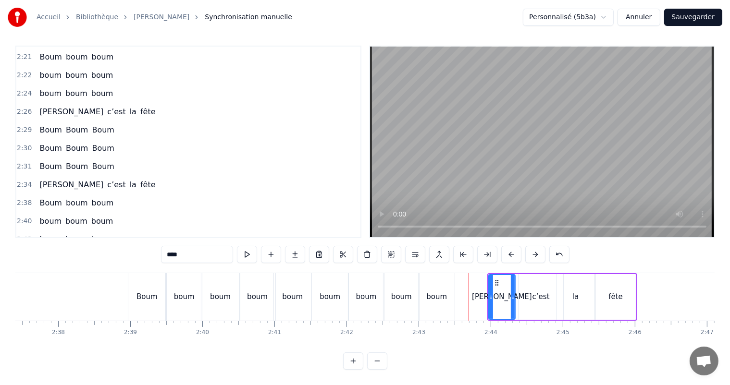
scroll to position [0, 11316]
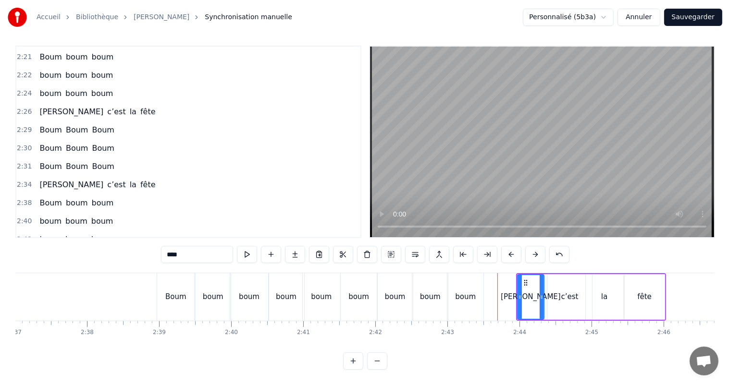
click at [59, 257] on div "0:00 [PERSON_NAME], t’as 18 ans 0:03 Nous pensons très fort à toi, [PERSON_NAME…" at bounding box center [364, 208] width 699 height 324
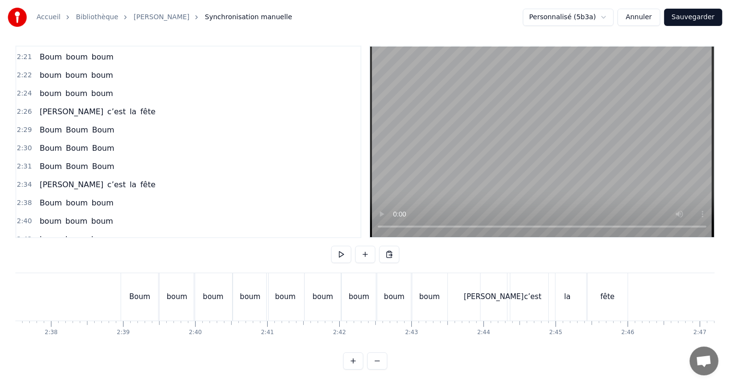
scroll to position [0, 11367]
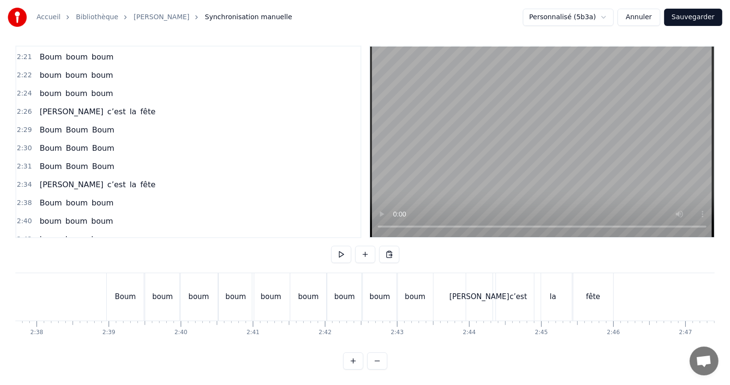
click at [477, 294] on div "[PERSON_NAME]" at bounding box center [479, 297] width 60 height 11
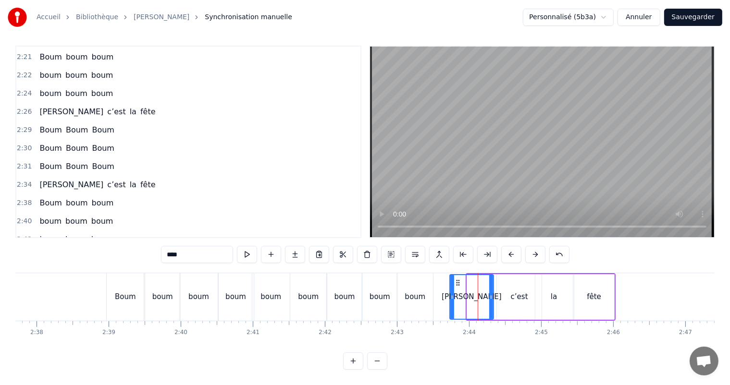
drag, startPoint x: 467, startPoint y: 287, endPoint x: 450, endPoint y: 293, distance: 18.2
click at [450, 293] on div at bounding box center [452, 297] width 4 height 44
click at [300, 273] on div "boum" at bounding box center [308, 297] width 36 height 48
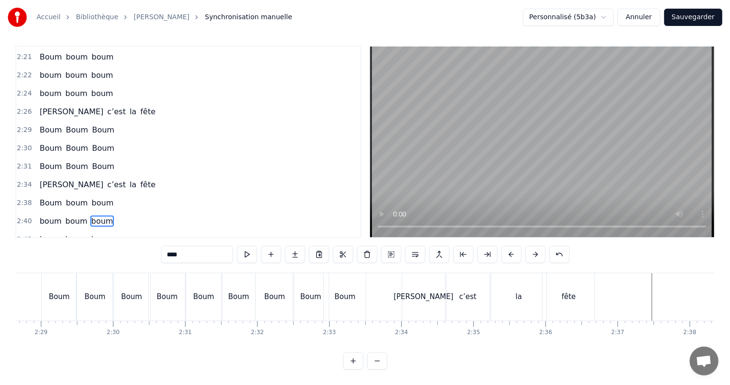
scroll to position [0, 10678]
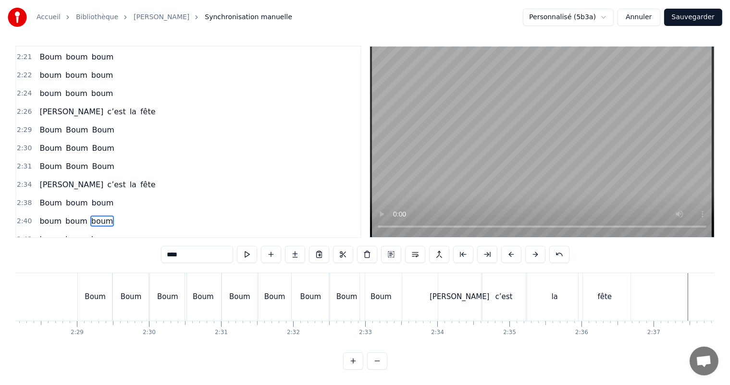
click at [452, 295] on div "[PERSON_NAME]" at bounding box center [459, 297] width 43 height 48
type input "****"
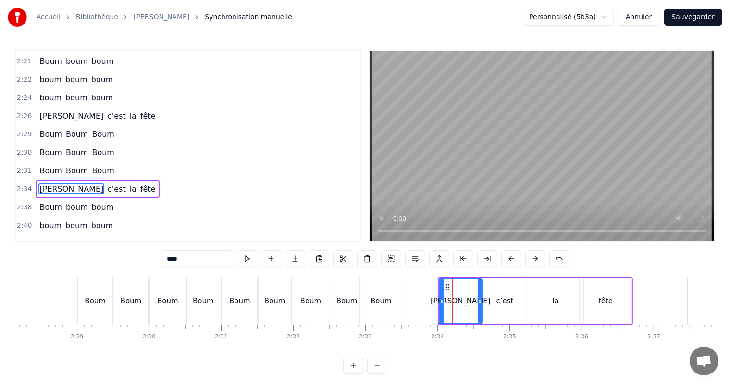
click at [446, 287] on icon at bounding box center [448, 287] width 8 height 8
drag, startPoint x: 52, startPoint y: 162, endPoint x: 86, endPoint y: 161, distance: 34.1
click at [86, 181] on div "[PERSON_NAME] la fête" at bounding box center [97, 189] width 123 height 17
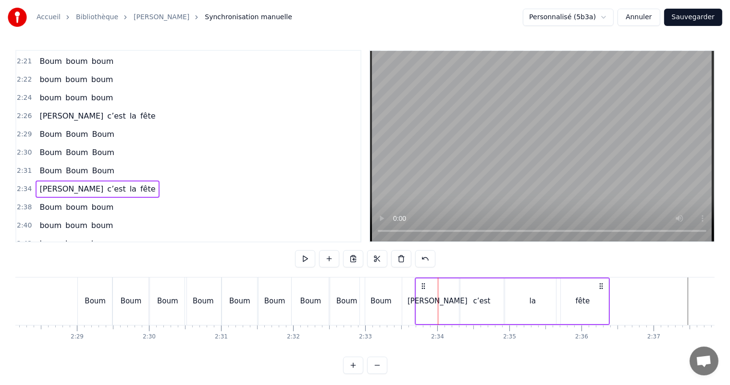
drag, startPoint x: 446, startPoint y: 286, endPoint x: 423, endPoint y: 292, distance: 23.8
click at [423, 292] on div "[PERSON_NAME] la fête" at bounding box center [513, 302] width 196 height 48
click at [517, 298] on div "la" at bounding box center [532, 302] width 55 height 46
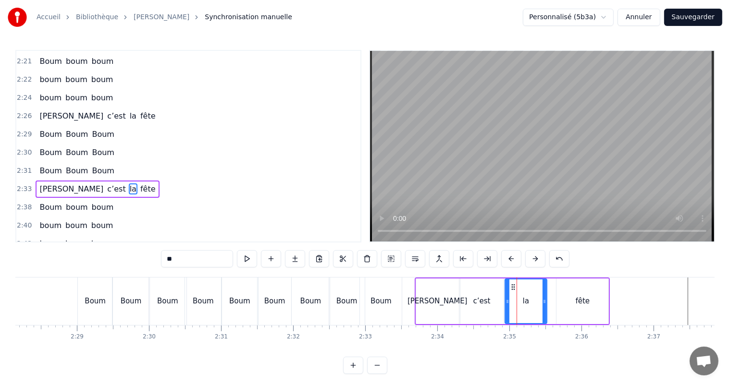
click at [542, 307] on div at bounding box center [544, 302] width 4 height 44
drag, startPoint x: 575, startPoint y: 306, endPoint x: 594, endPoint y: 305, distance: 19.2
click at [575, 306] on div "fête" at bounding box center [582, 302] width 52 height 46
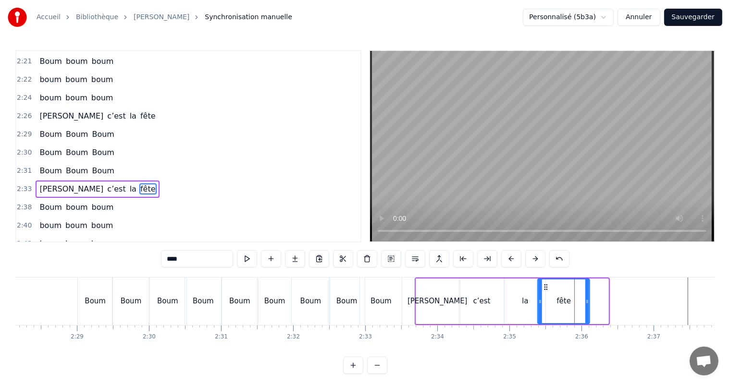
drag, startPoint x: 563, startPoint y: 286, endPoint x: 544, endPoint y: 289, distance: 19.0
click at [544, 289] on icon at bounding box center [546, 287] width 8 height 8
click at [524, 300] on div "la" at bounding box center [525, 301] width 6 height 11
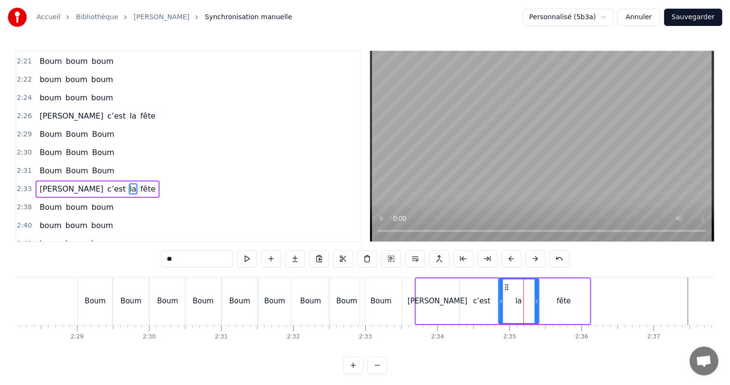
drag, startPoint x: 512, startPoint y: 286, endPoint x: 505, endPoint y: 290, distance: 7.1
click at [505, 290] on icon at bounding box center [507, 287] width 8 height 8
click at [480, 294] on div "c’est" at bounding box center [481, 302] width 43 height 46
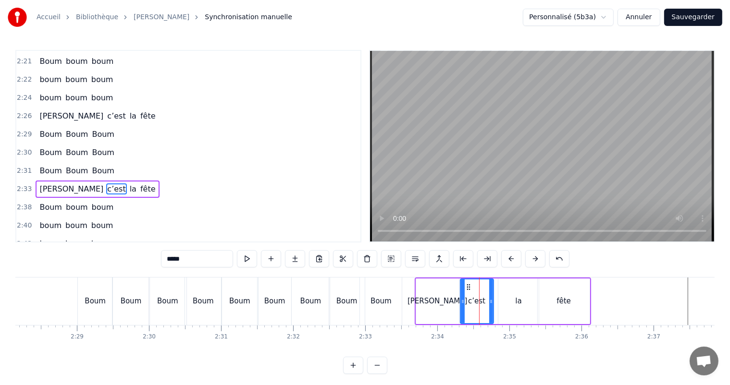
drag, startPoint x: 499, startPoint y: 302, endPoint x: 489, endPoint y: 302, distance: 10.1
click at [489, 302] on icon at bounding box center [491, 302] width 4 height 8
click at [517, 304] on div "la" at bounding box center [519, 301] width 6 height 11
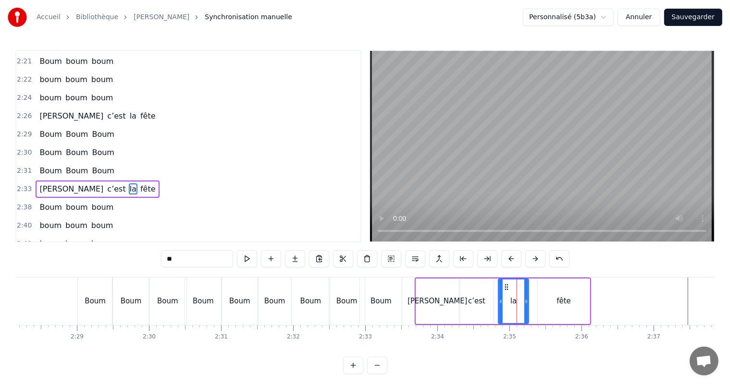
drag, startPoint x: 536, startPoint y: 301, endPoint x: 527, endPoint y: 301, distance: 9.1
click at [527, 301] on icon at bounding box center [526, 302] width 4 height 8
click at [565, 302] on div "fête" at bounding box center [563, 301] width 14 height 11
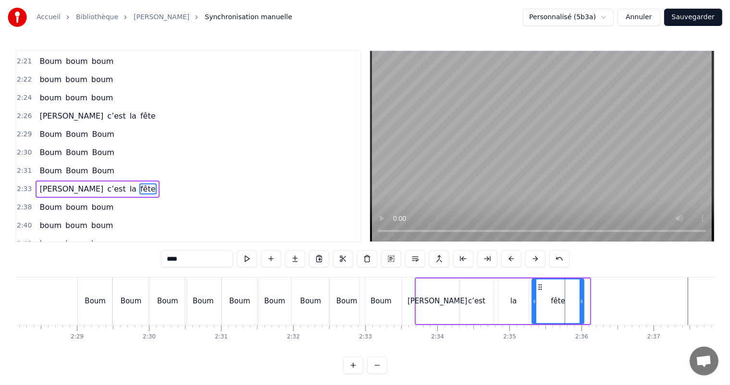
drag, startPoint x: 546, startPoint y: 286, endPoint x: 541, endPoint y: 290, distance: 6.9
click at [541, 290] on icon at bounding box center [540, 287] width 8 height 8
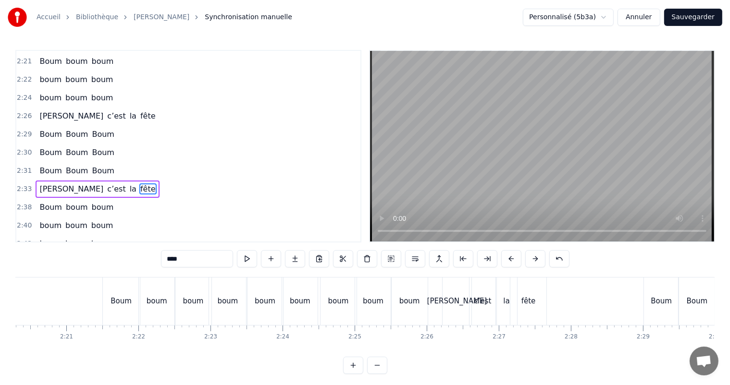
scroll to position [0, 10076]
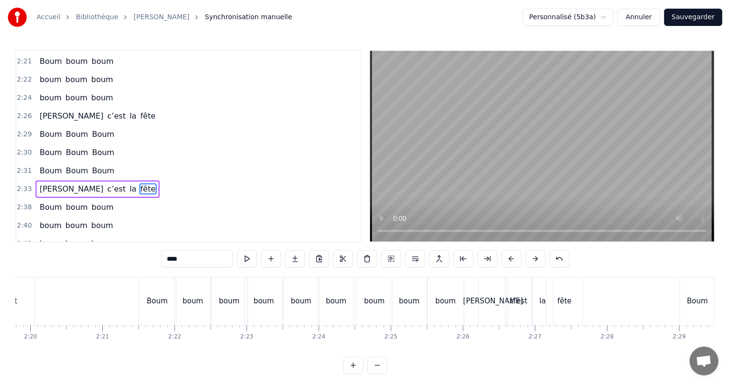
click at [490, 304] on div "[PERSON_NAME]" at bounding box center [493, 301] width 60 height 11
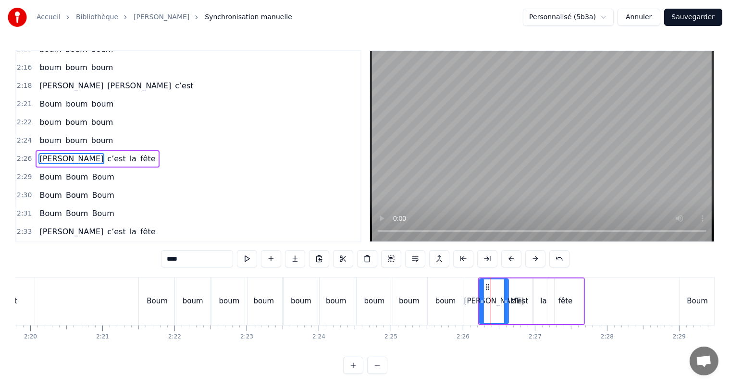
scroll to position [655, 0]
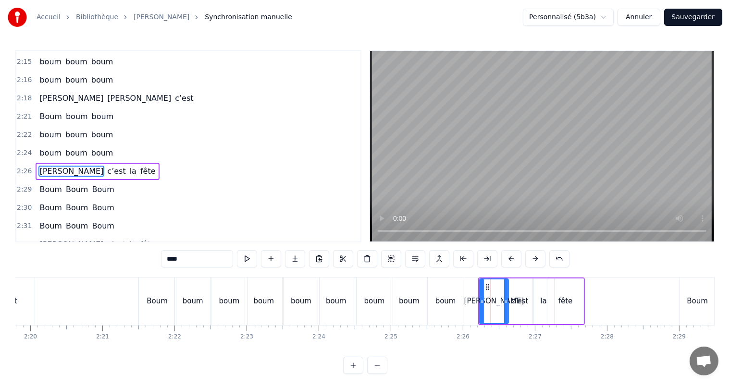
click at [566, 295] on div "fête" at bounding box center [565, 302] width 36 height 46
type input "****"
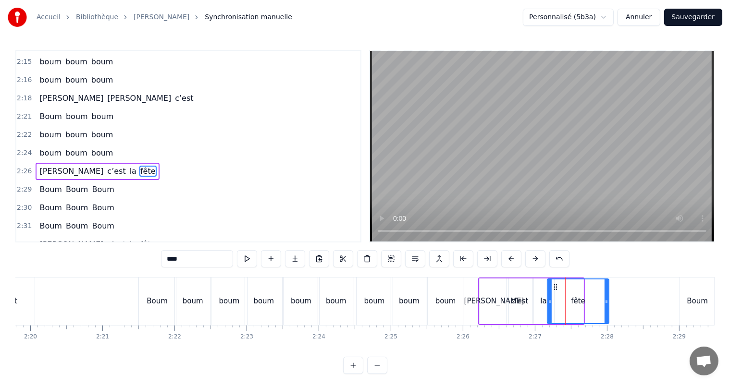
drag, startPoint x: 581, startPoint y: 301, endPoint x: 607, endPoint y: 321, distance: 32.5
click at [607, 321] on div at bounding box center [606, 302] width 4 height 44
drag, startPoint x: 550, startPoint y: 303, endPoint x: 561, endPoint y: 307, distance: 11.7
click at [561, 307] on div at bounding box center [561, 302] width 4 height 44
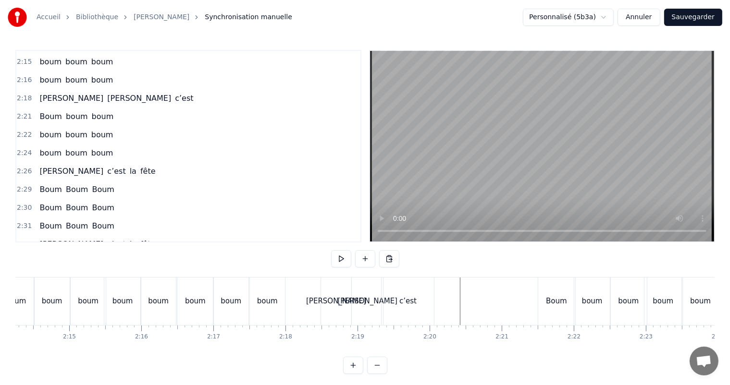
scroll to position [0, 9684]
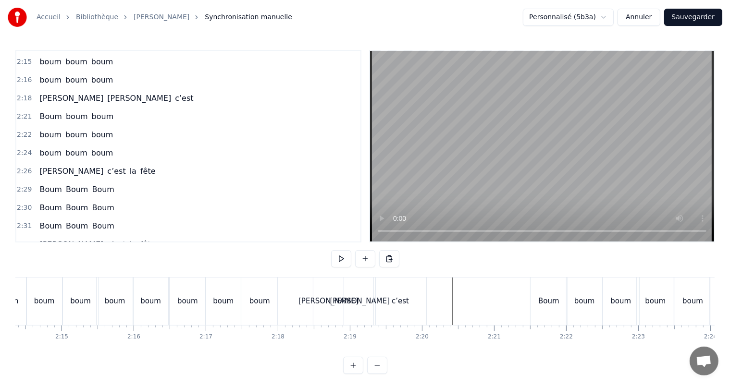
click at [381, 308] on div "c’est" at bounding box center [400, 302] width 52 height 48
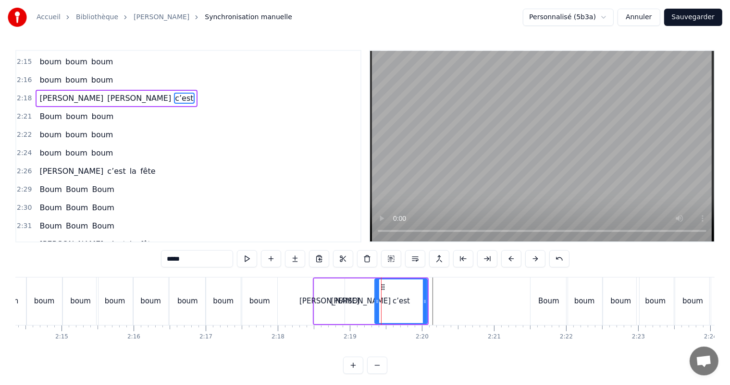
scroll to position [585, 0]
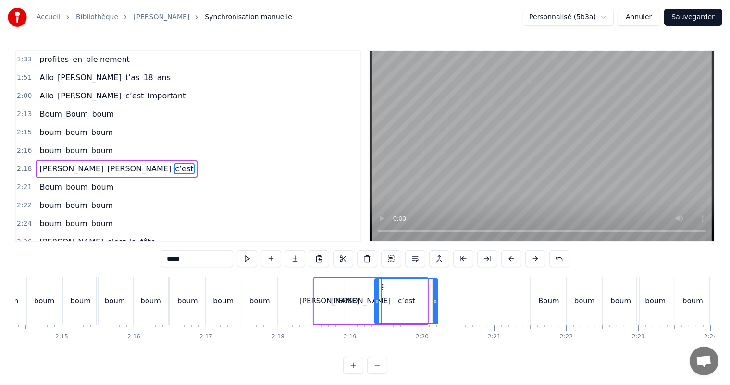
drag, startPoint x: 425, startPoint y: 303, endPoint x: 435, endPoint y: 308, distance: 11.8
click at [435, 308] on div at bounding box center [435, 302] width 4 height 44
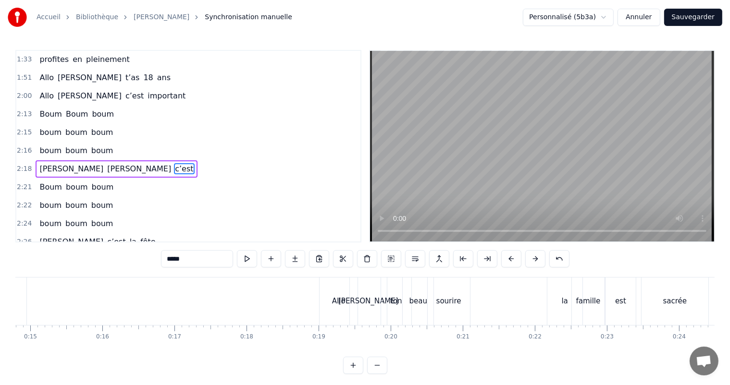
scroll to position [0, 1037]
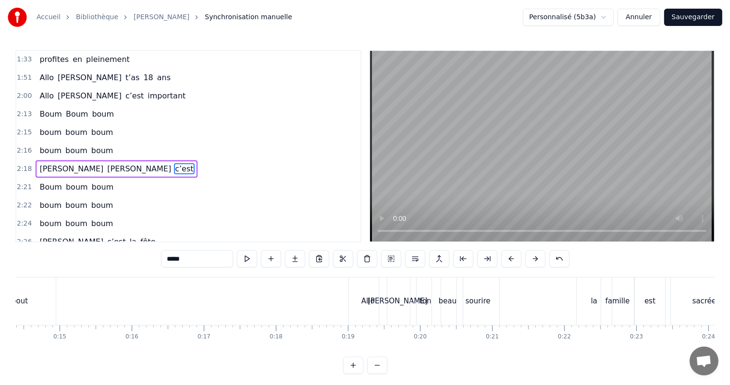
click at [362, 301] on div "Allo" at bounding box center [367, 301] width 13 height 11
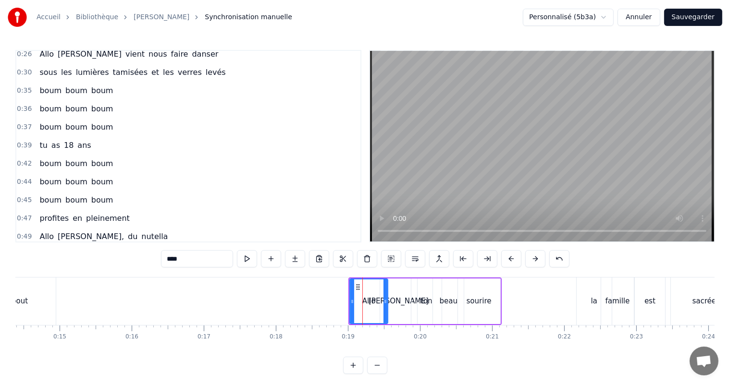
scroll to position [0, 0]
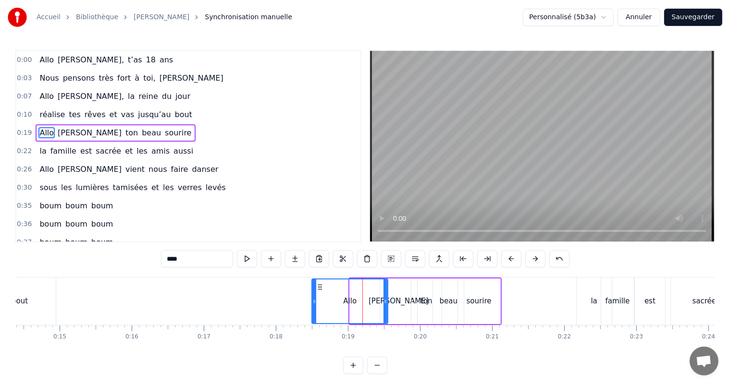
drag, startPoint x: 352, startPoint y: 302, endPoint x: 314, endPoint y: 304, distance: 38.0
click at [314, 304] on icon at bounding box center [314, 302] width 4 height 8
drag, startPoint x: 385, startPoint y: 301, endPoint x: 363, endPoint y: 302, distance: 21.6
click at [363, 302] on icon at bounding box center [364, 302] width 4 height 8
click at [398, 306] on div "[PERSON_NAME]" at bounding box center [399, 301] width 60 height 11
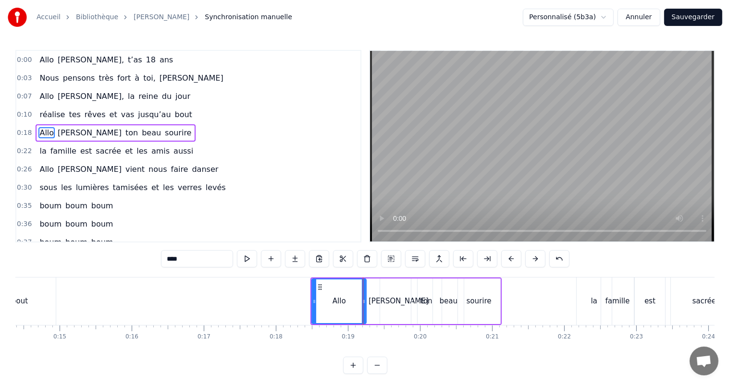
type input "****"
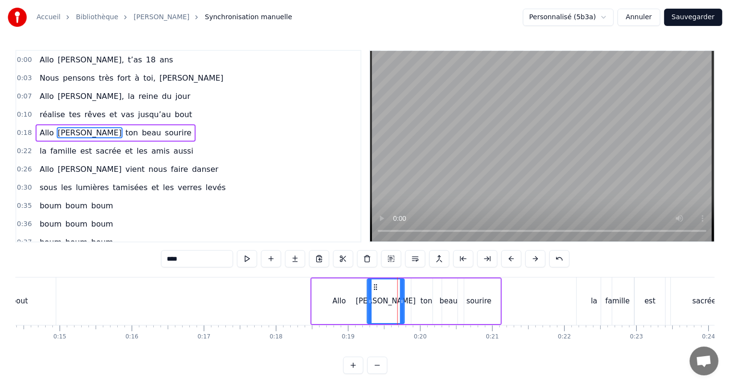
drag, startPoint x: 384, startPoint y: 286, endPoint x: 372, endPoint y: 291, distance: 13.4
click at [372, 291] on div "[PERSON_NAME]" at bounding box center [386, 302] width 37 height 44
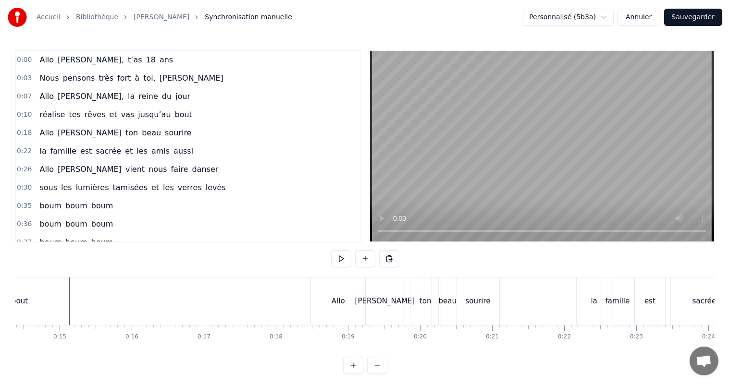
click at [315, 302] on div "Allo" at bounding box center [338, 302] width 54 height 48
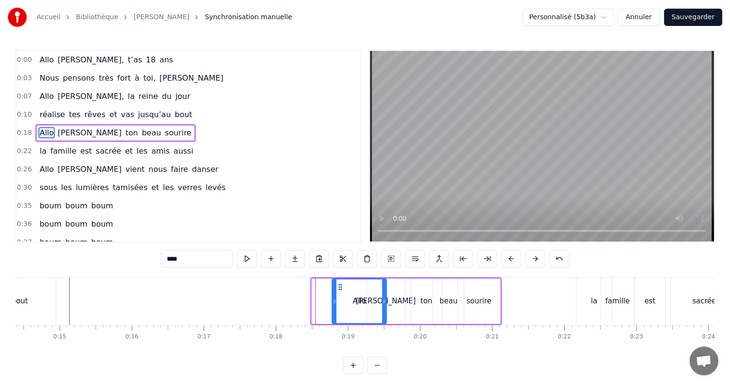
drag, startPoint x: 320, startPoint y: 284, endPoint x: 340, endPoint y: 293, distance: 22.2
click at [340, 293] on div "Allo" at bounding box center [359, 302] width 53 height 44
click at [394, 297] on div "[PERSON_NAME]" at bounding box center [385, 302] width 37 height 46
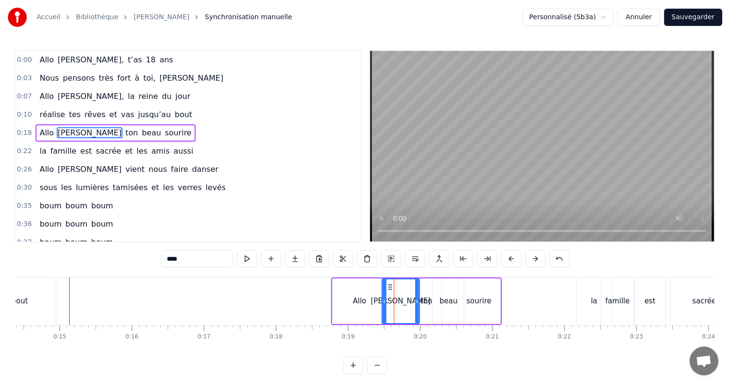
drag, startPoint x: 374, startPoint y: 286, endPoint x: 389, endPoint y: 292, distance: 16.0
click at [389, 292] on div "[PERSON_NAME]" at bounding box center [400, 302] width 37 height 44
drag, startPoint x: 384, startPoint y: 301, endPoint x: 390, endPoint y: 302, distance: 5.8
click at [390, 302] on icon at bounding box center [390, 302] width 4 height 8
click at [379, 304] on div "Allo" at bounding box center [360, 302] width 54 height 46
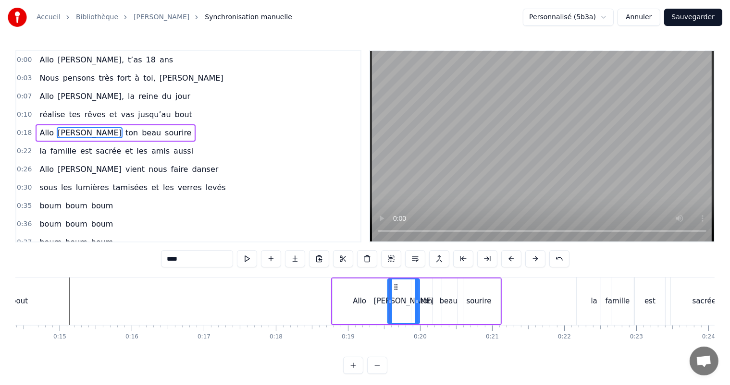
type input "****"
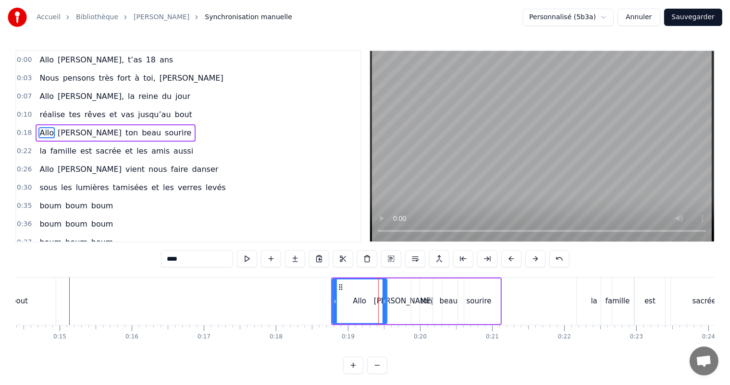
click at [382, 306] on div "Allo" at bounding box center [359, 302] width 55 height 46
drag, startPoint x: 384, startPoint y: 302, endPoint x: 359, endPoint y: 300, distance: 25.1
click at [374, 305] on icon at bounding box center [375, 302] width 4 height 8
drag, startPoint x: 340, startPoint y: 286, endPoint x: 346, endPoint y: 287, distance: 5.8
click at [346, 287] on icon at bounding box center [347, 287] width 8 height 8
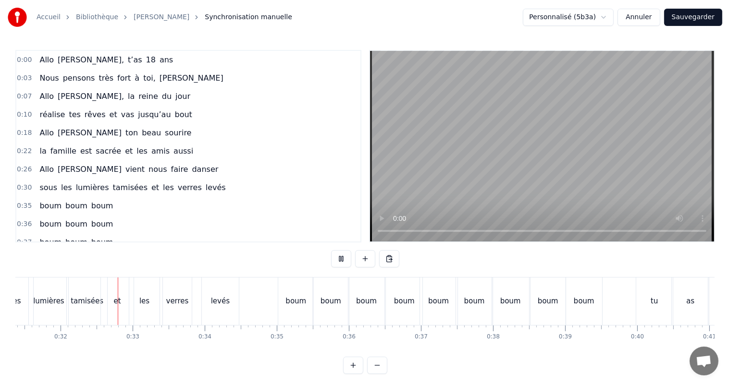
scroll to position [0, 2264]
click at [288, 303] on div "boum" at bounding box center [293, 301] width 21 height 11
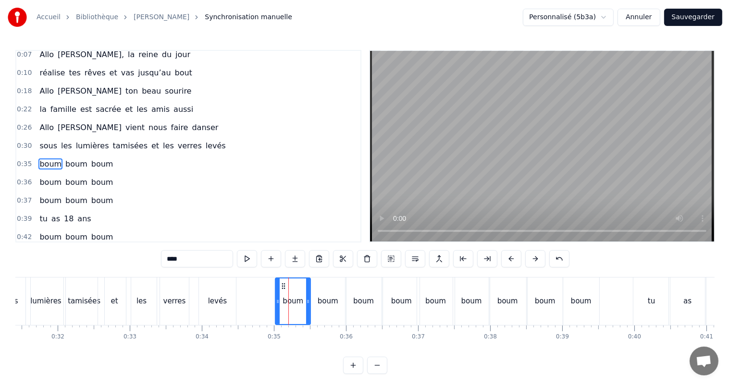
scroll to position [54, 0]
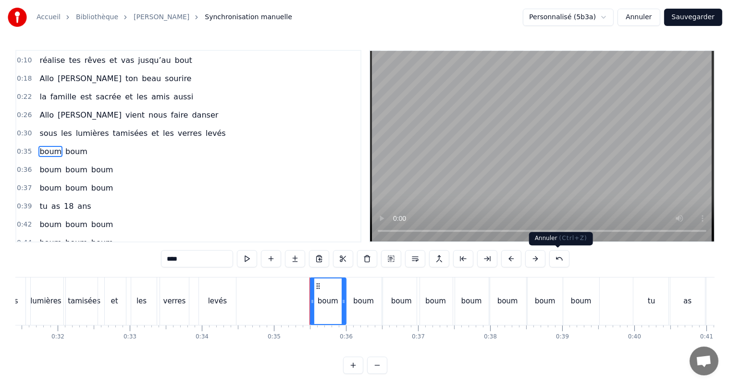
click at [557, 262] on button at bounding box center [559, 258] width 20 height 17
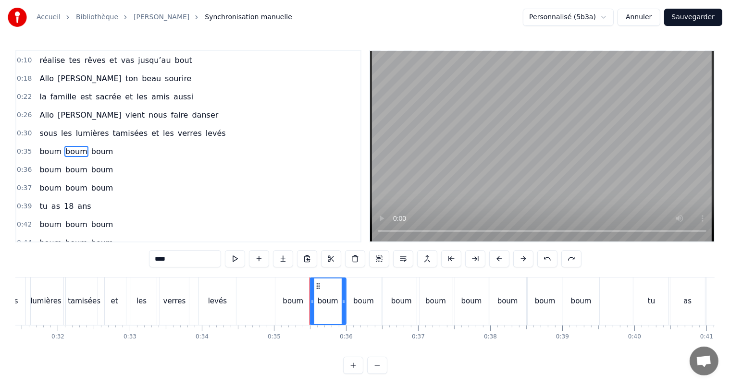
click at [300, 302] on div "boum" at bounding box center [293, 301] width 21 height 11
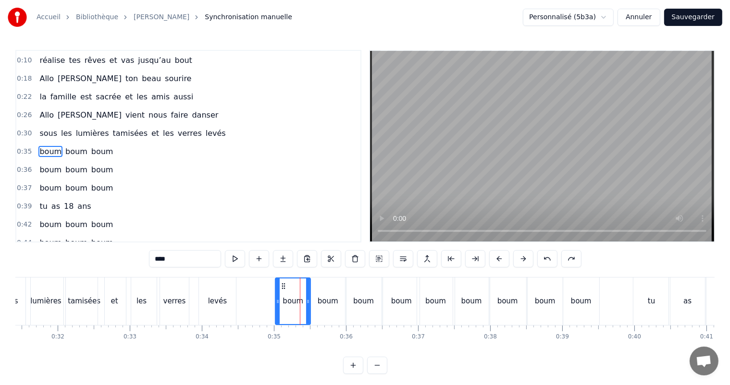
click at [160, 258] on input "****" at bounding box center [185, 258] width 72 height 17
click at [325, 302] on div "boum" at bounding box center [328, 301] width 21 height 11
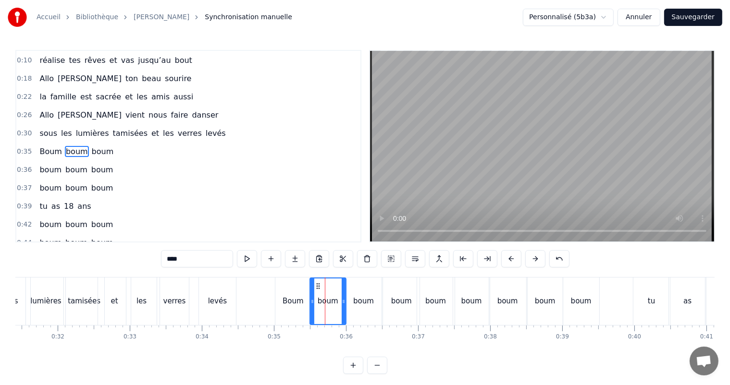
click at [175, 261] on input "****" at bounding box center [197, 258] width 72 height 17
click at [173, 261] on input "****" at bounding box center [197, 258] width 72 height 17
click at [359, 301] on div "boum" at bounding box center [363, 301] width 21 height 11
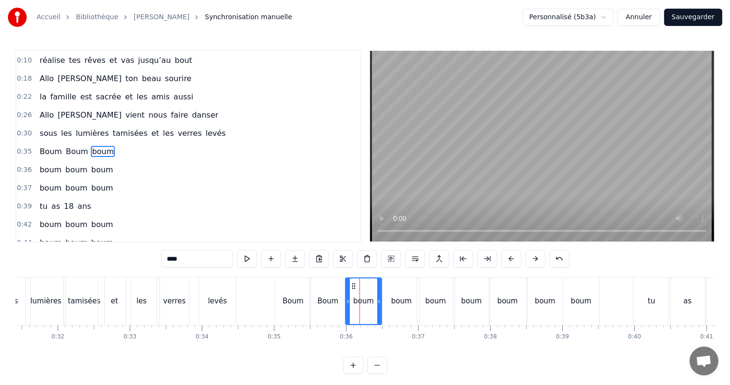
click at [173, 259] on input "****" at bounding box center [197, 258] width 72 height 17
click at [393, 302] on div "boum" at bounding box center [401, 301] width 21 height 11
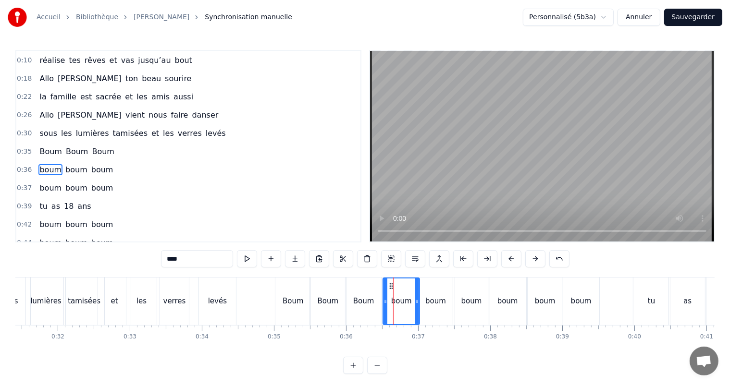
scroll to position [72, 0]
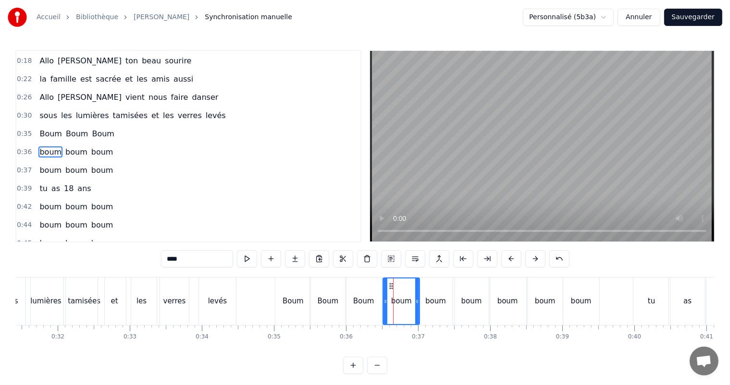
click at [172, 260] on input "****" at bounding box center [197, 258] width 72 height 17
click at [431, 301] on div "boum" at bounding box center [435, 301] width 21 height 11
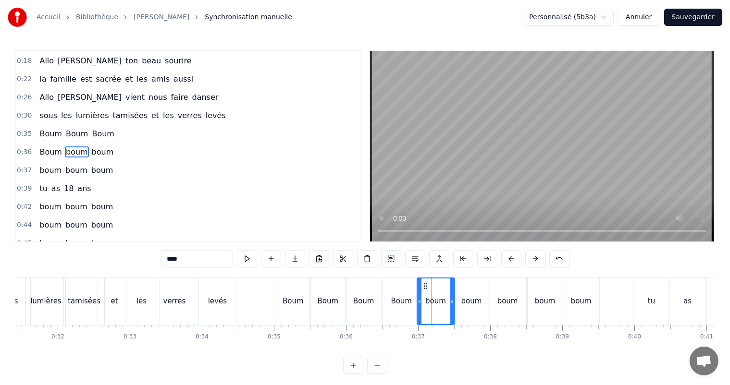
click at [175, 260] on input "****" at bounding box center [197, 258] width 72 height 17
click at [472, 303] on div "boum" at bounding box center [471, 301] width 21 height 11
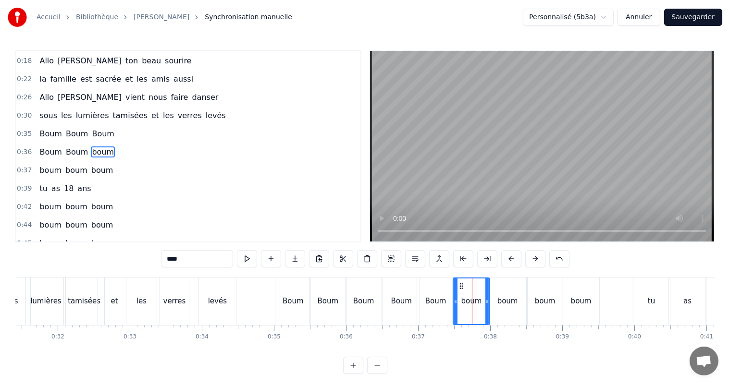
click at [172, 260] on input "****" at bounding box center [197, 258] width 72 height 17
click at [500, 305] on div "boum" at bounding box center [507, 301] width 21 height 11
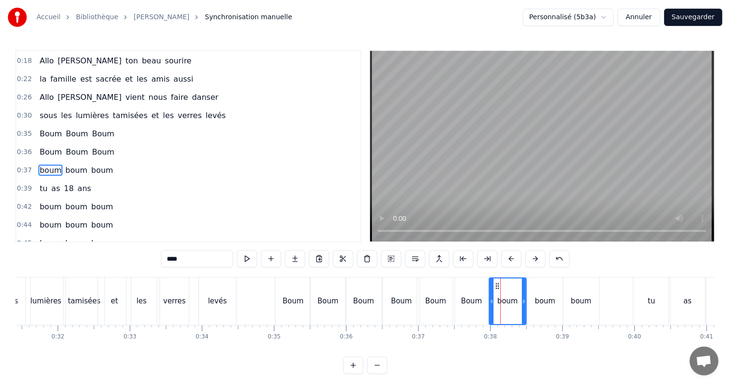
scroll to position [90, 0]
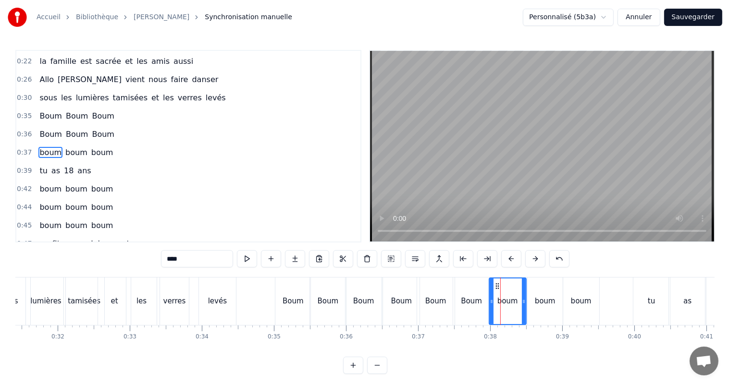
click at [173, 261] on input "****" at bounding box center [197, 258] width 72 height 17
click at [540, 304] on div "boum" at bounding box center [545, 301] width 21 height 11
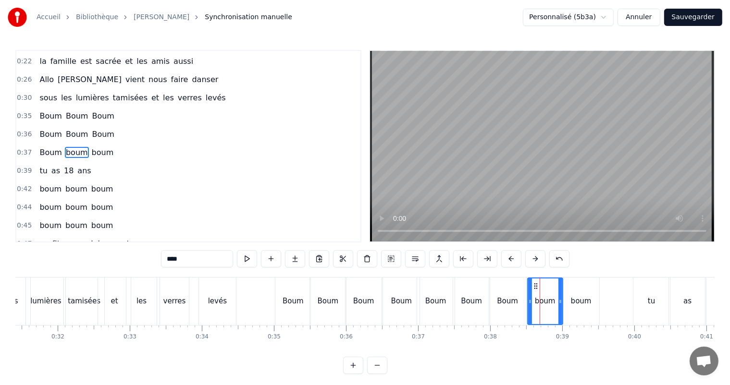
drag, startPoint x: 172, startPoint y: 258, endPoint x: 181, endPoint y: 262, distance: 10.3
click at [173, 259] on input "****" at bounding box center [197, 258] width 72 height 17
click at [576, 303] on div "boum" at bounding box center [581, 301] width 21 height 11
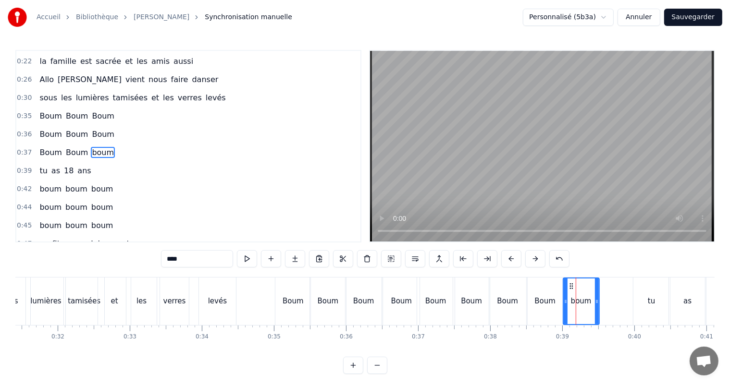
drag, startPoint x: 171, startPoint y: 259, endPoint x: 177, endPoint y: 264, distance: 8.2
click at [176, 263] on input "****" at bounding box center [197, 258] width 72 height 17
type input "****"
click at [179, 167] on div "0:39 tu as 18 ans" at bounding box center [188, 171] width 344 height 18
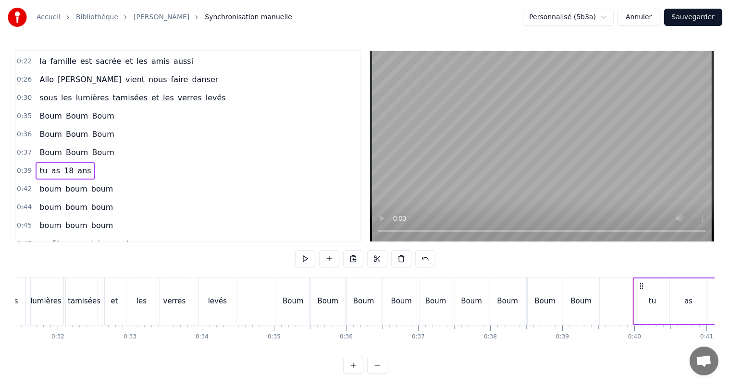
click at [40, 184] on span "boum" at bounding box center [50, 189] width 24 height 11
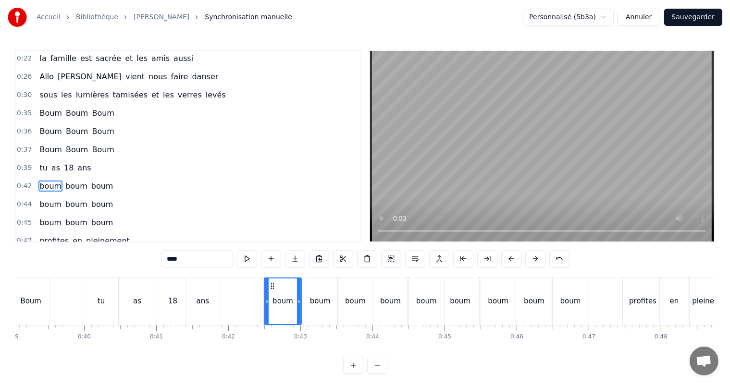
scroll to position [0, 3014]
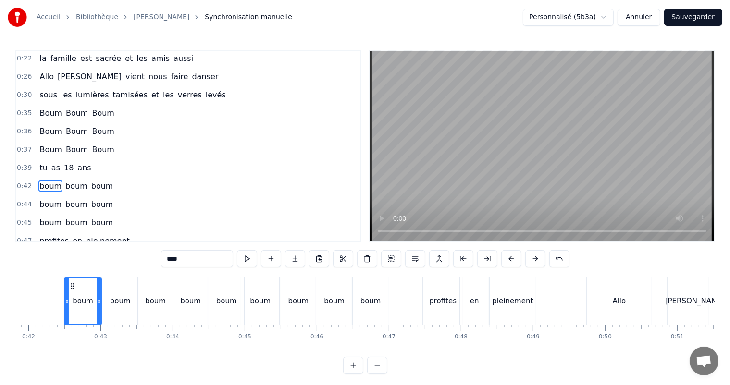
click at [172, 258] on input "****" at bounding box center [197, 258] width 72 height 17
click at [122, 298] on div "boum" at bounding box center [120, 301] width 21 height 11
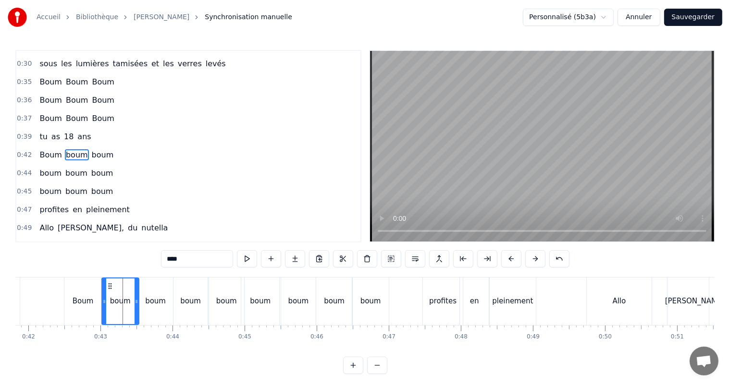
scroll to position [125, 0]
click at [173, 259] on input "****" at bounding box center [197, 258] width 72 height 17
click at [154, 300] on div "boum" at bounding box center [155, 301] width 21 height 11
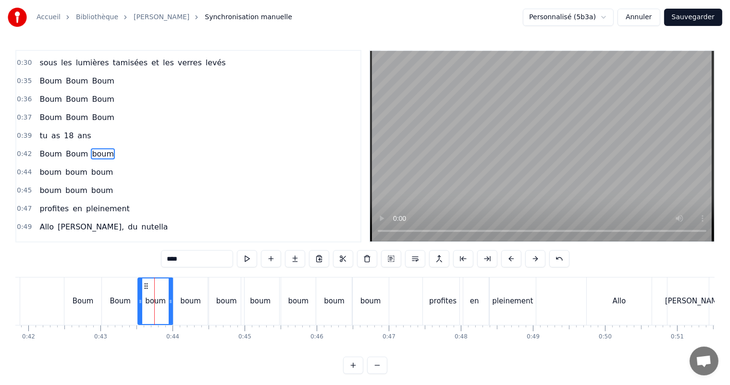
click at [150, 302] on div "boum" at bounding box center [155, 301] width 21 height 11
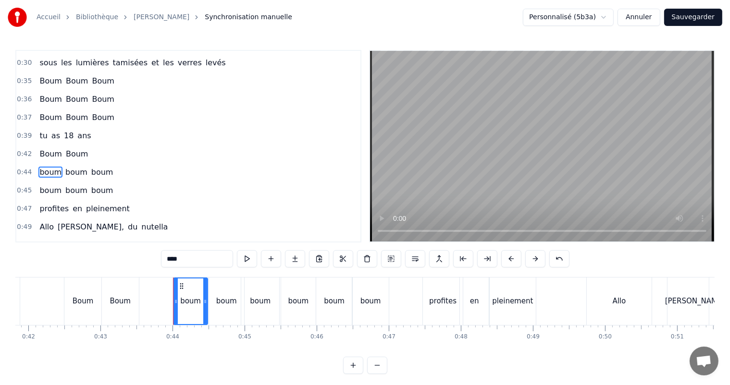
scroll to position [143, 0]
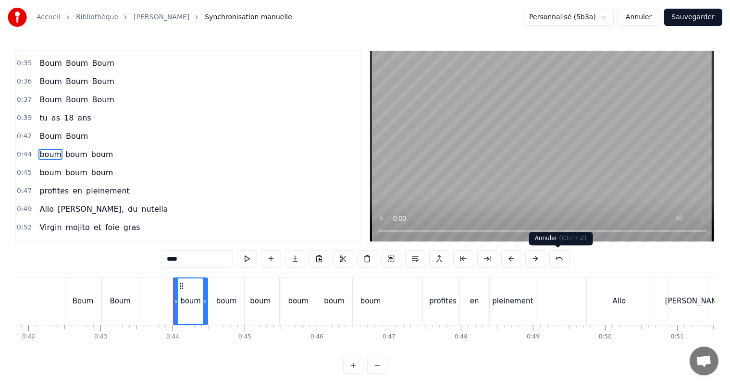
click at [556, 259] on button at bounding box center [559, 258] width 20 height 17
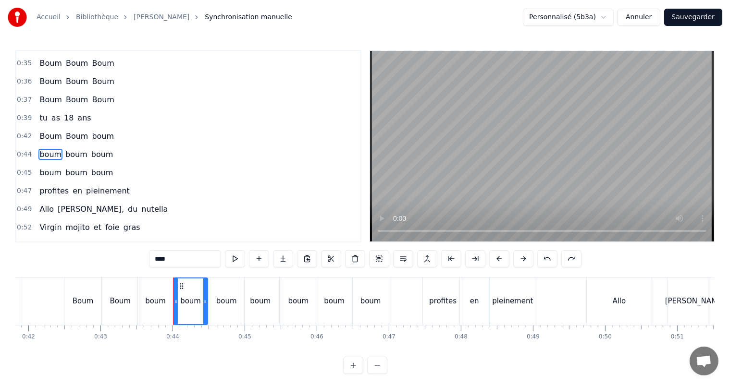
drag, startPoint x: 160, startPoint y: 258, endPoint x: 163, endPoint y: 267, distance: 9.9
click at [160, 259] on input "****" at bounding box center [185, 258] width 72 height 17
click at [156, 300] on div "boum" at bounding box center [155, 301] width 21 height 11
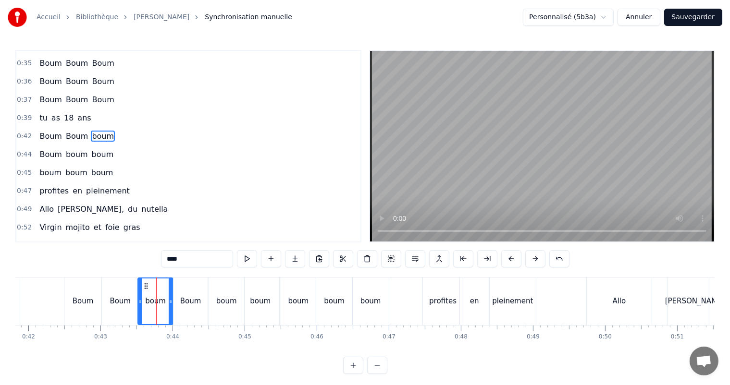
scroll to position [125, 0]
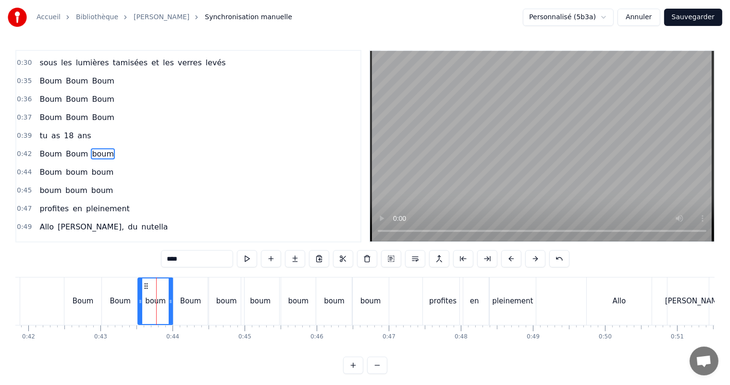
click at [171, 258] on input "****" at bounding box center [197, 258] width 72 height 17
click at [226, 301] on div "boum" at bounding box center [226, 301] width 21 height 11
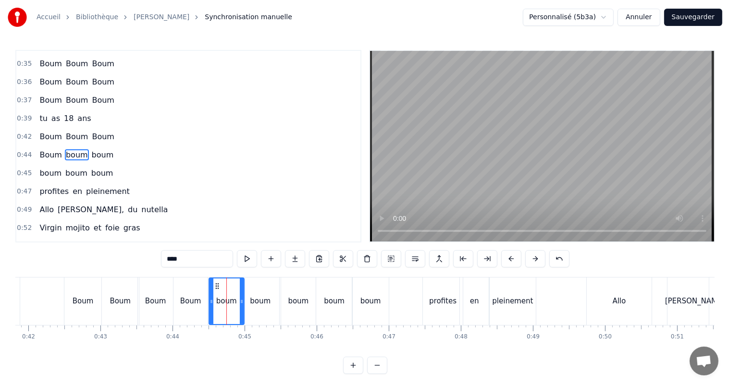
scroll to position [143, 0]
drag, startPoint x: 173, startPoint y: 257, endPoint x: 175, endPoint y: 262, distance: 5.8
click at [173, 258] on input "****" at bounding box center [197, 258] width 72 height 17
click at [258, 302] on div "boum" at bounding box center [260, 301] width 21 height 11
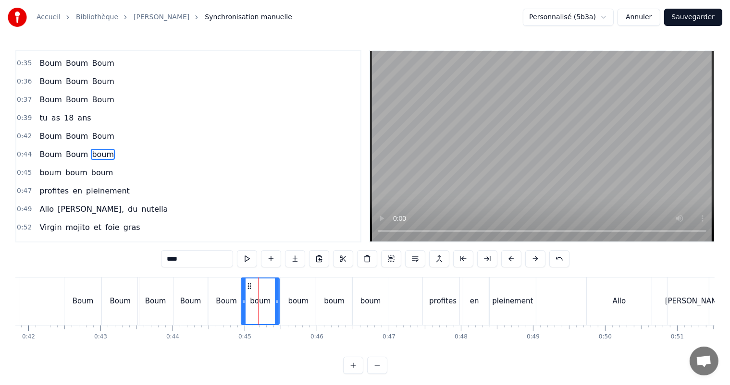
click at [173, 259] on input "****" at bounding box center [197, 258] width 72 height 17
click at [292, 302] on div "boum" at bounding box center [298, 301] width 21 height 11
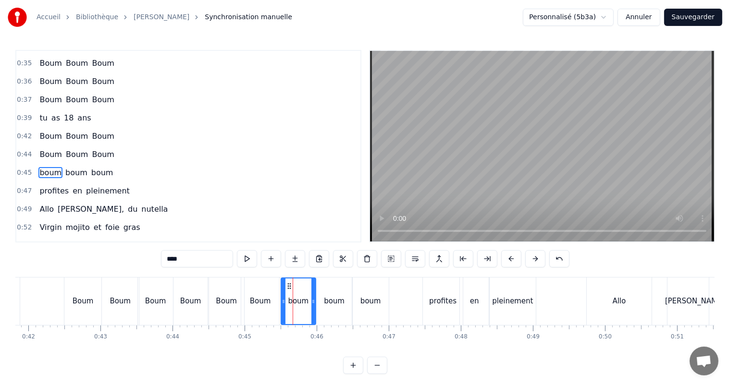
scroll to position [160, 0]
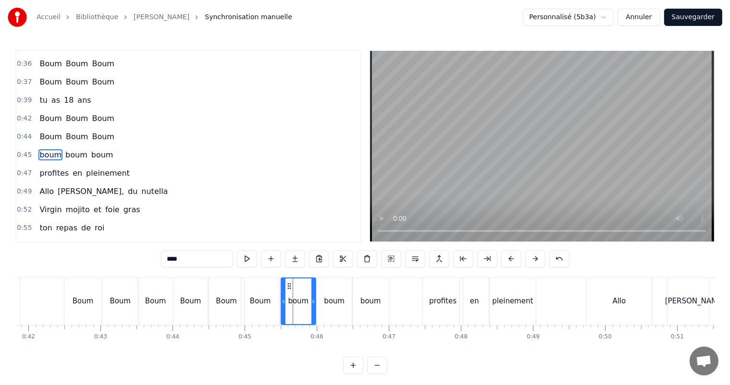
drag, startPoint x: 173, startPoint y: 260, endPoint x: 178, endPoint y: 264, distance: 6.5
click at [173, 261] on input "****" at bounding box center [197, 258] width 72 height 17
click at [327, 299] on div "boum" at bounding box center [334, 301] width 21 height 11
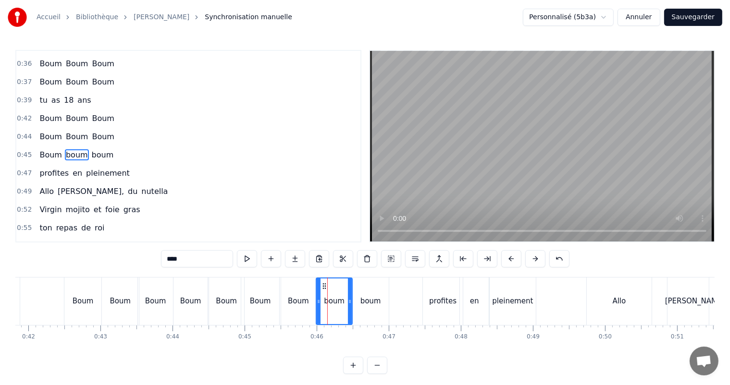
drag, startPoint x: 173, startPoint y: 260, endPoint x: 178, endPoint y: 265, distance: 7.5
click at [173, 261] on input "****" at bounding box center [197, 258] width 72 height 17
click at [360, 304] on div "boum" at bounding box center [370, 301] width 21 height 11
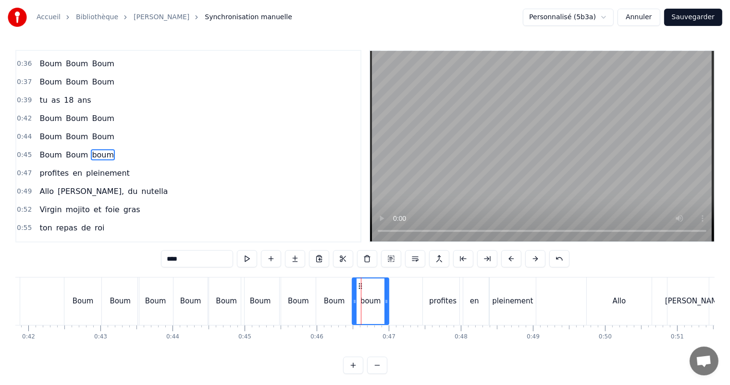
click at [173, 260] on input "****" at bounding box center [197, 258] width 72 height 17
click at [435, 304] on div "profites" at bounding box center [442, 301] width 27 height 11
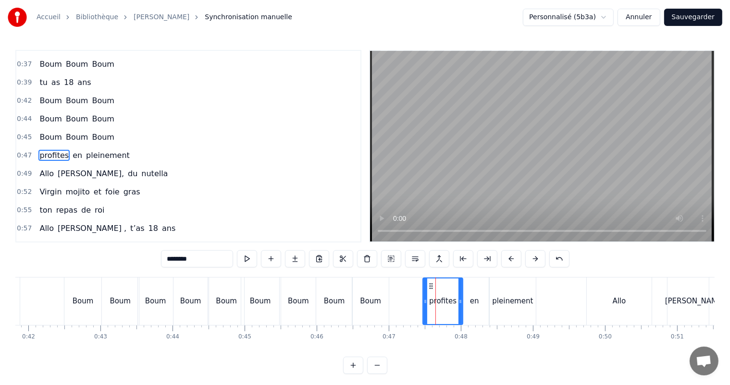
click at [171, 259] on input "********" at bounding box center [197, 258] width 72 height 17
click at [40, 77] on span "tu" at bounding box center [43, 82] width 10 height 11
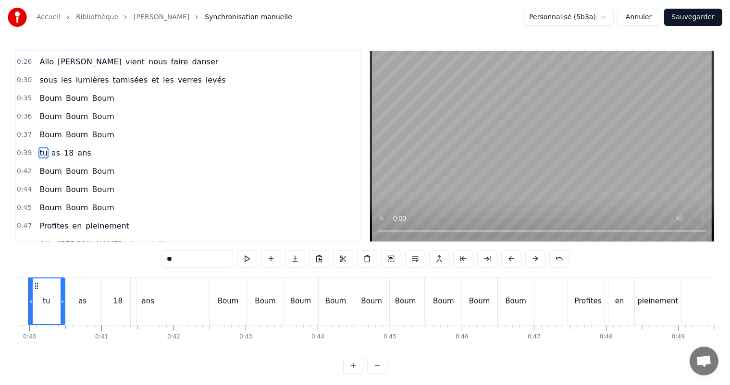
scroll to position [0, 2833]
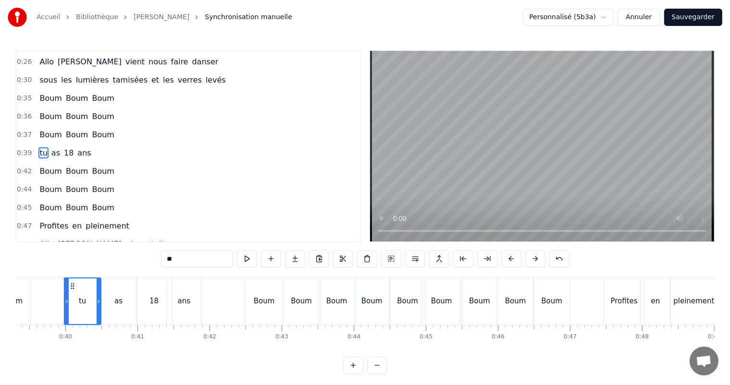
click at [171, 259] on input "**" at bounding box center [197, 258] width 72 height 17
type input "**"
click at [176, 199] on div "0:45 Boum Boum Boum" at bounding box center [188, 208] width 344 height 18
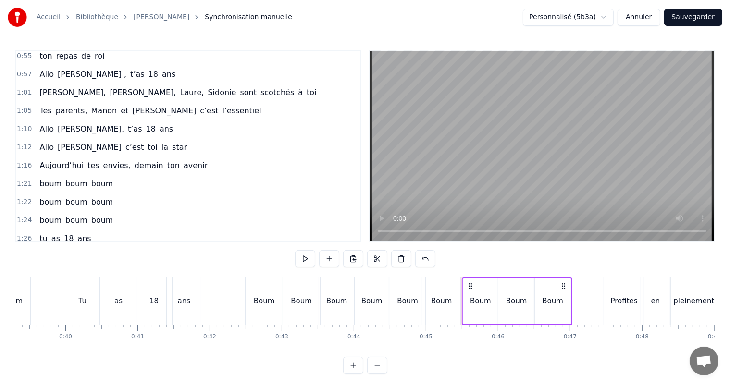
scroll to position [348, 0]
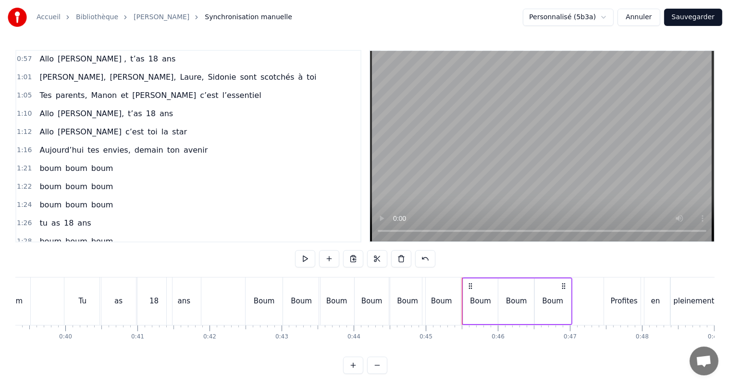
click at [47, 163] on span "boum" at bounding box center [50, 168] width 24 height 11
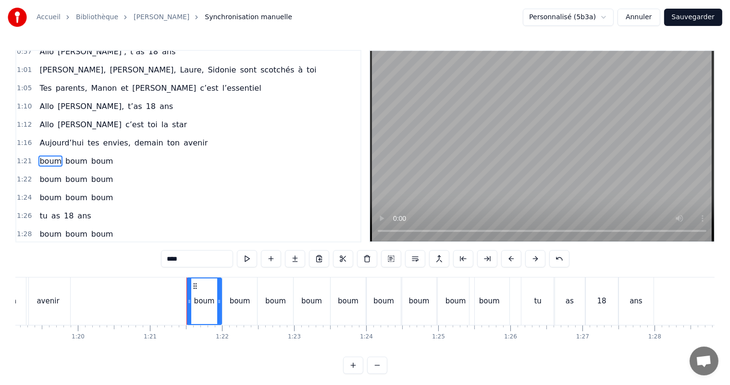
scroll to position [0, 5826]
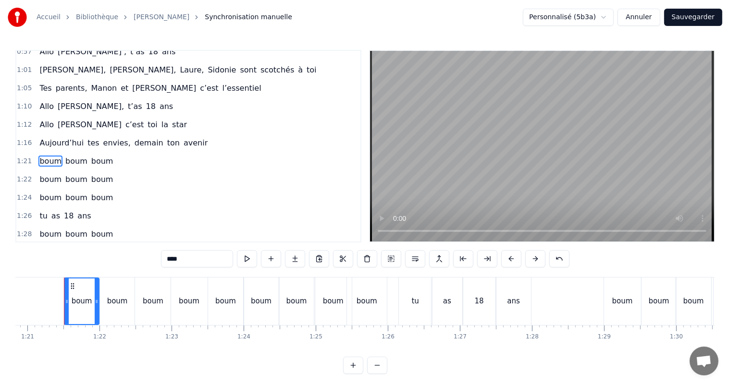
drag, startPoint x: 171, startPoint y: 259, endPoint x: 176, endPoint y: 269, distance: 11.2
click at [172, 260] on input "****" at bounding box center [197, 258] width 72 height 17
click at [117, 301] on div "boum" at bounding box center [117, 301] width 21 height 11
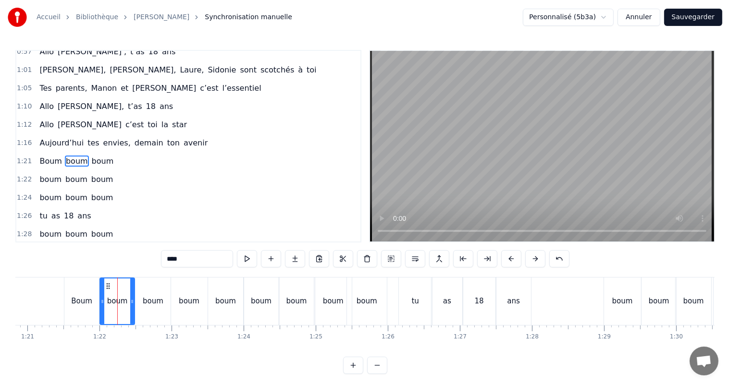
click at [172, 260] on input "****" at bounding box center [197, 258] width 72 height 17
click at [150, 301] on div "boum" at bounding box center [153, 301] width 21 height 11
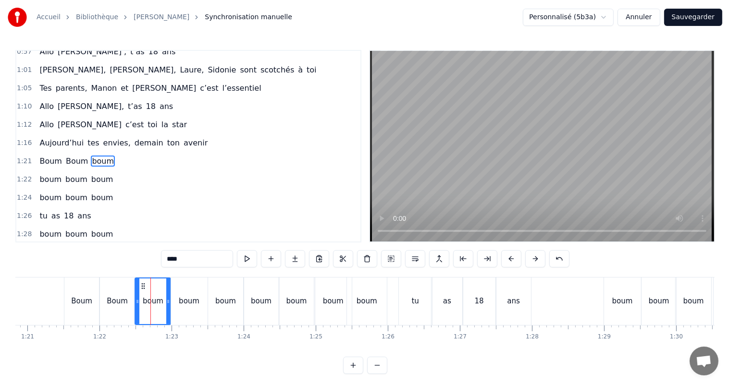
drag, startPoint x: 171, startPoint y: 259, endPoint x: 183, endPoint y: 268, distance: 14.1
click at [171, 260] on input "****" at bounding box center [197, 258] width 72 height 17
click at [186, 301] on div "boum" at bounding box center [189, 301] width 21 height 11
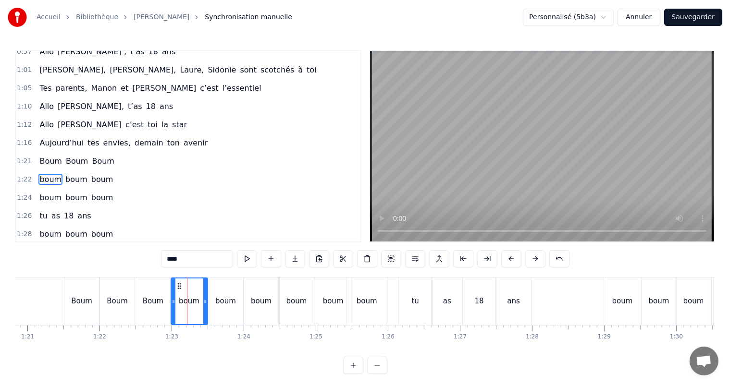
scroll to position [373, 0]
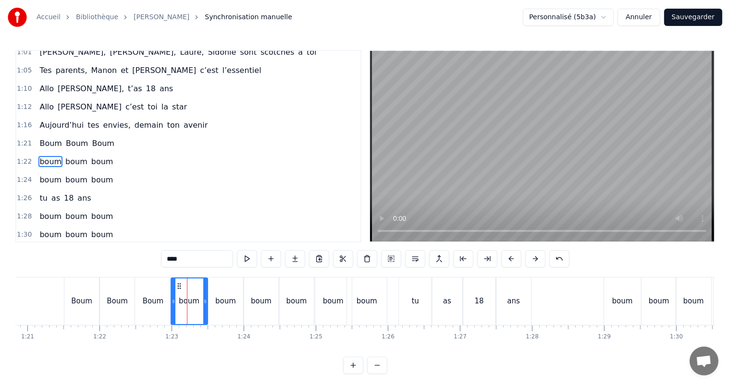
click at [172, 260] on input "****" at bounding box center [197, 258] width 72 height 17
click at [227, 302] on div "boum" at bounding box center [225, 301] width 21 height 11
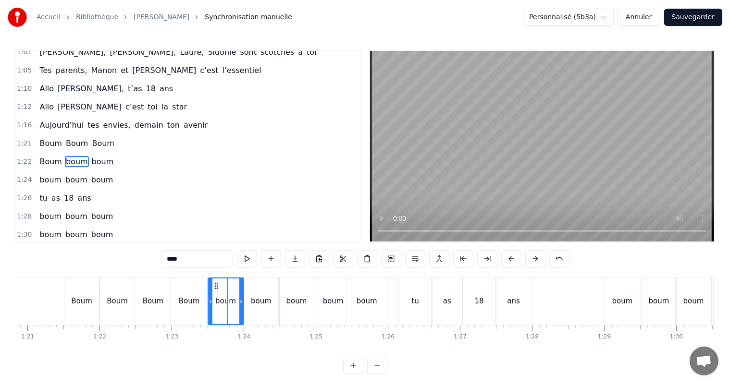
click at [171, 259] on input "****" at bounding box center [197, 258] width 72 height 17
click at [261, 302] on div "boum" at bounding box center [261, 301] width 21 height 11
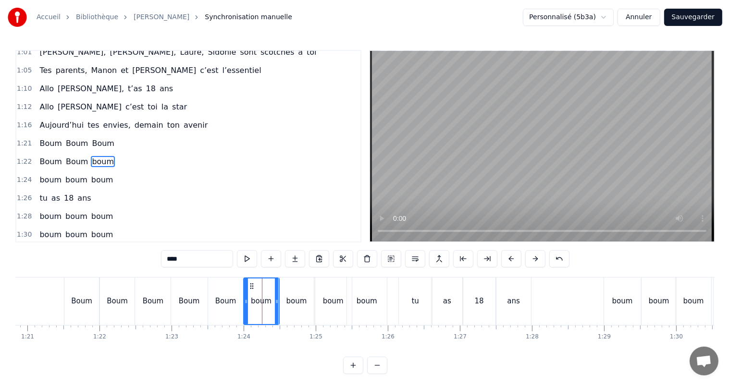
click at [173, 259] on input "****" at bounding box center [197, 258] width 72 height 17
click at [297, 300] on div "boum" at bounding box center [296, 301] width 21 height 11
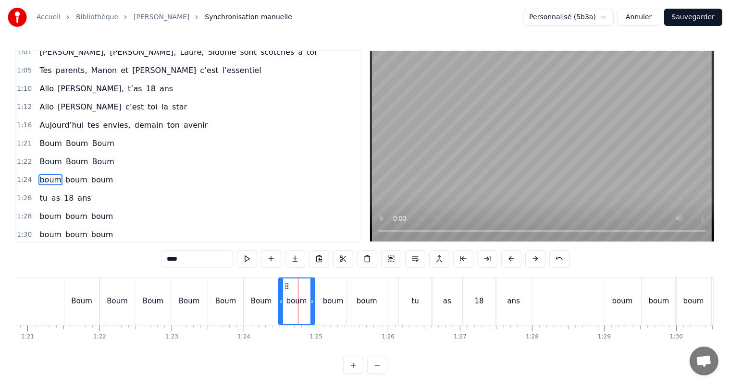
scroll to position [390, 0]
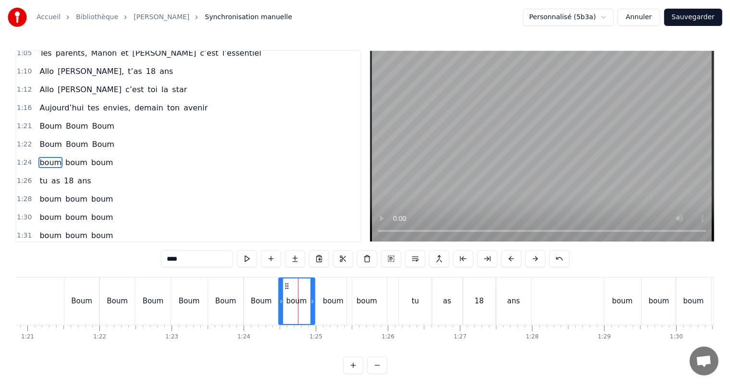
click at [173, 261] on input "****" at bounding box center [197, 258] width 72 height 17
click at [324, 301] on div "boum" at bounding box center [333, 301] width 21 height 11
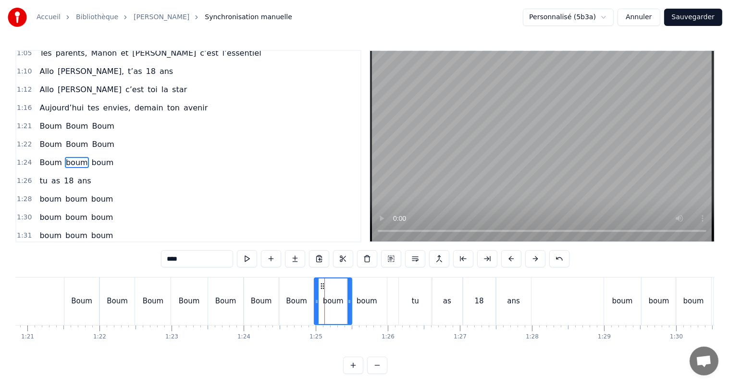
click at [173, 258] on input "****" at bounding box center [197, 258] width 72 height 17
click at [367, 302] on div "boum" at bounding box center [367, 301] width 21 height 11
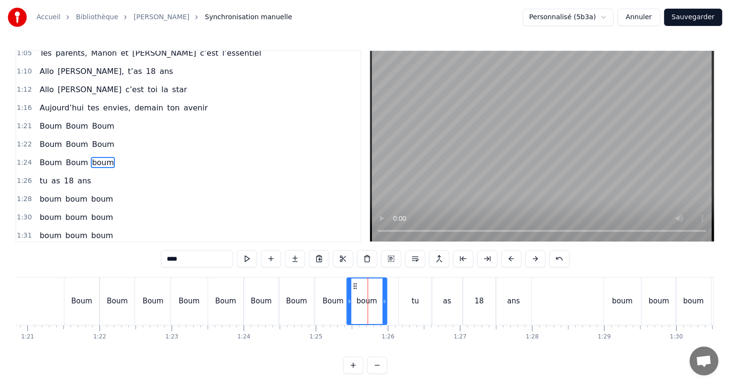
drag, startPoint x: 172, startPoint y: 258, endPoint x: 182, endPoint y: 266, distance: 12.7
click at [172, 259] on input "****" at bounding box center [197, 258] width 72 height 17
click at [616, 305] on div "boum" at bounding box center [622, 301] width 21 height 11
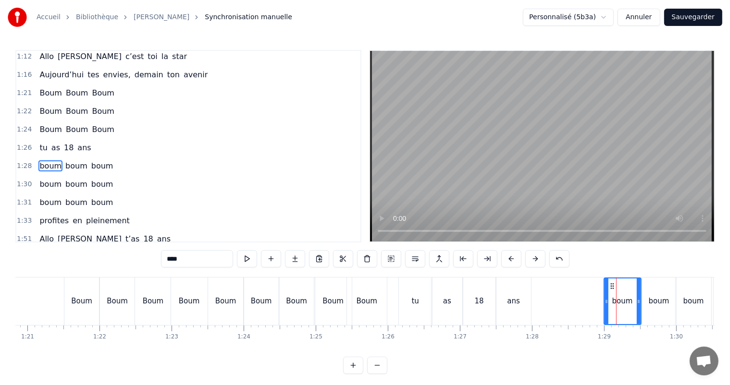
scroll to position [426, 0]
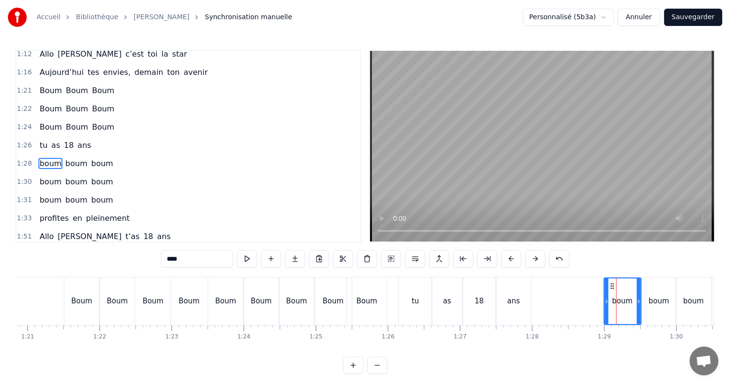
drag, startPoint x: 173, startPoint y: 259, endPoint x: 180, endPoint y: 271, distance: 13.9
click at [173, 260] on input "****" at bounding box center [197, 258] width 72 height 17
click at [65, 158] on span "boum" at bounding box center [77, 163] width 24 height 11
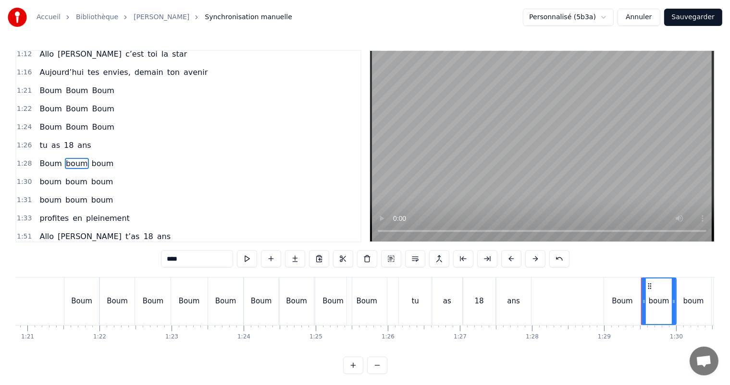
click at [172, 259] on input "****" at bounding box center [197, 258] width 72 height 17
click at [93, 158] on span "boum" at bounding box center [103, 163] width 24 height 11
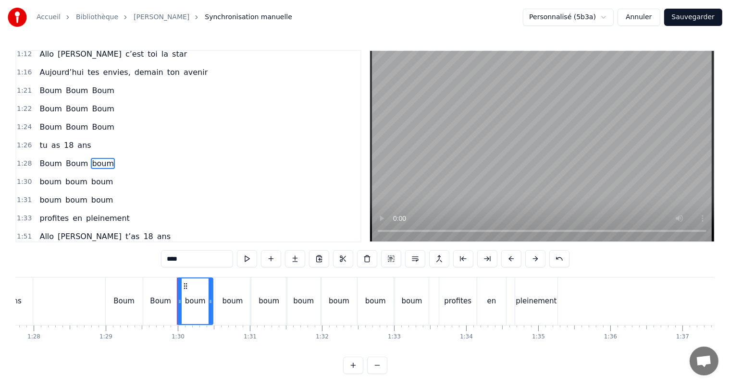
scroll to position [0, 6437]
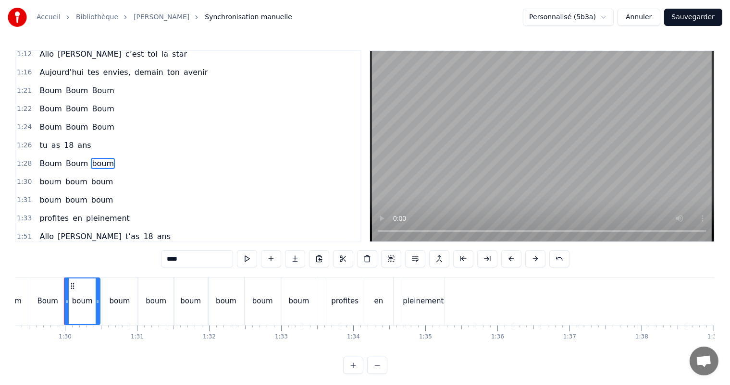
drag, startPoint x: 173, startPoint y: 258, endPoint x: 176, endPoint y: 267, distance: 9.1
click at [173, 259] on input "****" at bounding box center [197, 258] width 72 height 17
click at [117, 302] on div "boum" at bounding box center [120, 301] width 21 height 11
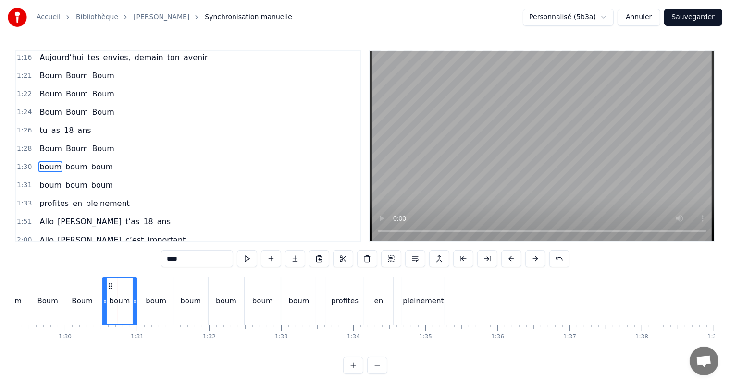
scroll to position [444, 0]
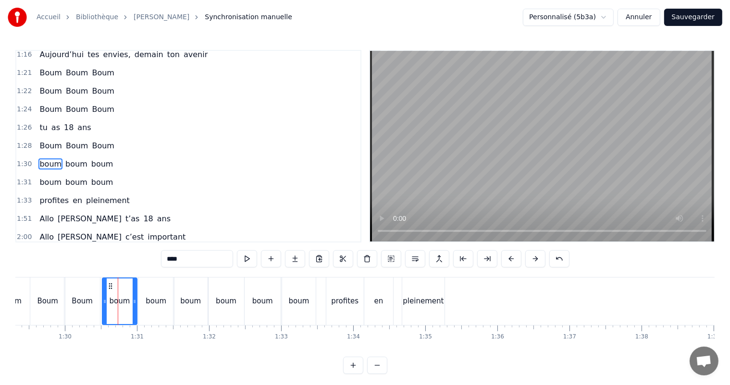
drag, startPoint x: 172, startPoint y: 258, endPoint x: 179, endPoint y: 270, distance: 13.9
click at [172, 259] on input "****" at bounding box center [197, 258] width 72 height 17
click at [157, 306] on div "boum" at bounding box center [156, 301] width 21 height 11
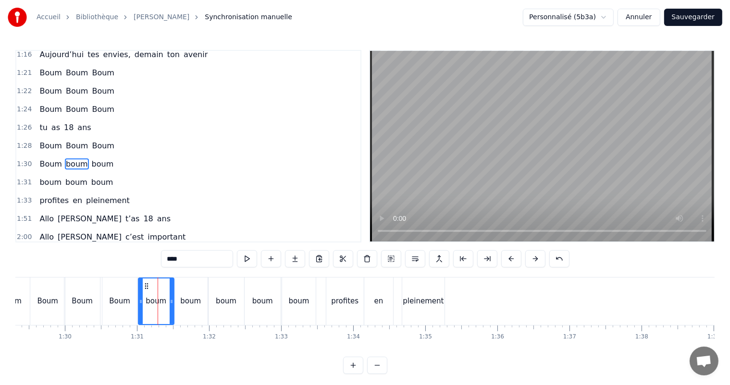
click at [173, 260] on input "****" at bounding box center [197, 258] width 72 height 17
click at [190, 302] on div "boum" at bounding box center [190, 301] width 21 height 11
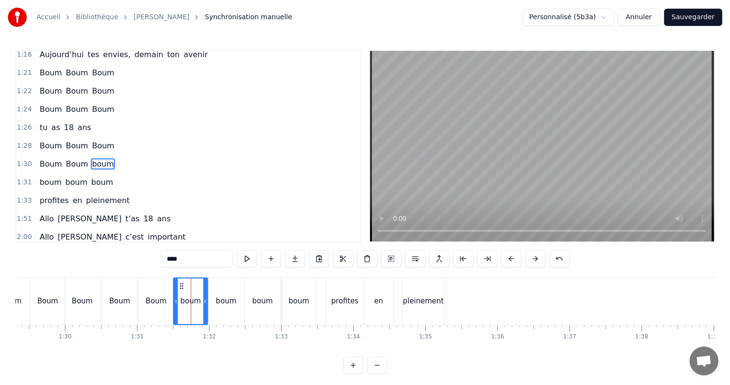
drag, startPoint x: 172, startPoint y: 260, endPoint x: 182, endPoint y: 259, distance: 10.1
click at [172, 260] on input "****" at bounding box center [197, 258] width 72 height 17
click at [226, 302] on div "boum" at bounding box center [226, 301] width 21 height 11
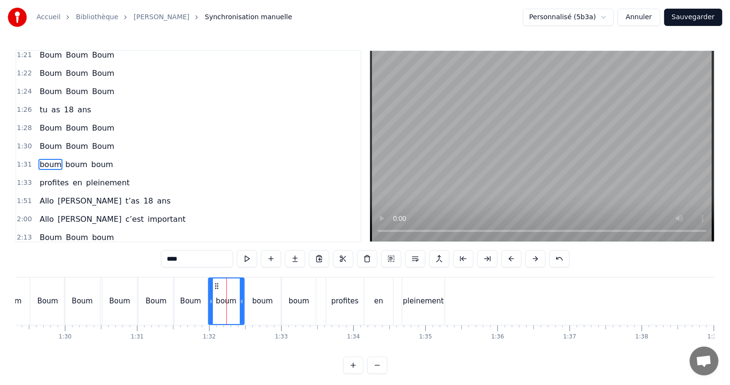
click at [172, 258] on input "****" at bounding box center [197, 258] width 72 height 17
click at [258, 306] on div "boum" at bounding box center [262, 301] width 21 height 11
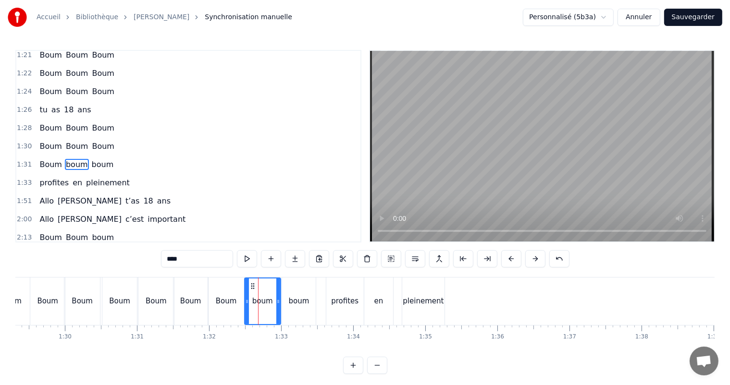
click at [171, 259] on input "****" at bounding box center [197, 258] width 72 height 17
click at [297, 301] on div "boum" at bounding box center [299, 301] width 21 height 11
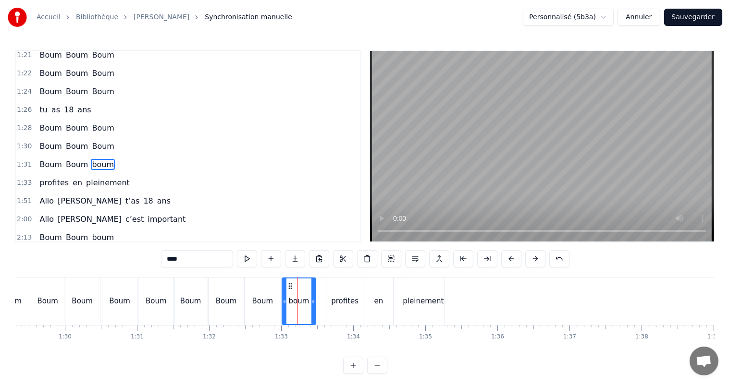
click at [171, 257] on input "****" at bounding box center [197, 258] width 72 height 17
click at [334, 303] on div "profites" at bounding box center [344, 301] width 27 height 11
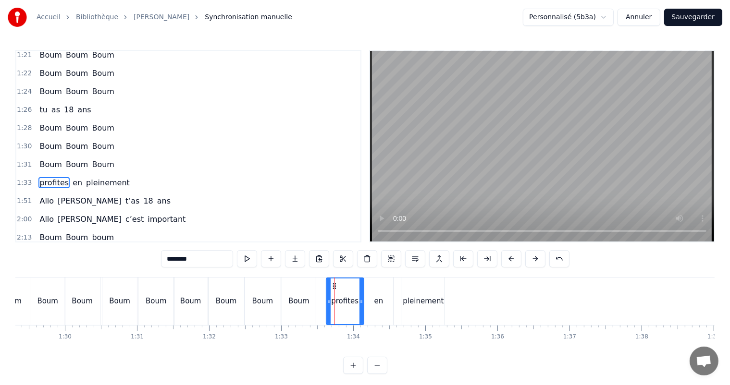
scroll to position [479, 0]
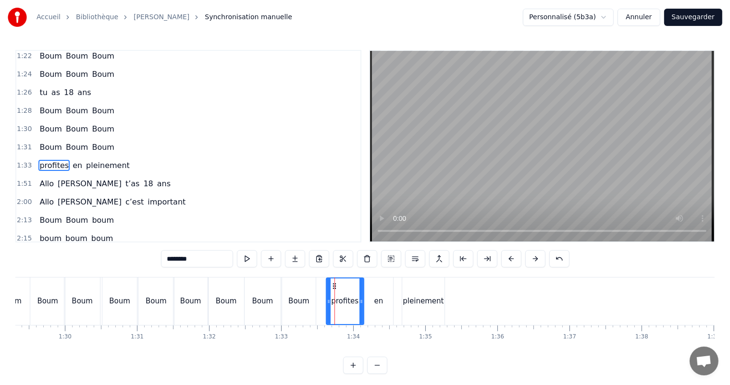
click at [172, 259] on input "********" at bounding box center [197, 258] width 72 height 17
click at [40, 87] on span "tu" at bounding box center [43, 92] width 10 height 11
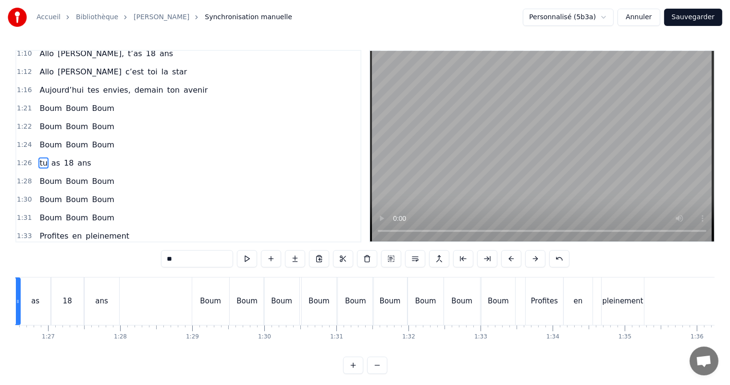
scroll to position [0, 6161]
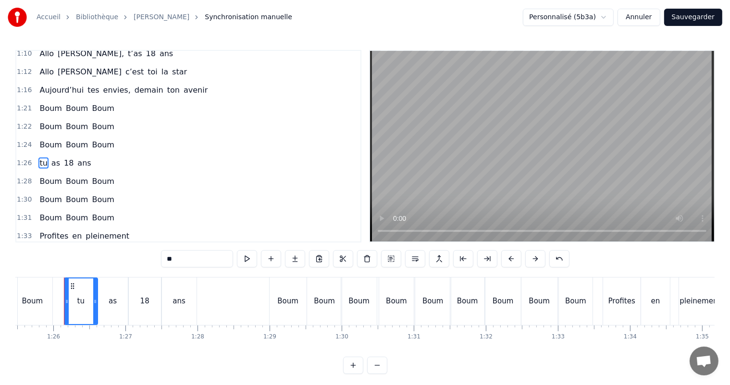
click at [172, 258] on input "**" at bounding box center [197, 258] width 72 height 17
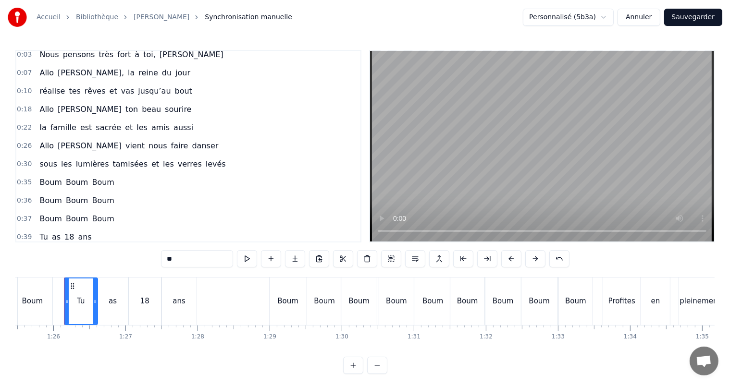
scroll to position [0, 0]
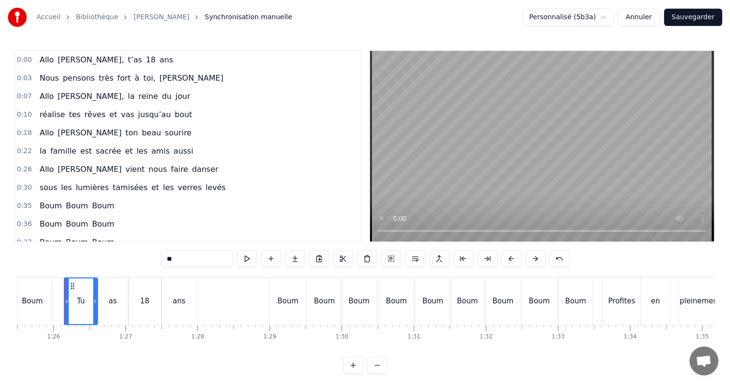
click at [39, 113] on span "réalise" at bounding box center [51, 114] width 27 height 11
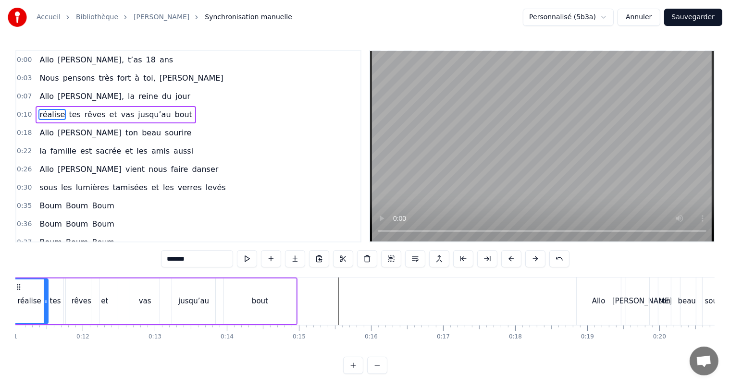
scroll to position [0, 743]
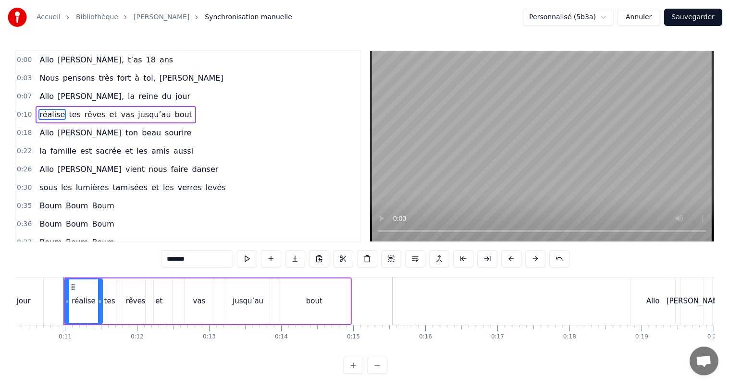
drag, startPoint x: 169, startPoint y: 259, endPoint x: 173, endPoint y: 278, distance: 19.1
click at [170, 260] on input "*******" at bounding box center [197, 258] width 72 height 17
click at [39, 151] on span "la" at bounding box center [42, 151] width 9 height 11
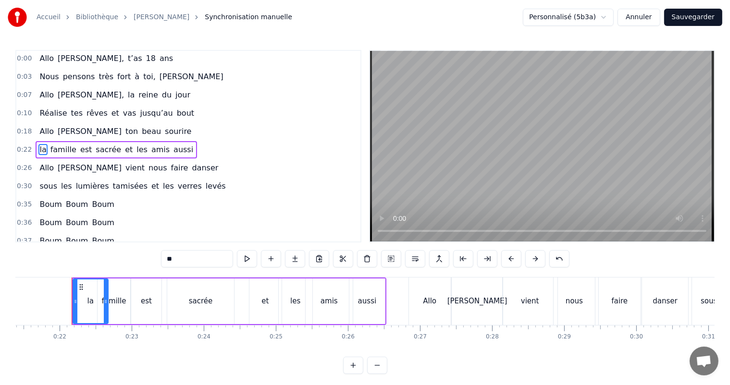
scroll to position [0, 1549]
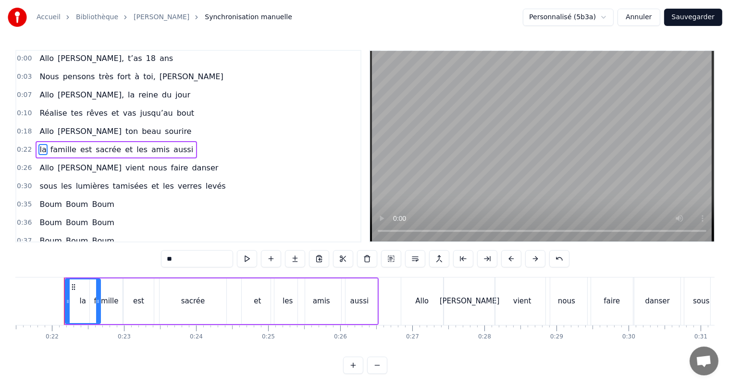
drag, startPoint x: 169, startPoint y: 258, endPoint x: 176, endPoint y: 264, distance: 9.2
click at [170, 259] on input "**" at bounding box center [197, 258] width 72 height 17
type input "*"
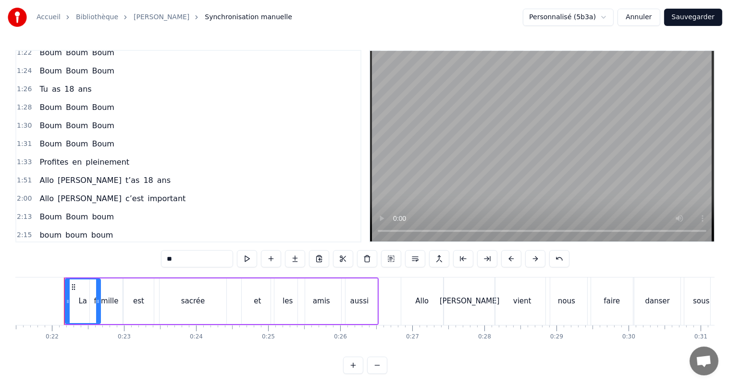
scroll to position [530, 0]
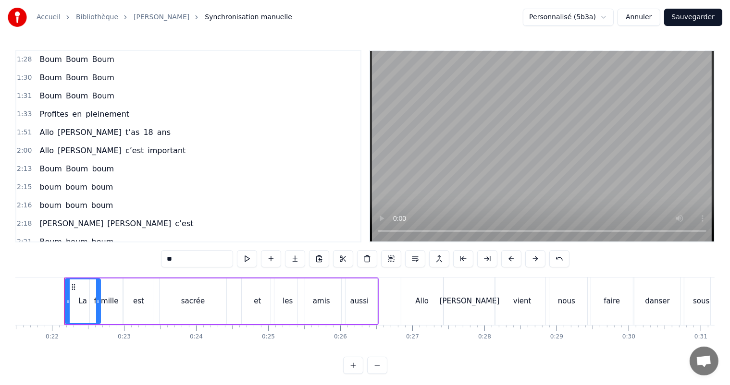
click at [91, 163] on span "boum" at bounding box center [103, 168] width 24 height 11
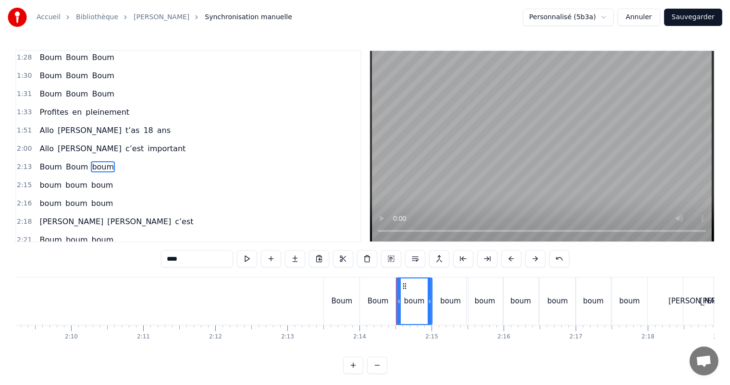
scroll to position [0, 9647]
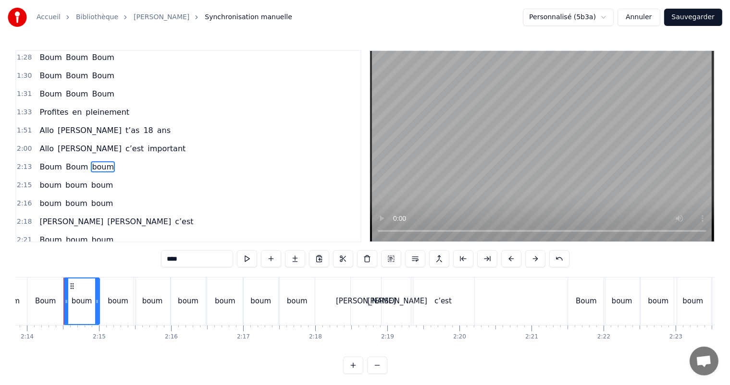
click at [173, 258] on input "****" at bounding box center [197, 258] width 72 height 17
click at [117, 306] on div "boum" at bounding box center [118, 301] width 21 height 11
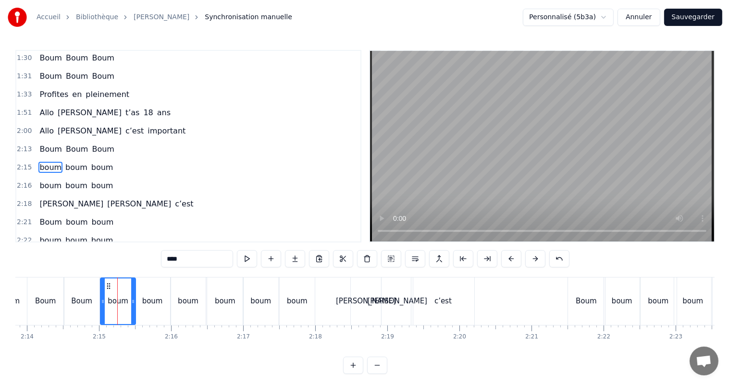
click at [173, 260] on input "****" at bounding box center [197, 258] width 72 height 17
click at [150, 306] on div "boum" at bounding box center [152, 301] width 21 height 11
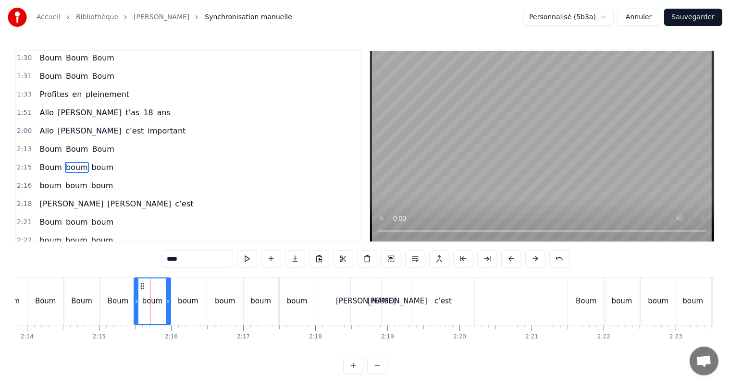
click at [170, 259] on input "****" at bounding box center [197, 258] width 72 height 17
click at [178, 298] on div "boum" at bounding box center [188, 302] width 35 height 48
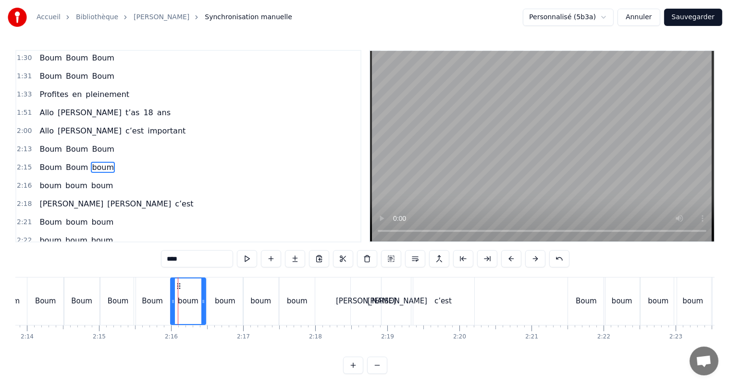
drag, startPoint x: 171, startPoint y: 259, endPoint x: 179, endPoint y: 264, distance: 9.3
click at [173, 261] on input "****" at bounding box center [197, 258] width 72 height 17
click at [223, 306] on div "boum" at bounding box center [225, 301] width 21 height 11
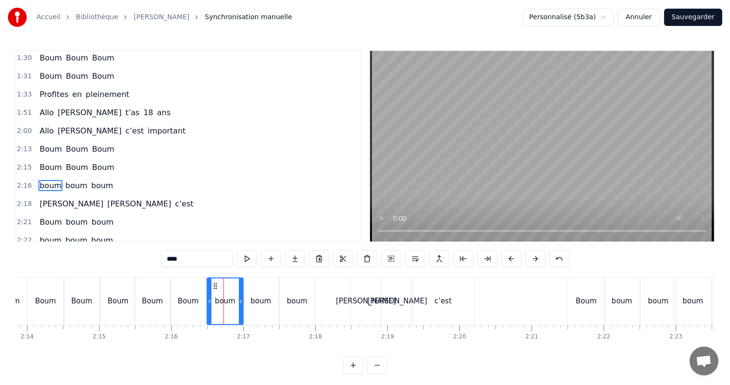
scroll to position [567, 0]
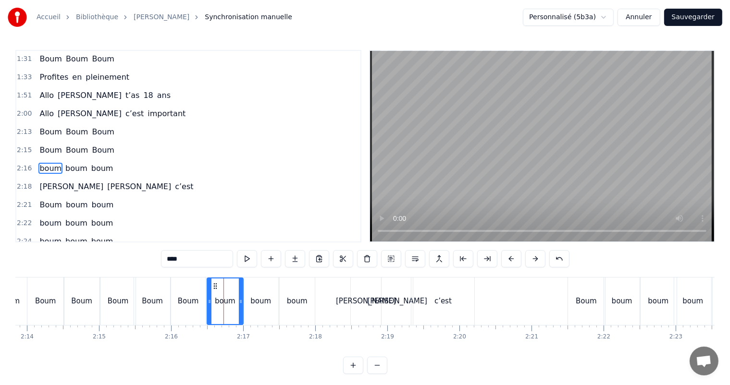
click at [173, 261] on input "****" at bounding box center [197, 258] width 72 height 17
click at [259, 305] on div "boum" at bounding box center [260, 301] width 21 height 11
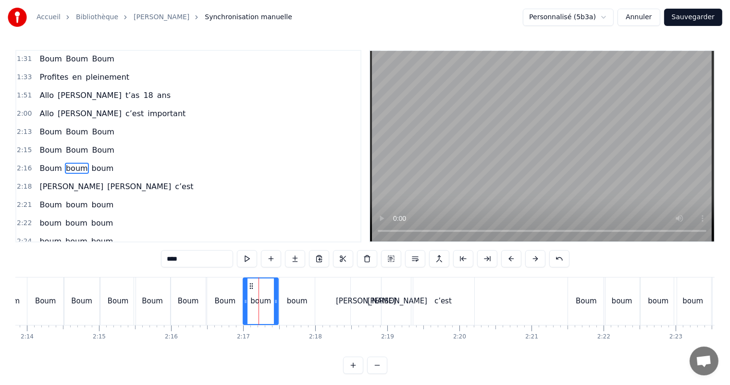
click at [173, 259] on input "****" at bounding box center [197, 258] width 72 height 17
click at [288, 304] on div "boum" at bounding box center [297, 301] width 21 height 11
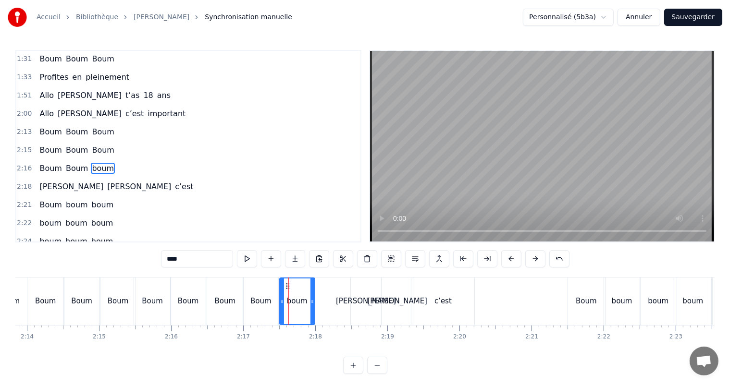
click at [170, 261] on input "****" at bounding box center [197, 258] width 72 height 17
click at [65, 199] on span "boum" at bounding box center [77, 204] width 24 height 11
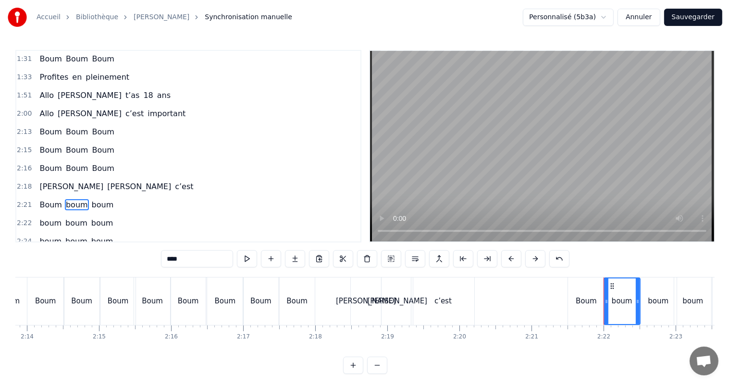
scroll to position [603, 0]
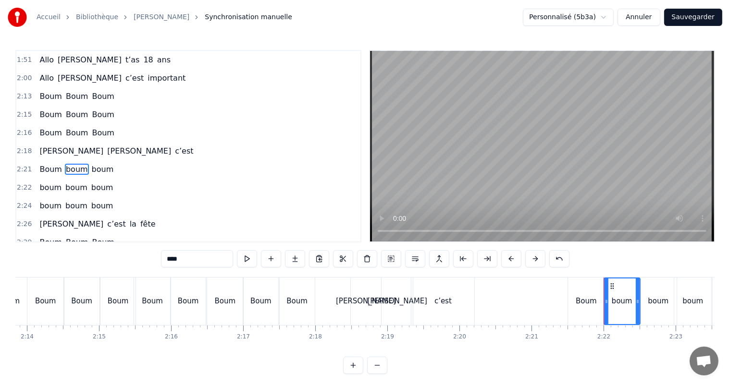
drag, startPoint x: 173, startPoint y: 261, endPoint x: 175, endPoint y: 269, distance: 7.9
click at [173, 262] on input "****" at bounding box center [197, 258] width 72 height 17
click at [98, 164] on span "boum" at bounding box center [103, 169] width 24 height 11
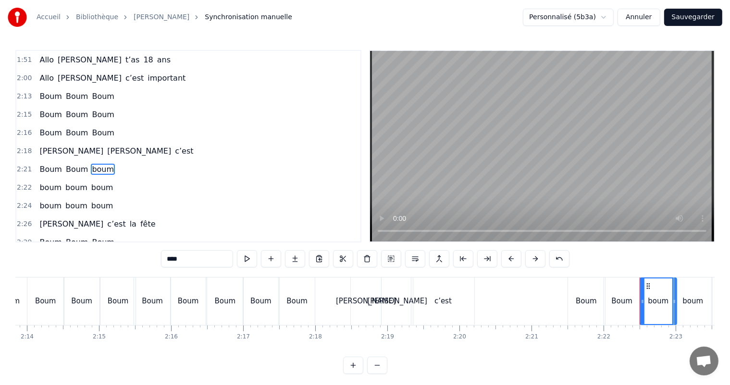
click at [171, 259] on input "****" at bounding box center [197, 258] width 72 height 17
click at [42, 182] on span "boum" at bounding box center [50, 187] width 24 height 11
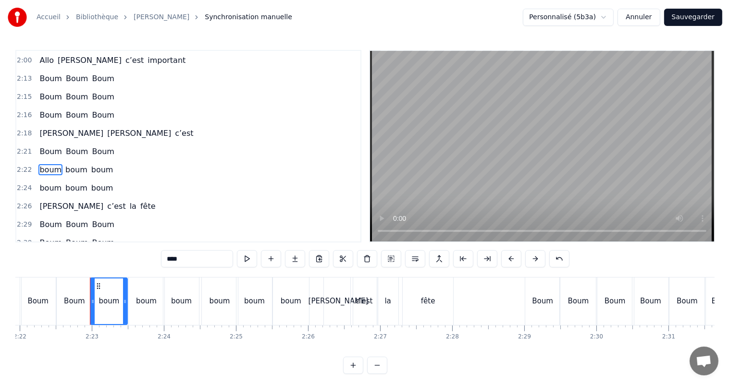
scroll to position [0, 10256]
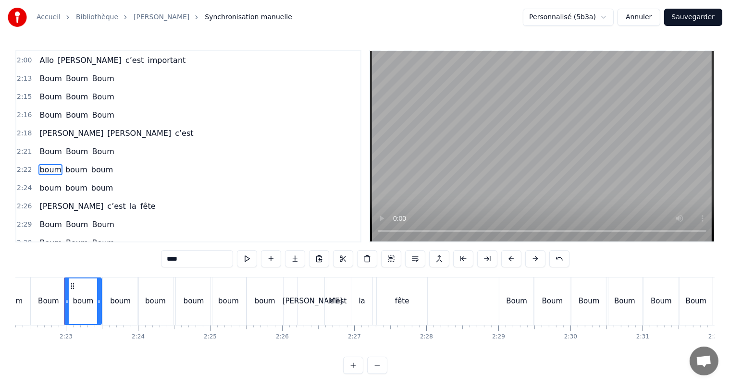
click at [173, 259] on input "****" at bounding box center [197, 258] width 72 height 17
click at [113, 302] on div "boum" at bounding box center [120, 301] width 21 height 11
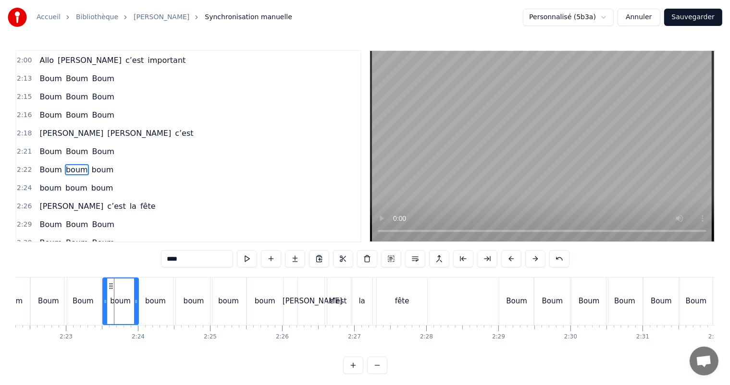
drag, startPoint x: 173, startPoint y: 258, endPoint x: 174, endPoint y: 265, distance: 7.4
click at [173, 259] on input "****" at bounding box center [197, 258] width 72 height 17
click at [155, 302] on div "boum" at bounding box center [155, 301] width 21 height 11
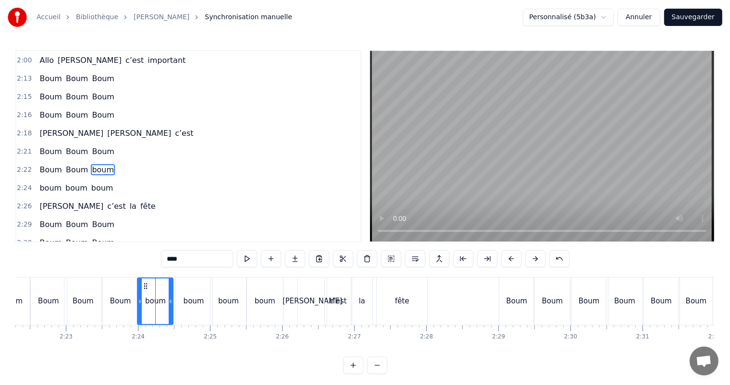
drag, startPoint x: 172, startPoint y: 256, endPoint x: 173, endPoint y: 263, distance: 6.9
click at [172, 259] on input "****" at bounding box center [197, 258] width 72 height 17
click at [189, 302] on div "boum" at bounding box center [194, 301] width 21 height 11
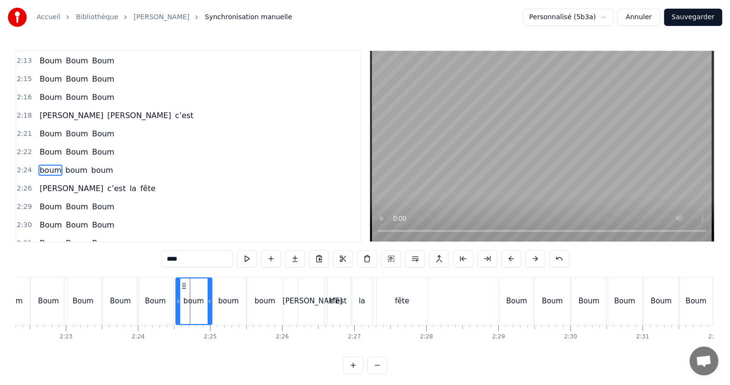
drag, startPoint x: 172, startPoint y: 258, endPoint x: 176, endPoint y: 263, distance: 7.2
click at [173, 260] on input "****" at bounding box center [197, 258] width 72 height 17
click at [233, 300] on div "boum" at bounding box center [228, 301] width 21 height 11
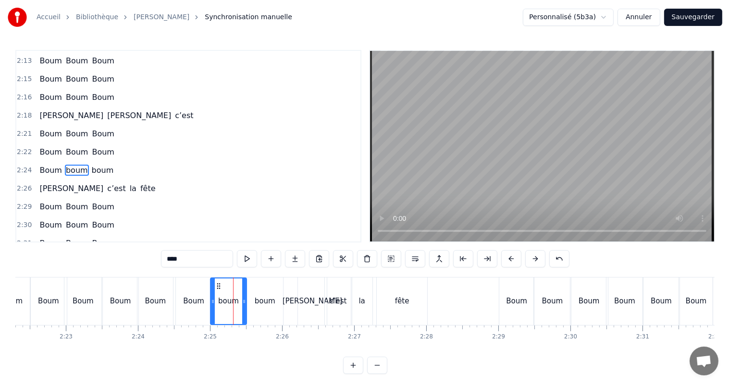
drag, startPoint x: 171, startPoint y: 259, endPoint x: 175, endPoint y: 275, distance: 15.8
click at [171, 261] on input "****" at bounding box center [197, 258] width 72 height 17
click at [256, 305] on div "boum" at bounding box center [265, 301] width 21 height 11
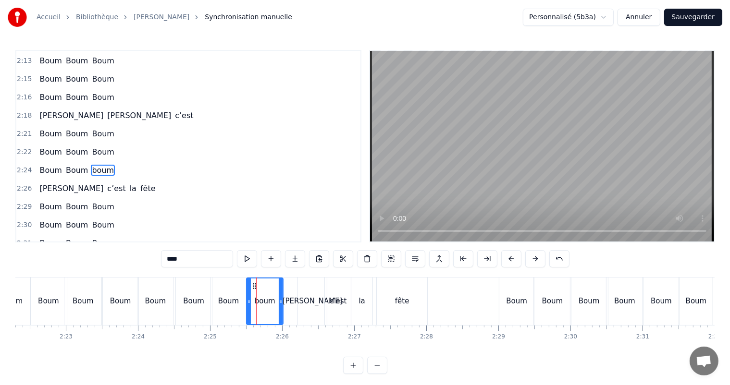
drag, startPoint x: 171, startPoint y: 257, endPoint x: 192, endPoint y: 279, distance: 30.2
click at [175, 263] on input "****" at bounding box center [197, 258] width 72 height 17
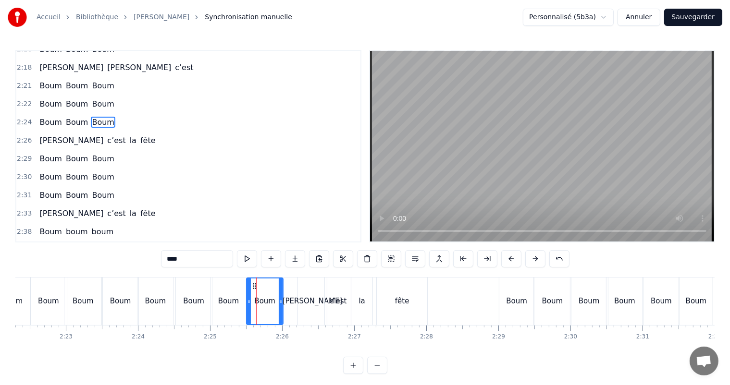
scroll to position [711, 0]
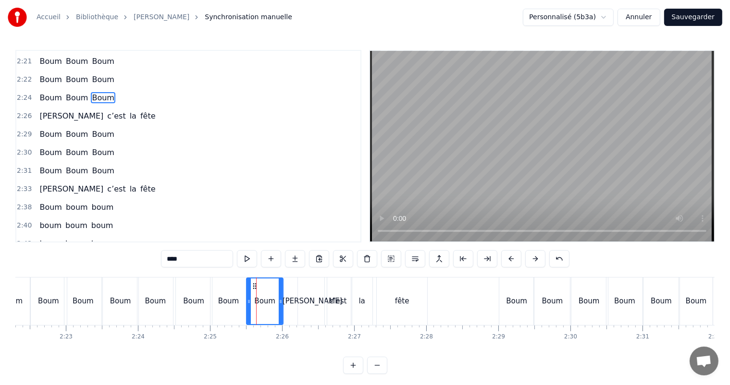
click at [67, 202] on span "boum" at bounding box center [77, 207] width 24 height 11
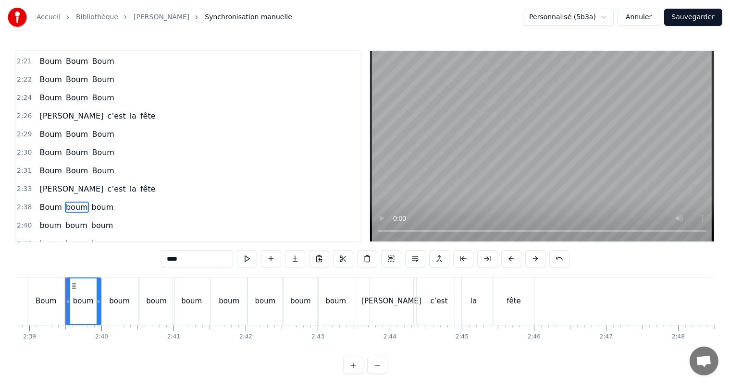
scroll to position [0, 11448]
drag, startPoint x: 173, startPoint y: 259, endPoint x: 172, endPoint y: 271, distance: 13.1
click at [173, 259] on input "****" at bounding box center [197, 258] width 72 height 17
click at [114, 302] on div "boum" at bounding box center [118, 301] width 21 height 11
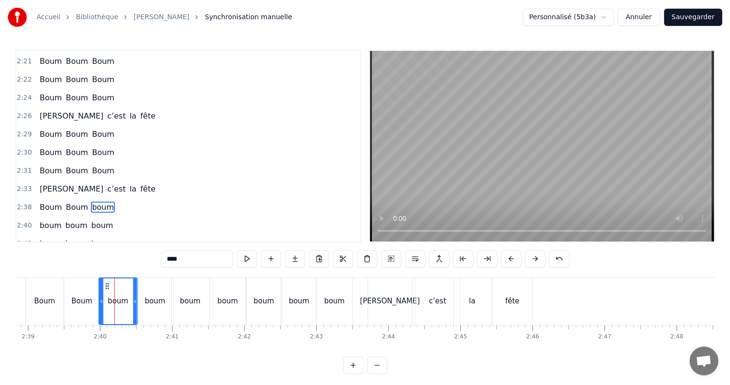
click at [173, 259] on input "****" at bounding box center [197, 258] width 72 height 17
click at [154, 303] on div "boum" at bounding box center [155, 301] width 21 height 11
type input "****"
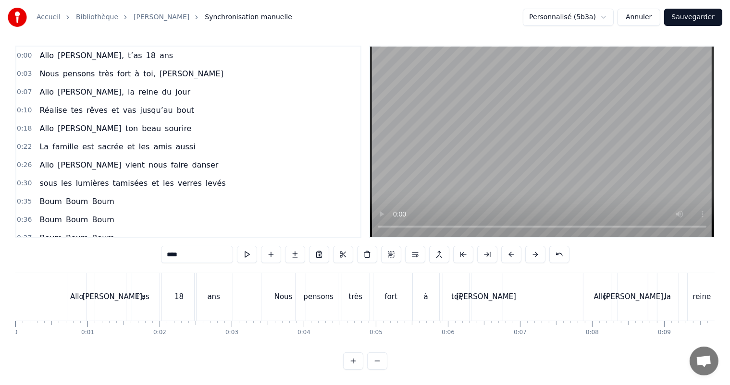
scroll to position [0, 11448]
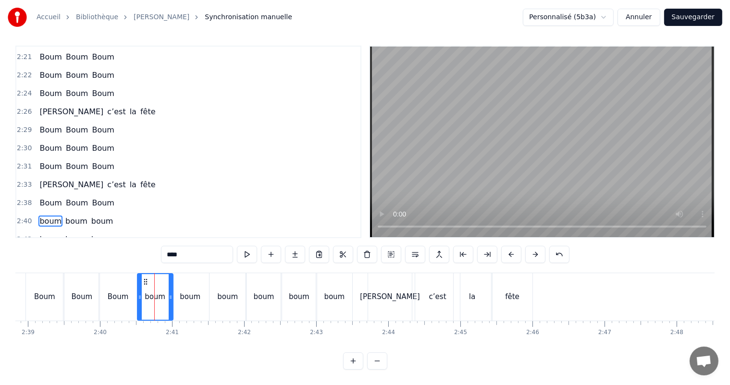
drag, startPoint x: 173, startPoint y: 254, endPoint x: 176, endPoint y: 258, distance: 5.2
click at [173, 254] on input "****" at bounding box center [197, 254] width 72 height 17
click at [182, 299] on div "boum" at bounding box center [190, 297] width 21 height 11
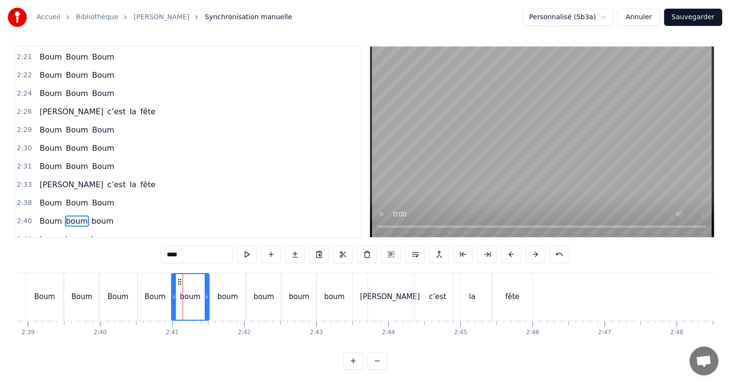
drag, startPoint x: 171, startPoint y: 253, endPoint x: 181, endPoint y: 262, distance: 13.6
click at [172, 254] on input "****" at bounding box center [197, 254] width 72 height 17
click at [222, 297] on div "boum" at bounding box center [227, 297] width 21 height 11
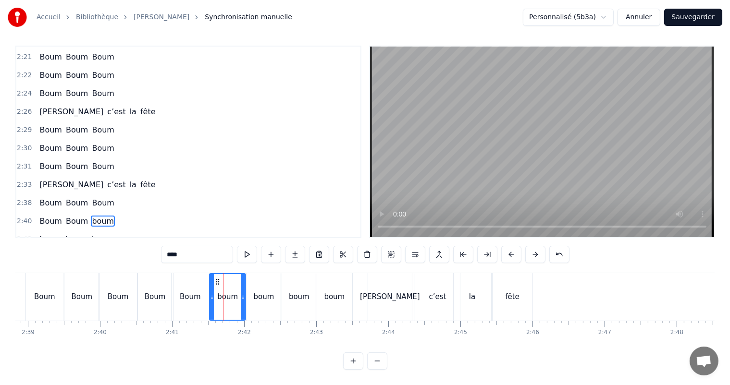
click at [173, 253] on input "****" at bounding box center [197, 254] width 72 height 17
click at [259, 296] on div "boum" at bounding box center [264, 297] width 21 height 11
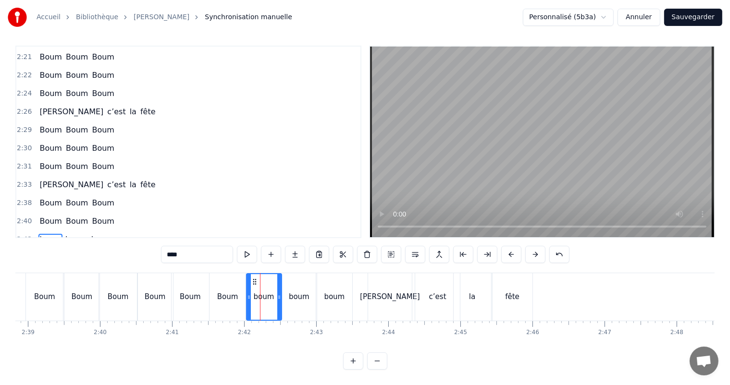
drag, startPoint x: 173, startPoint y: 244, endPoint x: 188, endPoint y: 257, distance: 19.4
click at [173, 246] on input "****" at bounding box center [197, 254] width 72 height 17
click at [298, 292] on div "boum" at bounding box center [299, 297] width 21 height 11
click at [174, 247] on input "****" at bounding box center [197, 254] width 72 height 17
click at [330, 292] on div "boum" at bounding box center [334, 297] width 21 height 11
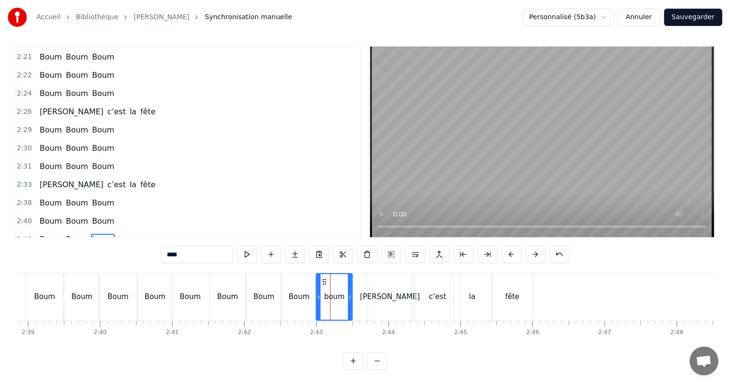
drag, startPoint x: 173, startPoint y: 246, endPoint x: 185, endPoint y: 269, distance: 26.2
click at [173, 247] on input "****" at bounding box center [197, 254] width 72 height 17
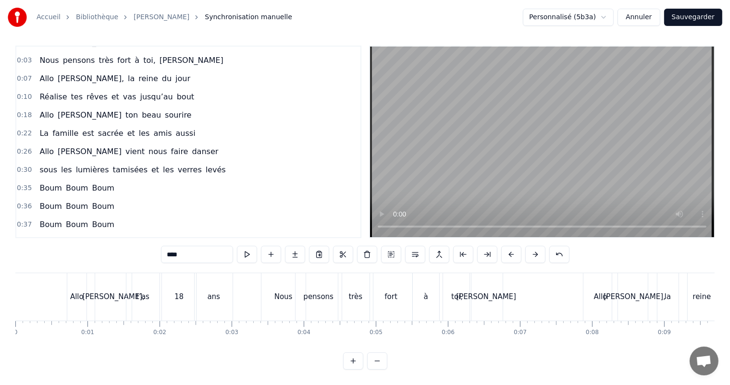
scroll to position [0, 0]
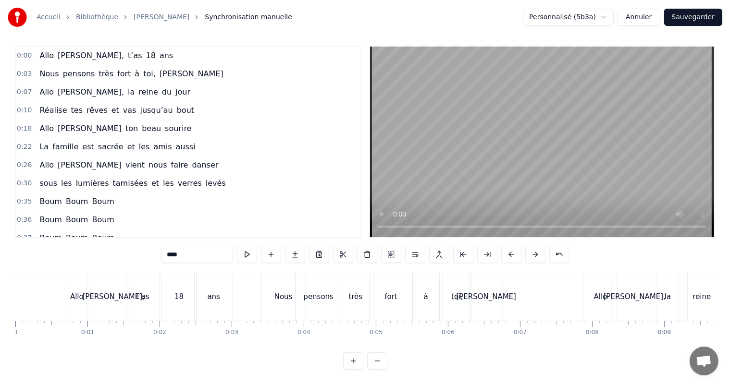
type input "****"
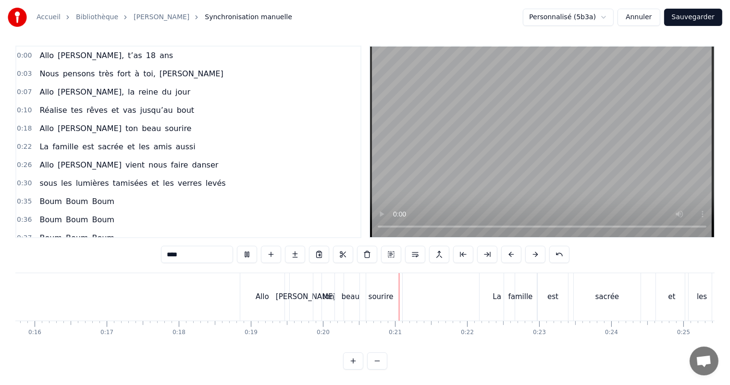
scroll to position [0, 1431]
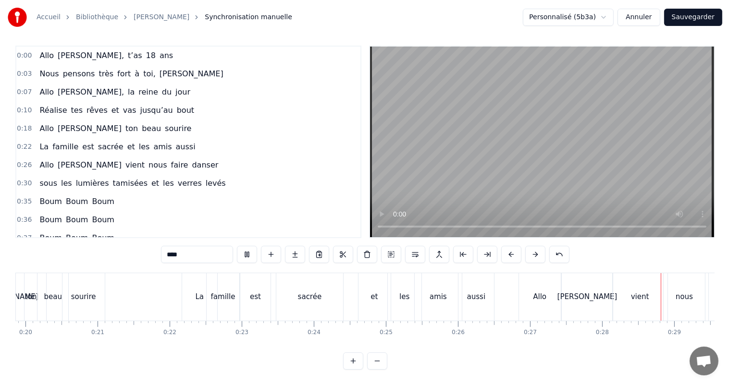
click at [315, 156] on div "0:26 Allo Lina vient nous faire danser" at bounding box center [188, 165] width 344 height 18
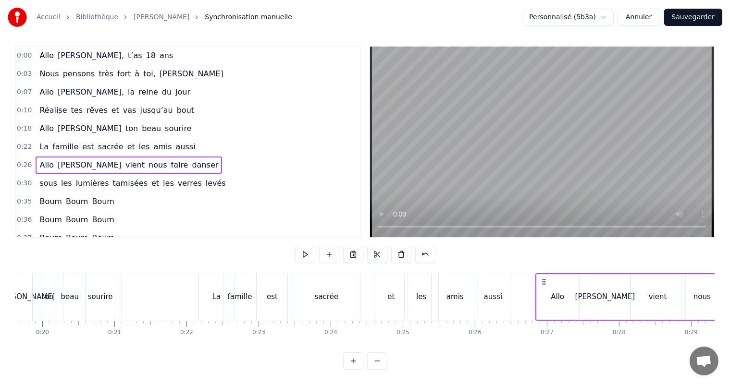
scroll to position [0, 1371]
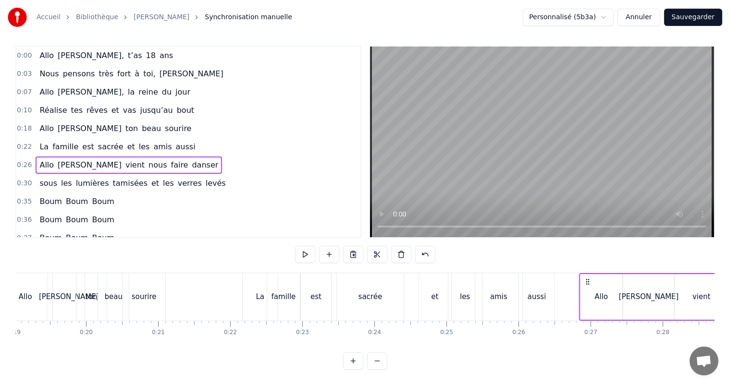
click at [535, 296] on div "aussi" at bounding box center [537, 297] width 36 height 48
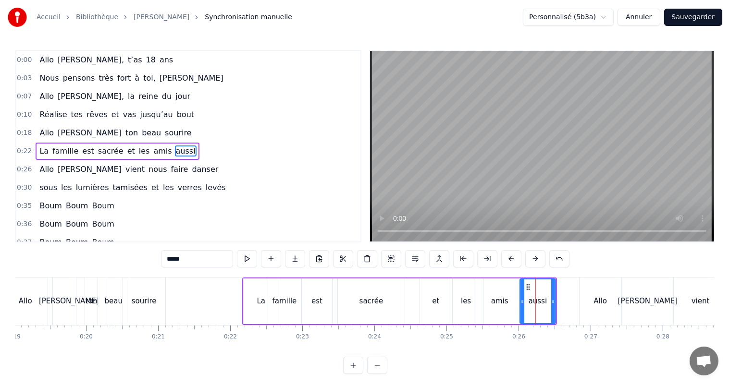
scroll to position [1, 0]
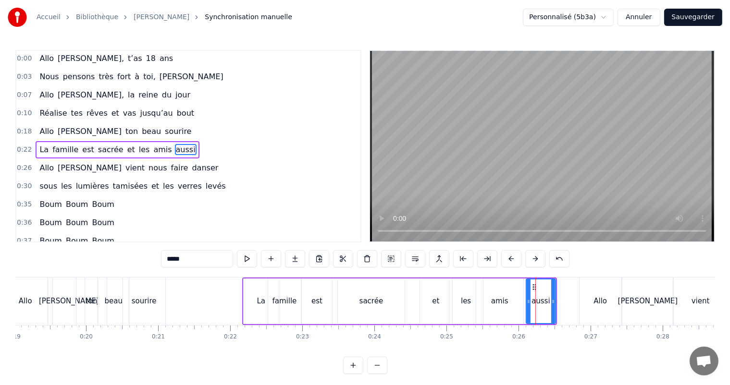
drag, startPoint x: 521, startPoint y: 302, endPoint x: 528, endPoint y: 302, distance: 6.3
click at [528, 302] on icon at bounding box center [529, 302] width 4 height 8
click at [510, 302] on div "amis" at bounding box center [499, 302] width 47 height 46
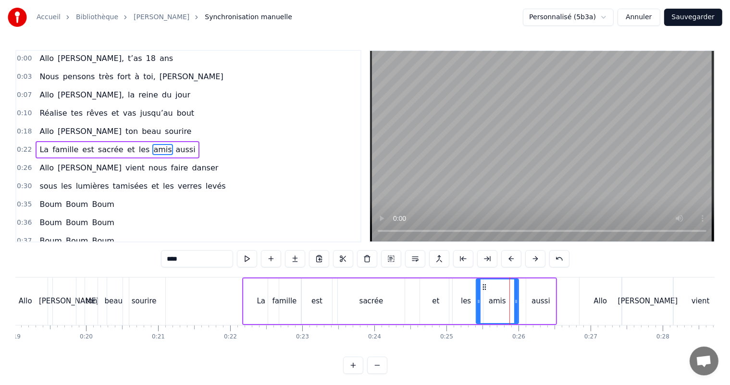
drag, startPoint x: 520, startPoint y: 302, endPoint x: 516, endPoint y: 304, distance: 5.2
click at [516, 304] on icon at bounding box center [516, 302] width 4 height 8
click at [535, 303] on div "aussi" at bounding box center [540, 301] width 19 height 11
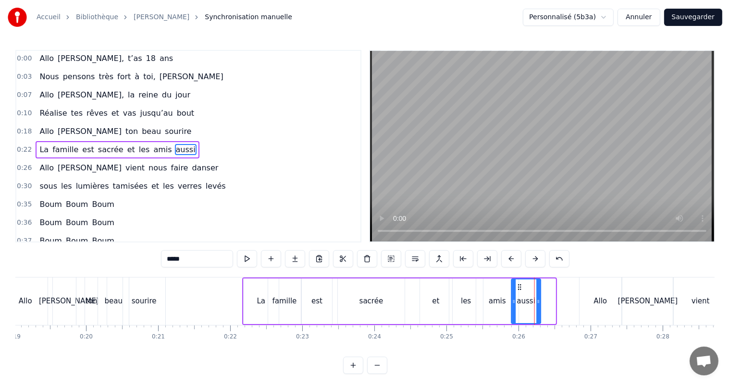
drag, startPoint x: 532, startPoint y: 287, endPoint x: 520, endPoint y: 290, distance: 12.9
click at [520, 290] on icon at bounding box center [520, 287] width 8 height 8
click at [360, 305] on div "sacrée" at bounding box center [371, 302] width 67 height 46
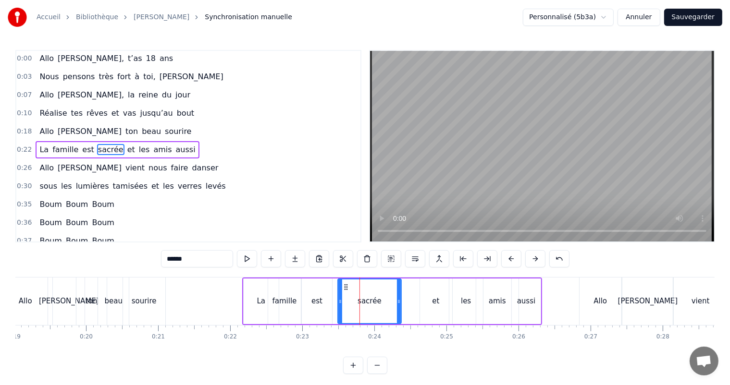
click at [398, 304] on icon at bounding box center [399, 302] width 4 height 8
click at [344, 302] on icon at bounding box center [343, 302] width 4 height 8
click at [327, 302] on div "est" at bounding box center [317, 302] width 30 height 46
type input "***"
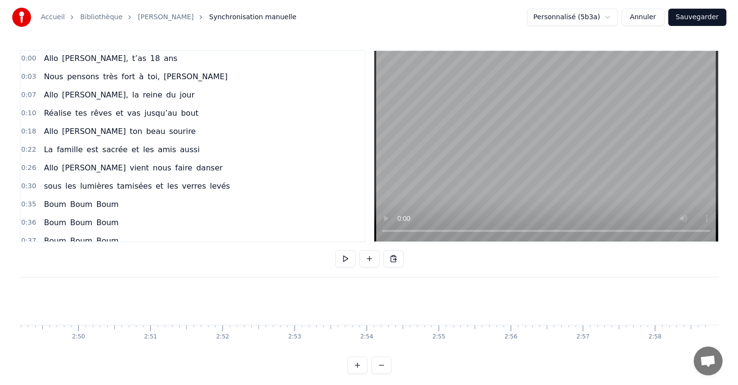
scroll to position [0, 0]
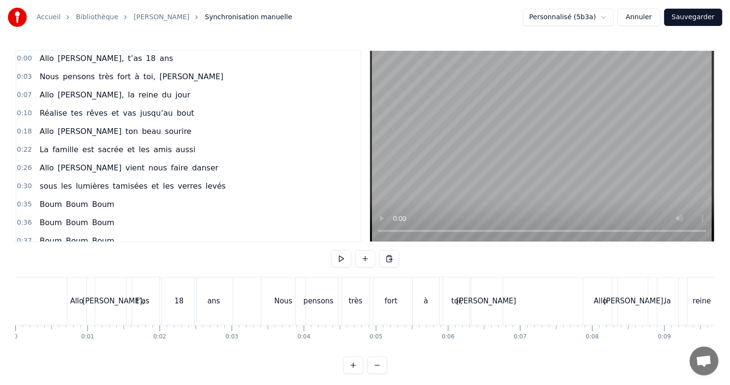
click at [691, 19] on button "Sauvegarder" at bounding box center [693, 17] width 58 height 17
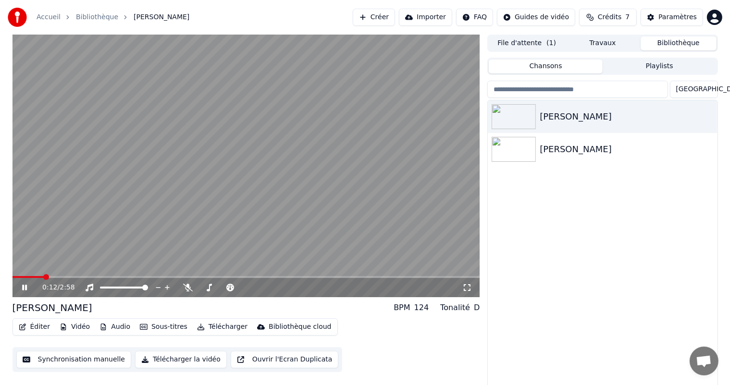
click at [25, 288] on icon at bounding box center [24, 288] width 5 height 6
click at [215, 329] on button "Télécharger" at bounding box center [222, 326] width 58 height 13
click at [167, 363] on button "Télécharger la vidéo" at bounding box center [181, 359] width 92 height 17
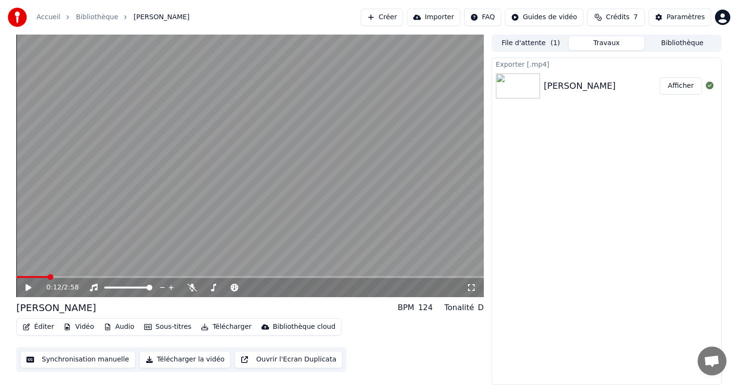
click at [679, 85] on button "Afficher" at bounding box center [681, 85] width 42 height 17
